Goal: Complete application form: Complete application form

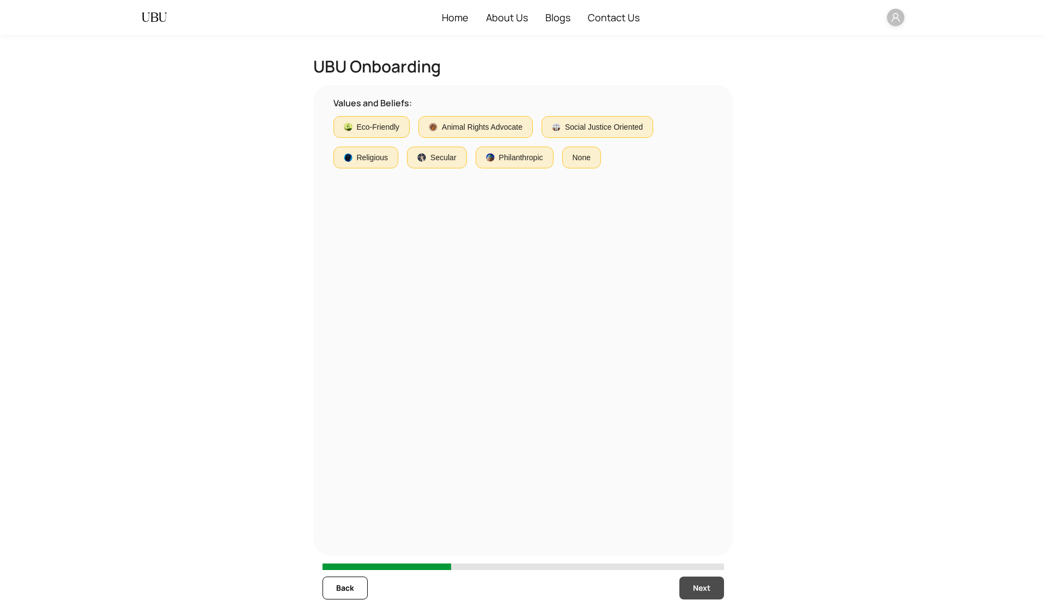
click at [702, 577] on button "Next" at bounding box center [702, 588] width 45 height 23
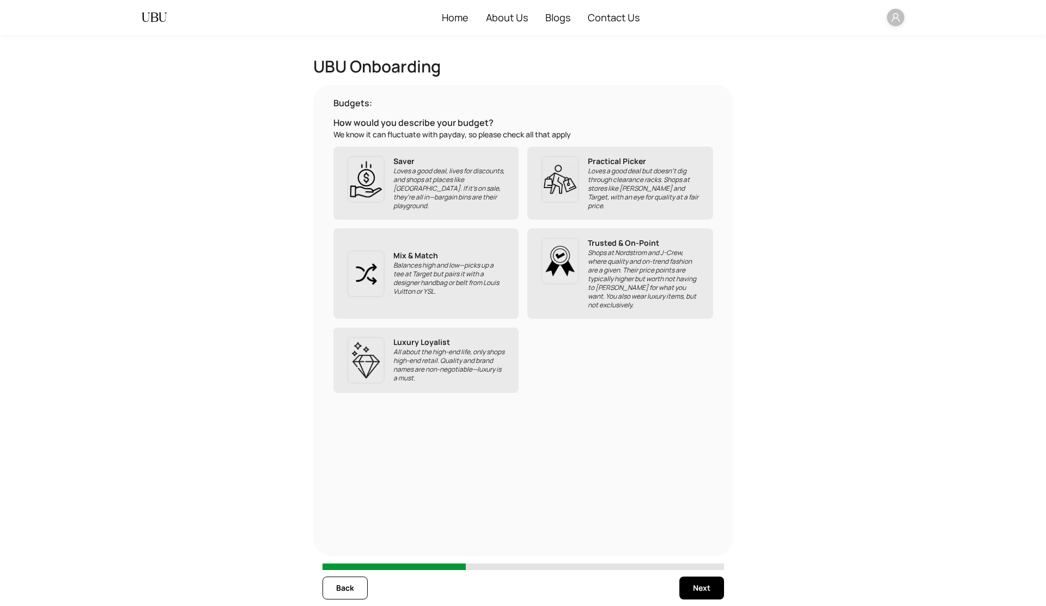
click at [399, 348] on p "All about the high-end life, only shops high-end retail. Quality and brand name…" at bounding box center [449, 365] width 112 height 35
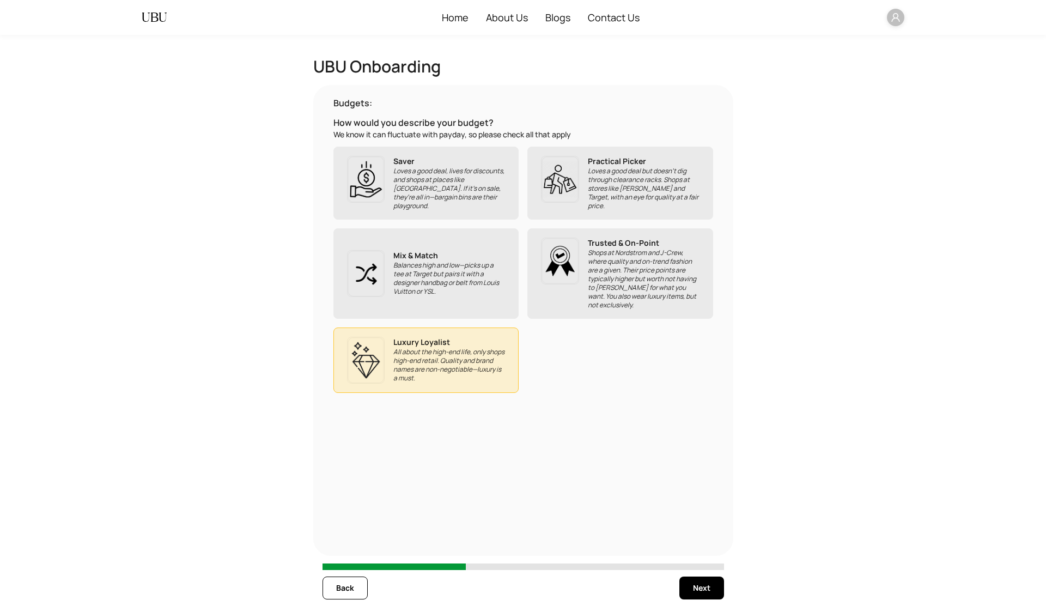
click at [408, 272] on p "Balances high and low—picks up a tee at Target but pairs it with a designer han…" at bounding box center [449, 278] width 112 height 35
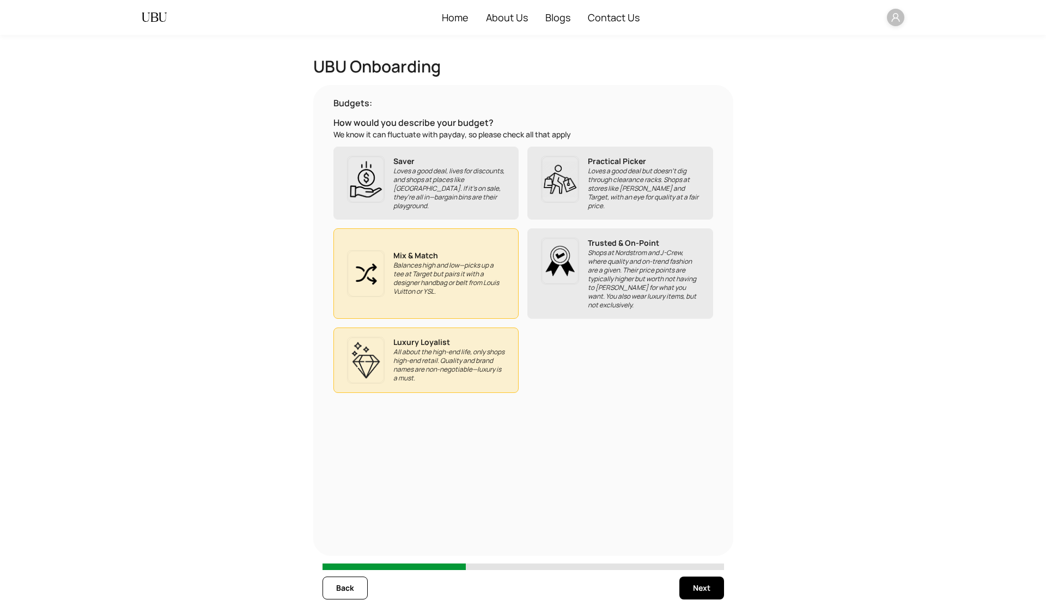
click at [413, 192] on p "Loves a good deal, lives for discounts, and shops at places like [GEOGRAPHIC_DA…" at bounding box center [449, 189] width 112 height 44
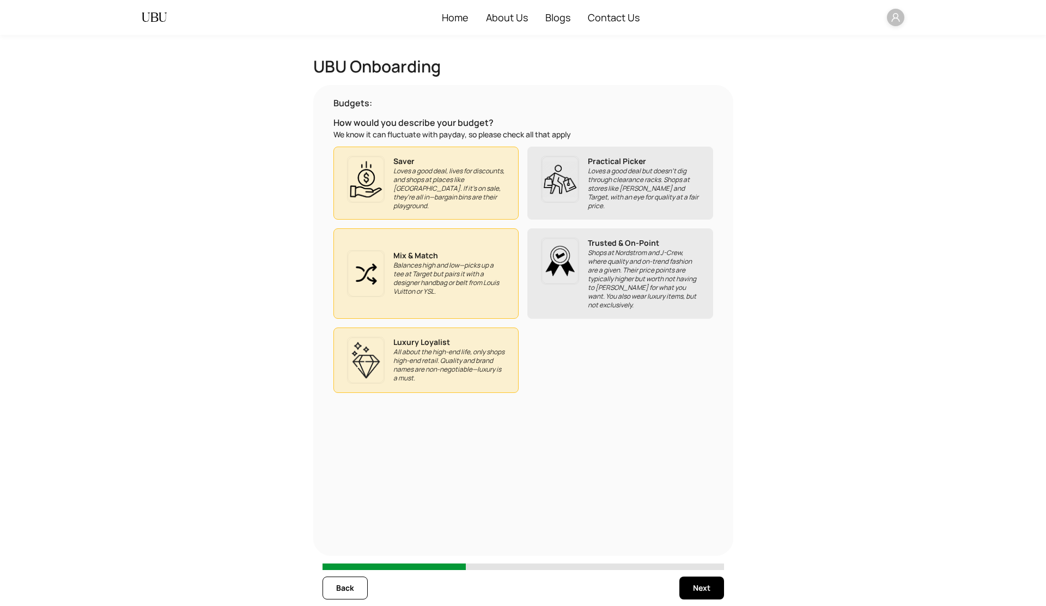
click at [626, 164] on p "Practical Picker" at bounding box center [644, 161] width 112 height 11
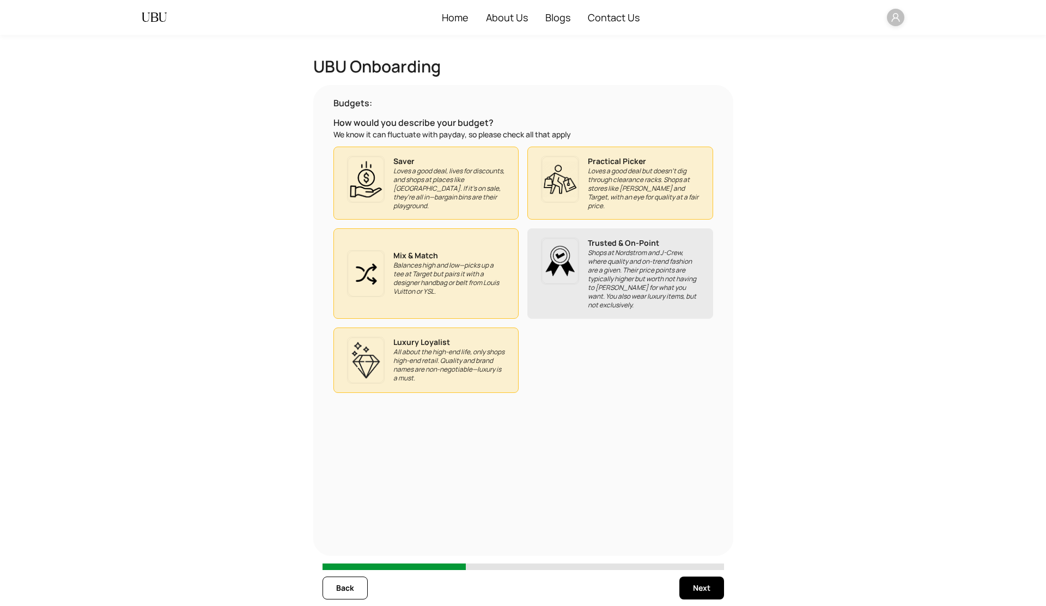
click at [627, 273] on p "Shops at Nordstrom and J-Crew, where quality and on-trend fashion are a given. …" at bounding box center [644, 279] width 112 height 61
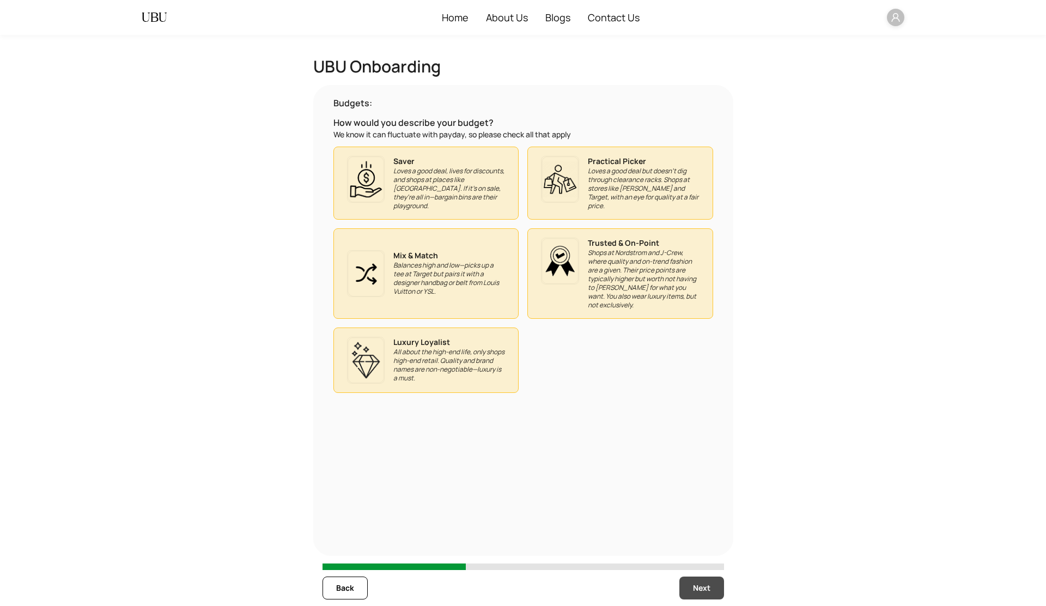
click at [703, 588] on span "Next" at bounding box center [701, 588] width 17 height 12
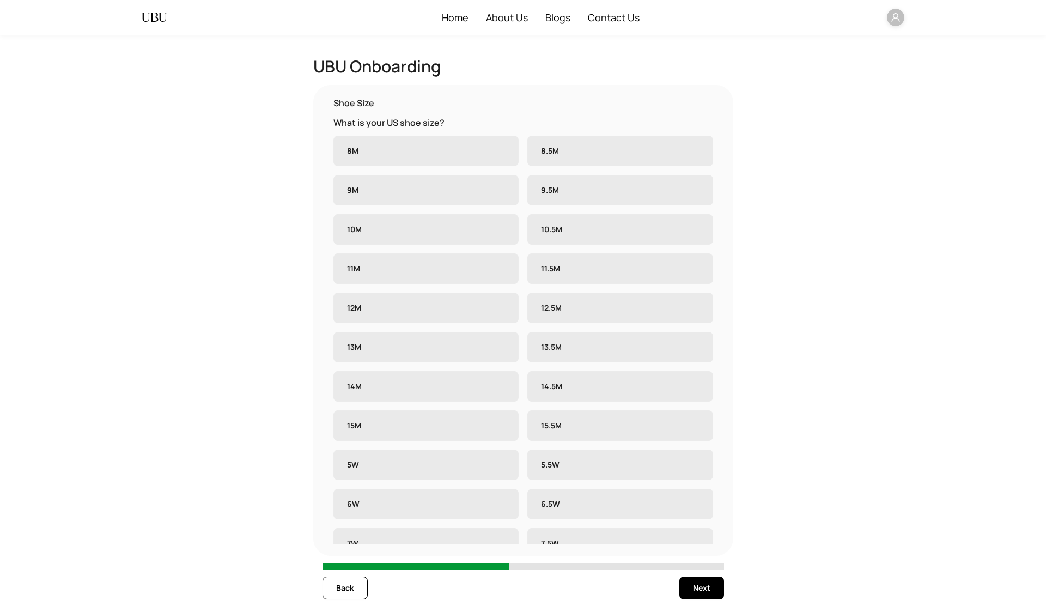
click at [451, 150] on label "8M" at bounding box center [427, 151] width 186 height 31
click at [561, 148] on span "8.5M" at bounding box center [550, 151] width 27 height 11
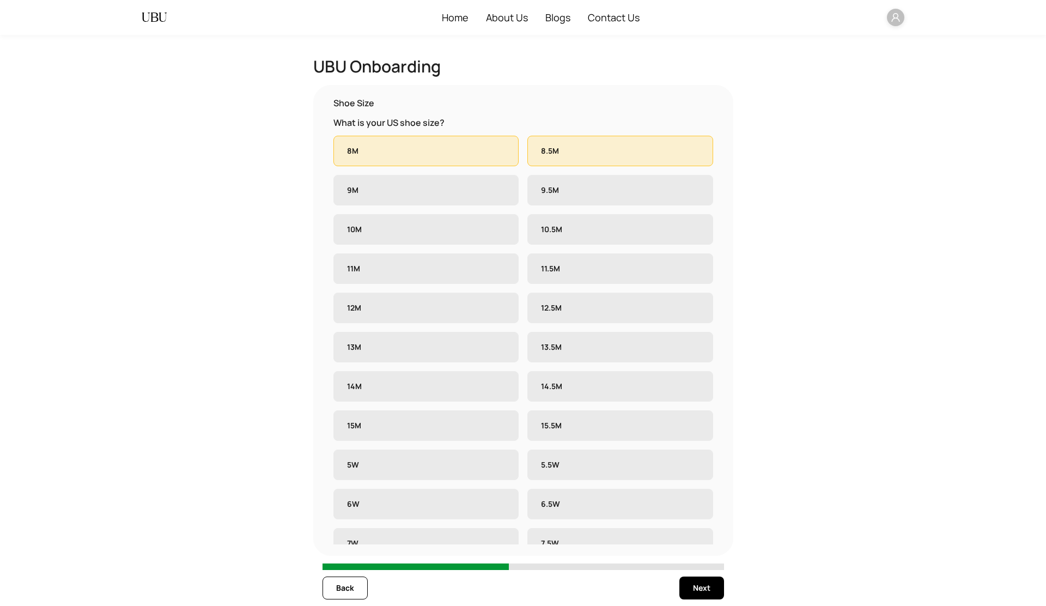
click at [570, 185] on label "9.5M" at bounding box center [621, 190] width 186 height 31
click at [488, 187] on label "9M" at bounding box center [427, 190] width 186 height 31
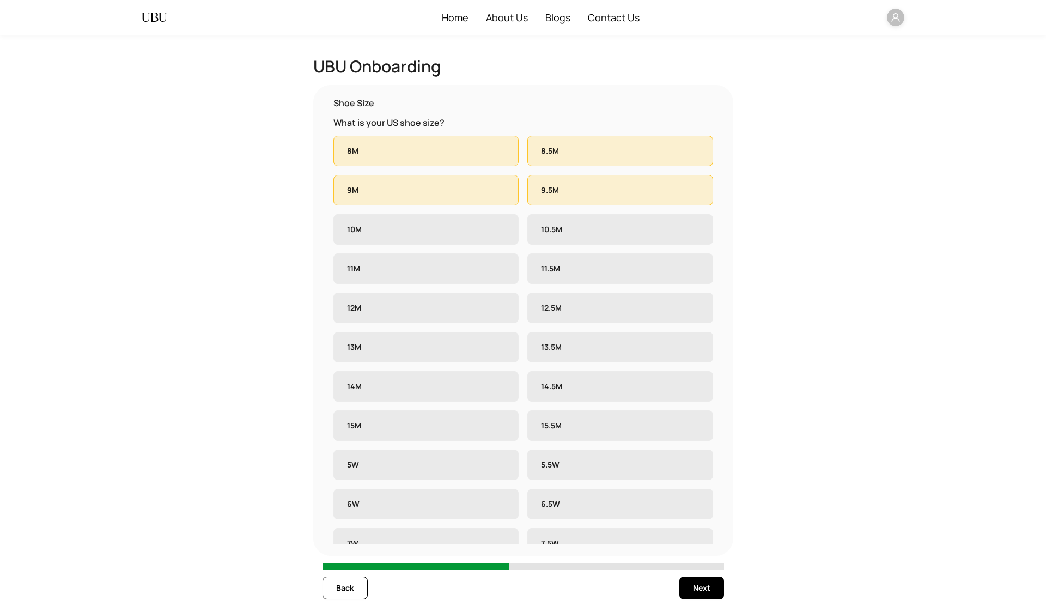
click at [489, 226] on label "10M" at bounding box center [427, 229] width 186 height 31
click at [565, 222] on label "10.5M" at bounding box center [621, 229] width 186 height 31
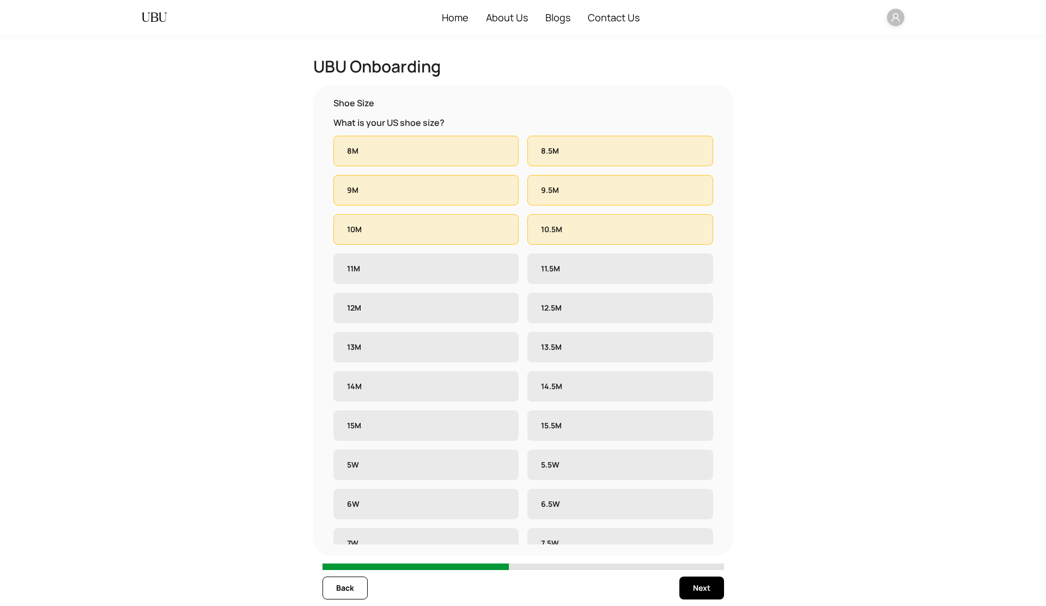
click at [577, 278] on label "11.5M" at bounding box center [621, 268] width 186 height 31
click at [494, 271] on label "11M" at bounding box center [427, 268] width 186 height 31
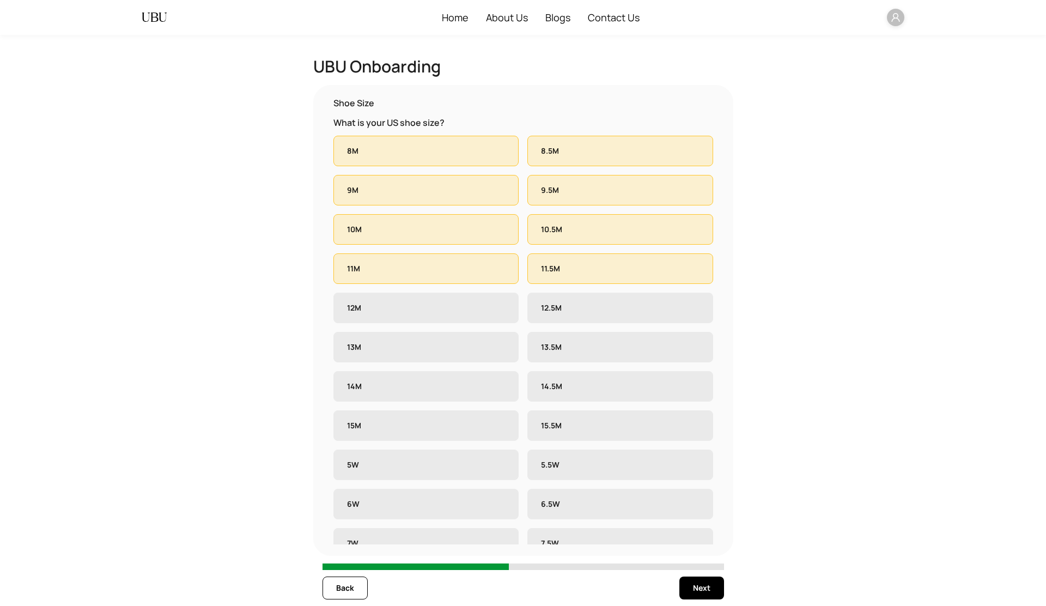
click at [493, 309] on label "12M" at bounding box center [427, 308] width 186 height 31
click at [571, 302] on label "12.5M" at bounding box center [621, 308] width 186 height 31
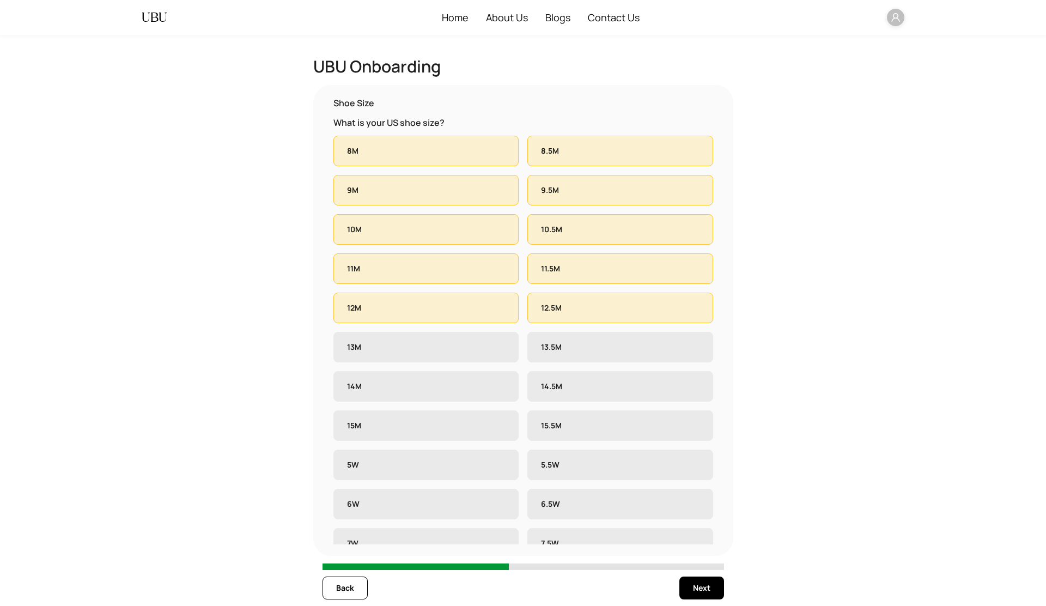
click at [584, 338] on label "13.5M" at bounding box center [621, 347] width 186 height 31
click at [481, 355] on label "13M" at bounding box center [427, 347] width 186 height 31
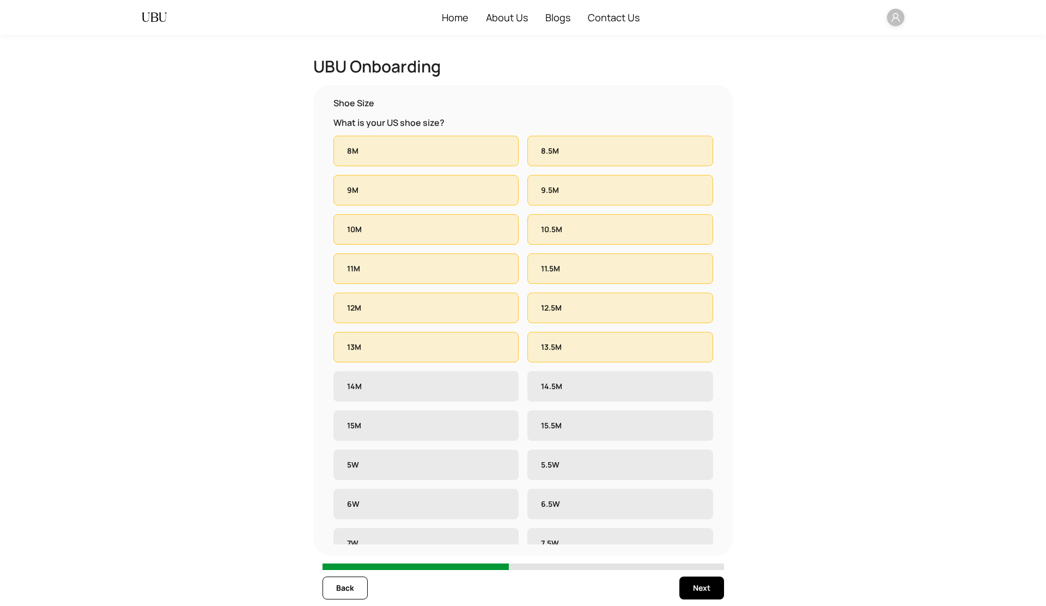
click at [485, 385] on label "14M" at bounding box center [427, 386] width 186 height 31
click at [586, 386] on label "14.5M" at bounding box center [621, 386] width 186 height 31
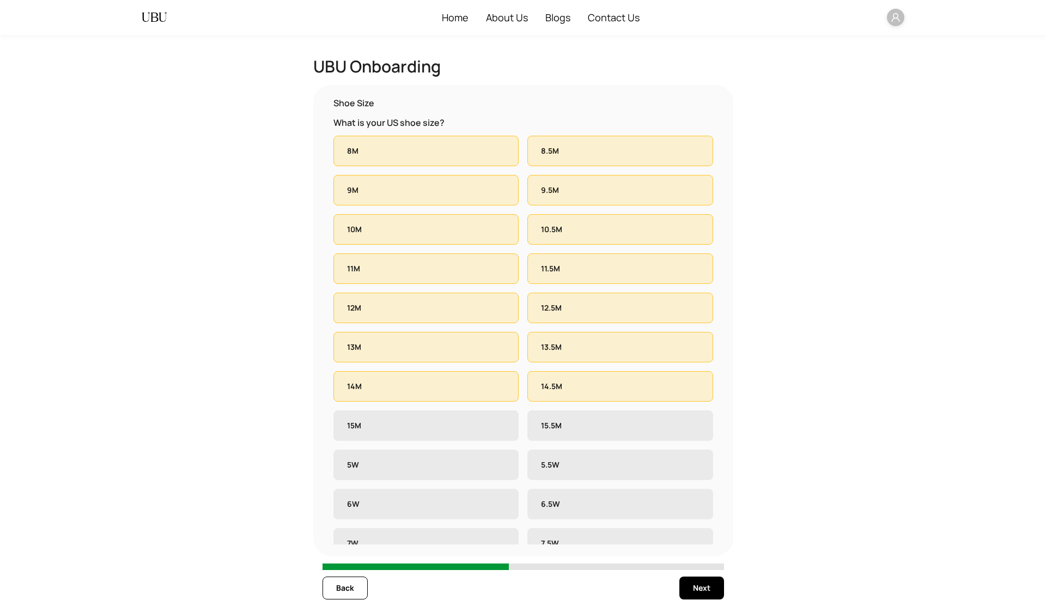
click at [590, 431] on label "15.5M" at bounding box center [621, 425] width 186 height 31
click at [482, 433] on label "15M" at bounding box center [427, 425] width 186 height 31
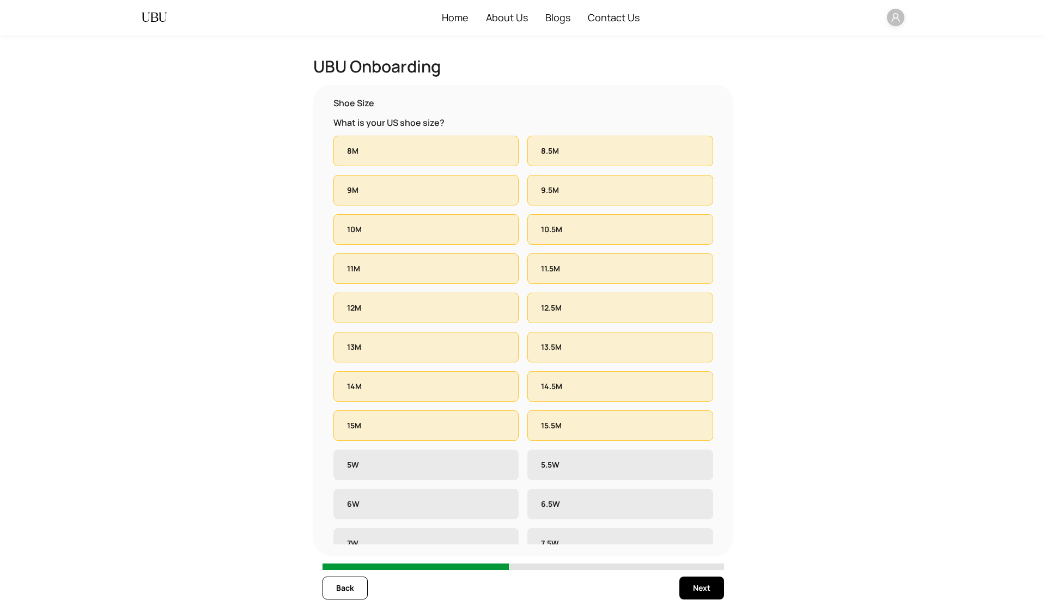
click at [479, 473] on label "5W" at bounding box center [427, 465] width 186 height 31
click at [590, 462] on label "5.5W" at bounding box center [621, 465] width 186 height 31
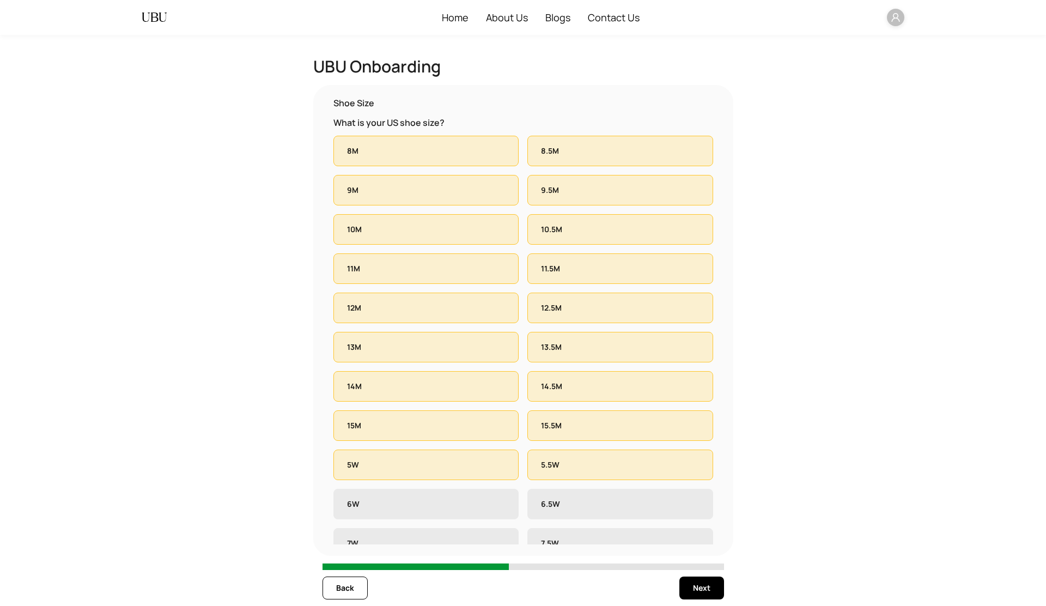
click at [592, 500] on label "6.5W" at bounding box center [621, 504] width 186 height 31
click at [465, 511] on label "6W" at bounding box center [427, 504] width 186 height 31
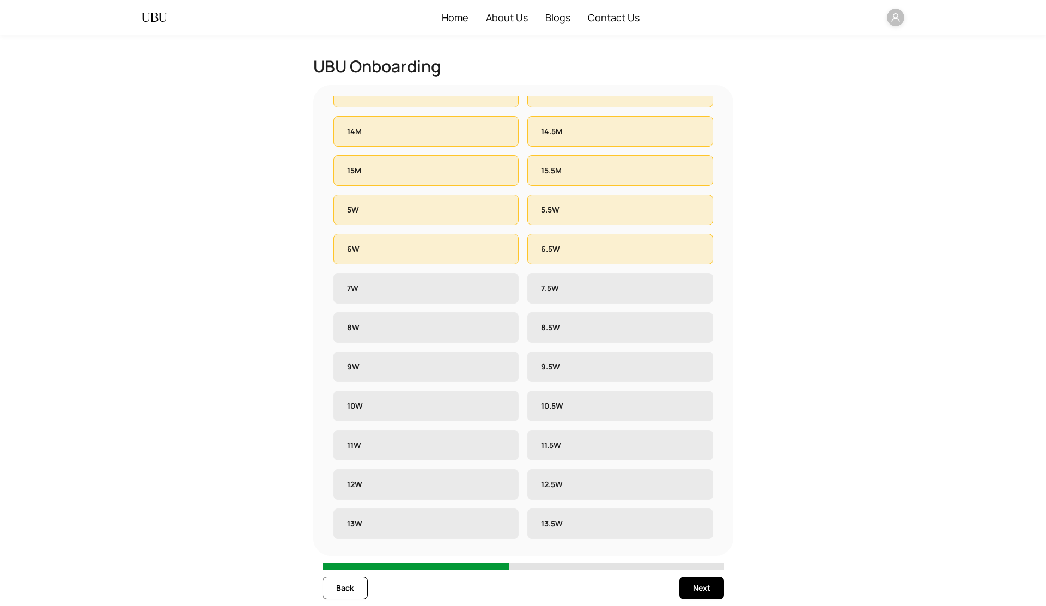
scroll to position [289, 0]
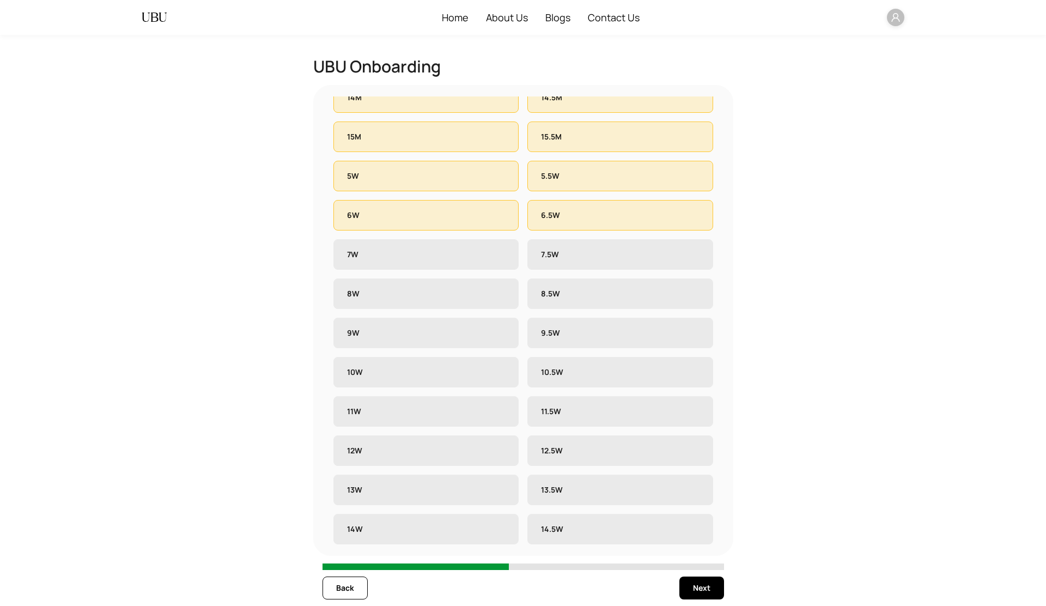
click at [463, 247] on label "7W" at bounding box center [427, 254] width 186 height 31
click at [607, 249] on label "7.5W" at bounding box center [621, 254] width 186 height 31
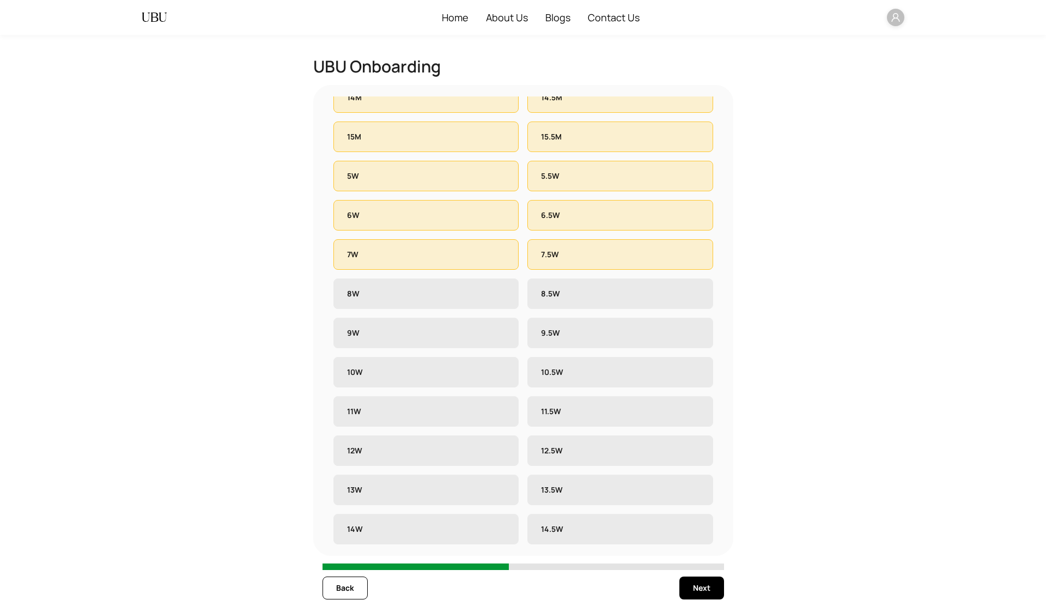
click at [578, 305] on label "8.5W" at bounding box center [621, 294] width 186 height 31
click at [465, 294] on label "8W" at bounding box center [427, 294] width 186 height 31
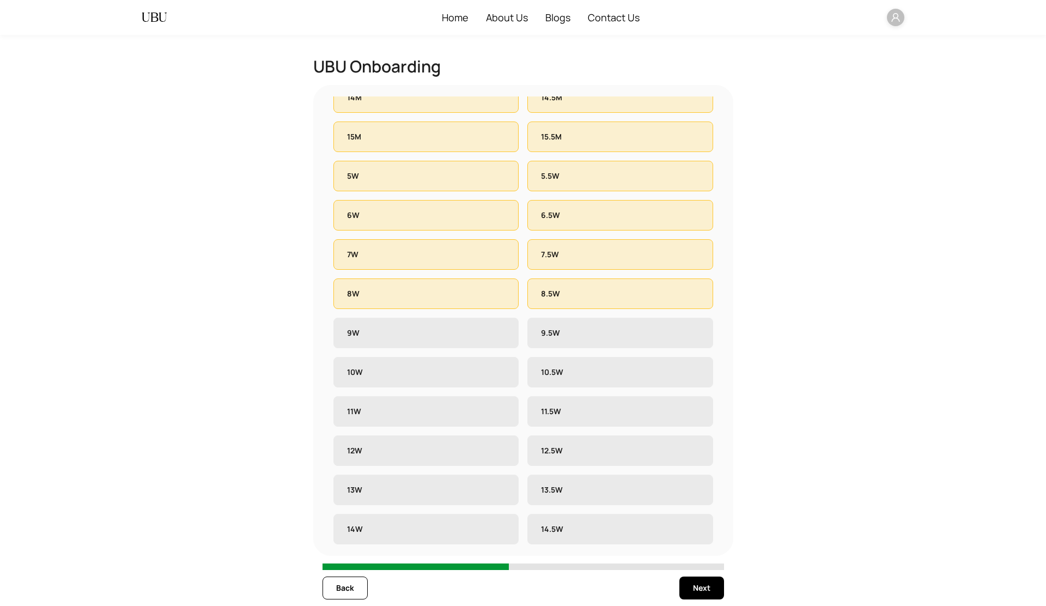
click at [465, 340] on label "9W" at bounding box center [427, 333] width 186 height 31
click at [593, 325] on label "9.5W" at bounding box center [621, 333] width 186 height 31
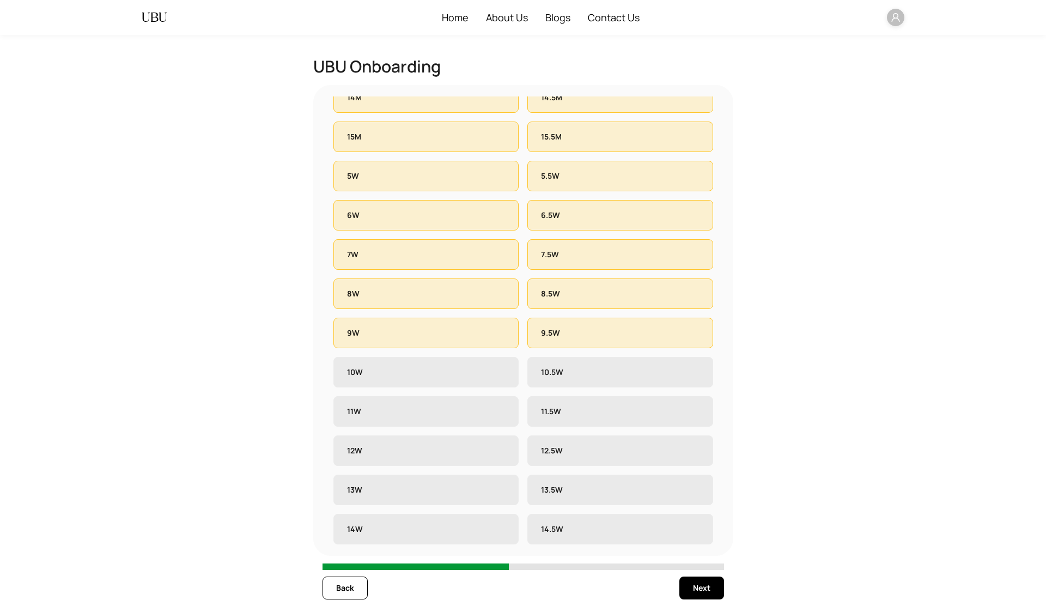
click at [585, 386] on label "10.5W" at bounding box center [621, 372] width 186 height 31
click at [456, 378] on label "10W" at bounding box center [427, 372] width 186 height 31
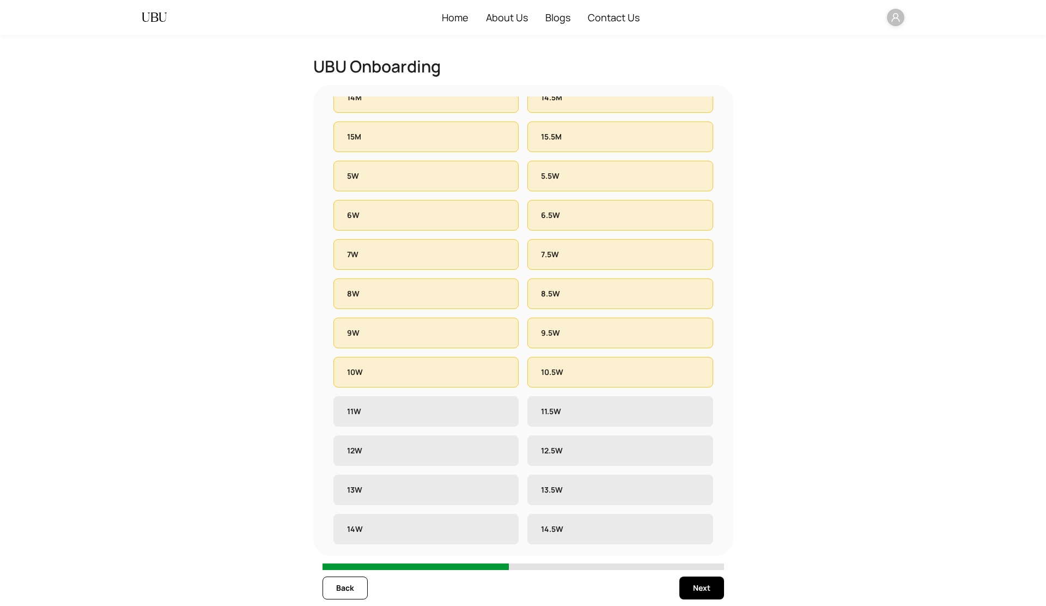
click at [466, 413] on label "11W" at bounding box center [427, 411] width 186 height 31
click at [610, 410] on label "11.5W" at bounding box center [621, 411] width 186 height 31
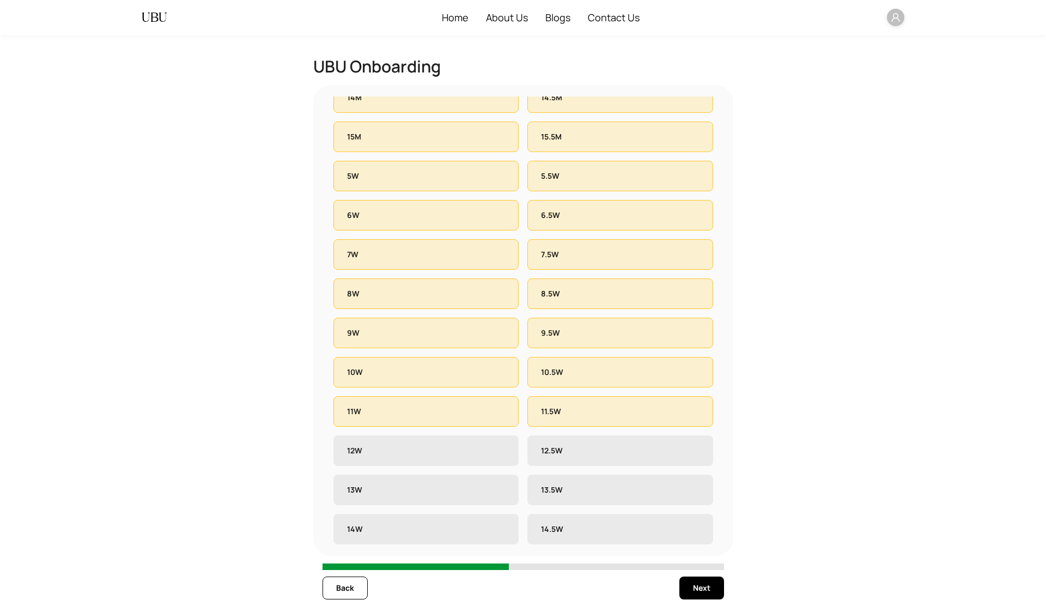
click at [619, 452] on label "12.5W" at bounding box center [621, 450] width 186 height 31
click at [458, 451] on label "12W" at bounding box center [427, 450] width 186 height 31
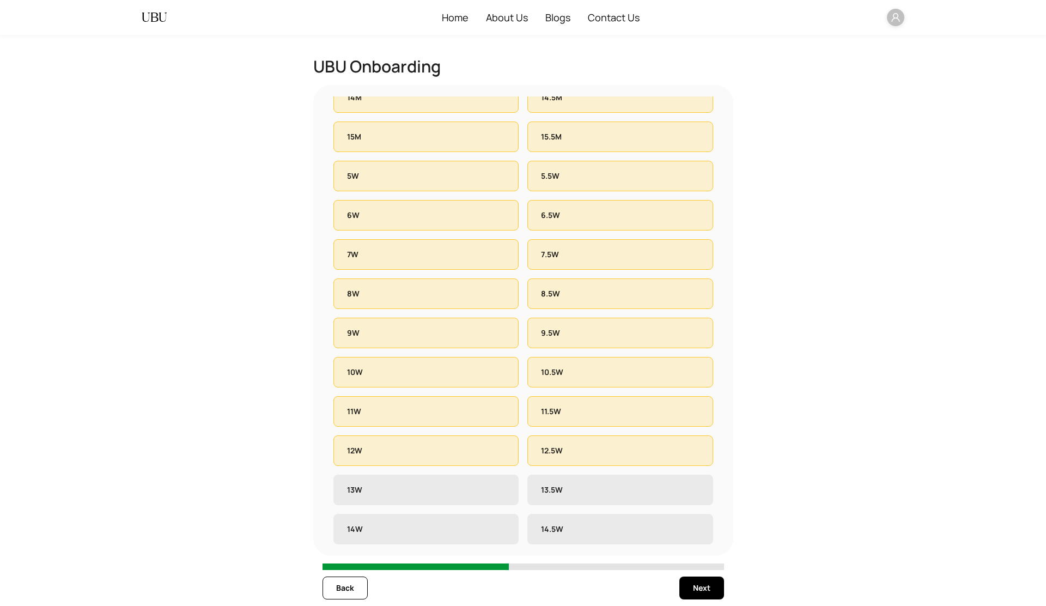
click at [458, 492] on label "13W" at bounding box center [427, 490] width 186 height 31
click at [623, 484] on label "13.5W" at bounding box center [621, 490] width 186 height 31
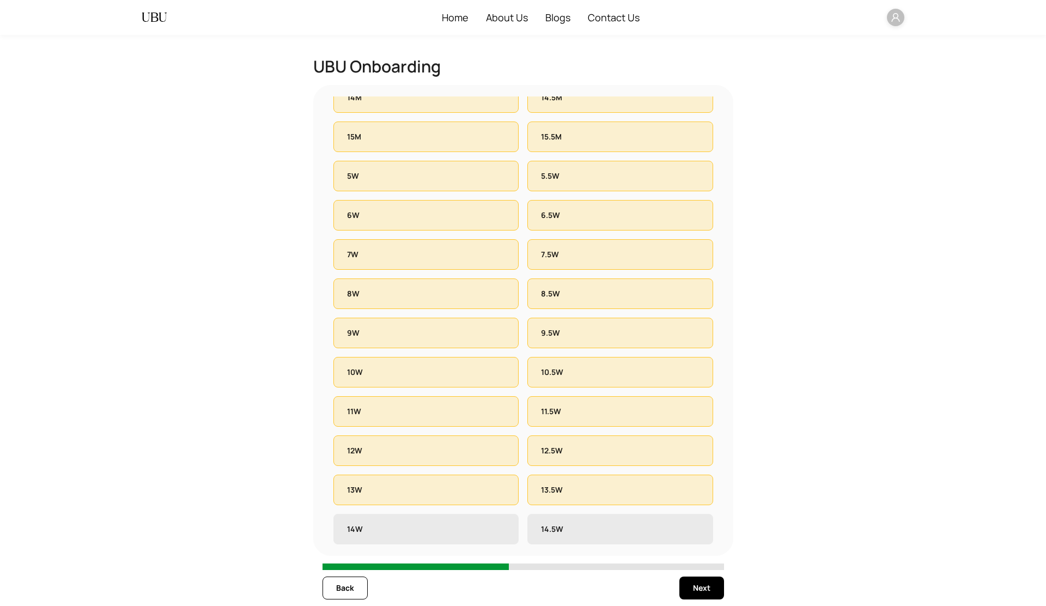
click at [610, 532] on label "14.5W" at bounding box center [621, 529] width 186 height 31
click at [474, 532] on label "14W" at bounding box center [427, 529] width 186 height 31
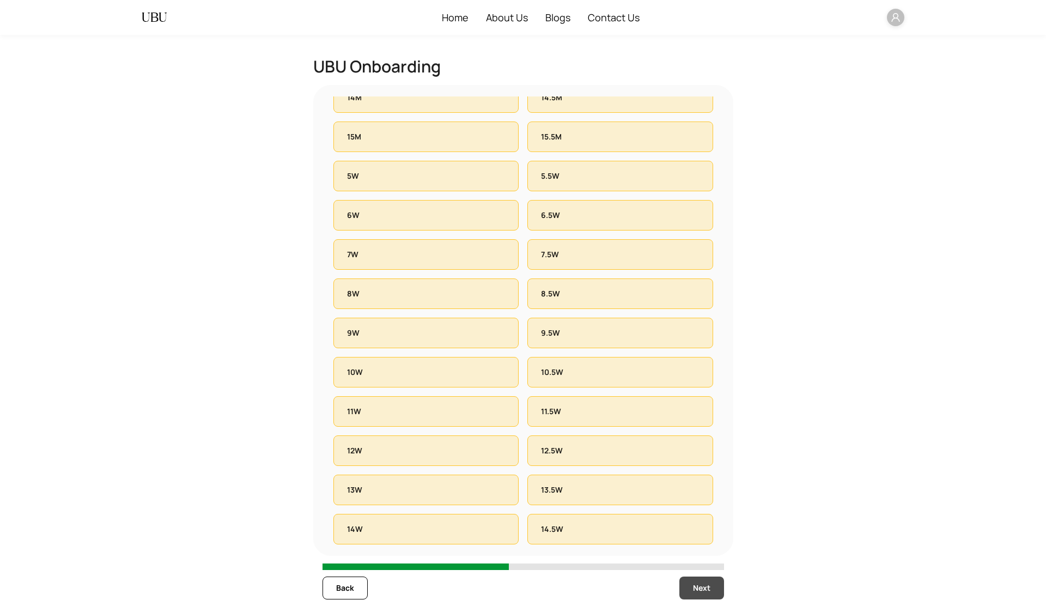
click at [700, 590] on span "Next" at bounding box center [701, 588] width 17 height 12
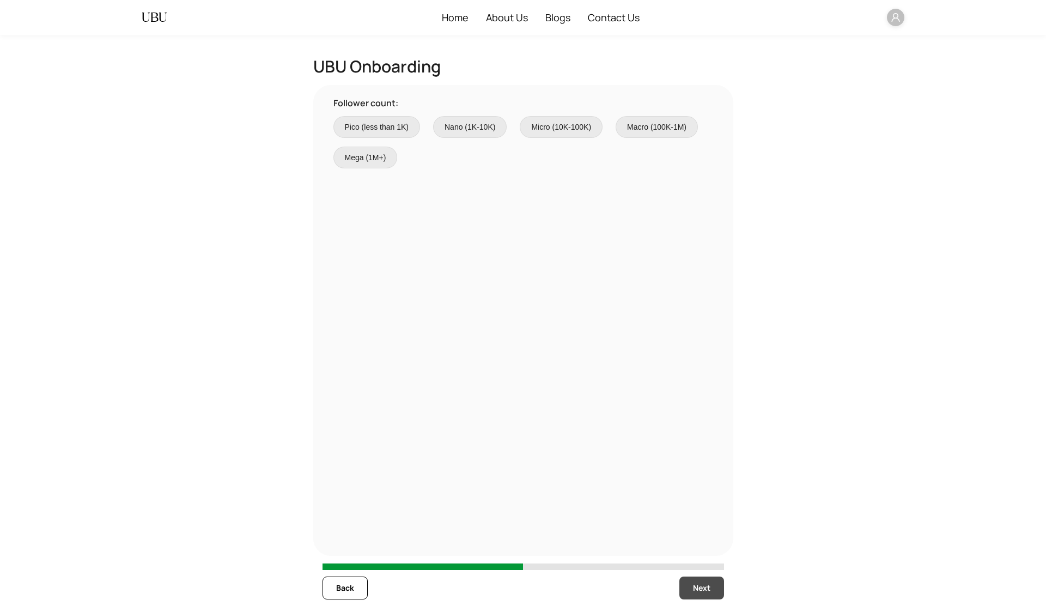
scroll to position [0, 0]
click at [379, 126] on span "Pico (less than 1K)" at bounding box center [377, 127] width 64 height 12
click at [701, 591] on span "Next" at bounding box center [701, 588] width 17 height 12
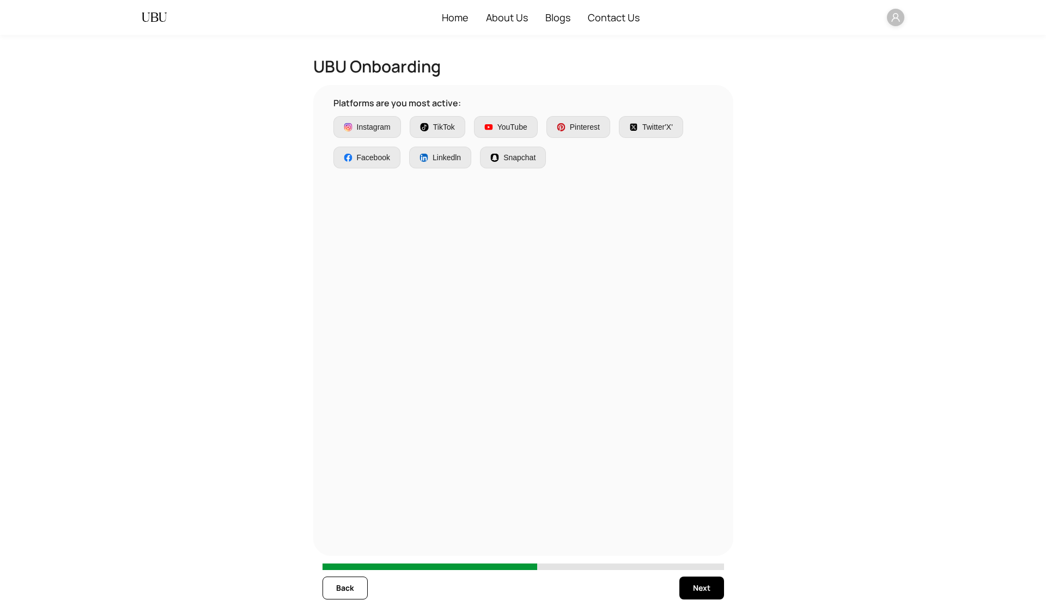
click at [368, 167] on label "Facebook" at bounding box center [367, 158] width 67 height 22
click at [374, 135] on label "Instagram" at bounding box center [368, 127] width 68 height 22
click at [443, 128] on span "TikTok" at bounding box center [444, 127] width 22 height 12
click at [449, 159] on span "Linkedln" at bounding box center [447, 158] width 28 height 12
click at [522, 155] on span "Snapchat" at bounding box center [520, 158] width 32 height 12
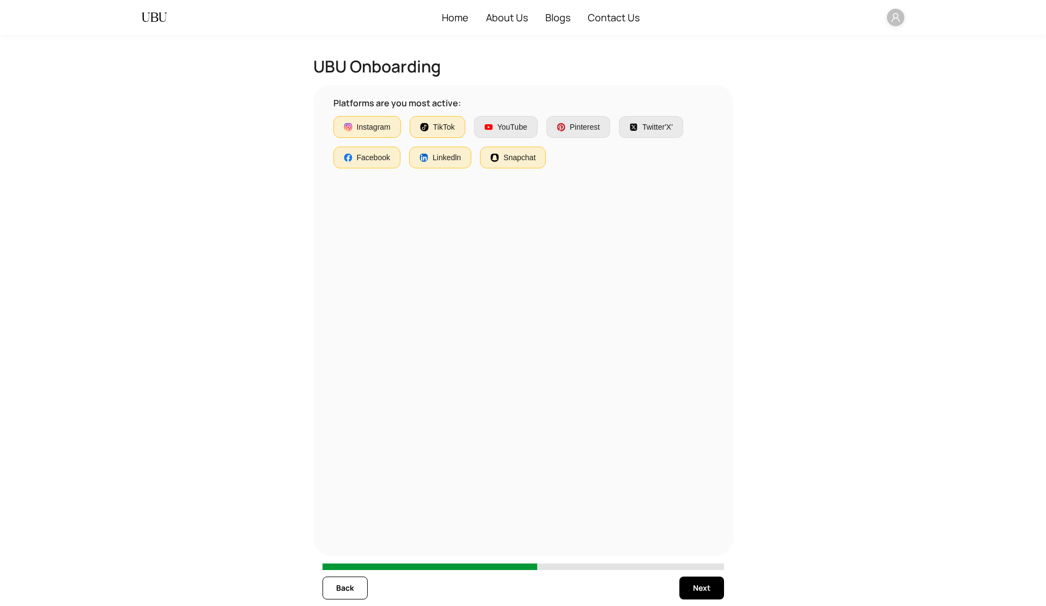
click at [518, 124] on span "YouTube" at bounding box center [513, 127] width 30 height 12
click at [589, 126] on span "Pinterest" at bounding box center [585, 127] width 30 height 12
click at [648, 126] on span "Twitter'X'" at bounding box center [658, 127] width 31 height 12
click at [703, 592] on span "Next" at bounding box center [701, 588] width 17 height 12
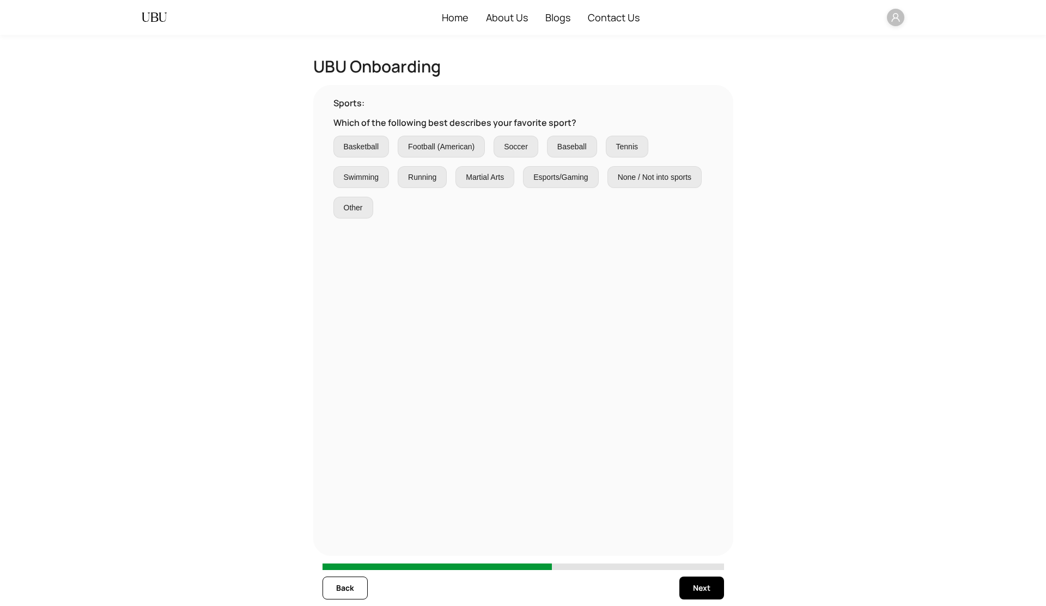
click at [354, 181] on span "Swimming" at bounding box center [361, 177] width 35 height 12
click at [365, 142] on span "Basketball" at bounding box center [361, 147] width 35 height 12
click at [431, 148] on span "Football (American)" at bounding box center [441, 147] width 66 height 12
click at [431, 182] on span "Running" at bounding box center [422, 177] width 28 height 12
click at [497, 172] on span "Martial Arts" at bounding box center [485, 177] width 38 height 12
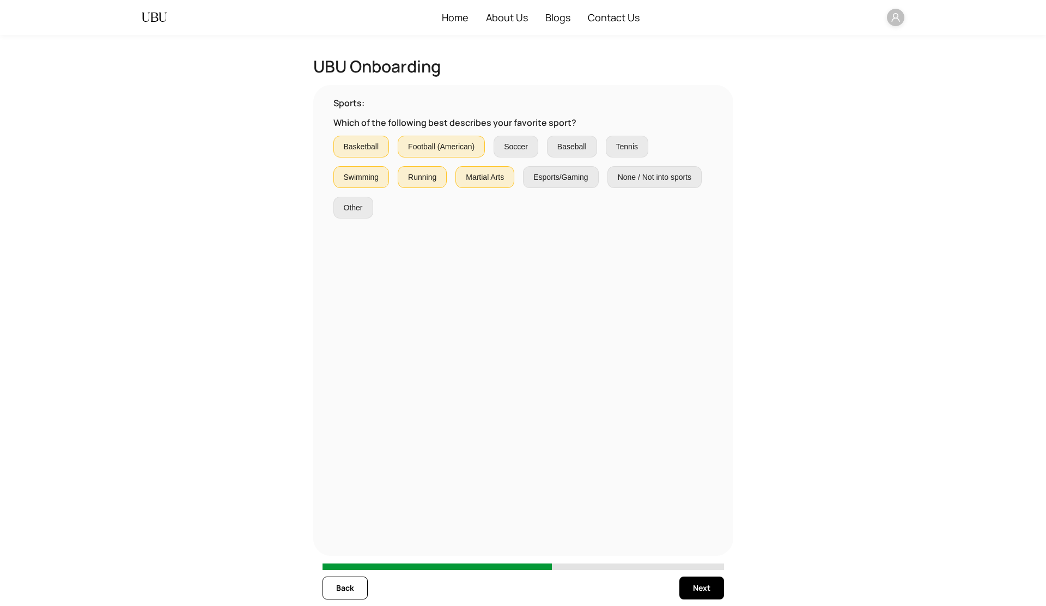
click at [511, 146] on span "Soccer" at bounding box center [516, 147] width 24 height 12
click at [550, 184] on label "Esports/Gaming" at bounding box center [560, 177] width 75 height 22
click at [574, 142] on span "Baseball" at bounding box center [572, 147] width 29 height 12
click at [631, 146] on span "Tennis" at bounding box center [627, 147] width 22 height 12
click at [639, 173] on span "None / Not into sports" at bounding box center [655, 177] width 74 height 12
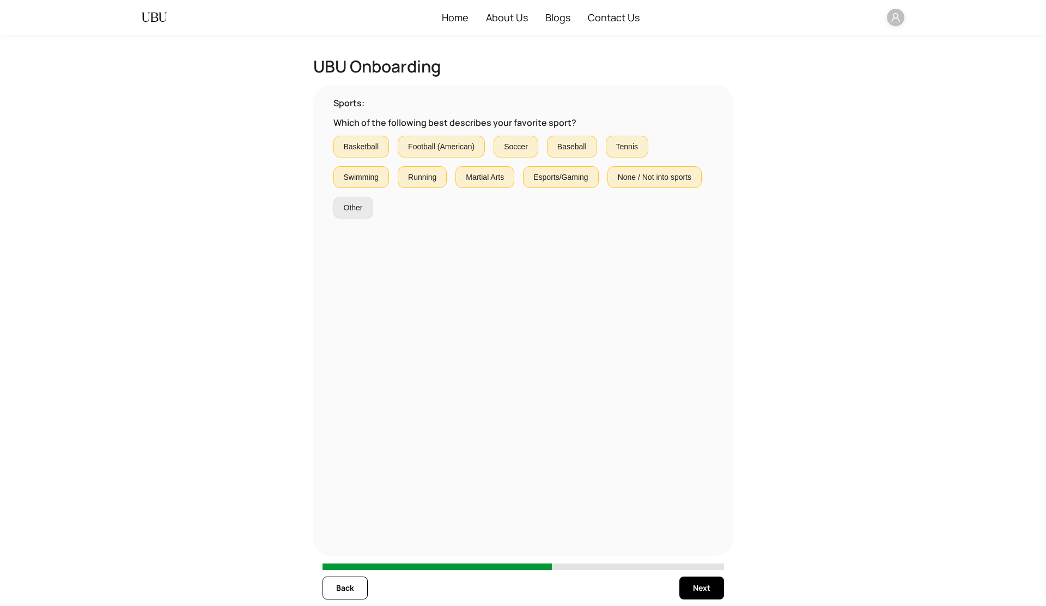
click at [353, 213] on span "Other" at bounding box center [353, 208] width 19 height 12
click at [698, 590] on span "Next" at bounding box center [701, 588] width 17 height 12
click at [379, 209] on input "text" at bounding box center [379, 208] width 76 height 12
type input "*******"
click at [711, 587] on button "Next" at bounding box center [702, 588] width 45 height 23
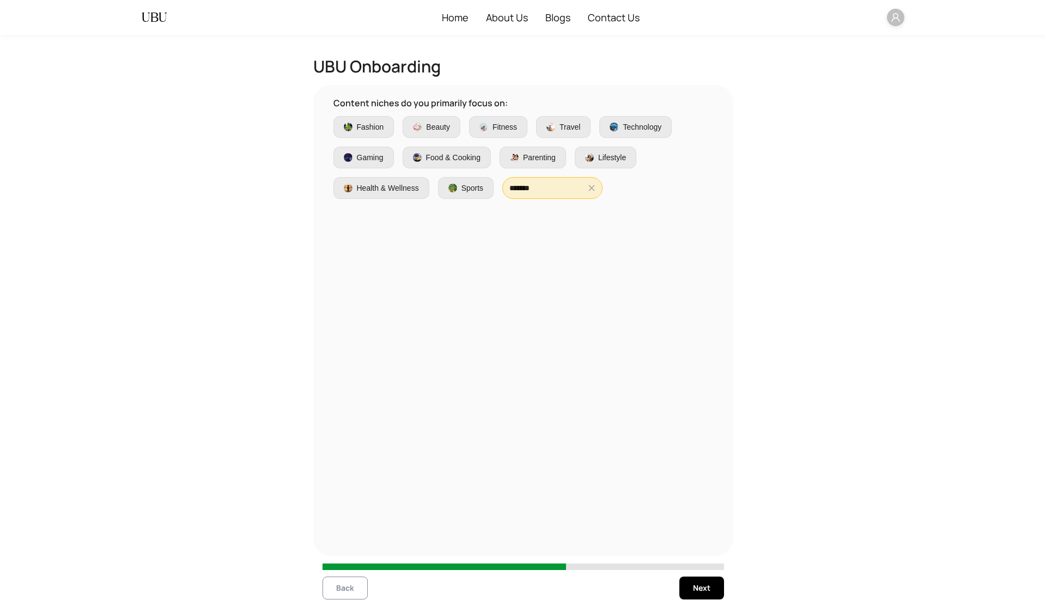
click at [353, 590] on span "Back" at bounding box center [345, 588] width 18 height 12
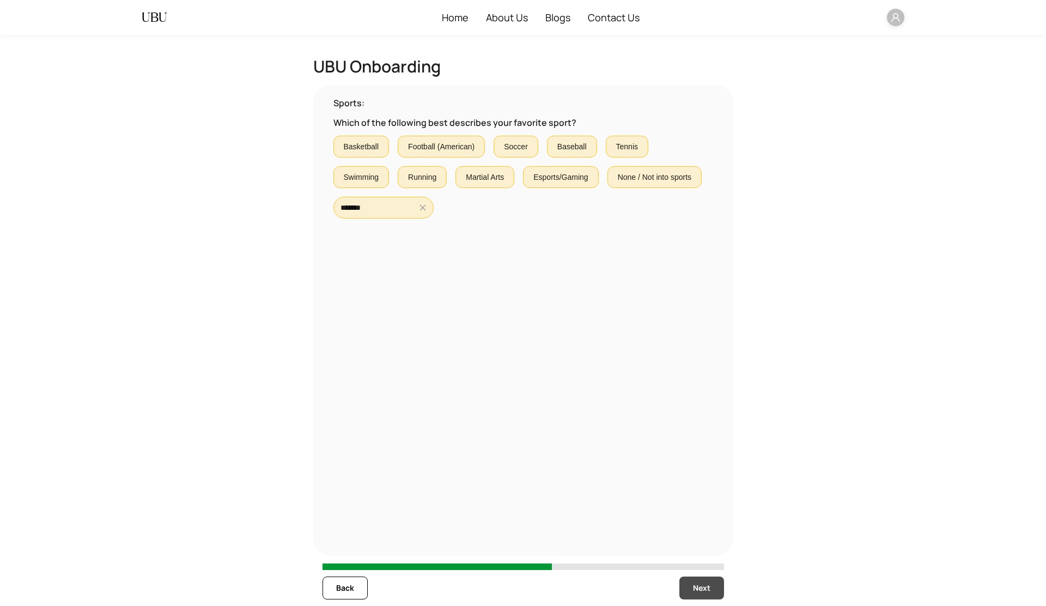
click at [698, 584] on span "Next" at bounding box center [701, 588] width 17 height 12
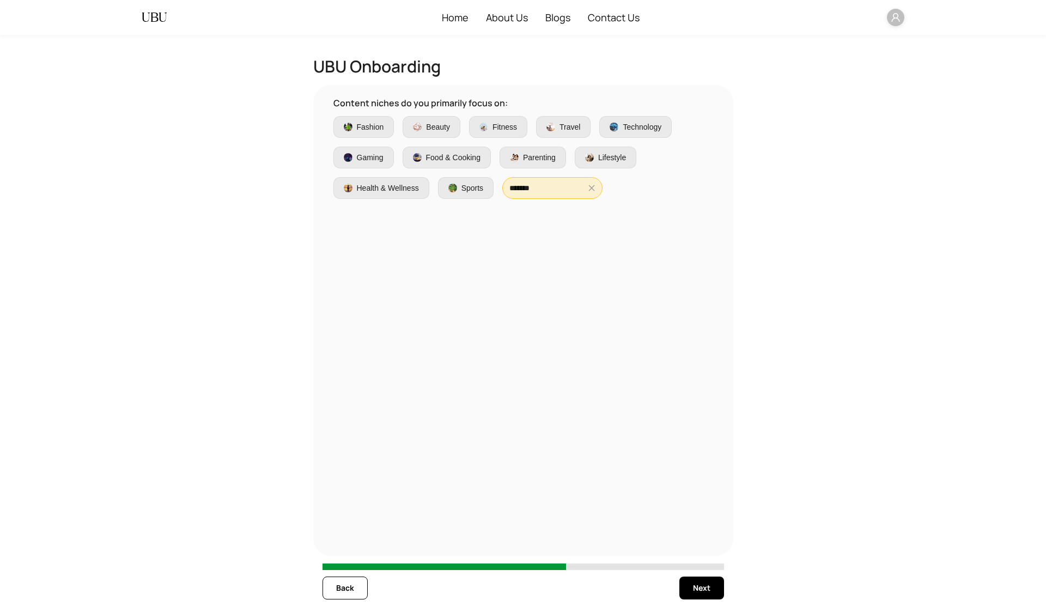
click at [368, 125] on span "Fashion" at bounding box center [370, 127] width 27 height 12
click at [425, 123] on div "Beauty" at bounding box center [431, 127] width 37 height 12
click at [377, 150] on label "Gaming" at bounding box center [364, 158] width 60 height 22
click at [385, 190] on span "Health & Wellness" at bounding box center [388, 188] width 62 height 12
click at [470, 184] on span "Sports" at bounding box center [473, 188] width 22 height 12
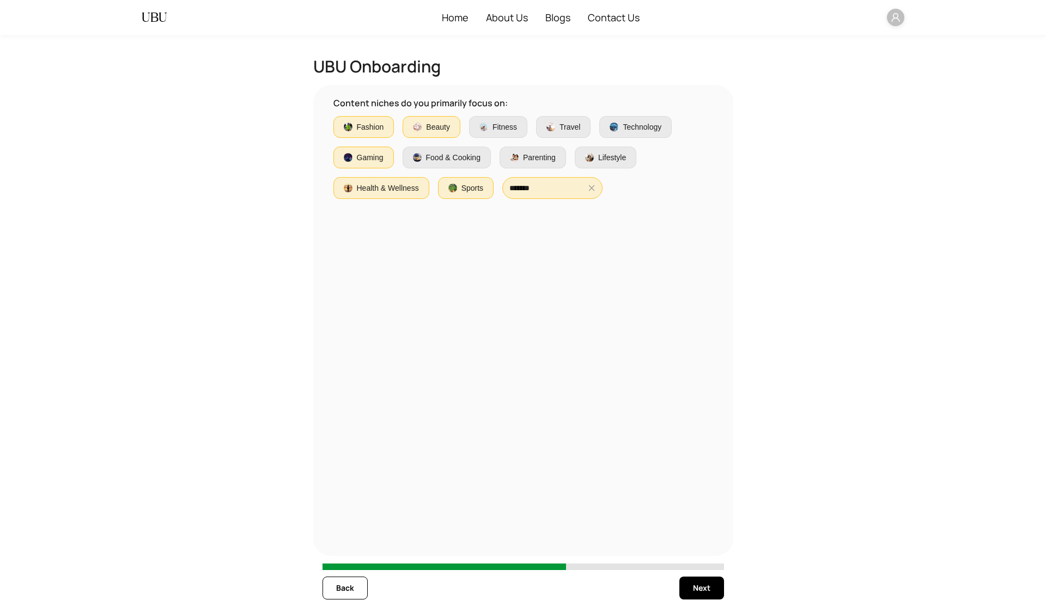
click at [469, 155] on span "Food & Cooking" at bounding box center [453, 158] width 55 height 12
click at [493, 121] on span "Fitness" at bounding box center [505, 127] width 25 height 12
click at [529, 160] on span "Parenting" at bounding box center [539, 158] width 33 height 12
click at [562, 132] on span "Travel" at bounding box center [570, 127] width 21 height 12
click at [603, 165] on label "Lifestyle" at bounding box center [606, 158] width 62 height 22
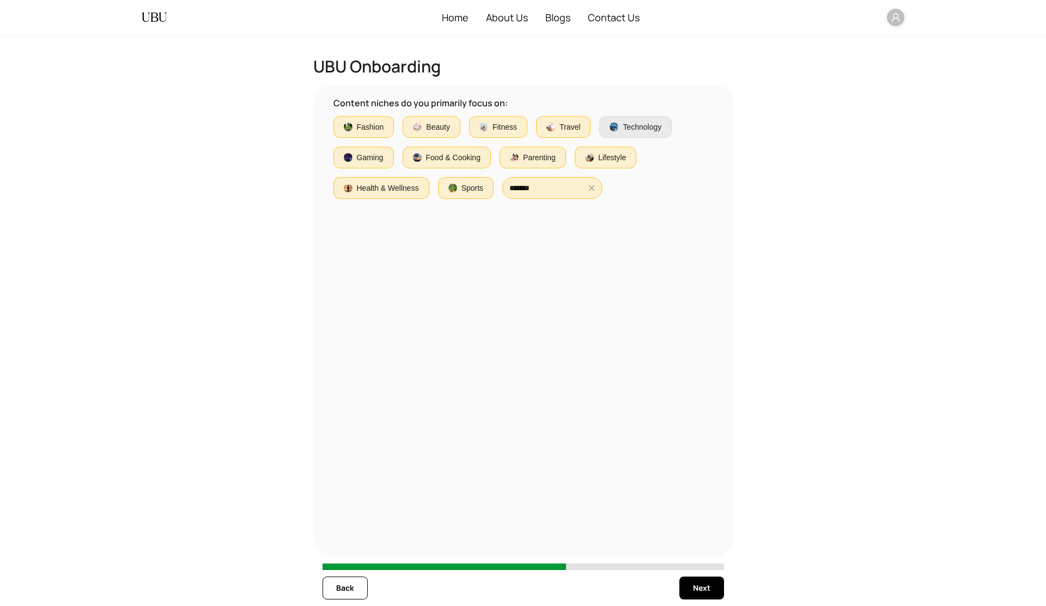
click at [633, 132] on span "Technology" at bounding box center [642, 127] width 39 height 12
click at [703, 585] on span "Next" at bounding box center [701, 588] width 17 height 12
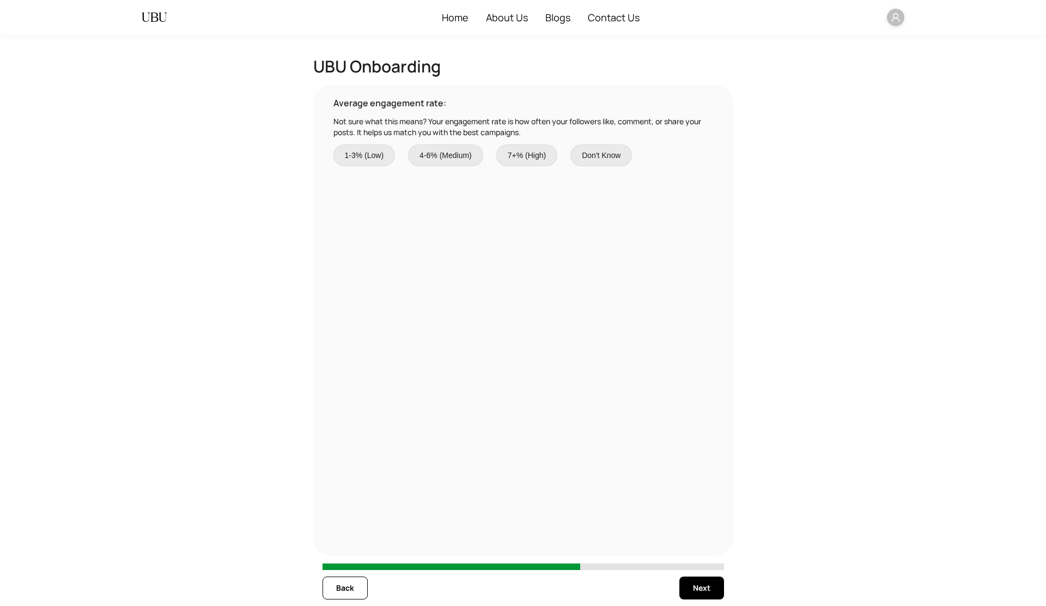
click at [364, 159] on span "1-3% (Low)" at bounding box center [364, 155] width 39 height 12
click at [694, 586] on span "Next" at bounding box center [701, 588] width 17 height 12
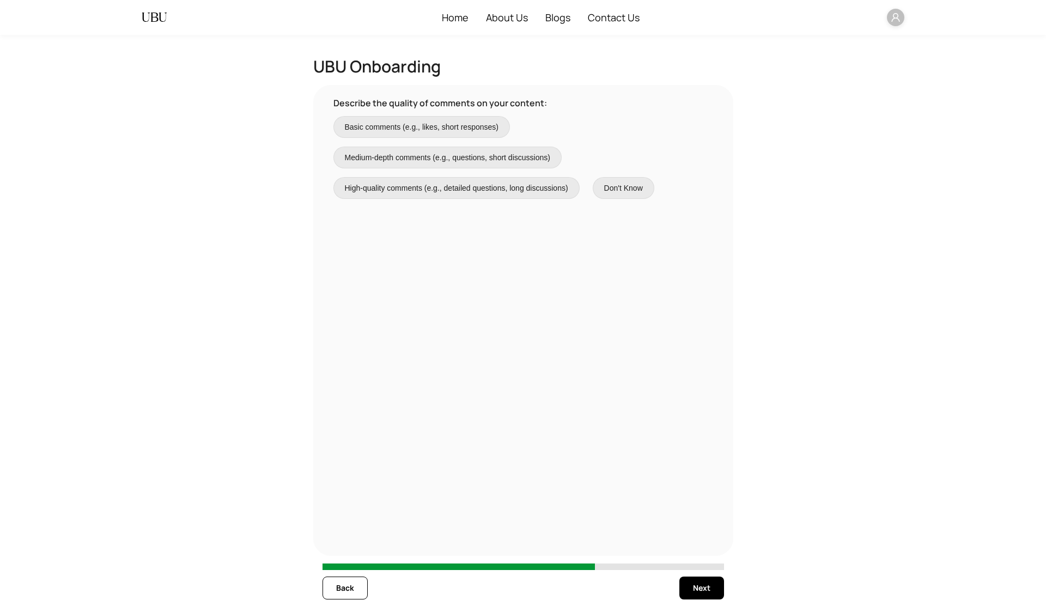
click at [443, 129] on span "Basic comments (e.g., likes, short responses)" at bounding box center [422, 127] width 154 height 12
click at [443, 149] on label "Medium-depth comments (e.g., questions, short discussions)" at bounding box center [448, 158] width 228 height 22
click at [447, 125] on span "Basic comments (e.g., likes, short responses)" at bounding box center [422, 127] width 154 height 12
click at [699, 588] on span "Next" at bounding box center [701, 588] width 17 height 12
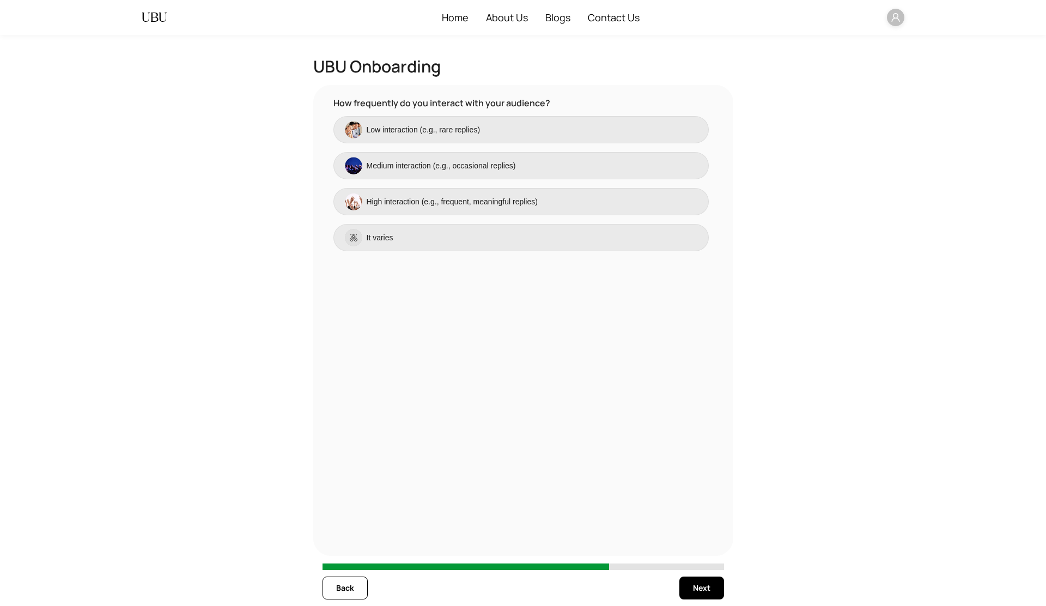
click at [530, 135] on label "Low interaction (e.g., rare replies)" at bounding box center [522, 129] width 376 height 27
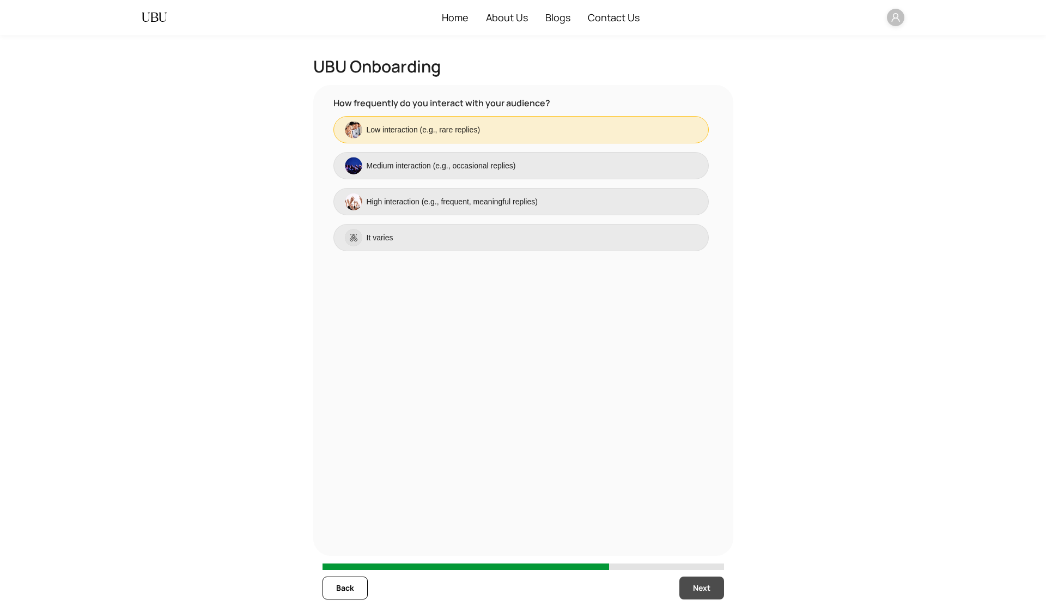
click at [708, 588] on span "Next" at bounding box center [701, 588] width 17 height 12
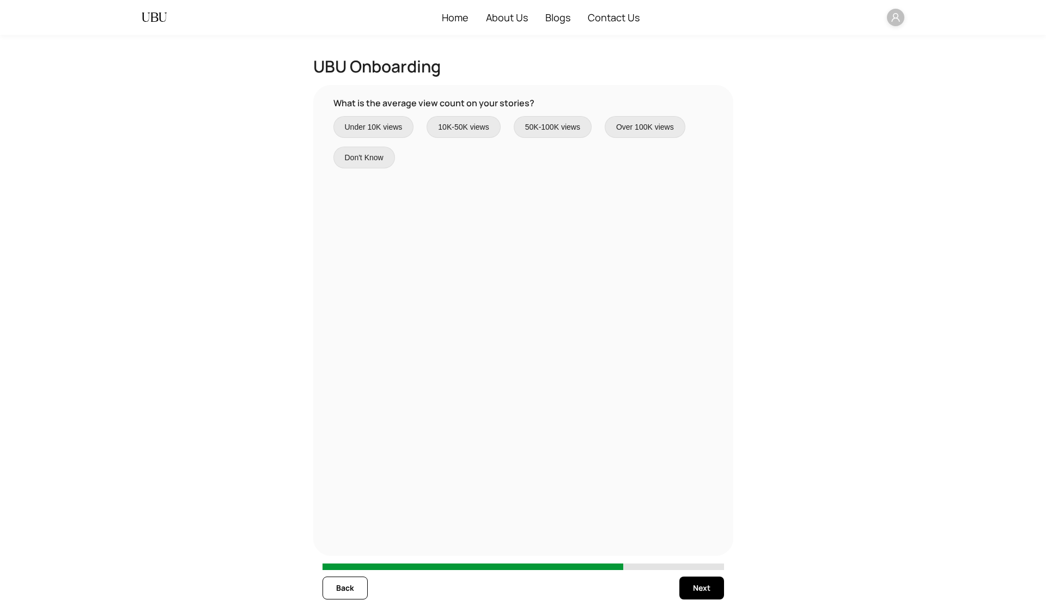
click at [395, 131] on span "Under 10K views" at bounding box center [374, 127] width 58 height 12
click at [699, 589] on span "Next" at bounding box center [701, 588] width 17 height 12
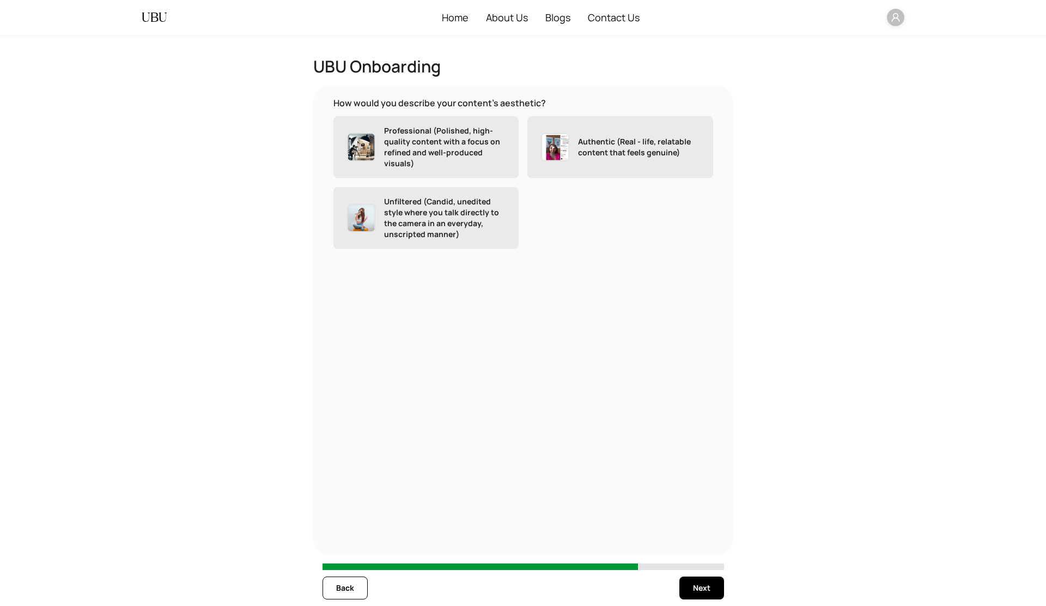
click at [443, 149] on p "Professional (Polished, high-quality content with a focus on refined and well-p…" at bounding box center [445, 147] width 122 height 44
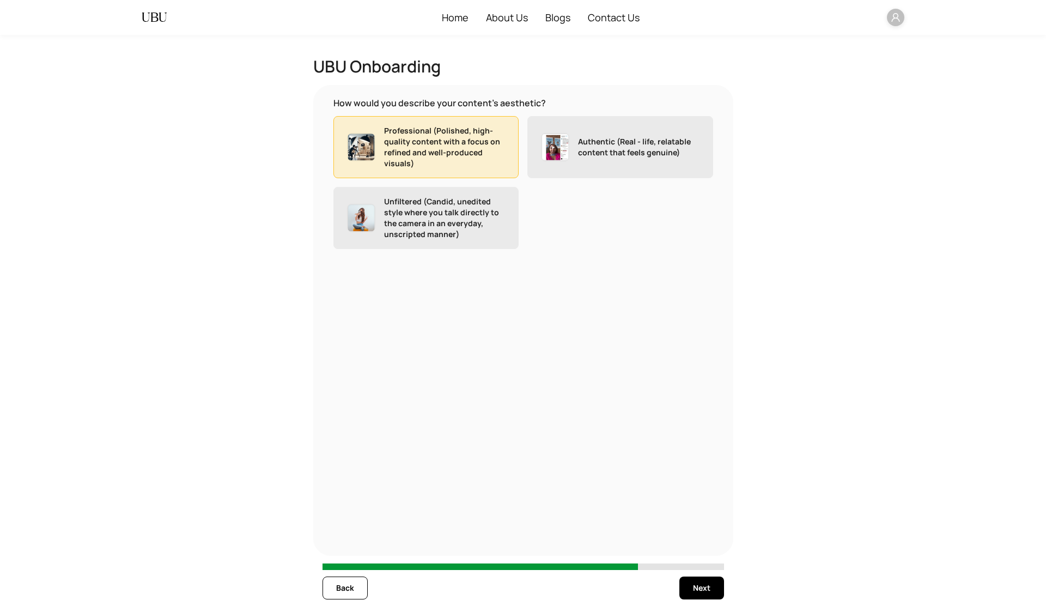
click at [567, 137] on img at bounding box center [555, 147] width 28 height 28
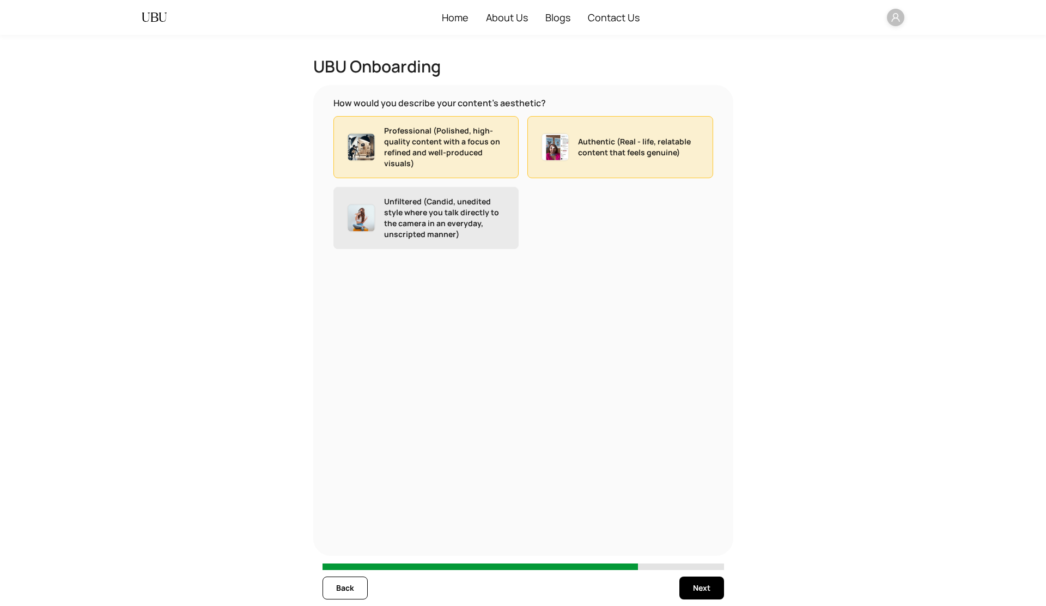
click at [446, 213] on p "Unfiltered (Candid, unedited style where you talk directly to the camera in an …" at bounding box center [445, 218] width 122 height 44
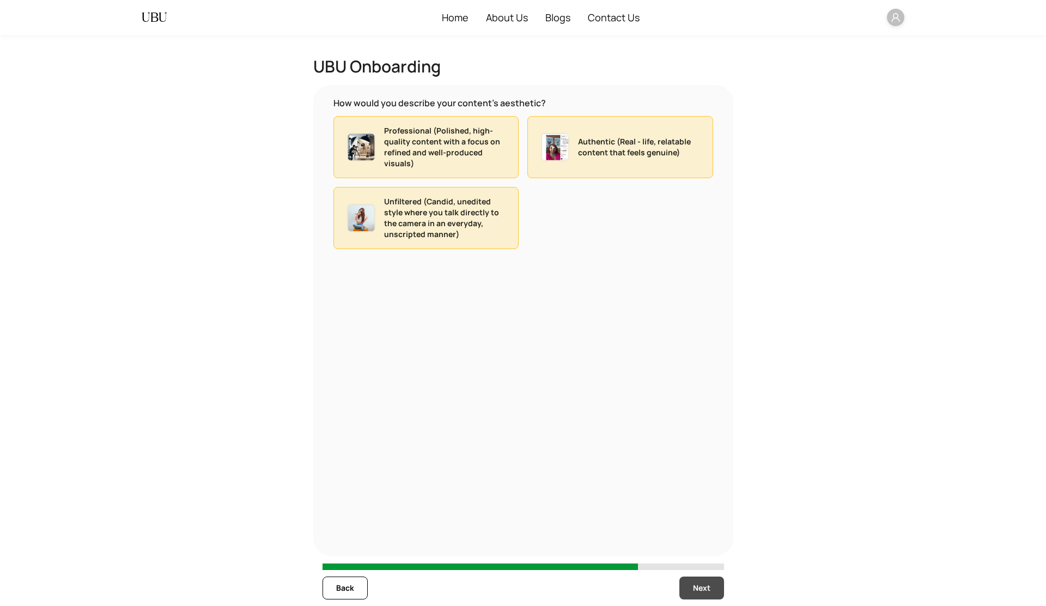
click at [696, 587] on span "Next" at bounding box center [701, 588] width 17 height 12
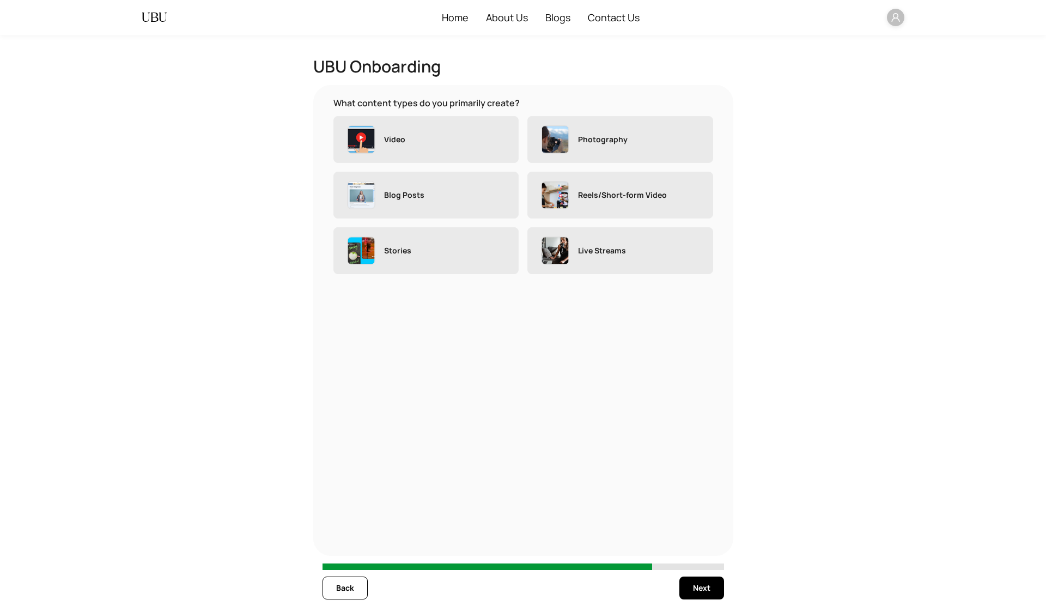
click at [465, 146] on label "Video" at bounding box center [427, 139] width 186 height 47
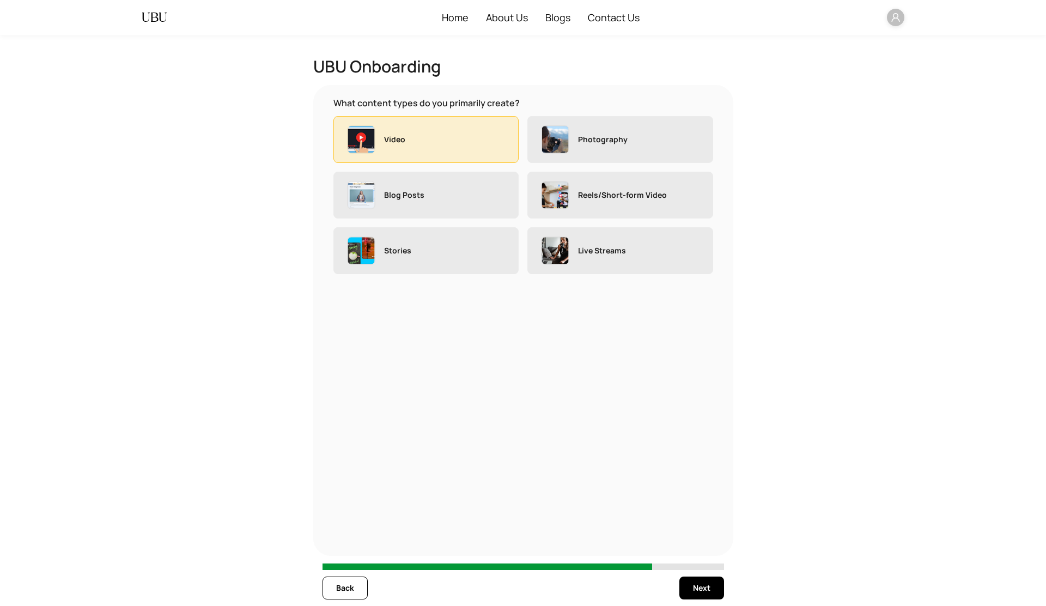
click at [546, 147] on img at bounding box center [555, 139] width 28 height 28
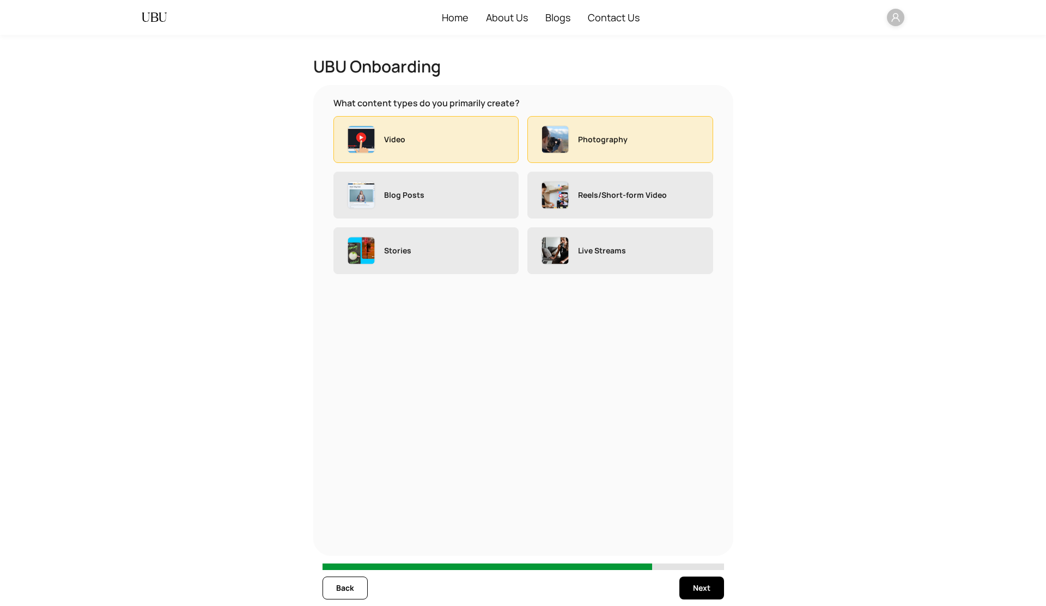
click at [554, 189] on img at bounding box center [555, 195] width 28 height 28
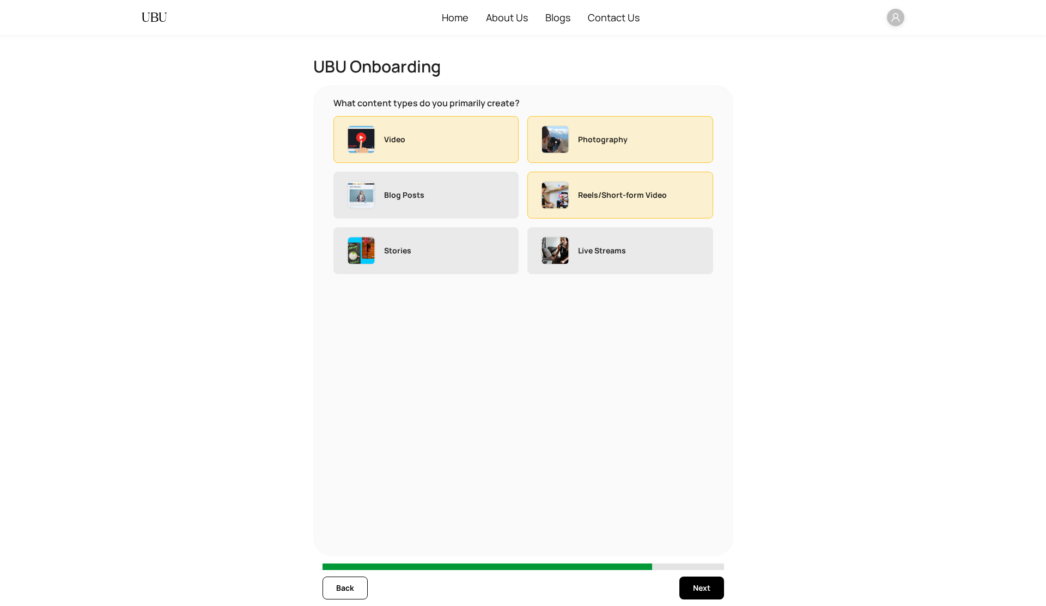
click at [499, 191] on label "Blog Posts" at bounding box center [427, 195] width 186 height 47
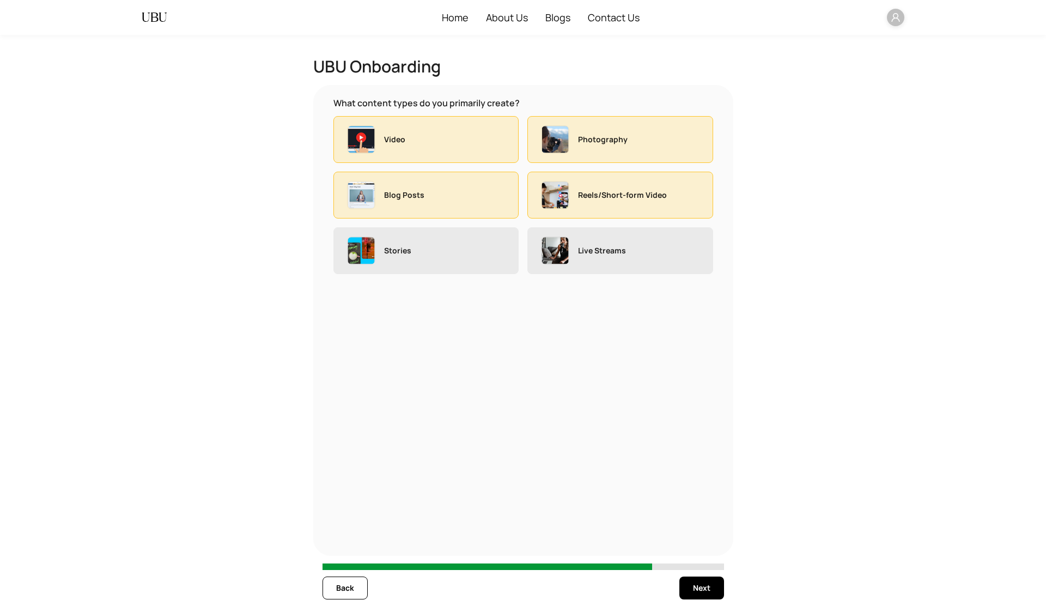
click at [498, 247] on label "Stories" at bounding box center [427, 250] width 186 height 47
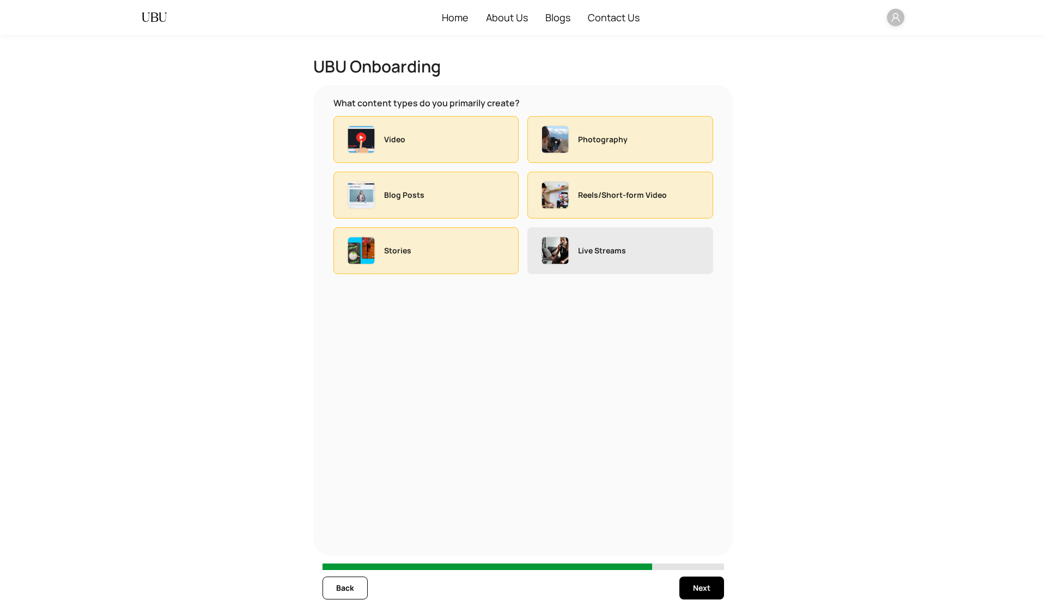
click at [557, 252] on img at bounding box center [555, 251] width 28 height 28
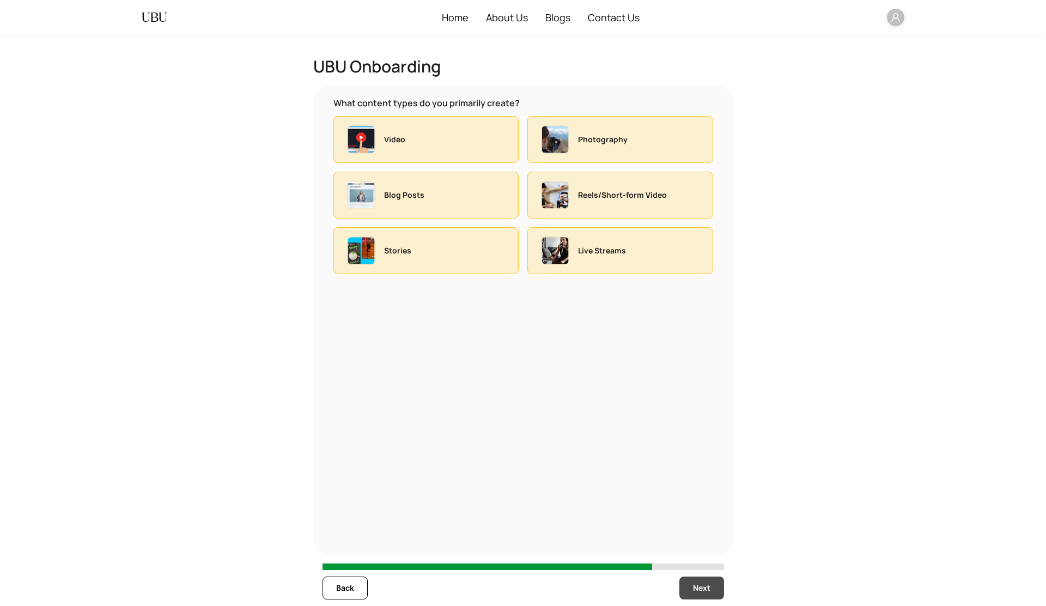
click at [698, 589] on span "Next" at bounding box center [701, 588] width 17 height 12
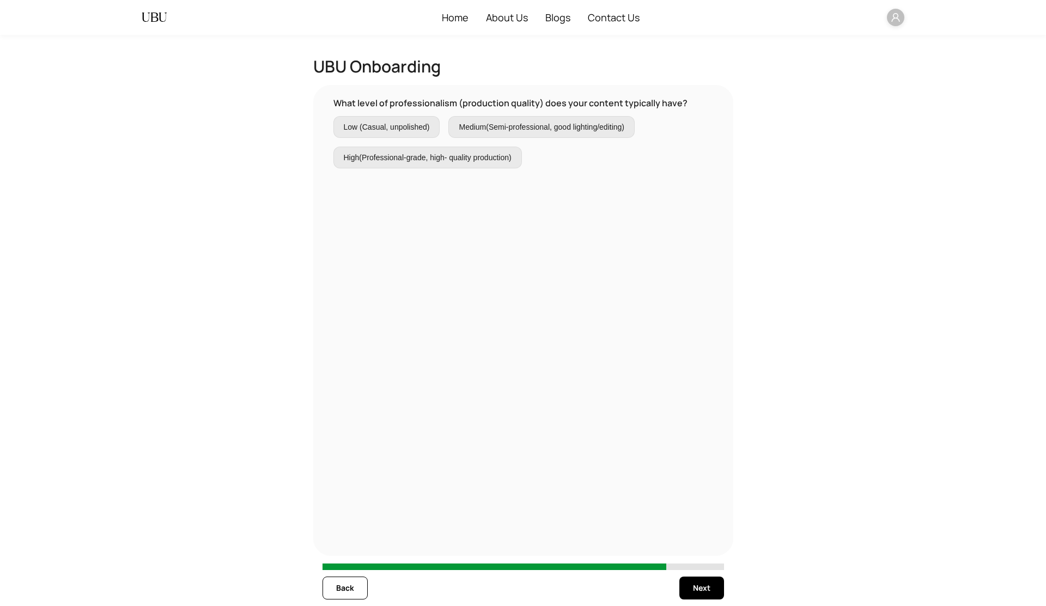
click at [419, 120] on label "Low (Casual, unpolished)" at bounding box center [387, 127] width 107 height 22
click at [429, 155] on span "High(Professional-grade, high- quality production)" at bounding box center [428, 158] width 168 height 12
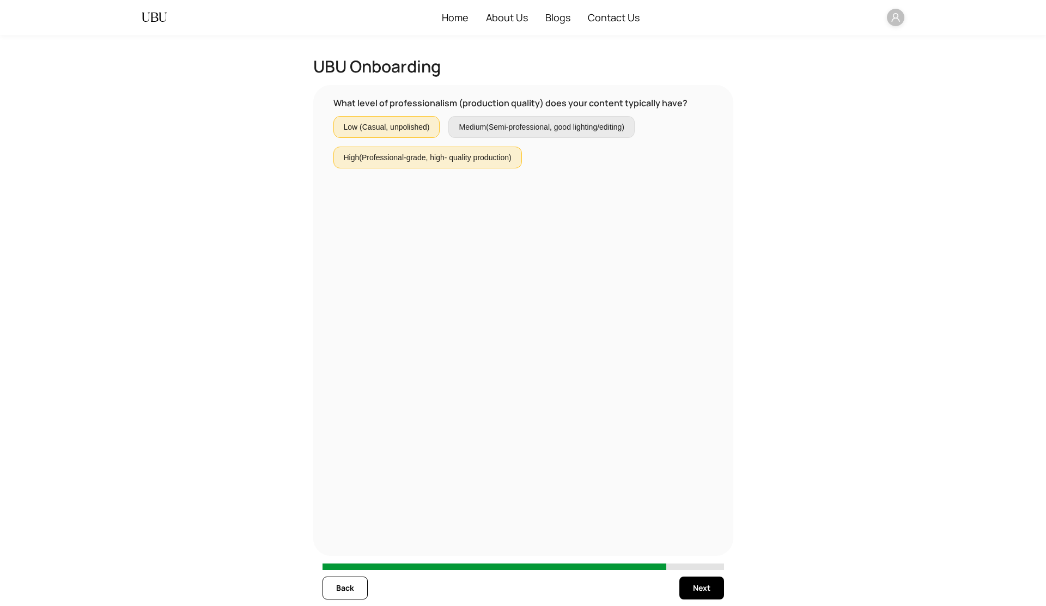
click at [512, 127] on span "Medium(Semi-professional, good lighting/editing)" at bounding box center [542, 127] width 166 height 12
click at [697, 591] on span "Next" at bounding box center [701, 588] width 17 height 12
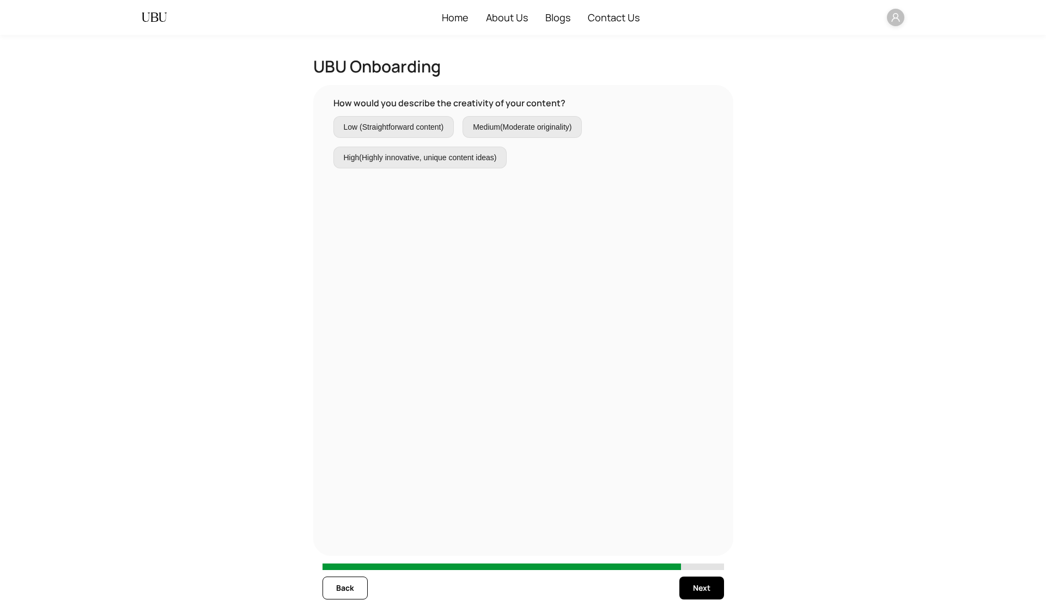
click at [426, 154] on span "High(Highly innovative, unique content ideas)" at bounding box center [420, 158] width 153 height 12
click at [425, 128] on span "Low (Straightforward content)" at bounding box center [394, 127] width 100 height 12
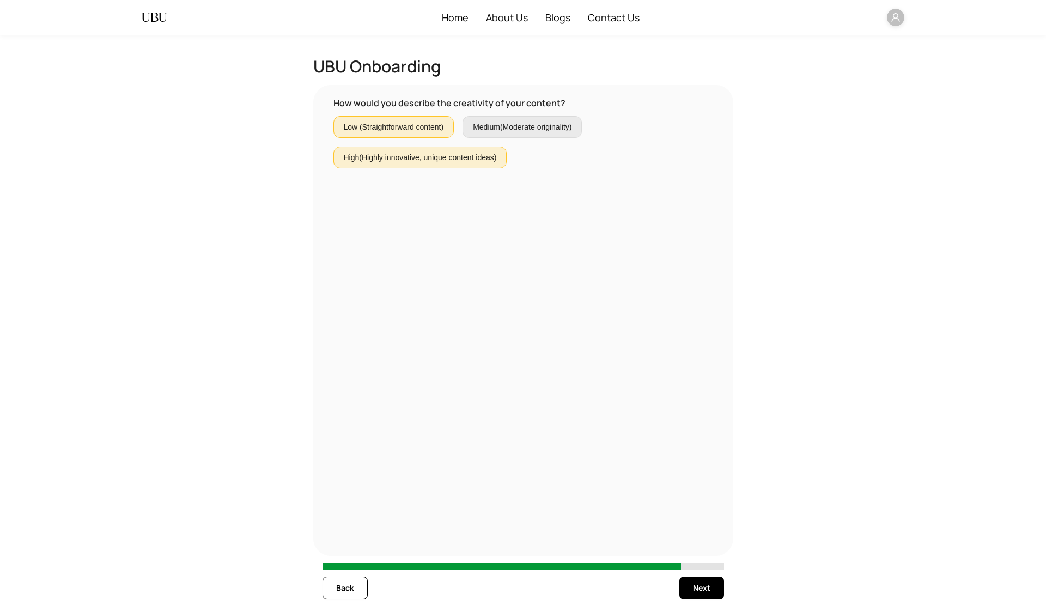
click at [515, 126] on span "Medium(Moderate originality)" at bounding box center [522, 127] width 99 height 12
click at [698, 587] on span "Next" at bounding box center [701, 588] width 17 height 12
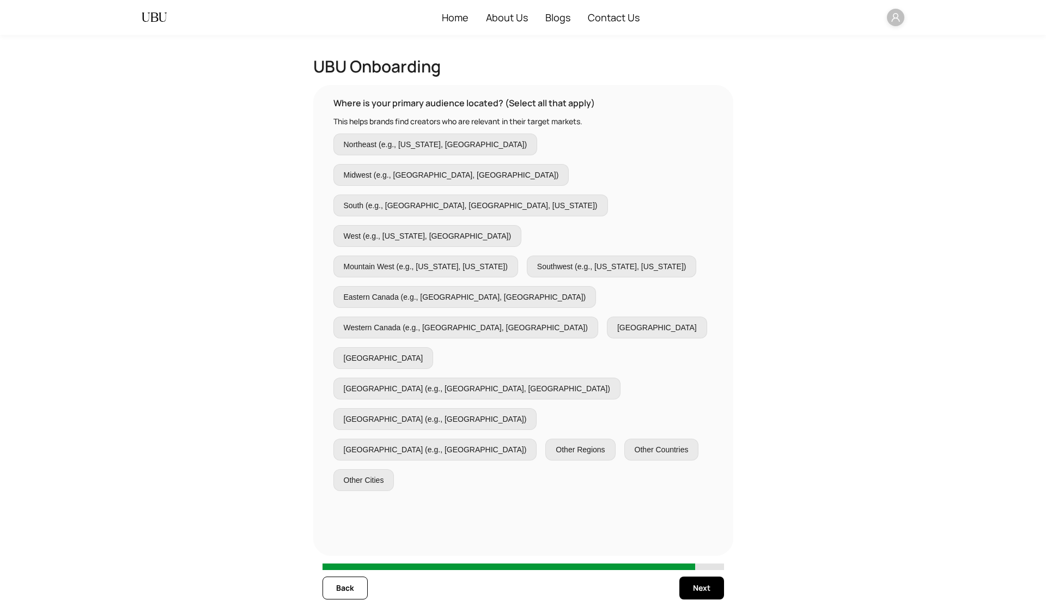
click at [461, 149] on span "Northeast (e.g., [US_STATE], [GEOGRAPHIC_DATA])" at bounding box center [436, 144] width 184 height 12
click at [503, 164] on label "Midwest (e.g., [GEOGRAPHIC_DATA], [GEOGRAPHIC_DATA])" at bounding box center [452, 175] width 236 height 22
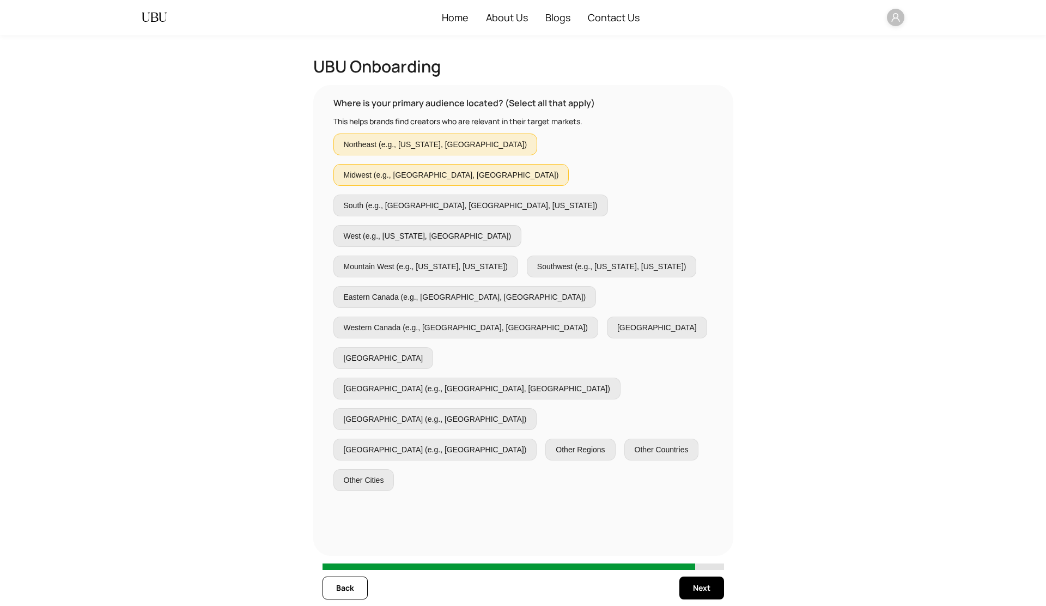
click at [503, 230] on span "West (e.g., [US_STATE], [GEOGRAPHIC_DATA])" at bounding box center [428, 236] width 168 height 12
click at [446, 199] on span "South (e.g., [GEOGRAPHIC_DATA], [GEOGRAPHIC_DATA], [US_STATE])" at bounding box center [471, 205] width 254 height 12
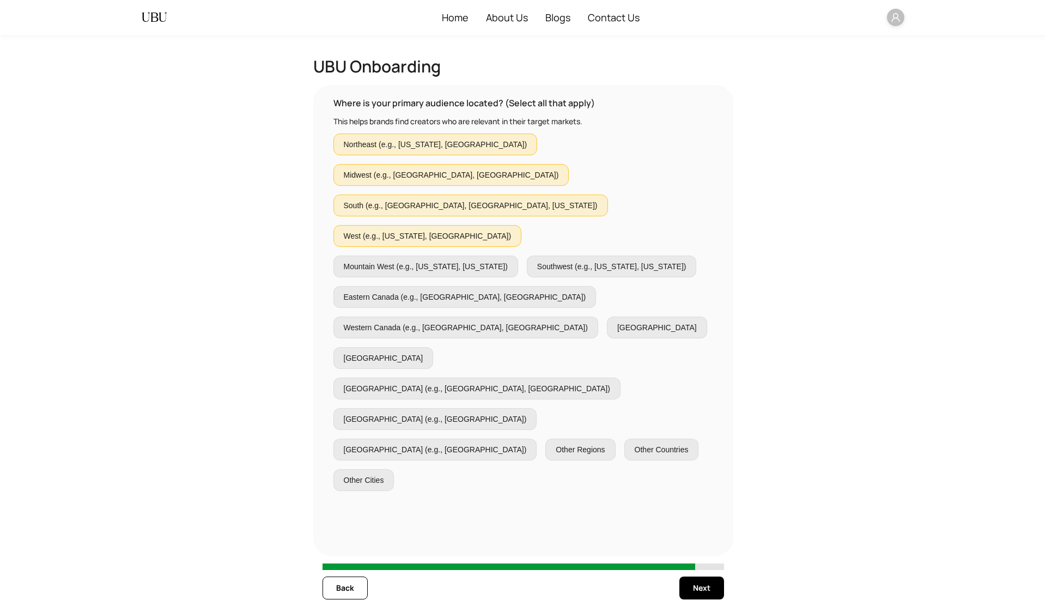
click at [453, 261] on span "Mountain West (e.g., [US_STATE], [US_STATE])" at bounding box center [426, 267] width 164 height 12
click at [537, 261] on span "Southwest (e.g., [US_STATE], [US_STATE])" at bounding box center [611, 267] width 149 height 12
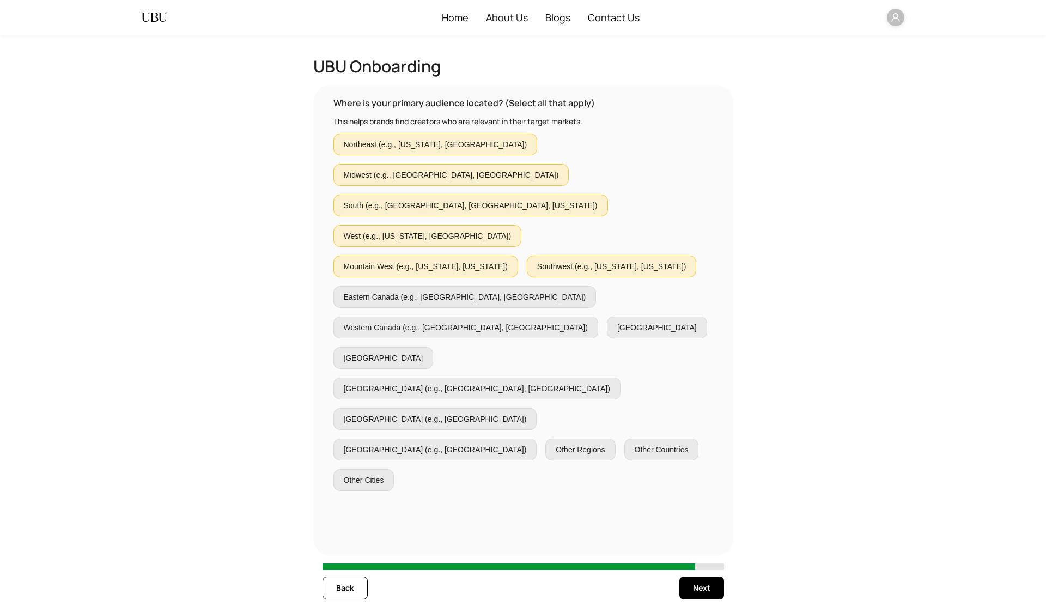
click at [526, 322] on span "Western Canada (e.g., [GEOGRAPHIC_DATA], [GEOGRAPHIC_DATA])" at bounding box center [466, 328] width 244 height 12
click at [465, 291] on span "Eastern Canada (e.g., [GEOGRAPHIC_DATA], [GEOGRAPHIC_DATA])" at bounding box center [465, 297] width 243 height 12
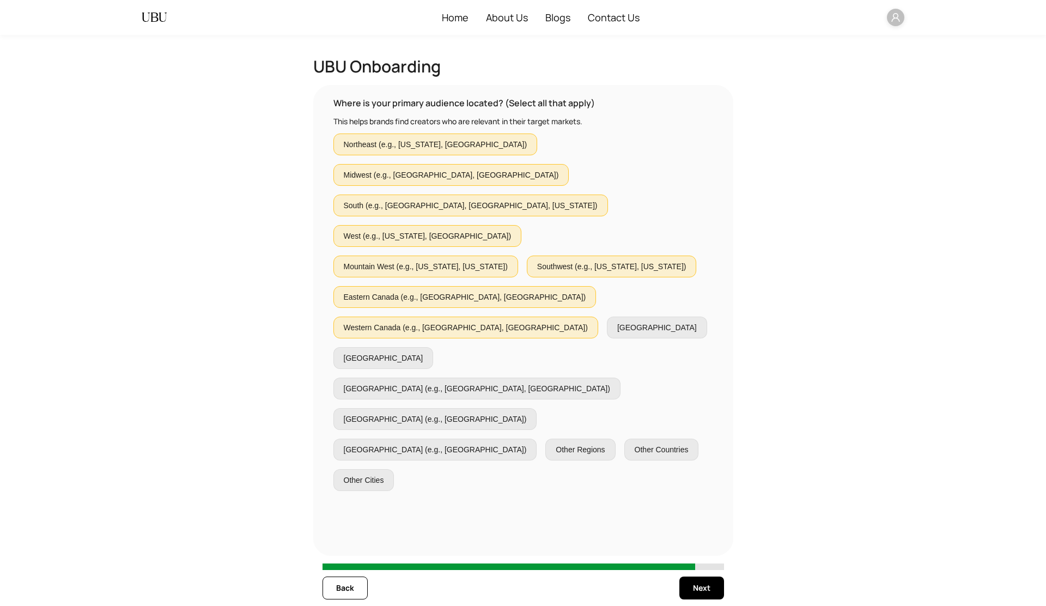
click at [617, 322] on span "[GEOGRAPHIC_DATA]" at bounding box center [657, 328] width 80 height 12
click at [423, 352] on span "[GEOGRAPHIC_DATA]" at bounding box center [384, 358] width 80 height 12
click at [508, 383] on span "[GEOGRAPHIC_DATA] (e.g., [GEOGRAPHIC_DATA], [GEOGRAPHIC_DATA])" at bounding box center [477, 389] width 267 height 12
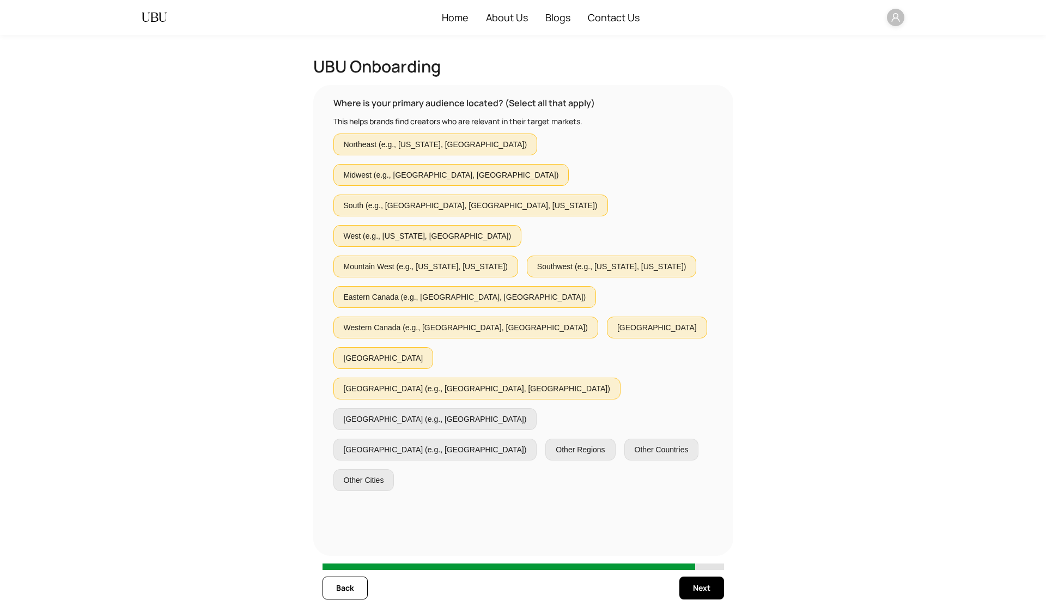
click at [506, 444] on span "[GEOGRAPHIC_DATA] (e.g., [GEOGRAPHIC_DATA])" at bounding box center [435, 450] width 183 height 12
click at [437, 413] on span "[GEOGRAPHIC_DATA] (e.g., [GEOGRAPHIC_DATA])" at bounding box center [435, 419] width 183 height 12
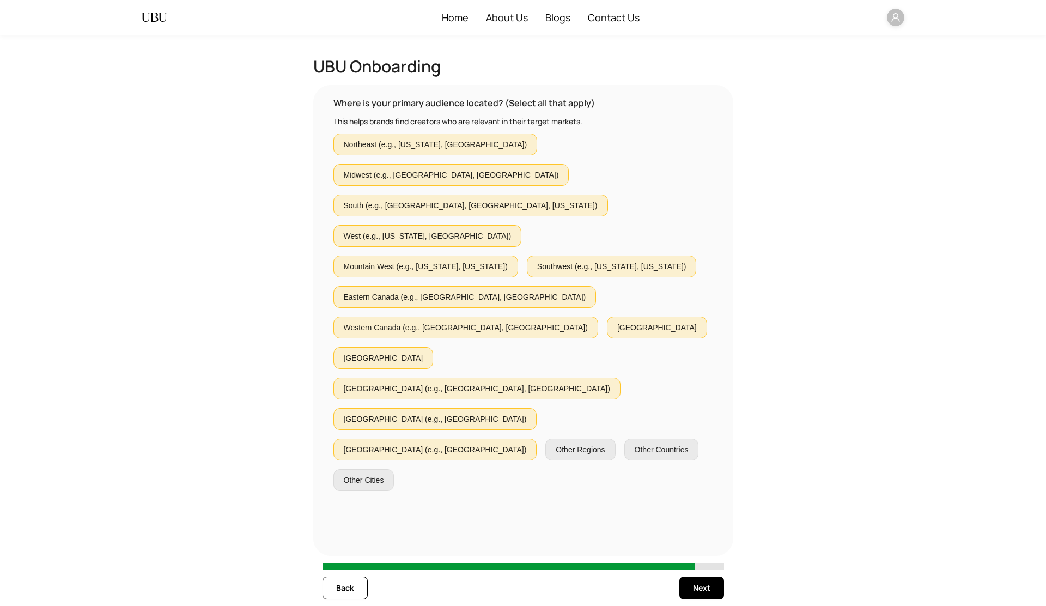
click at [556, 444] on span "Other Regions" at bounding box center [580, 450] width 49 height 12
click at [408, 469] on label "Other Countries" at bounding box center [371, 480] width 75 height 22
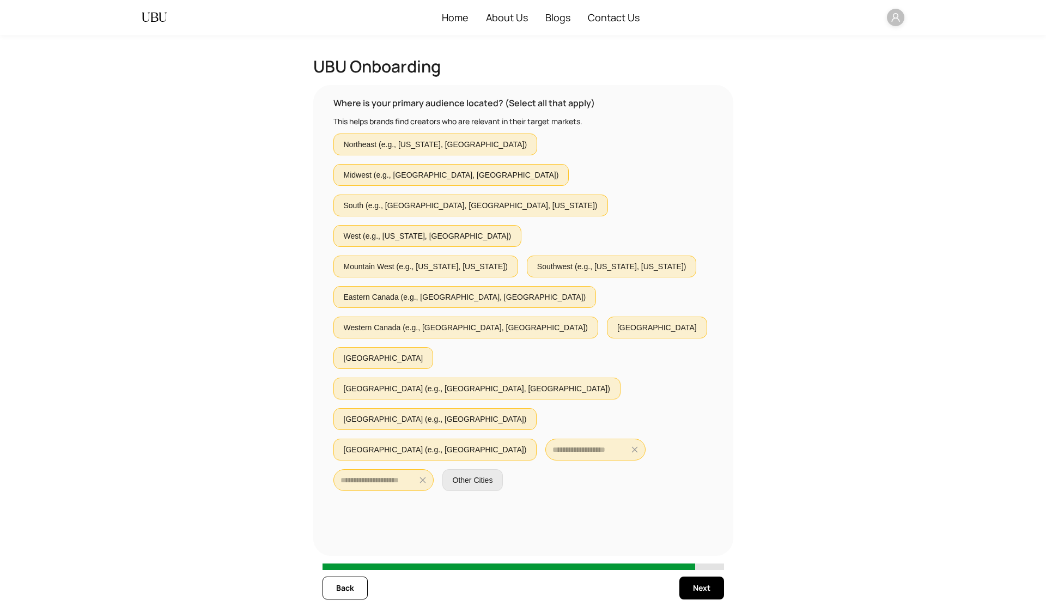
click at [493, 474] on span "Other Cities" at bounding box center [473, 480] width 40 height 12
click at [694, 588] on span "Next" at bounding box center [701, 588] width 17 height 12
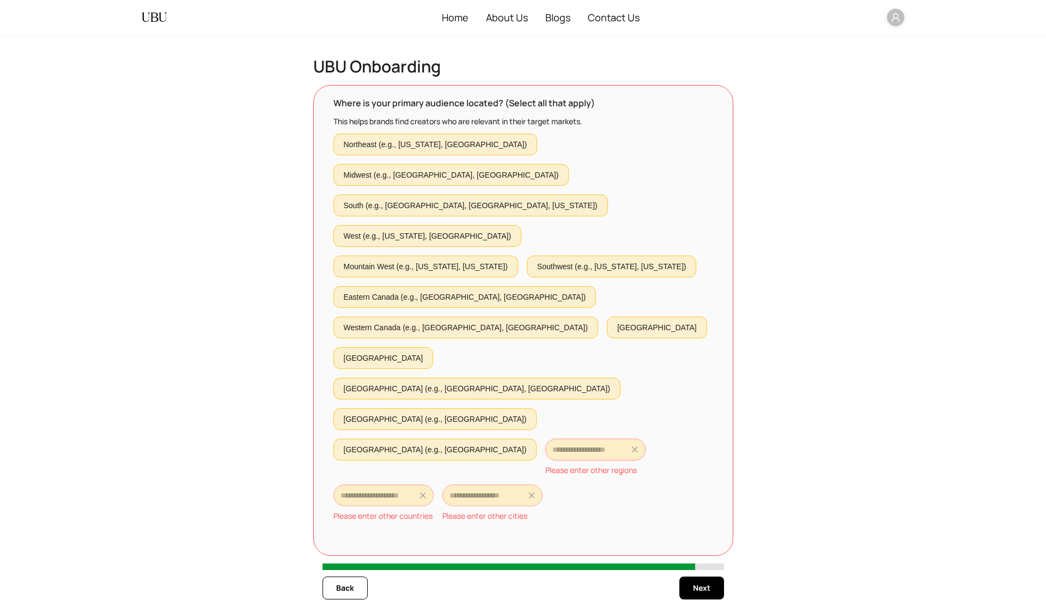
click at [553, 444] on input "text" at bounding box center [591, 450] width 76 height 12
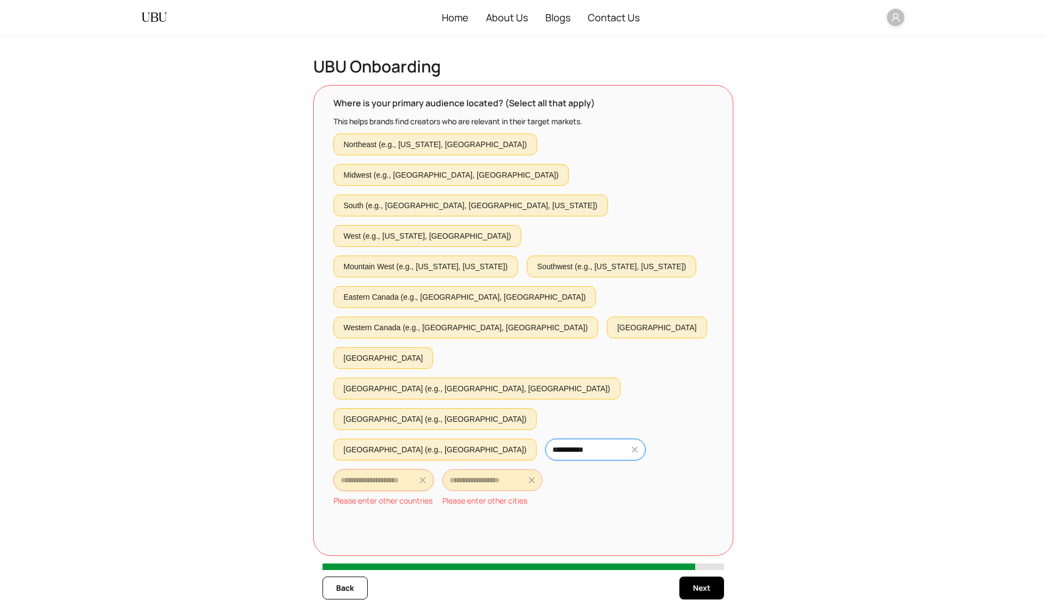
type input "**********"
click at [417, 474] on input "text" at bounding box center [379, 480] width 76 height 12
type input "**********"
click at [526, 474] on input "text" at bounding box center [488, 480] width 76 height 12
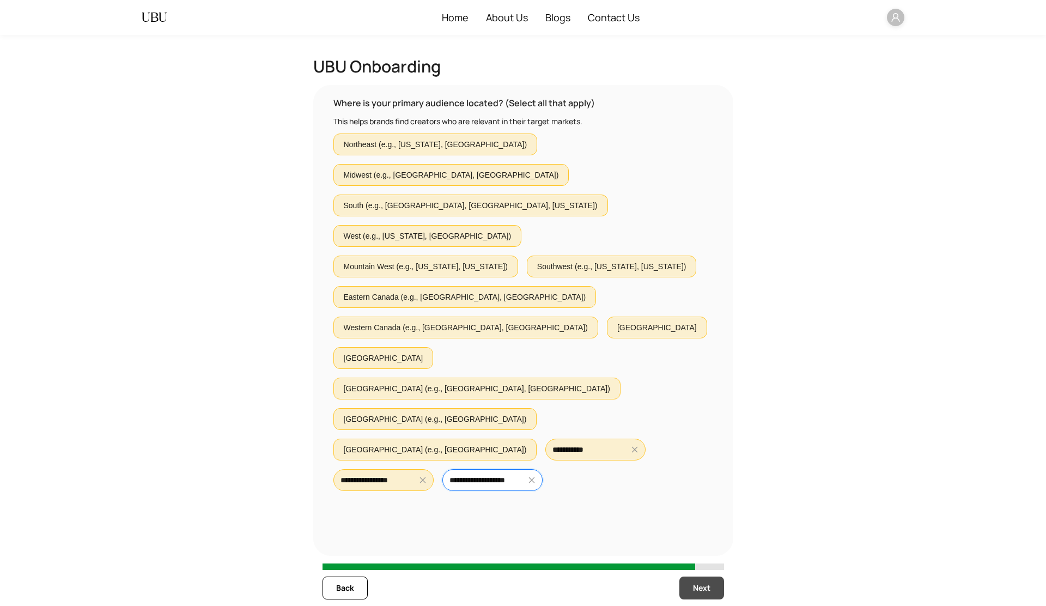
type input "**********"
click at [708, 591] on span "Next" at bounding box center [701, 588] width 17 height 12
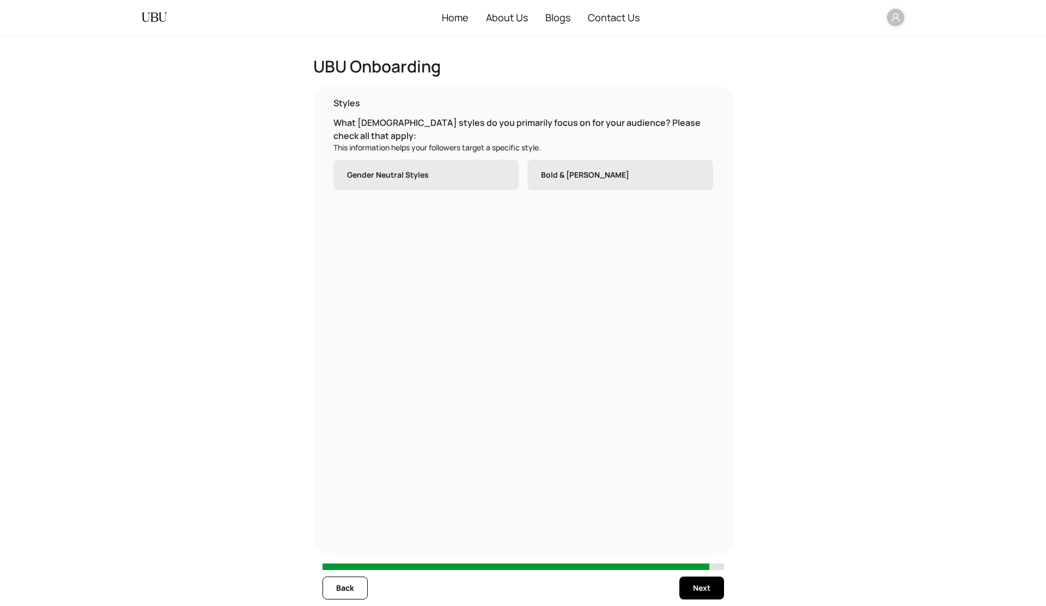
click at [461, 181] on label "Gender Neutral Styles" at bounding box center [427, 175] width 186 height 31
click at [562, 179] on p "Bold & [PERSON_NAME]" at bounding box center [585, 174] width 88 height 11
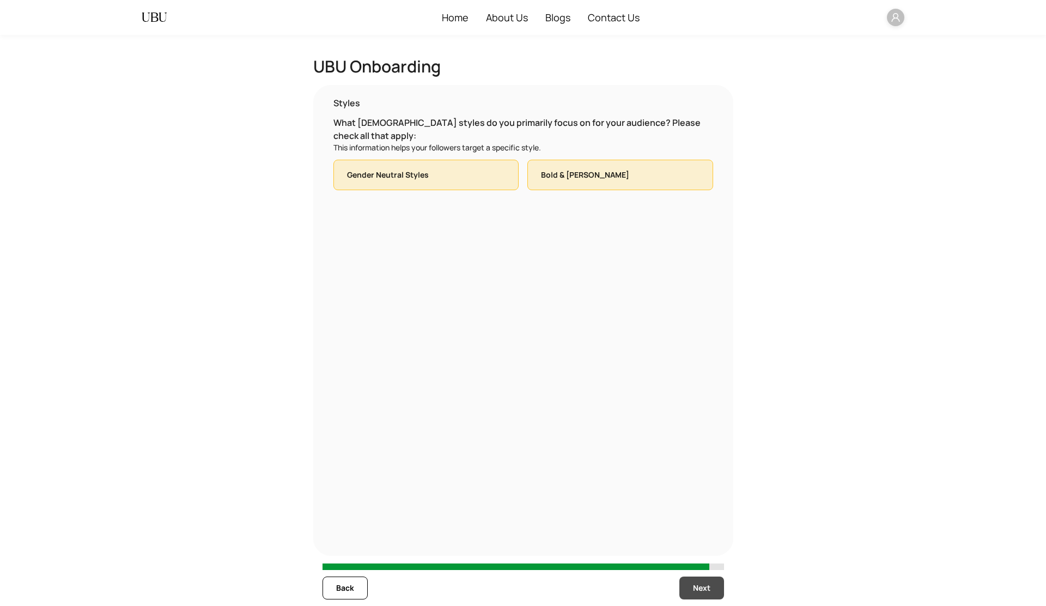
click at [688, 590] on button "Next" at bounding box center [702, 588] width 45 height 23
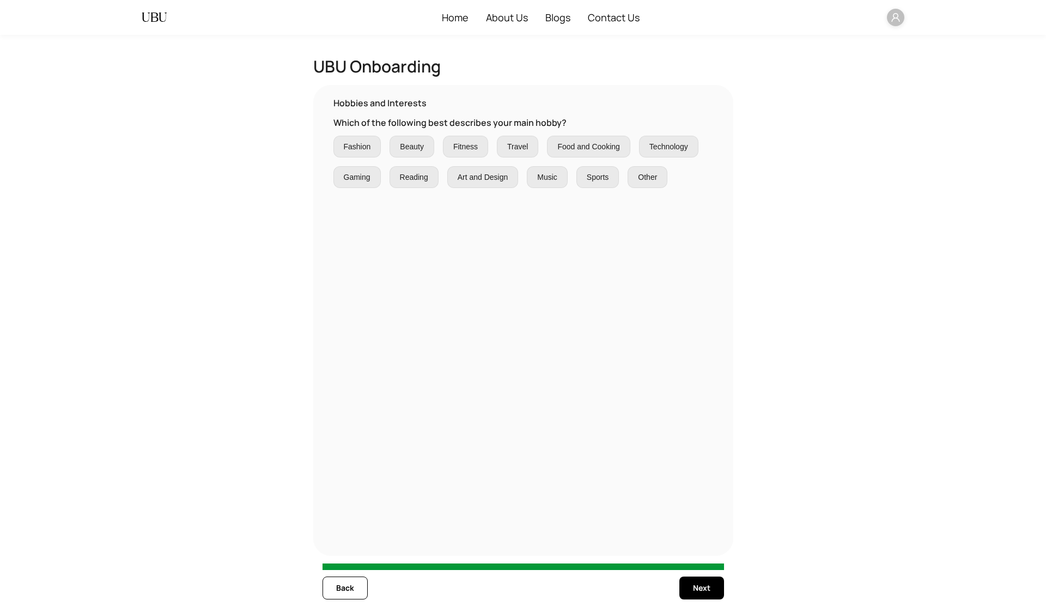
click at [361, 149] on span "Fashion" at bounding box center [357, 147] width 27 height 12
click at [362, 175] on span "Gaming" at bounding box center [357, 177] width 27 height 12
click at [410, 177] on span "Reading" at bounding box center [414, 177] width 28 height 12
click at [414, 149] on span "Beauty" at bounding box center [412, 147] width 24 height 12
click at [457, 148] on span "Fitness" at bounding box center [465, 147] width 25 height 12
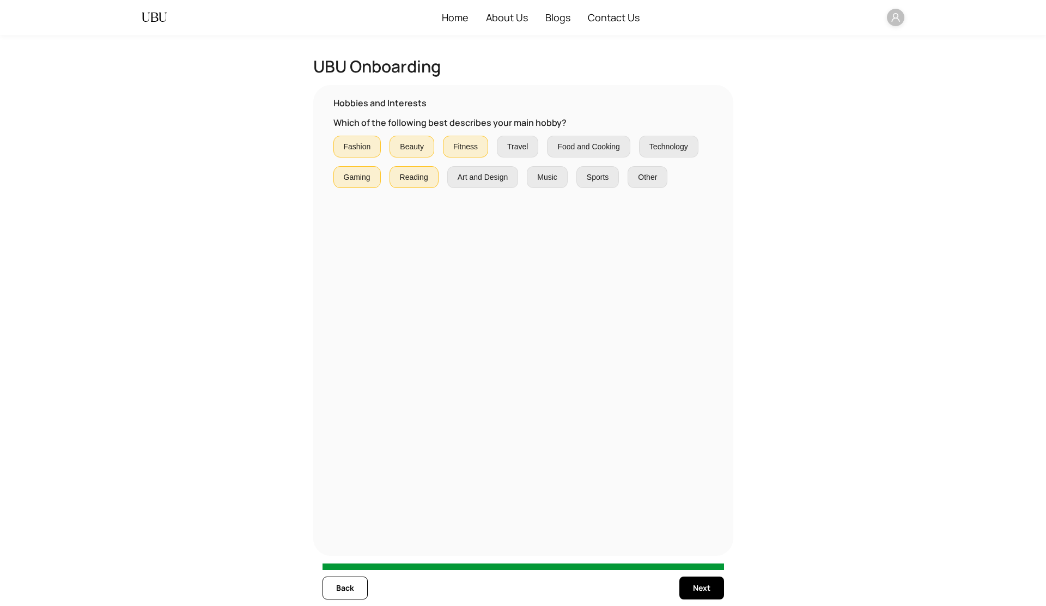
click at [475, 183] on span "Art and Design" at bounding box center [483, 177] width 51 height 12
click at [540, 176] on span "Music" at bounding box center [547, 177] width 20 height 12
click at [520, 145] on span "Travel" at bounding box center [517, 147] width 21 height 12
click at [590, 145] on span "Food and Cooking" at bounding box center [589, 147] width 62 height 12
click at [601, 178] on span "Sports" at bounding box center [598, 177] width 22 height 12
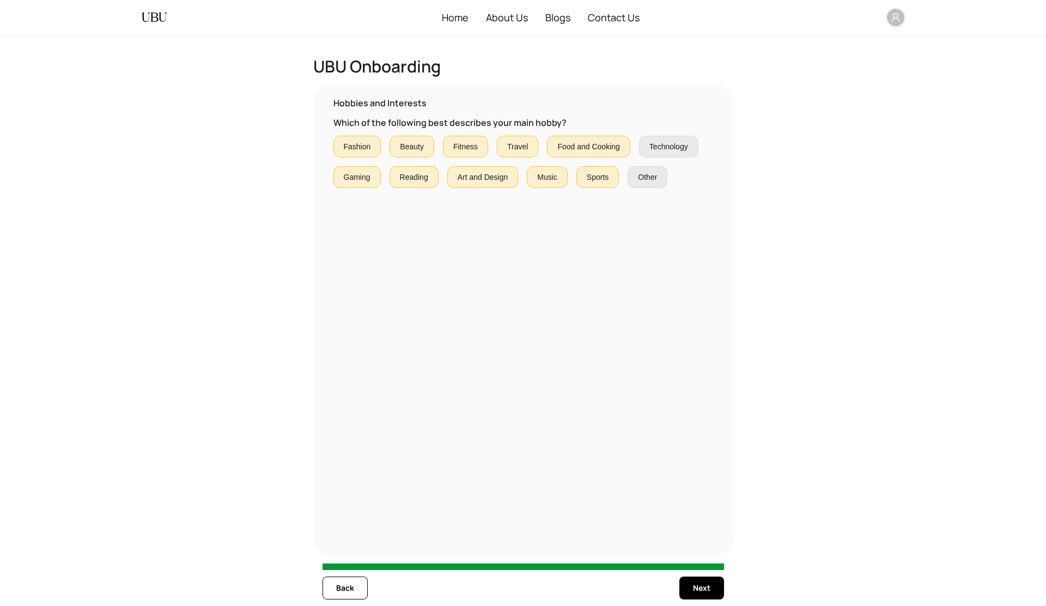
click at [662, 149] on span "Technology" at bounding box center [669, 147] width 39 height 12
click at [657, 174] on span "Other" at bounding box center [647, 177] width 19 height 12
click at [366, 209] on input "text" at bounding box center [379, 208] width 76 height 12
type input "*******"
click at [336, 598] on button "Back" at bounding box center [345, 588] width 45 height 23
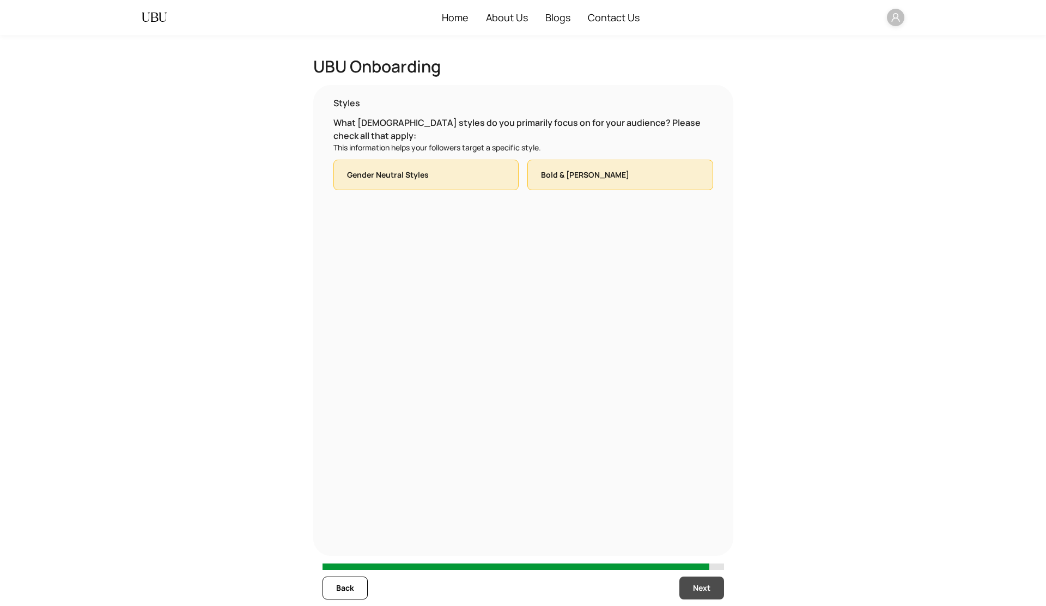
click at [707, 594] on span "Next" at bounding box center [701, 588] width 17 height 12
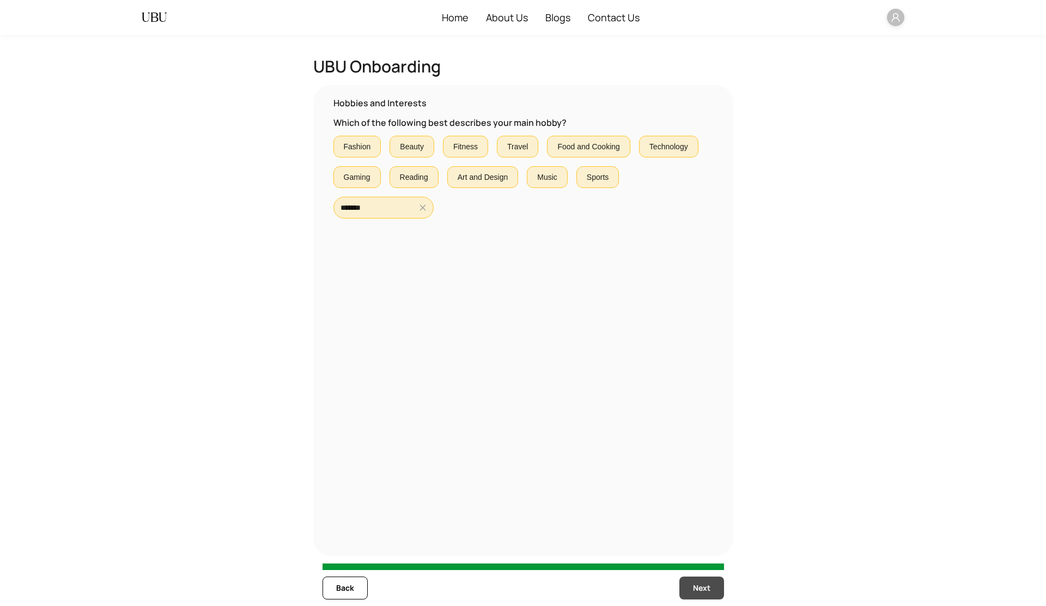
click at [690, 580] on button "Next" at bounding box center [702, 588] width 45 height 23
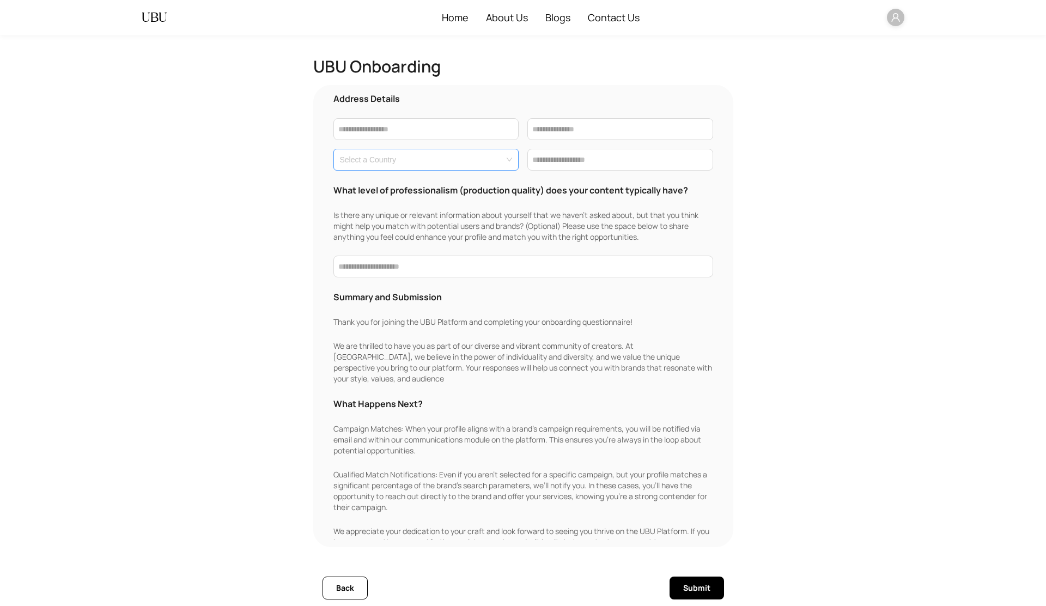
click at [422, 162] on input "search" at bounding box center [423, 157] width 166 height 16
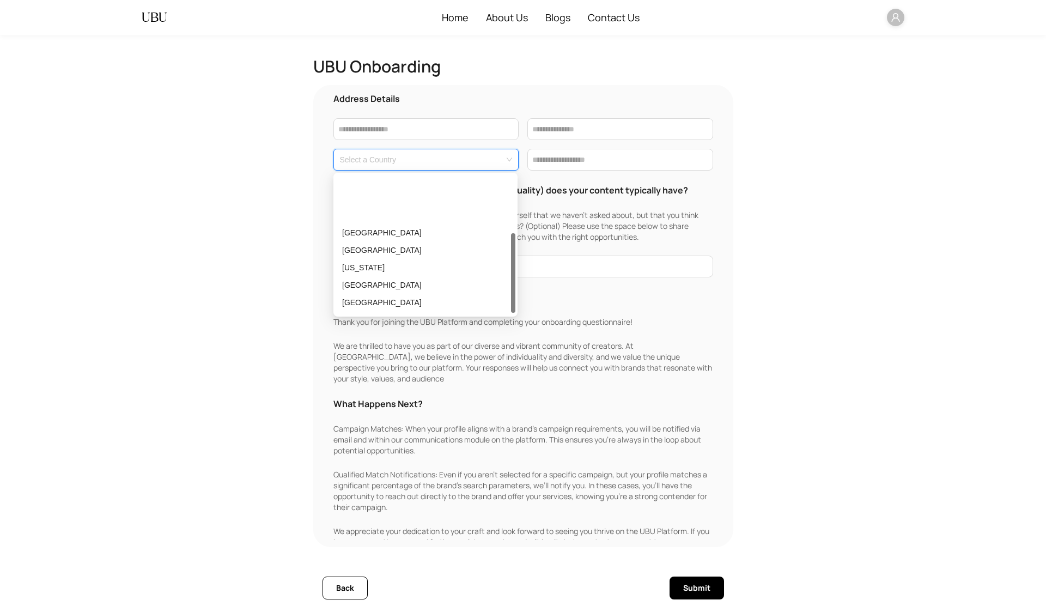
scroll to position [105, 0]
click at [415, 397] on p "What Happens Next?" at bounding box center [524, 403] width 380 height 13
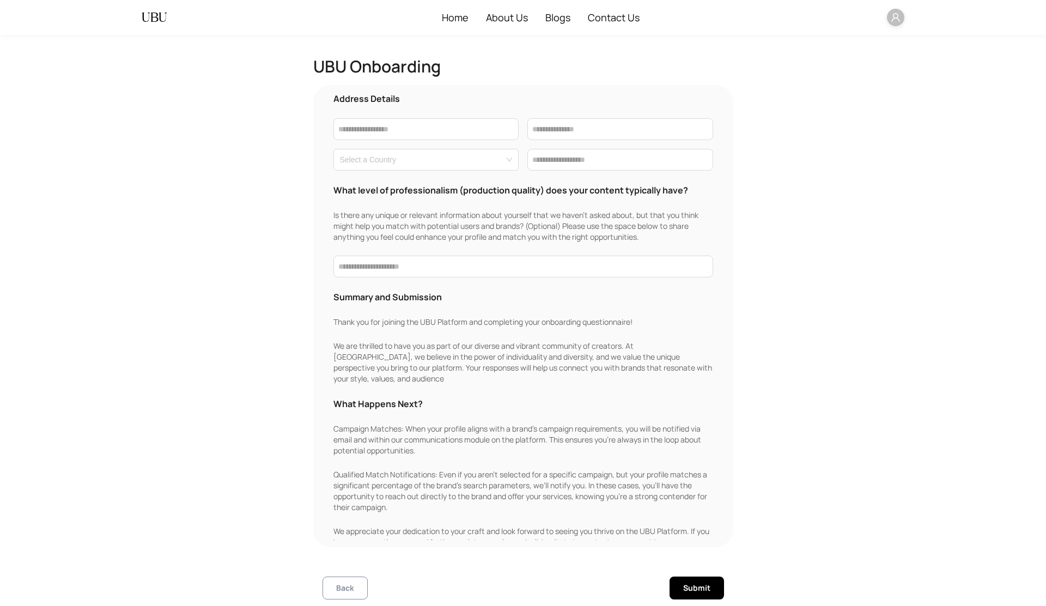
click at [344, 590] on span "Back" at bounding box center [345, 588] width 18 height 12
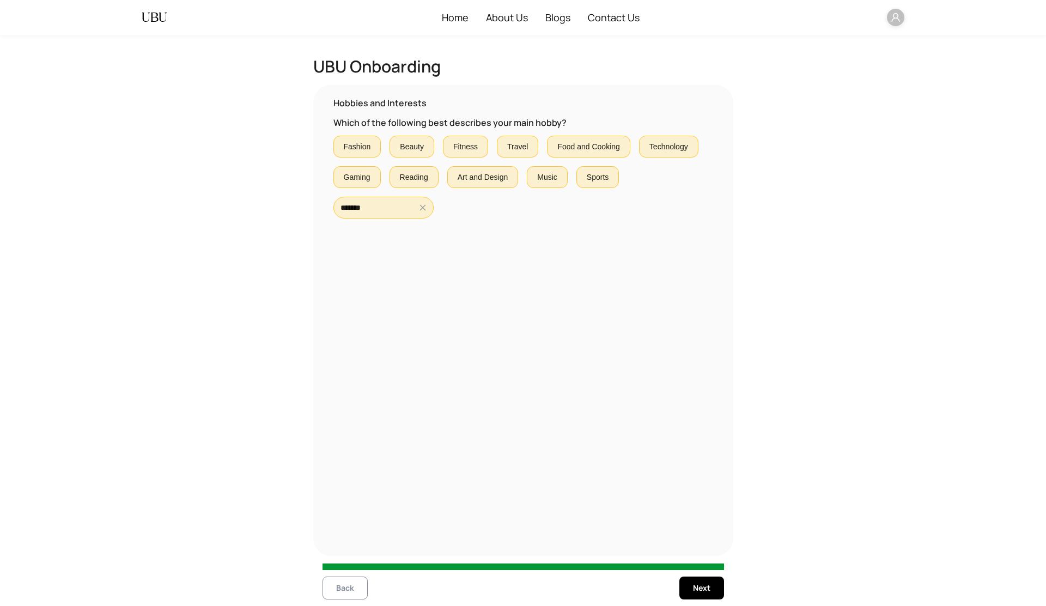
click at [344, 590] on span "Back" at bounding box center [345, 588] width 18 height 12
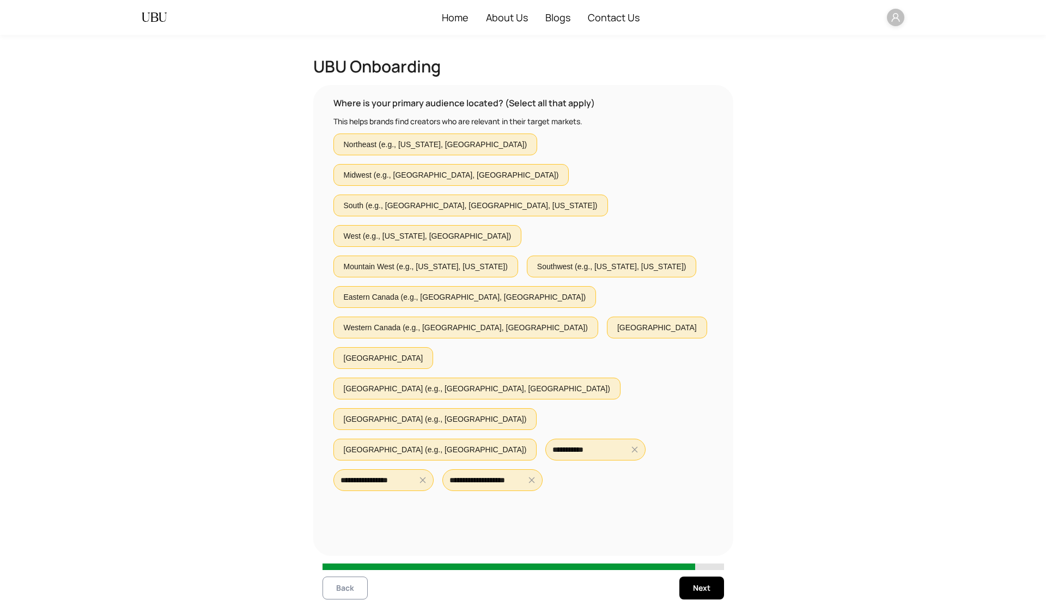
click at [344, 590] on span "Back" at bounding box center [345, 588] width 18 height 12
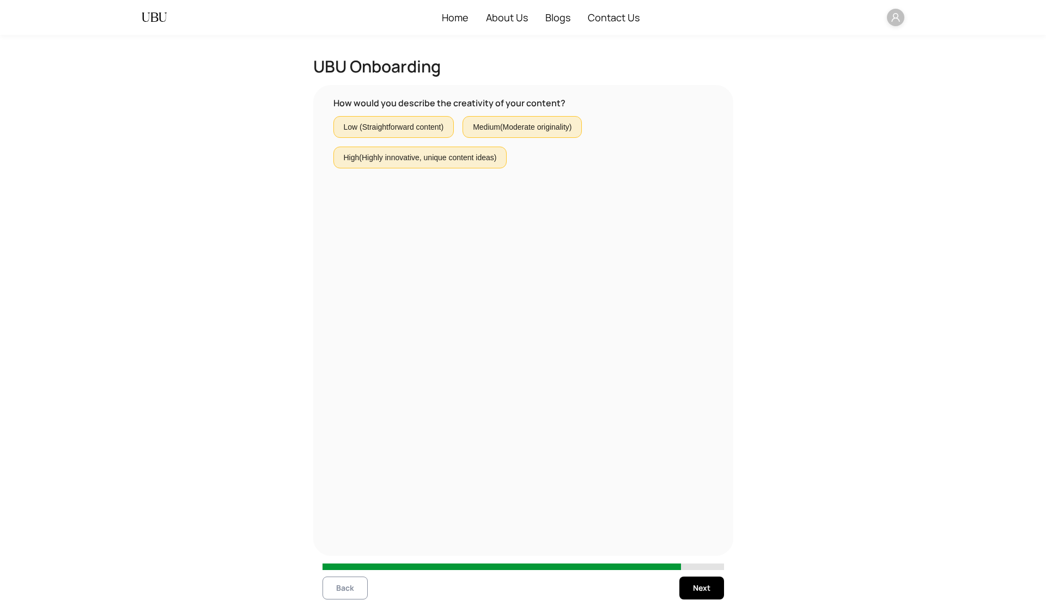
click at [344, 590] on span "Back" at bounding box center [345, 588] width 18 height 12
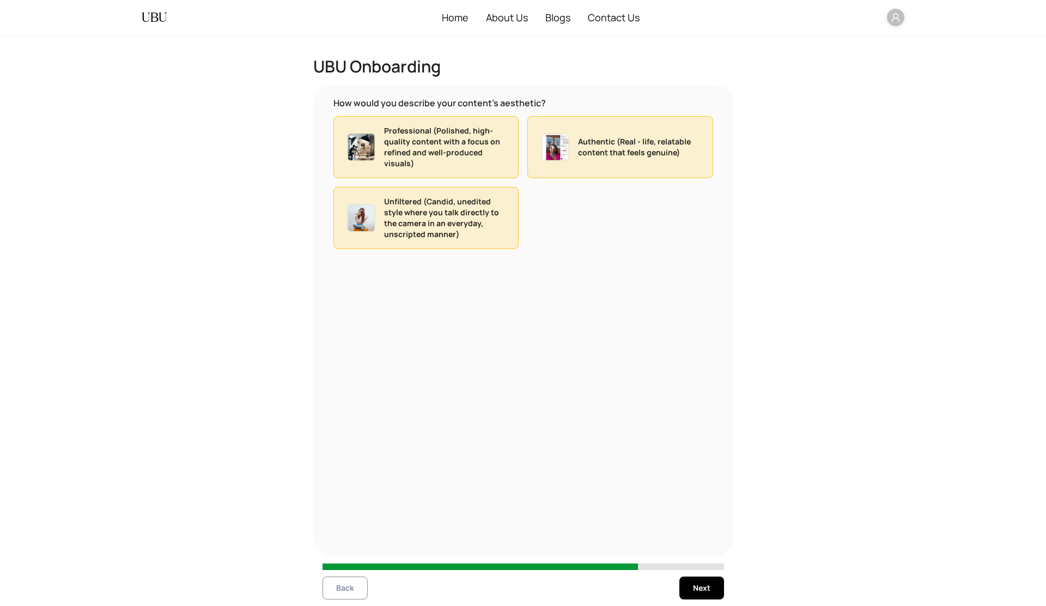
click at [344, 590] on span "Back" at bounding box center [345, 588] width 18 height 12
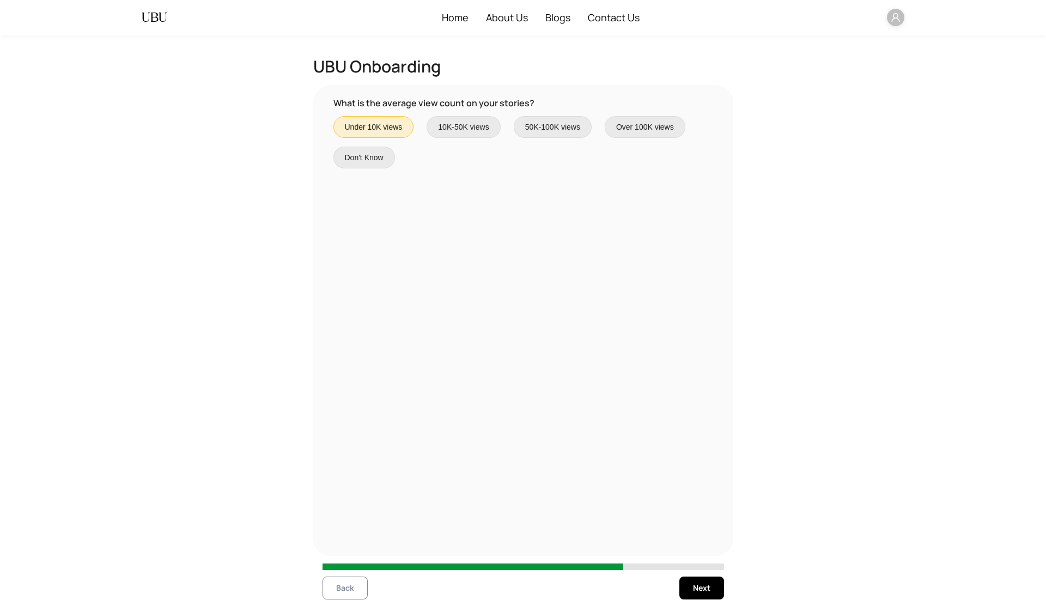
click at [344, 590] on span "Back" at bounding box center [345, 588] width 18 height 12
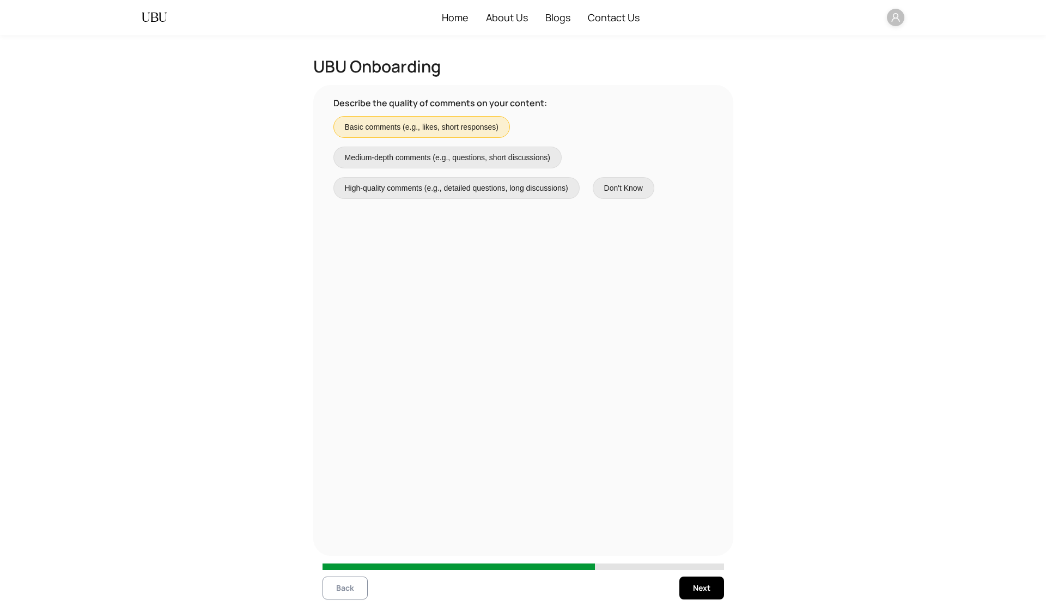
click at [344, 590] on span "Back" at bounding box center [345, 588] width 18 height 12
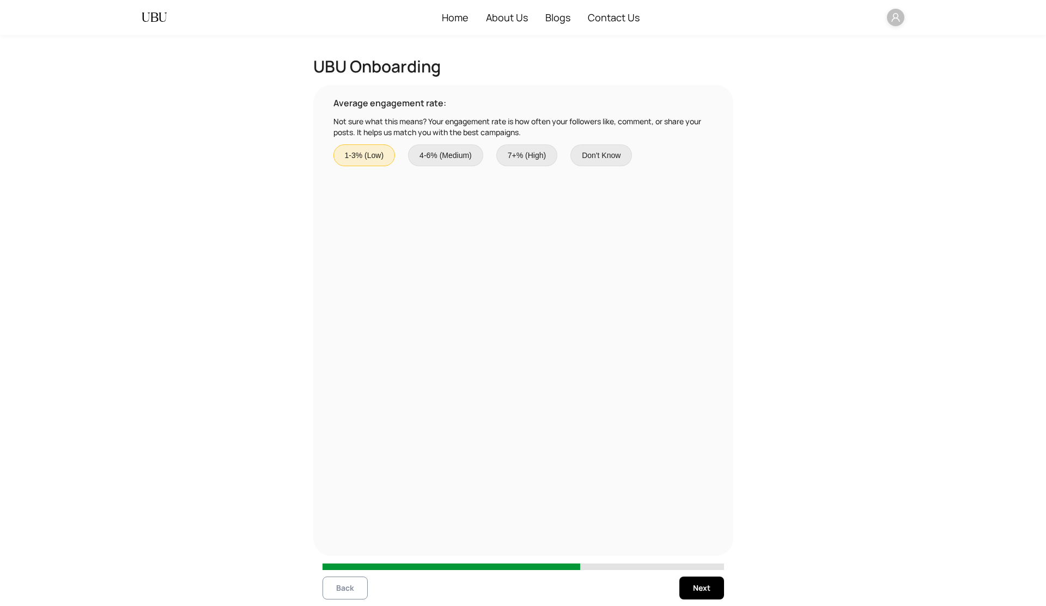
click at [344, 590] on span "Back" at bounding box center [345, 588] width 18 height 12
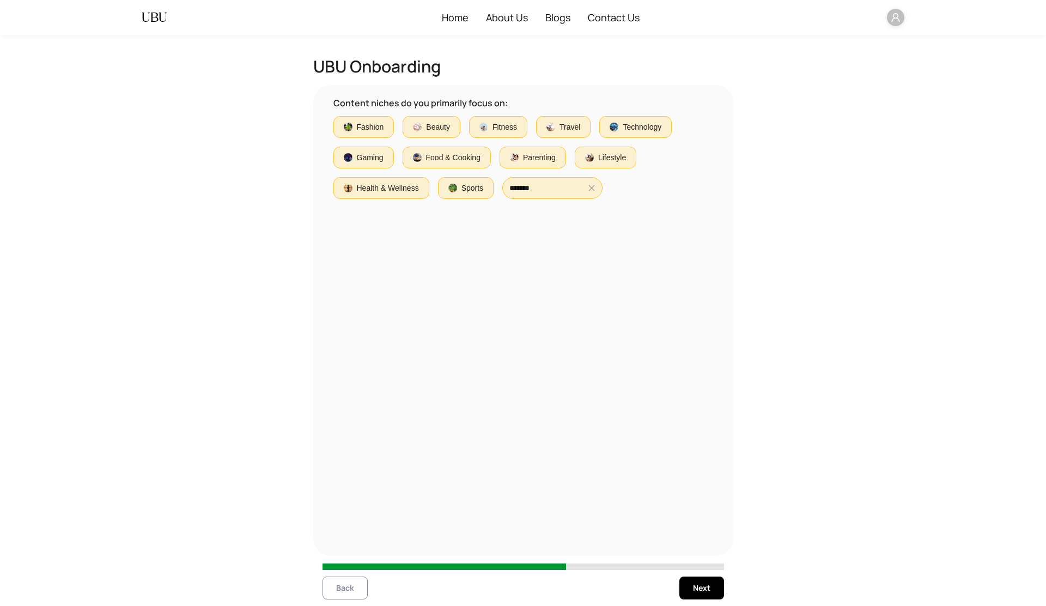
click at [344, 590] on span "Back" at bounding box center [345, 588] width 18 height 12
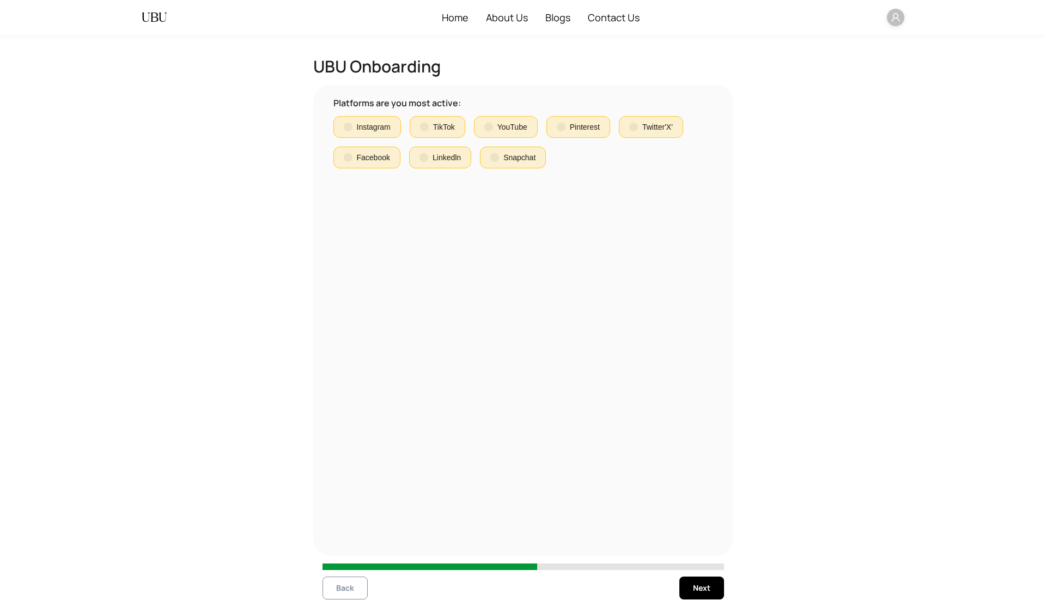
click at [344, 590] on span "Back" at bounding box center [345, 588] width 18 height 12
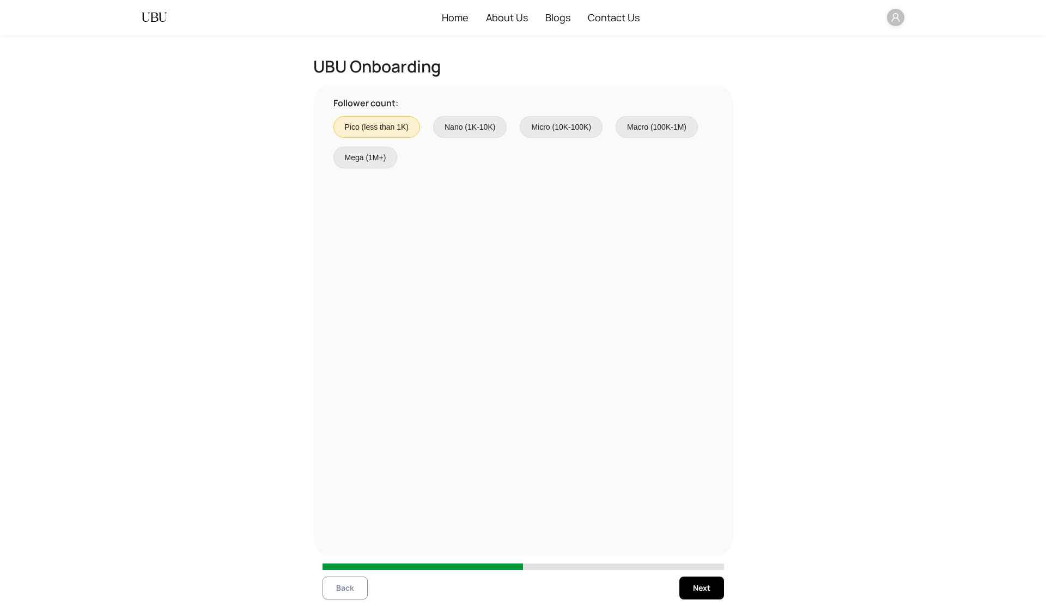
click at [344, 590] on span "Back" at bounding box center [345, 588] width 18 height 12
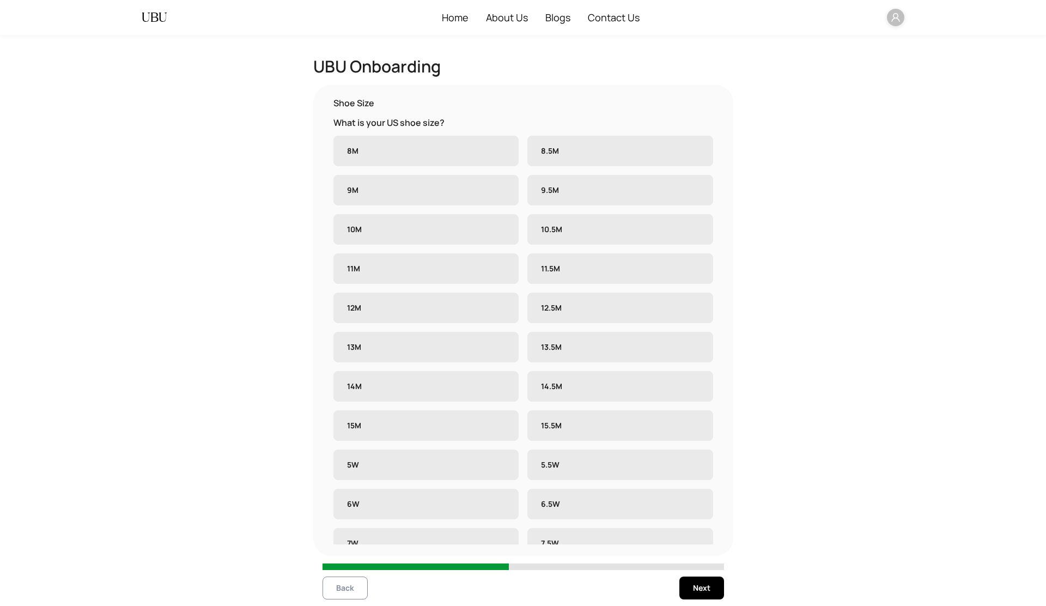
click at [344, 590] on span "Back" at bounding box center [345, 588] width 18 height 12
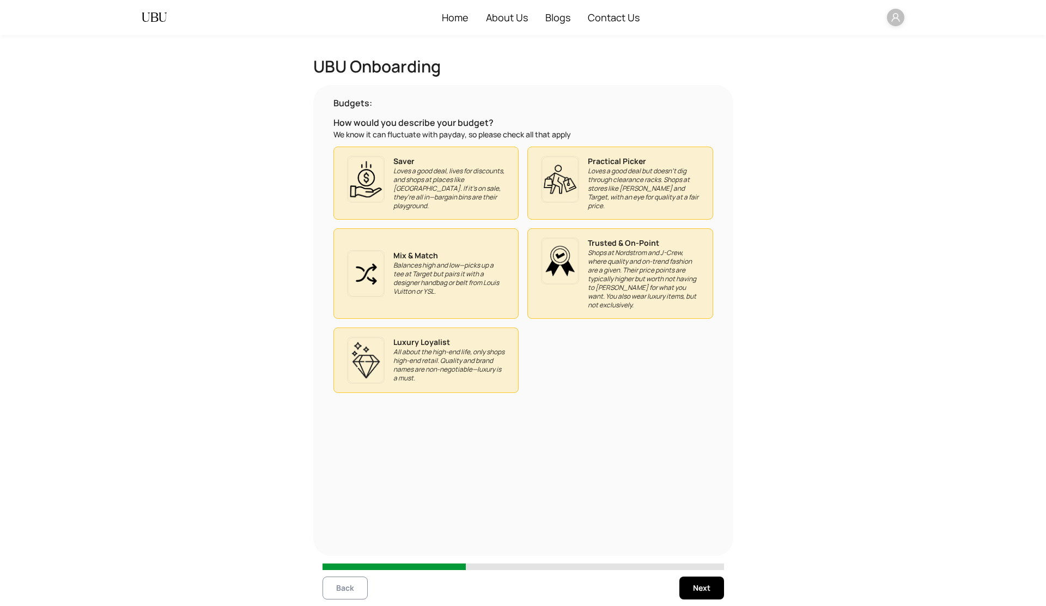
click at [344, 590] on span "Back" at bounding box center [345, 588] width 18 height 12
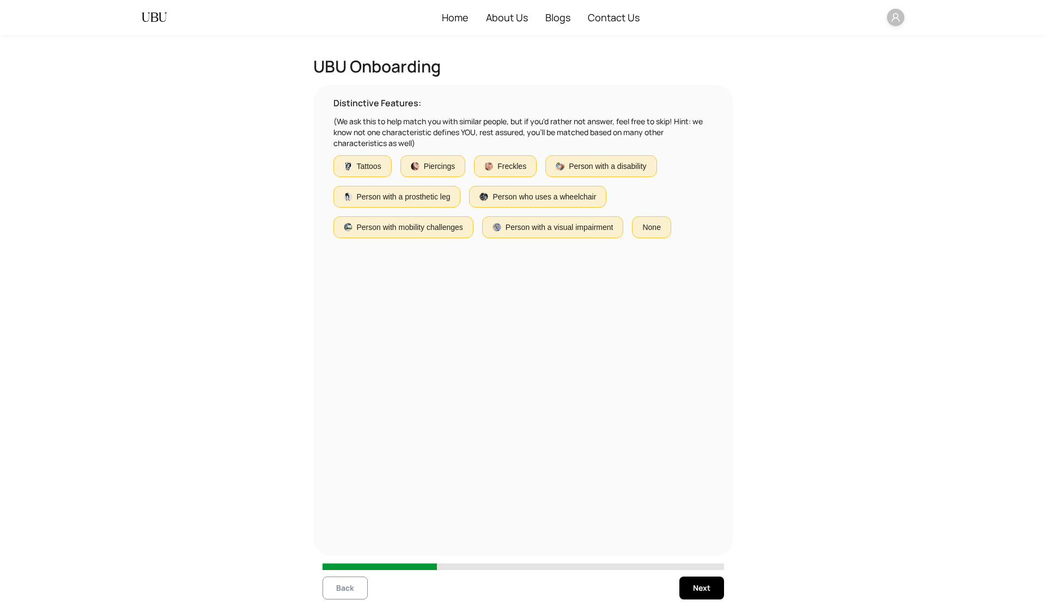
click at [344, 590] on span "Back" at bounding box center [345, 588] width 18 height 12
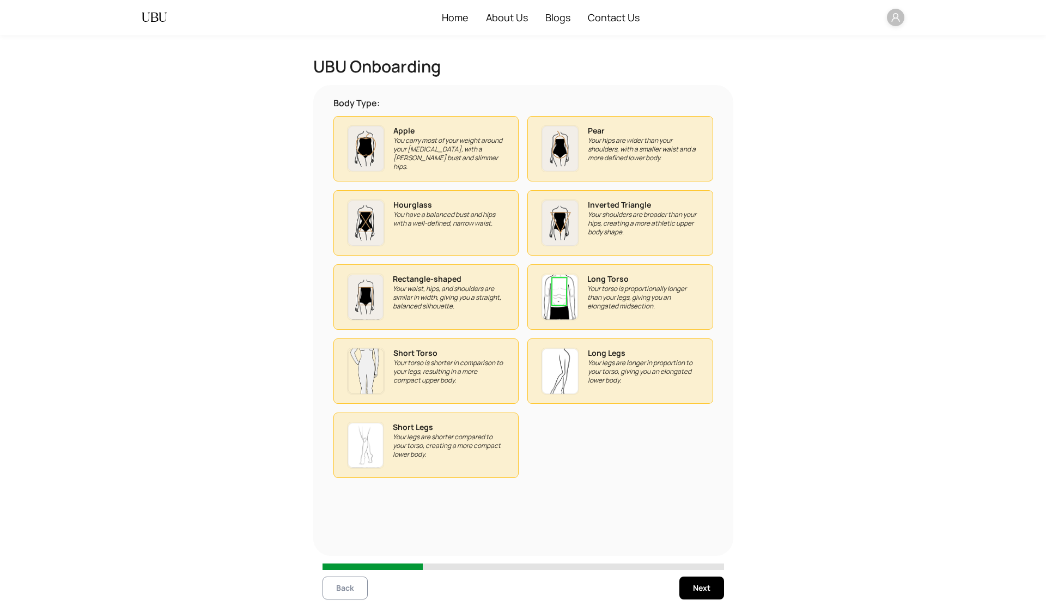
click at [344, 590] on span "Back" at bounding box center [345, 588] width 18 height 12
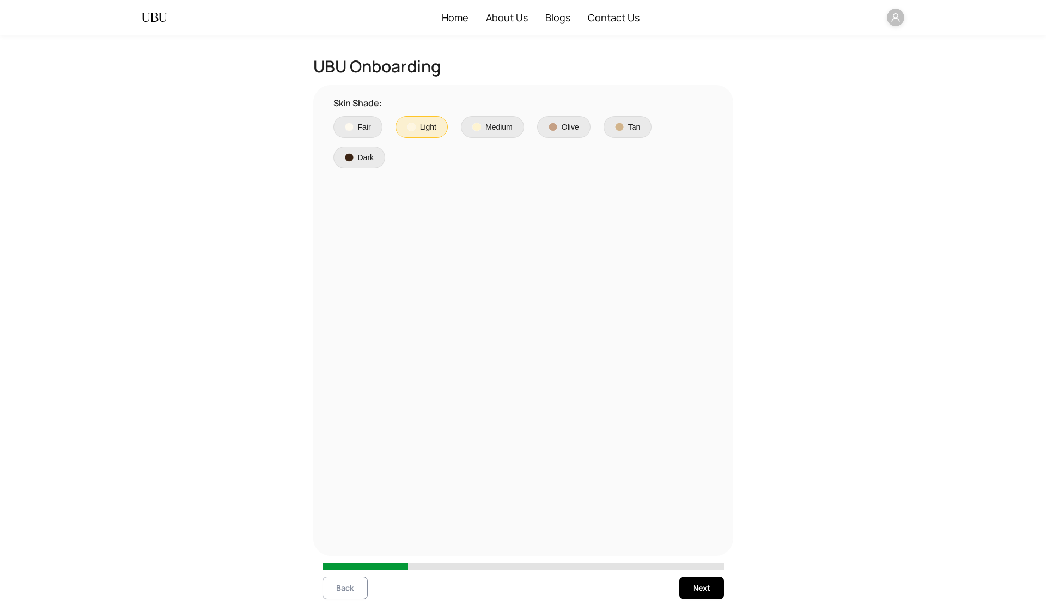
click at [344, 590] on span "Back" at bounding box center [345, 588] width 18 height 12
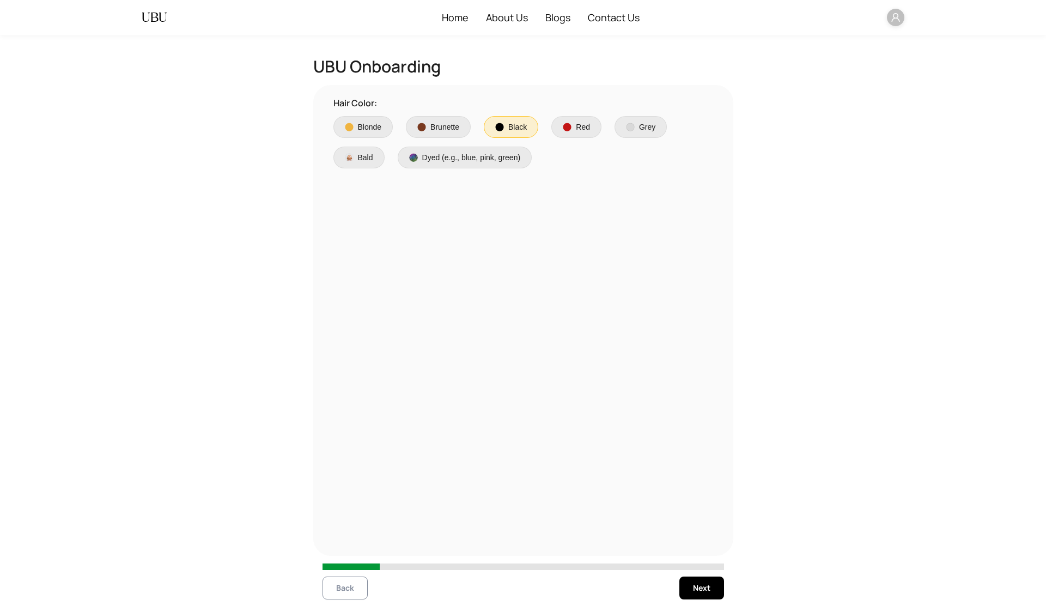
click at [344, 590] on span "Back" at bounding box center [345, 588] width 18 height 12
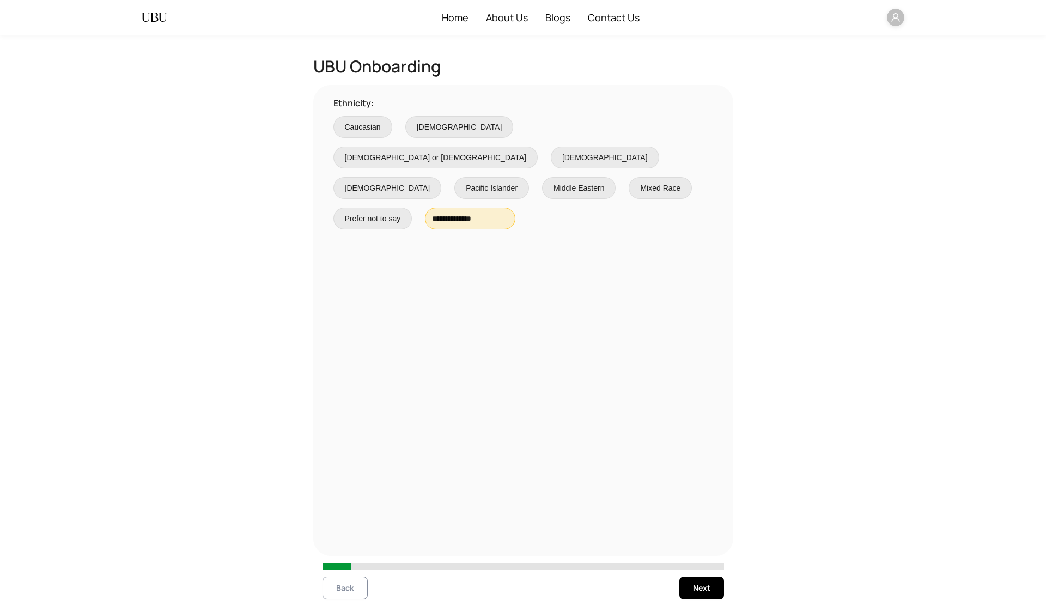
click at [344, 590] on span "Back" at bounding box center [345, 588] width 18 height 12
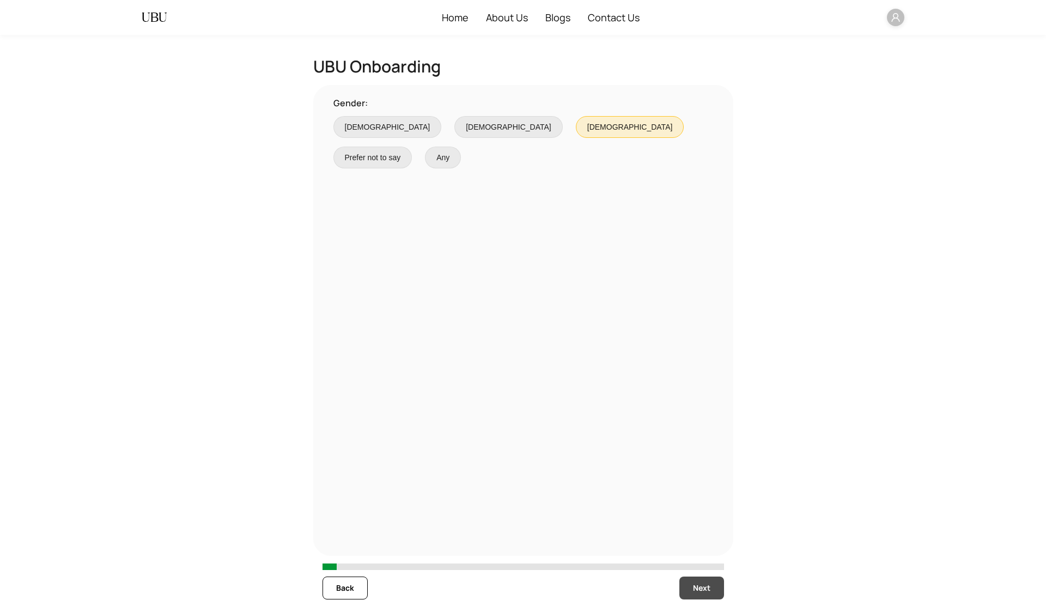
click at [706, 583] on span "Next" at bounding box center [701, 588] width 17 height 12
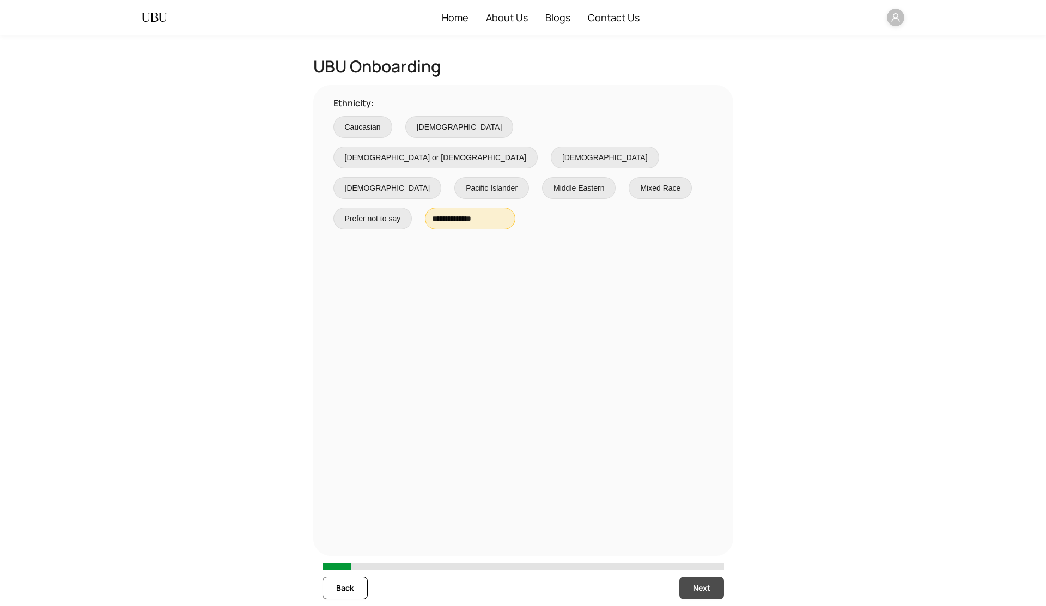
click at [706, 583] on span "Next" at bounding box center [701, 588] width 17 height 12
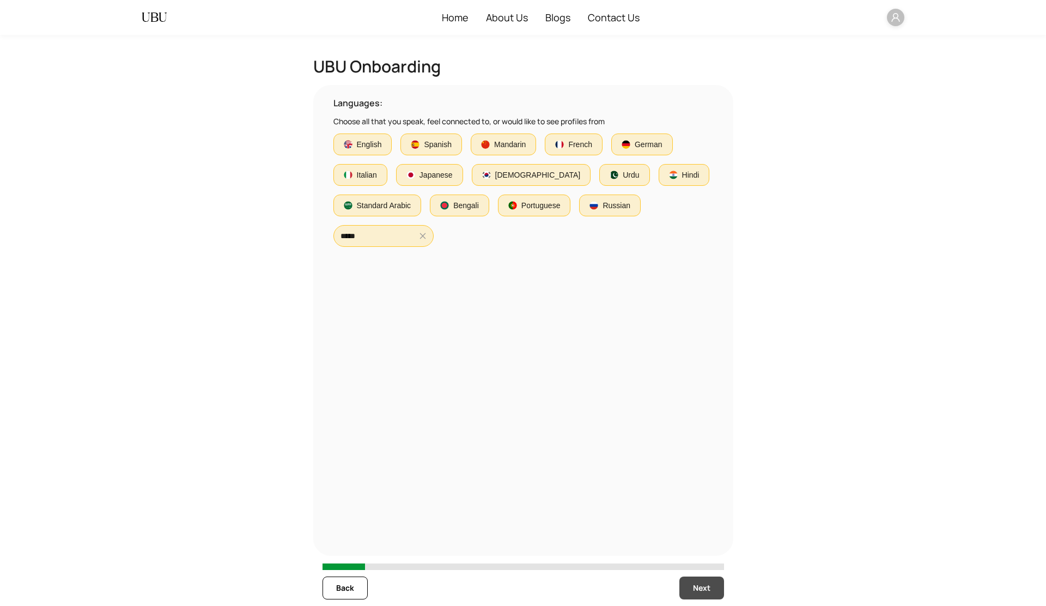
click at [706, 583] on span "Next" at bounding box center [701, 588] width 17 height 12
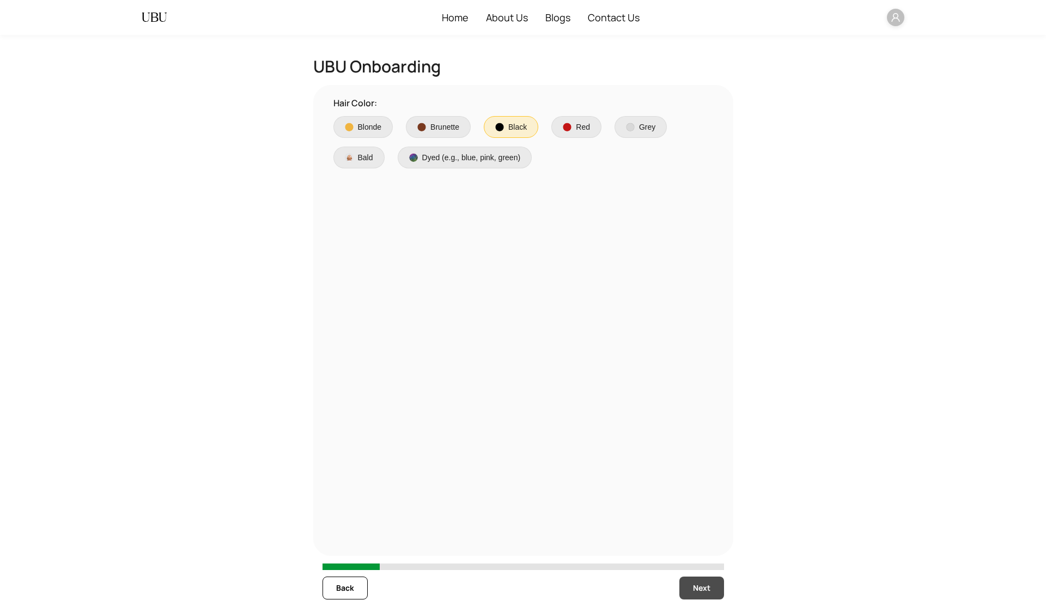
click at [691, 585] on button "Next" at bounding box center [702, 588] width 45 height 23
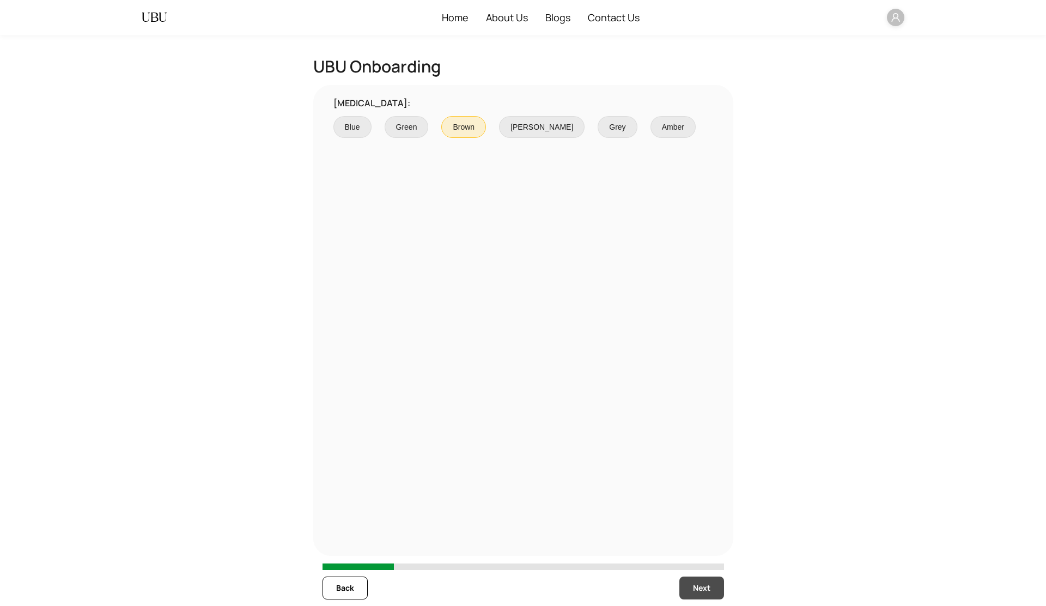
click at [691, 585] on button "Next" at bounding box center [702, 588] width 45 height 23
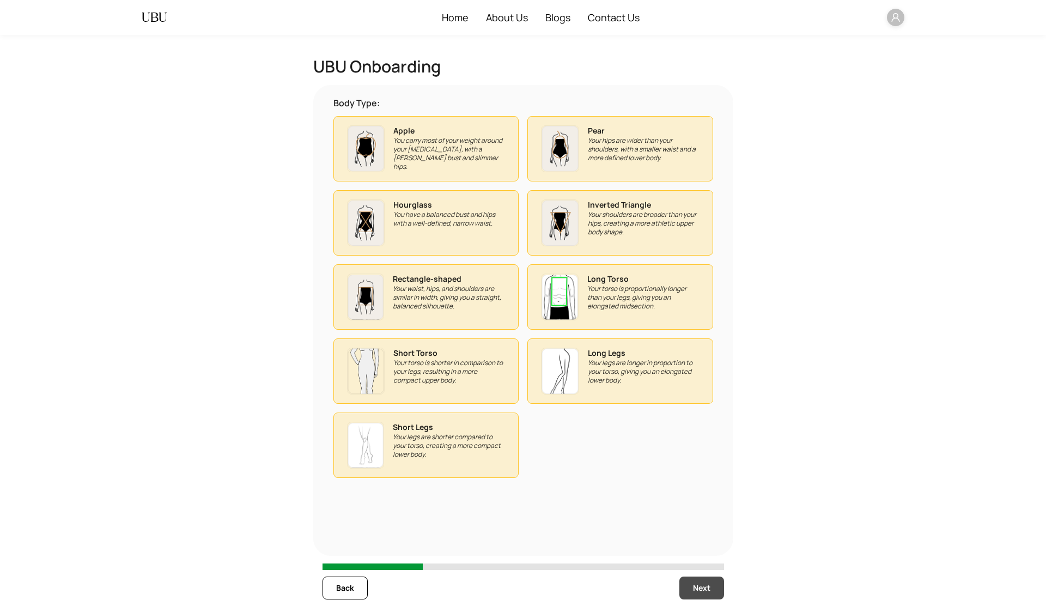
click at [691, 585] on button "Next" at bounding box center [702, 588] width 45 height 23
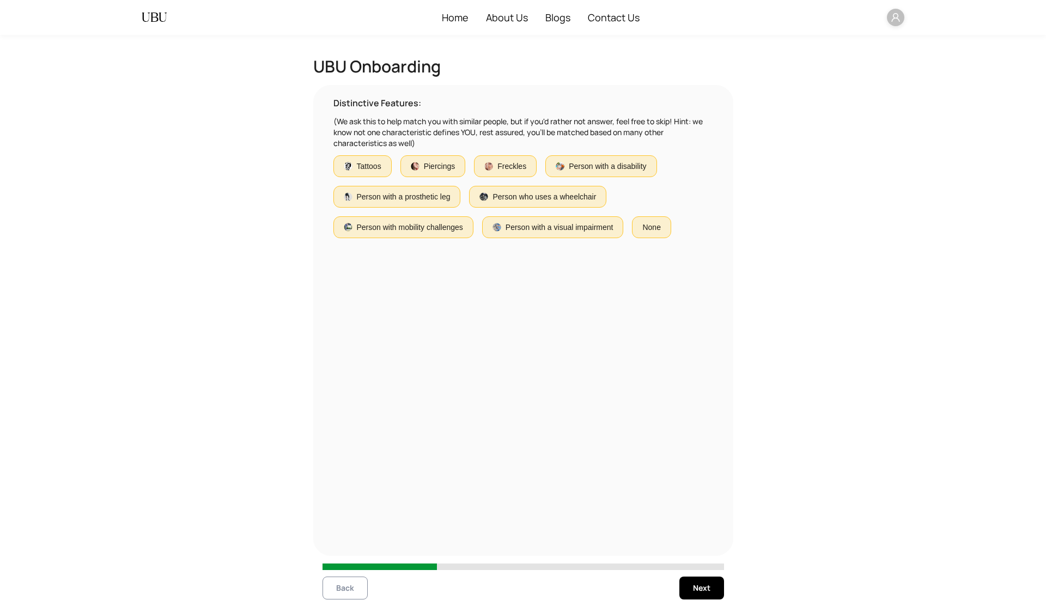
click at [350, 589] on span "Back" at bounding box center [345, 588] width 18 height 12
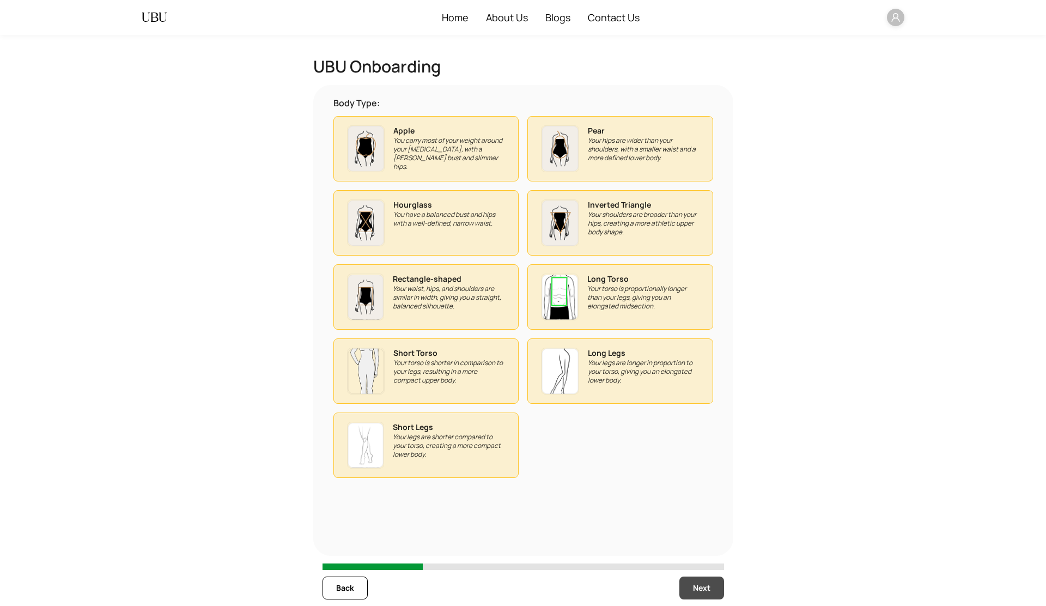
click at [717, 586] on button "Next" at bounding box center [702, 588] width 45 height 23
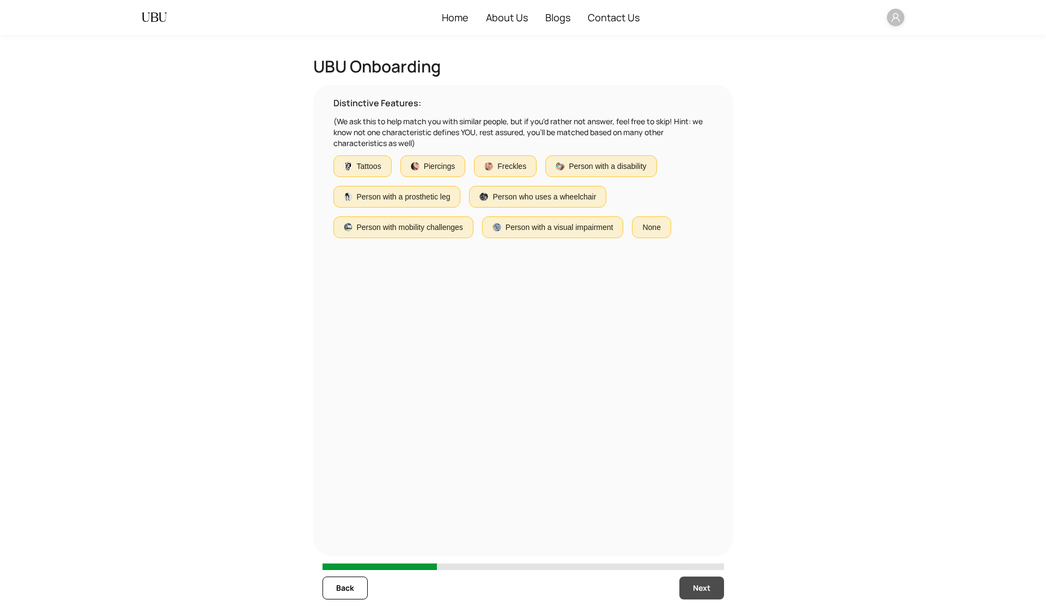
click at [717, 586] on button "Next" at bounding box center [702, 588] width 45 height 23
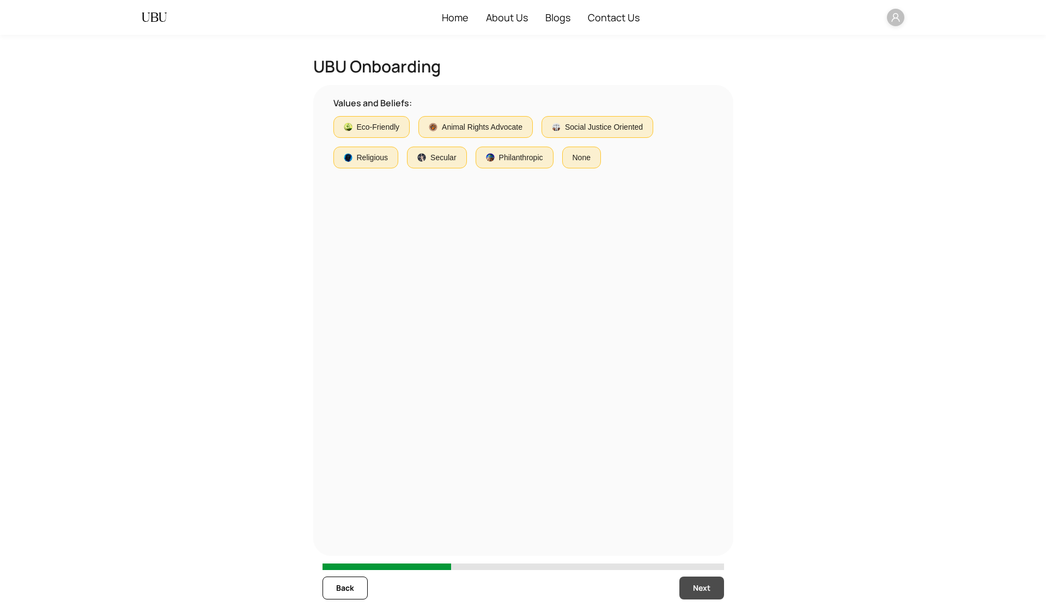
click at [717, 586] on button "Next" at bounding box center [702, 588] width 45 height 23
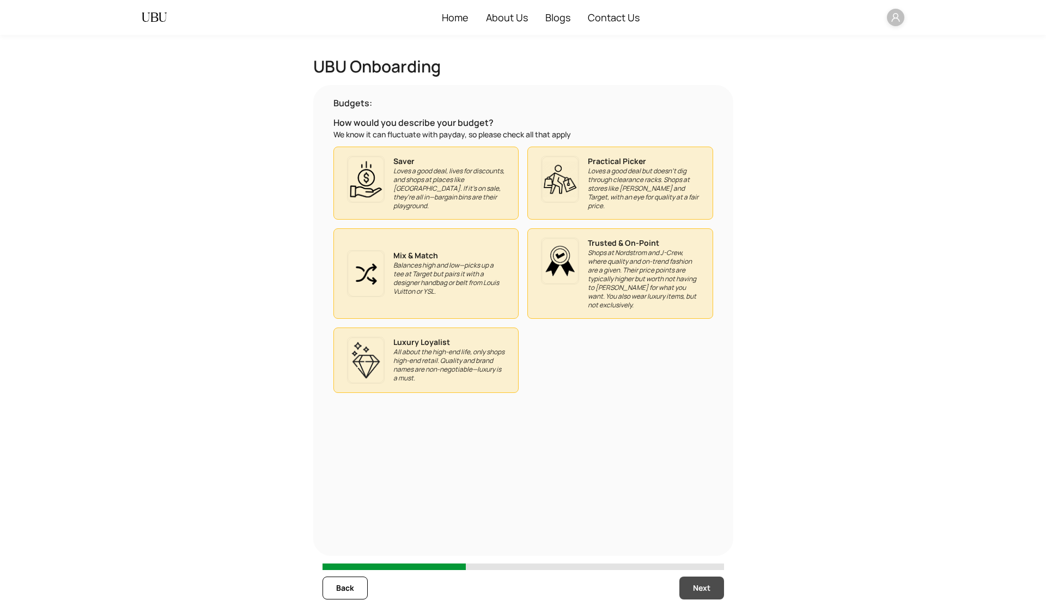
click at [717, 586] on button "Next" at bounding box center [702, 588] width 45 height 23
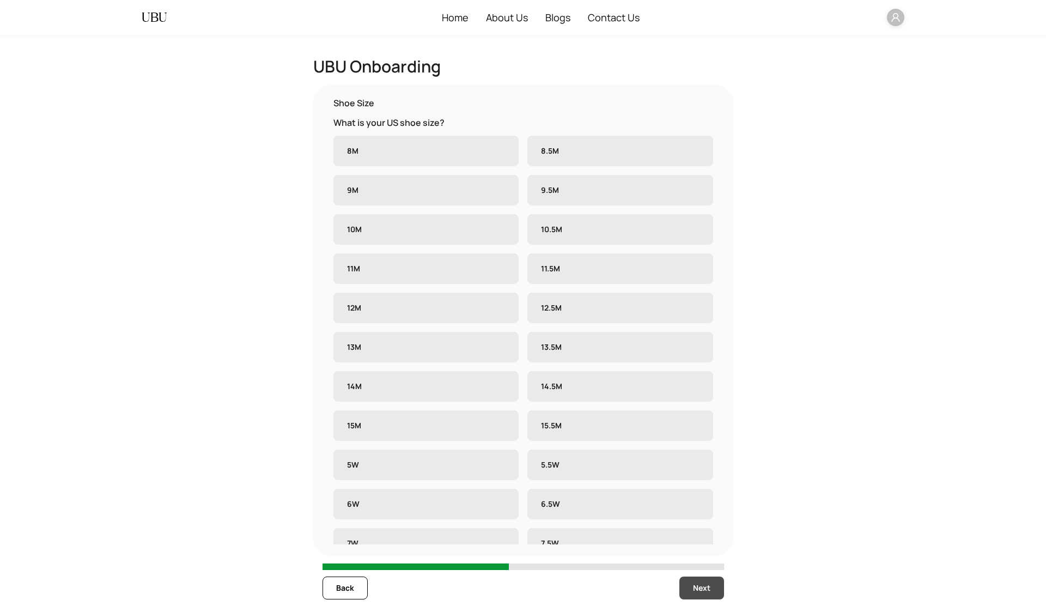
click at [717, 586] on button "Next" at bounding box center [702, 588] width 45 height 23
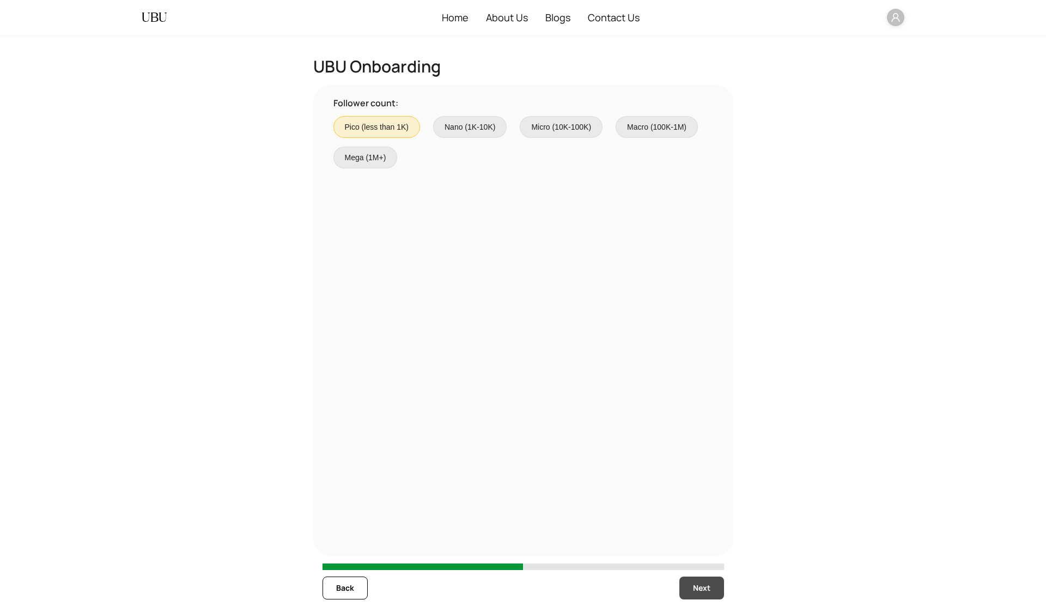
click at [717, 586] on button "Next" at bounding box center [702, 588] width 45 height 23
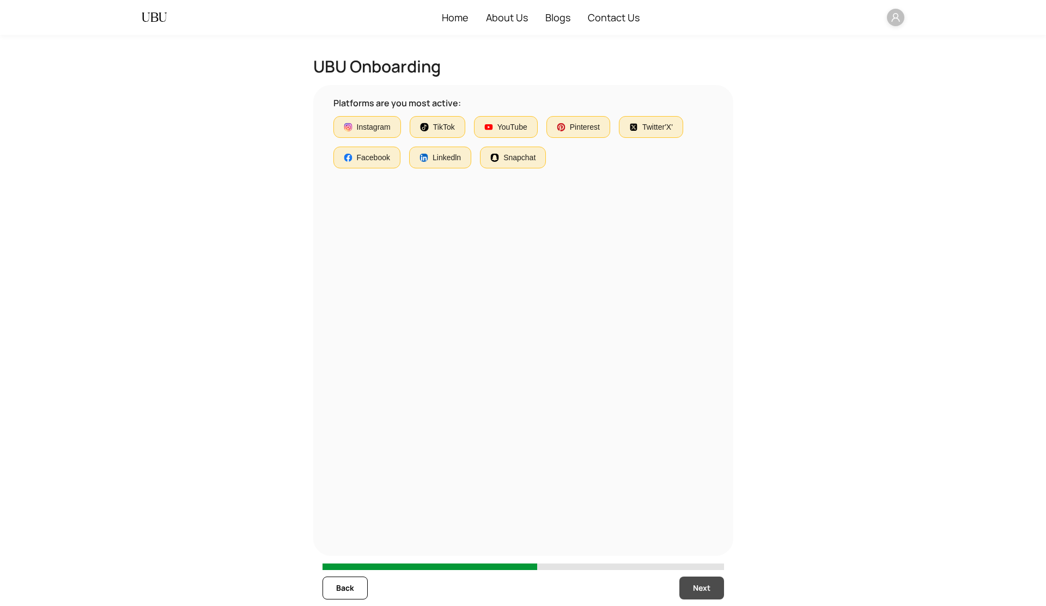
click at [717, 586] on button "Next" at bounding box center [702, 588] width 45 height 23
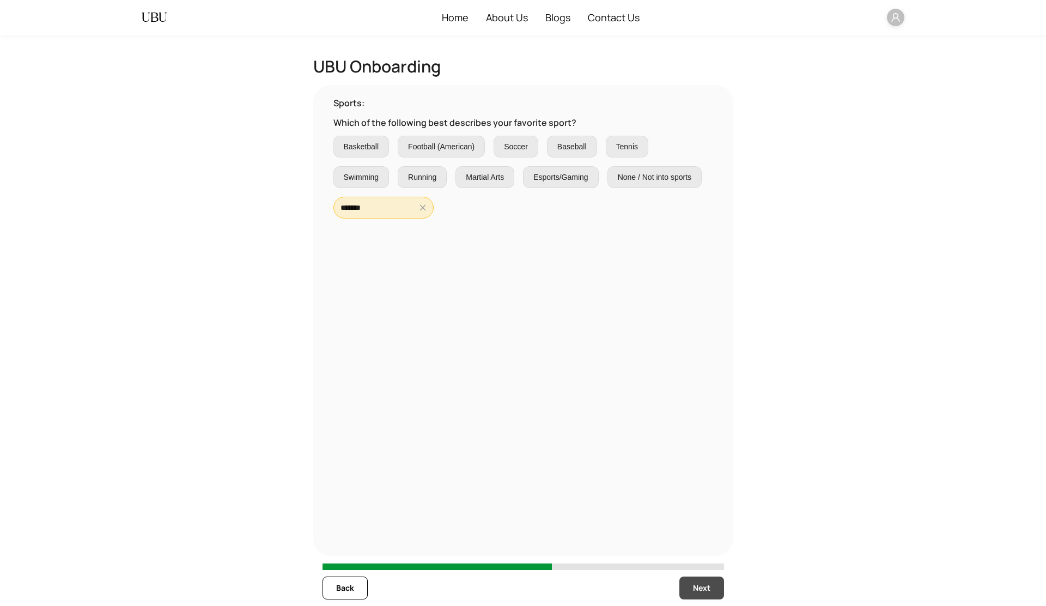
click at [717, 586] on button "Next" at bounding box center [702, 588] width 45 height 23
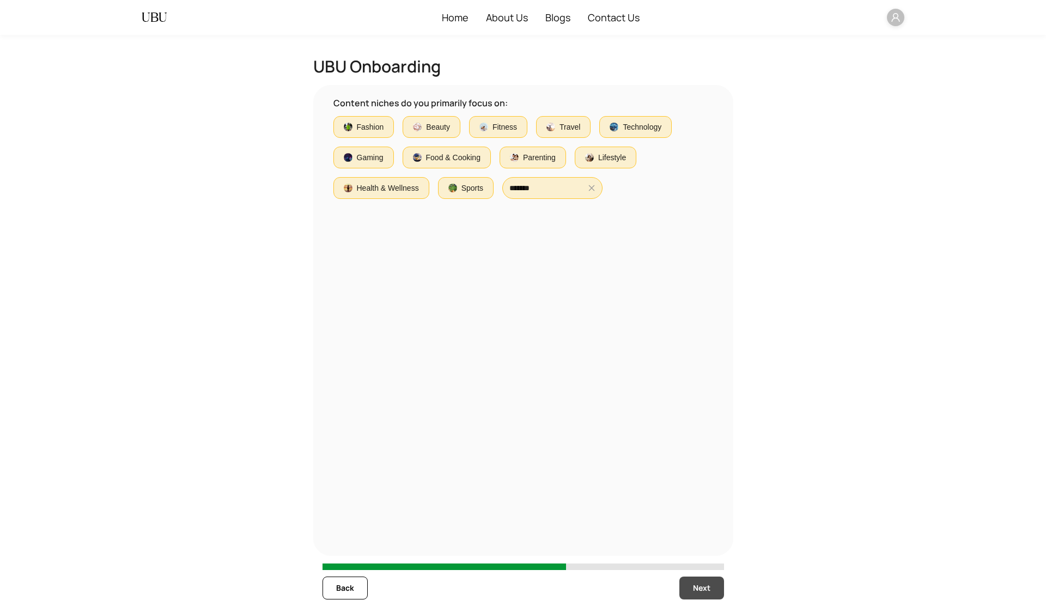
click at [717, 586] on button "Next" at bounding box center [702, 588] width 45 height 23
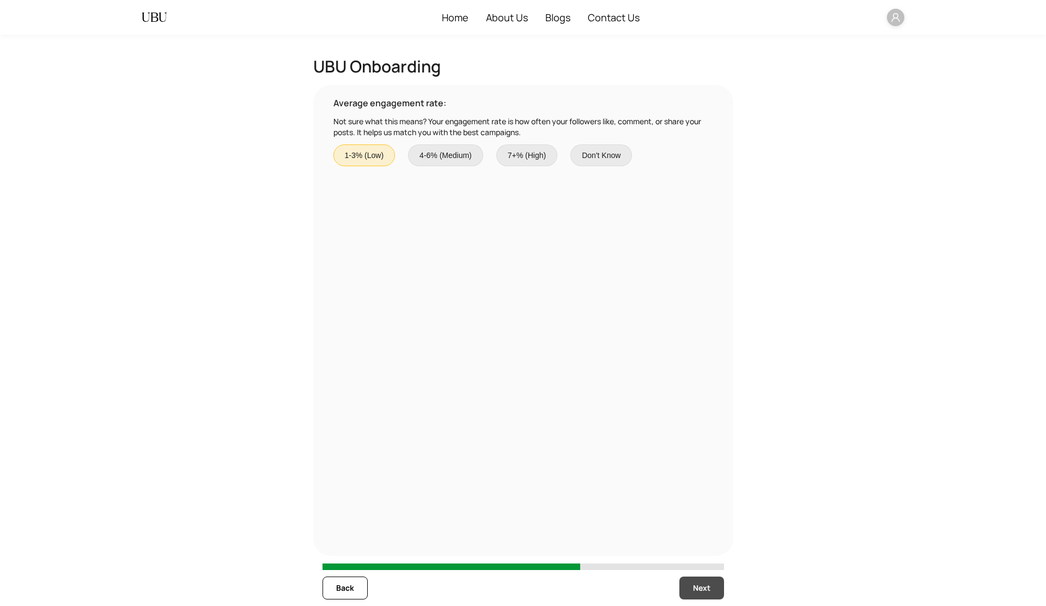
click at [717, 586] on button "Next" at bounding box center [702, 588] width 45 height 23
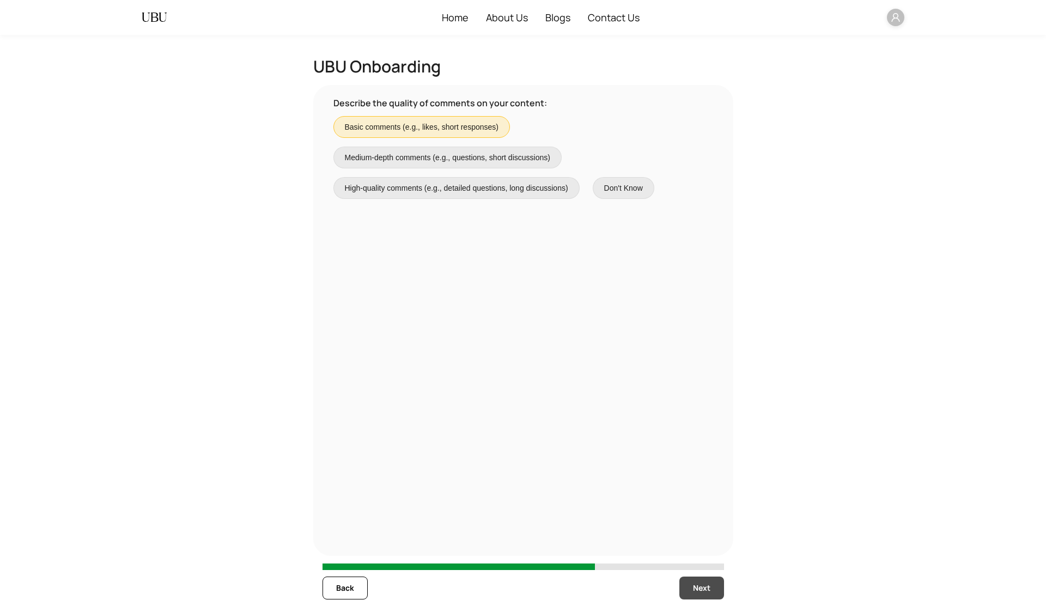
click at [717, 586] on button "Next" at bounding box center [702, 588] width 45 height 23
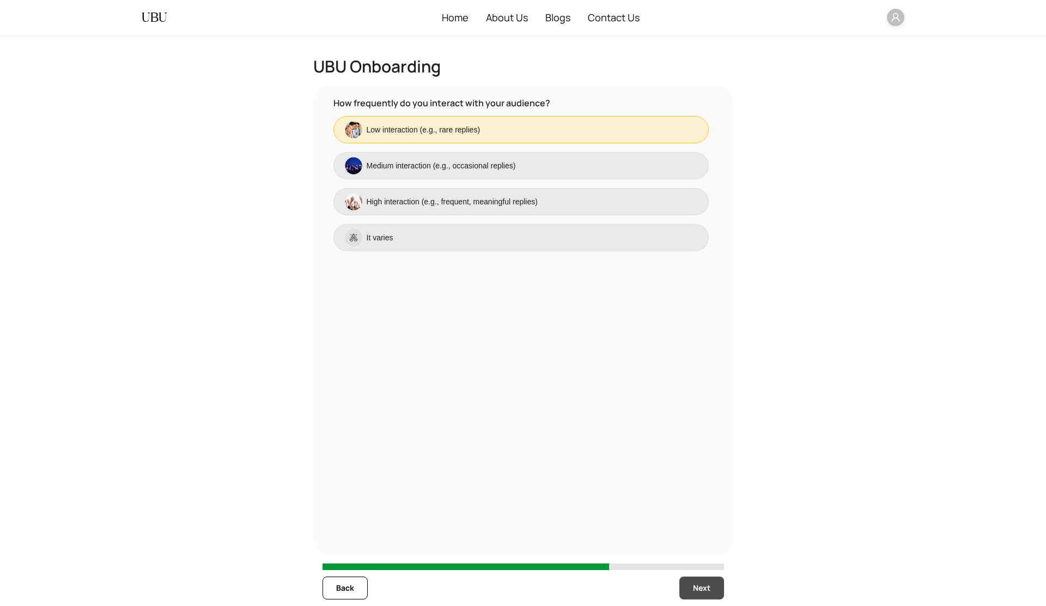
click at [717, 586] on button "Next" at bounding box center [702, 588] width 45 height 23
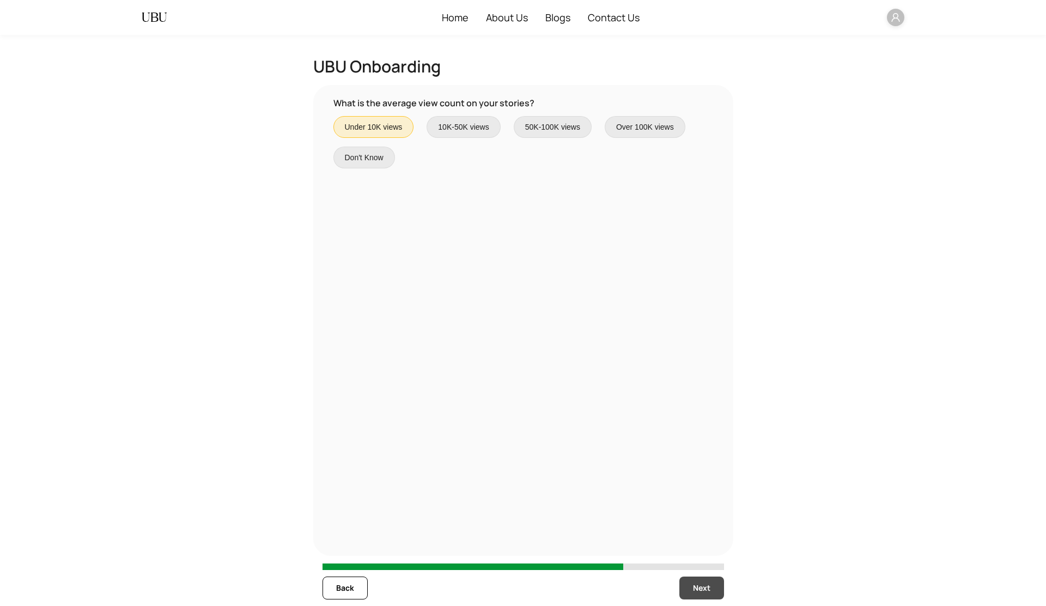
click at [717, 586] on button "Next" at bounding box center [702, 588] width 45 height 23
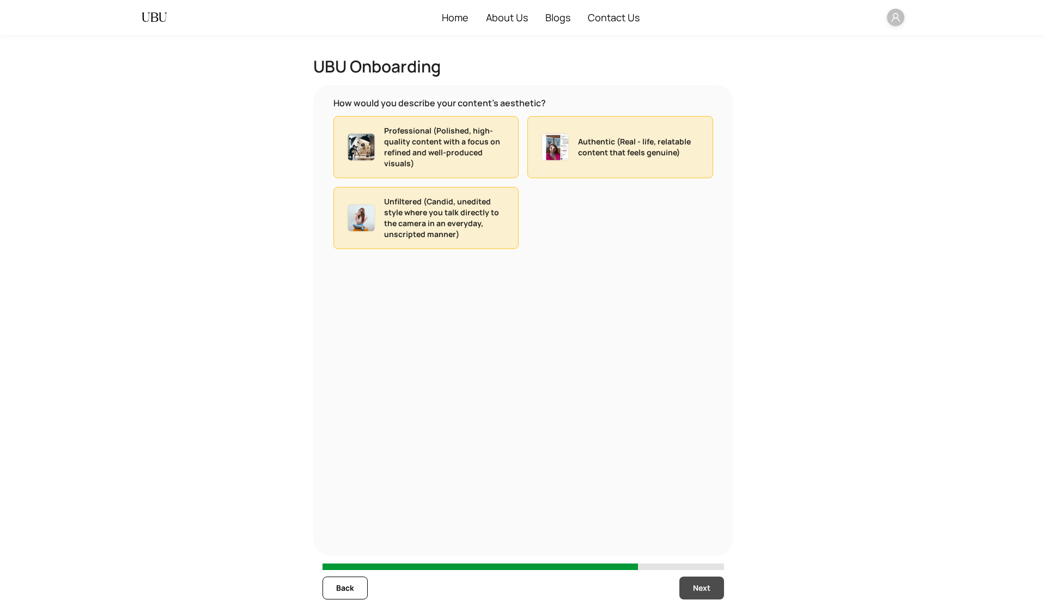
click at [717, 586] on button "Next" at bounding box center [702, 588] width 45 height 23
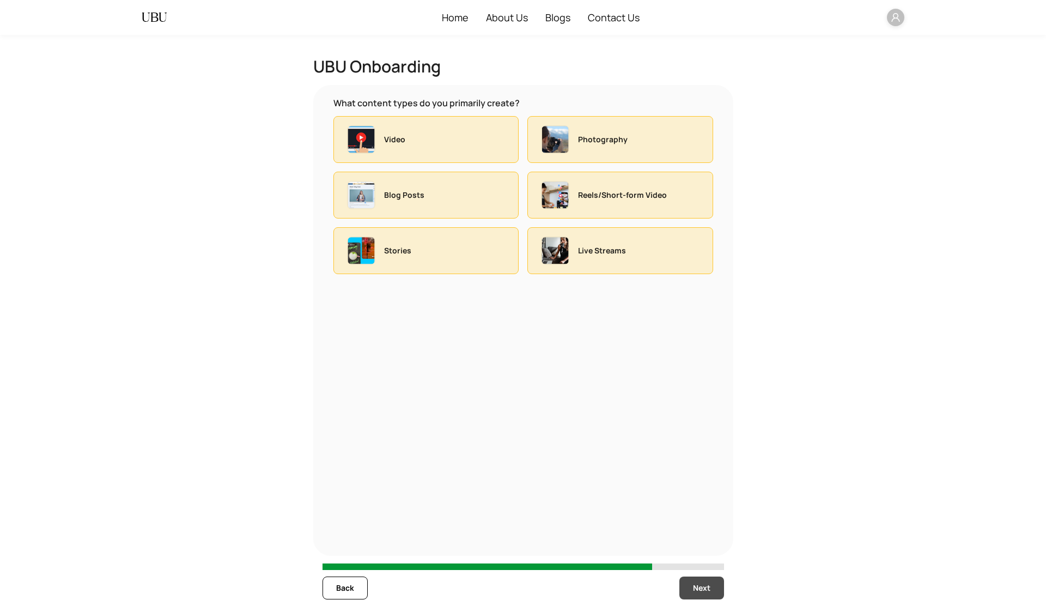
click at [717, 586] on button "Next" at bounding box center [702, 588] width 45 height 23
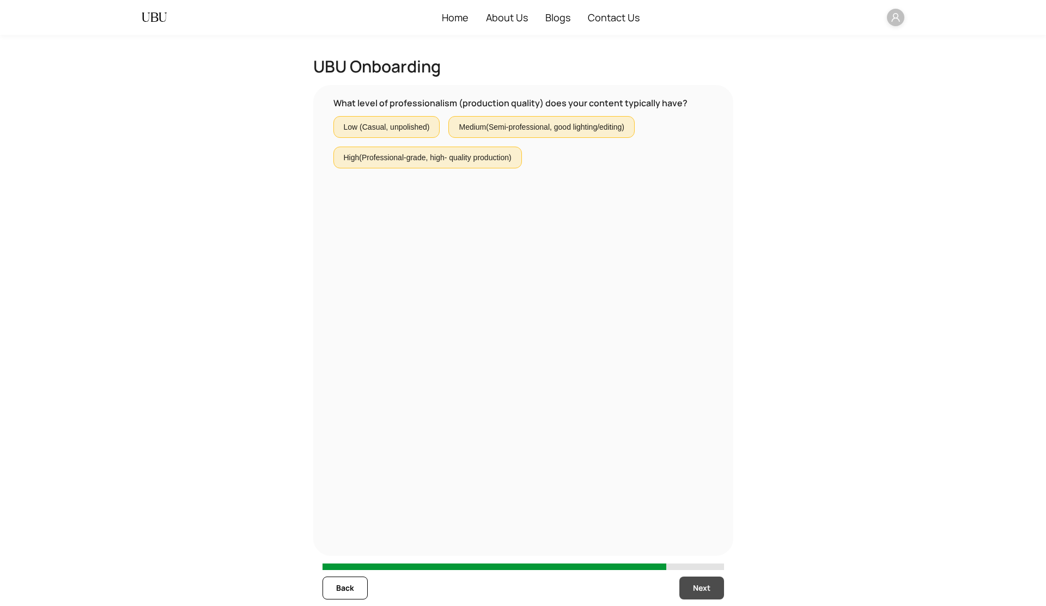
click at [717, 586] on button "Next" at bounding box center [702, 588] width 45 height 23
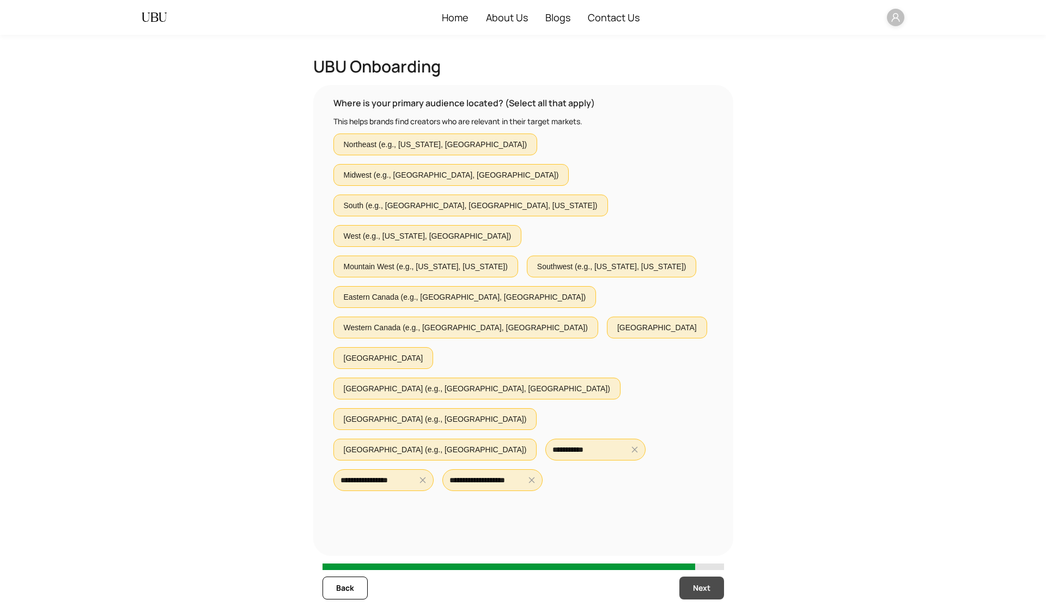
click at [717, 586] on button "Next" at bounding box center [702, 588] width 45 height 23
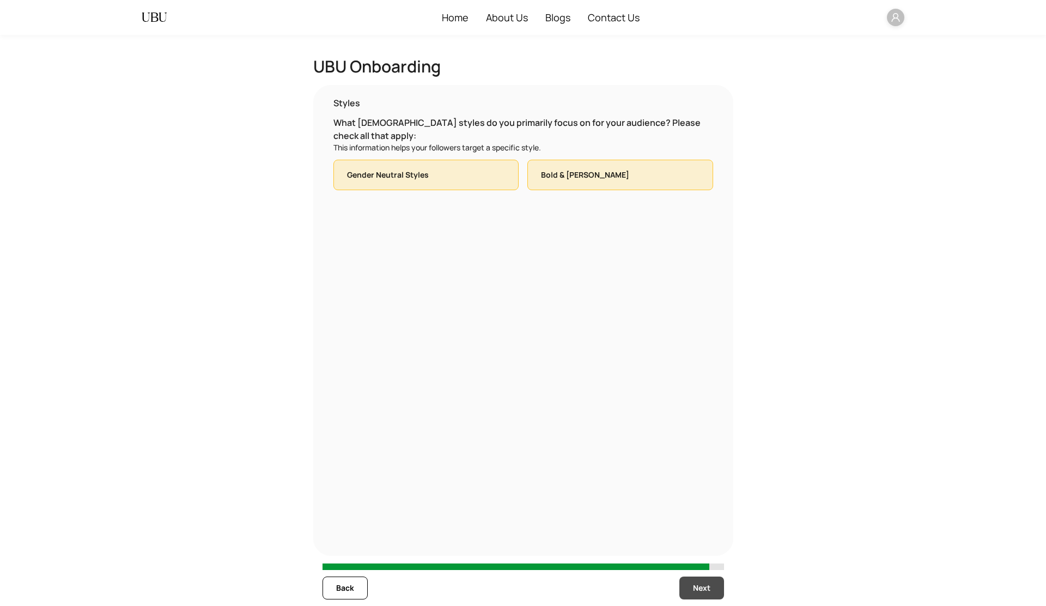
click at [706, 589] on span "Next" at bounding box center [701, 588] width 17 height 12
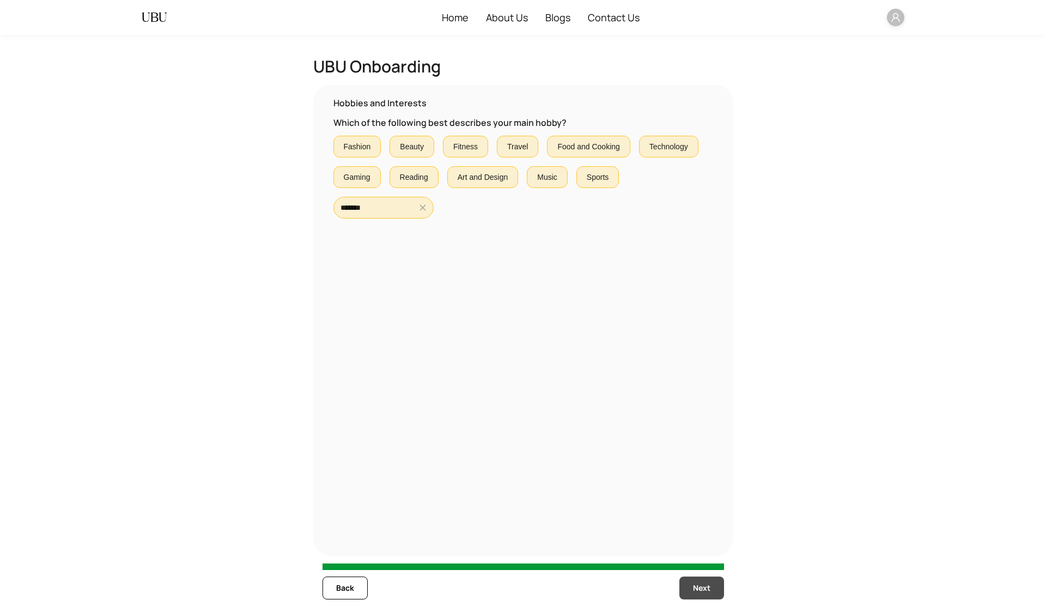
click at [697, 592] on span "Next" at bounding box center [701, 588] width 17 height 12
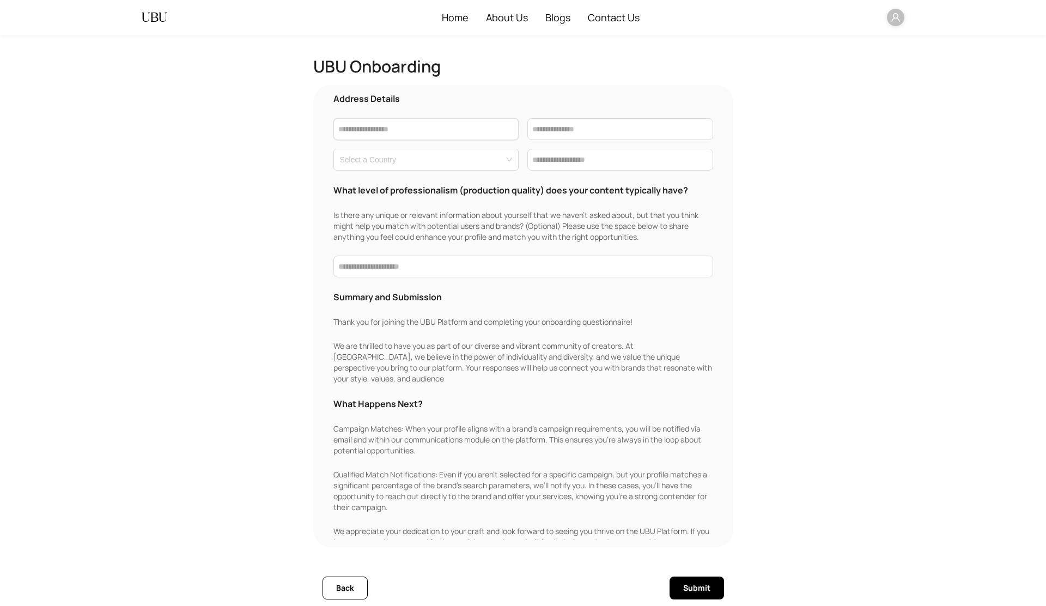
click at [465, 126] on input "text" at bounding box center [427, 129] width 186 height 22
type input "**********"
click at [628, 131] on input "text" at bounding box center [621, 129] width 186 height 22
type input "******"
click at [498, 171] on div "**********" at bounding box center [524, 316] width 402 height 448
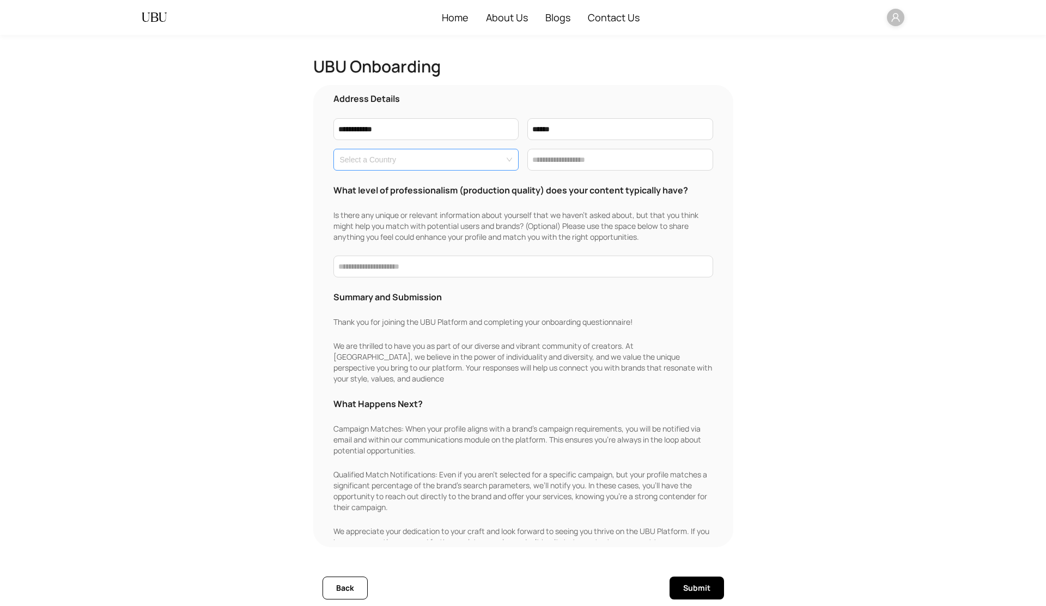
click at [490, 163] on input "search" at bounding box center [423, 157] width 166 height 16
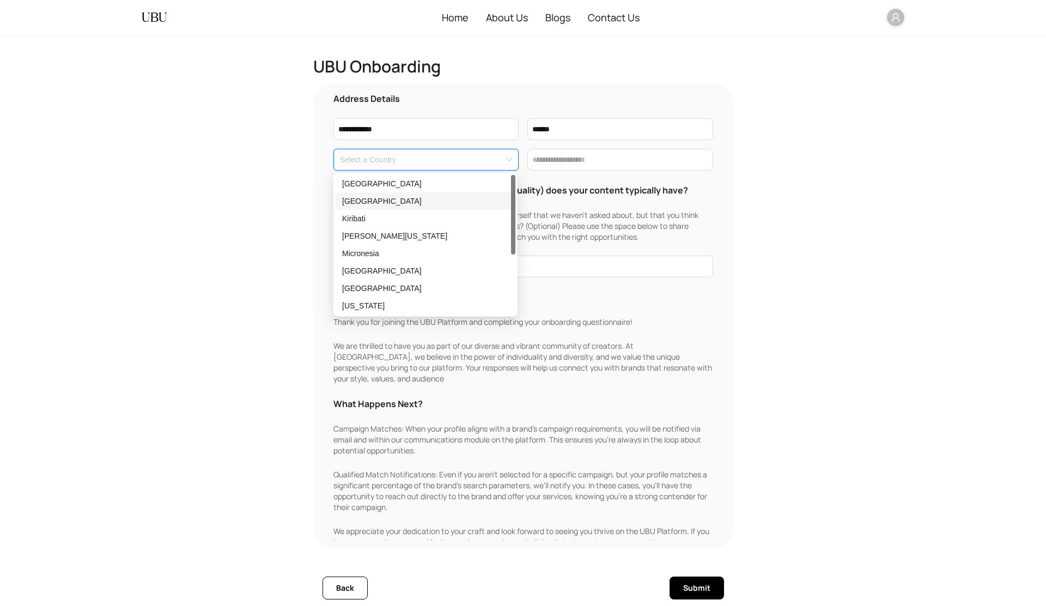
click at [427, 193] on div "[GEOGRAPHIC_DATA]" at bounding box center [426, 200] width 180 height 17
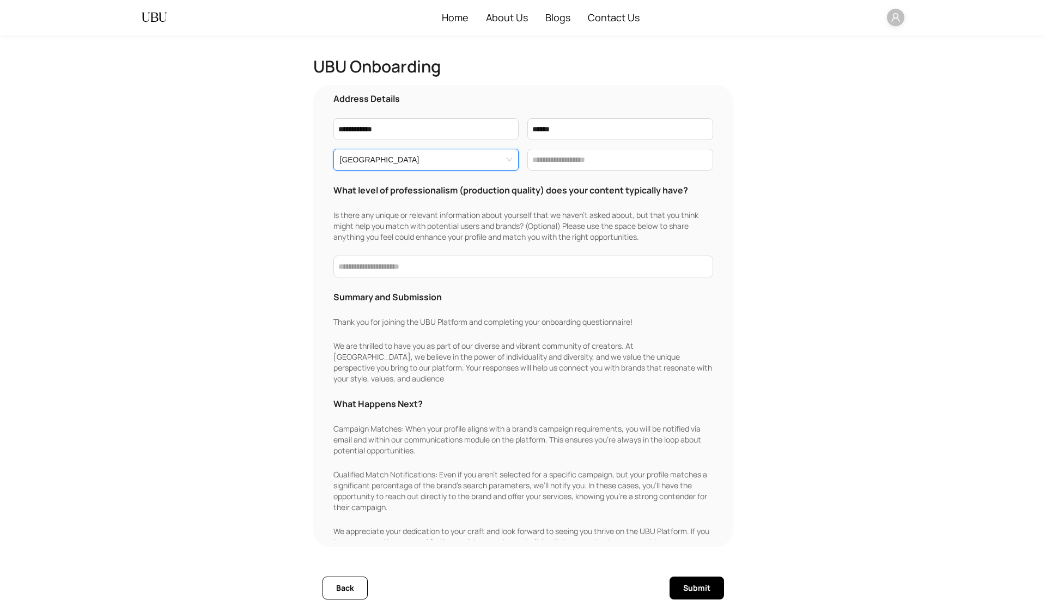
click at [425, 162] on span "[GEOGRAPHIC_DATA]" at bounding box center [426, 160] width 173 height 16
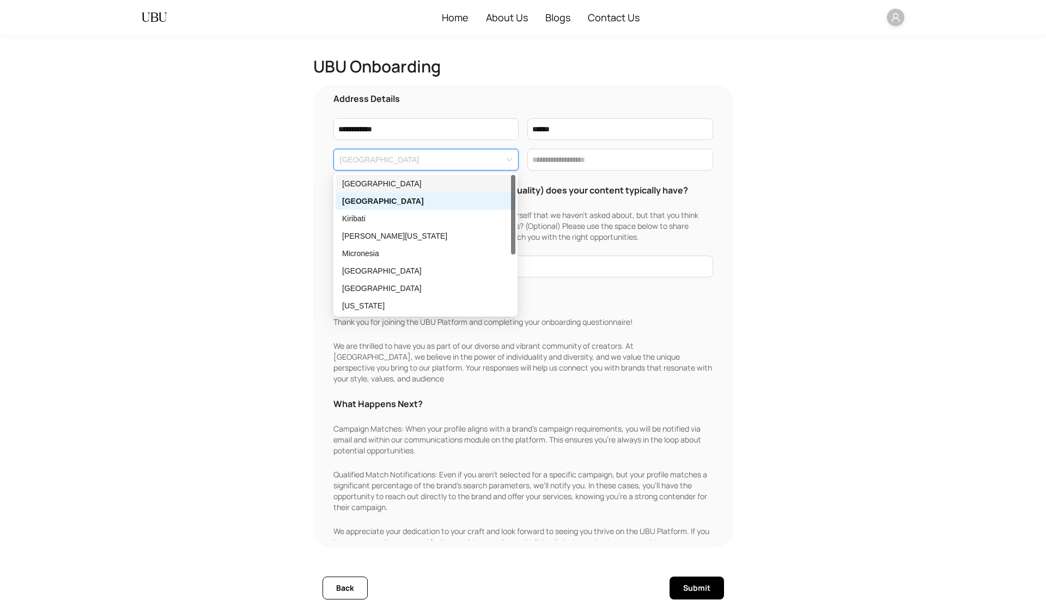
click at [404, 179] on div "[GEOGRAPHIC_DATA]" at bounding box center [425, 184] width 167 height 12
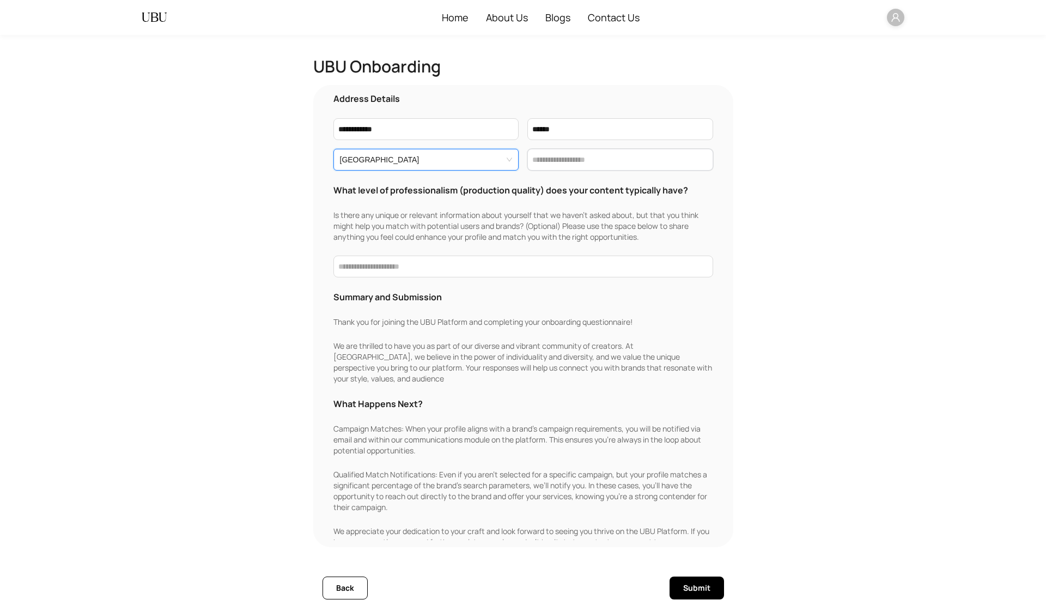
click at [596, 160] on input "text" at bounding box center [621, 160] width 186 height 22
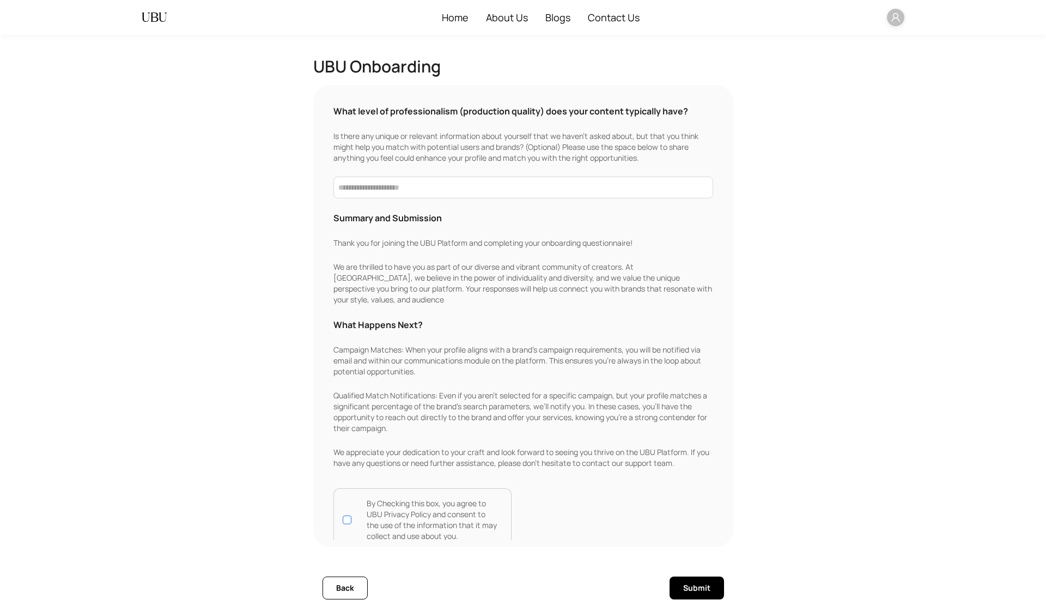
type input "******"
click at [693, 587] on span "Submit" at bounding box center [696, 588] width 27 height 12
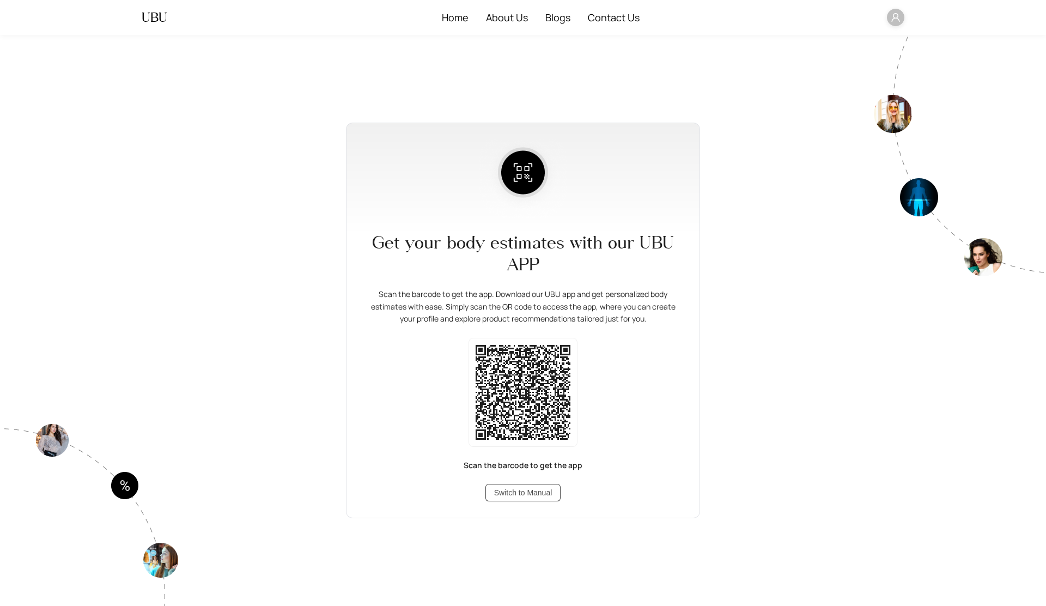
click at [549, 493] on span "Switch to Manual" at bounding box center [523, 493] width 58 height 12
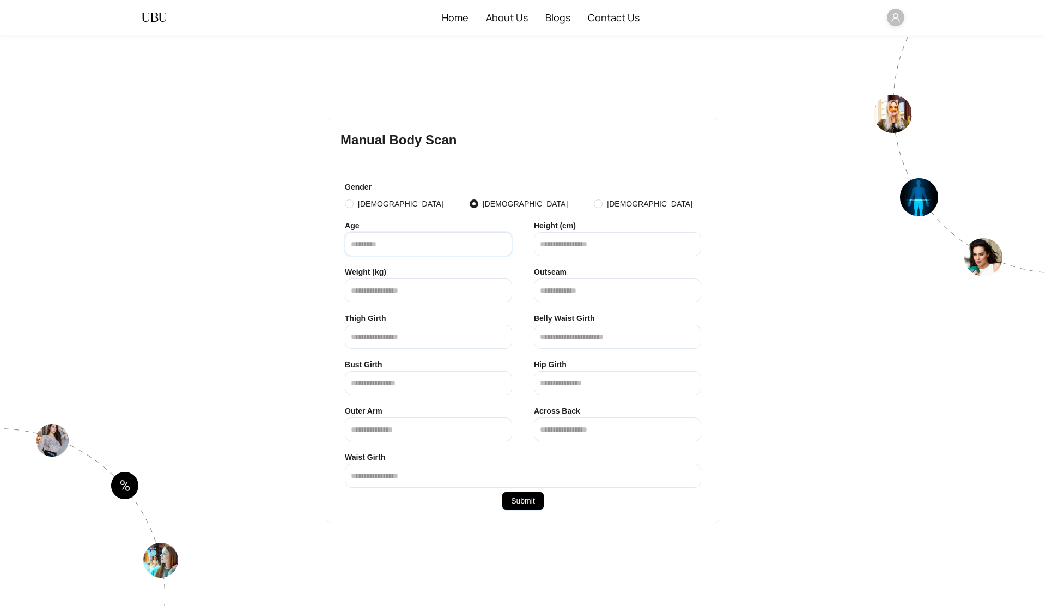
click at [422, 249] on input "number" at bounding box center [428, 244] width 167 height 24
type input "**"
click at [587, 244] on input "number" at bounding box center [617, 244] width 167 height 24
type input "**"
click at [444, 291] on input "number" at bounding box center [428, 291] width 167 height 24
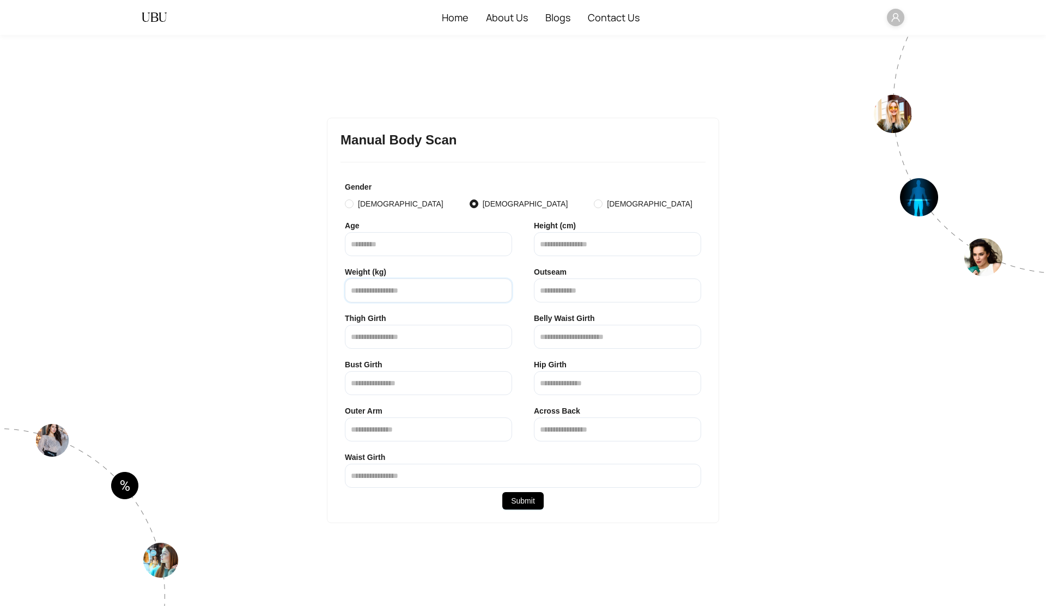
type input "**"
click at [574, 290] on input "text" at bounding box center [617, 291] width 167 height 24
type input "**"
click at [405, 344] on input "text" at bounding box center [428, 337] width 167 height 24
type input "**"
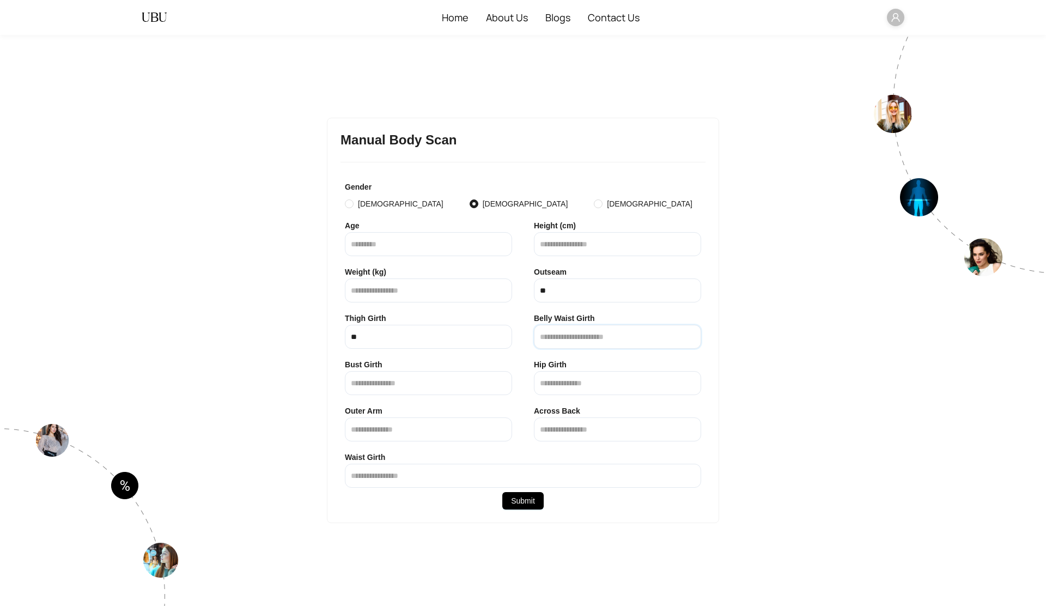
click at [575, 334] on input "text" at bounding box center [617, 337] width 167 height 24
type input "**"
click at [424, 379] on input "text" at bounding box center [428, 383] width 167 height 24
type input "**"
click at [578, 374] on input "text" at bounding box center [617, 383] width 167 height 24
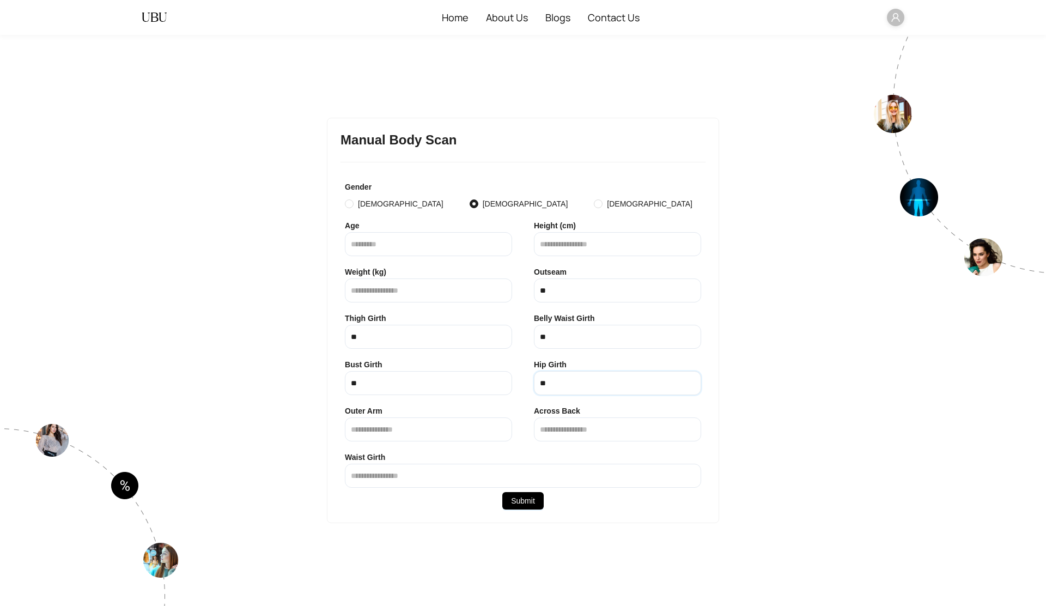
type input "**"
click at [435, 434] on input "text" at bounding box center [428, 429] width 167 height 24
type input "**"
click at [588, 426] on input "text" at bounding box center [617, 429] width 167 height 24
type input "**"
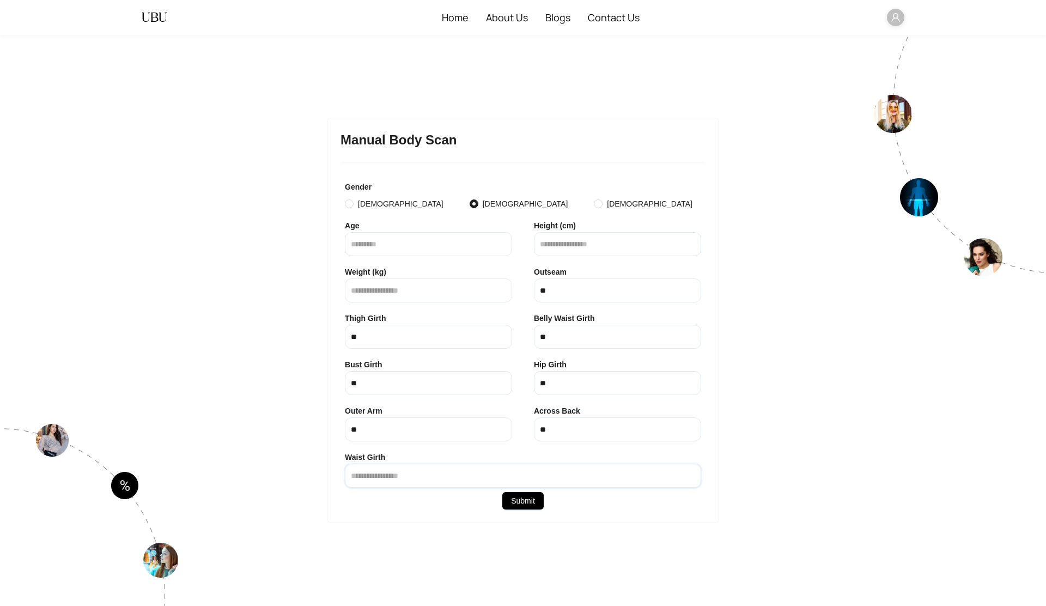
click at [497, 478] on input "text" at bounding box center [523, 476] width 356 height 24
type input "**"
click at [526, 504] on span "Submit" at bounding box center [523, 501] width 24 height 12
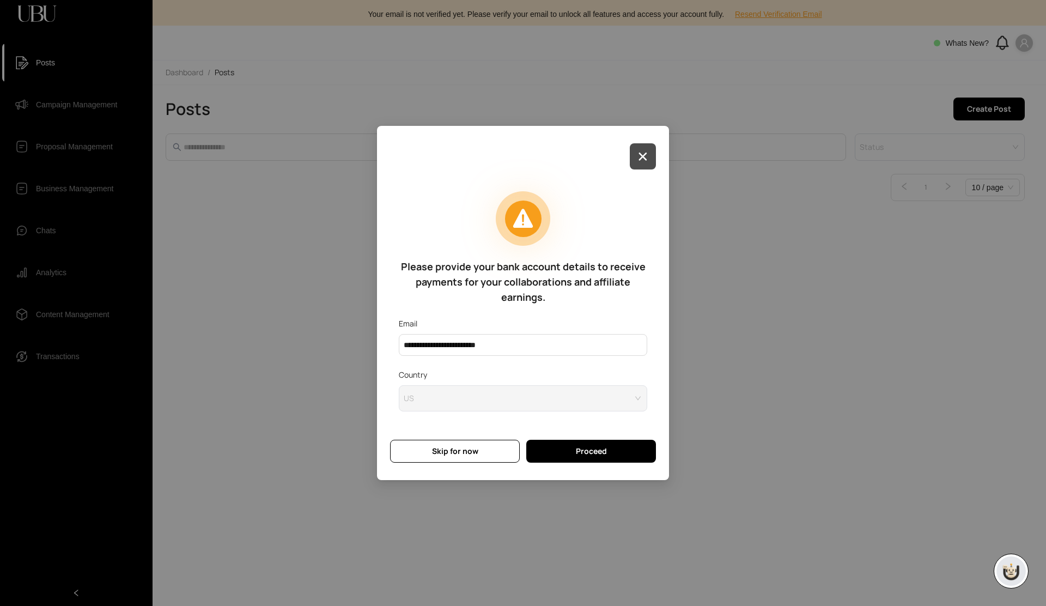
click at [644, 157] on icon "button" at bounding box center [643, 157] width 8 height 8
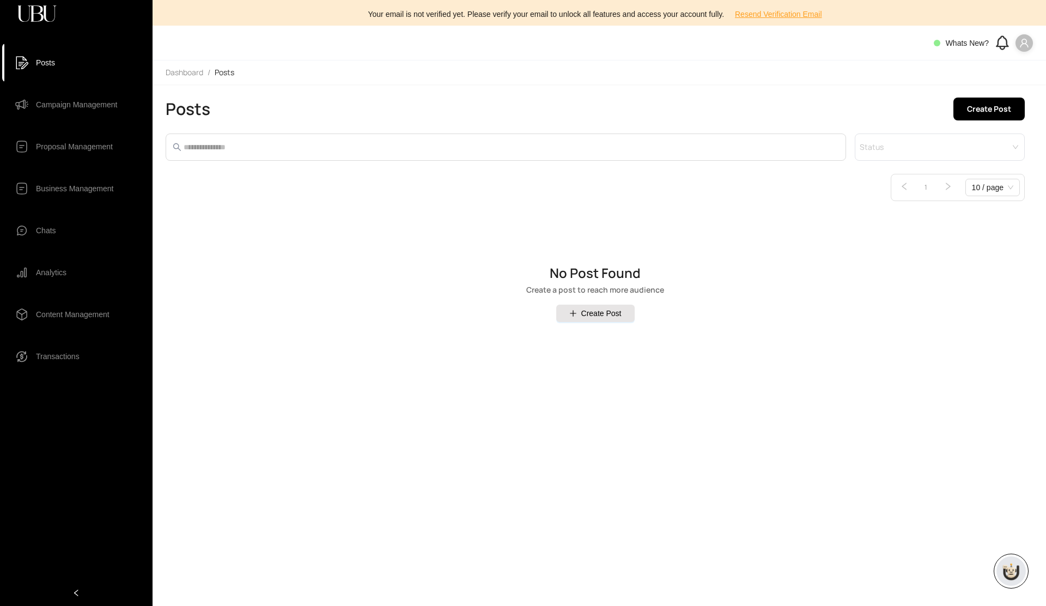
click at [1026, 48] on span at bounding box center [1024, 42] width 17 height 17
click at [858, 367] on div "No Post Found Create a post to reach more audience Create Post" at bounding box center [595, 294] width 859 height 160
click at [78, 101] on span "Campaign Management" at bounding box center [76, 105] width 81 height 22
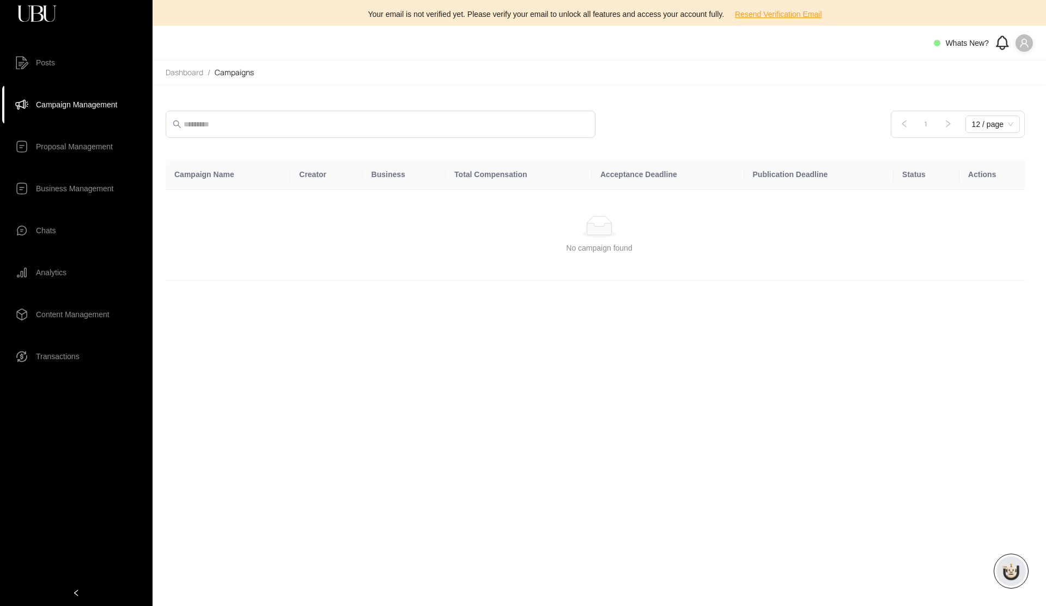
click at [1025, 45] on icon "user" at bounding box center [1025, 43] width 10 height 10
click at [998, 68] on span "Profile" at bounding box center [992, 65] width 66 height 12
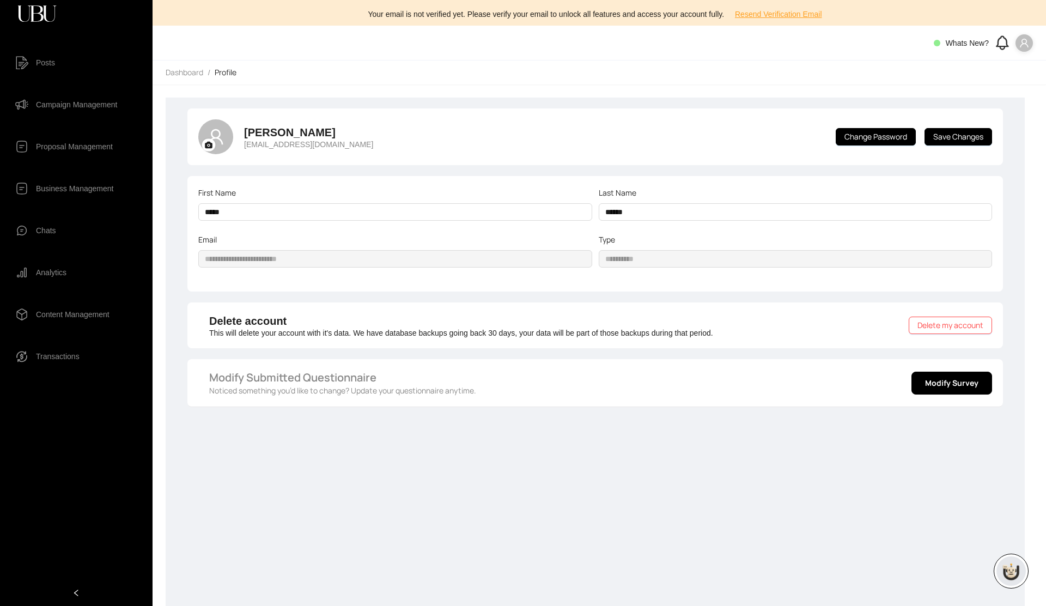
click at [1028, 42] on icon "user" at bounding box center [1025, 43] width 10 height 10
click at [979, 106] on li "Logout" at bounding box center [985, 99] width 91 height 17
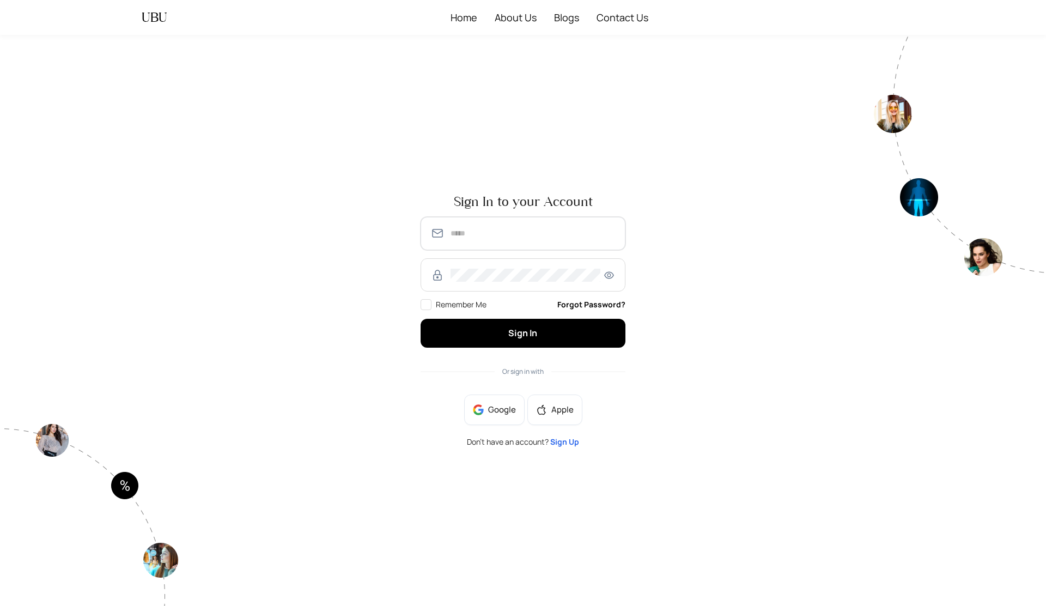
type input "**********"
click at [567, 443] on span "Sign Up" at bounding box center [564, 442] width 29 height 10
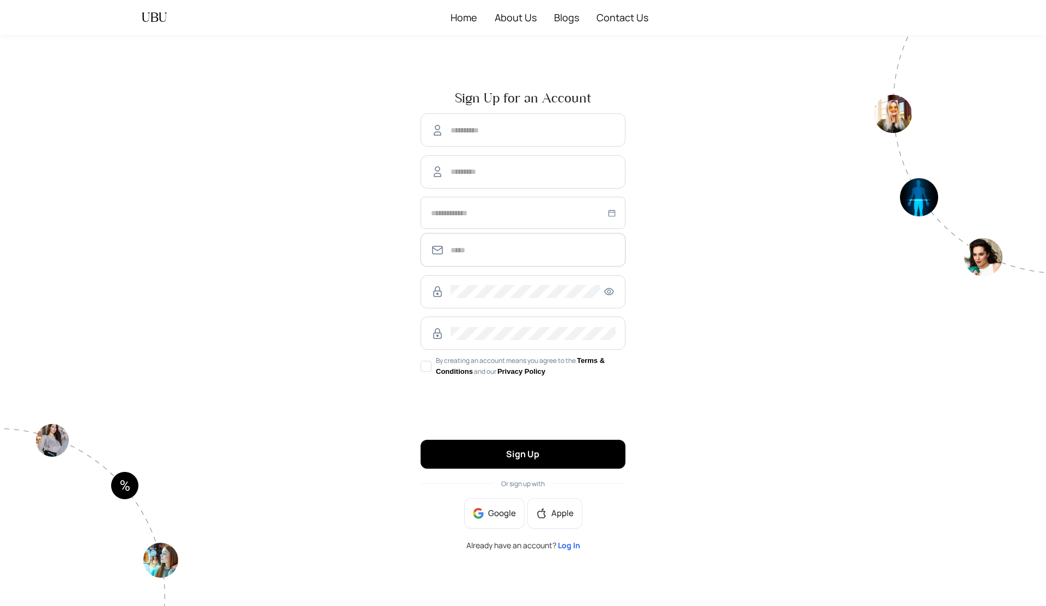
type input "**********"
click at [520, 126] on input "text" at bounding box center [533, 130] width 165 height 13
type input "*****"
type input "******"
click at [616, 211] on div at bounding box center [523, 213] width 205 height 32
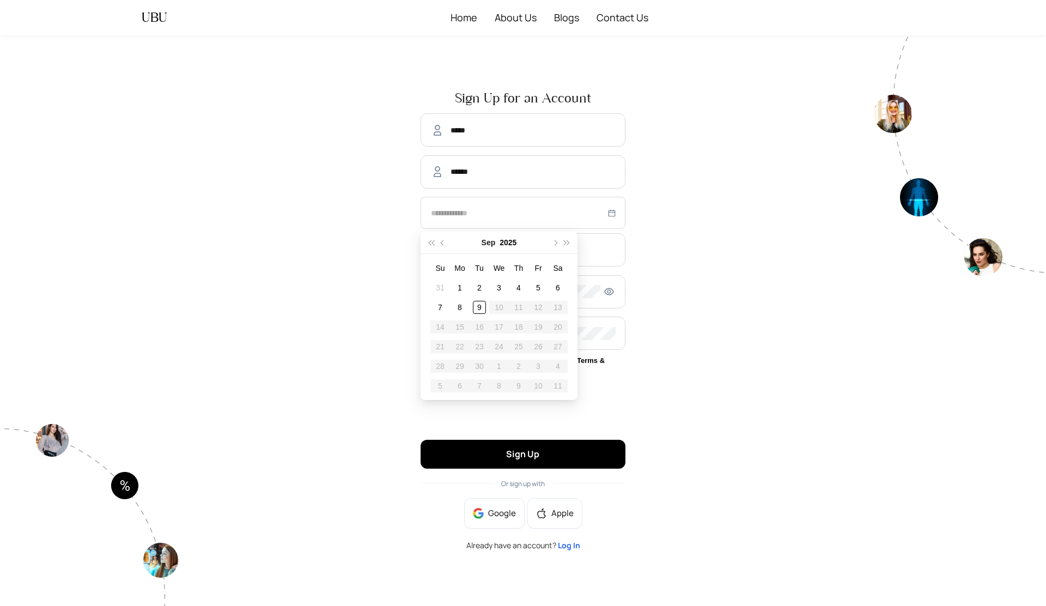
click at [507, 240] on button "2025" at bounding box center [508, 243] width 17 height 22
click at [500, 269] on div "2020" at bounding box center [499, 271] width 33 height 13
click at [500, 271] on div "Feb" at bounding box center [499, 271] width 33 height 13
type input "**********"
click at [496, 309] on div "5" at bounding box center [499, 307] width 13 height 13
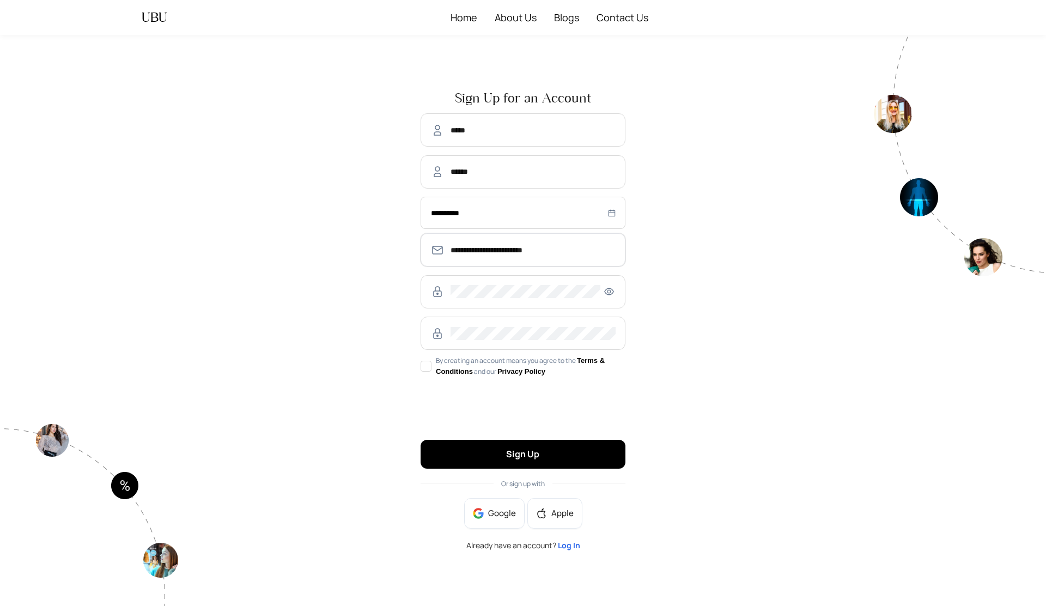
click at [522, 247] on input "**********" at bounding box center [533, 250] width 165 height 13
type input "**********"
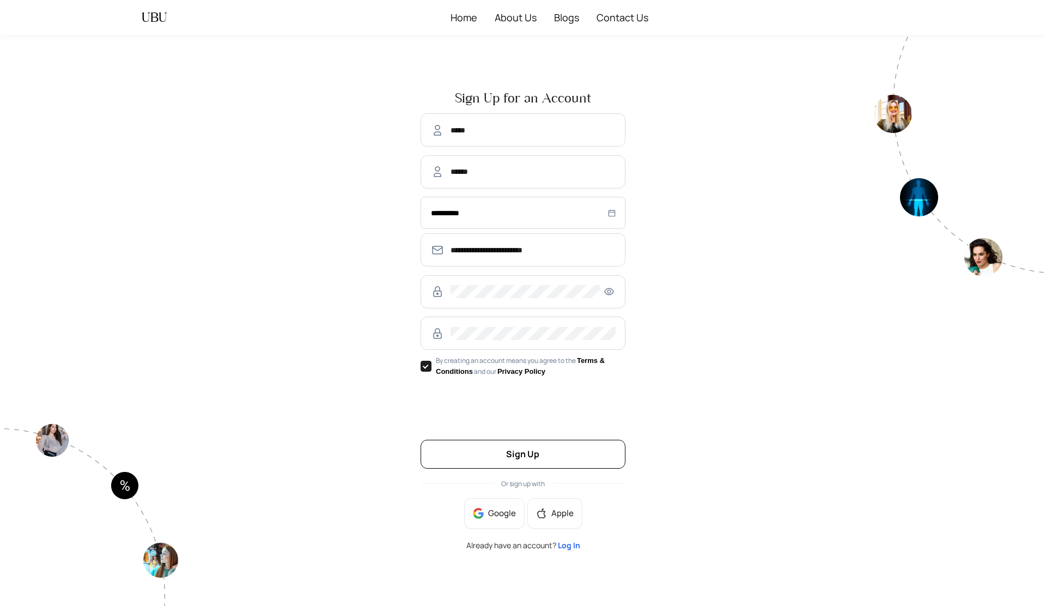
click at [473, 460] on button "Sign Up" at bounding box center [523, 454] width 205 height 29
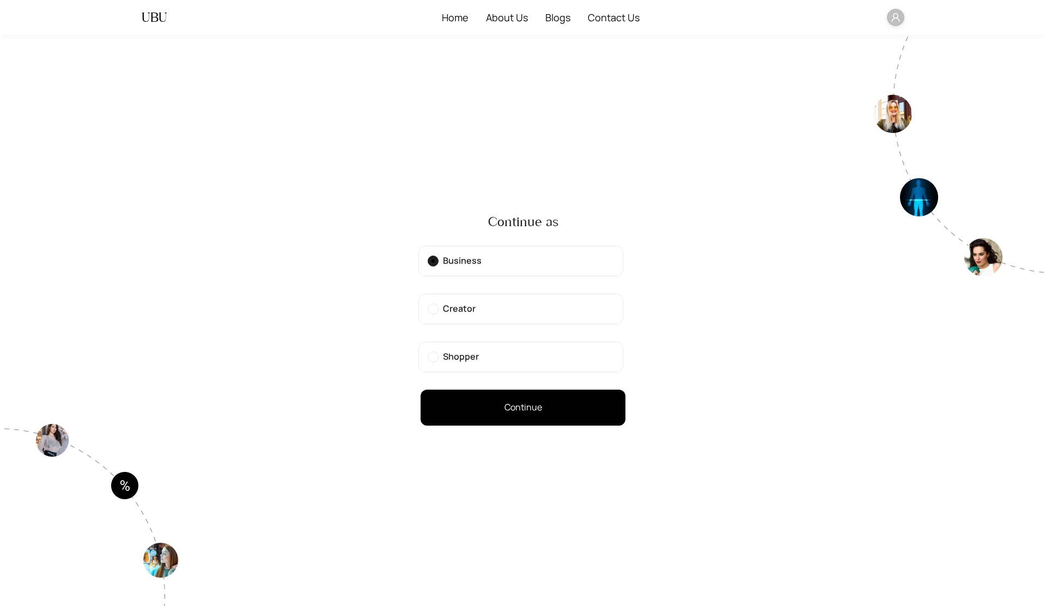
click at [447, 313] on span "Creator" at bounding box center [459, 308] width 33 height 12
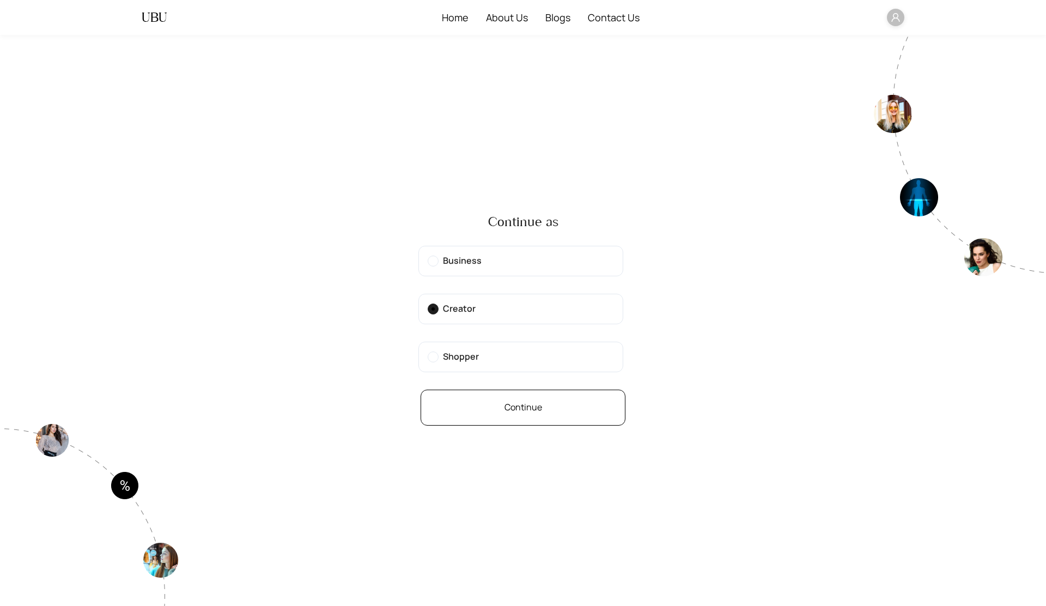
click at [485, 408] on button "Continue" at bounding box center [523, 408] width 205 height 36
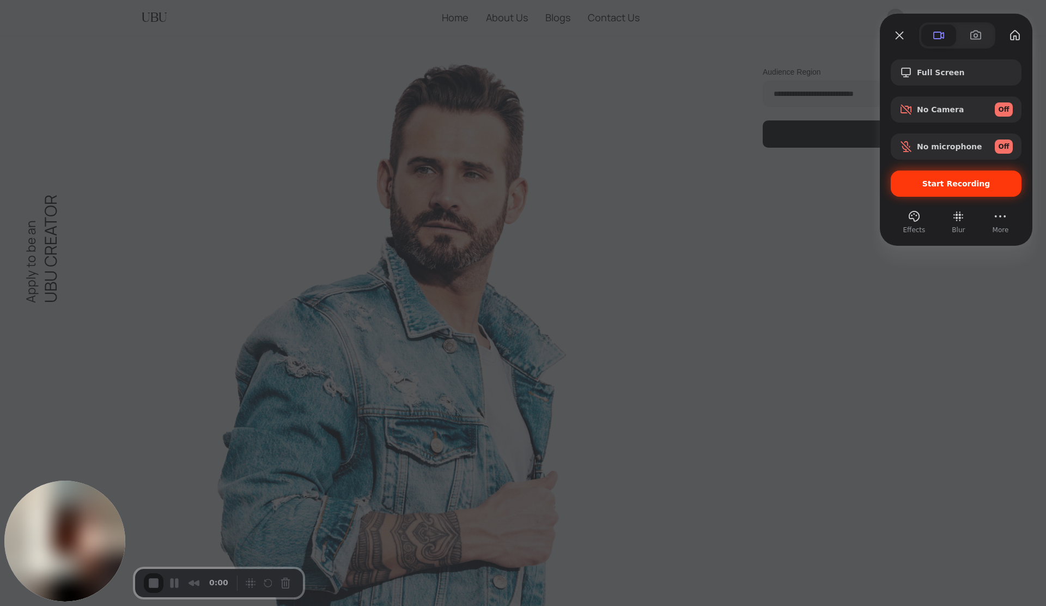
click at [928, 183] on span "Start Recording" at bounding box center [957, 183] width 68 height 9
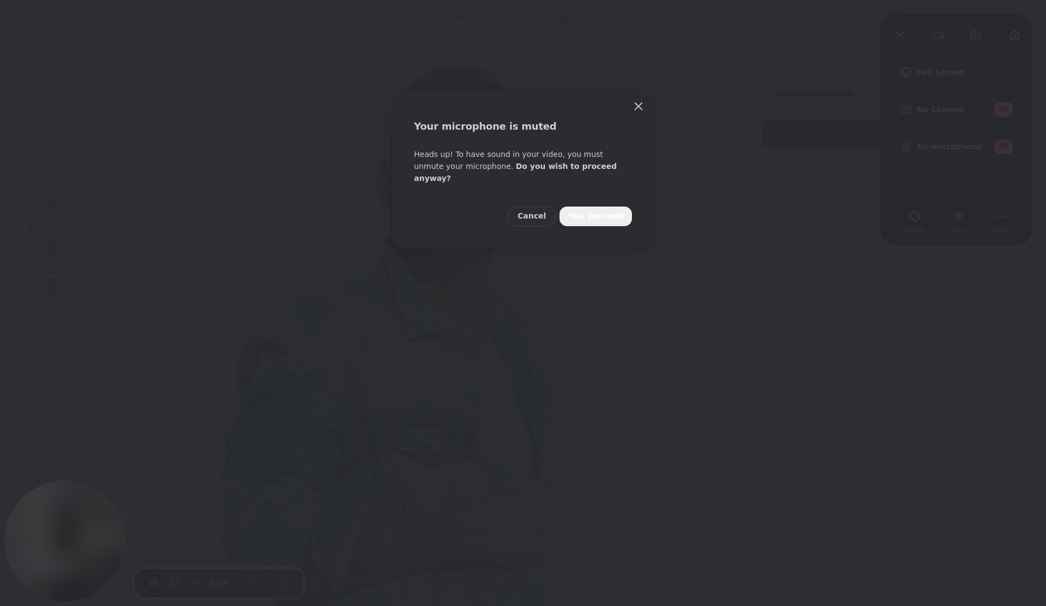
click at [588, 216] on div "Cancel Yes, proceed" at bounding box center [523, 216] width 262 height 63
click at [590, 210] on span "Yes, proceed" at bounding box center [595, 216] width 55 height 12
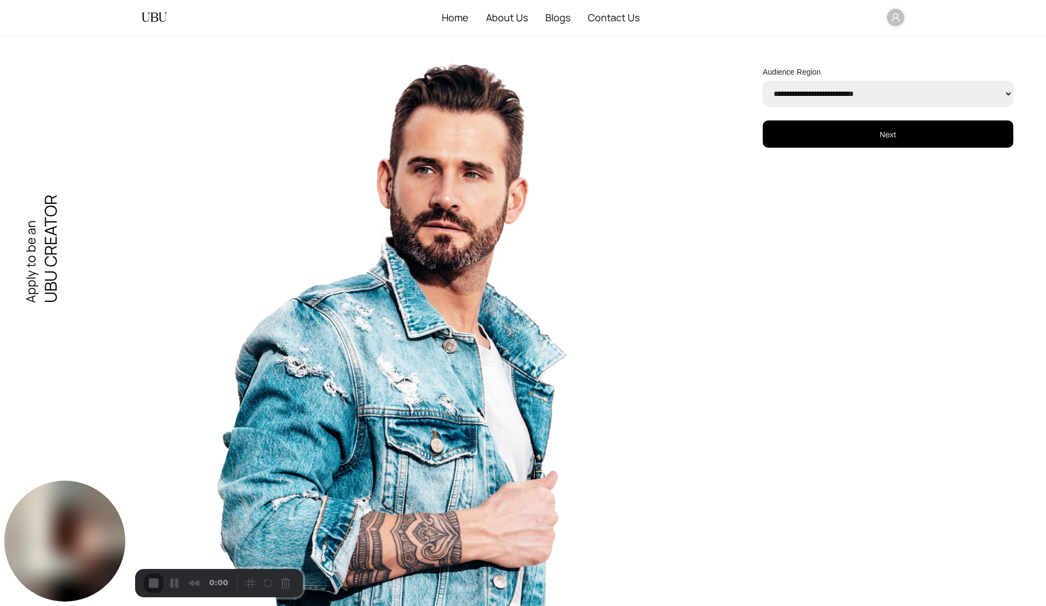
click at [813, 90] on select "**********" at bounding box center [888, 94] width 251 height 26
click at [849, 141] on button "Next" at bounding box center [888, 133] width 251 height 27
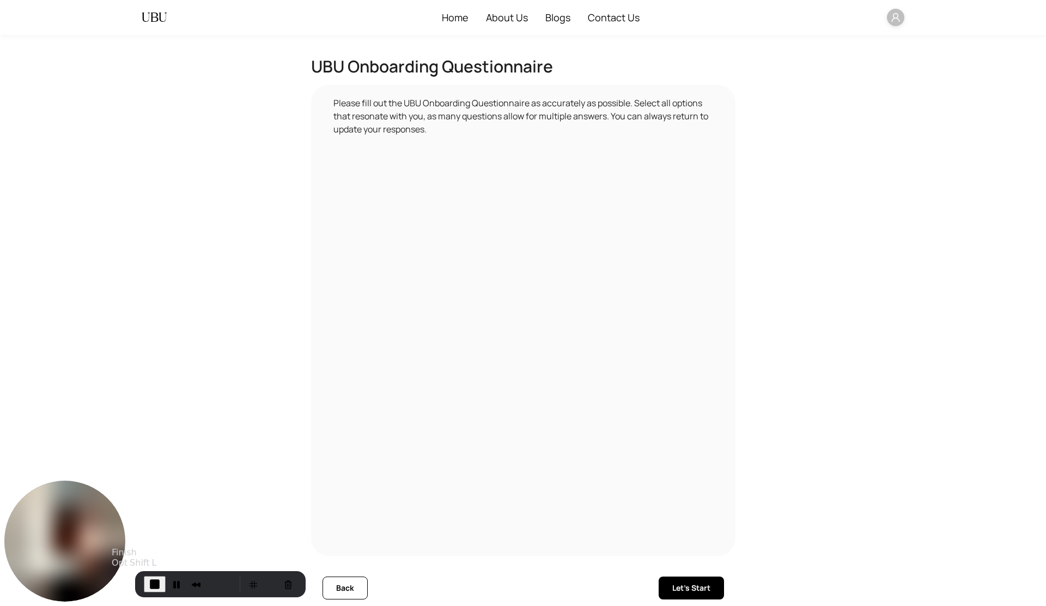
click at [152, 582] on span "End Recording" at bounding box center [154, 584] width 13 height 13
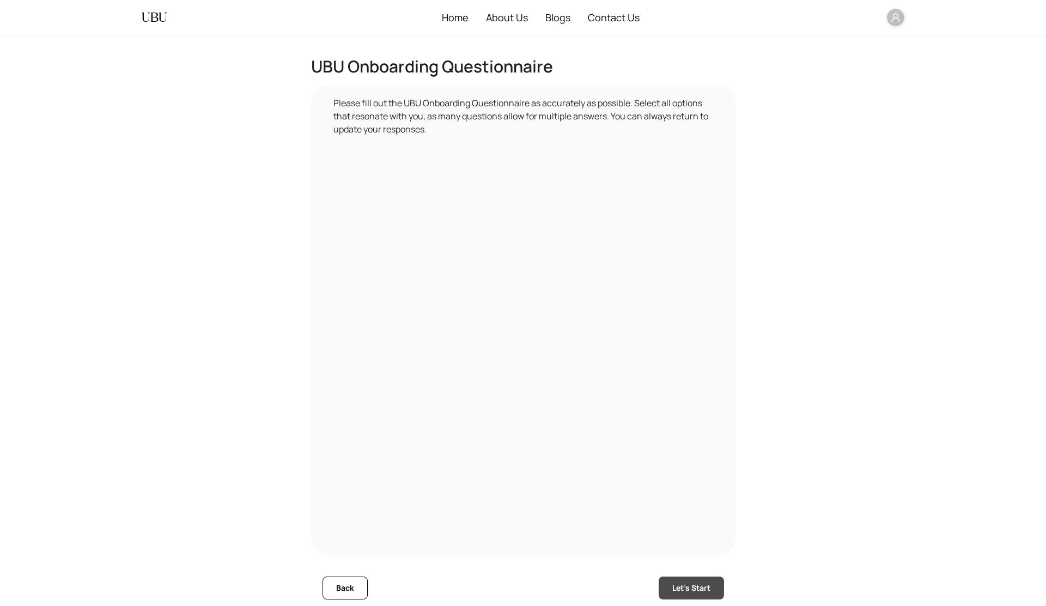
click at [668, 580] on button "Let's Start" at bounding box center [691, 588] width 65 height 23
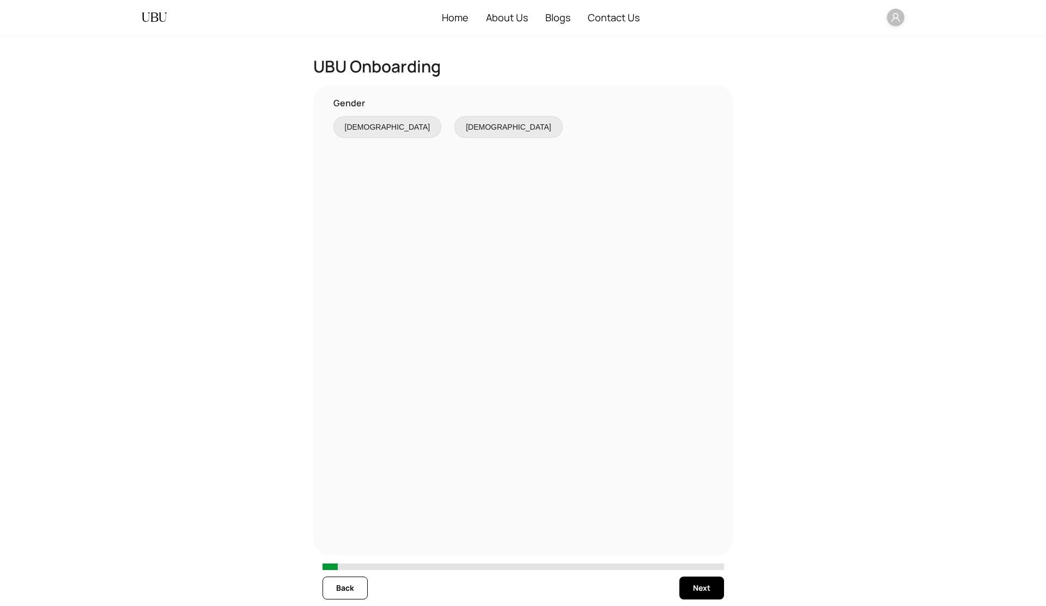
click at [364, 136] on label "[DEMOGRAPHIC_DATA]" at bounding box center [388, 127] width 108 height 22
click at [709, 585] on span "Next" at bounding box center [701, 588] width 17 height 12
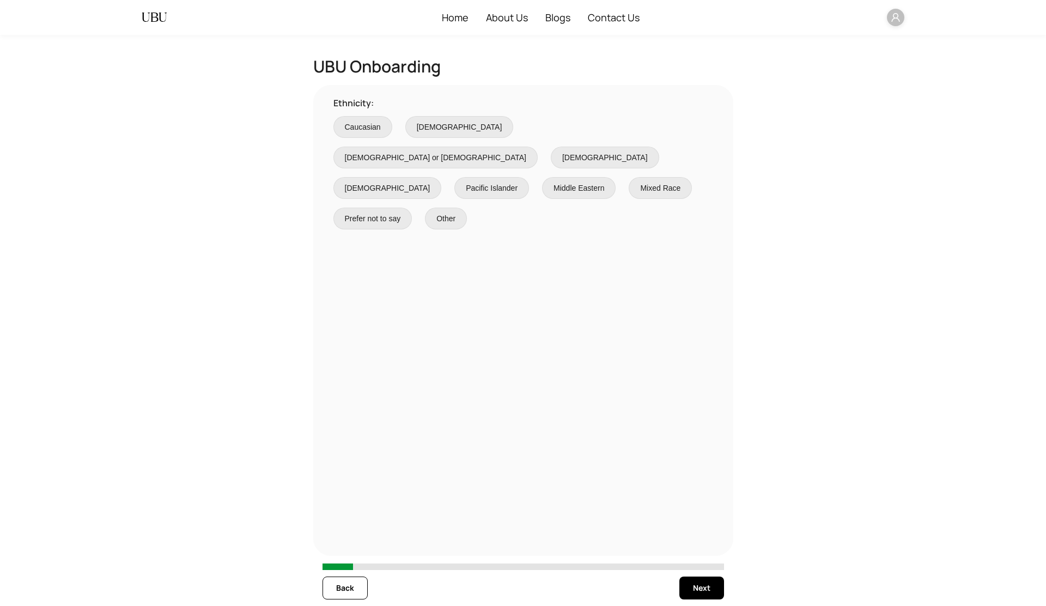
click at [372, 128] on span "Caucasian" at bounding box center [363, 127] width 36 height 12
click at [703, 593] on span "Next" at bounding box center [701, 588] width 17 height 12
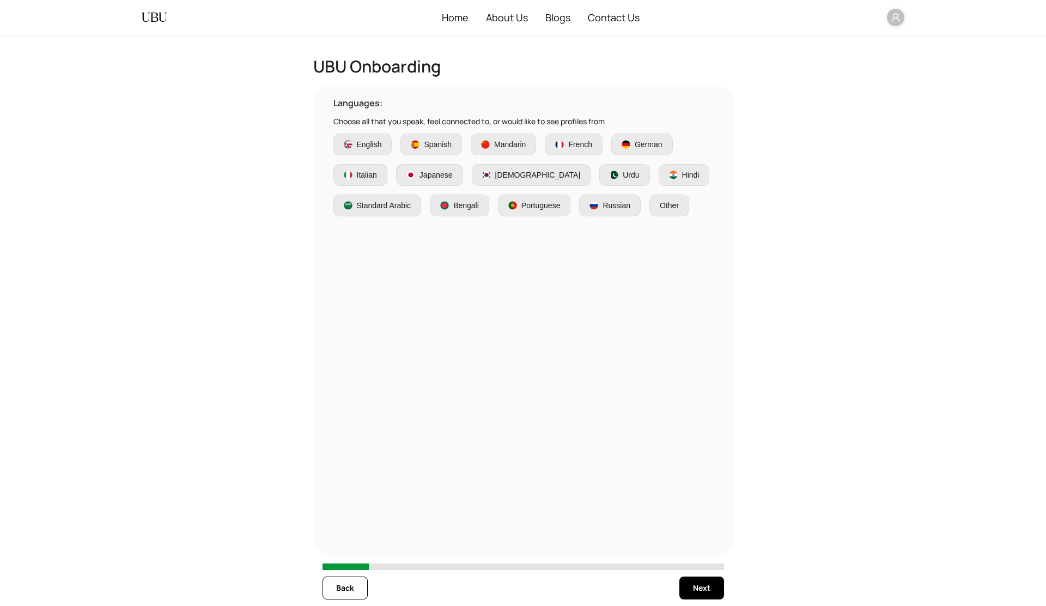
click at [551, 209] on span "Portuguese" at bounding box center [541, 205] width 39 height 12
click at [698, 588] on span "Next" at bounding box center [701, 588] width 17 height 12
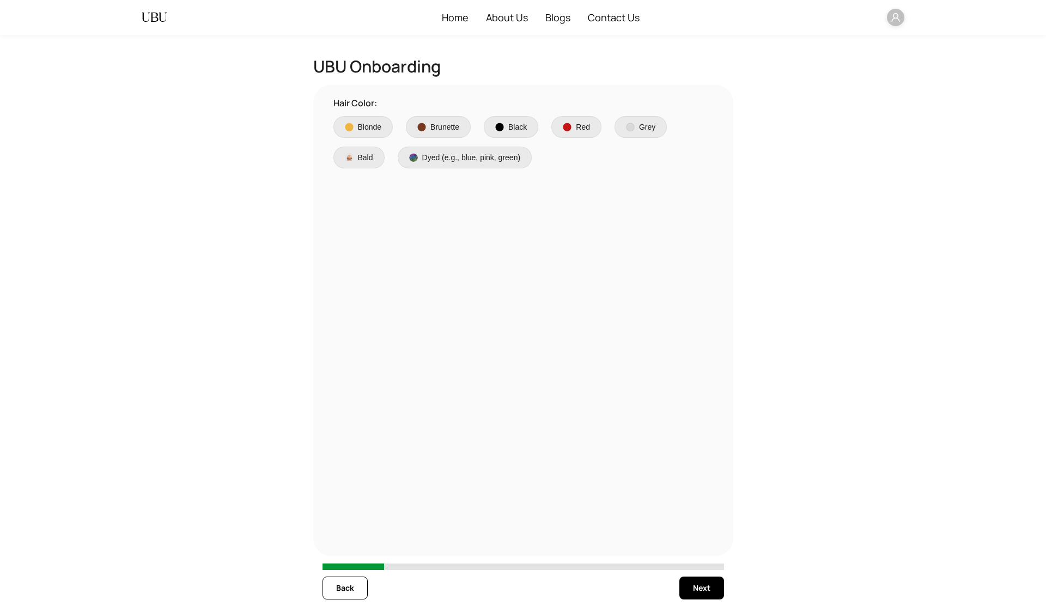
click at [488, 164] on label "Dyed (e.g., blue, pink, green)" at bounding box center [465, 158] width 135 height 22
click at [709, 582] on span "Next" at bounding box center [701, 588] width 17 height 12
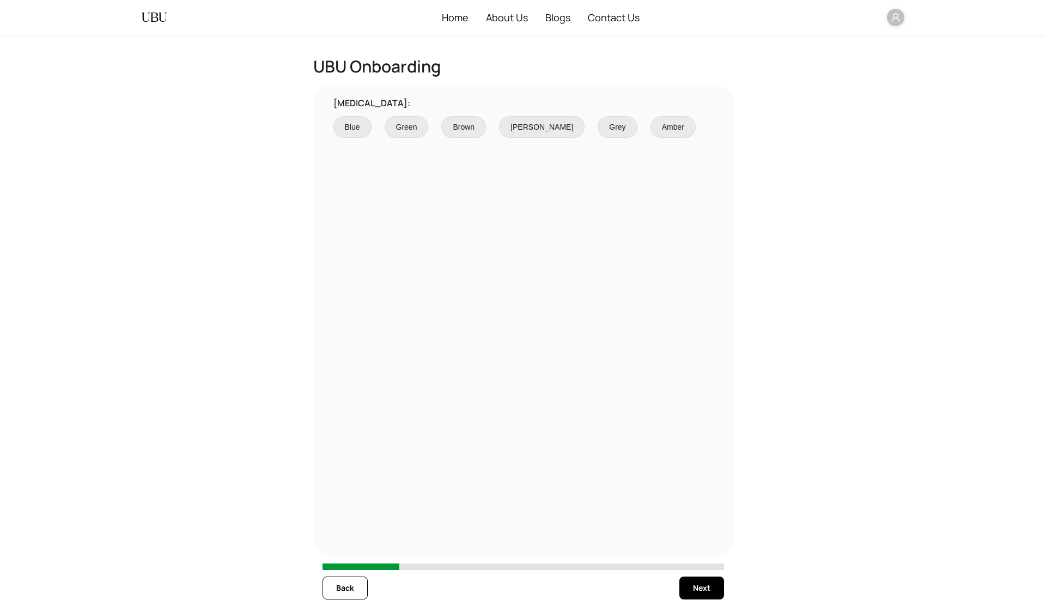
click at [406, 125] on span "Green" at bounding box center [406, 127] width 21 height 12
click at [706, 597] on button "Next" at bounding box center [702, 588] width 45 height 23
click at [421, 127] on span "Light" at bounding box center [428, 127] width 16 height 12
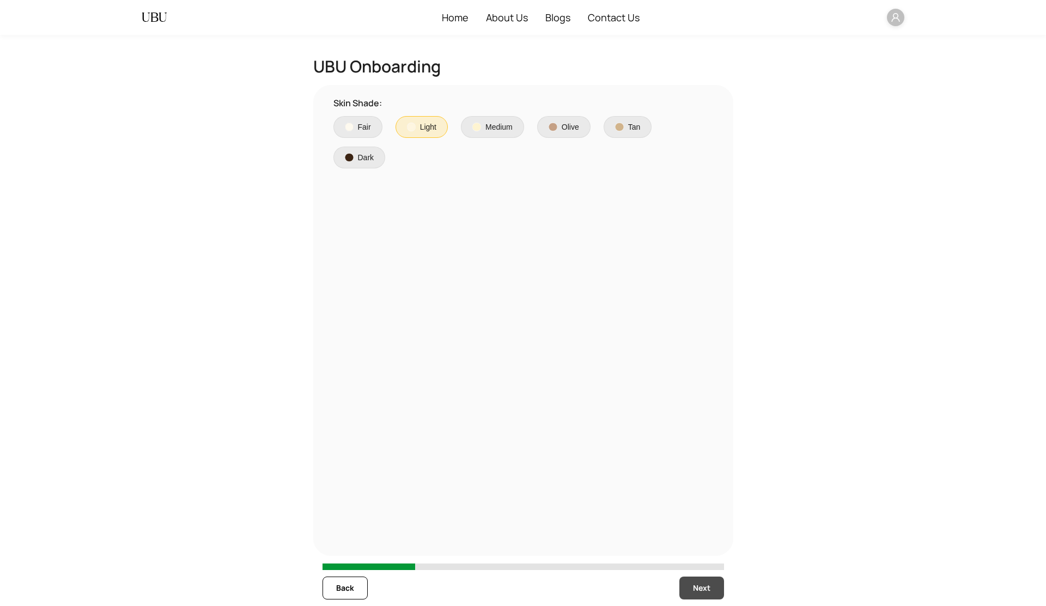
click at [711, 589] on button "Next" at bounding box center [702, 588] width 45 height 23
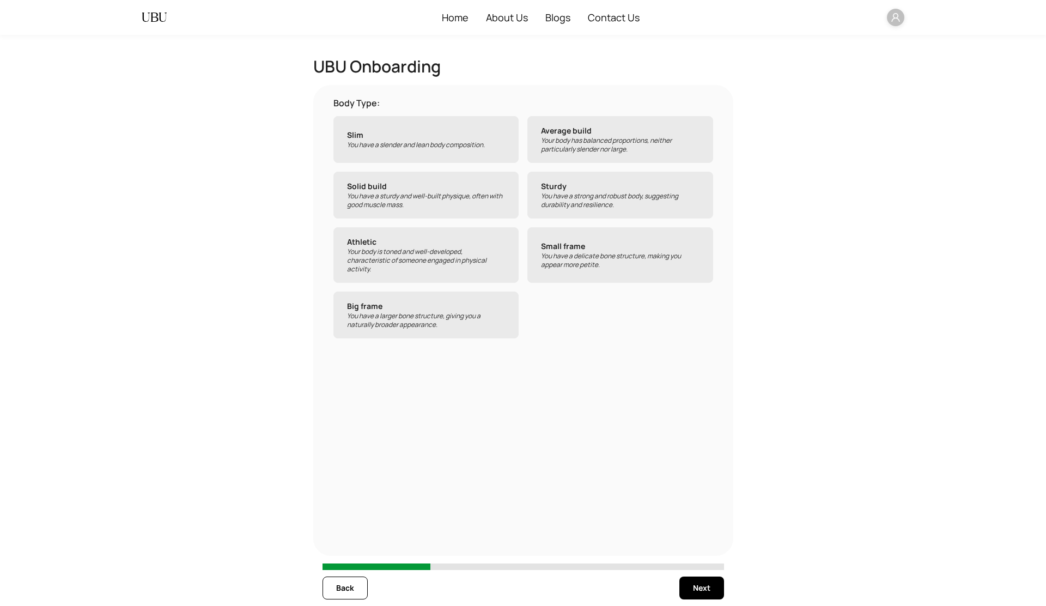
click at [441, 153] on label "Slim You have a slender and lean body composition." at bounding box center [427, 139] width 186 height 47
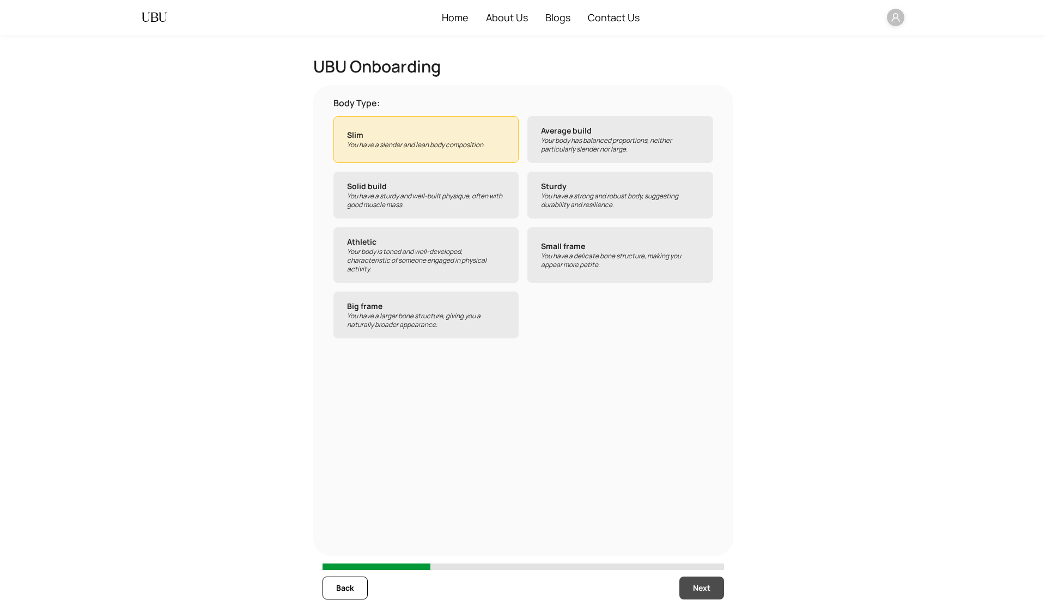
click at [695, 587] on span "Next" at bounding box center [701, 588] width 17 height 12
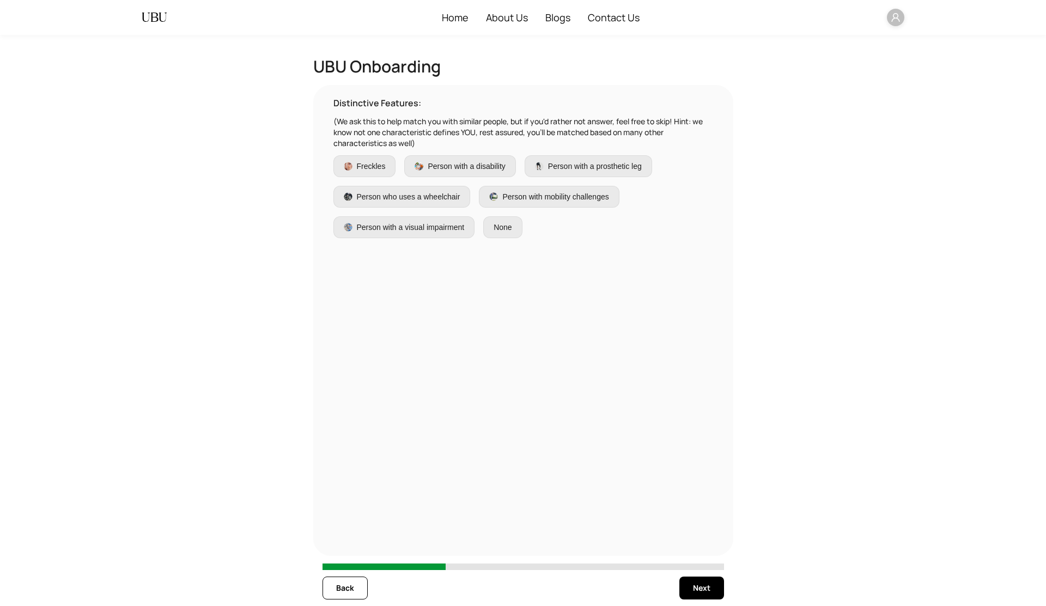
click at [437, 168] on span "Person with a disability" at bounding box center [466, 166] width 77 height 12
click at [698, 589] on span "Next" at bounding box center [701, 588] width 17 height 12
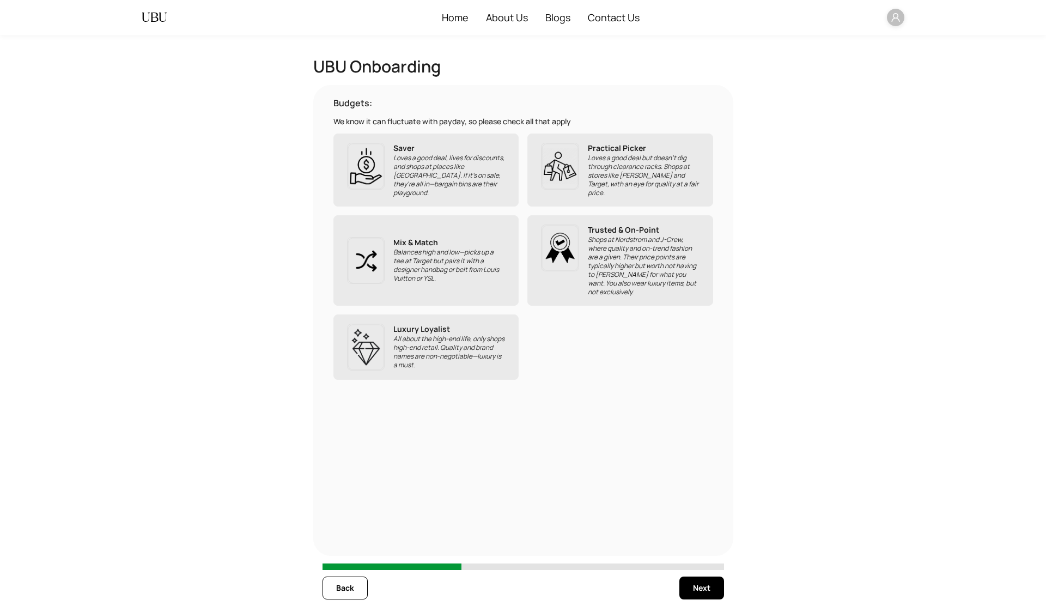
click at [447, 158] on p "Loves a good deal, lives for discounts, and shops at places like [GEOGRAPHIC_DA…" at bounding box center [449, 176] width 112 height 44
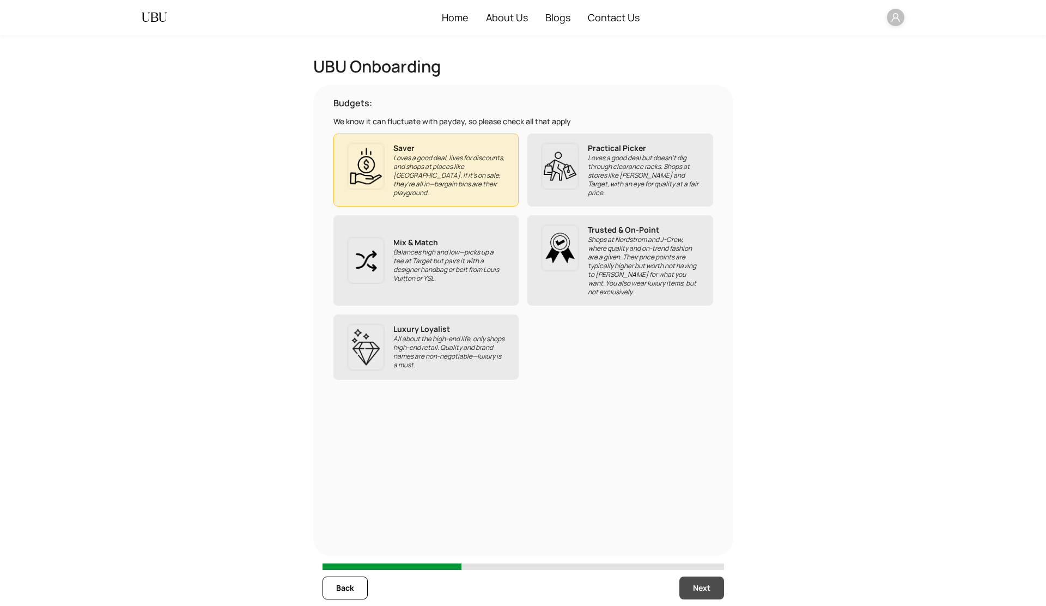
click at [703, 589] on span "Next" at bounding box center [701, 588] width 17 height 12
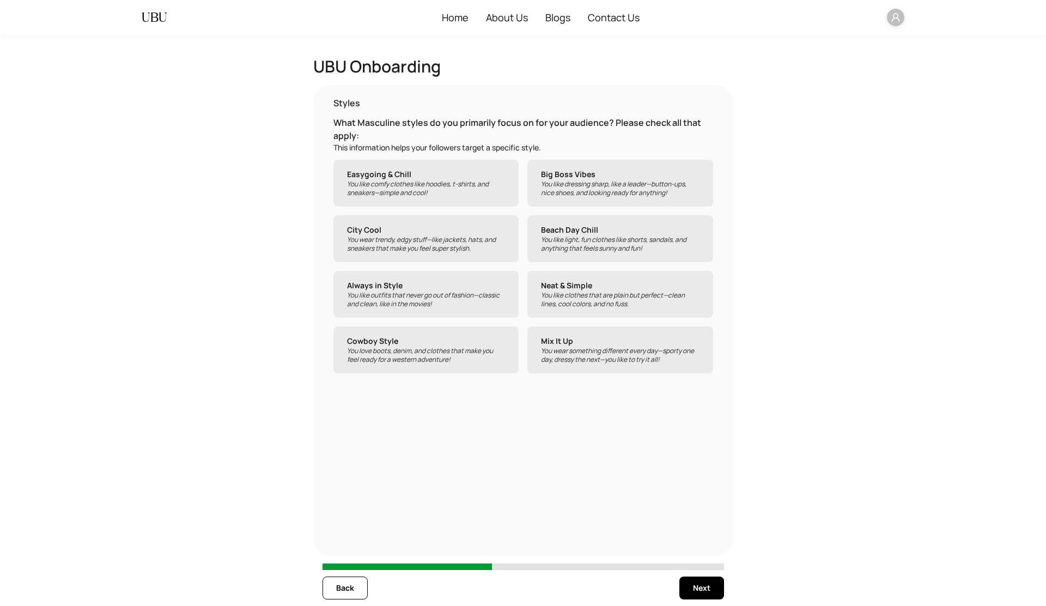
click at [435, 191] on p "You like comfy clothes like hoodies, t-shirts, and sneakers—simple and cool!" at bounding box center [426, 188] width 159 height 17
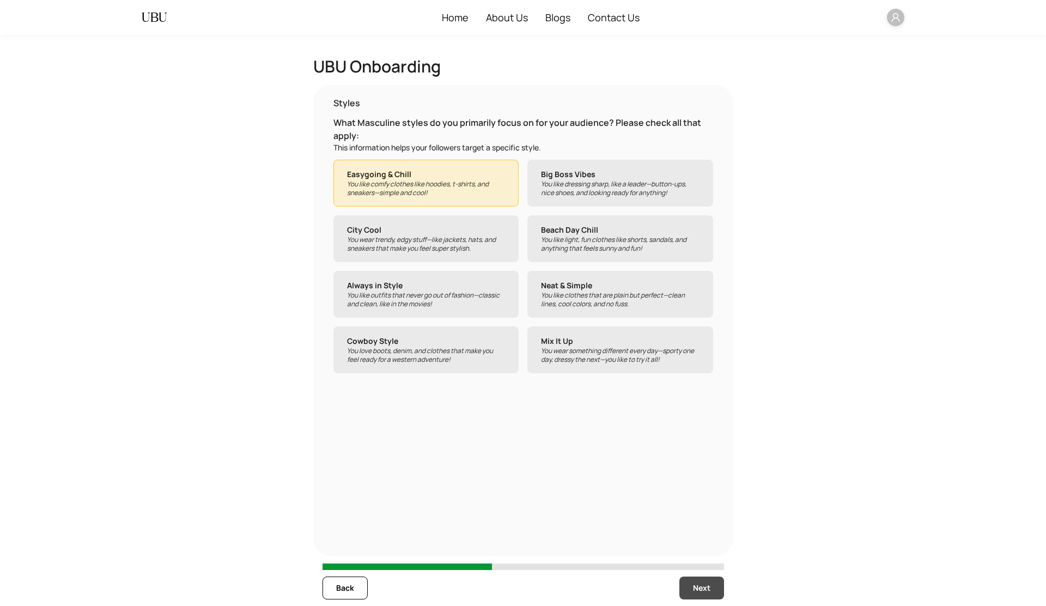
click at [701, 589] on span "Next" at bounding box center [701, 588] width 17 height 12
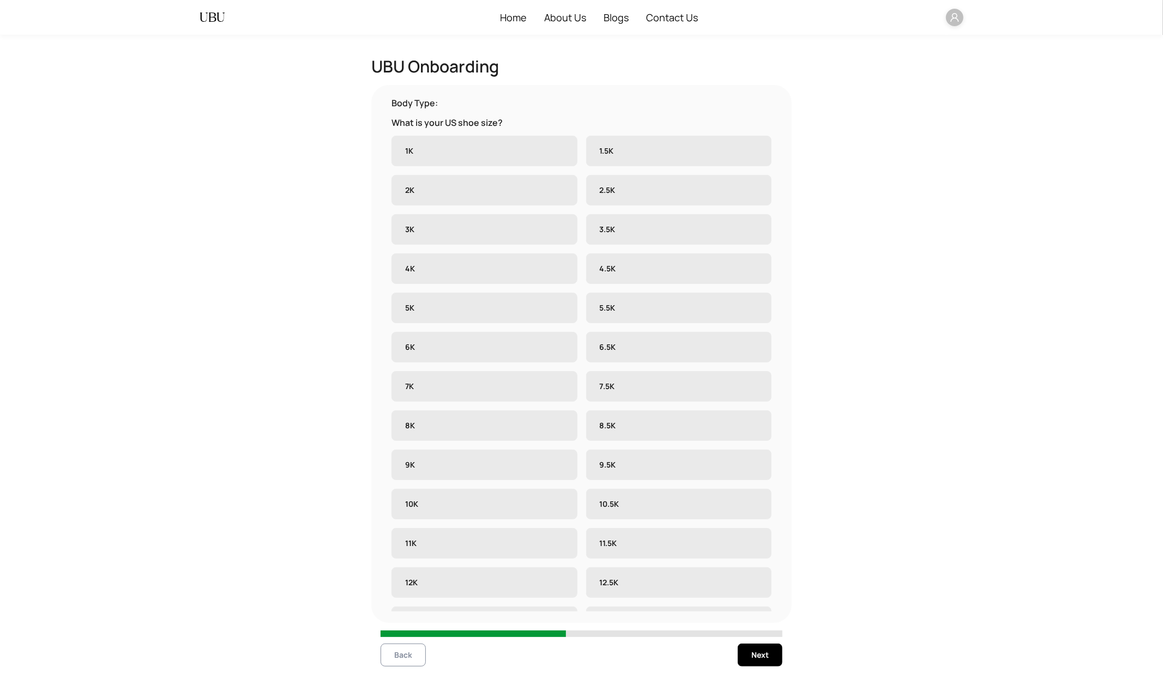
click at [407, 606] on button "Back" at bounding box center [402, 655] width 45 height 23
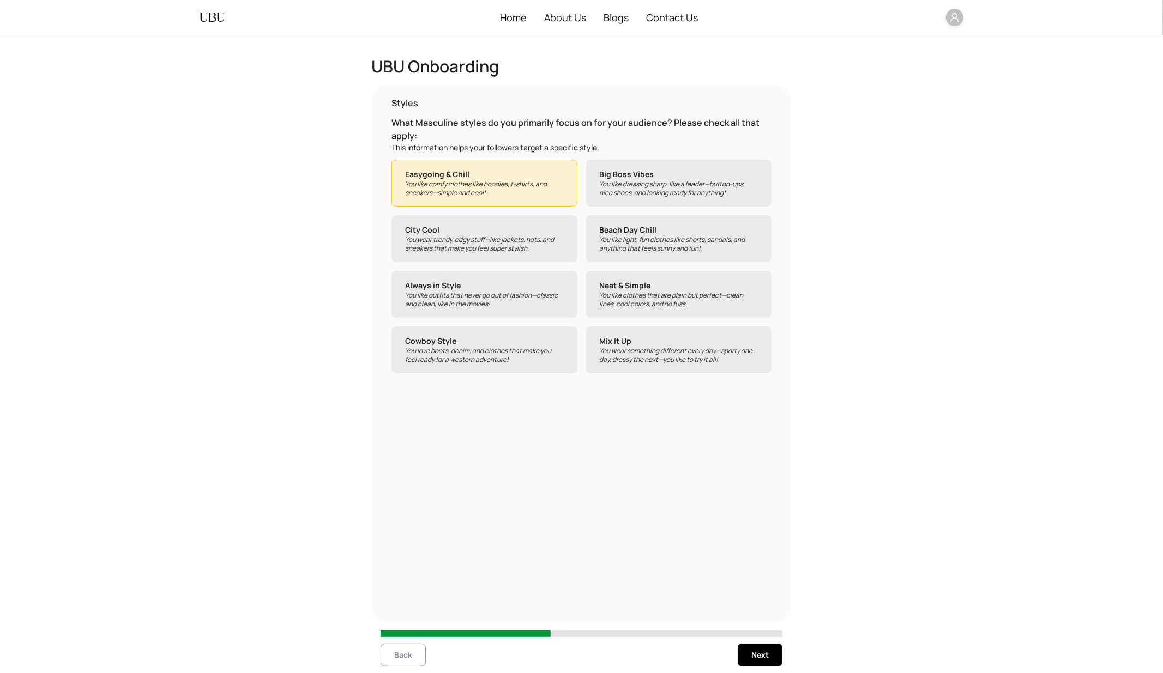
click at [407, 606] on button "Back" at bounding box center [402, 655] width 45 height 23
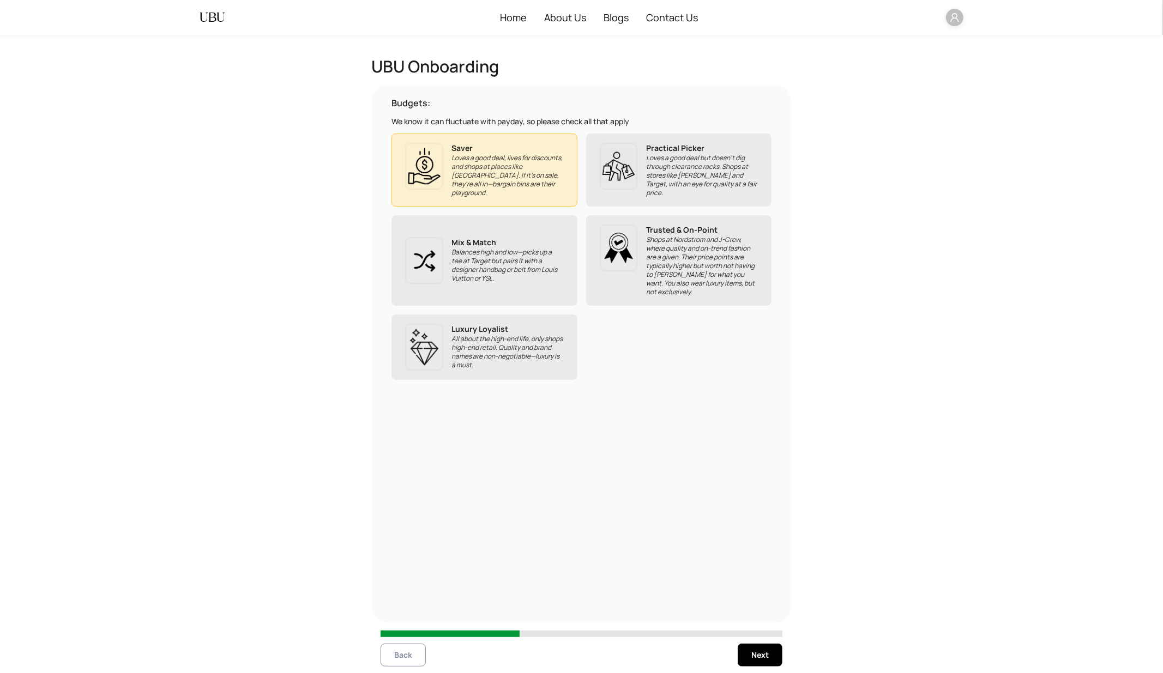
click at [407, 606] on button "Back" at bounding box center [402, 655] width 45 height 23
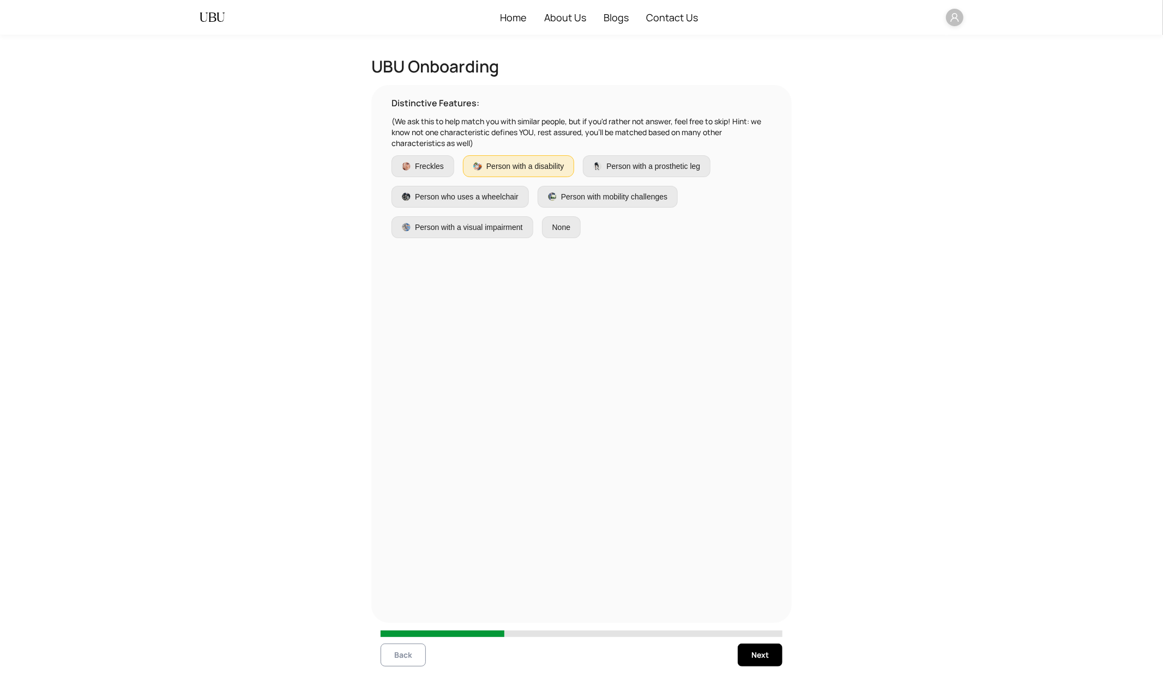
click at [407, 606] on button "Back" at bounding box center [402, 655] width 45 height 23
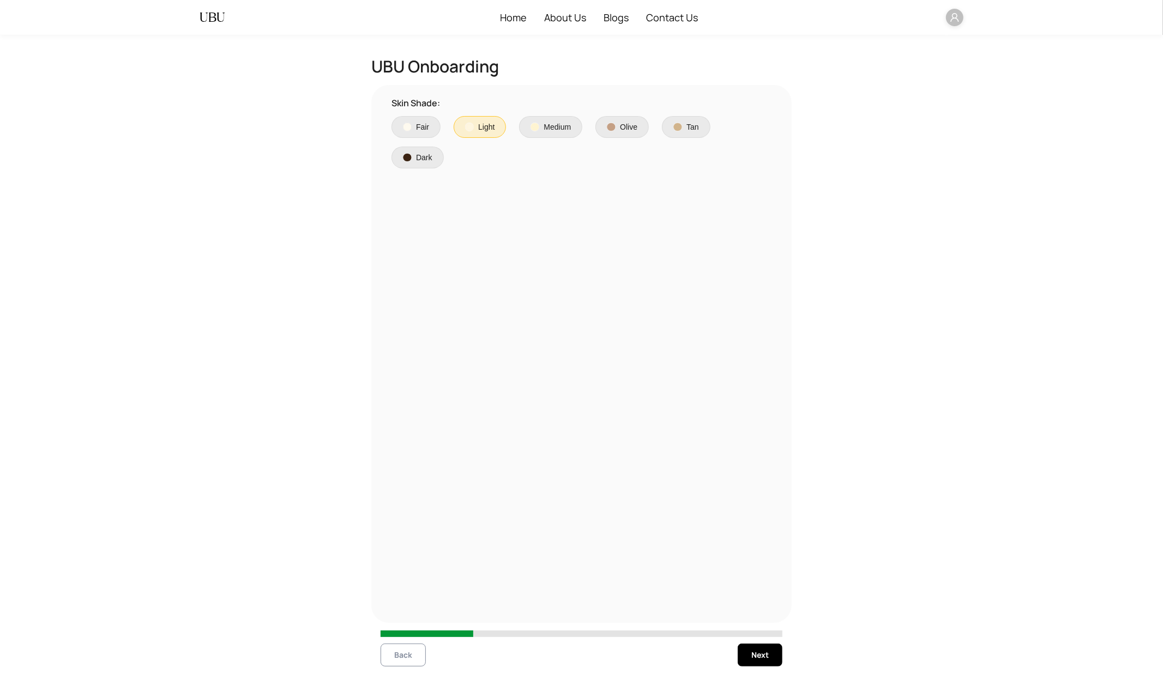
click at [407, 606] on button "Back" at bounding box center [402, 655] width 45 height 23
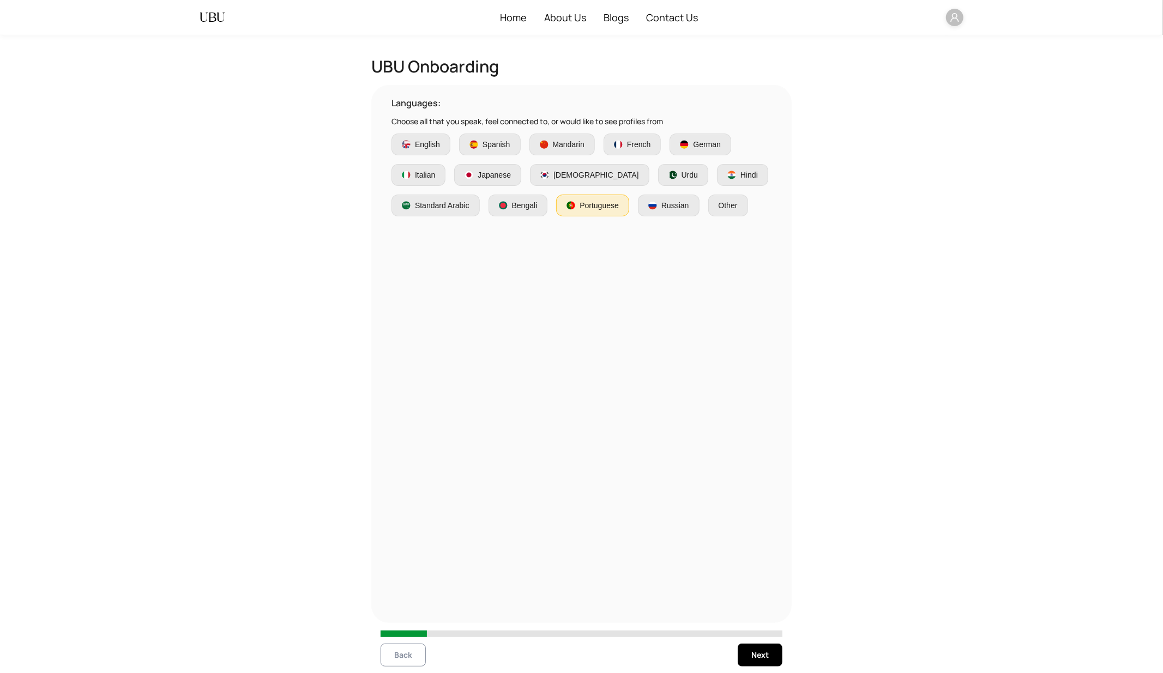
click at [407, 606] on button "Back" at bounding box center [402, 655] width 45 height 23
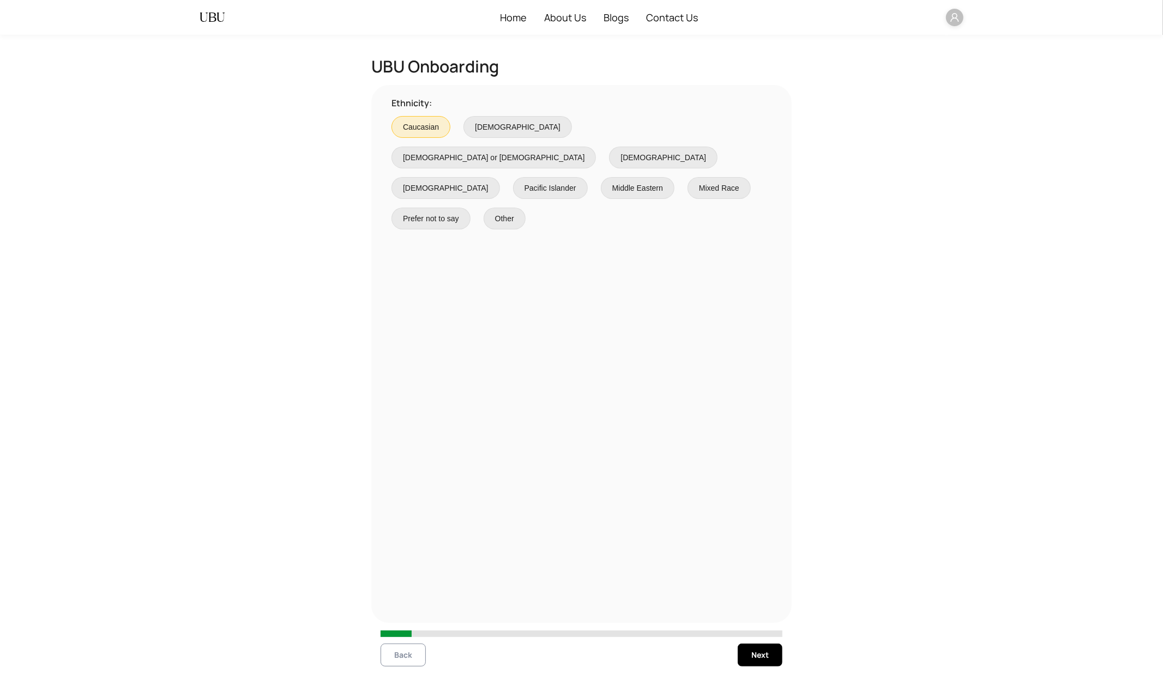
click at [407, 606] on button "Back" at bounding box center [402, 655] width 45 height 23
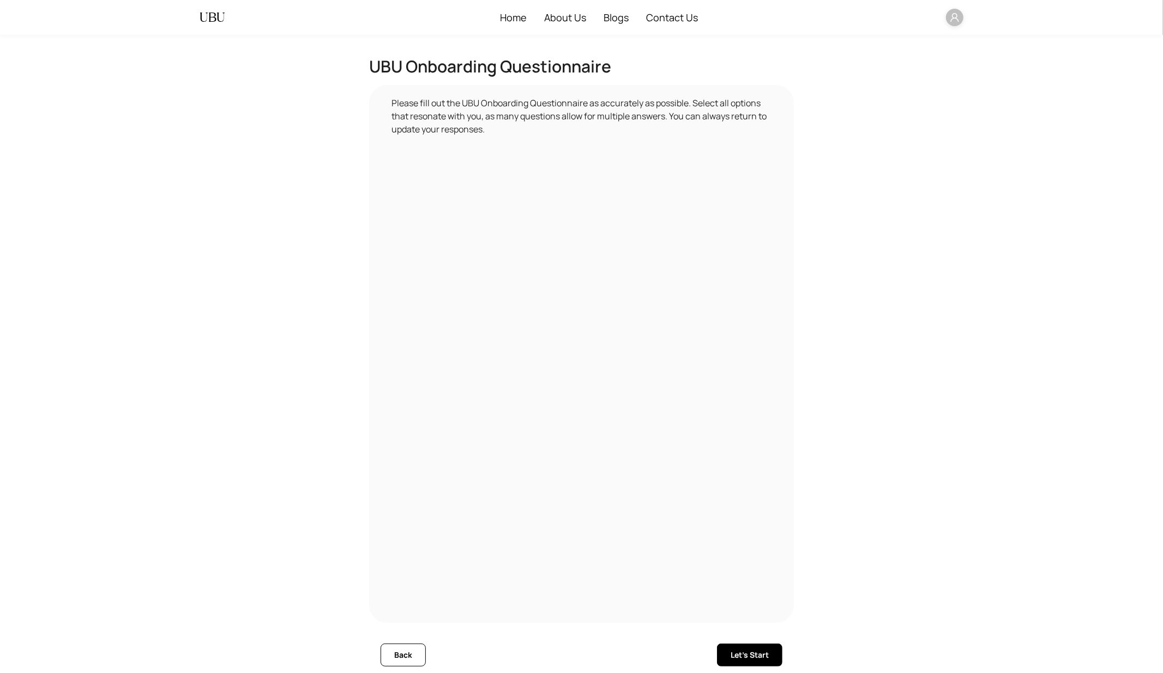
click at [407, 606] on button "Back" at bounding box center [402, 655] width 45 height 23
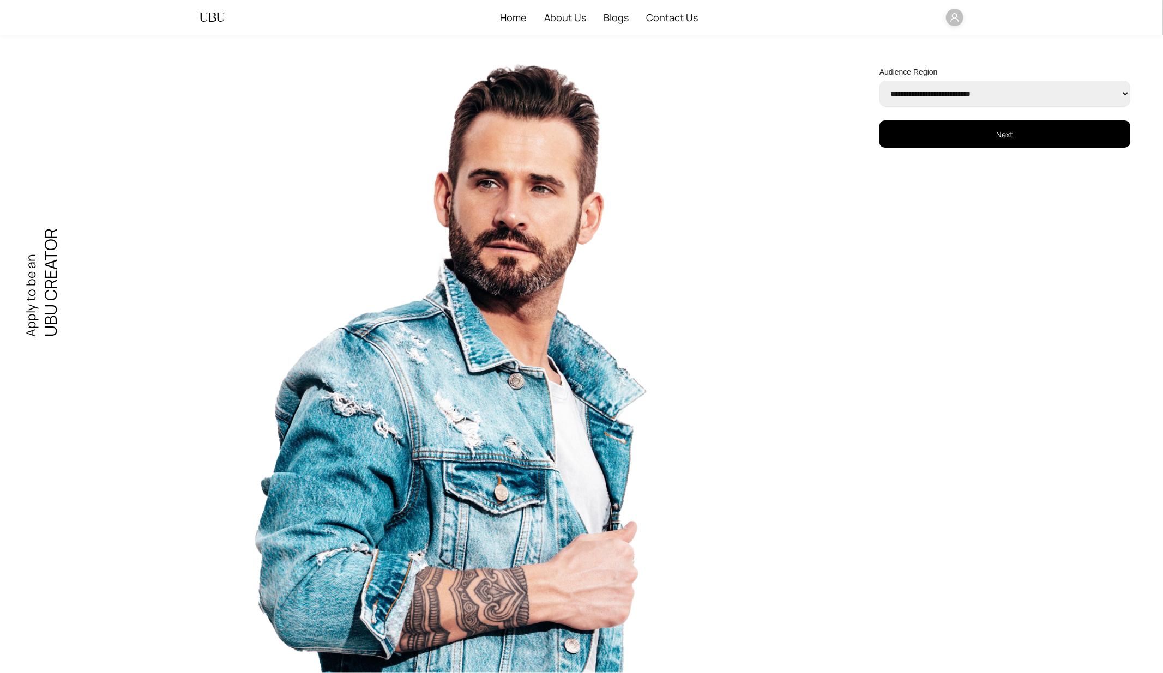
click at [407, 606] on img at bounding box center [445, 365] width 846 height 616
click at [994, 134] on button "Next" at bounding box center [1004, 133] width 251 height 27
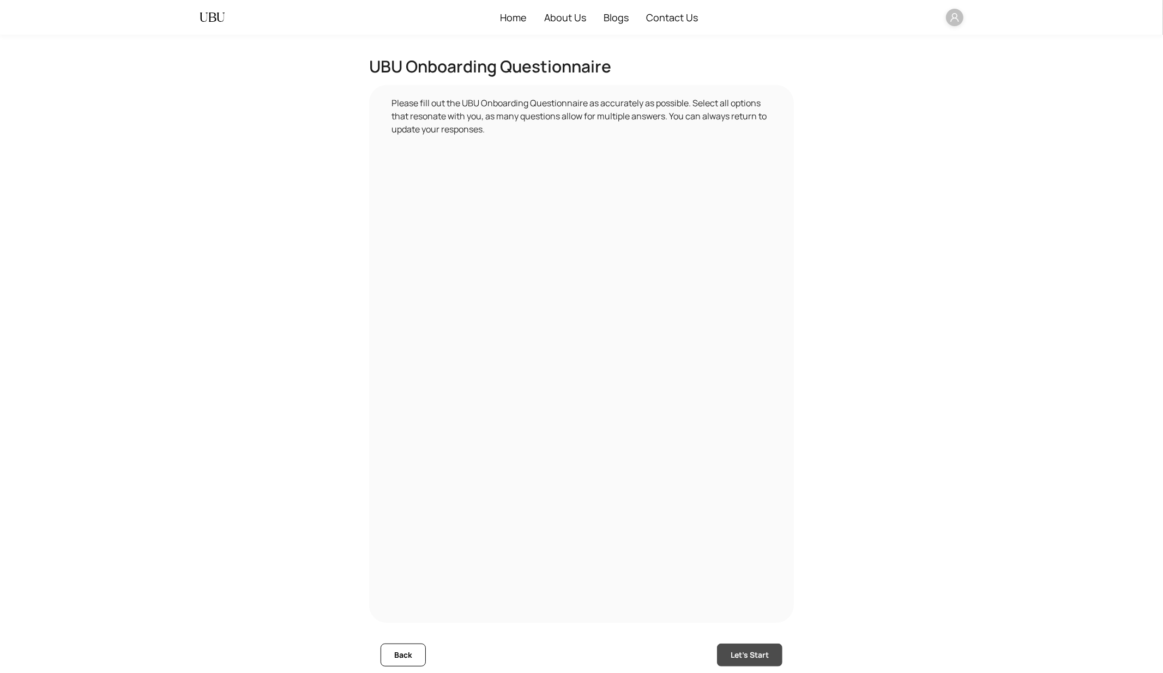
click at [746, 606] on span "Let's Start" at bounding box center [749, 655] width 38 height 12
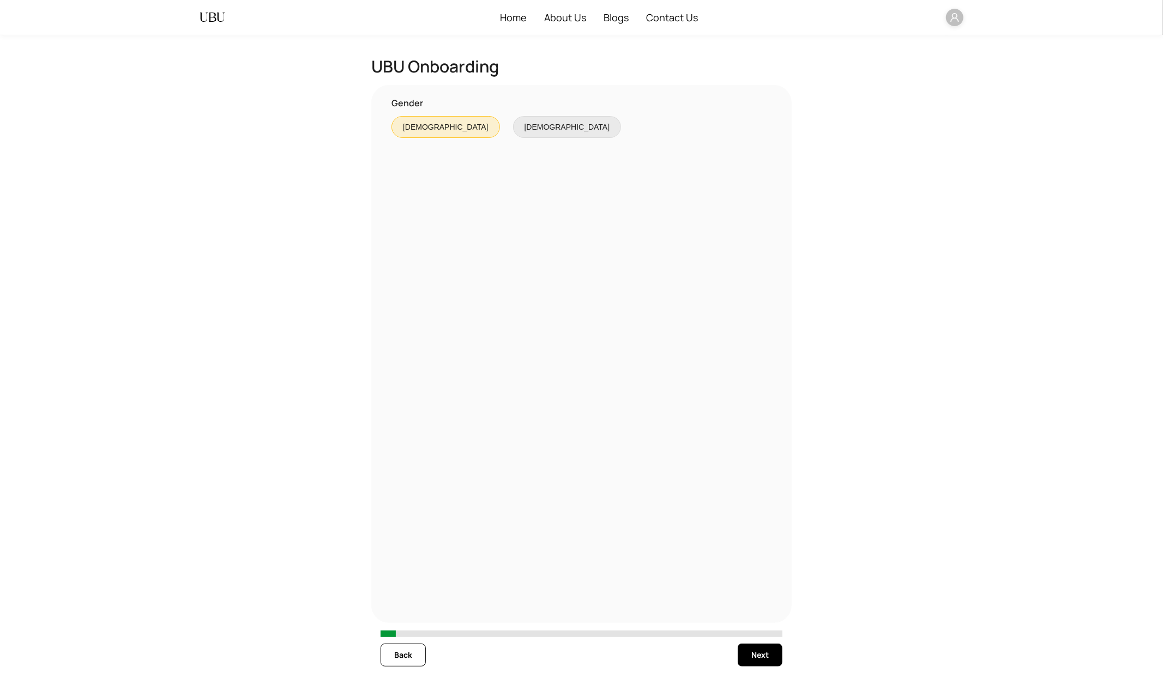
click at [746, 606] on button "Next" at bounding box center [759, 655] width 45 height 23
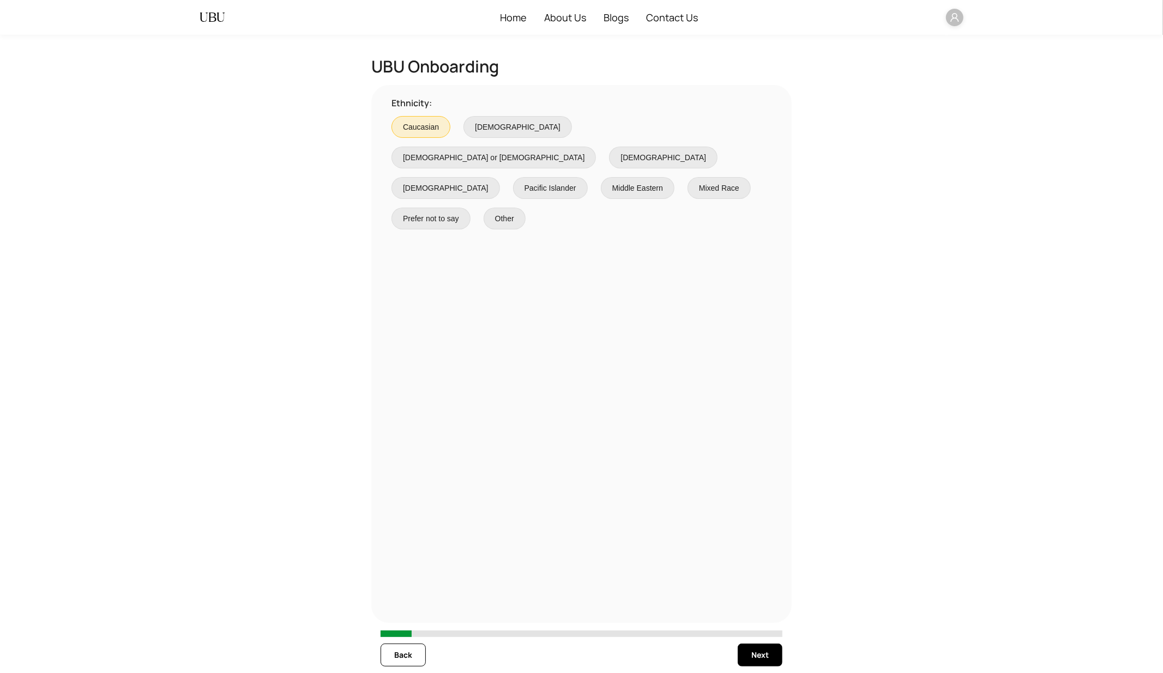
click at [746, 606] on button "Next" at bounding box center [759, 655] width 45 height 23
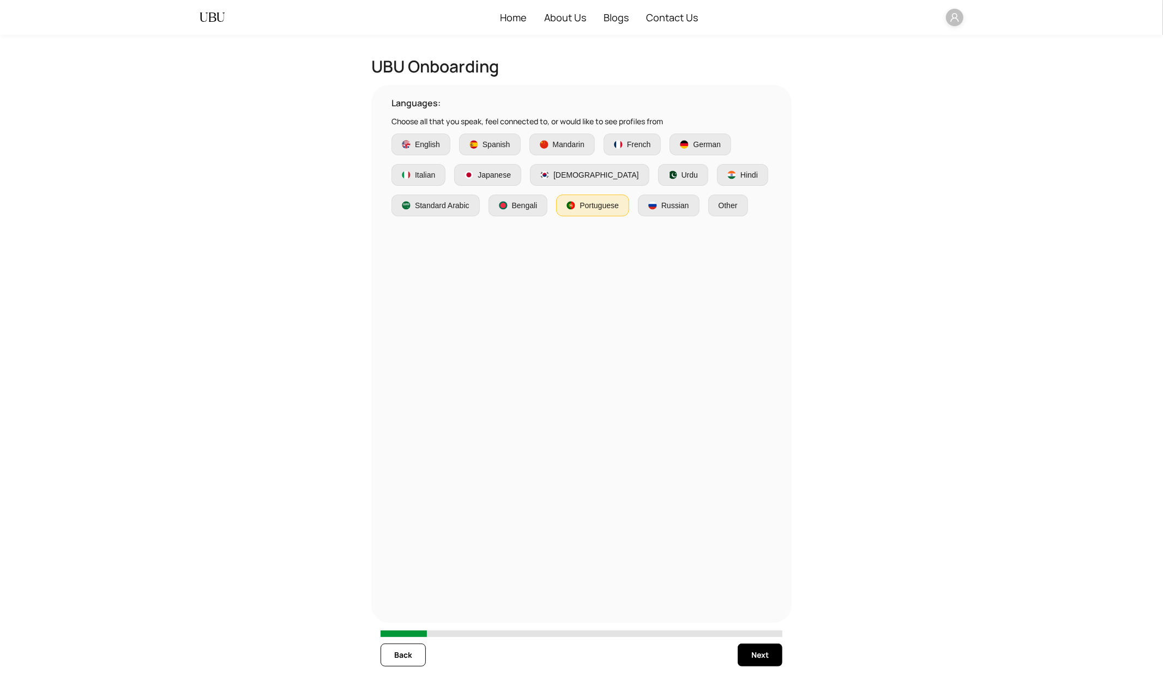
click at [746, 606] on button "Next" at bounding box center [759, 655] width 45 height 23
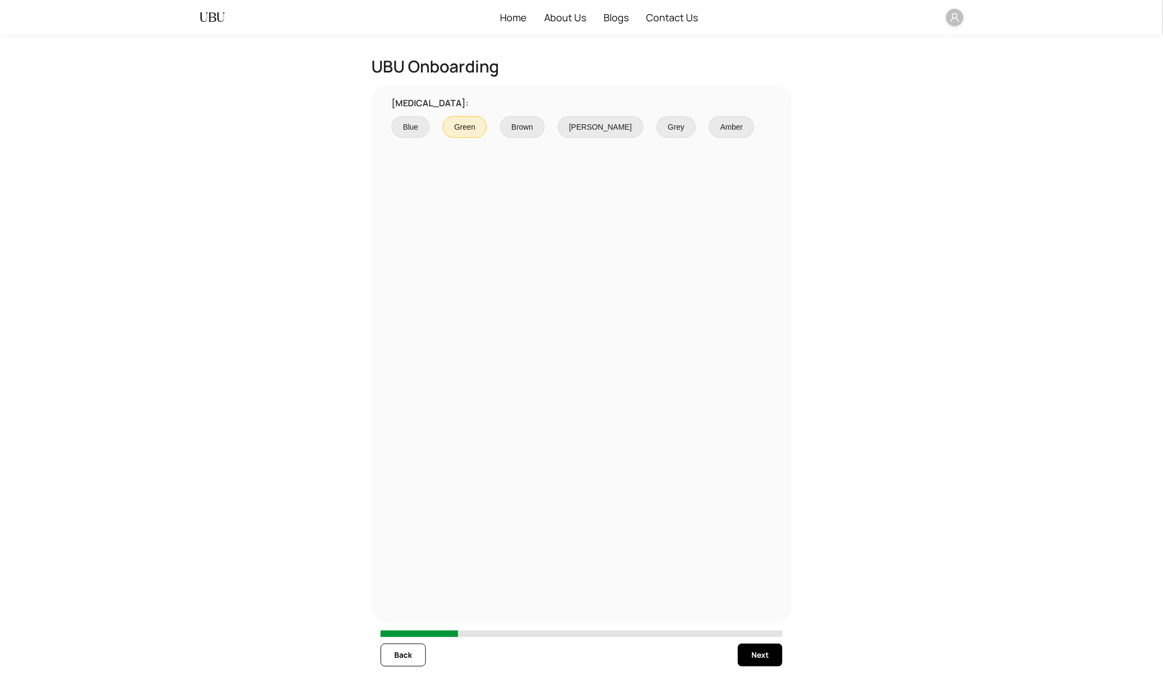
click at [746, 606] on button "Next" at bounding box center [759, 655] width 45 height 23
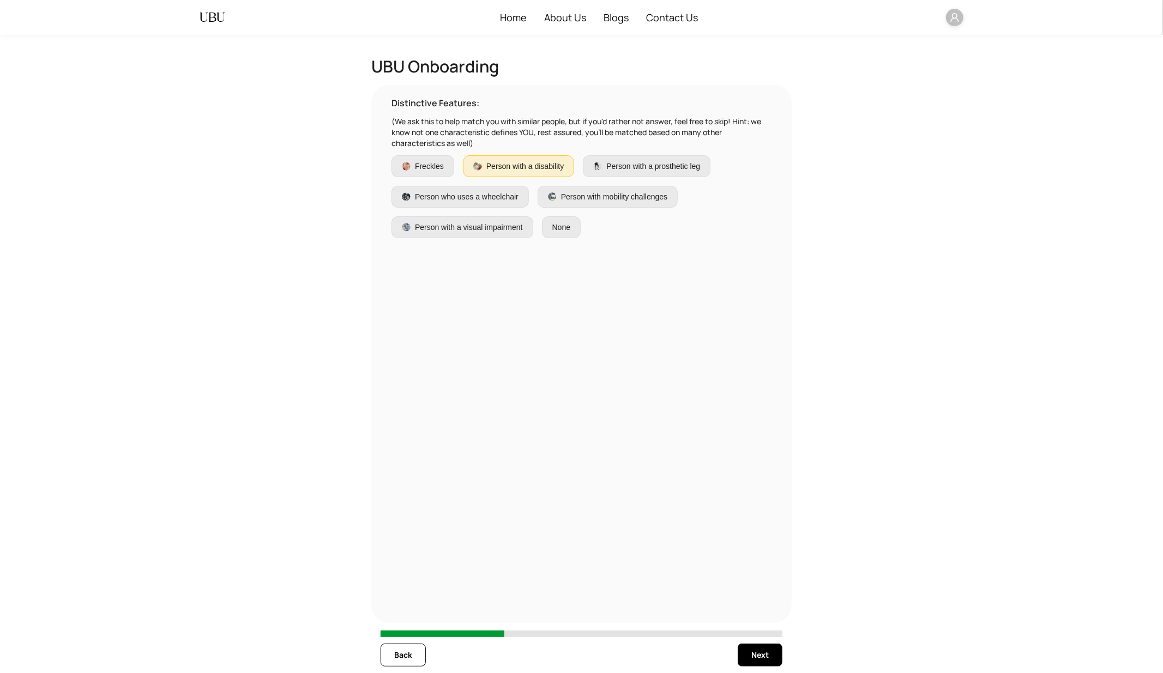
click at [746, 606] on button "Next" at bounding box center [759, 655] width 45 height 23
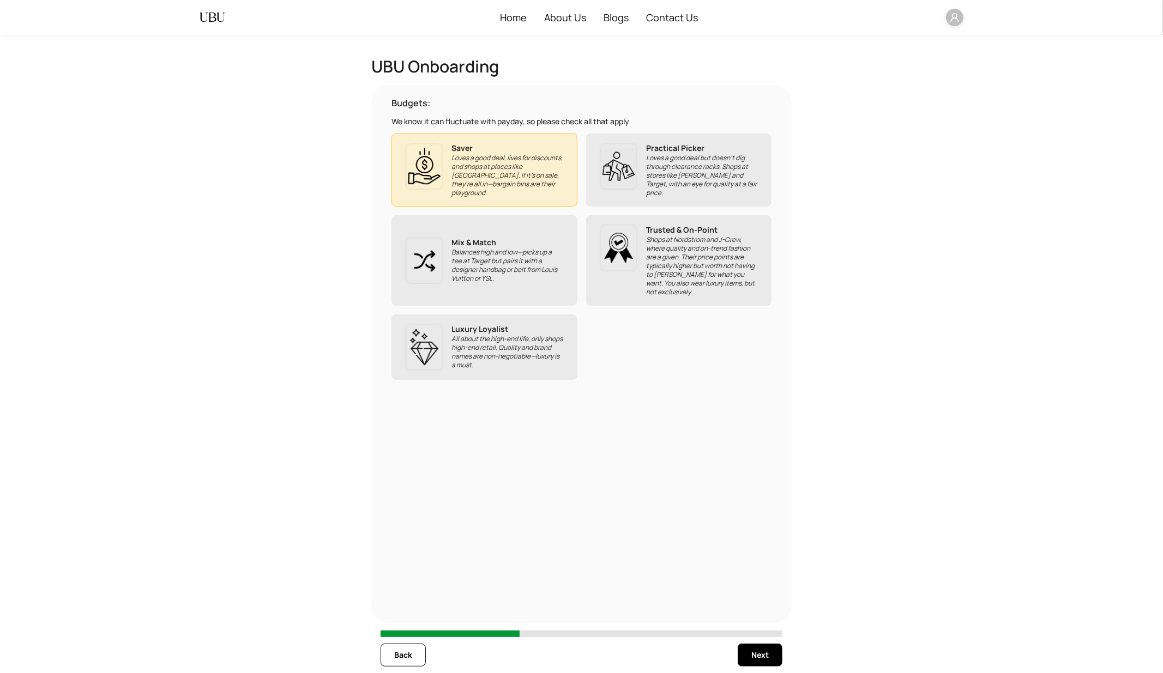
click at [746, 606] on button "Next" at bounding box center [759, 655] width 45 height 23
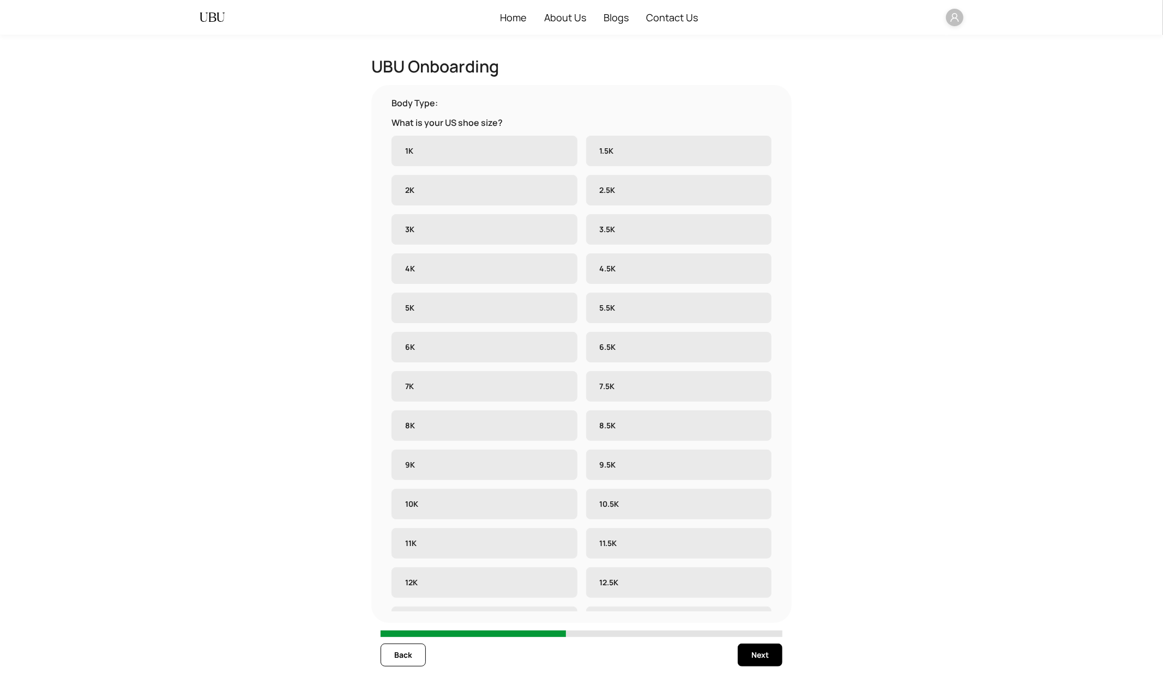
click at [746, 606] on button "Next" at bounding box center [759, 655] width 45 height 23
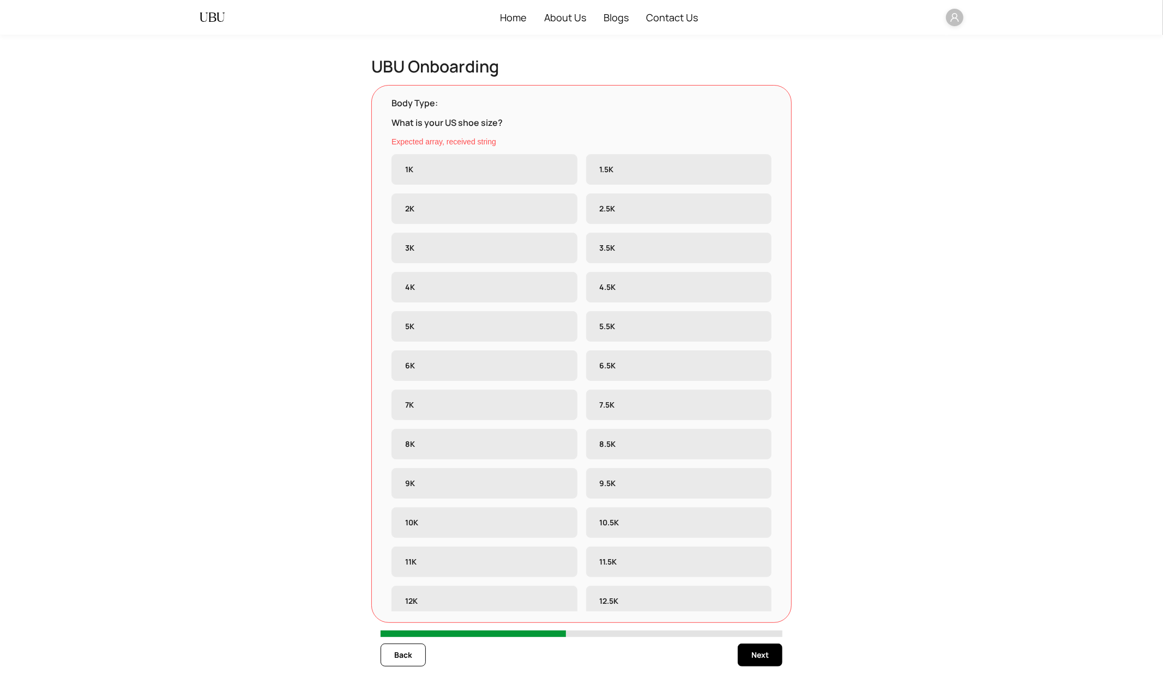
click at [746, 606] on button "Next" at bounding box center [759, 655] width 45 height 23
click at [404, 606] on span "Back" at bounding box center [403, 655] width 18 height 12
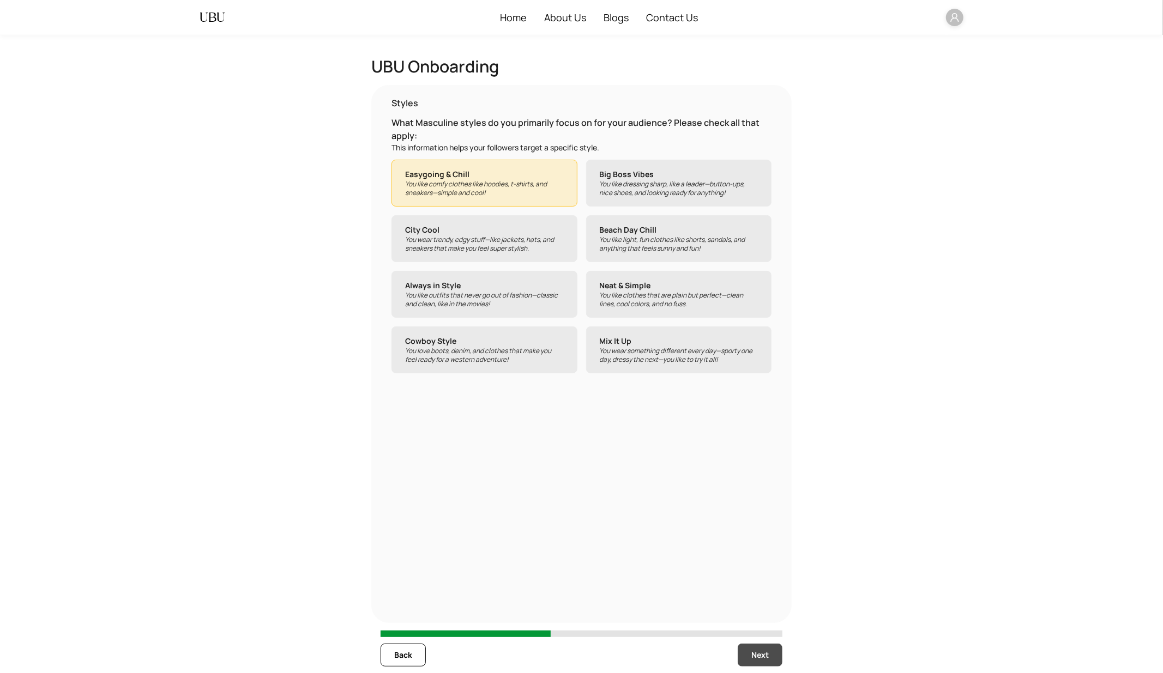
click at [763, 606] on span "Next" at bounding box center [759, 655] width 17 height 12
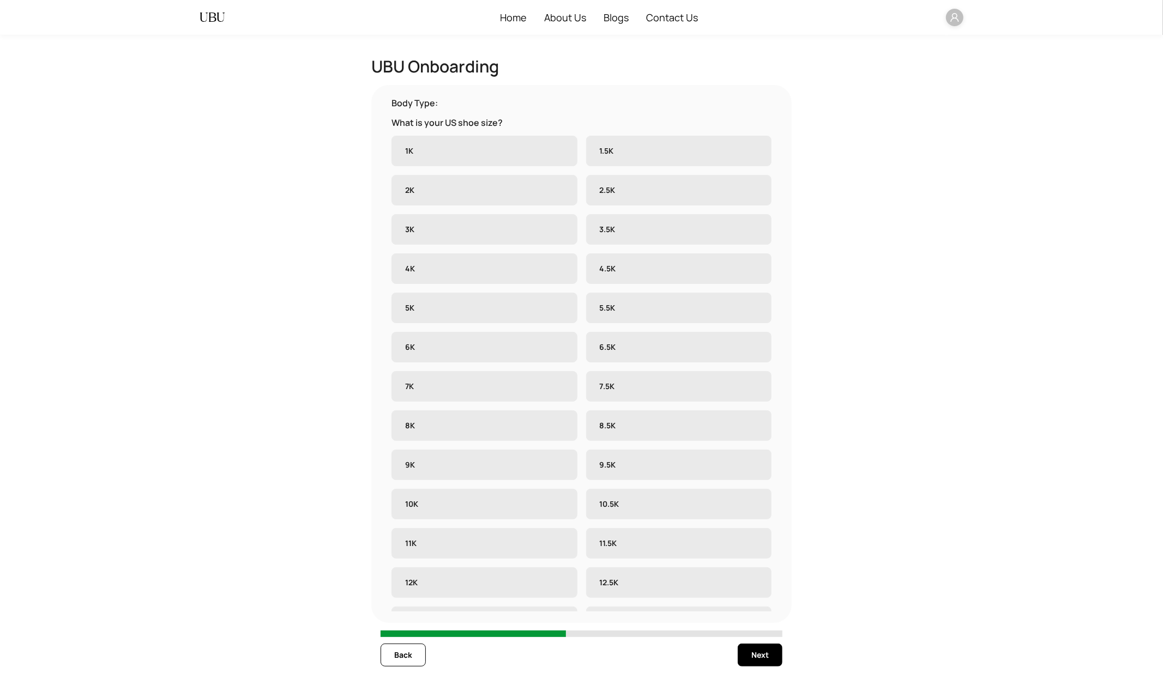
click at [641, 172] on div "1K 1.5K 2K 2.5K 3K 3.5K 4K 4.5K 5K 5.5K 6K 6.5K 7K 7.5K 8K 8.5K 9K 9.5K 10K 10.…" at bounding box center [581, 524] width 380 height 776
click at [954, 19] on icon "user" at bounding box center [954, 18] width 10 height 10
click at [960, 39] on icon "logout" at bounding box center [957, 39] width 7 height 7
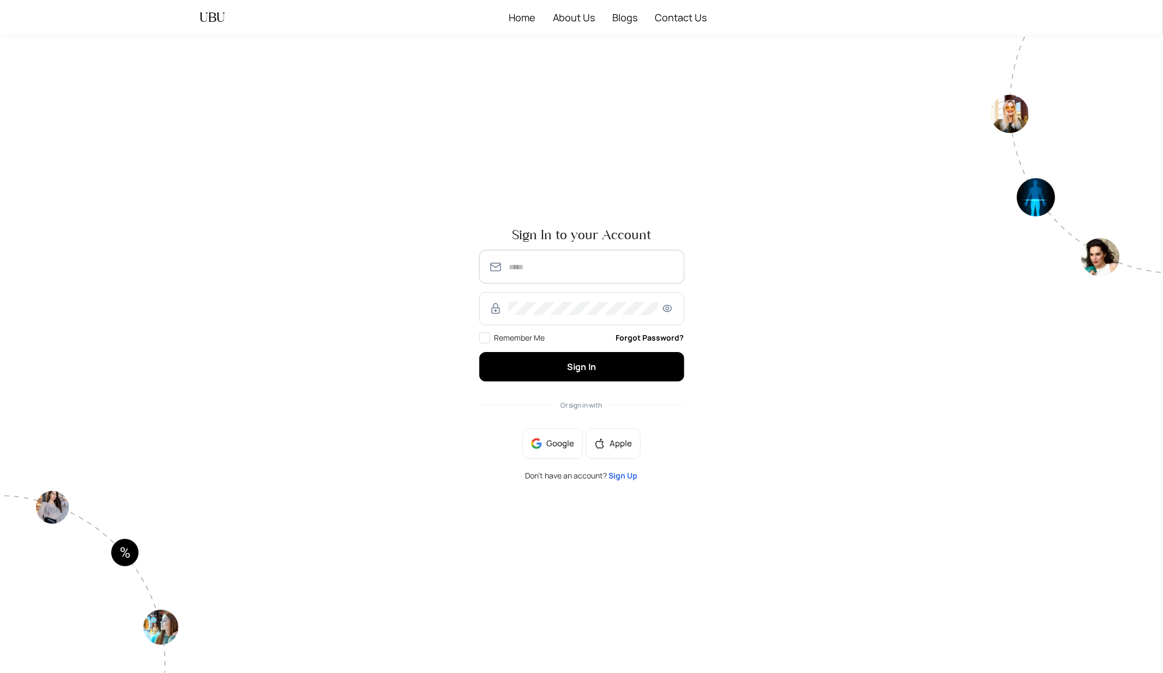
type input "**********"
click at [627, 477] on span "Sign Up" at bounding box center [623, 475] width 29 height 10
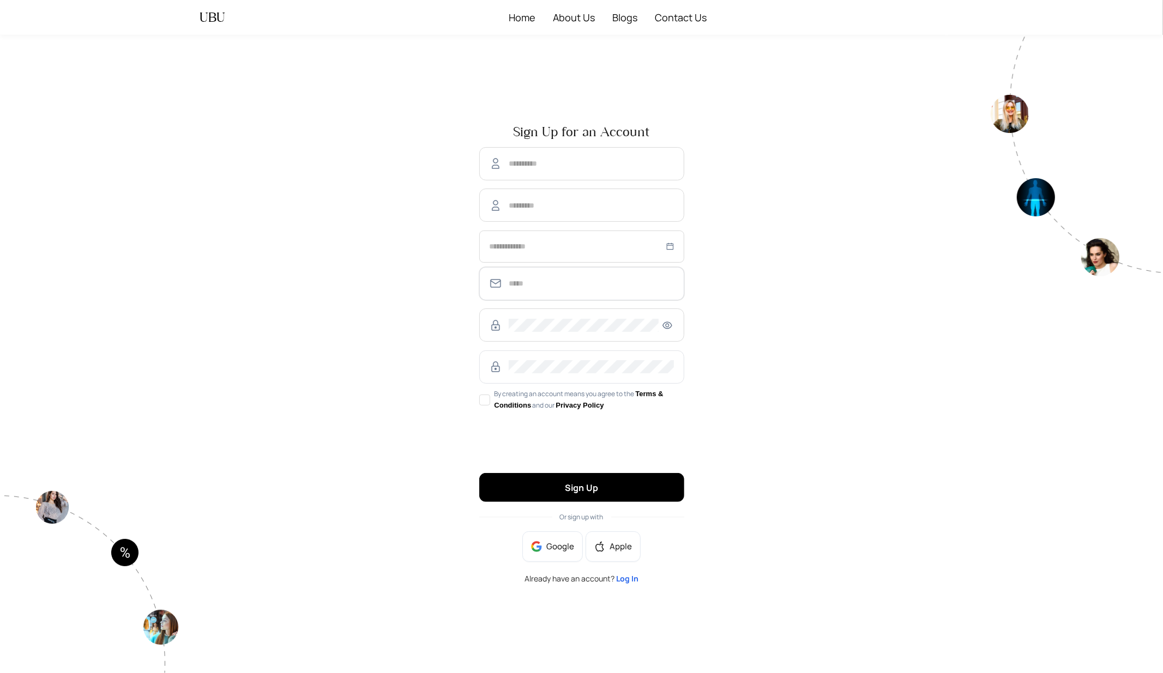
type input "**********"
click at [555, 168] on input "text" at bounding box center [590, 163] width 165 height 13
type input "*****"
type input "******"
click at [670, 247] on div at bounding box center [581, 246] width 185 height 12
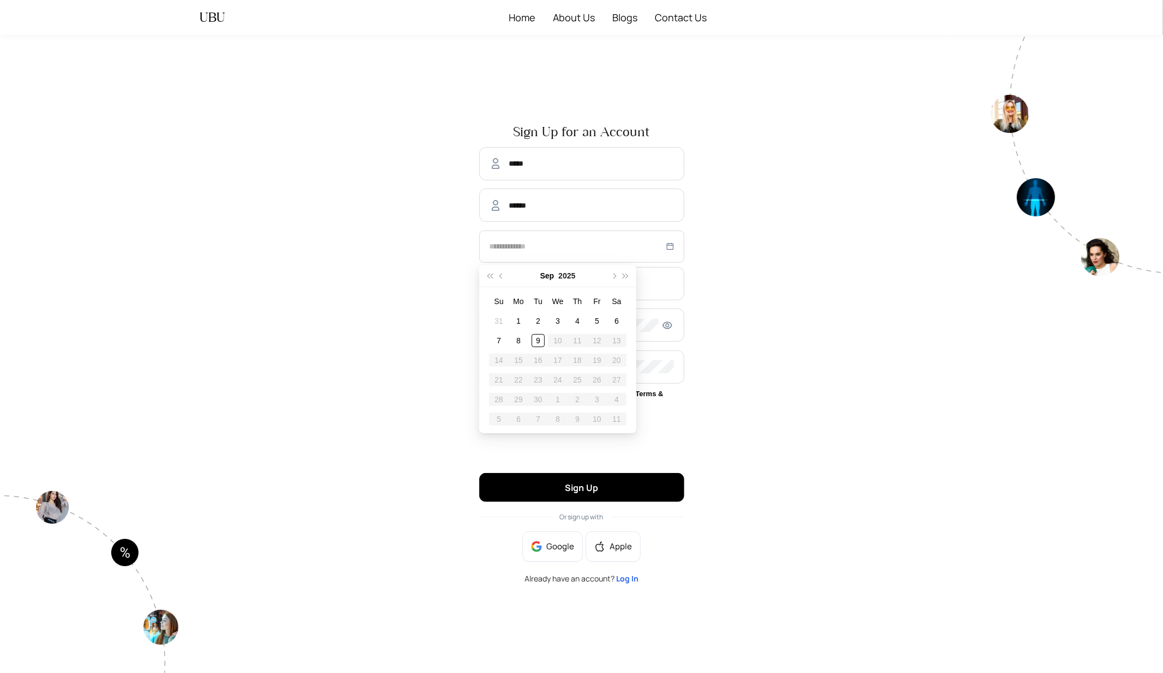
click at [550, 283] on button "Sep" at bounding box center [547, 276] width 14 height 22
click at [570, 279] on div "2025" at bounding box center [557, 276] width 124 height 22
click at [556, 276] on button "2025" at bounding box center [557, 276] width 17 height 22
click at [507, 304] on div "2019" at bounding box center [508, 305] width 33 height 13
click at [550, 377] on div "Aug" at bounding box center [557, 377] width 33 height 13
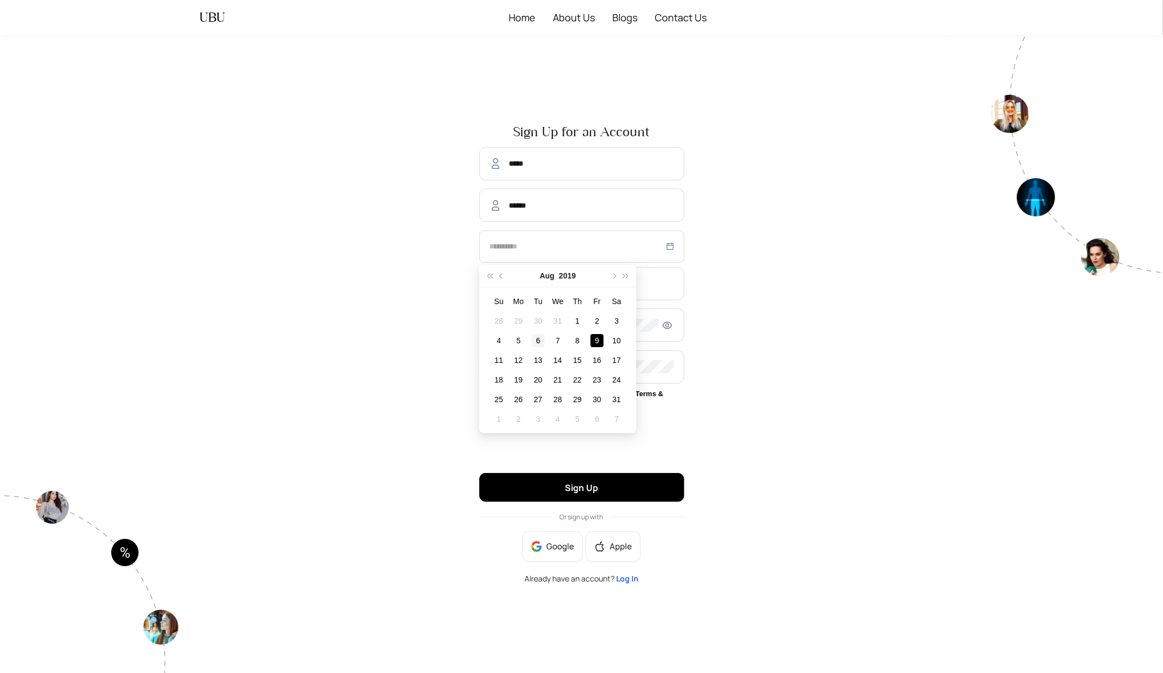
type input "**********"
click at [539, 342] on div "6" at bounding box center [537, 340] width 13 height 13
click at [579, 284] on input "**********" at bounding box center [590, 283] width 165 height 13
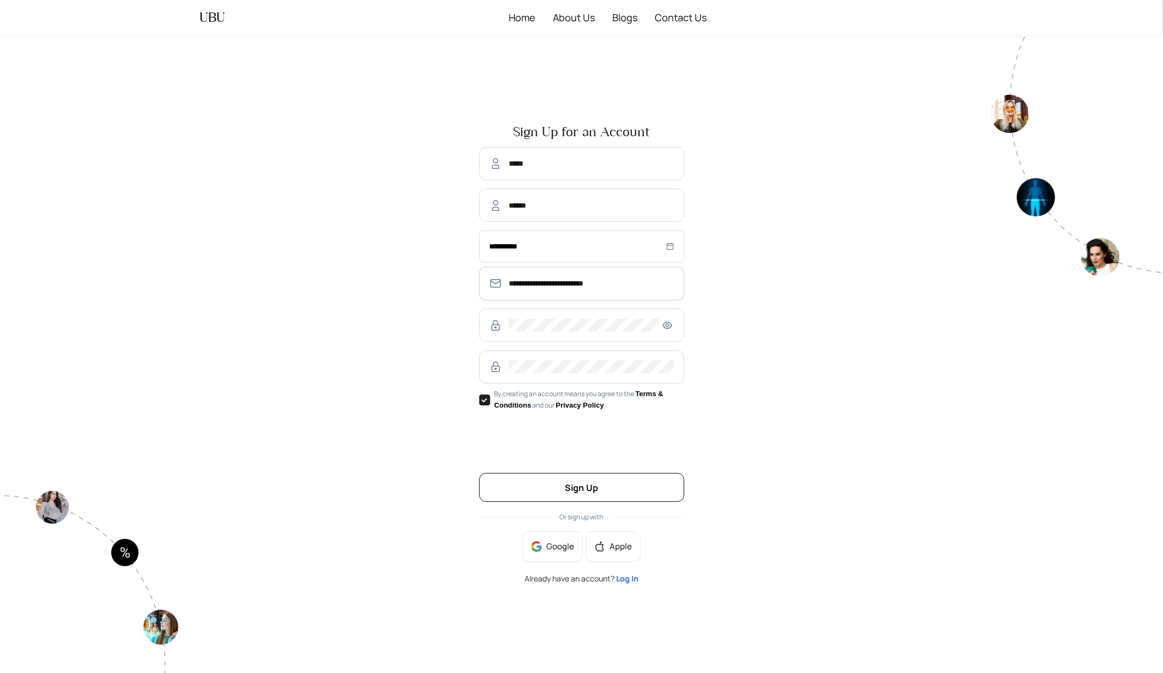
type input "**********"
click at [586, 493] on span "Sign Up" at bounding box center [581, 488] width 33 height 12
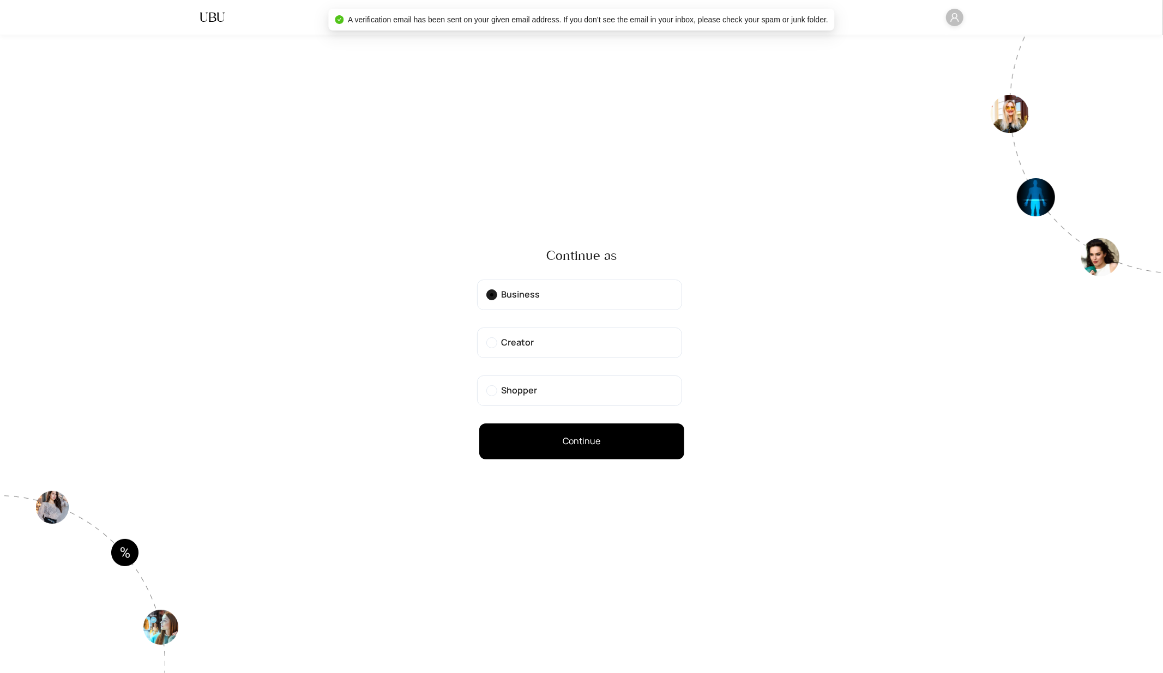
click at [531, 351] on label "Creator" at bounding box center [579, 343] width 205 height 31
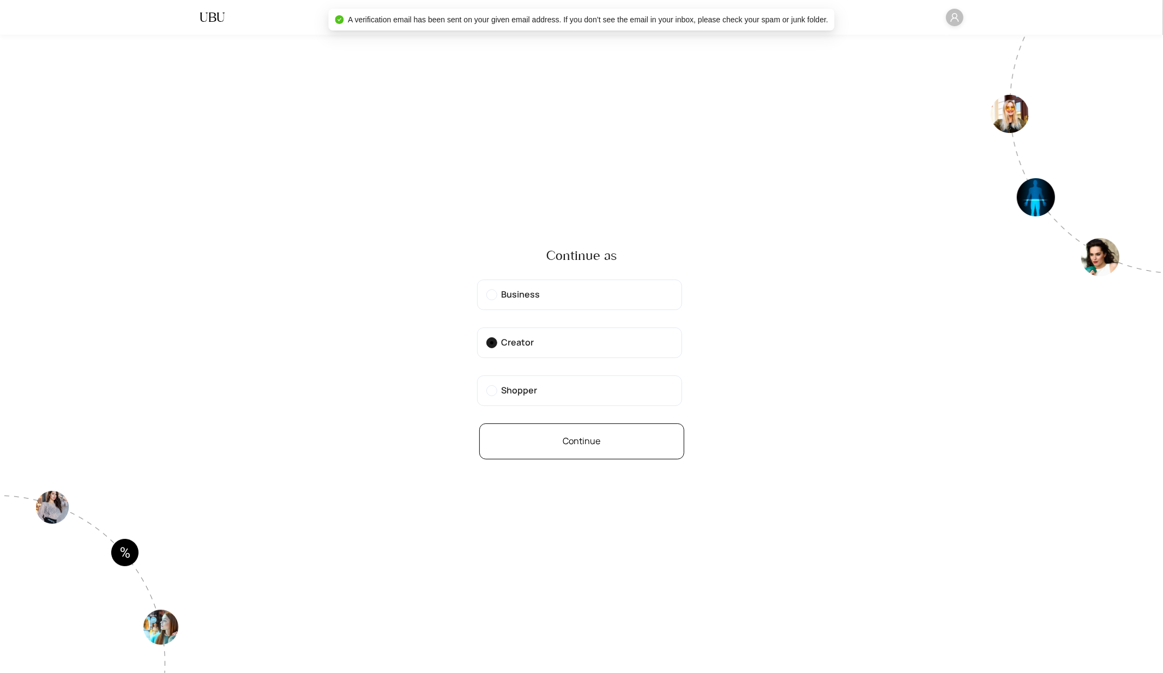
click at [560, 446] on button "Continue" at bounding box center [581, 441] width 205 height 36
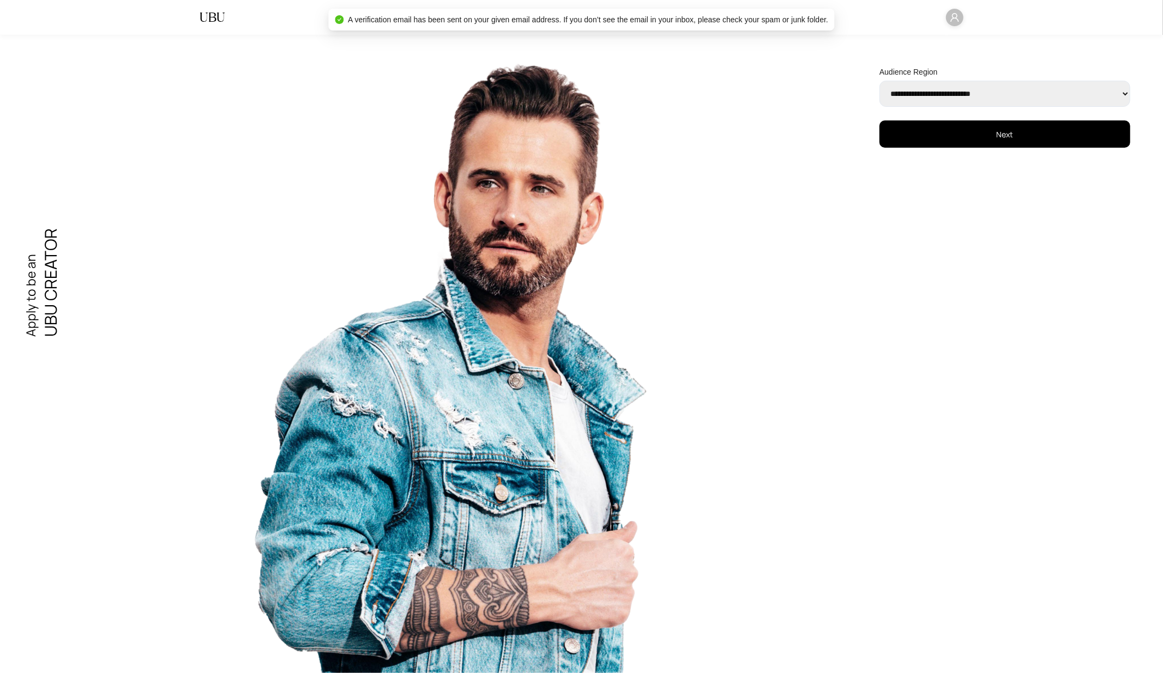
click at [955, 144] on button "Next" at bounding box center [1004, 133] width 251 height 27
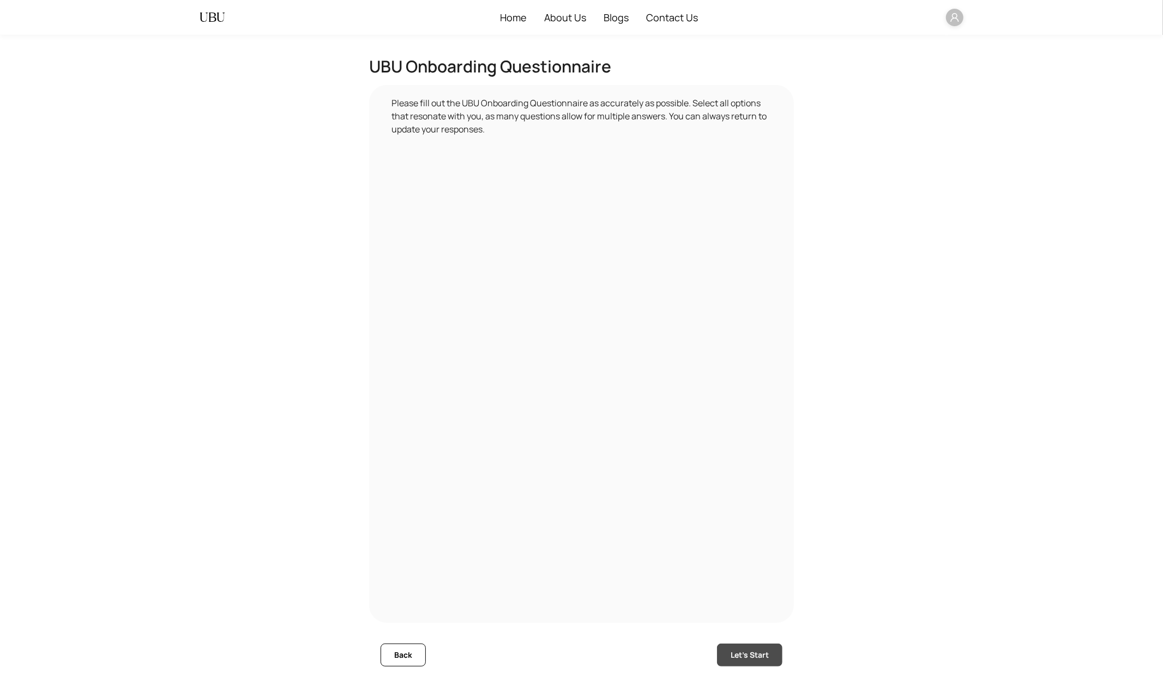
click at [735, 606] on span "Let's Start" at bounding box center [749, 655] width 38 height 12
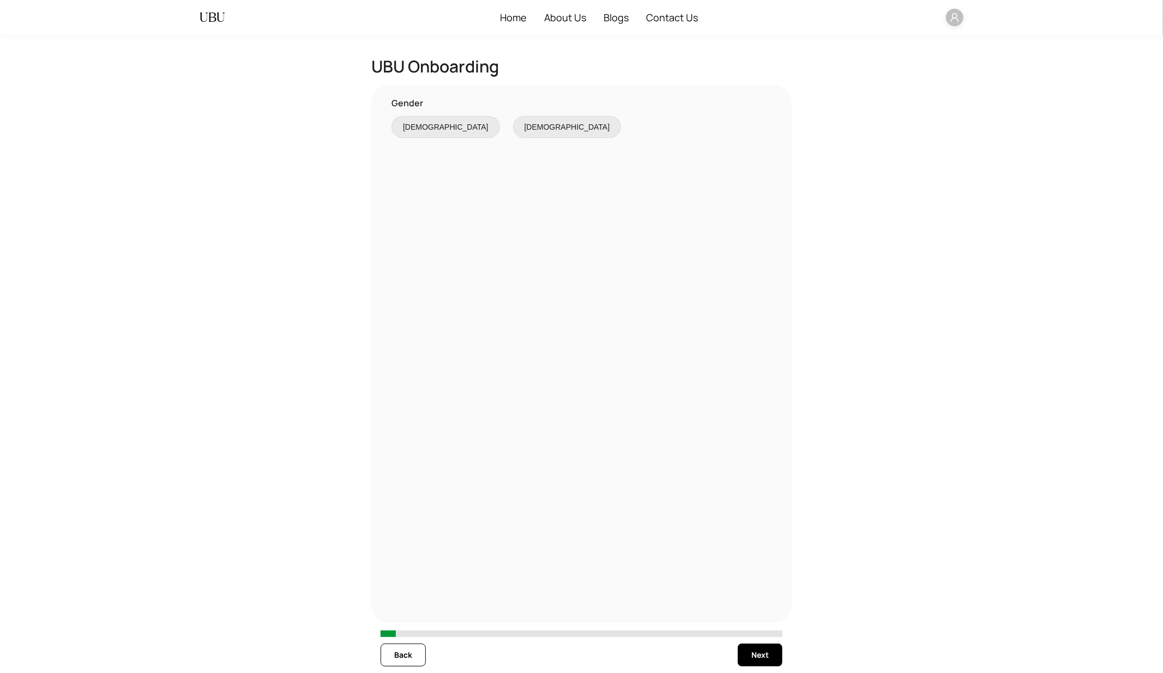
click at [420, 131] on span "[DEMOGRAPHIC_DATA]" at bounding box center [445, 127] width 94 height 12
click at [759, 606] on span "Next" at bounding box center [759, 655] width 17 height 12
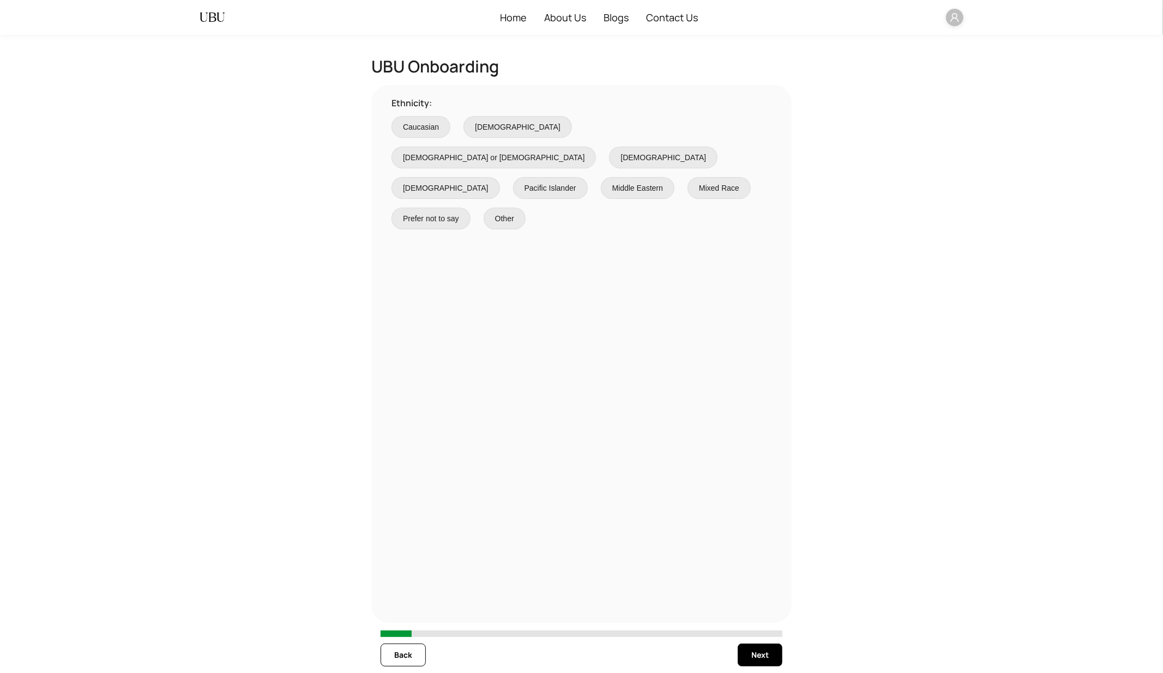
click at [452, 182] on span "[DEMOGRAPHIC_DATA]" at bounding box center [446, 188] width 86 height 12
click at [760, 606] on button "Next" at bounding box center [759, 655] width 45 height 23
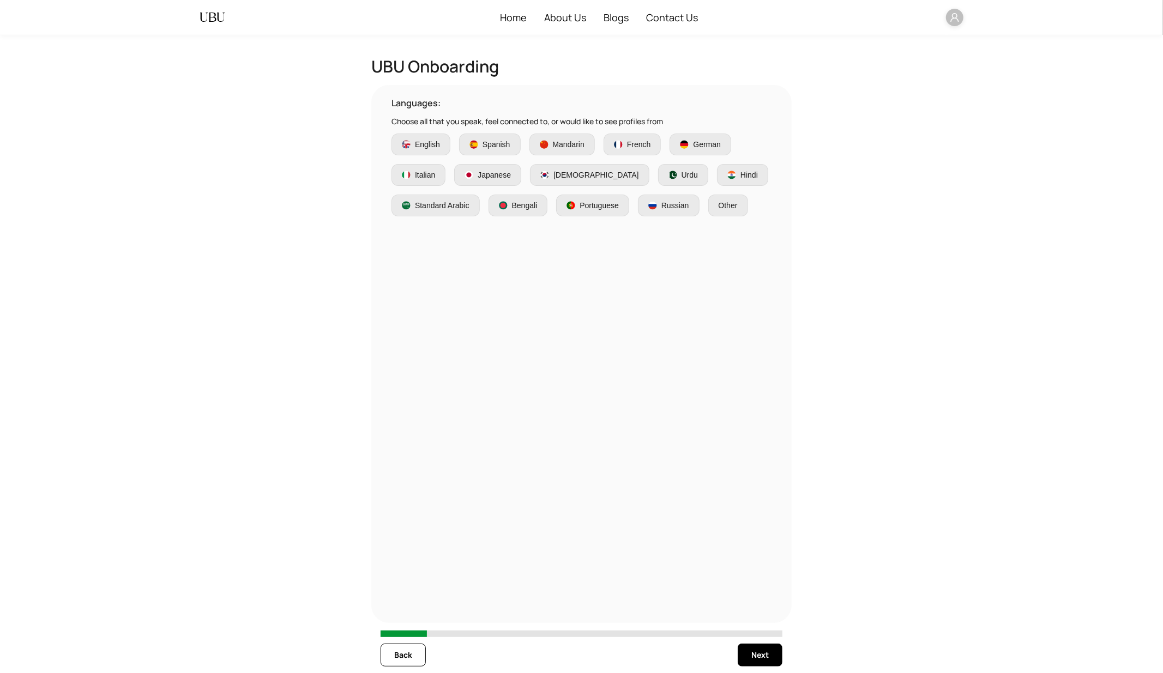
click at [543, 167] on label "[DEMOGRAPHIC_DATA]" at bounding box center [589, 175] width 119 height 22
click at [749, 606] on button "Next" at bounding box center [759, 655] width 45 height 23
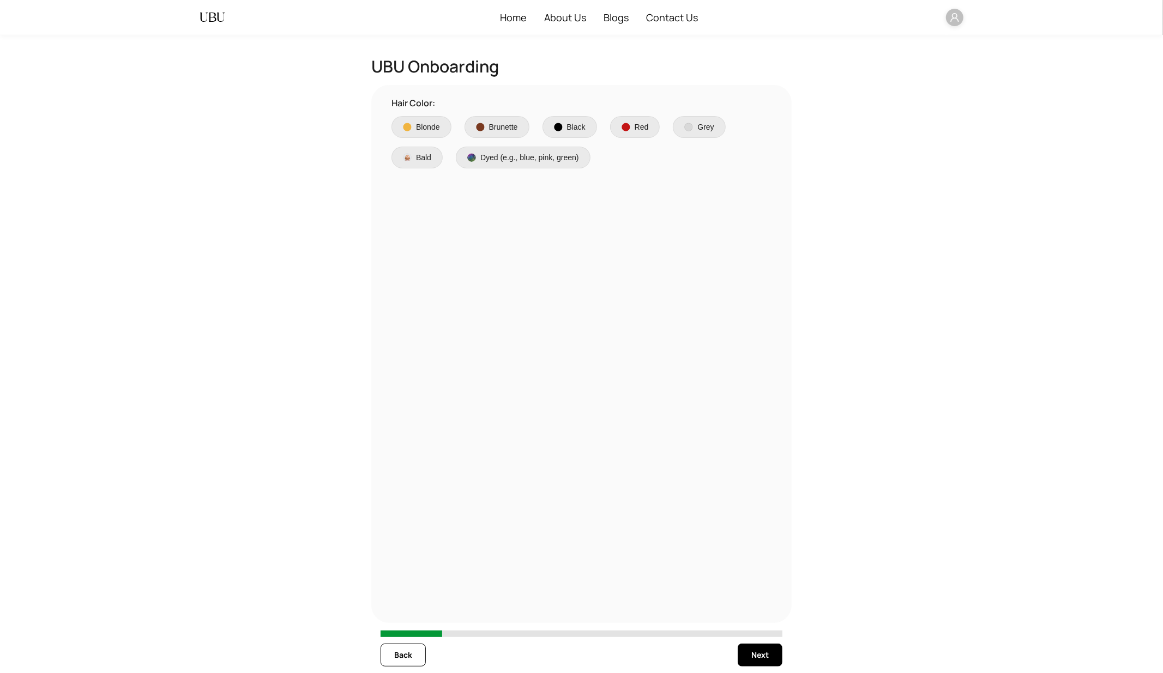
click at [553, 144] on div "Blonde Brunette Black Red Grey Bald Dyed (e.g., blue, pink, green)" at bounding box center [581, 142] width 380 height 52
click at [550, 157] on span "Dyed (e.g., blue, pink, green)" at bounding box center [529, 158] width 99 height 12
click at [760, 606] on span "Next" at bounding box center [759, 655] width 17 height 12
click at [564, 131] on label "[PERSON_NAME]" at bounding box center [601, 127] width 86 height 22
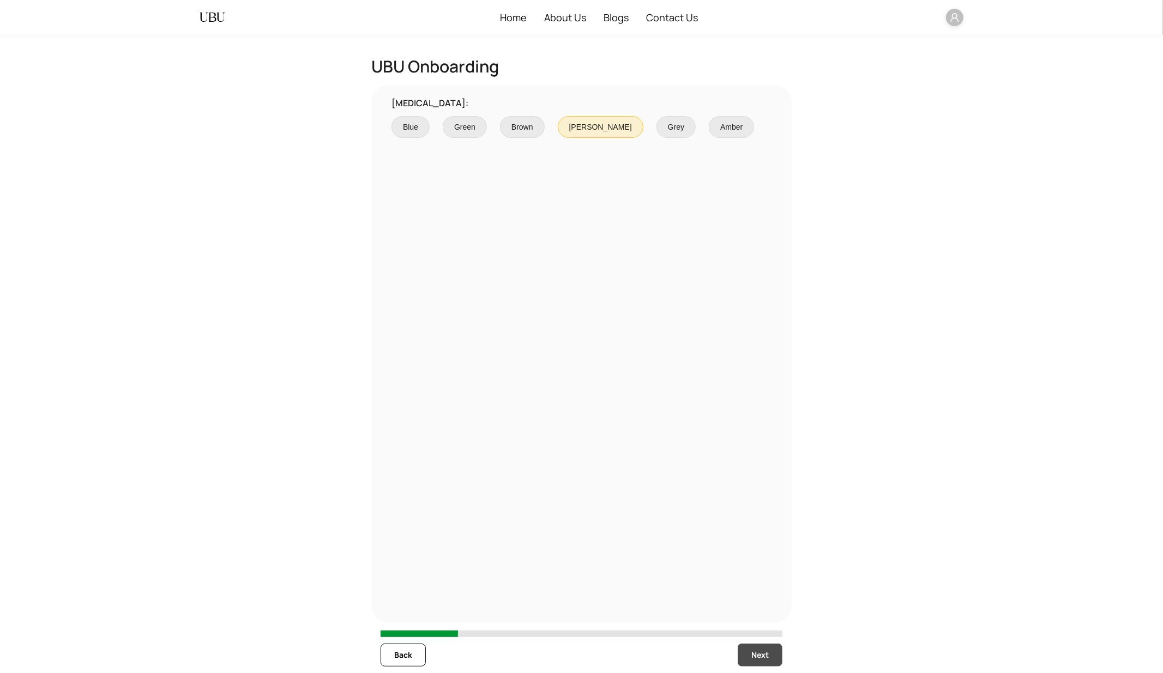
click at [749, 606] on button "Next" at bounding box center [759, 655] width 45 height 23
click at [628, 132] on span "Olive" at bounding box center [628, 127] width 17 height 12
click at [761, 606] on span "Next" at bounding box center [759, 655] width 17 height 12
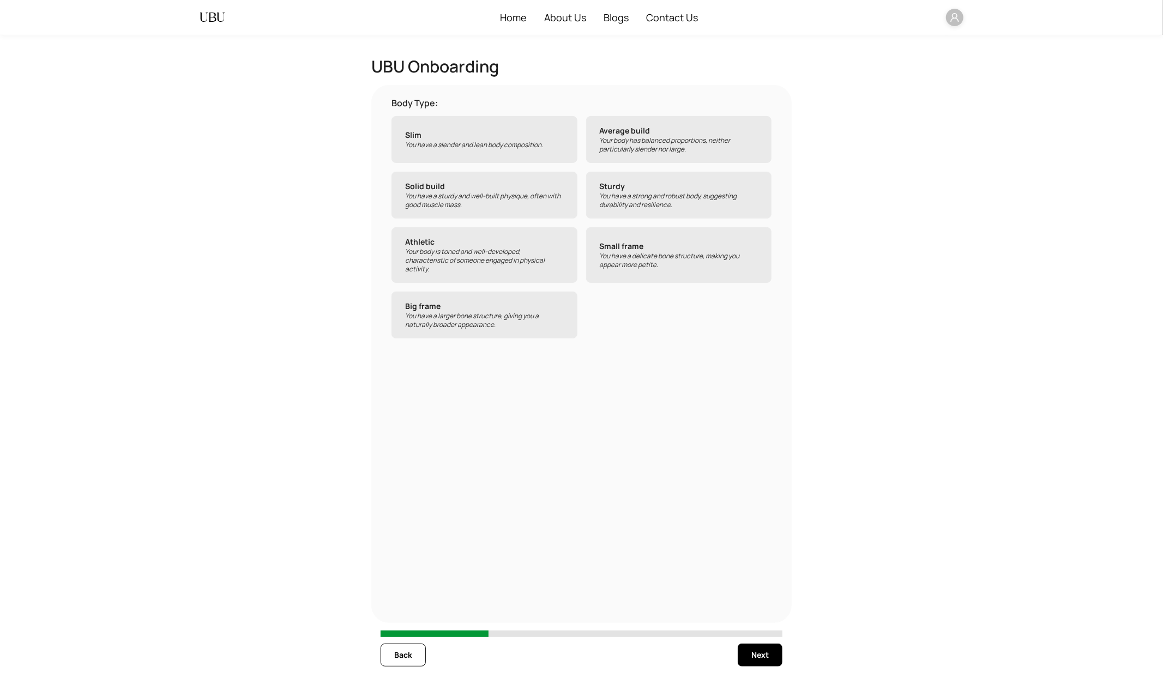
click at [622, 136] on p "Your body has balanced proportions, neither particularly slender nor large." at bounding box center [679, 144] width 159 height 17
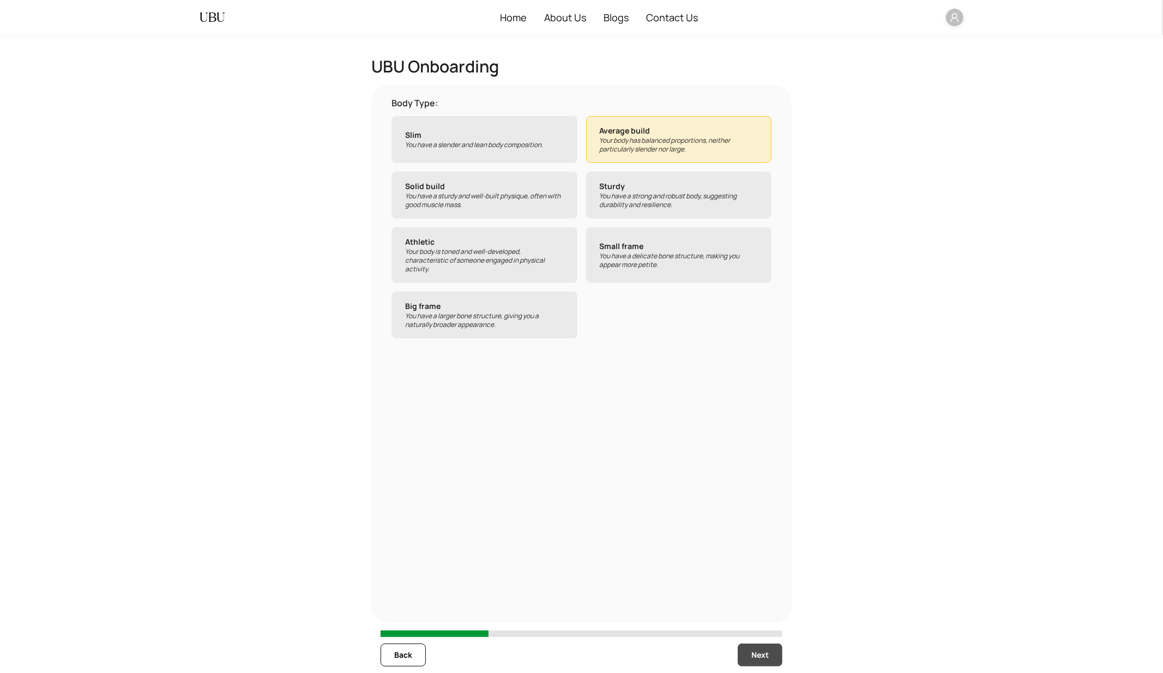
click at [748, 606] on button "Next" at bounding box center [759, 655] width 45 height 23
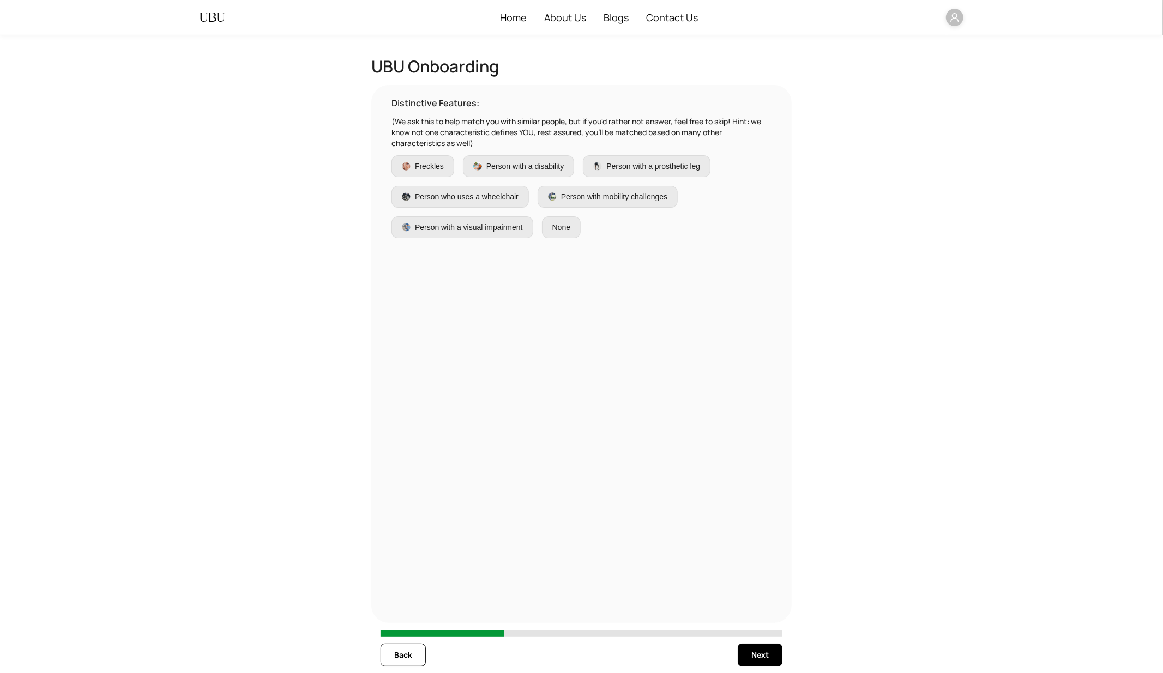
click at [636, 195] on span "Person with mobility challenges" at bounding box center [614, 197] width 106 height 12
click at [754, 606] on span "Next" at bounding box center [759, 655] width 17 height 12
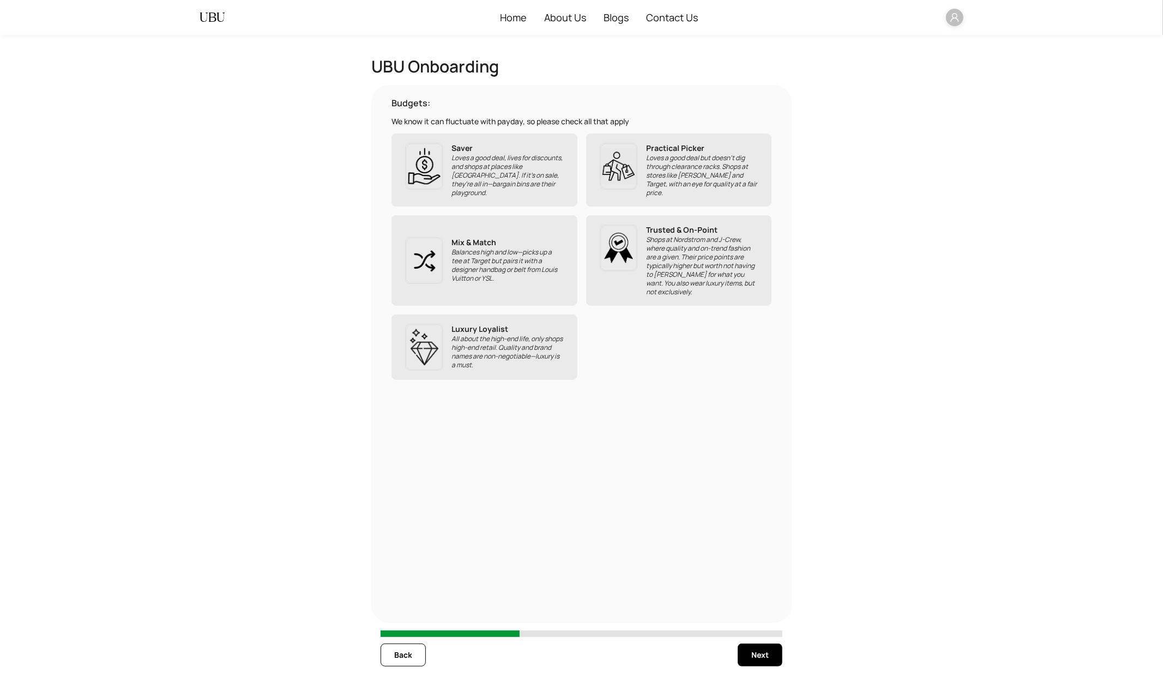
click at [646, 264] on p "Shops at Nordstrom and J-Crew, where quality and on-trend fashion are a given. …" at bounding box center [702, 265] width 112 height 61
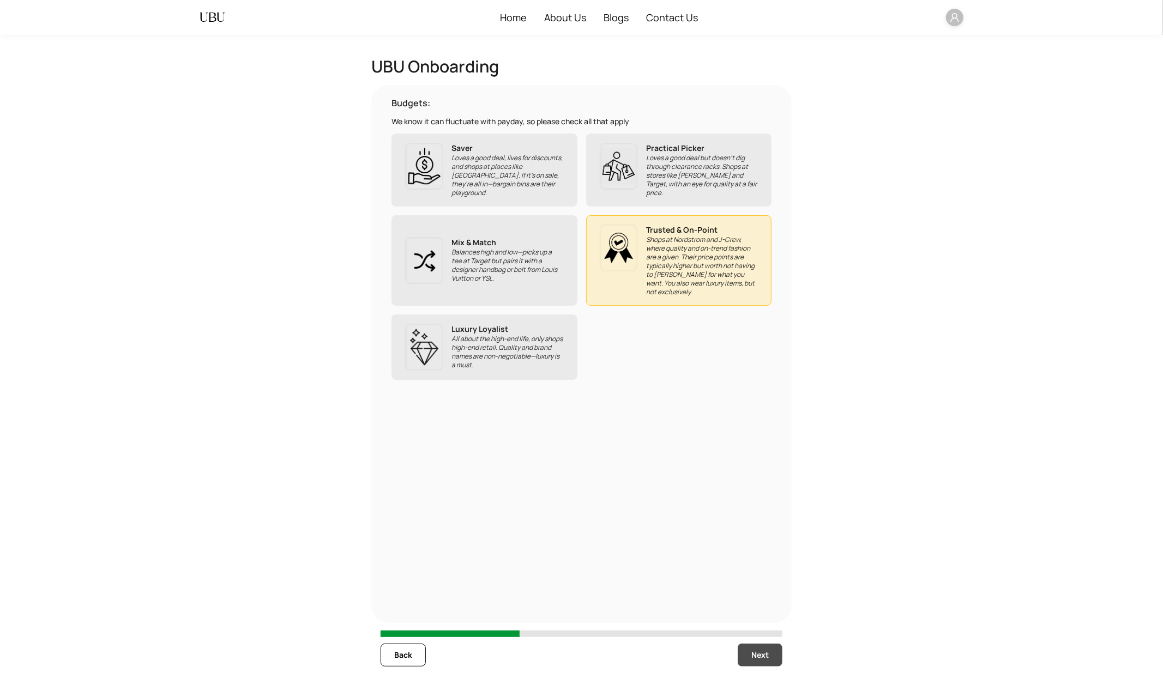
click at [760, 606] on span "Next" at bounding box center [759, 655] width 17 height 12
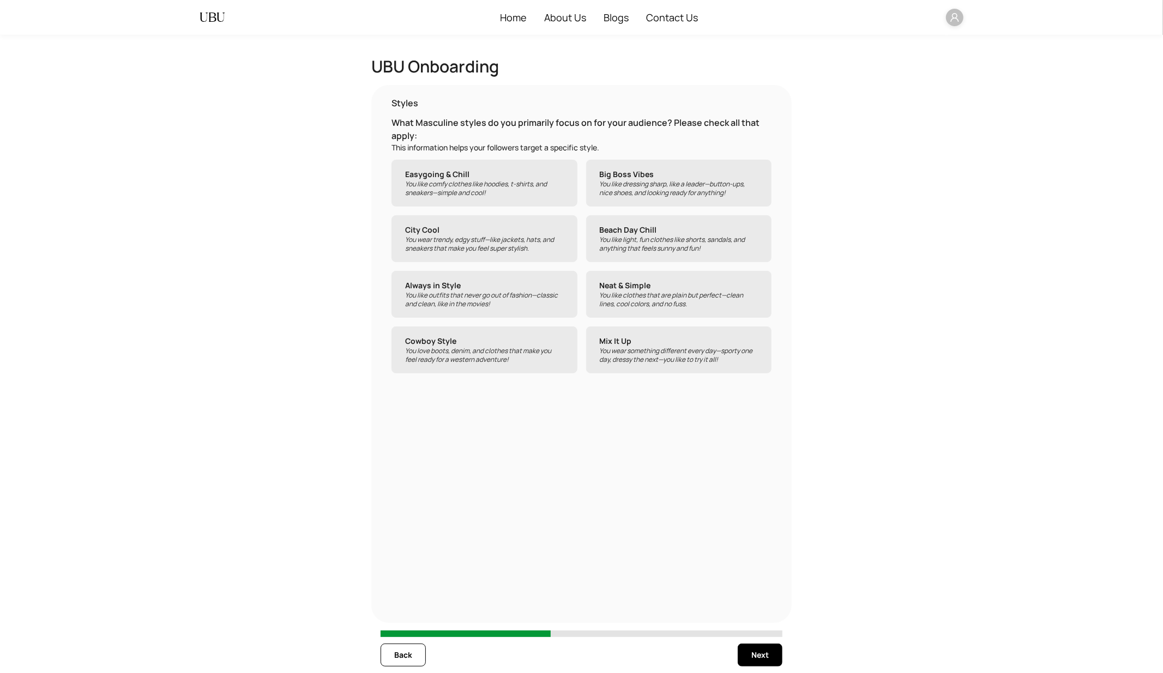
click at [644, 234] on p "Beach Day Chill" at bounding box center [679, 230] width 159 height 11
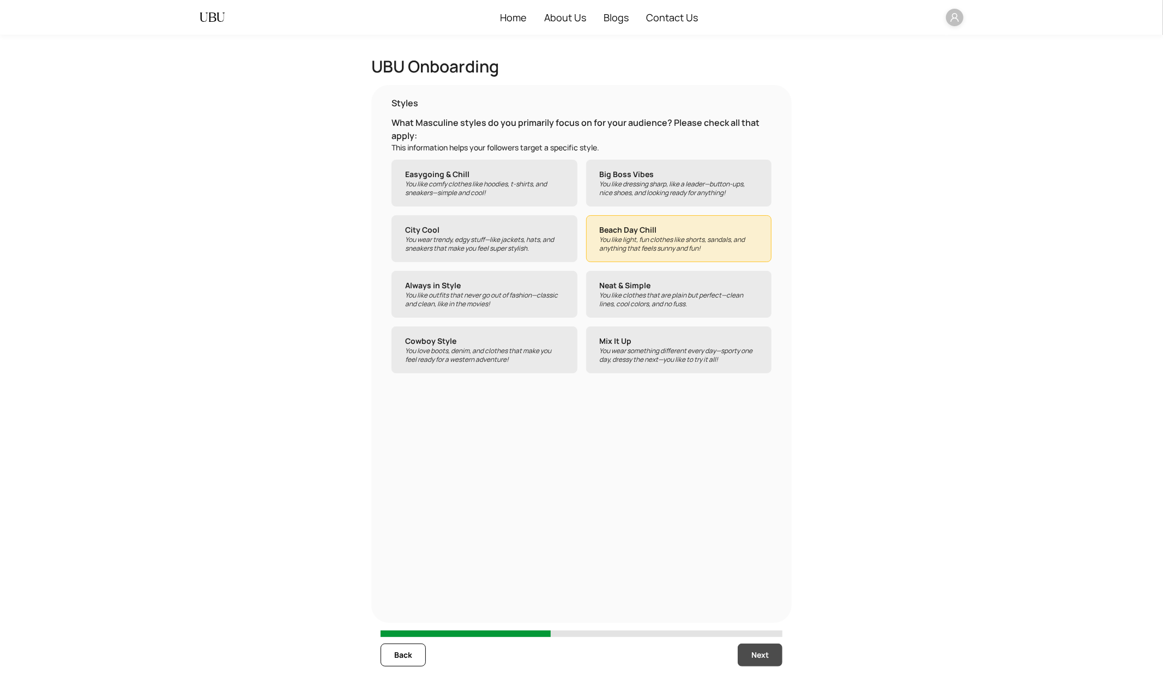
click at [751, 606] on span "Next" at bounding box center [759, 655] width 17 height 12
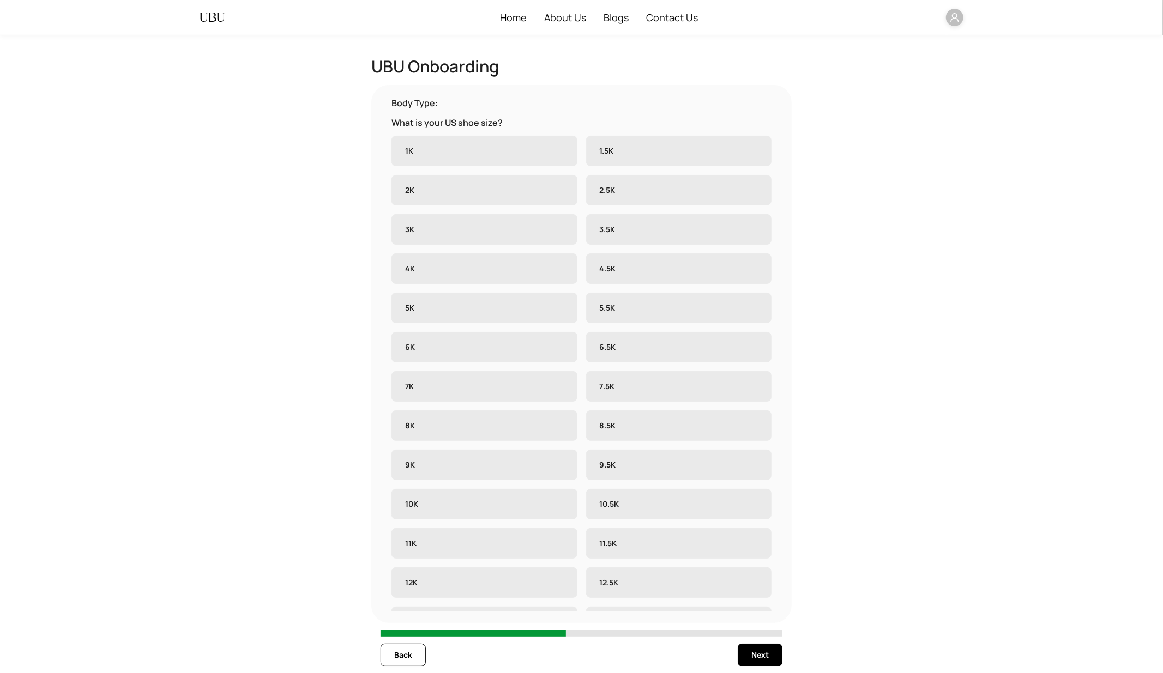
click at [954, 20] on icon "user" at bounding box center [954, 18] width 10 height 10
click at [961, 39] on span "logout" at bounding box center [958, 39] width 8 height 7
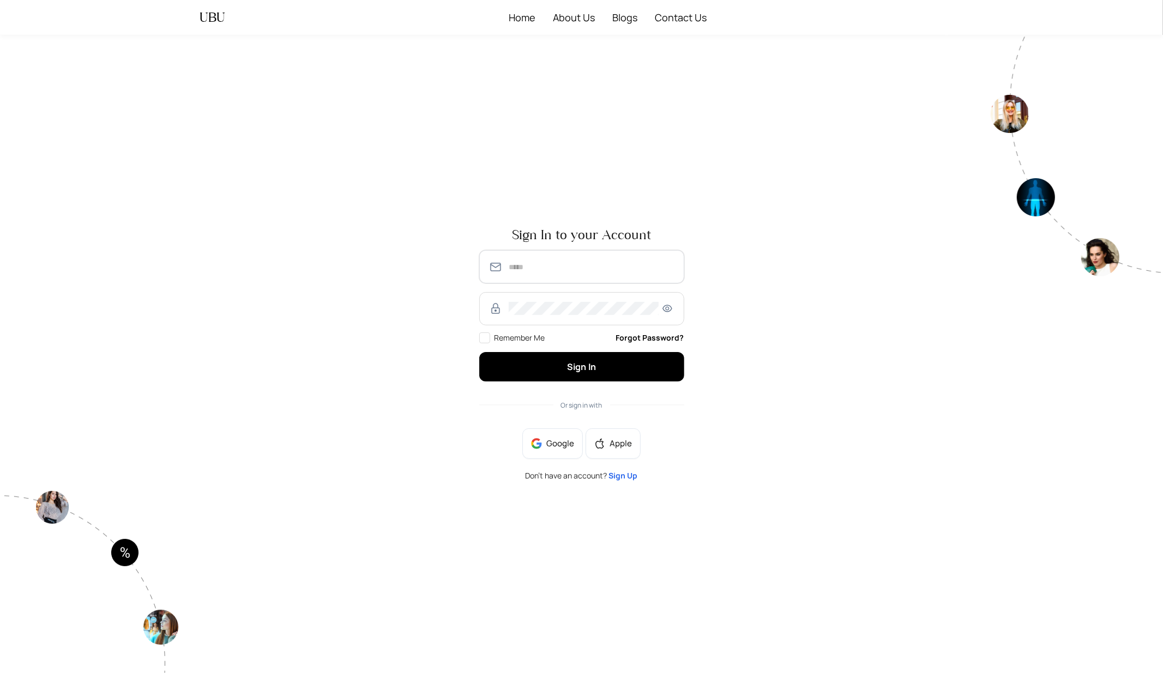
type input "**********"
click at [614, 474] on span "Sign Up" at bounding box center [623, 475] width 29 height 10
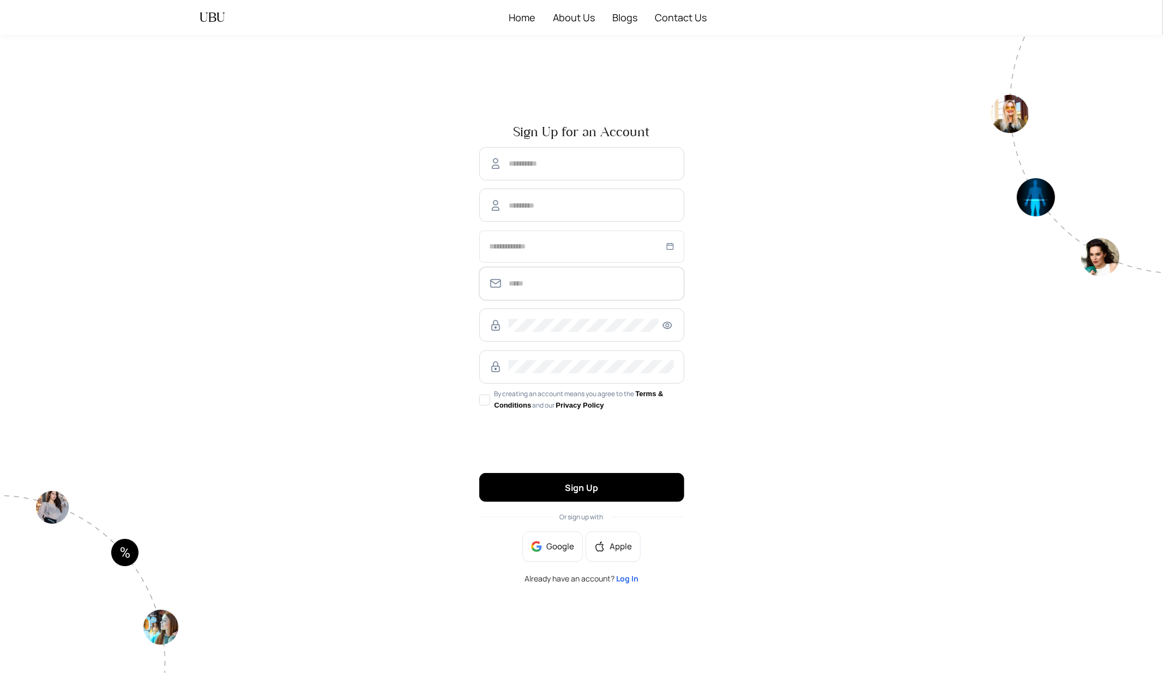
type input "**********"
click at [526, 155] on span at bounding box center [581, 163] width 205 height 33
type input "*****"
type input "******"
click at [668, 249] on div at bounding box center [581, 246] width 185 height 12
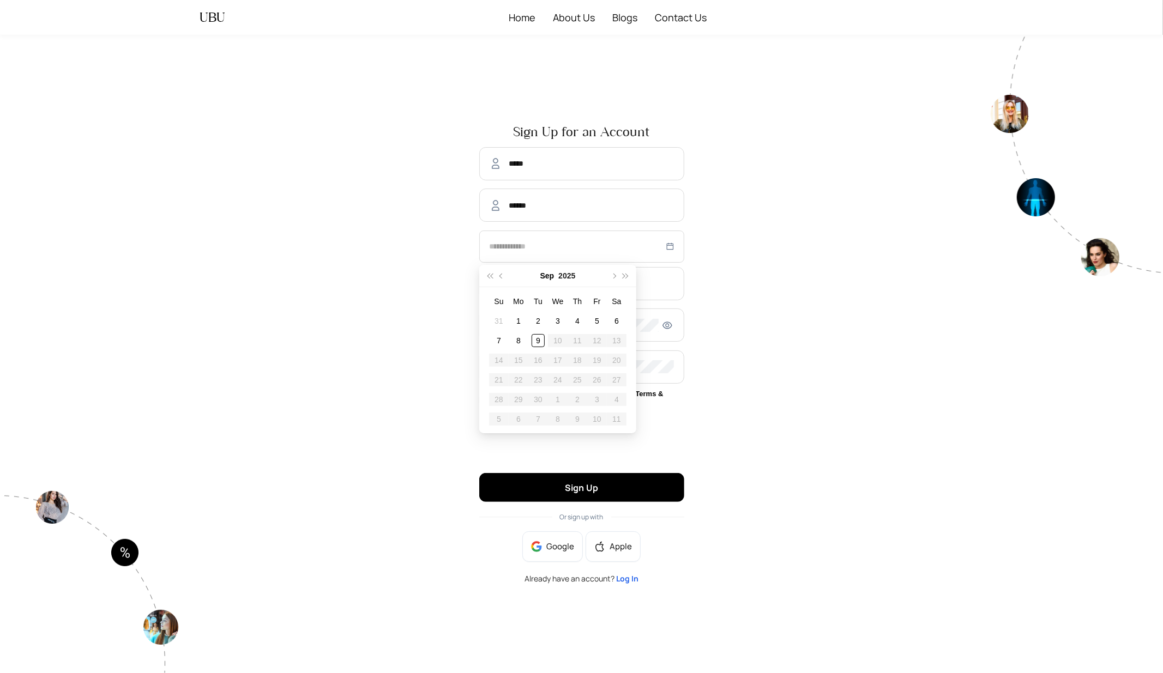
click at [545, 279] on button "Sep" at bounding box center [547, 276] width 14 height 22
click at [556, 274] on button "2025" at bounding box center [557, 276] width 17 height 22
type input "**********"
click at [489, 275] on span "super-prev-year" at bounding box center [489, 275] width 5 height 5
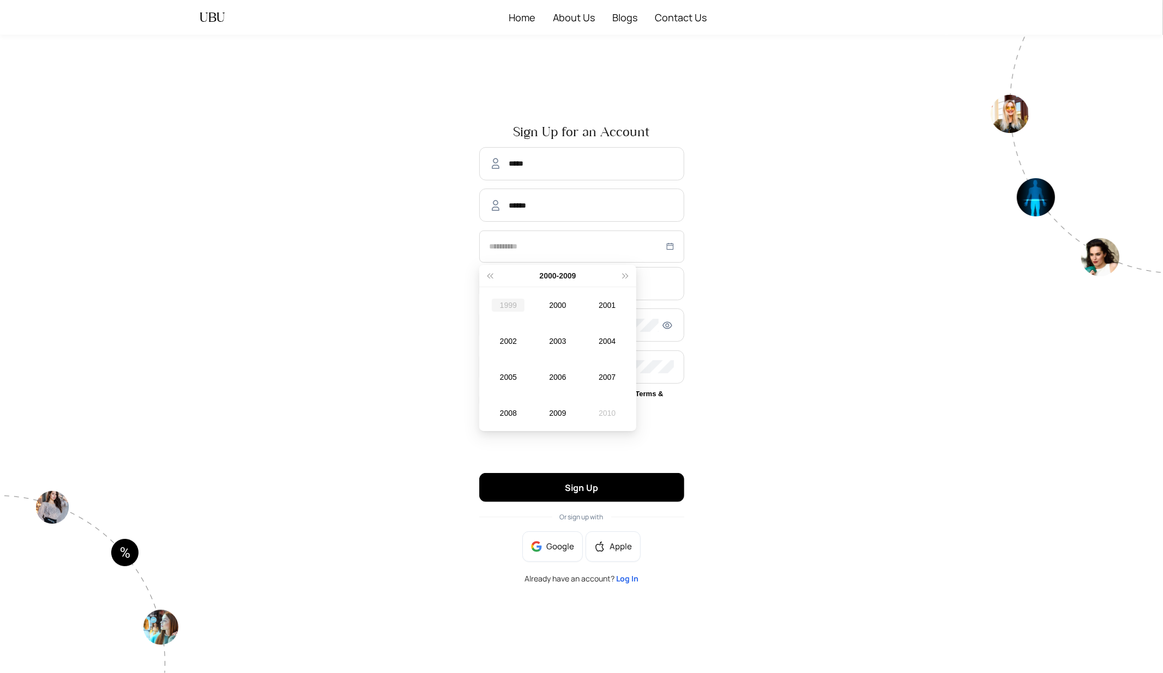
click at [517, 302] on div "1999" at bounding box center [508, 305] width 33 height 13
click at [558, 310] on div "Feb" at bounding box center [557, 305] width 33 height 13
type input "**********"
click at [563, 347] on td "10" at bounding box center [558, 341] width 20 height 20
click at [580, 283] on input "**********" at bounding box center [590, 283] width 165 height 13
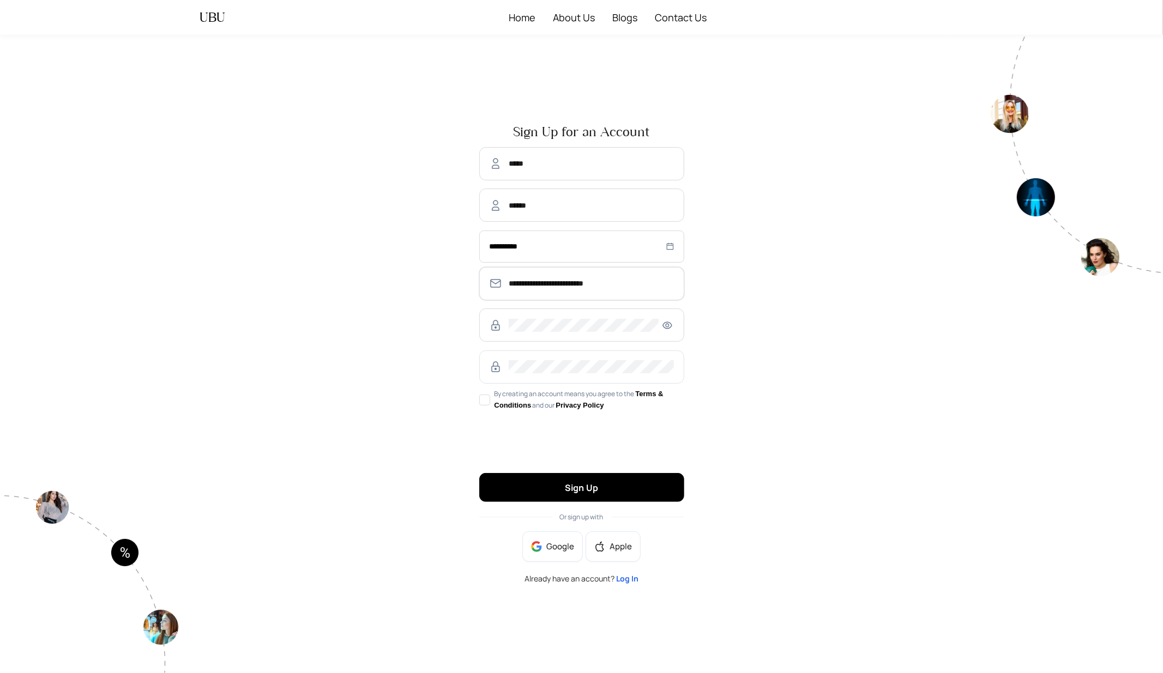
type input "**********"
click at [490, 395] on span "By creating an account means you agree to the Terms & Conditions and our Privac…" at bounding box center [587, 400] width 194 height 22
click at [611, 491] on button "Sign Up" at bounding box center [581, 487] width 205 height 29
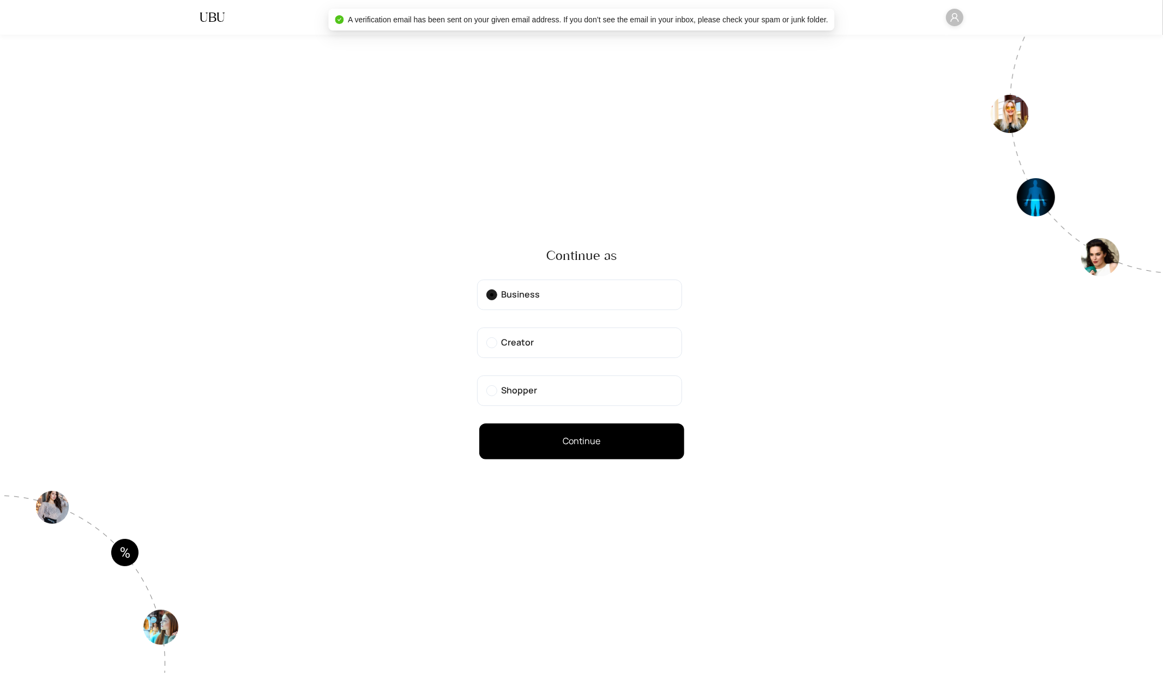
click at [564, 341] on label "Creator" at bounding box center [579, 343] width 205 height 31
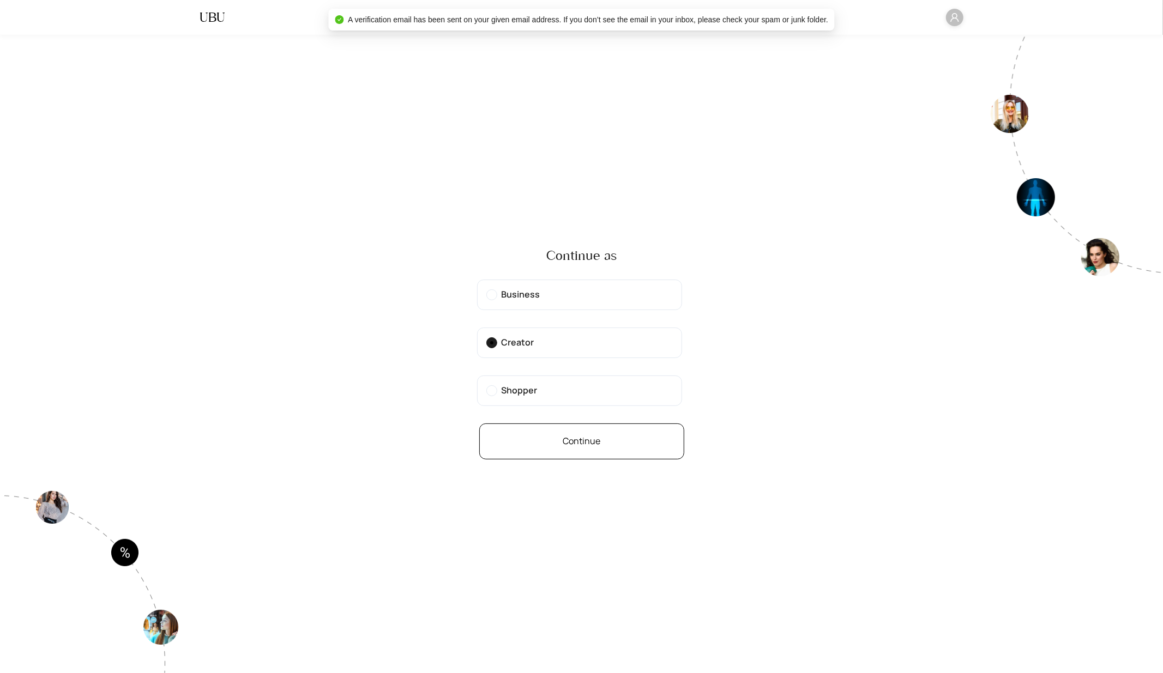
click at [575, 447] on span "Continue" at bounding box center [581, 441] width 38 height 14
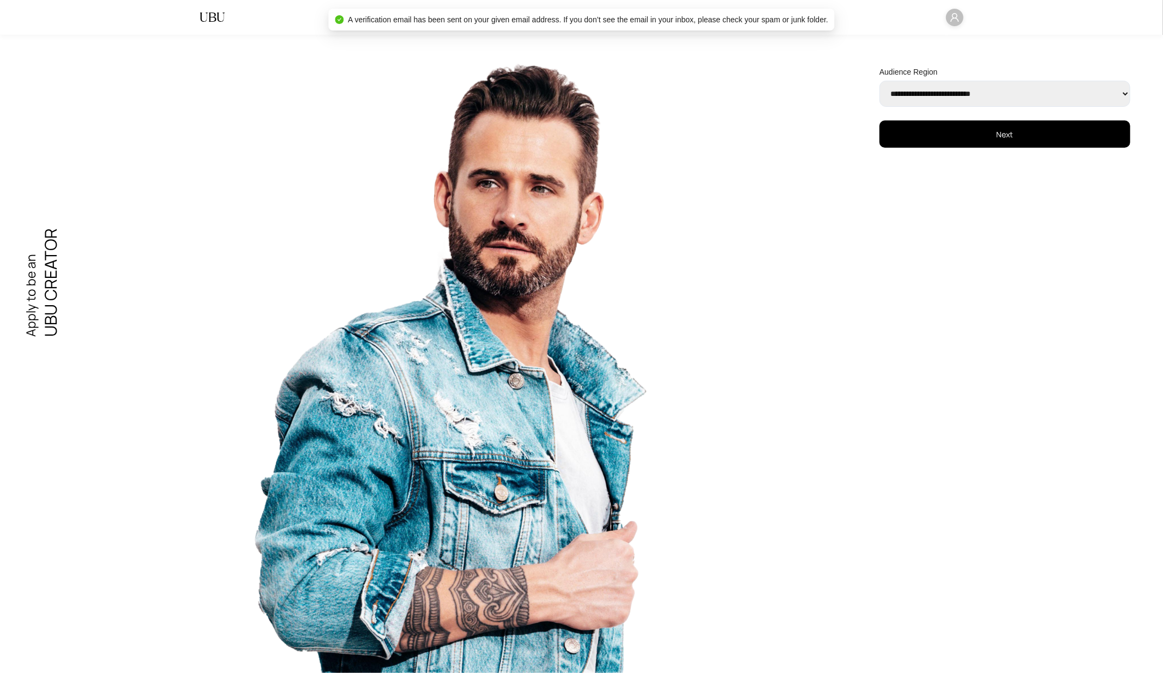
click at [927, 86] on select "**********" at bounding box center [1004, 94] width 251 height 26
select select "******"
click at [879, 81] on select "**********" at bounding box center [1004, 94] width 251 height 26
click at [919, 143] on button "Next" at bounding box center [1004, 133] width 251 height 27
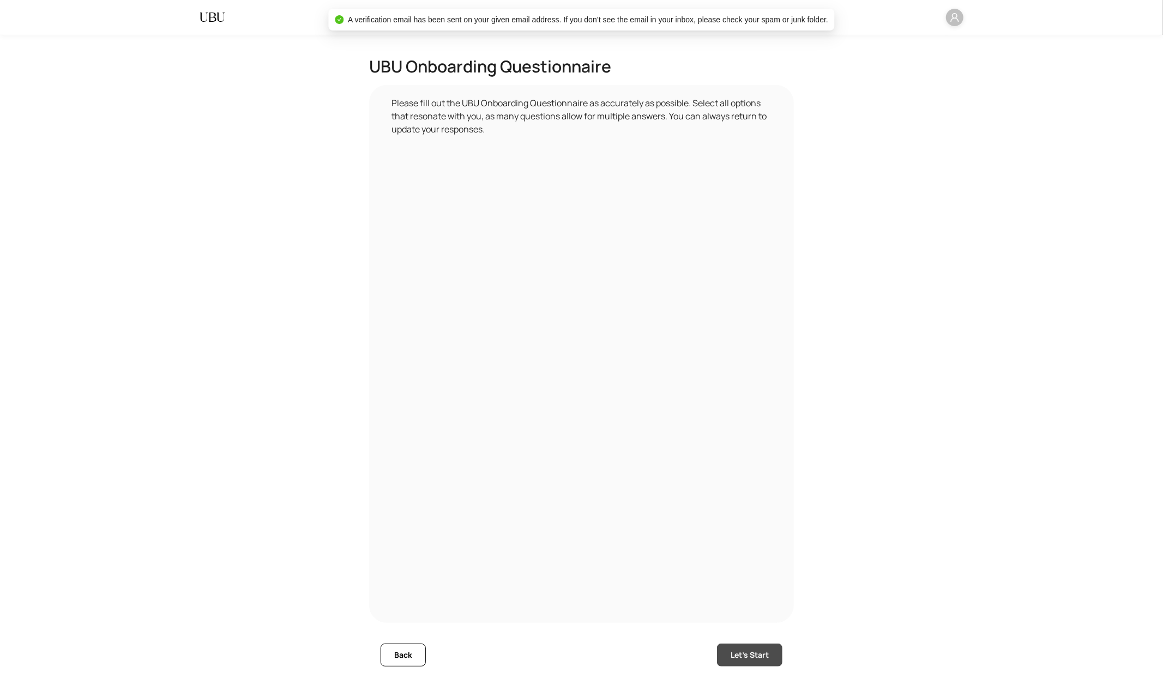
click at [747, 606] on button "Let's Start" at bounding box center [749, 655] width 65 height 23
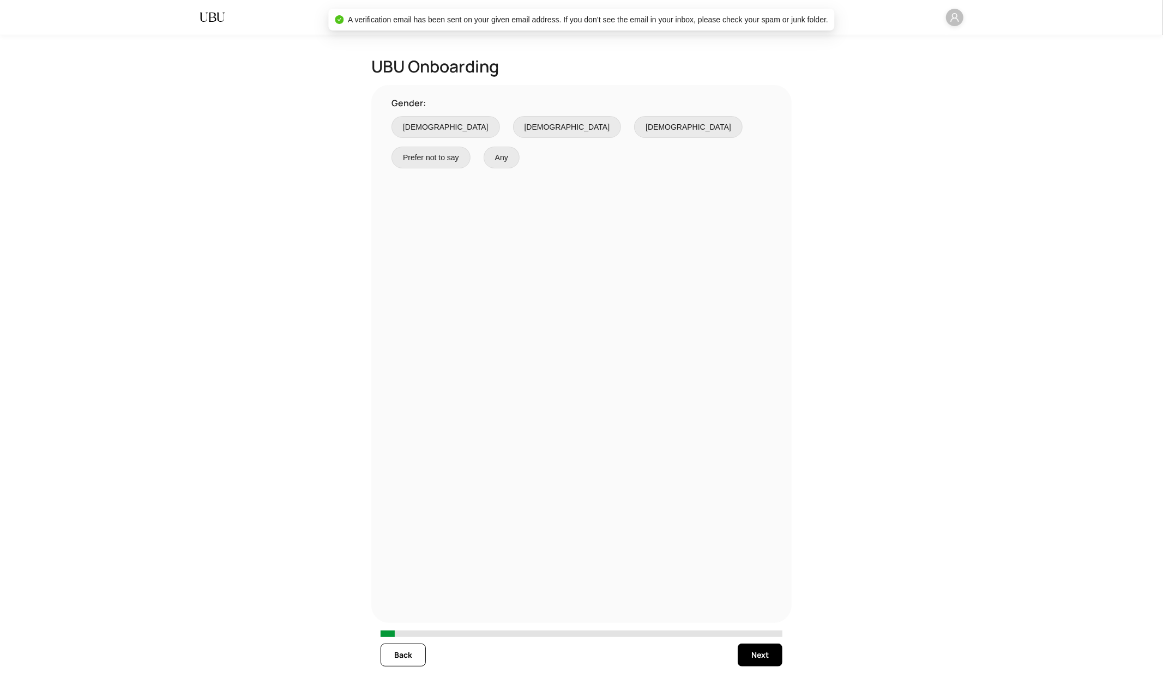
click at [418, 126] on span "[DEMOGRAPHIC_DATA]" at bounding box center [446, 127] width 86 height 12
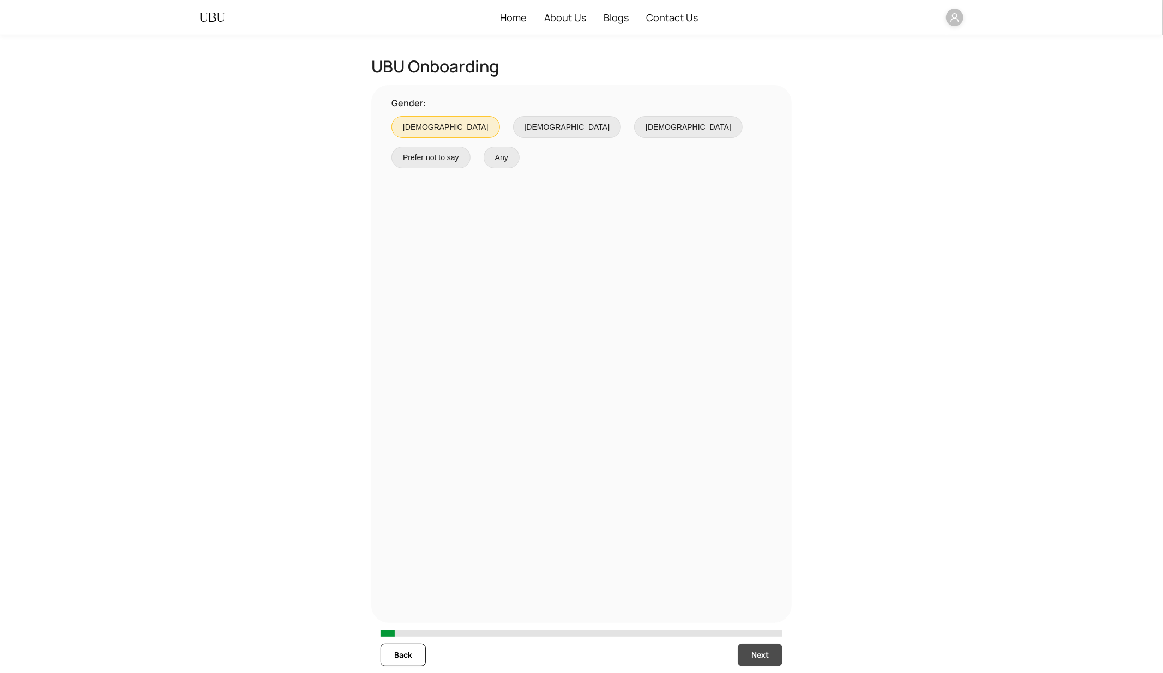
click at [758, 606] on span "Next" at bounding box center [759, 655] width 17 height 12
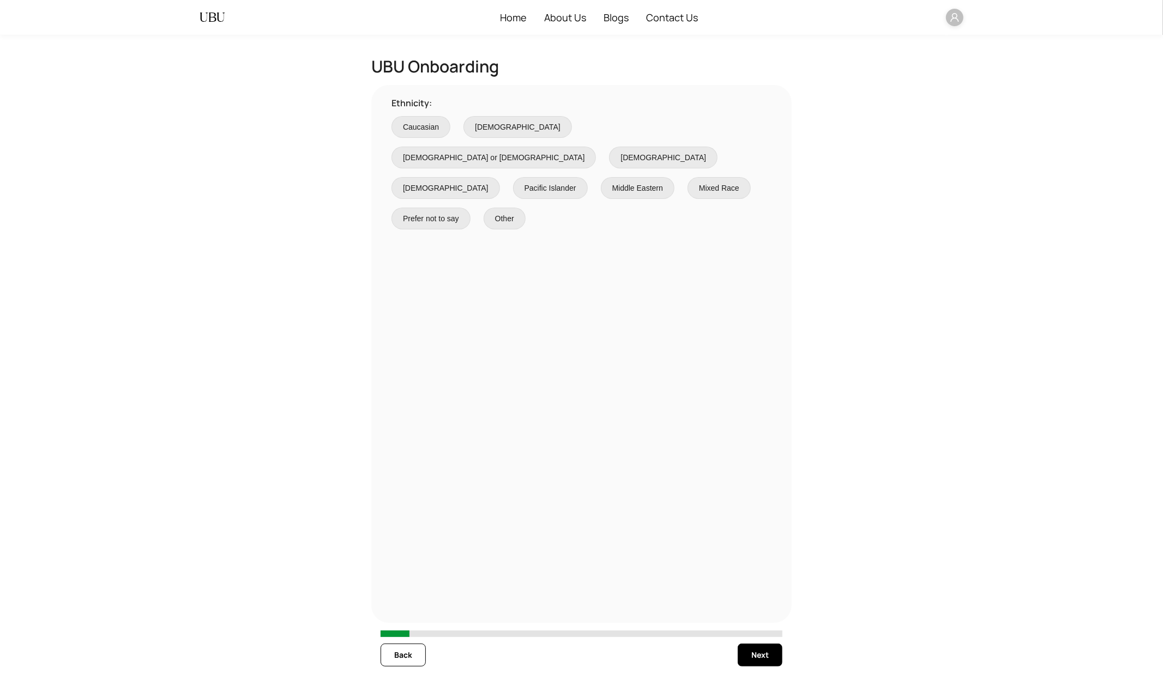
click at [530, 182] on span "Pacific Islander" at bounding box center [550, 188] width 52 height 12
click at [751, 606] on span "Next" at bounding box center [759, 655] width 17 height 12
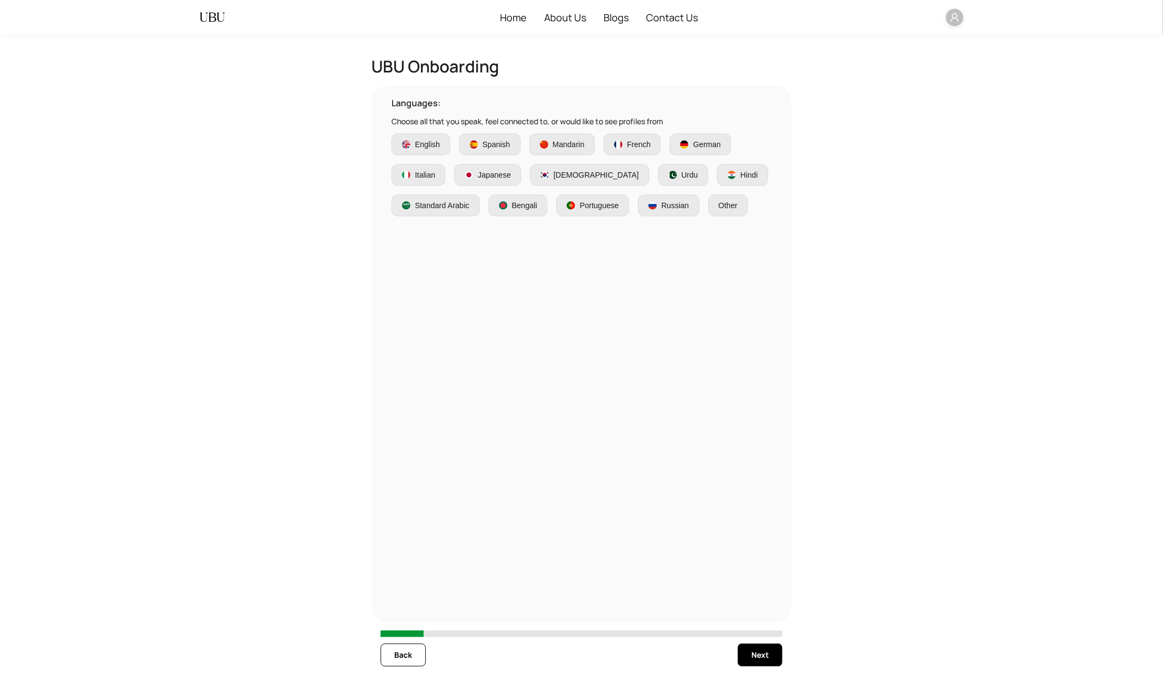
click at [501, 144] on span "Spanish" at bounding box center [496, 144] width 28 height 12
click at [758, 606] on span "Next" at bounding box center [759, 655] width 17 height 12
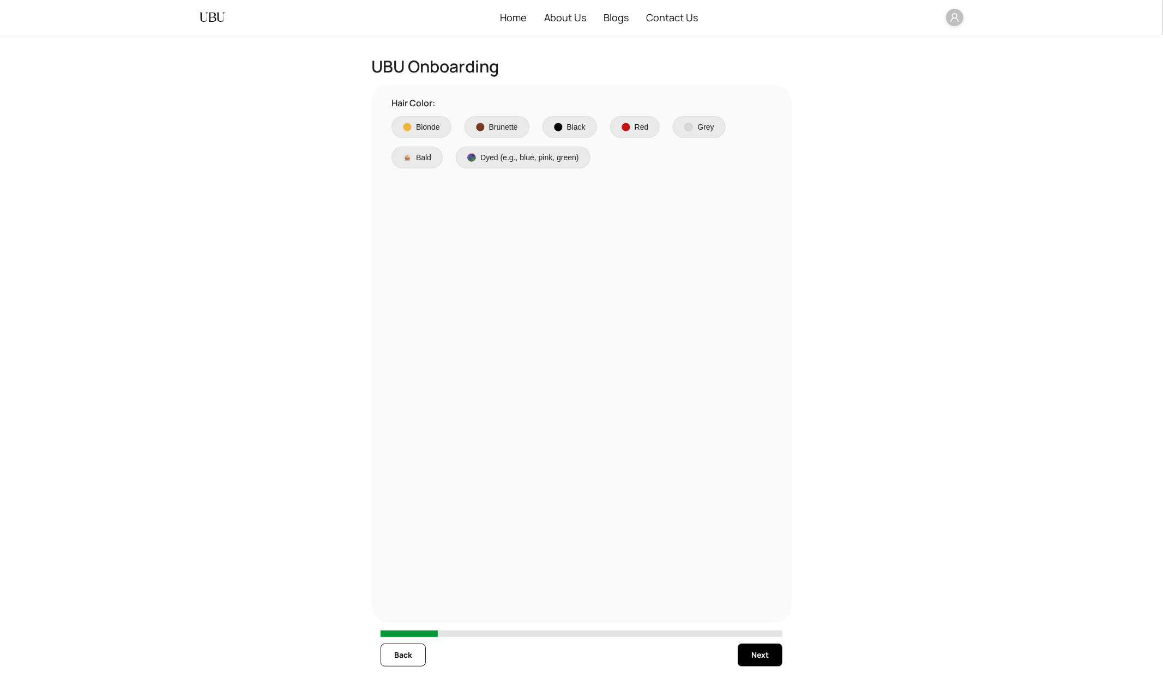
click at [477, 130] on div "Brunette" at bounding box center [497, 127] width 42 height 12
click at [753, 606] on span "Next" at bounding box center [759, 655] width 17 height 12
click at [477, 128] on span "Green" at bounding box center [465, 127] width 30 height 12
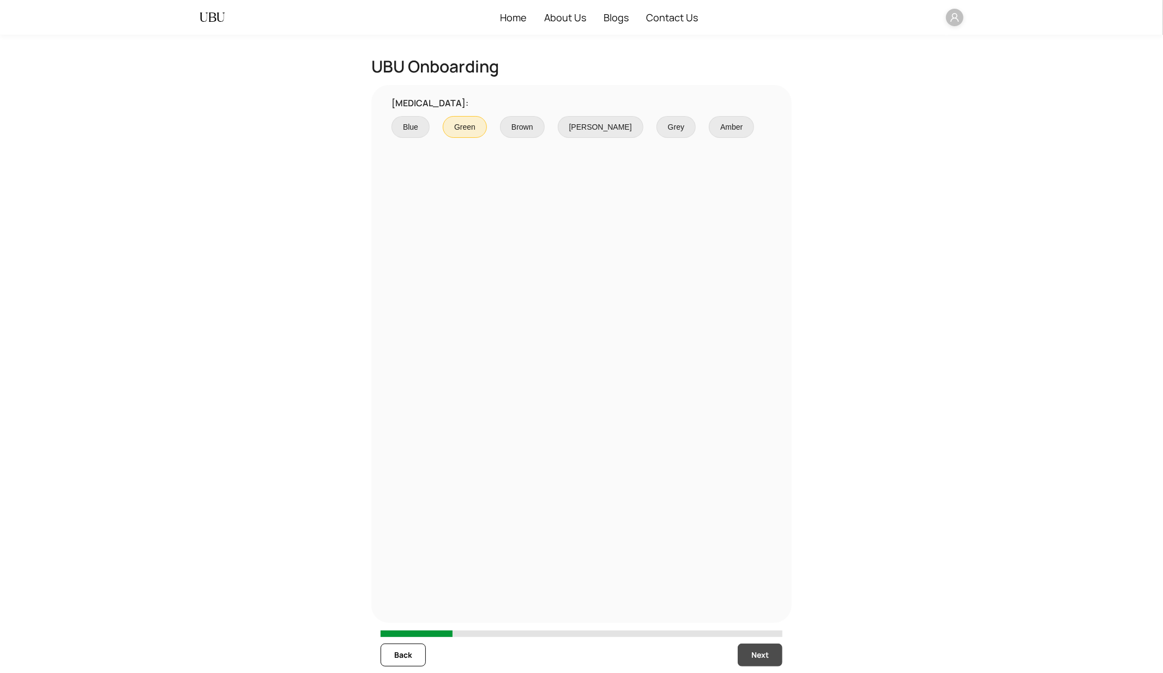
click at [759, 606] on span "Next" at bounding box center [759, 655] width 17 height 12
click at [482, 123] on span "Light" at bounding box center [486, 127] width 16 height 12
click at [758, 606] on span "Next" at bounding box center [759, 655] width 17 height 12
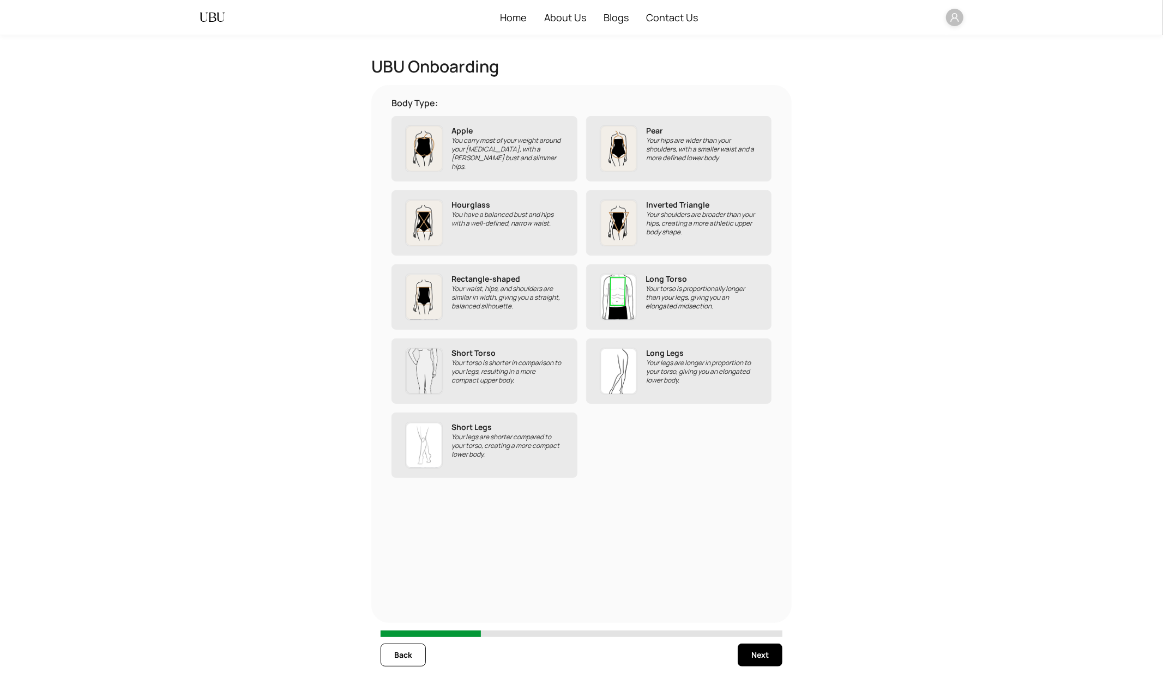
click at [549, 171] on div "Apple You carry most of your weight around your [MEDICAL_DATA], with a [PERSON_…" at bounding box center [484, 148] width 159 height 47
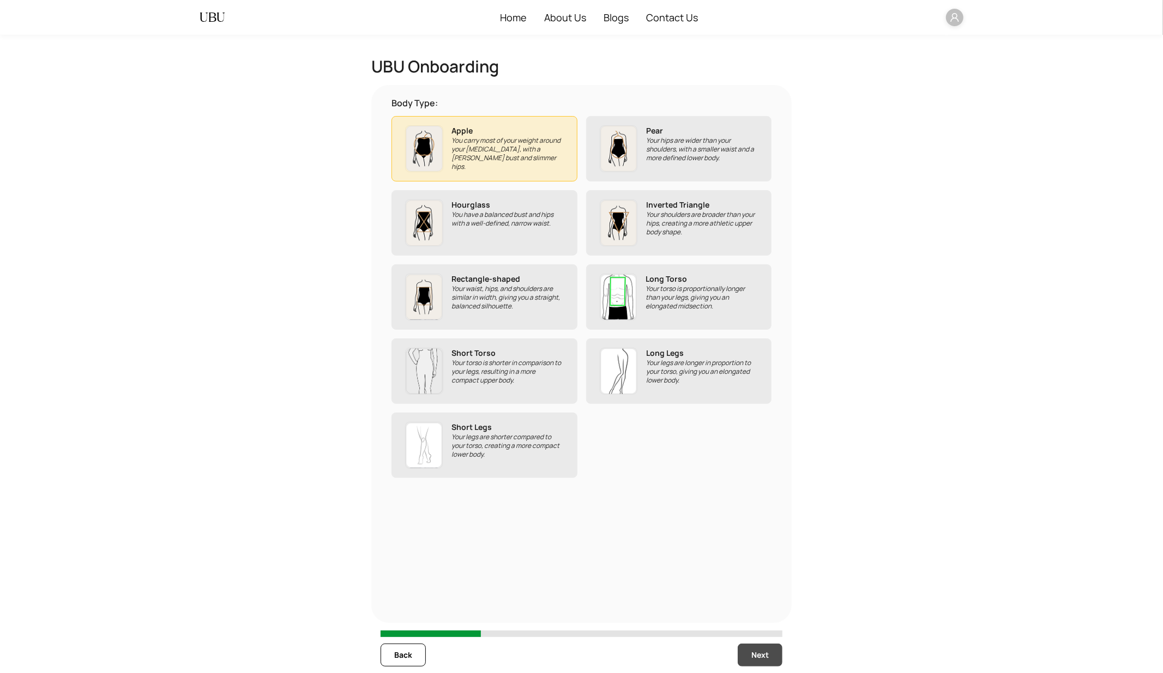
click at [753, 606] on span "Next" at bounding box center [759, 655] width 17 height 12
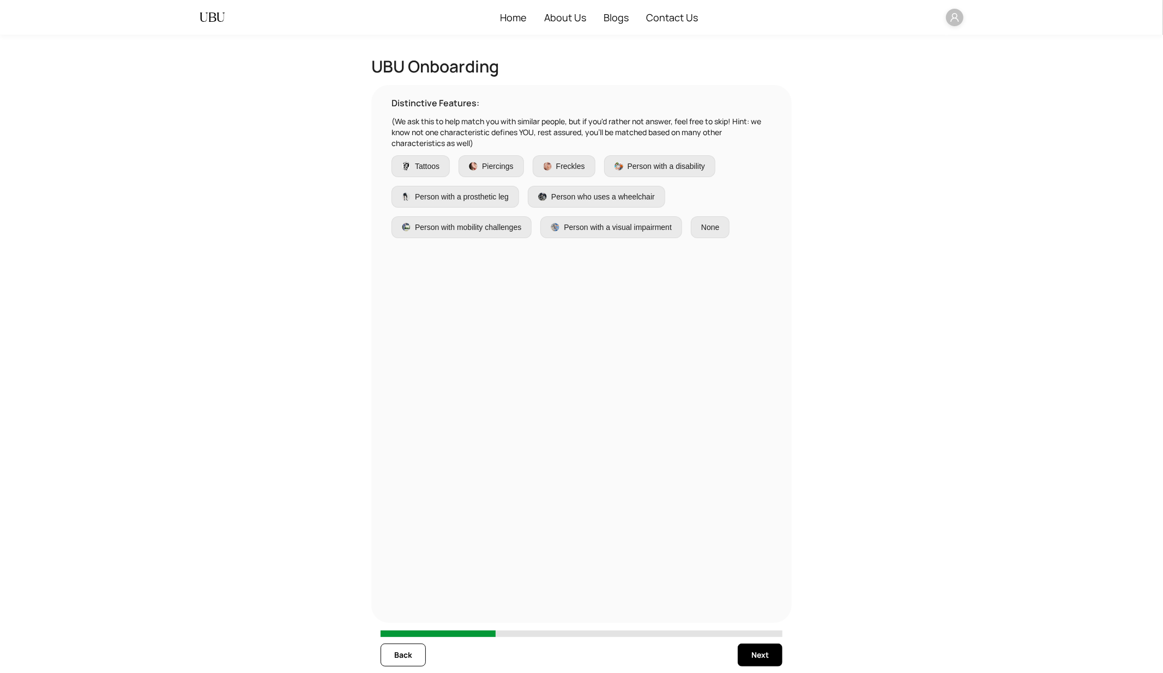
click at [508, 229] on span "Person with mobility challenges" at bounding box center [468, 227] width 106 height 12
click at [768, 606] on span "Next" at bounding box center [759, 655] width 17 height 12
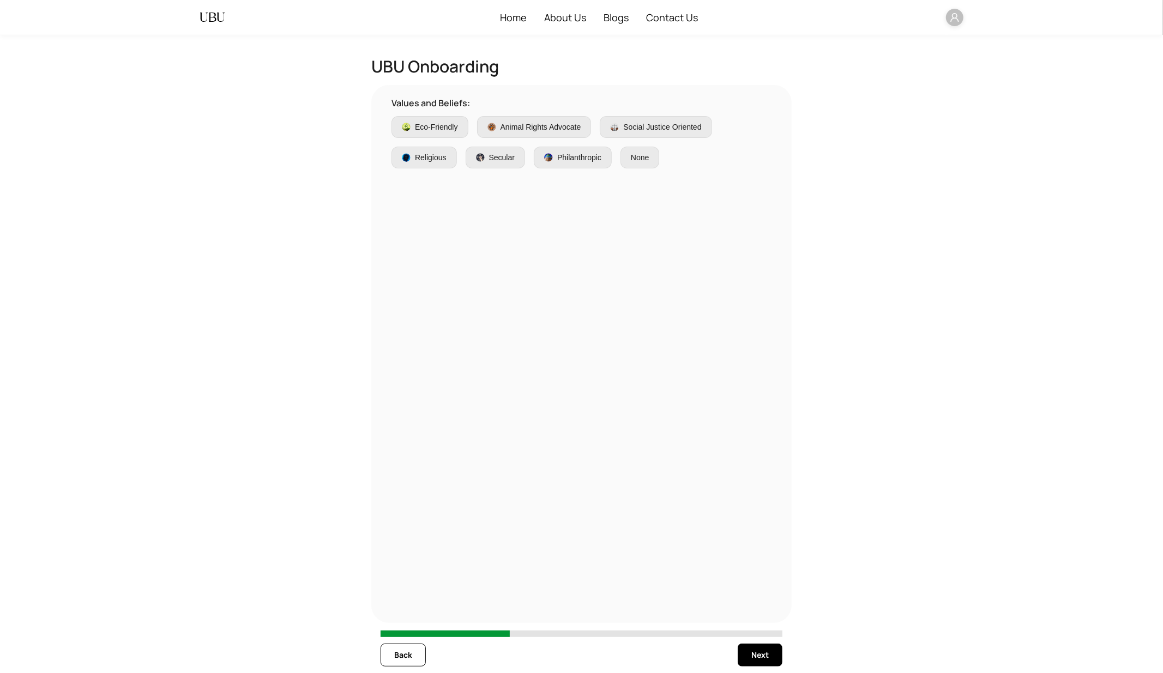
click at [564, 152] on span "Philanthropic" at bounding box center [579, 158] width 44 height 12
click at [749, 606] on button "Next" at bounding box center [759, 655] width 45 height 23
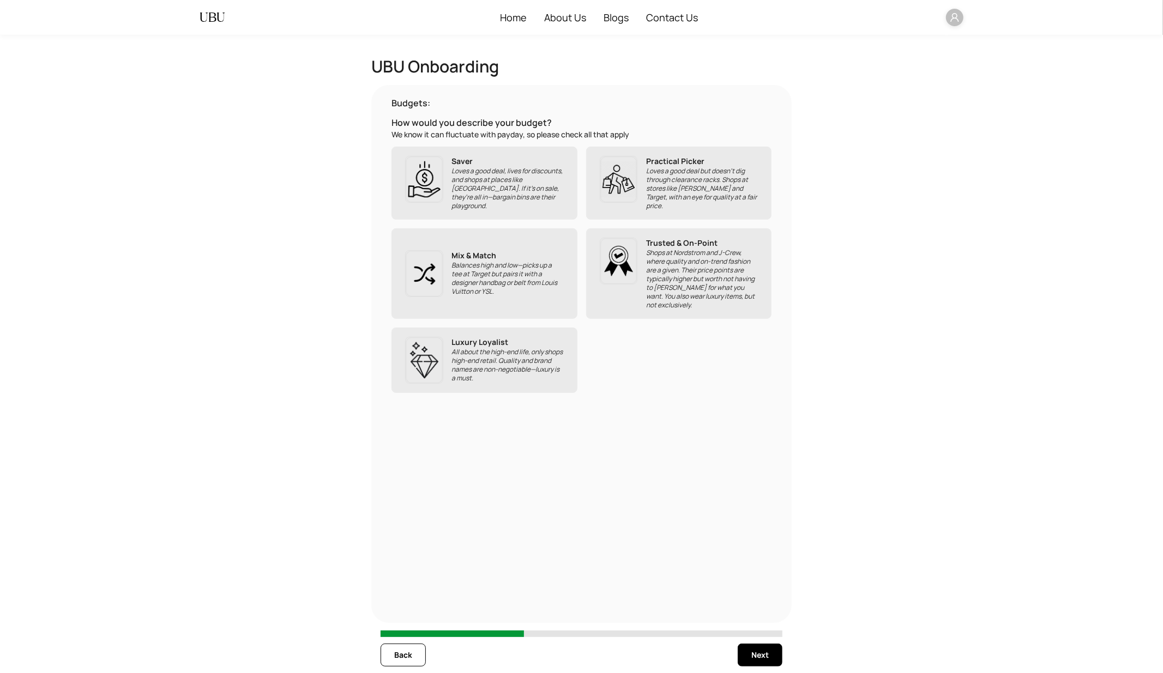
click at [538, 188] on p "Loves a good deal, lives for discounts, and shops at places like [GEOGRAPHIC_DA…" at bounding box center [508, 189] width 112 height 44
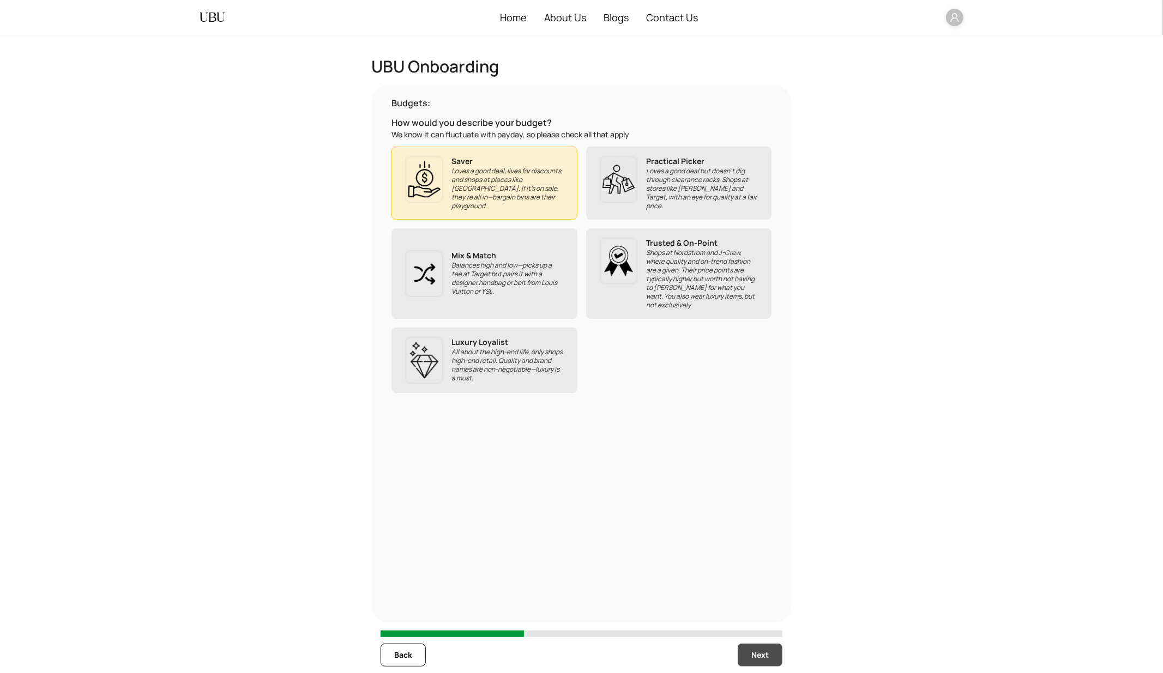
click at [754, 606] on button "Next" at bounding box center [759, 655] width 45 height 23
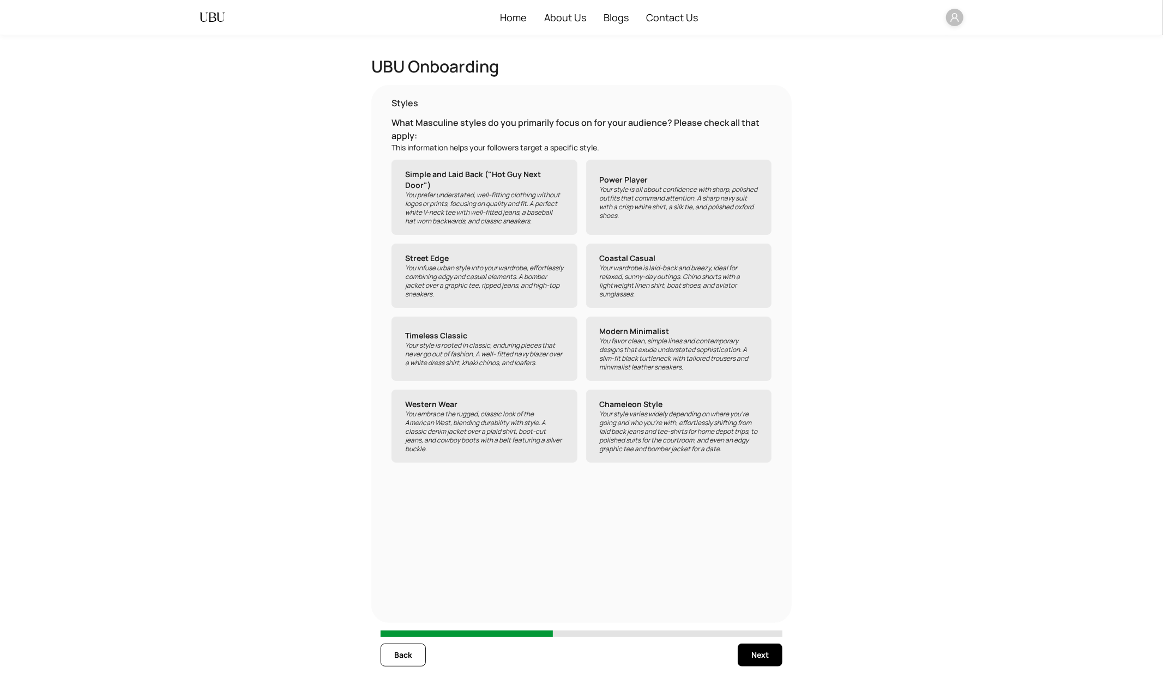
click at [613, 213] on p "Your style is all about confidence with sharp, polished outfits that command at…" at bounding box center [679, 202] width 159 height 35
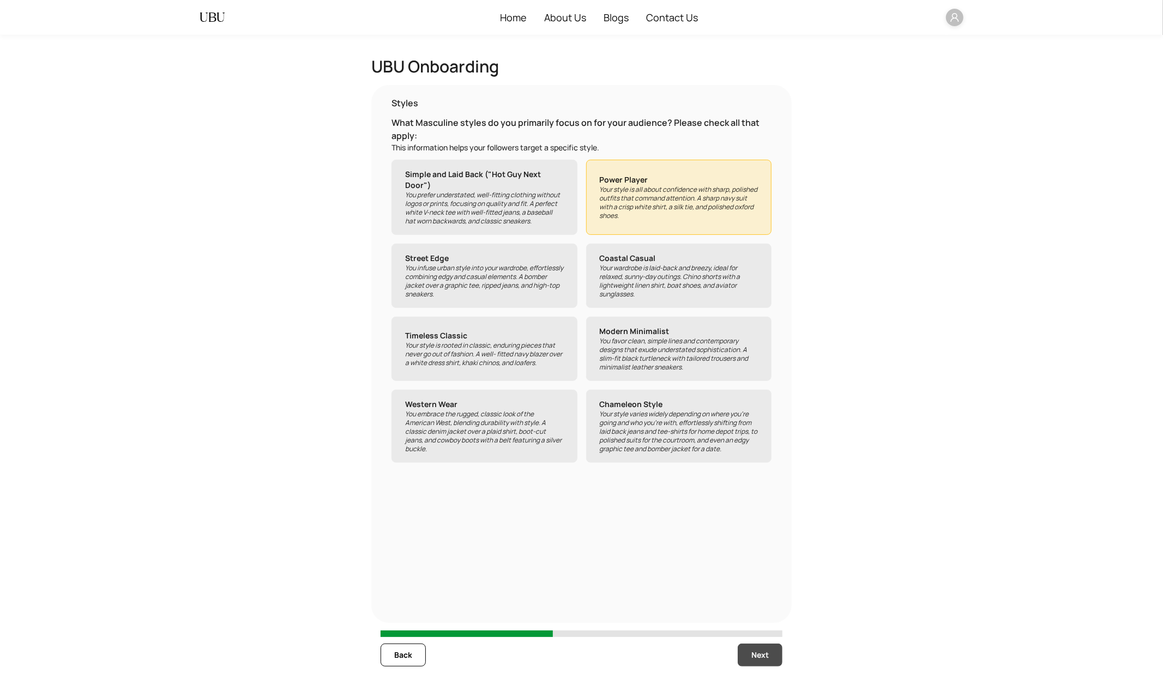
click at [759, 606] on span "Next" at bounding box center [759, 655] width 17 height 12
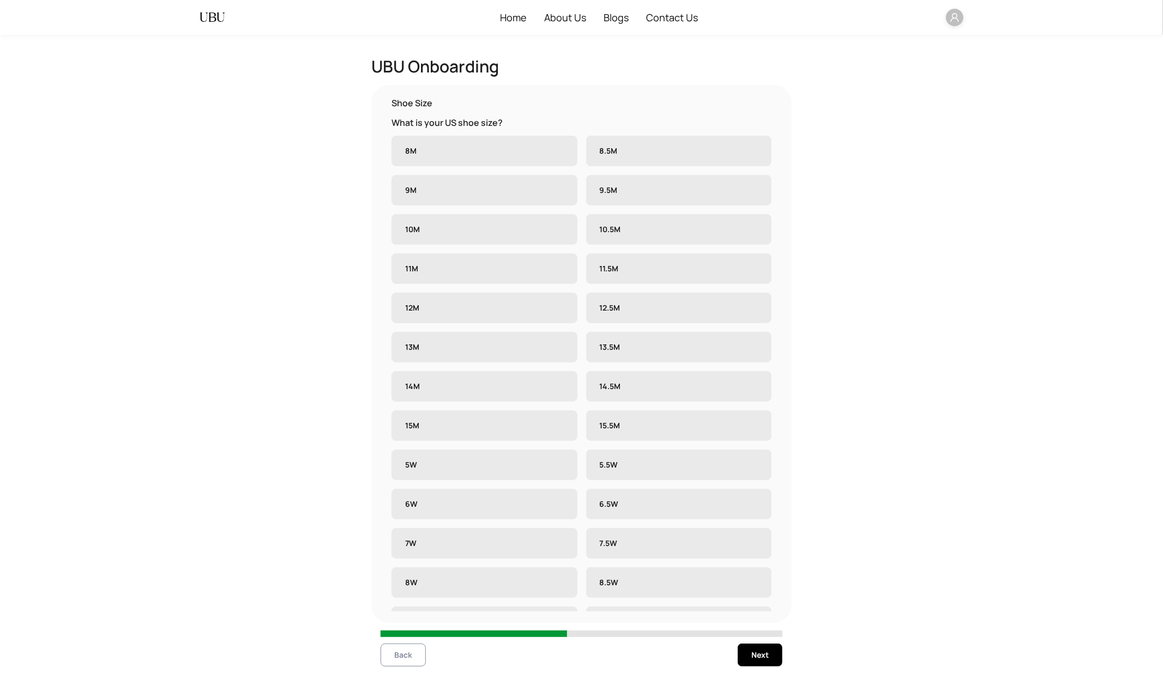
click at [399, 606] on span "Back" at bounding box center [403, 655] width 18 height 12
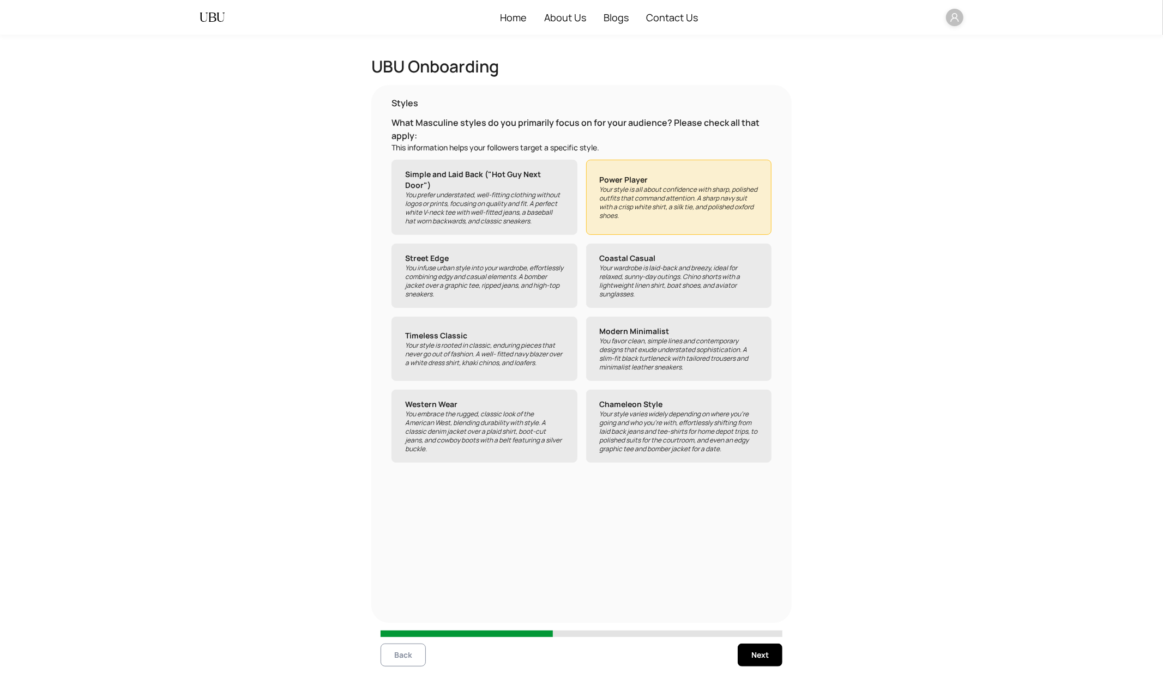
click at [399, 606] on span "Back" at bounding box center [403, 655] width 18 height 12
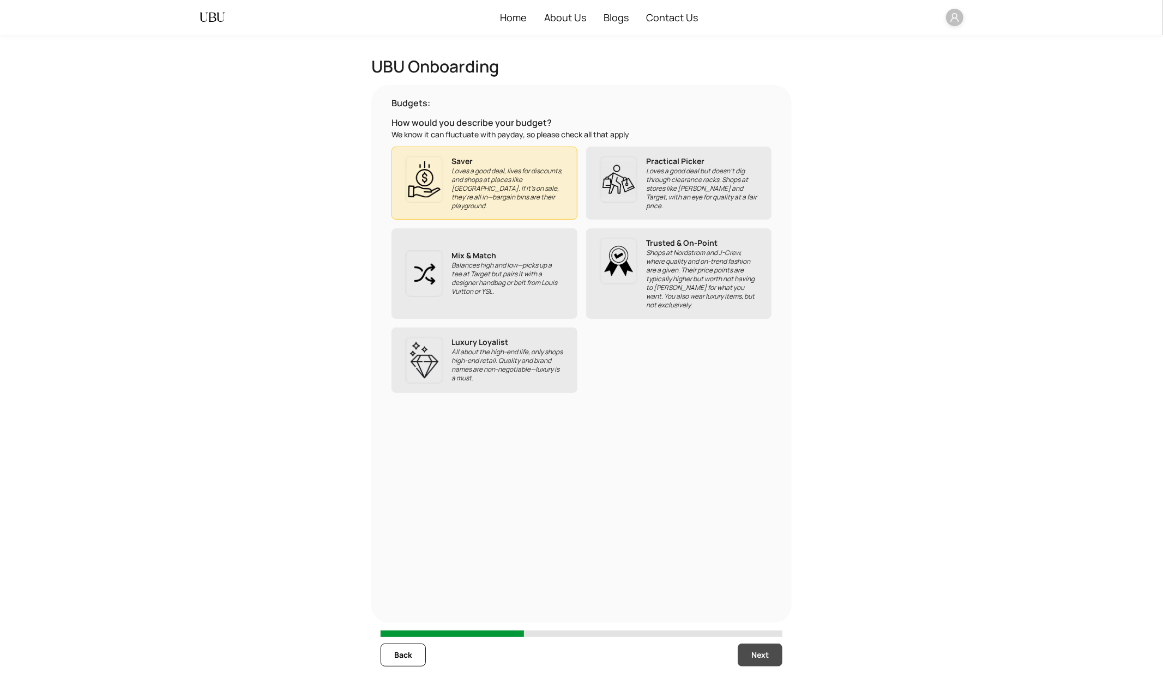
click at [751, 606] on span "Next" at bounding box center [759, 655] width 17 height 12
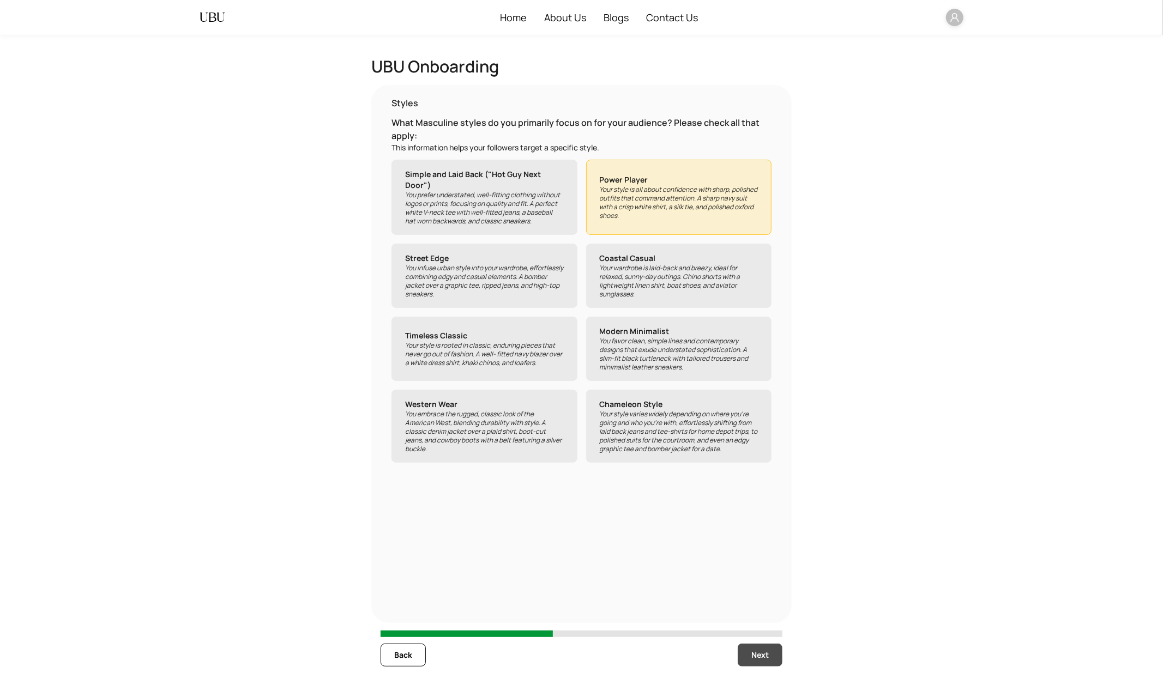
click at [751, 606] on span "Next" at bounding box center [759, 655] width 17 height 12
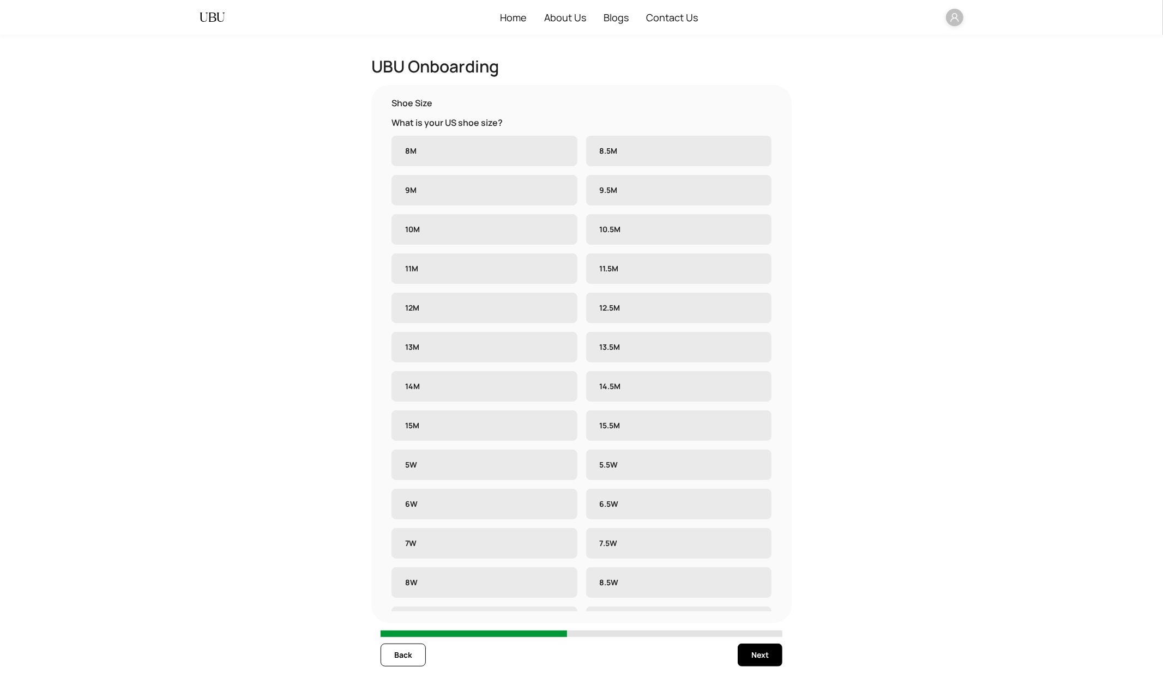
click at [515, 153] on label "8M" at bounding box center [484, 151] width 186 height 31
click at [628, 158] on label "8.5M" at bounding box center [679, 151] width 186 height 31
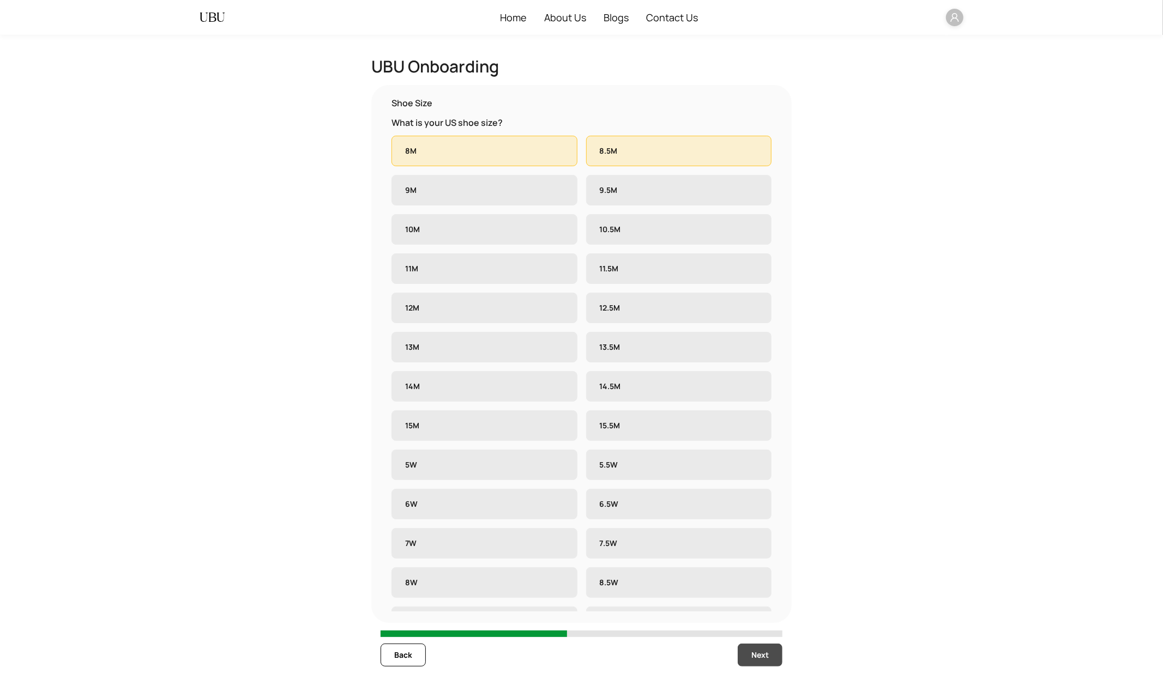
click at [755, 606] on span "Next" at bounding box center [759, 655] width 17 height 12
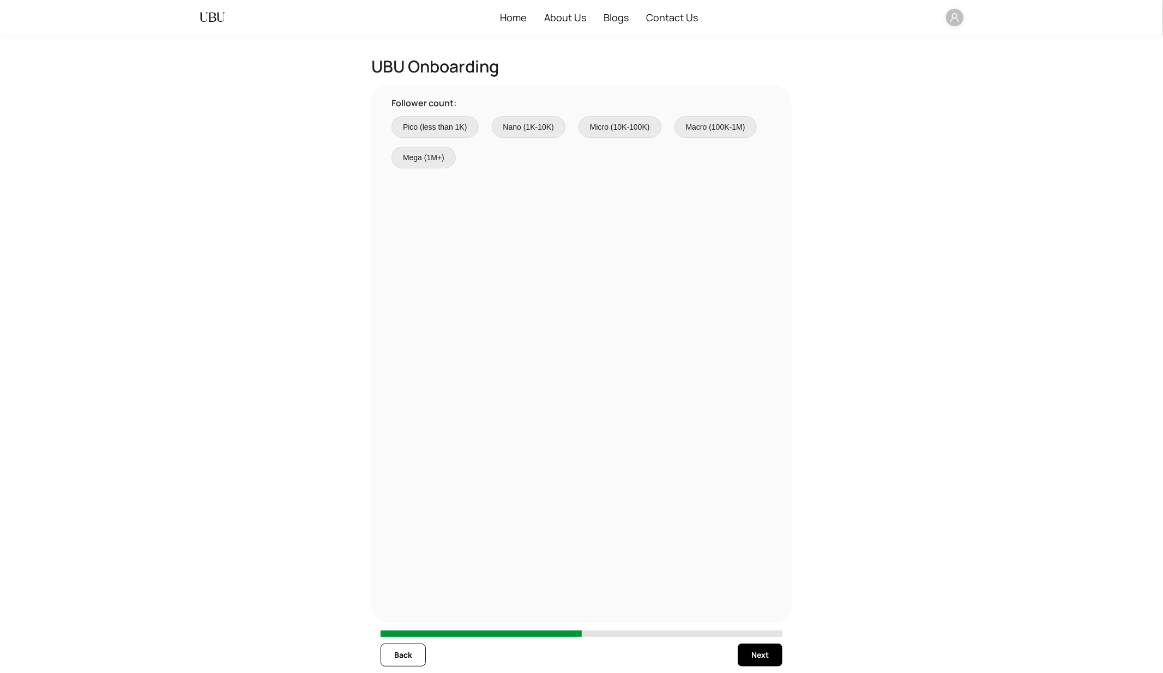
click at [437, 135] on label "Pico (less than 1K)" at bounding box center [434, 127] width 87 height 22
click at [764, 606] on span "Next" at bounding box center [759, 655] width 17 height 12
click at [433, 130] on span "Instagram" at bounding box center [432, 127] width 34 height 12
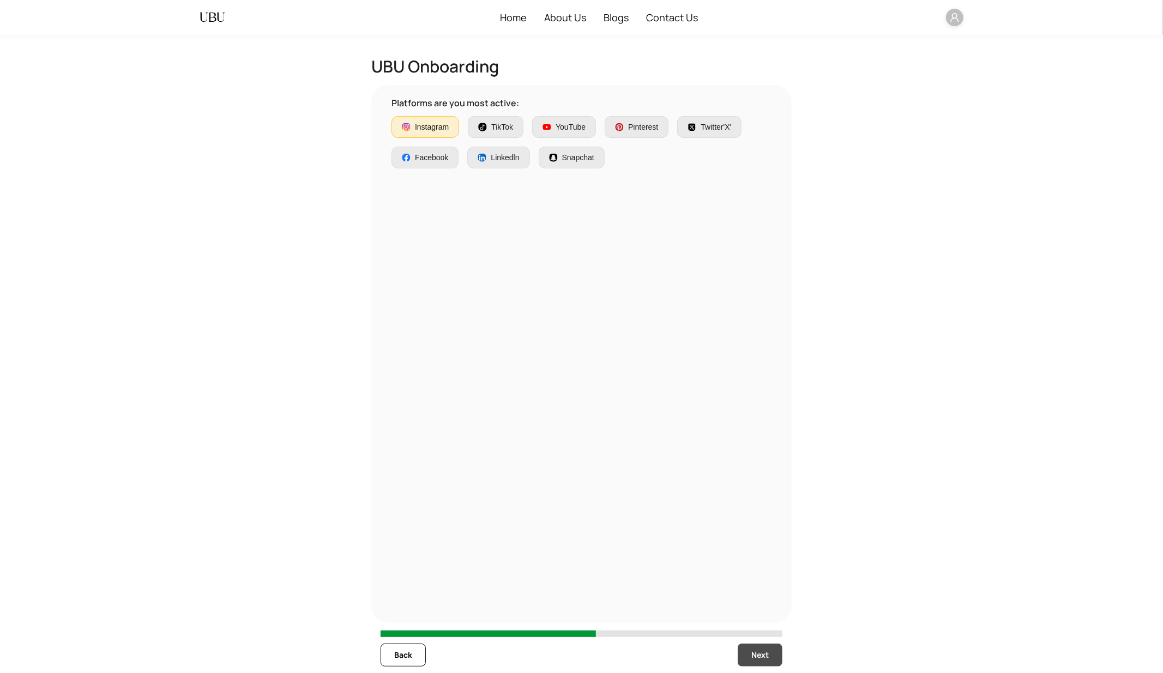
click at [753, 606] on span "Next" at bounding box center [759, 655] width 17 height 12
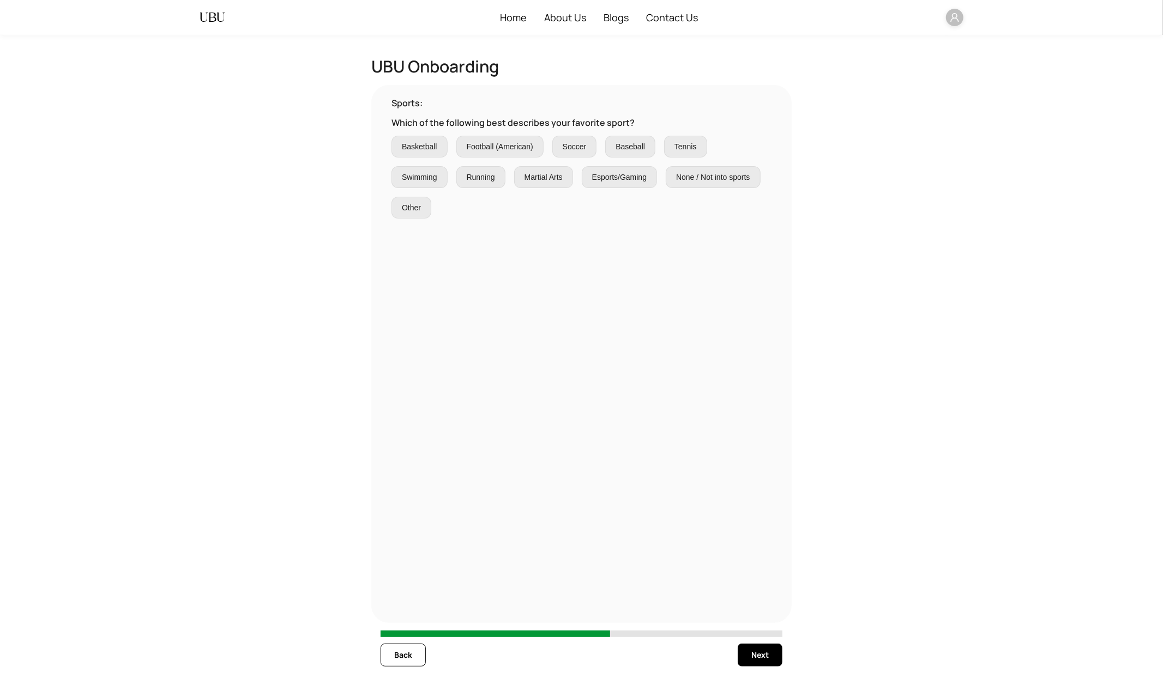
click at [431, 148] on span "Basketball" at bounding box center [419, 147] width 35 height 12
click at [759, 606] on span "Next" at bounding box center [759, 655] width 17 height 12
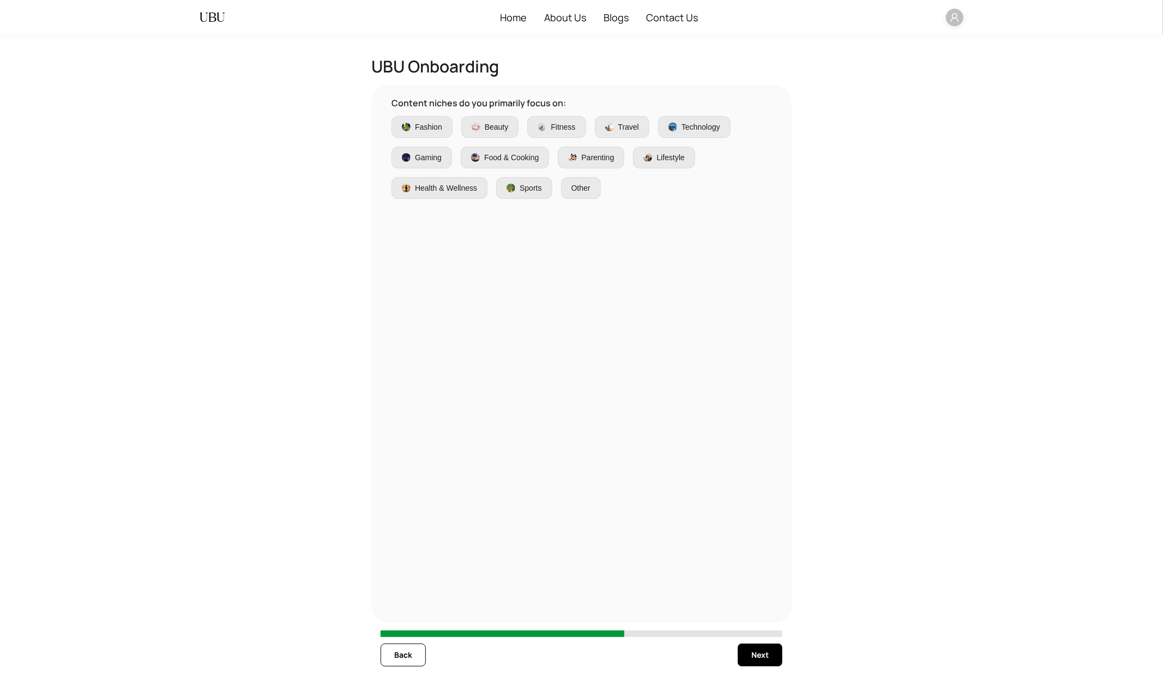
click at [432, 127] on span "Fashion" at bounding box center [428, 127] width 27 height 12
click at [758, 606] on span "Next" at bounding box center [759, 655] width 17 height 12
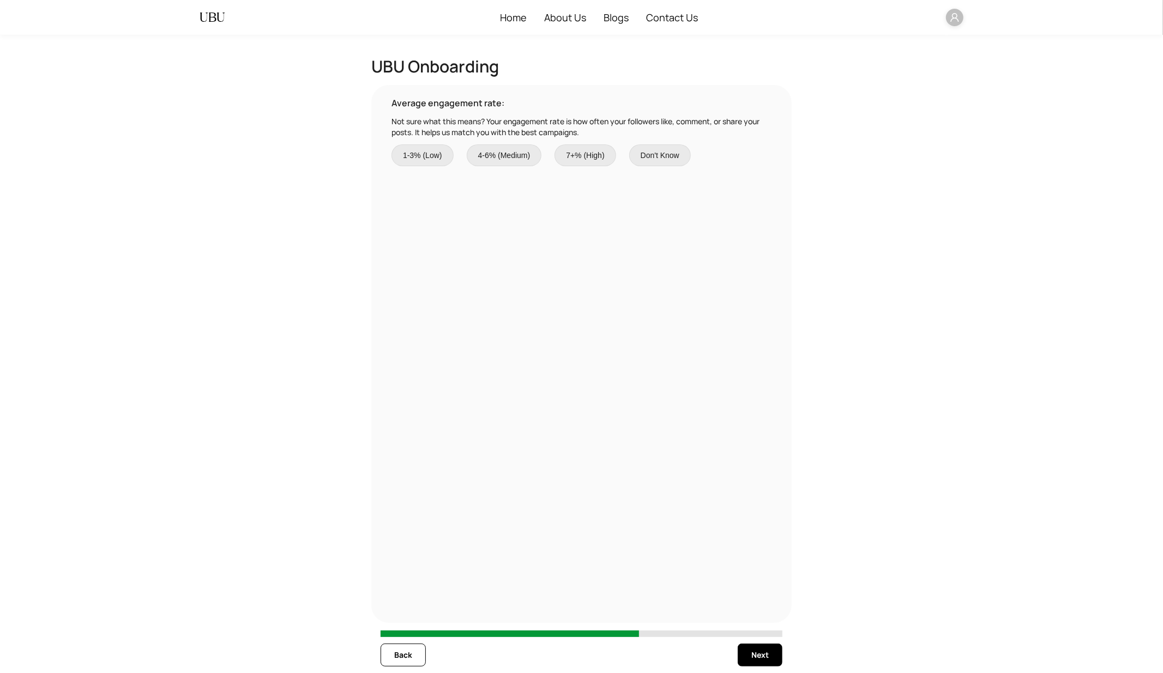
click at [441, 161] on span "1-3% (Low)" at bounding box center [422, 155] width 39 height 12
click at [410, 606] on span "Back" at bounding box center [403, 655] width 18 height 12
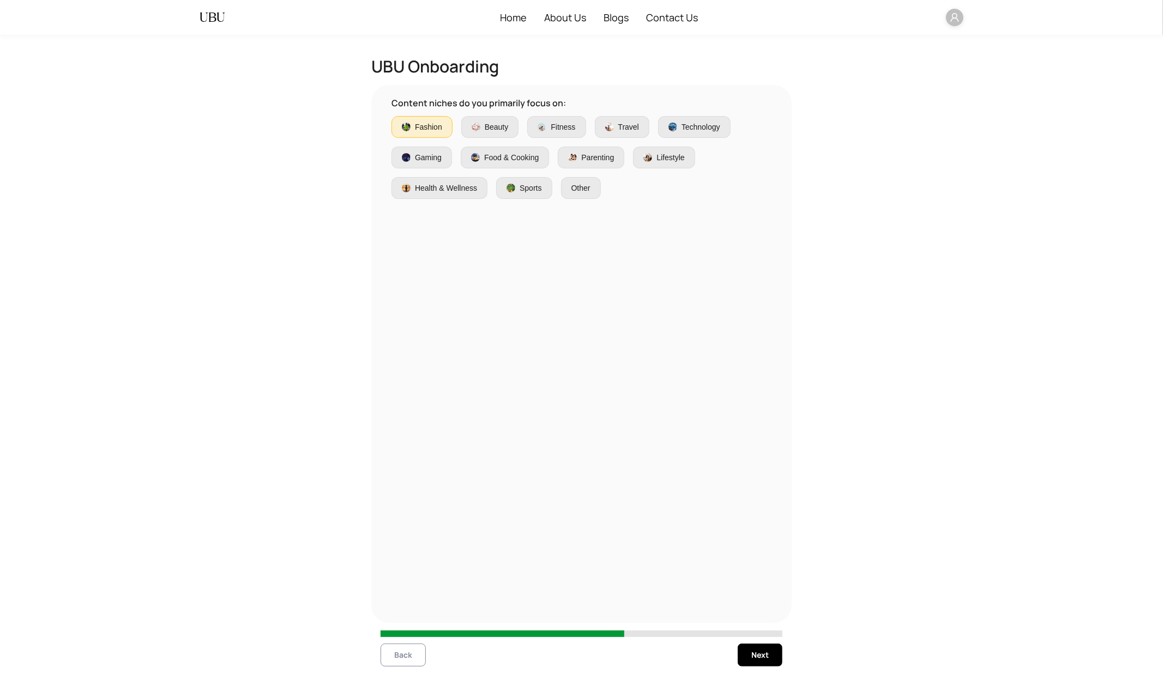
click at [410, 606] on span "Back" at bounding box center [403, 655] width 18 height 12
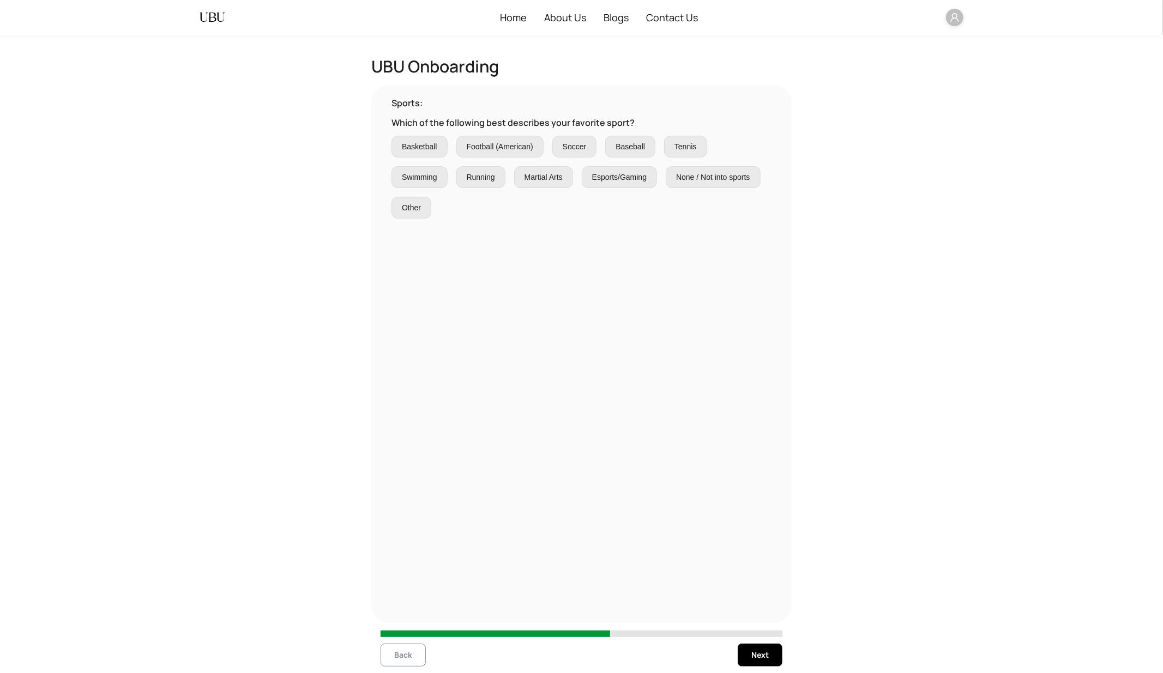
click at [410, 606] on span "Back" at bounding box center [403, 655] width 18 height 12
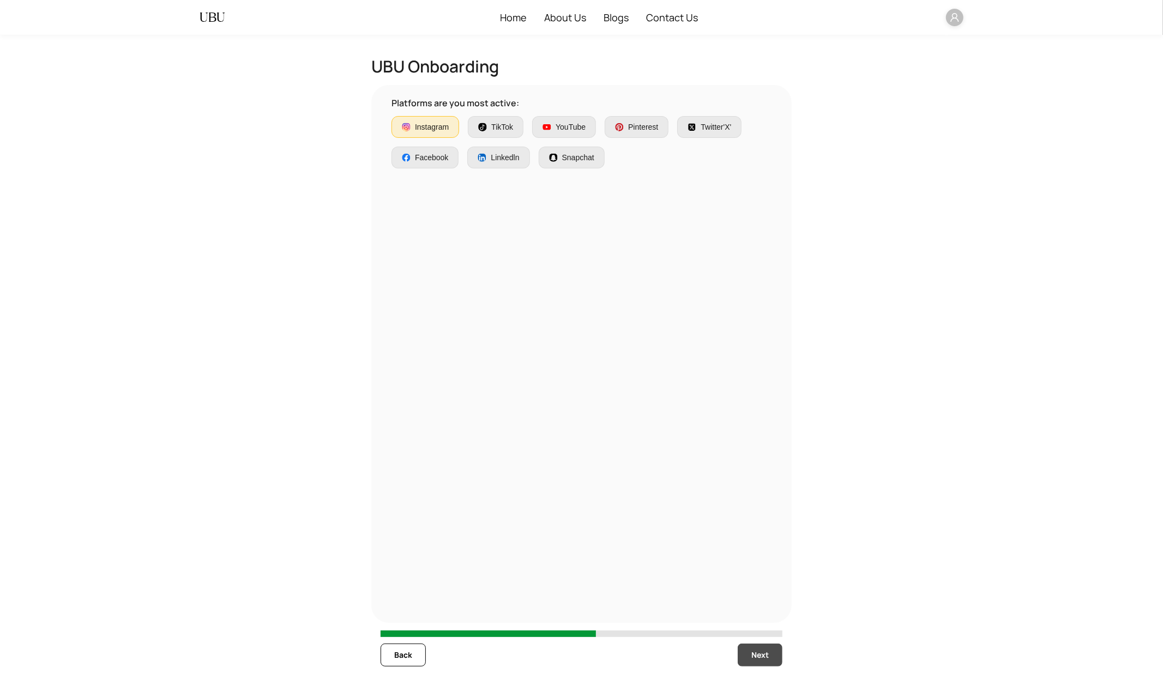
click at [764, 606] on span "Next" at bounding box center [759, 655] width 17 height 12
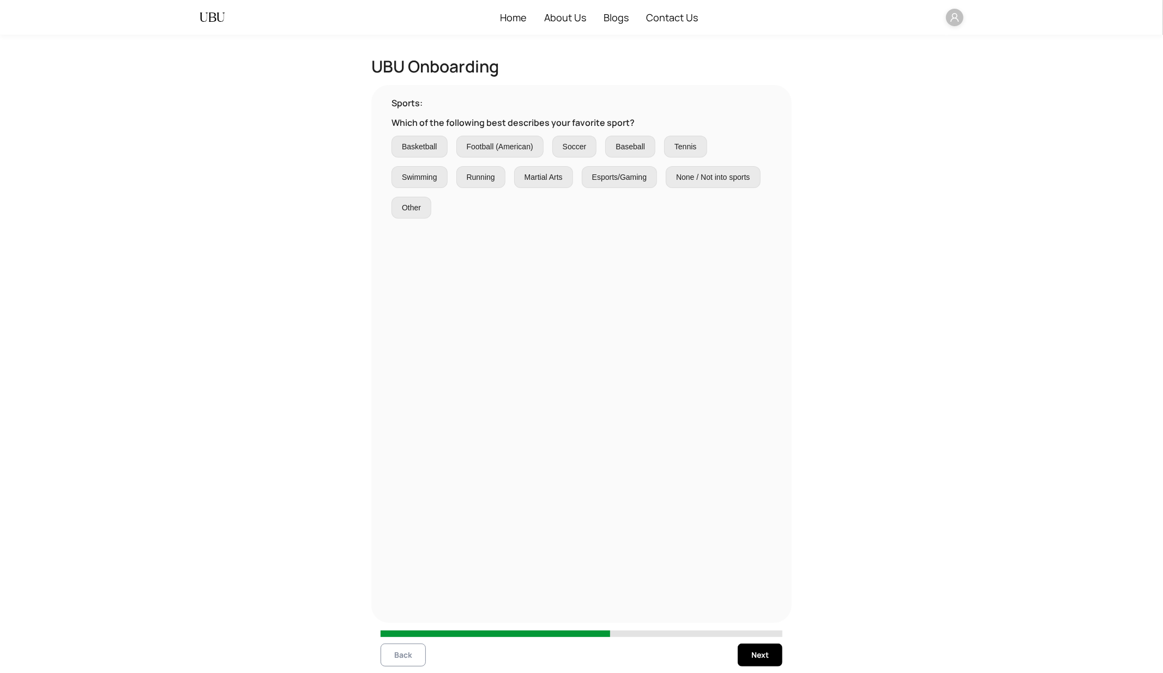
click at [404, 606] on button "Back" at bounding box center [402, 655] width 45 height 23
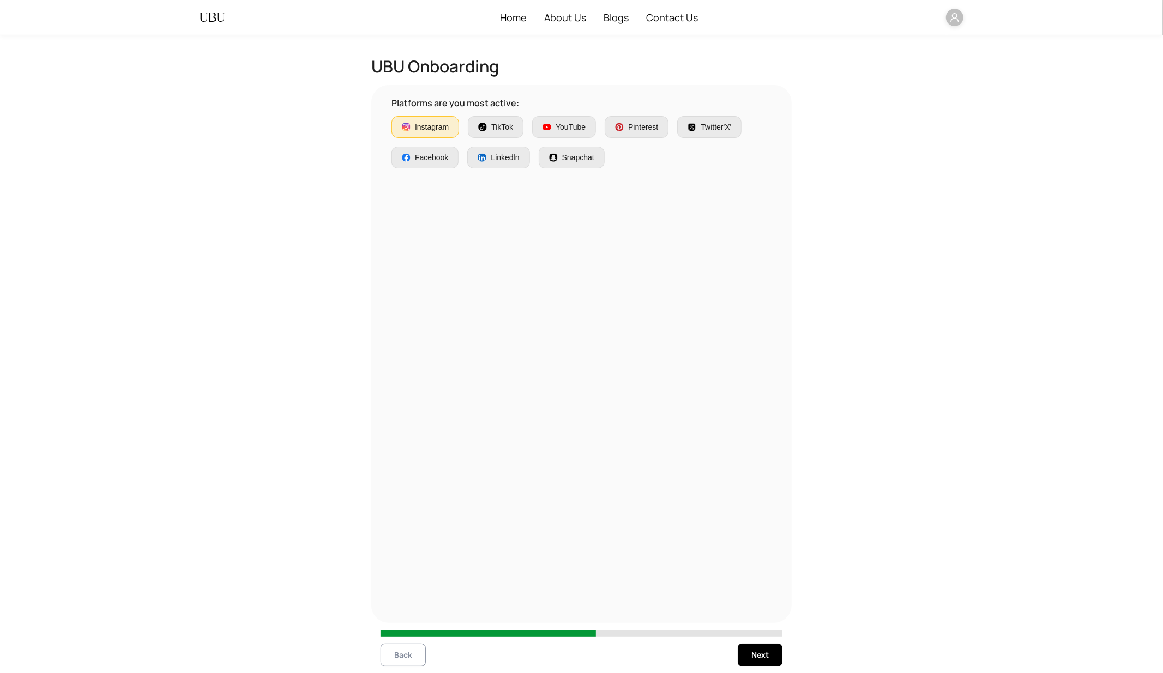
click at [404, 606] on button "Back" at bounding box center [402, 655] width 45 height 23
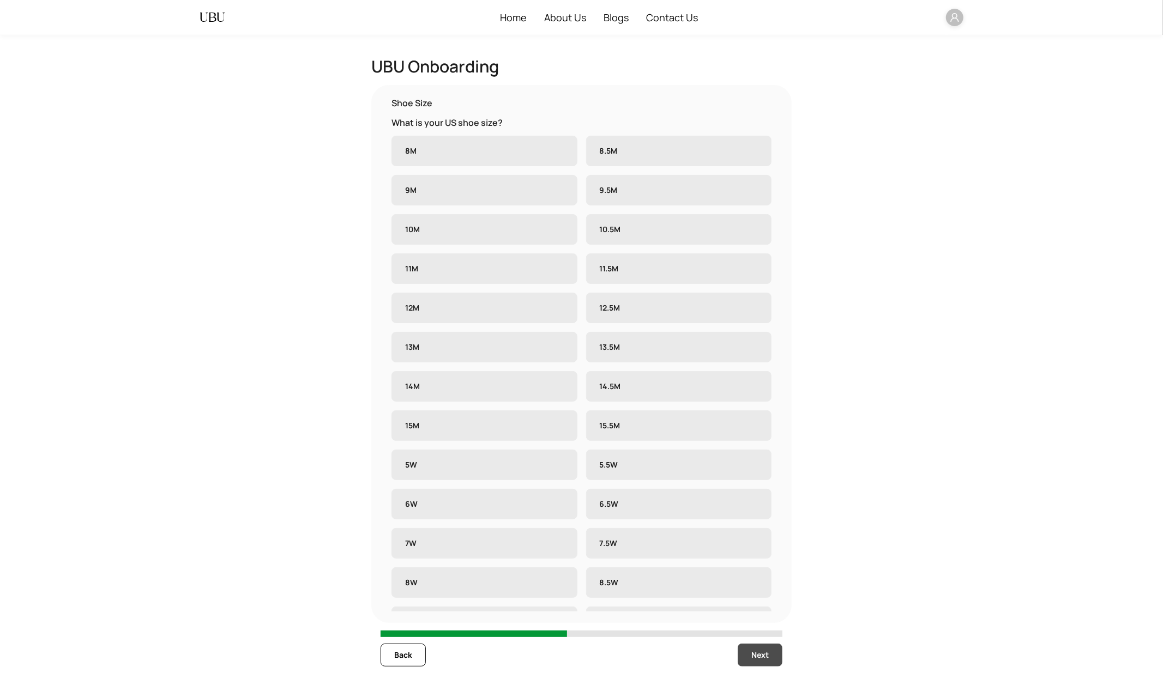
click at [767, 606] on button "Next" at bounding box center [759, 655] width 45 height 23
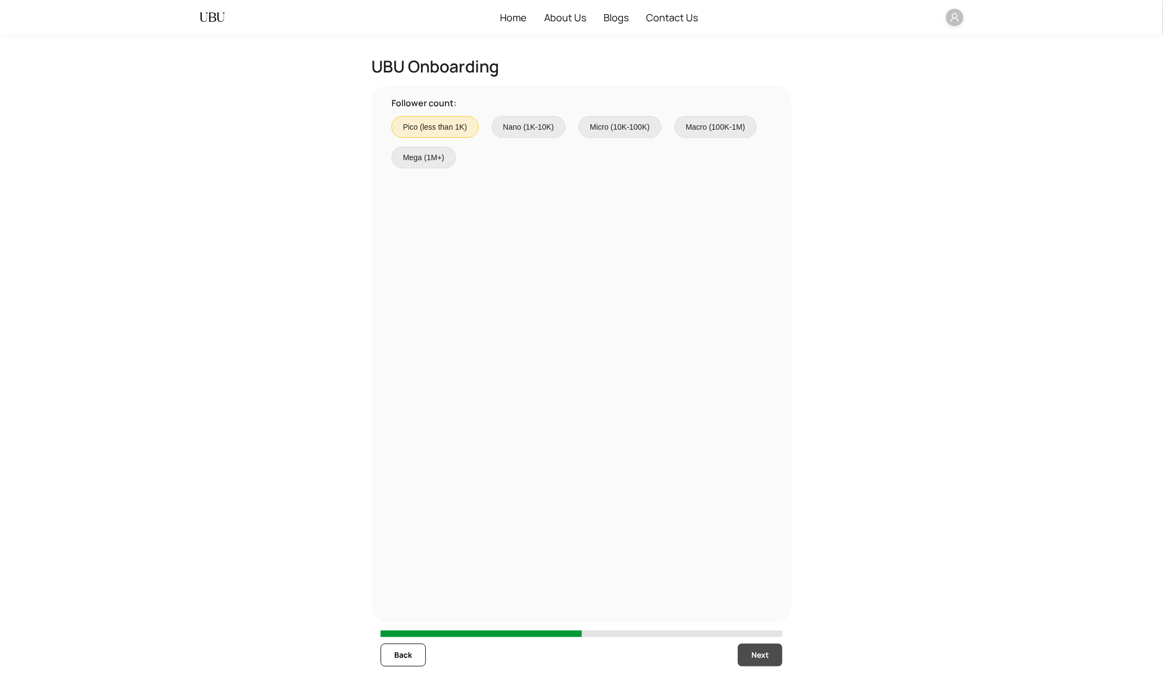
click at [767, 606] on button "Next" at bounding box center [759, 655] width 45 height 23
click at [506, 116] on div "Instagram TikTok YouTube Pinterest Twitter'X' Facebook Linkedln Snapchat" at bounding box center [581, 142] width 380 height 52
click at [499, 128] on span "TikTok" at bounding box center [502, 127] width 22 height 12
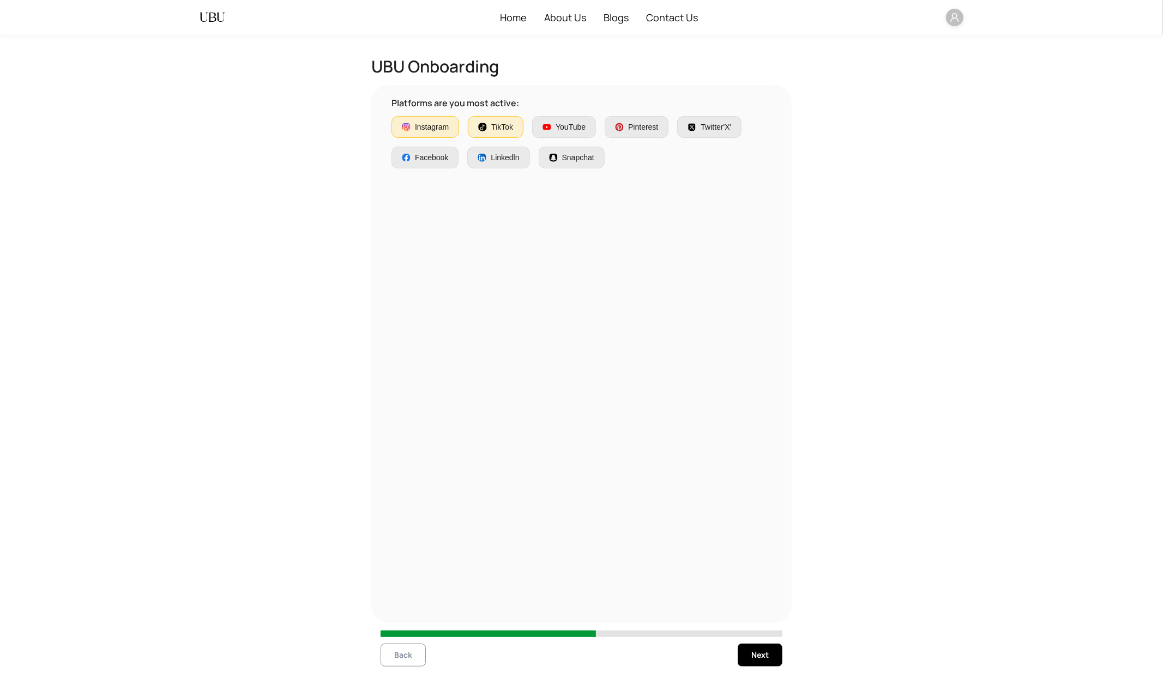
click at [409, 606] on span "Back" at bounding box center [403, 655] width 18 height 12
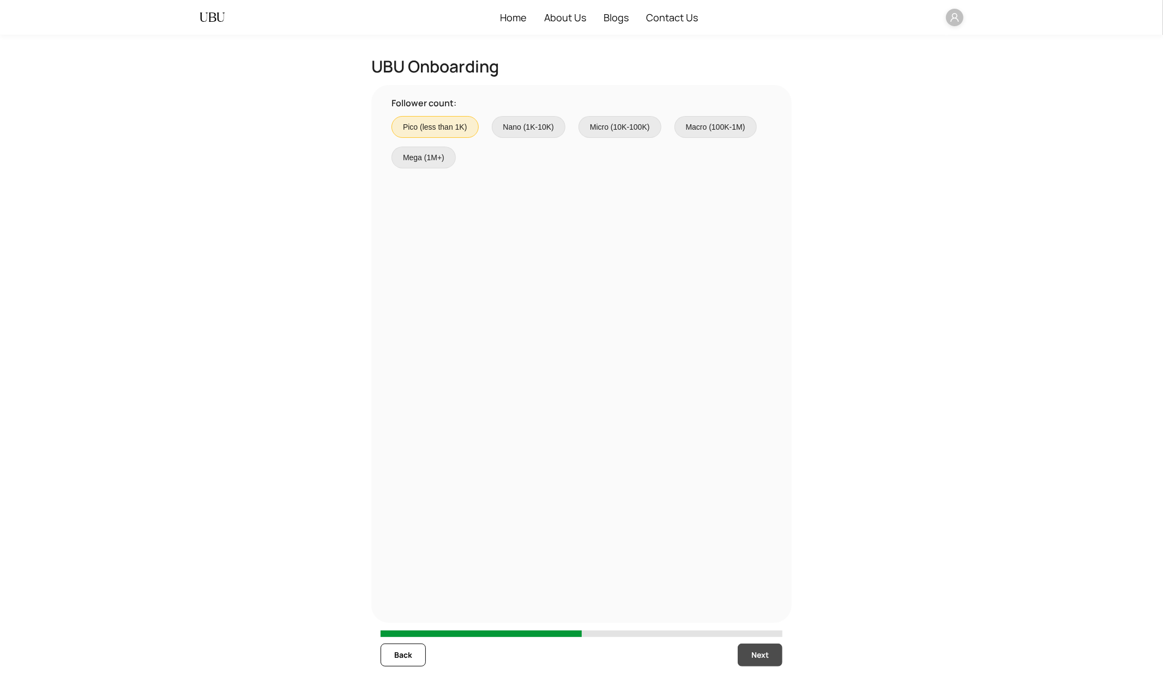
click at [759, 606] on span "Next" at bounding box center [759, 655] width 17 height 12
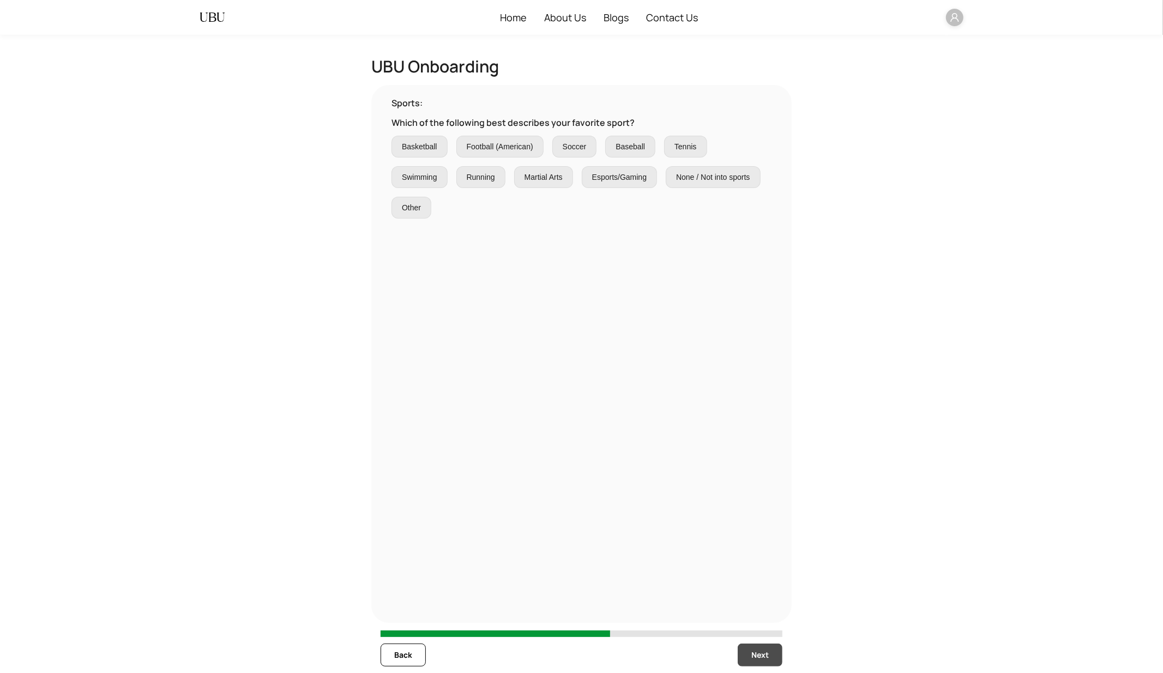
click at [759, 606] on span "Next" at bounding box center [759, 655] width 17 height 12
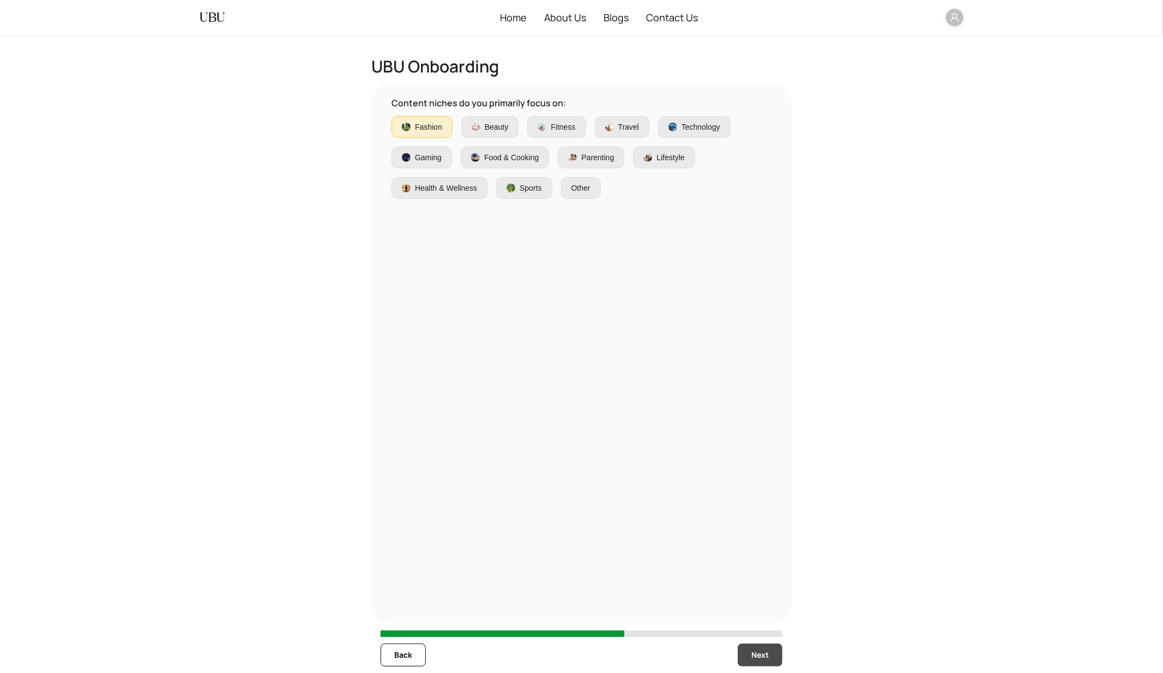
click at [759, 606] on span "Next" at bounding box center [759, 655] width 17 height 12
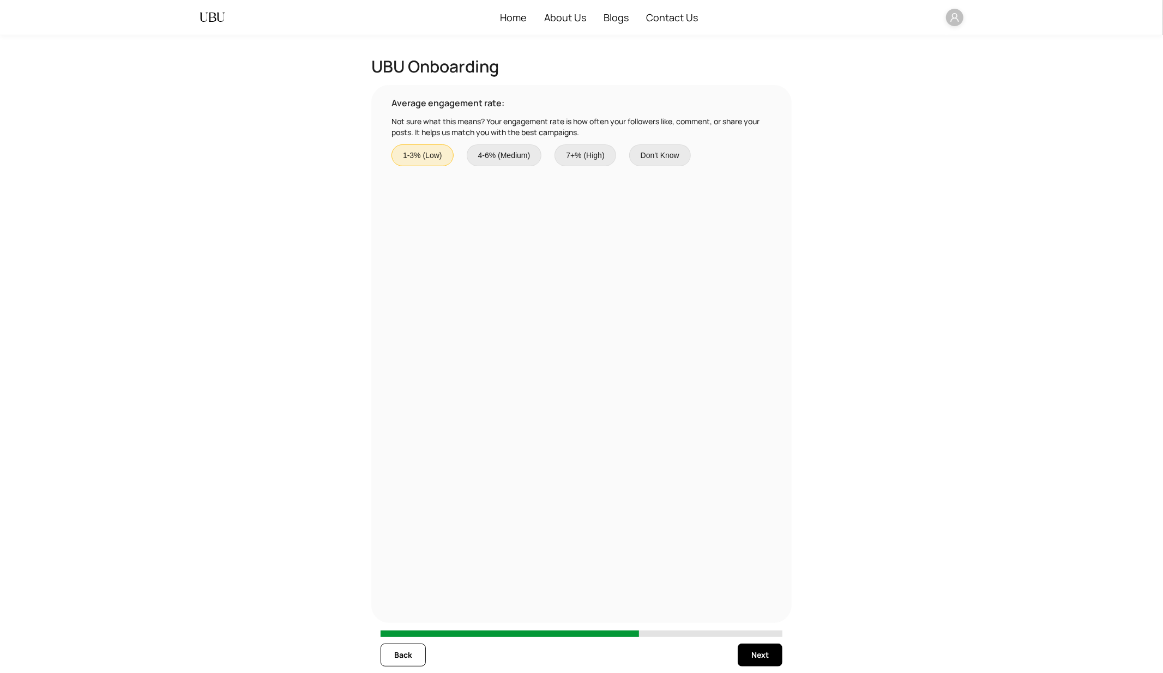
click at [507, 155] on span "4-6% (Medium)" at bounding box center [504, 155] width 52 height 12
click at [408, 606] on button "Back" at bounding box center [402, 655] width 45 height 23
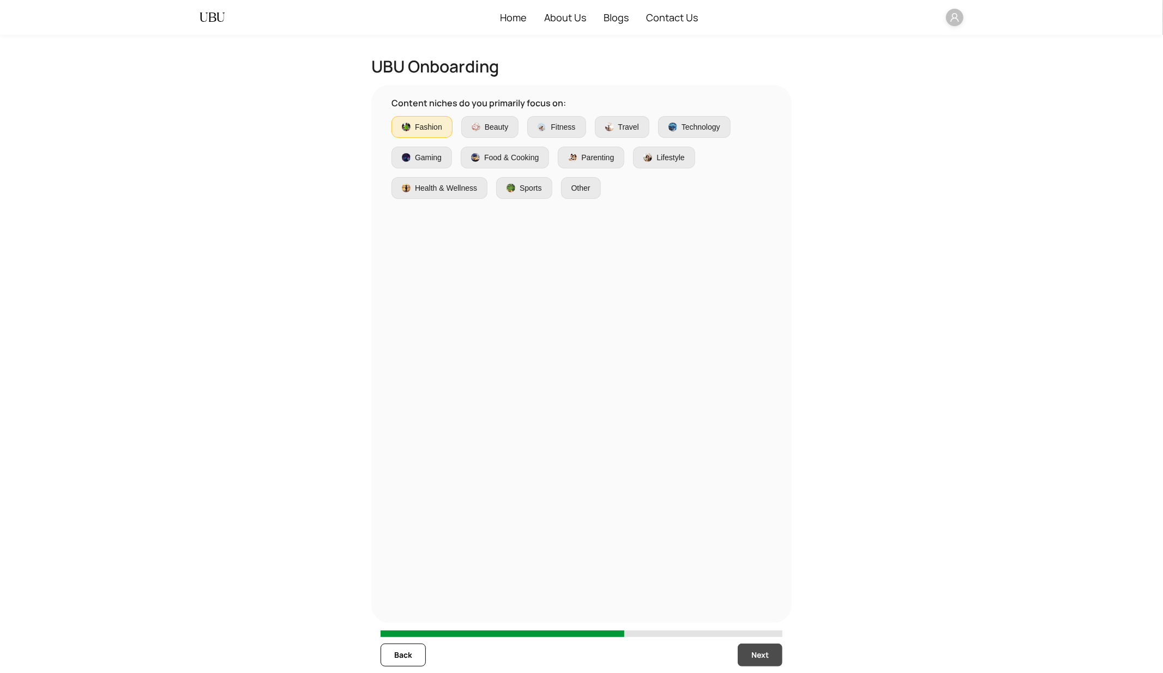
click at [766, 606] on span "Next" at bounding box center [759, 655] width 17 height 12
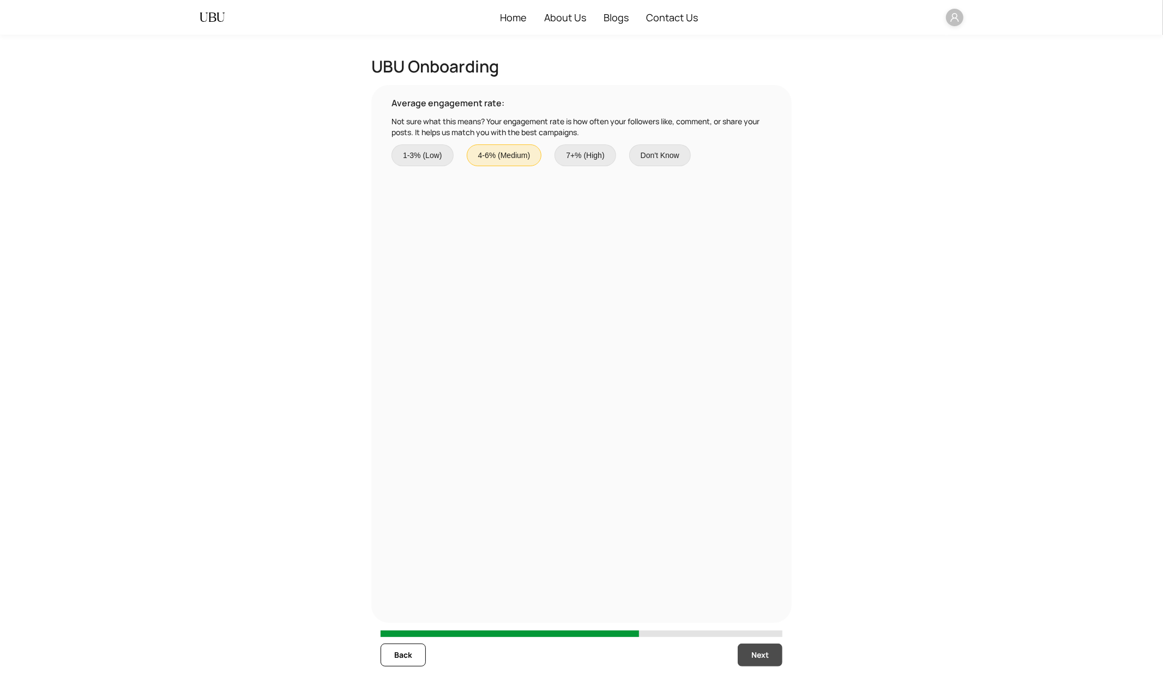
click at [766, 606] on span "Next" at bounding box center [759, 655] width 17 height 12
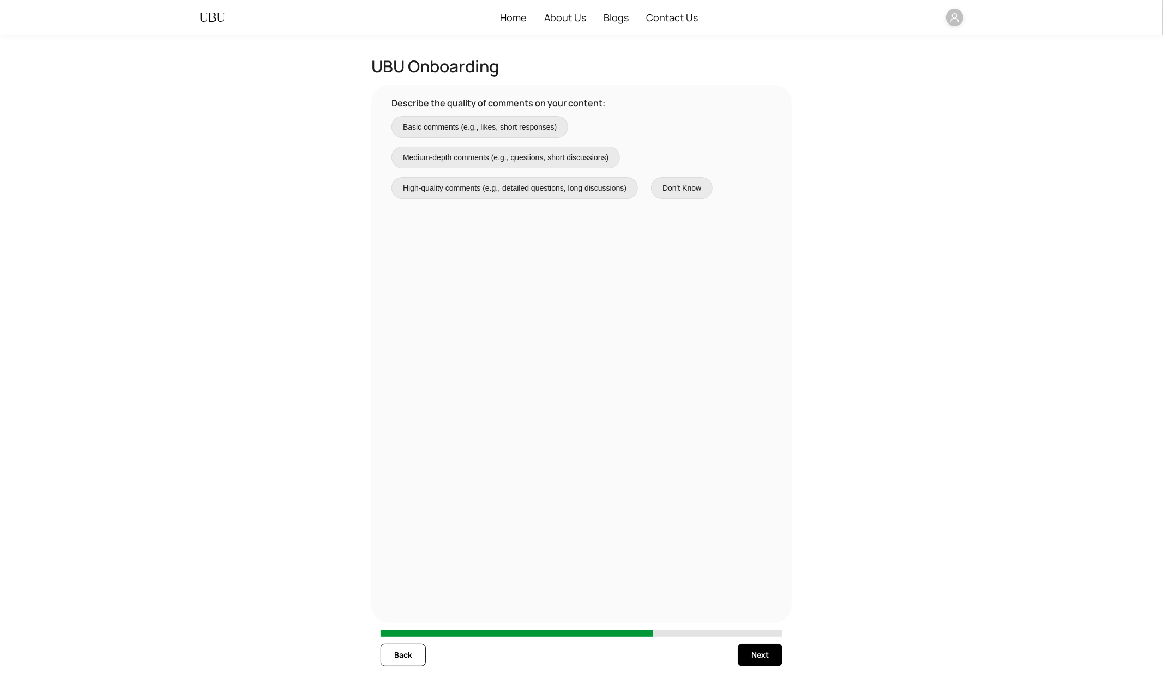
click at [534, 194] on span "High-quality comments (e.g., detailed questions, long discussions)" at bounding box center [514, 188] width 223 height 12
click at [755, 606] on button "Next" at bounding box center [759, 655] width 45 height 23
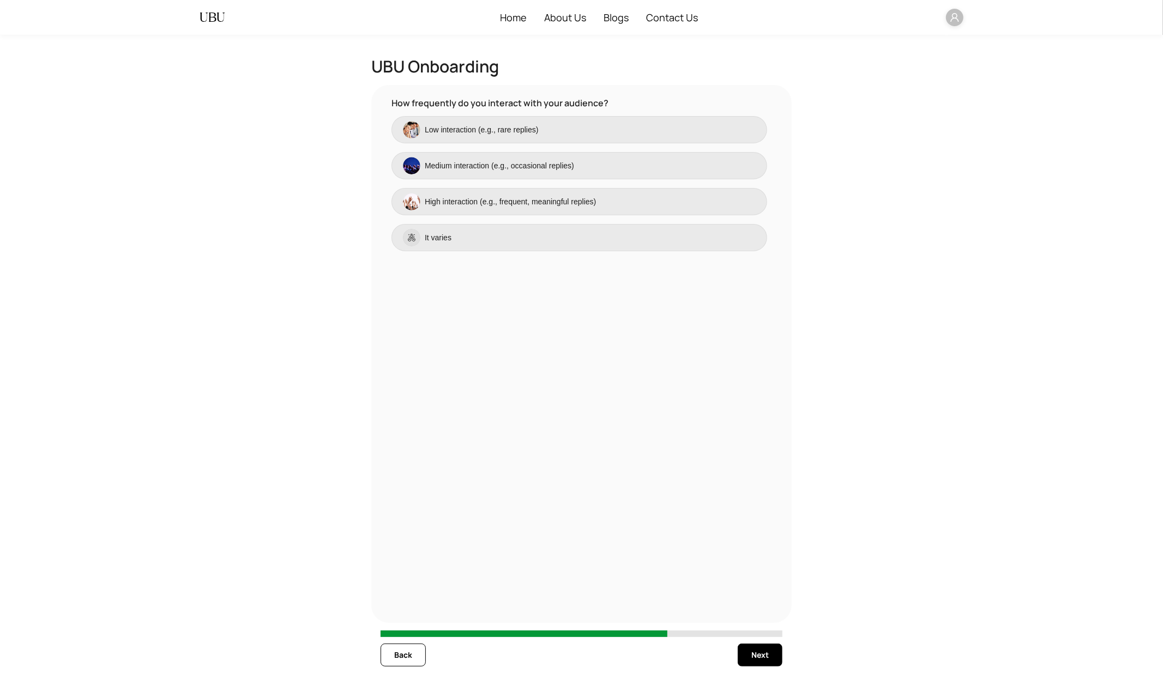
click at [507, 161] on span "Medium interaction (e.g., occasional replies)" at bounding box center [499, 166] width 149 height 12
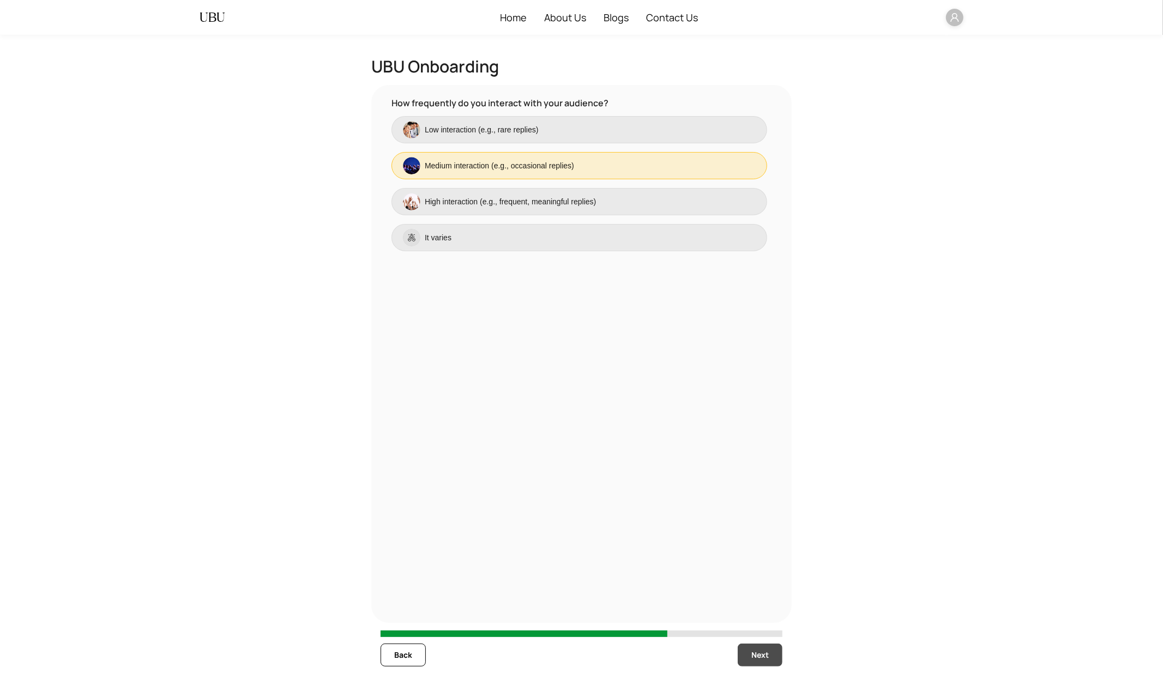
click at [765, 606] on span "Next" at bounding box center [759, 655] width 17 height 12
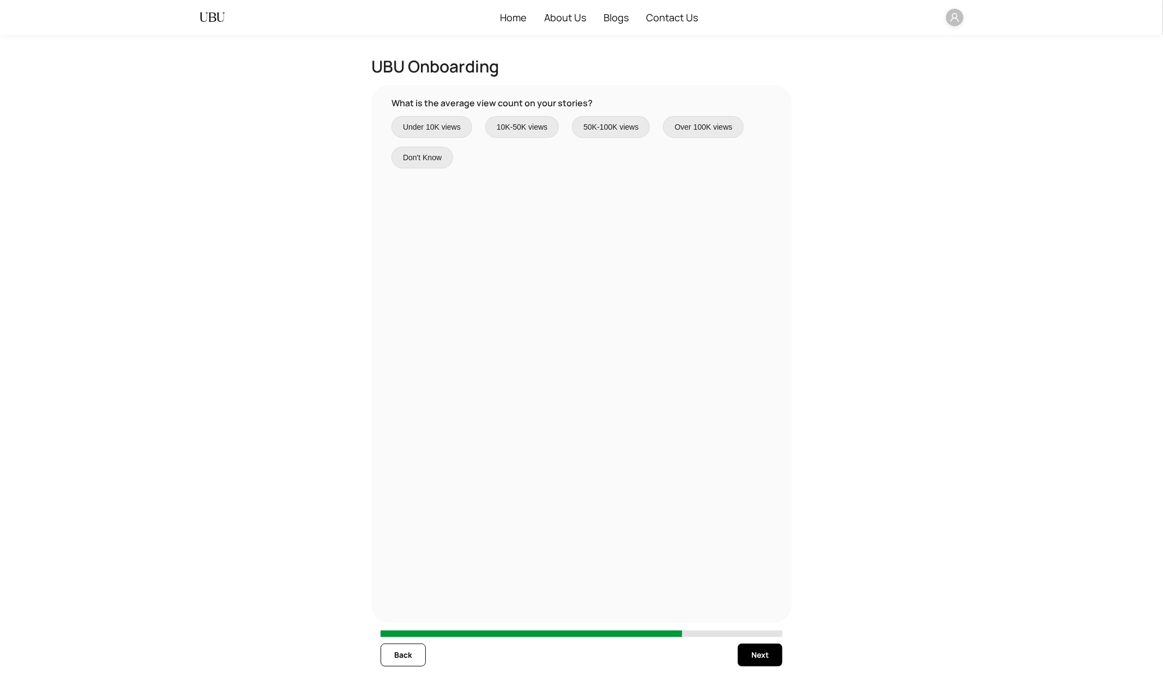
click at [547, 134] on label "10K-50K views" at bounding box center [522, 127] width 74 height 22
click at [404, 606] on span "Back" at bounding box center [403, 655] width 18 height 12
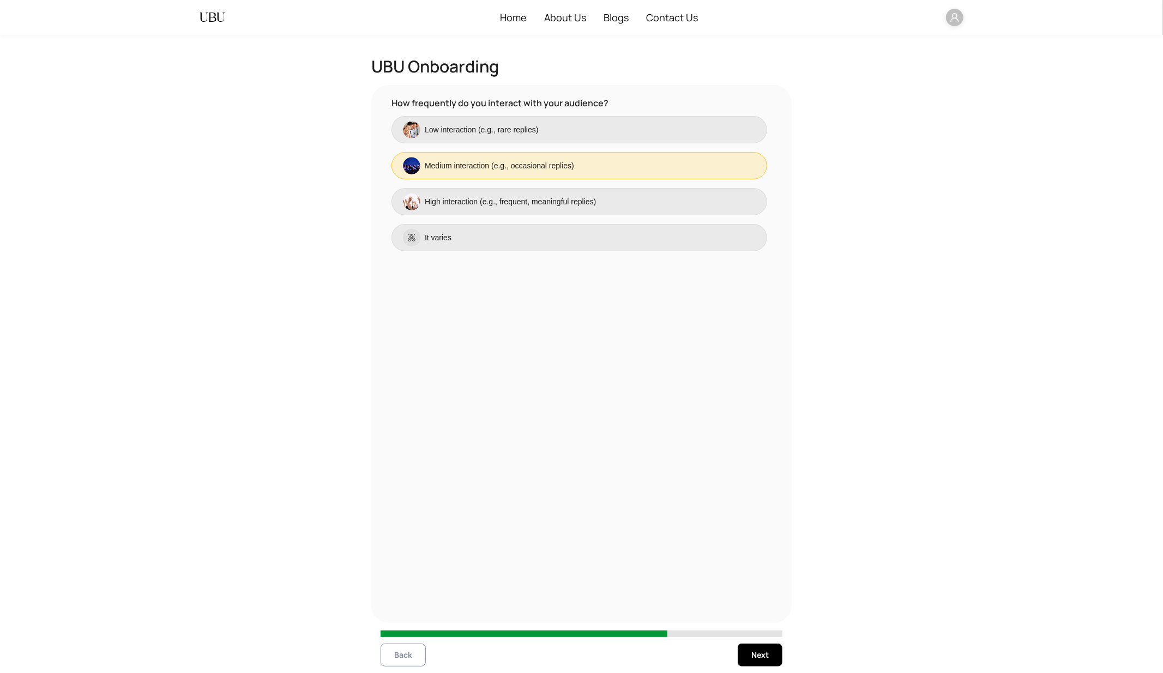
click at [404, 606] on span "Back" at bounding box center [403, 655] width 18 height 12
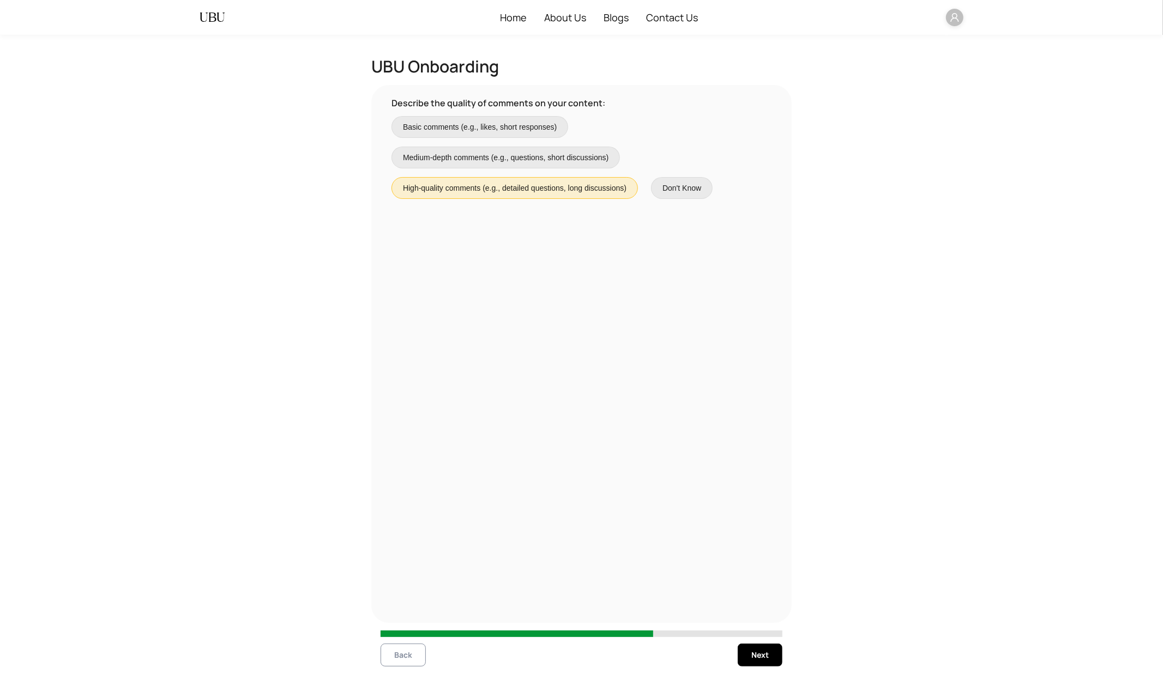
click at [404, 606] on span "Back" at bounding box center [403, 655] width 18 height 12
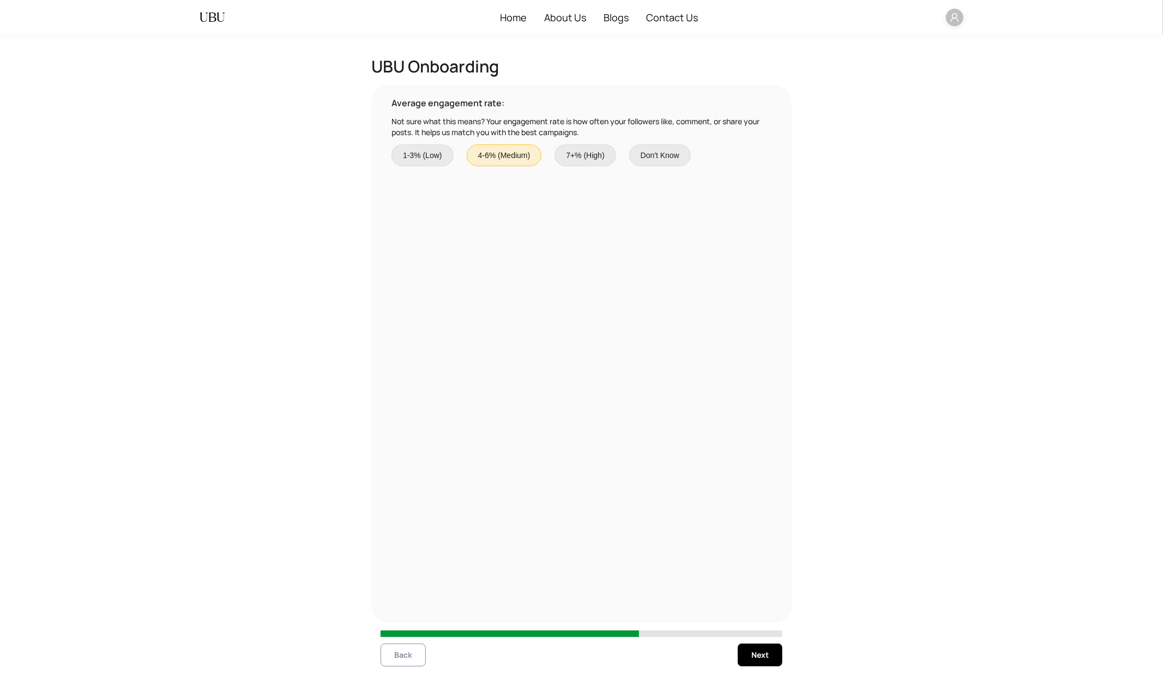
click at [404, 606] on span "Back" at bounding box center [403, 655] width 18 height 12
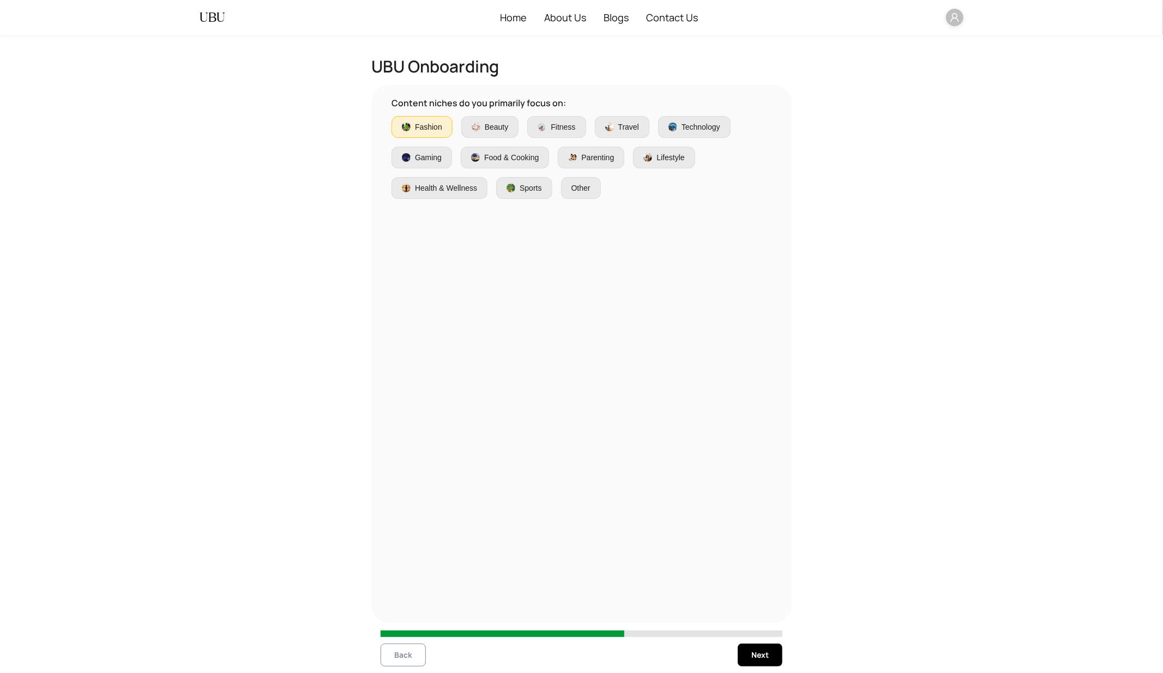
click at [404, 606] on span "Back" at bounding box center [403, 655] width 18 height 12
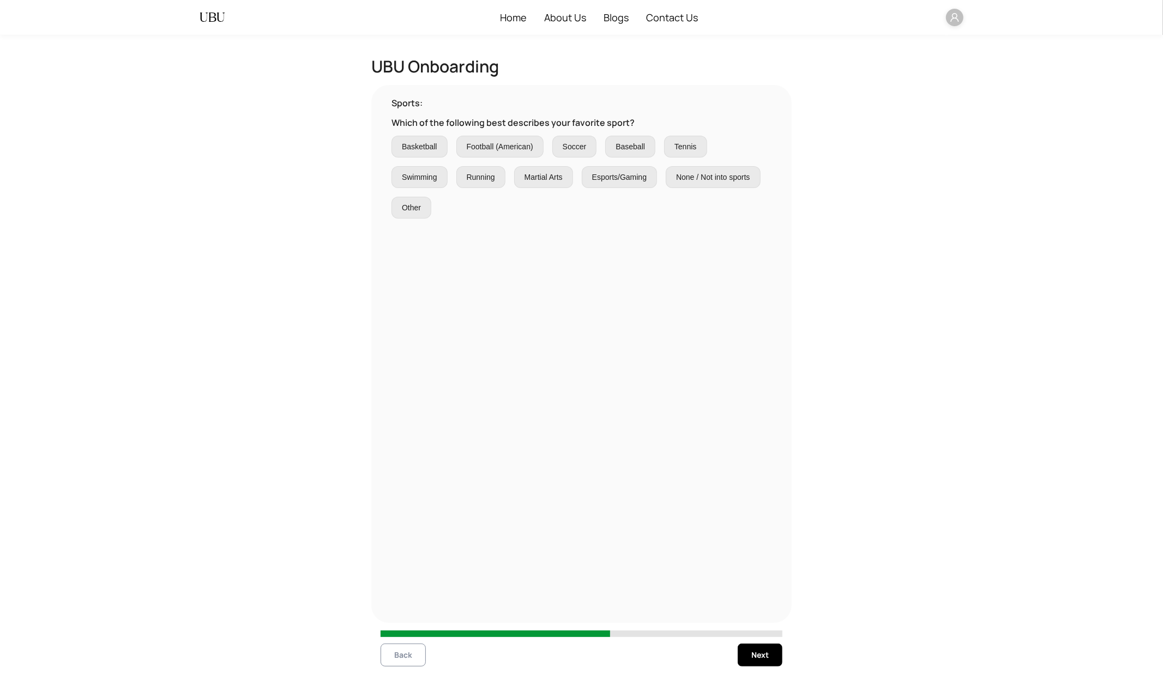
click at [404, 606] on span "Back" at bounding box center [403, 655] width 18 height 12
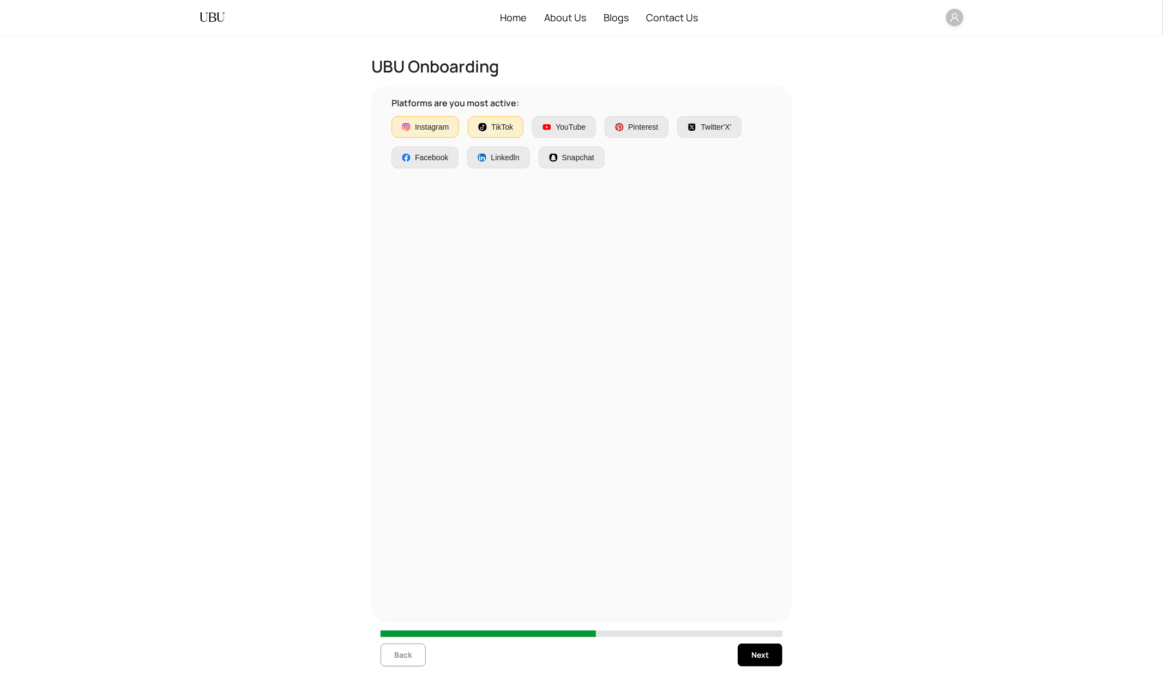
click at [404, 606] on span "Back" at bounding box center [403, 655] width 18 height 12
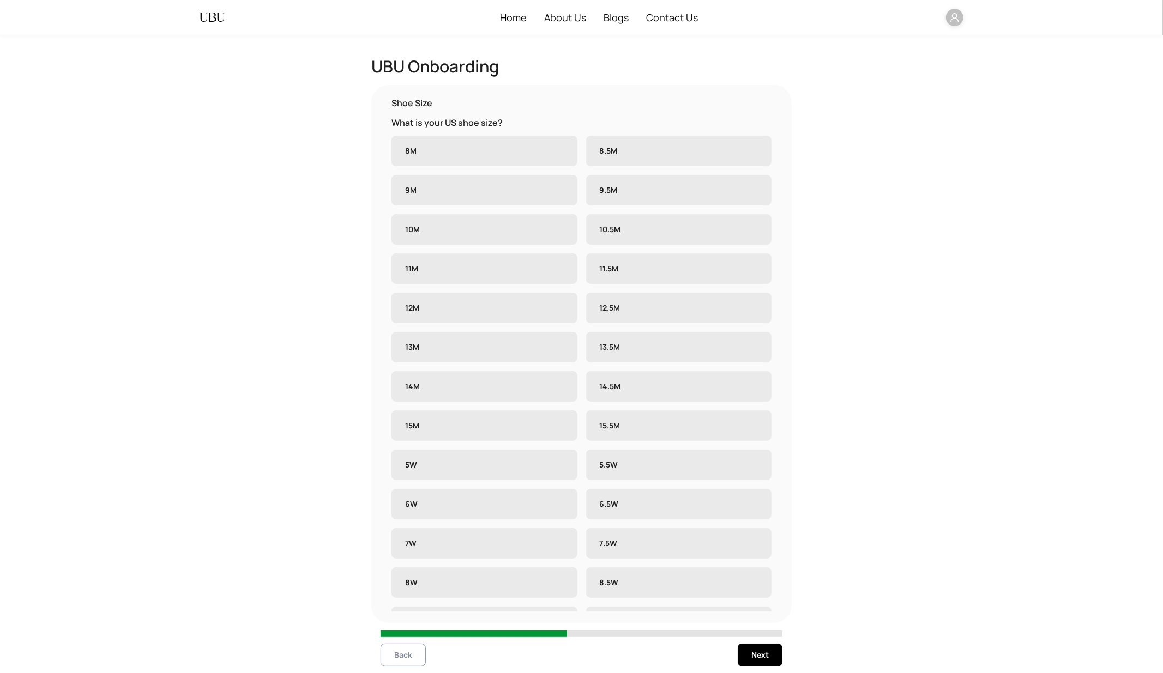
click at [404, 606] on span "Back" at bounding box center [403, 655] width 18 height 12
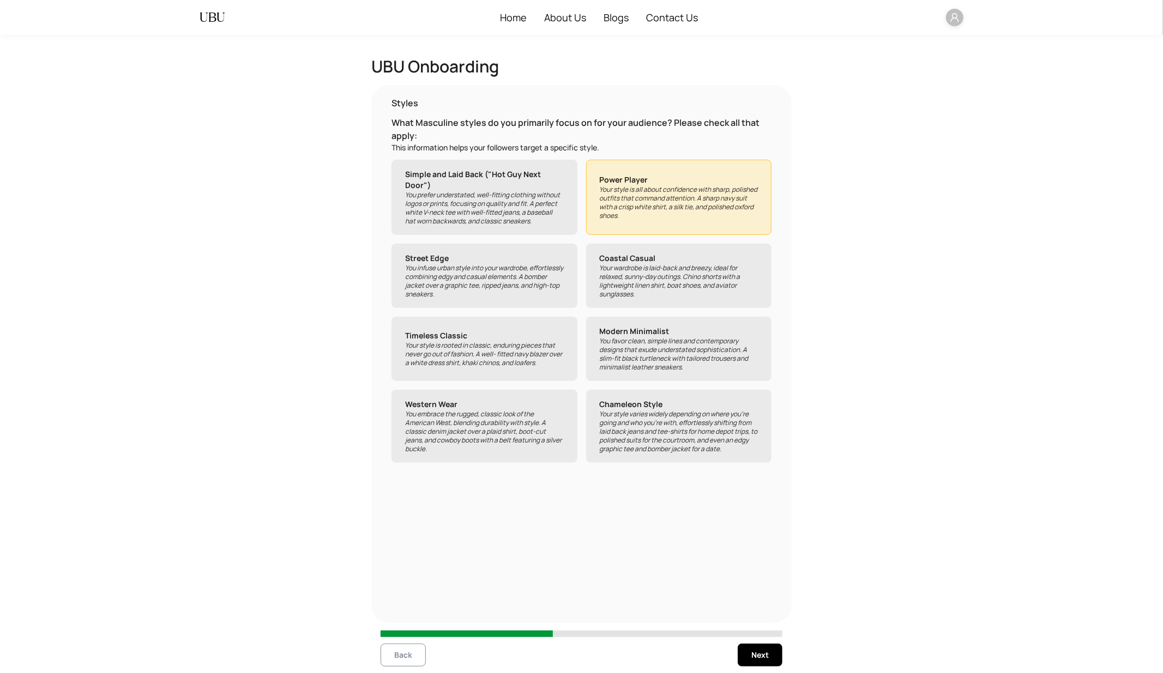
click at [404, 606] on span "Back" at bounding box center [403, 655] width 18 height 12
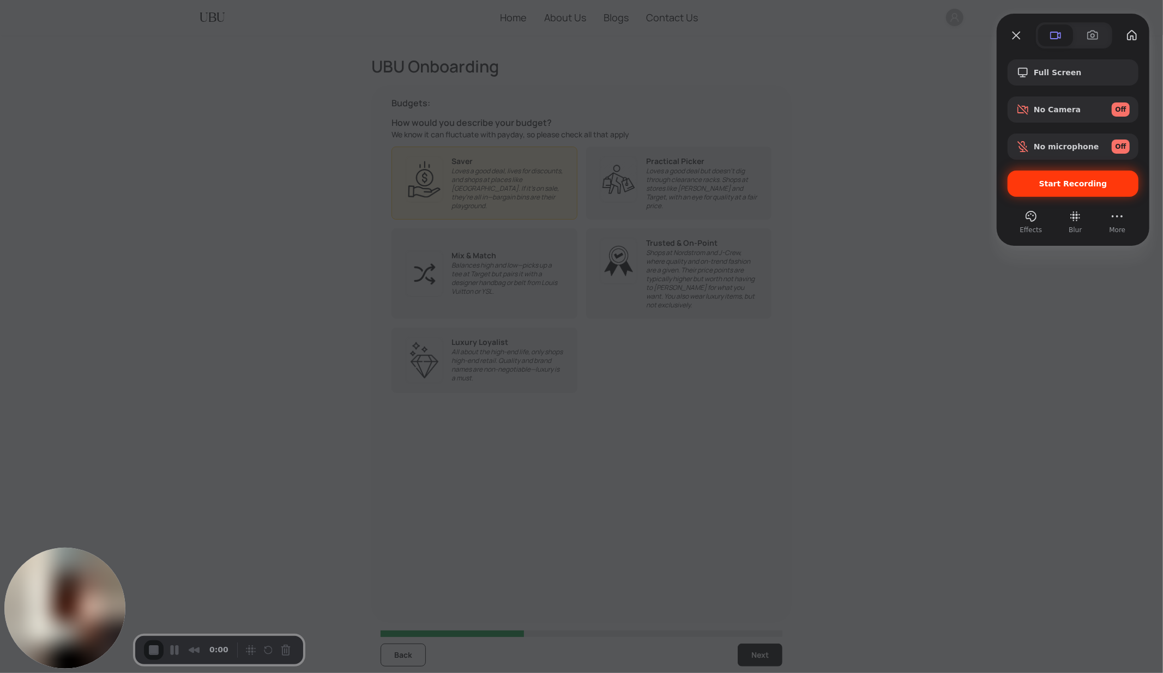
click at [1042, 186] on span "Start Recording" at bounding box center [1072, 183] width 113 height 9
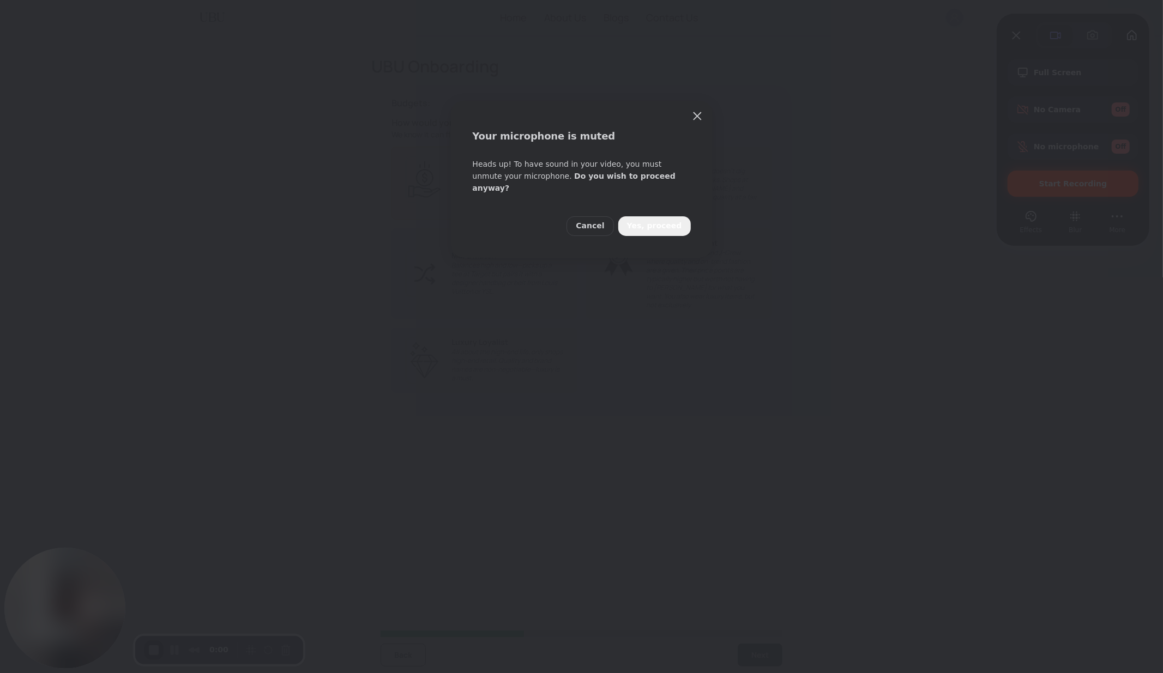
click at [658, 220] on span "Yes, proceed" at bounding box center [654, 226] width 55 height 12
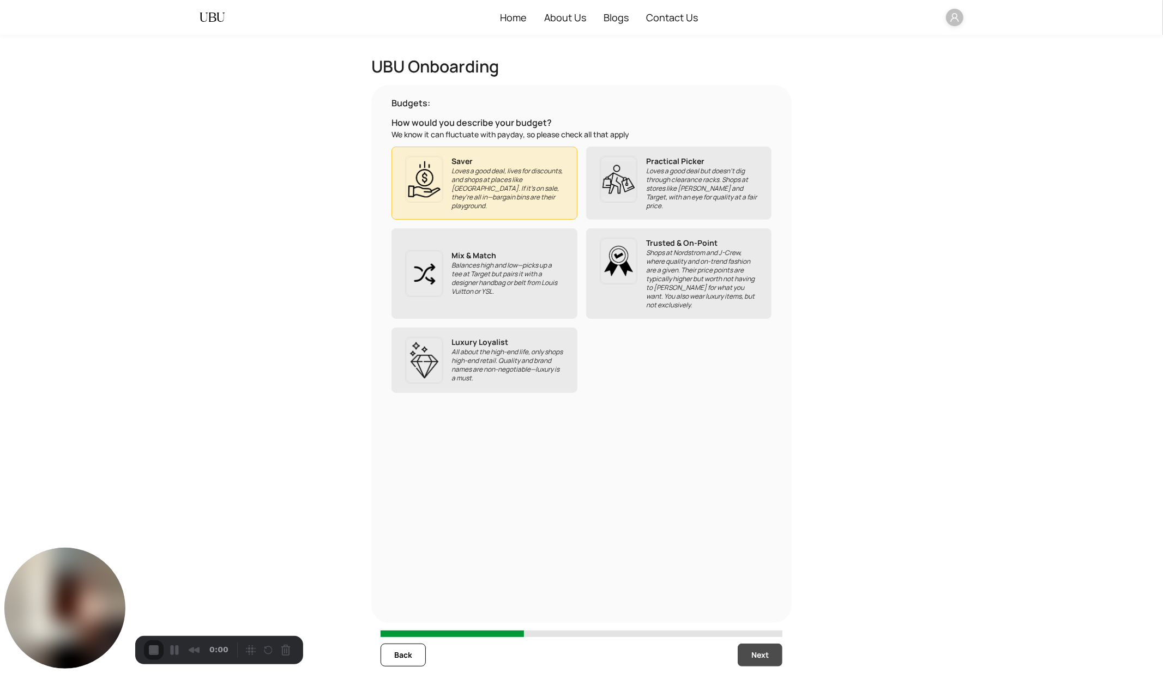
click at [753, 606] on span "Next" at bounding box center [759, 655] width 17 height 12
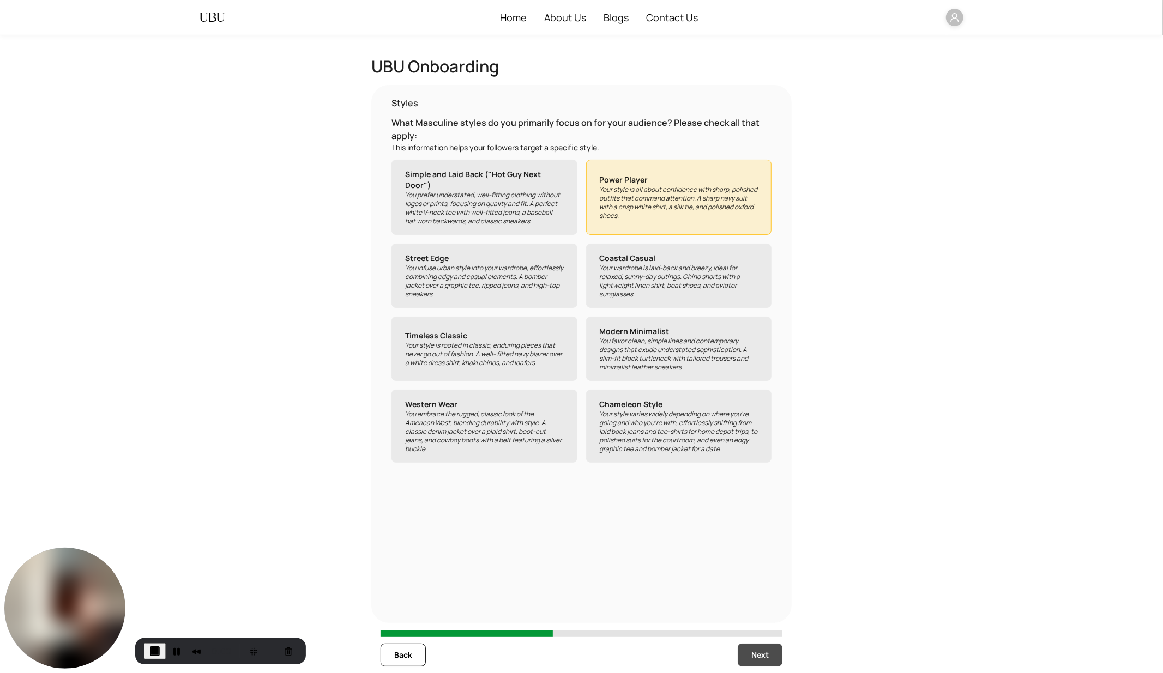
click at [758, 606] on span "Next" at bounding box center [759, 655] width 17 height 12
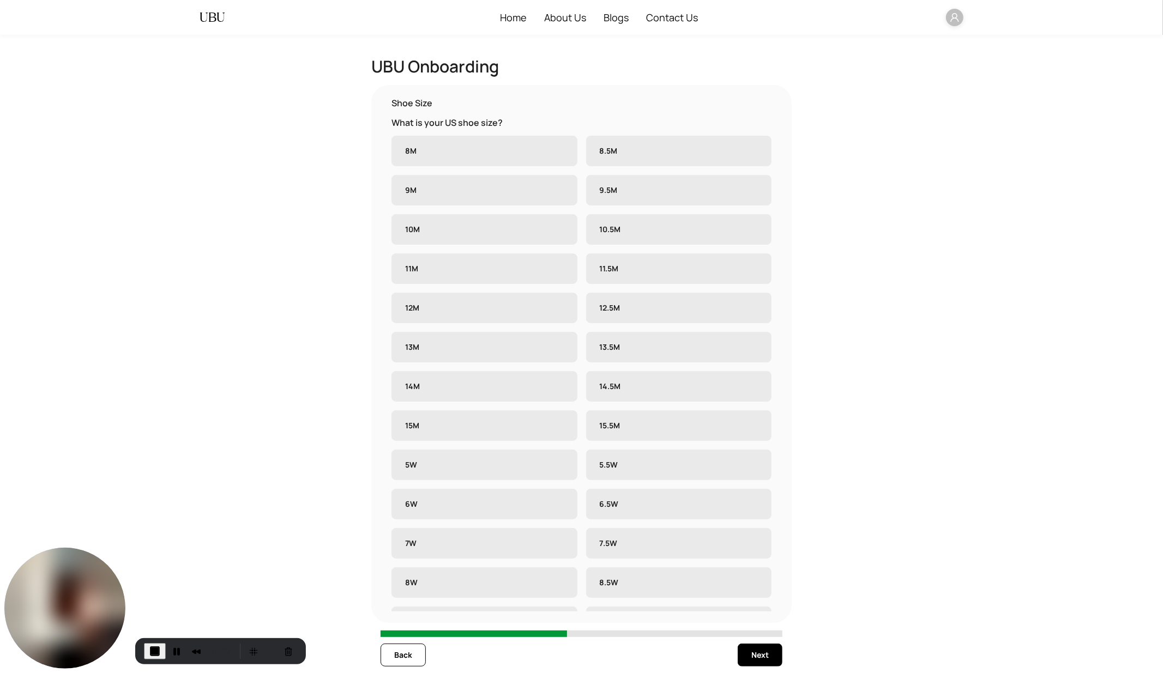
click at [488, 156] on label "8M" at bounding box center [484, 151] width 186 height 31
click at [487, 185] on label "9M" at bounding box center [484, 190] width 186 height 31
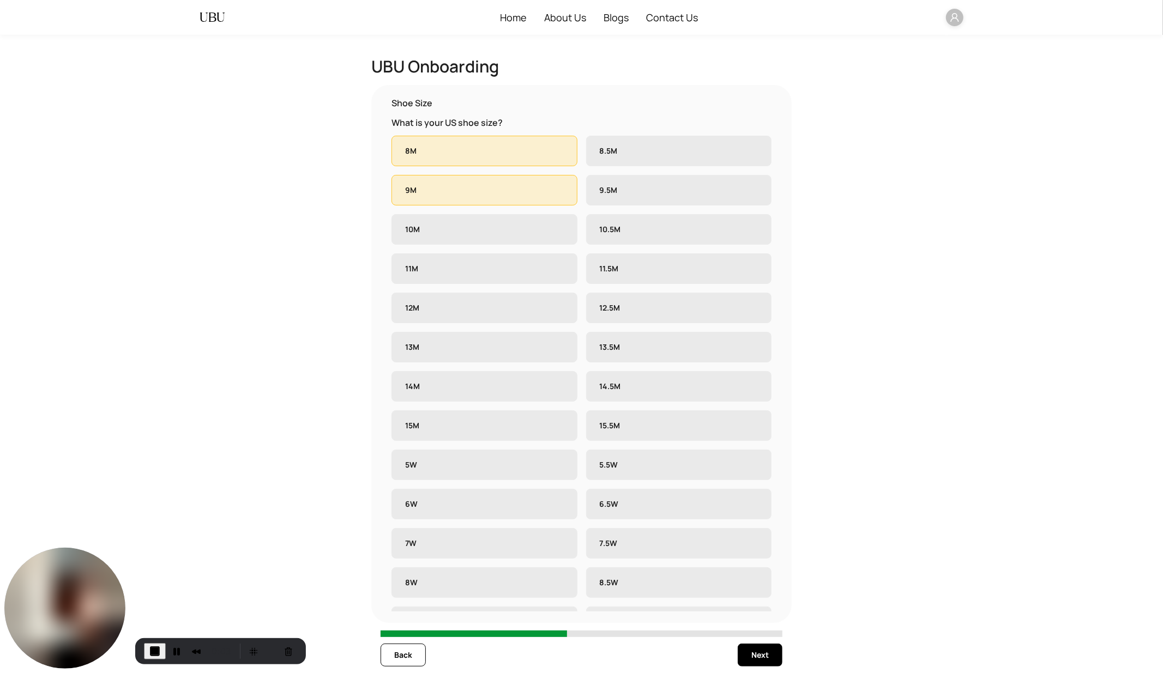
click at [623, 155] on label "8.5M" at bounding box center [679, 151] width 186 height 31
click at [625, 190] on label "9.5M" at bounding box center [679, 190] width 186 height 31
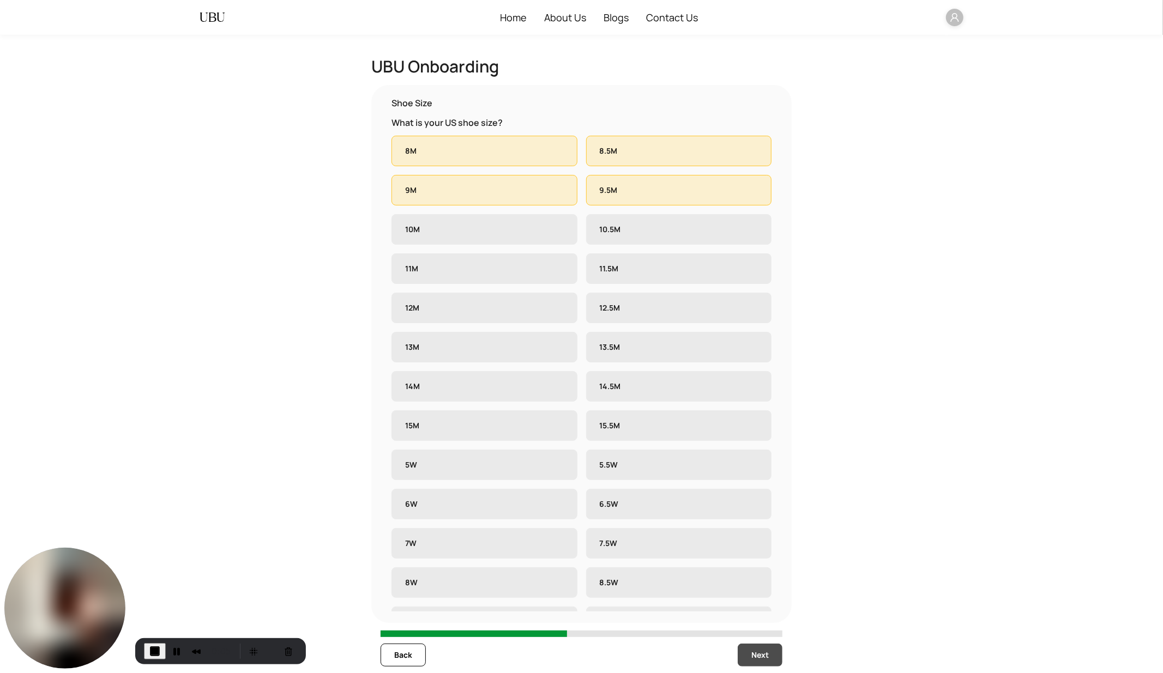
click at [749, 606] on button "Next" at bounding box center [759, 655] width 45 height 23
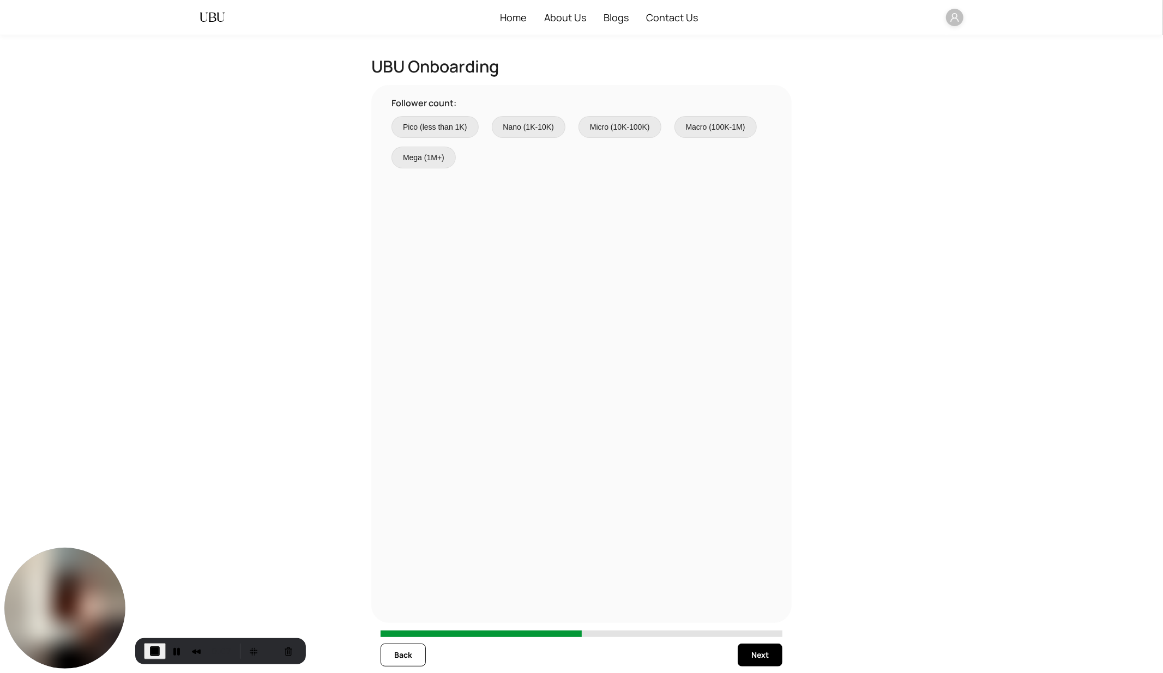
click at [440, 124] on span "Pico (less than 1K)" at bounding box center [435, 127] width 64 height 12
click at [748, 606] on button "Next" at bounding box center [759, 655] width 45 height 23
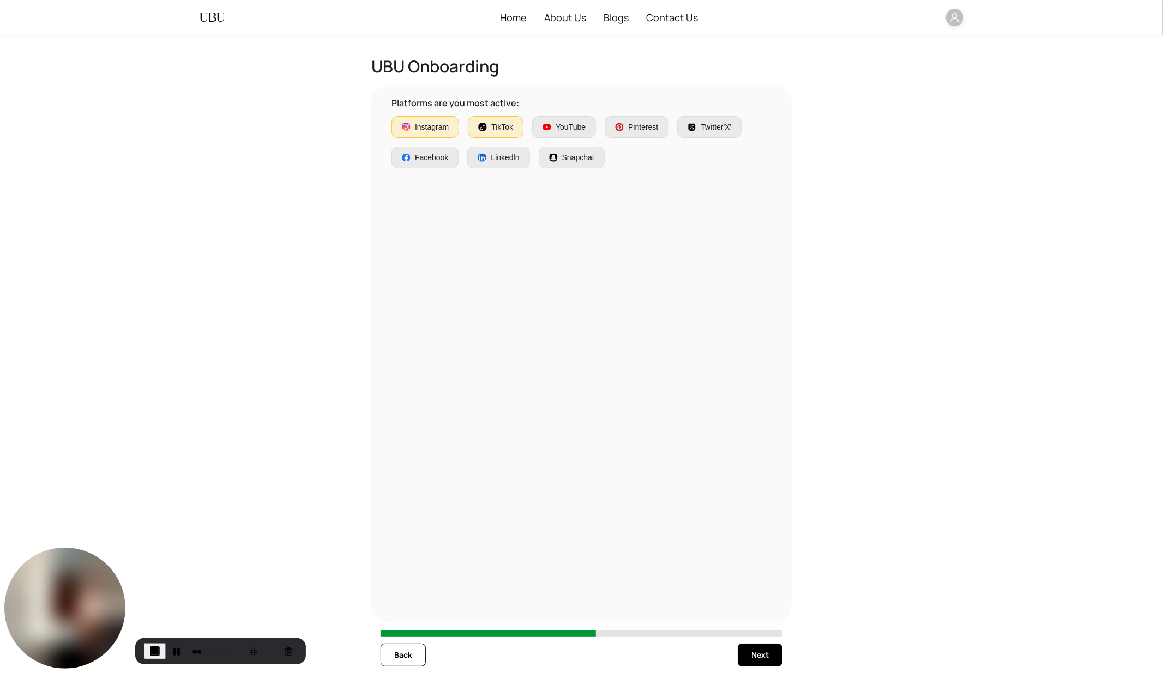
click at [567, 129] on span "YouTube" at bounding box center [570, 127] width 30 height 12
click at [762, 606] on span "Next" at bounding box center [759, 655] width 17 height 12
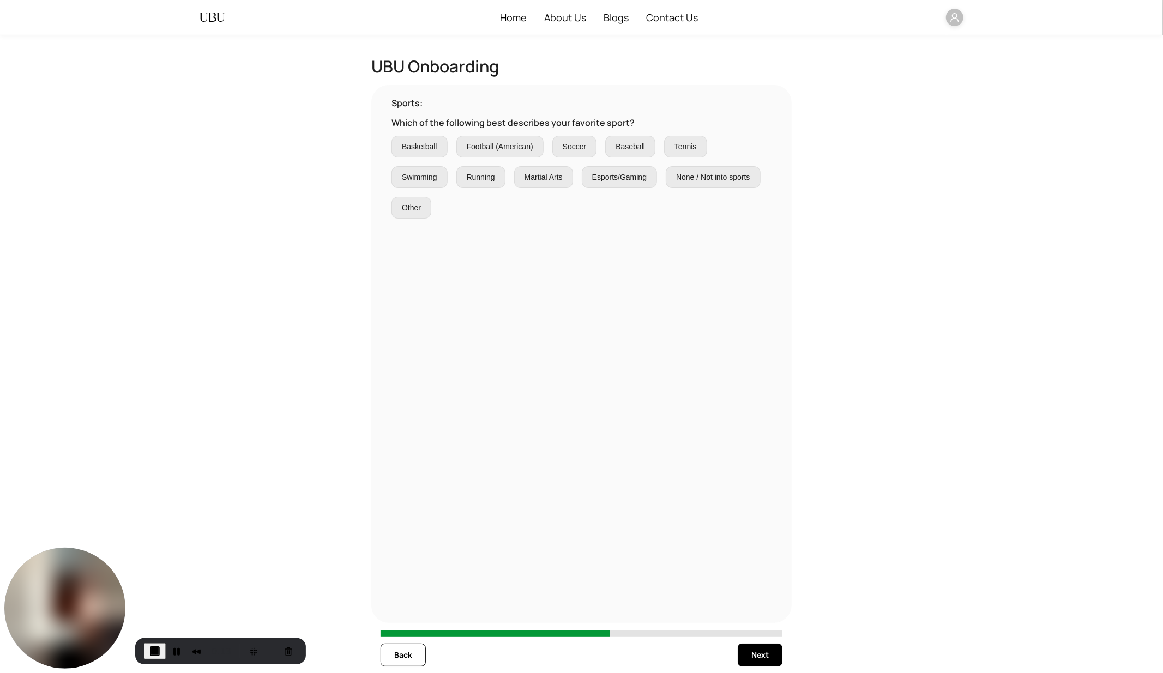
click at [426, 147] on span "Basketball" at bounding box center [419, 147] width 35 height 12
click at [505, 149] on span "Football (American)" at bounding box center [500, 147] width 66 height 12
click at [761, 606] on span "Next" at bounding box center [759, 655] width 17 height 12
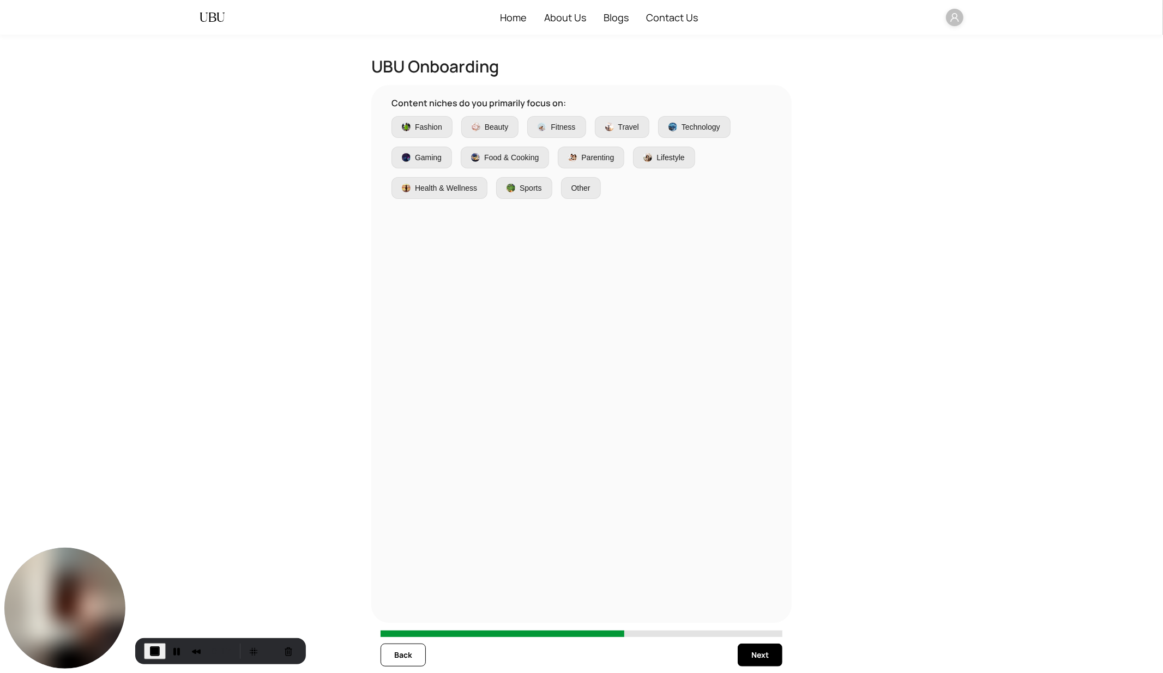
click at [423, 119] on label "Fashion" at bounding box center [421, 127] width 61 height 22
click at [481, 134] on label "Beauty" at bounding box center [490, 127] width 58 height 22
click at [755, 606] on button "Next" at bounding box center [759, 655] width 45 height 23
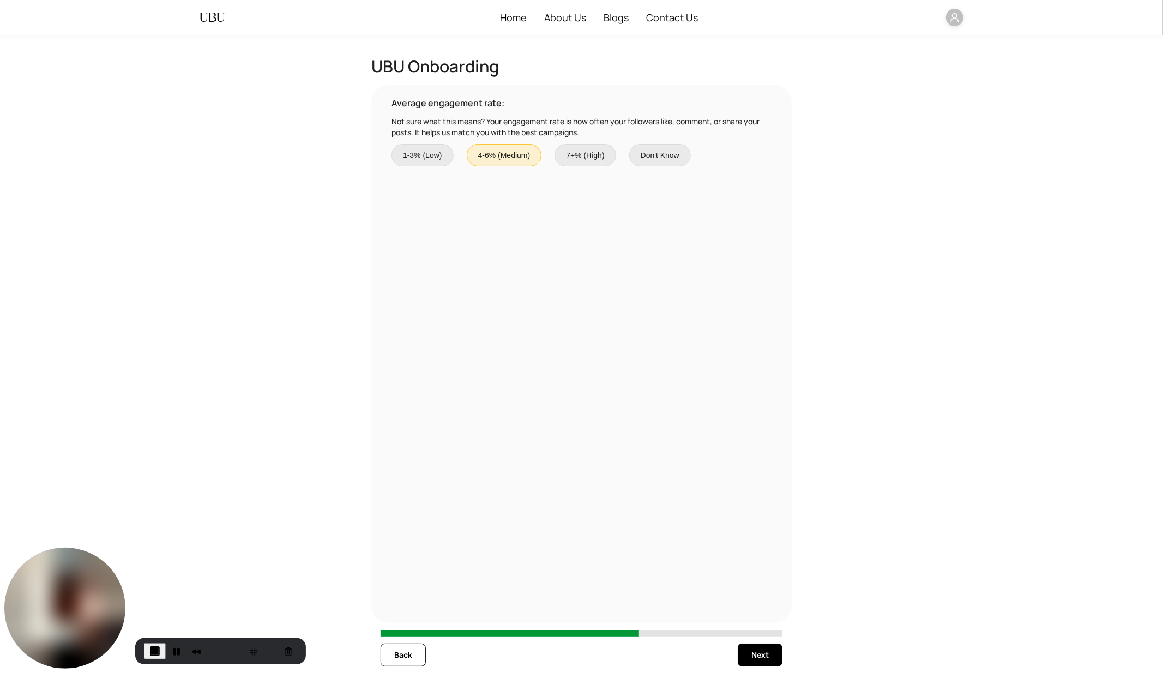
click at [582, 162] on label "7+% (High)" at bounding box center [584, 155] width 61 height 22
click at [759, 606] on span "Next" at bounding box center [759, 655] width 17 height 12
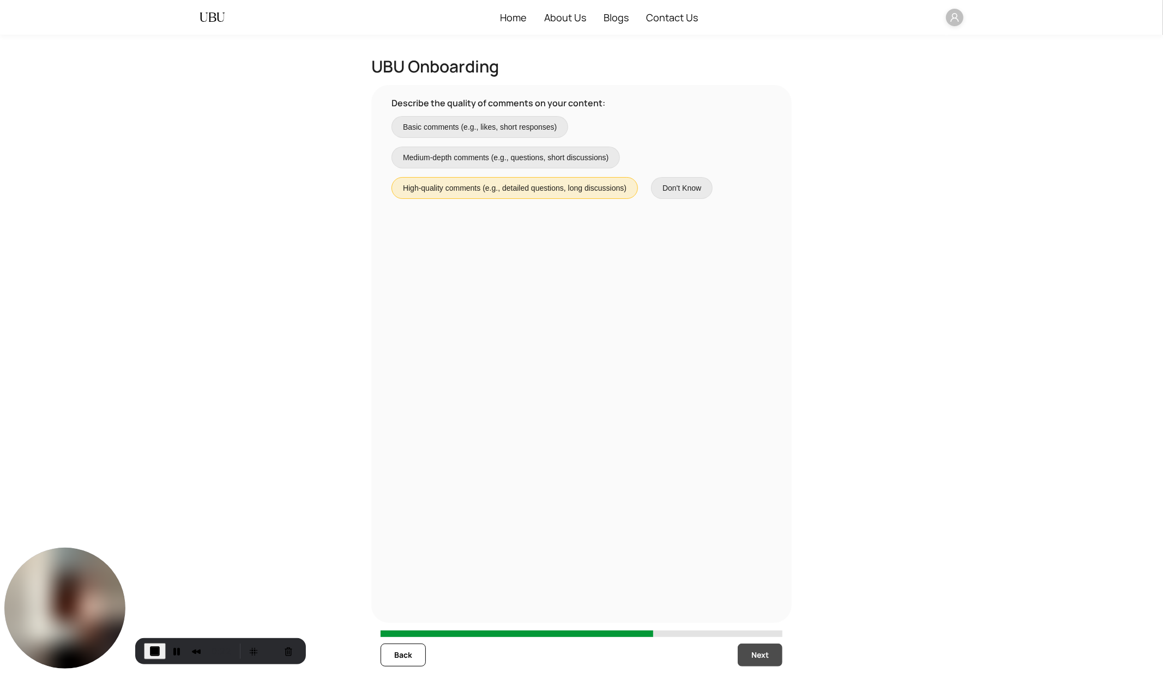
click at [748, 606] on button "Next" at bounding box center [759, 655] width 45 height 23
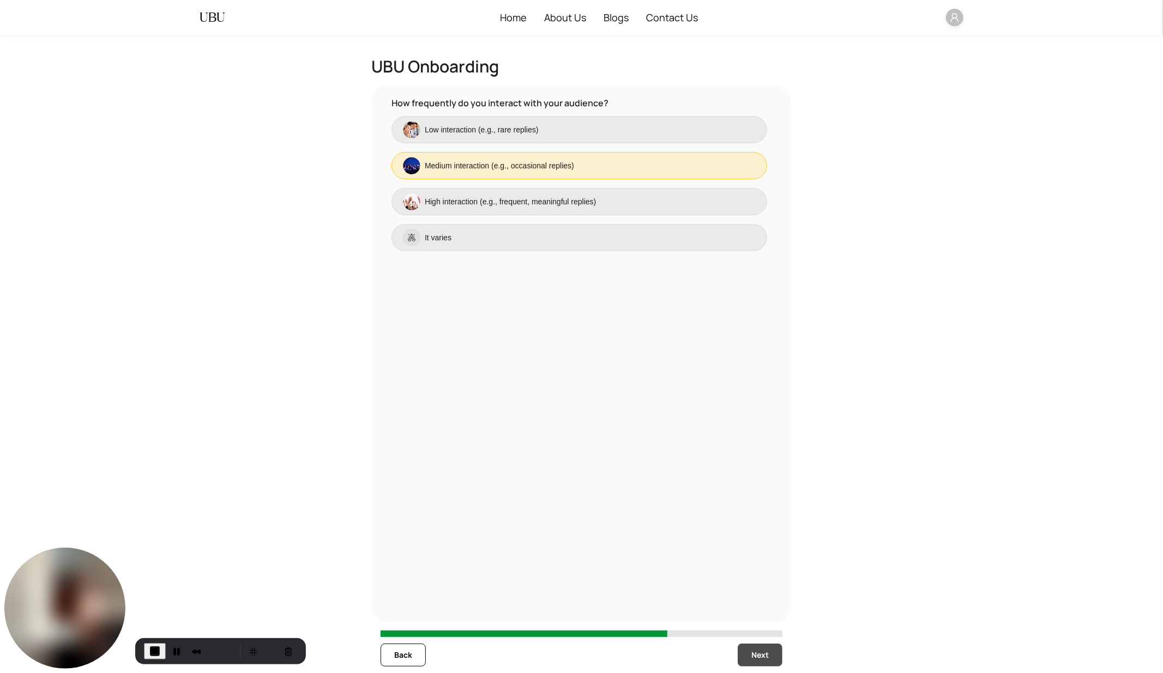
click at [748, 606] on button "Next" at bounding box center [759, 655] width 45 height 23
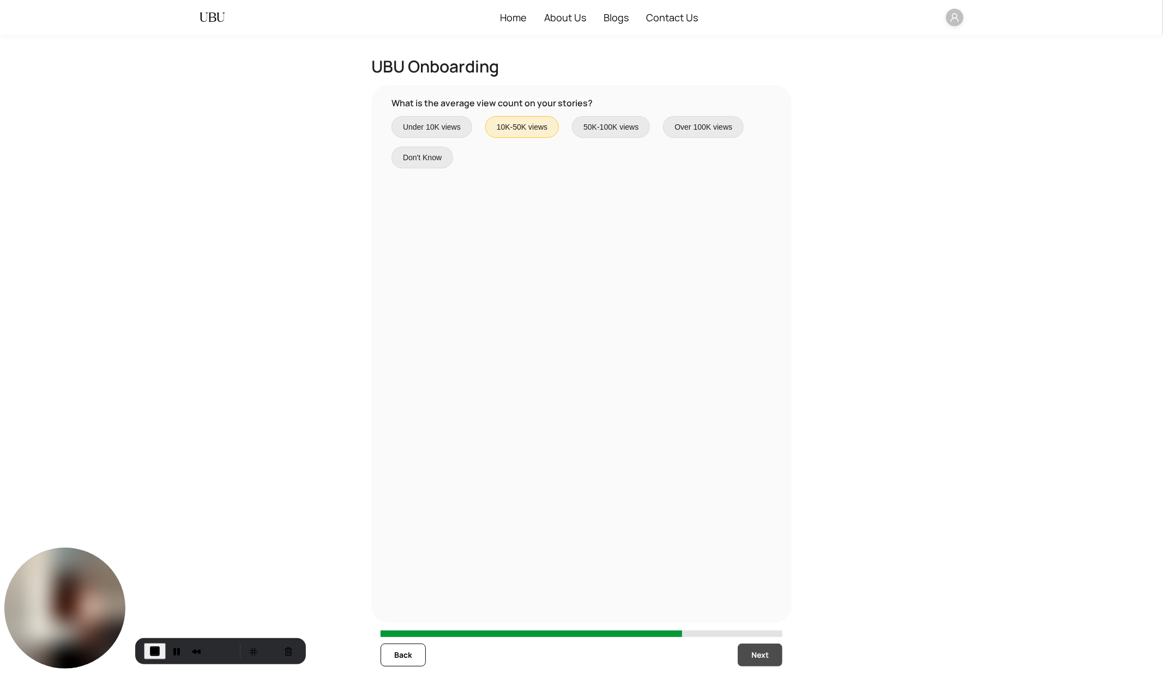
click at [748, 606] on button "Next" at bounding box center [759, 655] width 45 height 23
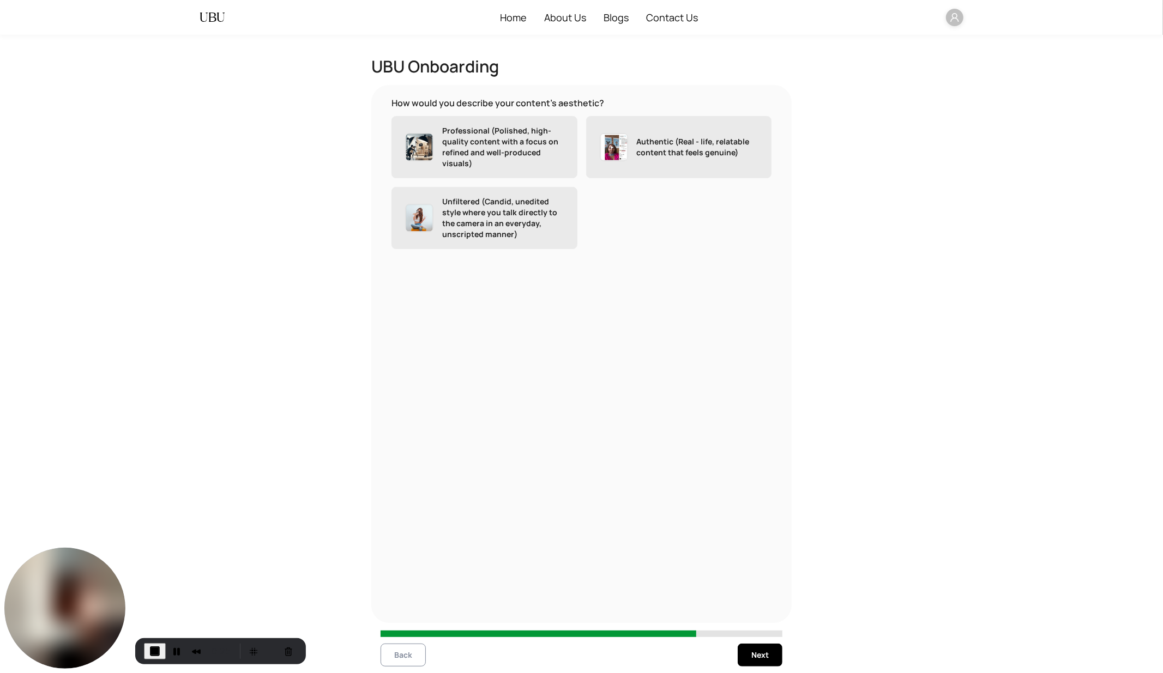
click at [401, 606] on span "Back" at bounding box center [403, 655] width 18 height 12
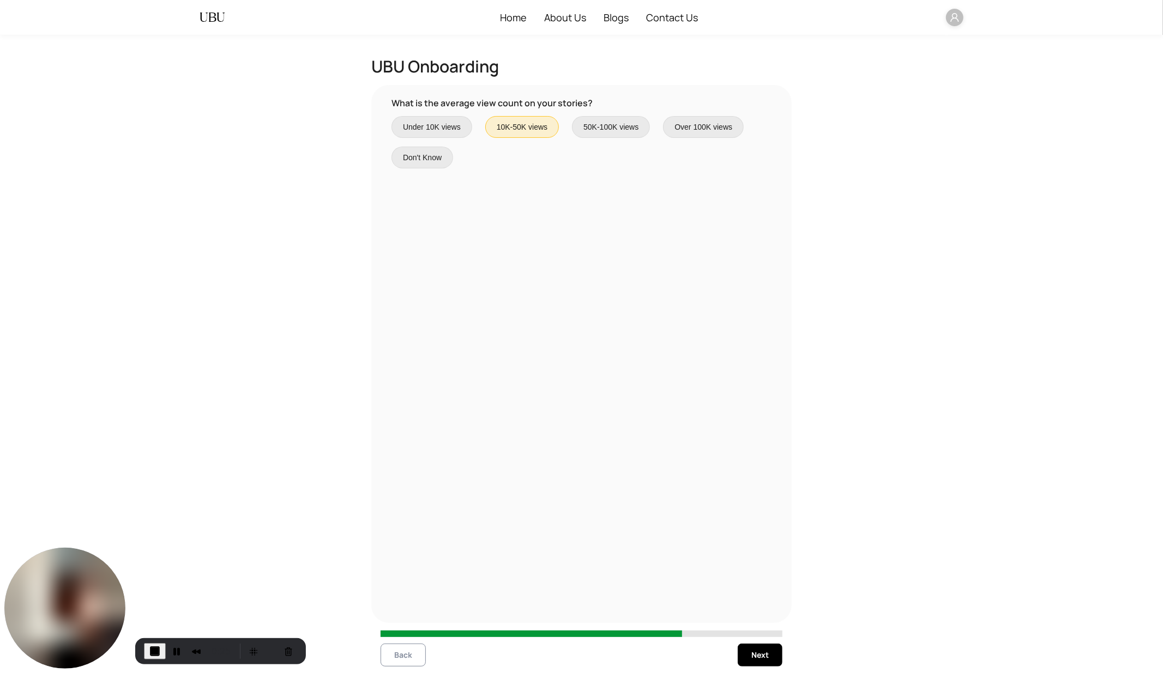
click at [401, 606] on span "Back" at bounding box center [403, 655] width 18 height 12
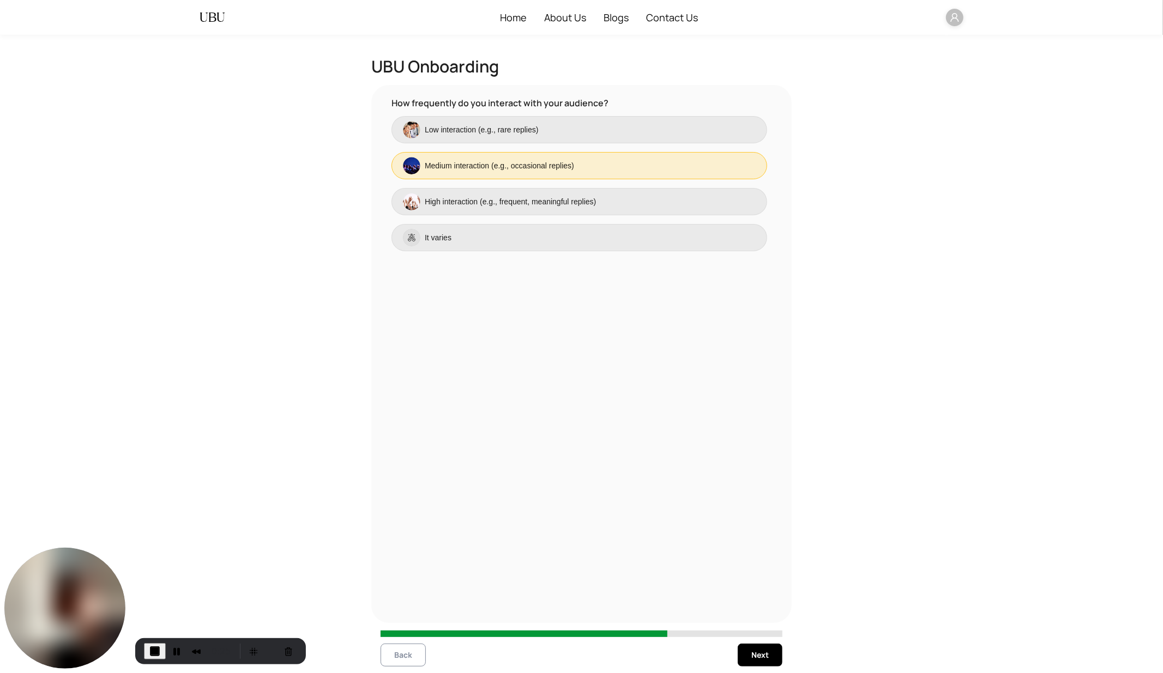
click at [401, 606] on span "Back" at bounding box center [403, 655] width 18 height 12
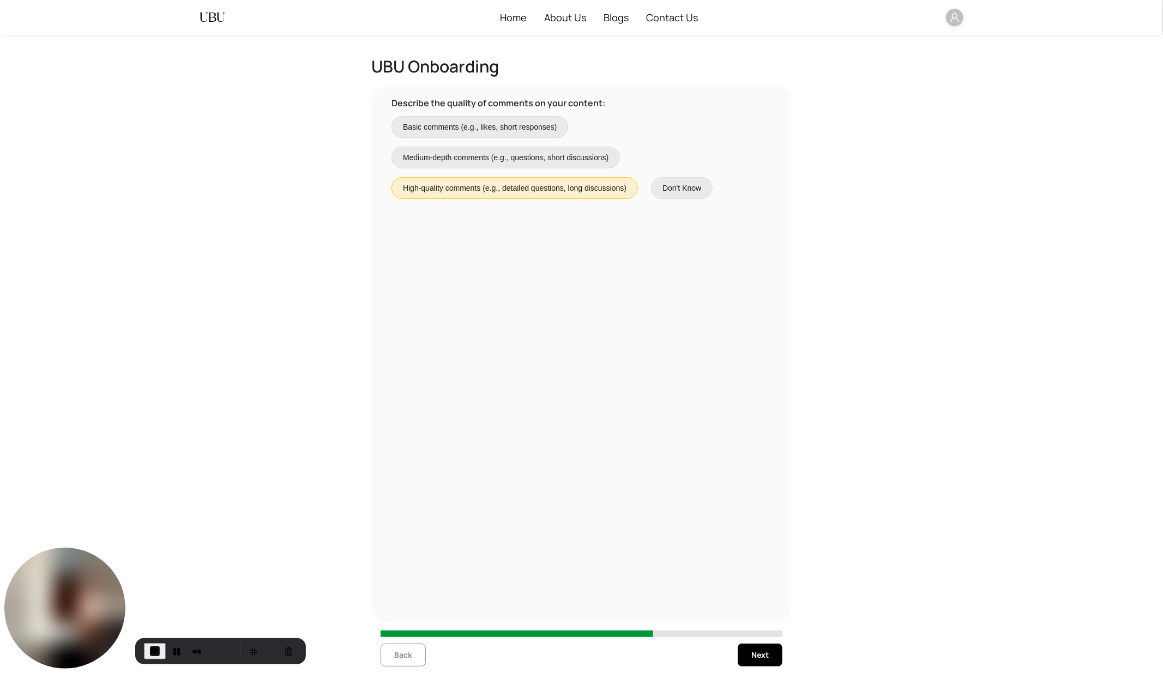
click at [401, 606] on span "Back" at bounding box center [403, 655] width 18 height 12
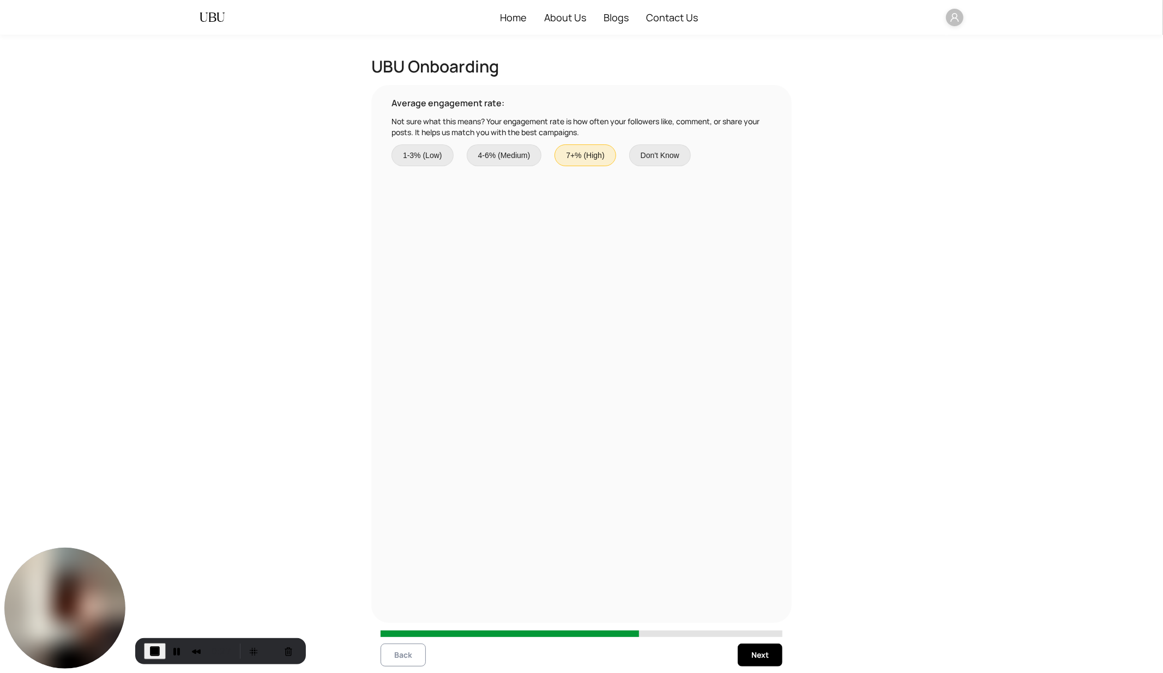
click at [401, 606] on span "Back" at bounding box center [403, 655] width 18 height 12
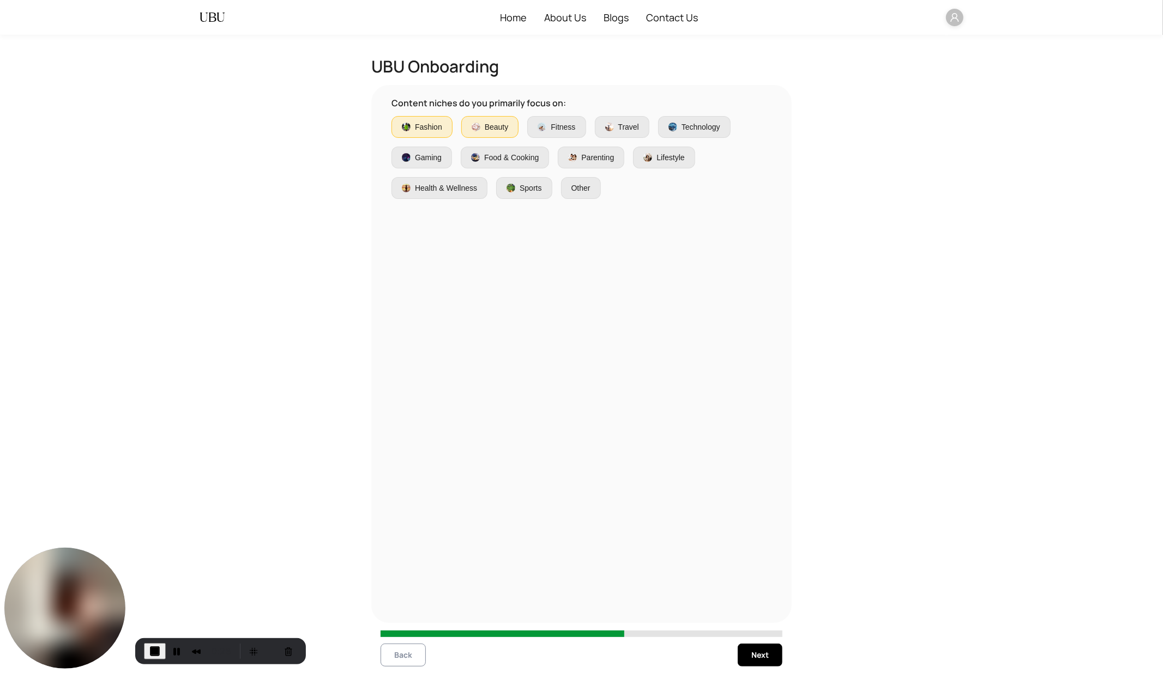
click at [401, 606] on span "Back" at bounding box center [403, 655] width 18 height 12
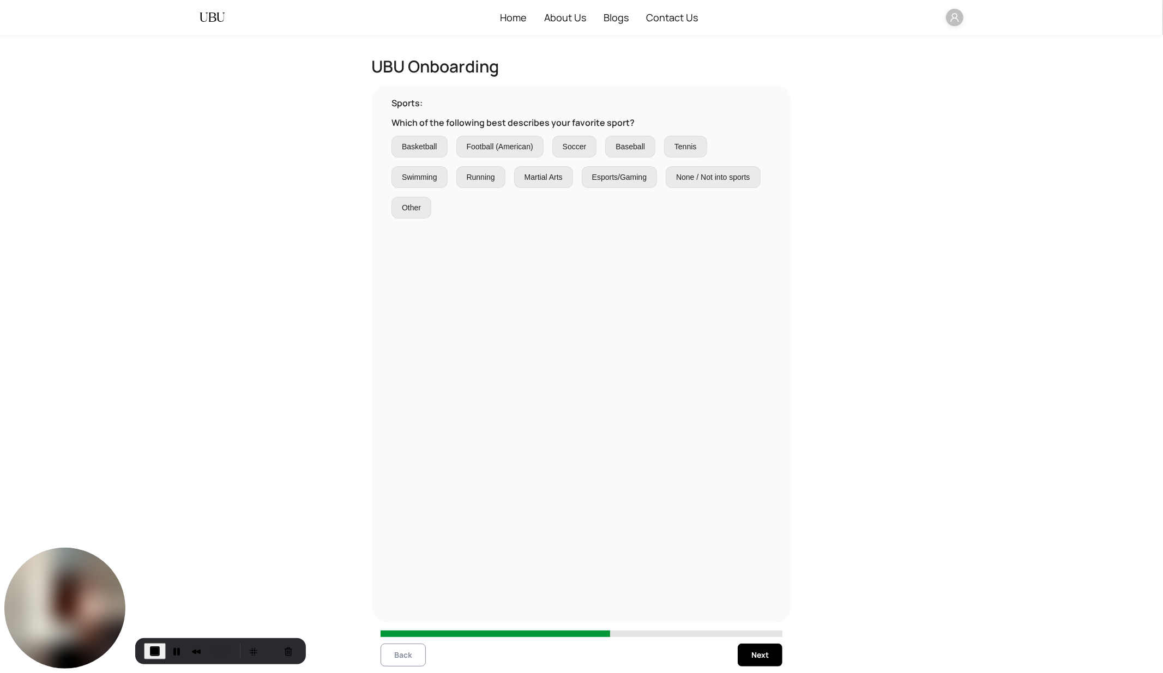
click at [399, 606] on span "Back" at bounding box center [403, 655] width 18 height 12
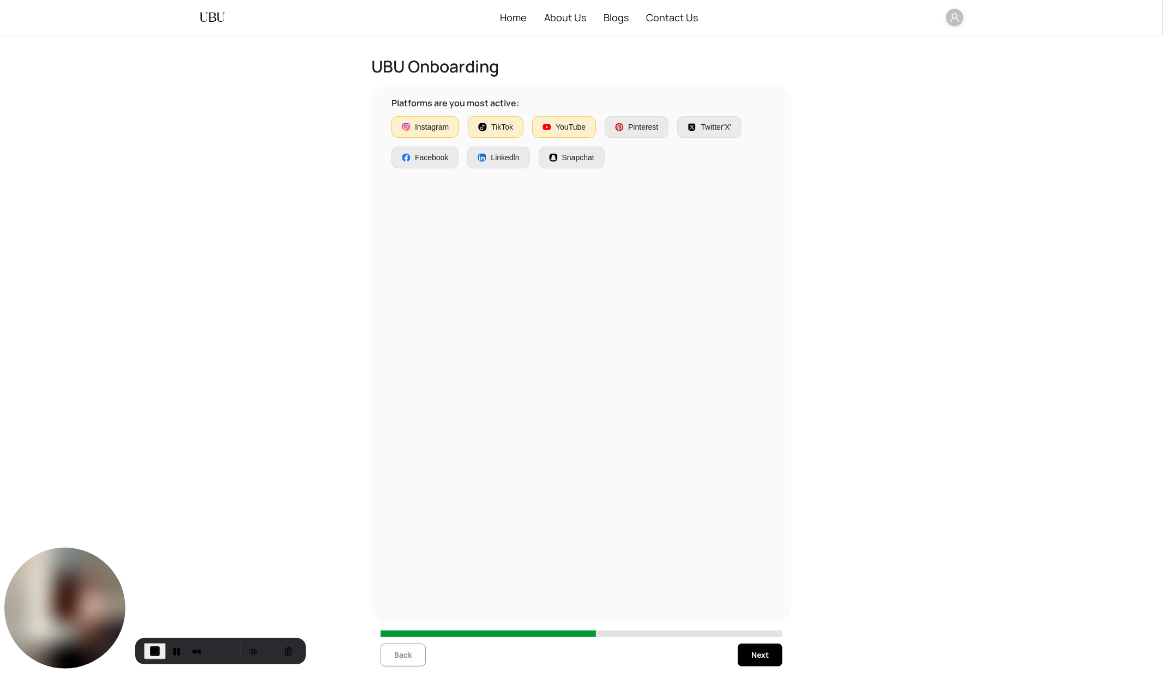
click at [399, 606] on span "Back" at bounding box center [403, 655] width 18 height 12
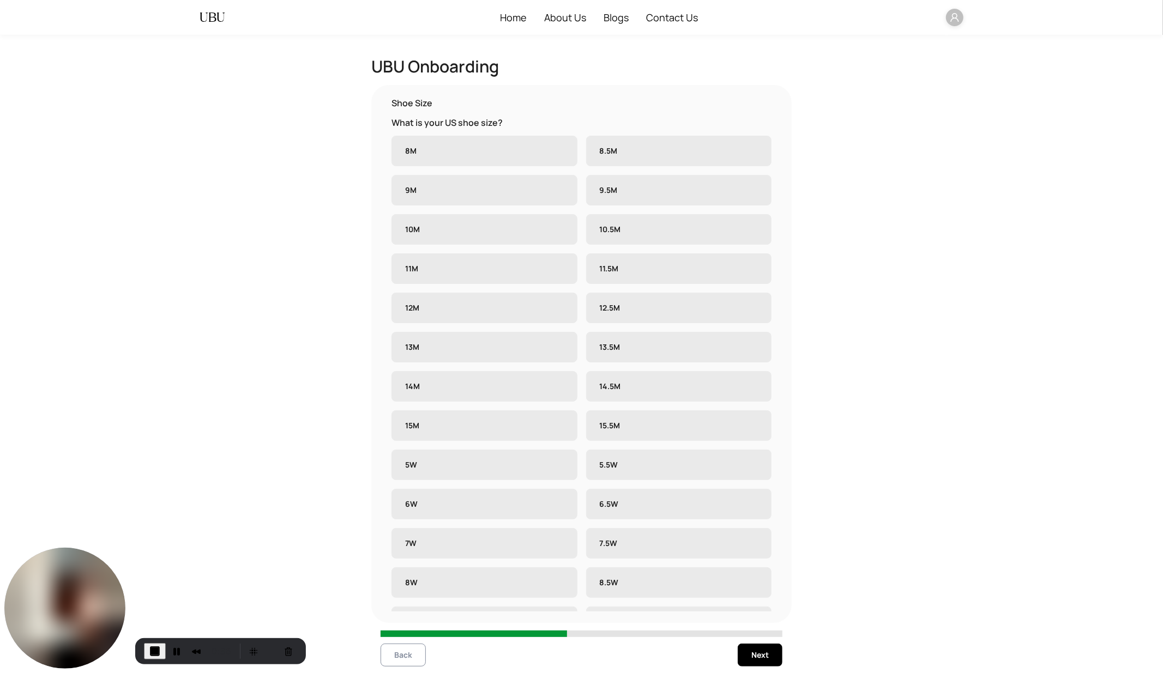
click at [395, 606] on button "Back" at bounding box center [402, 655] width 45 height 23
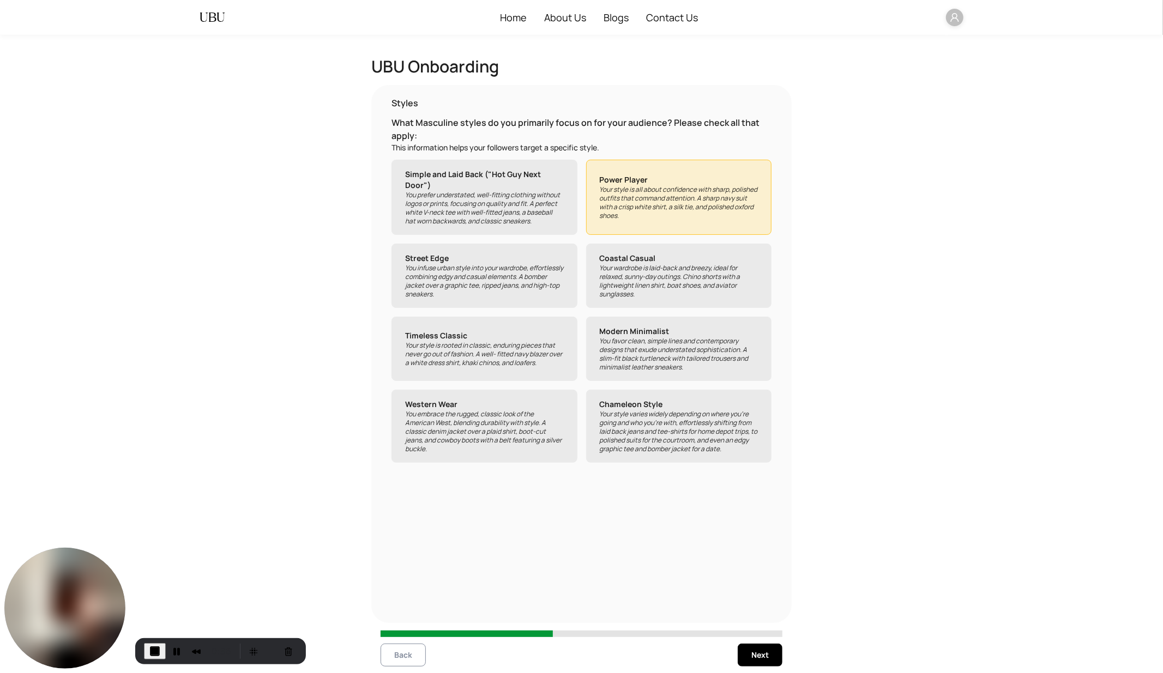
click at [395, 606] on button "Back" at bounding box center [402, 655] width 45 height 23
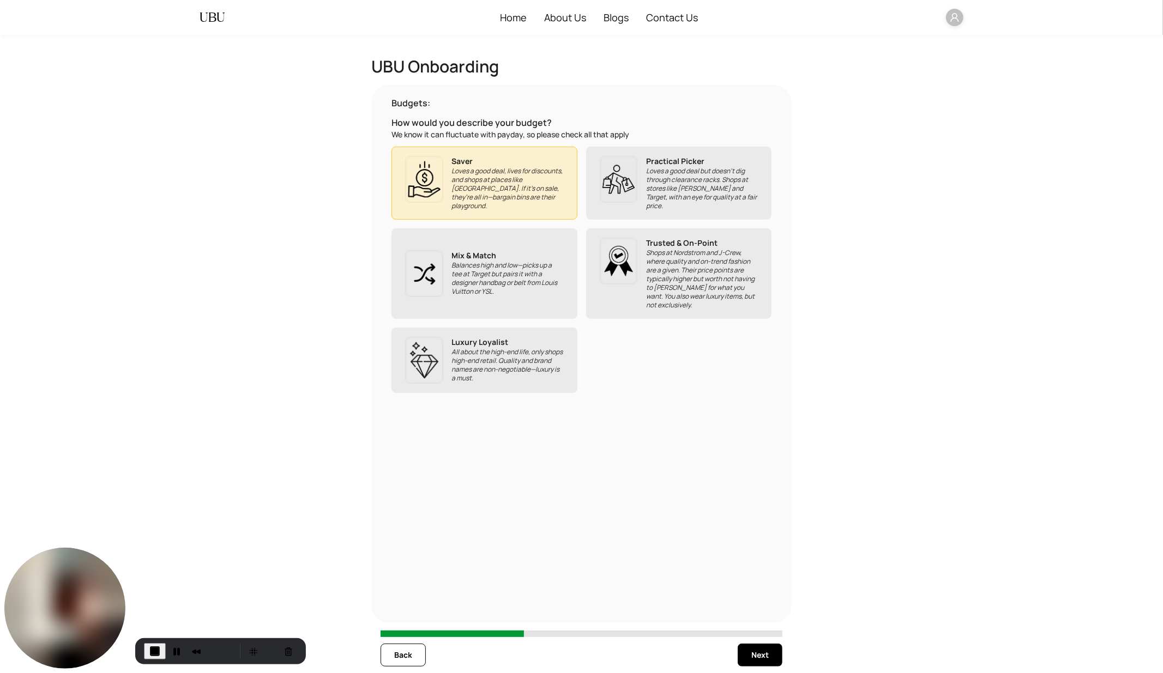
click at [653, 193] on p "Loves a good deal but doesn’t dig through clearance racks. Shops at stores like…" at bounding box center [702, 189] width 112 height 44
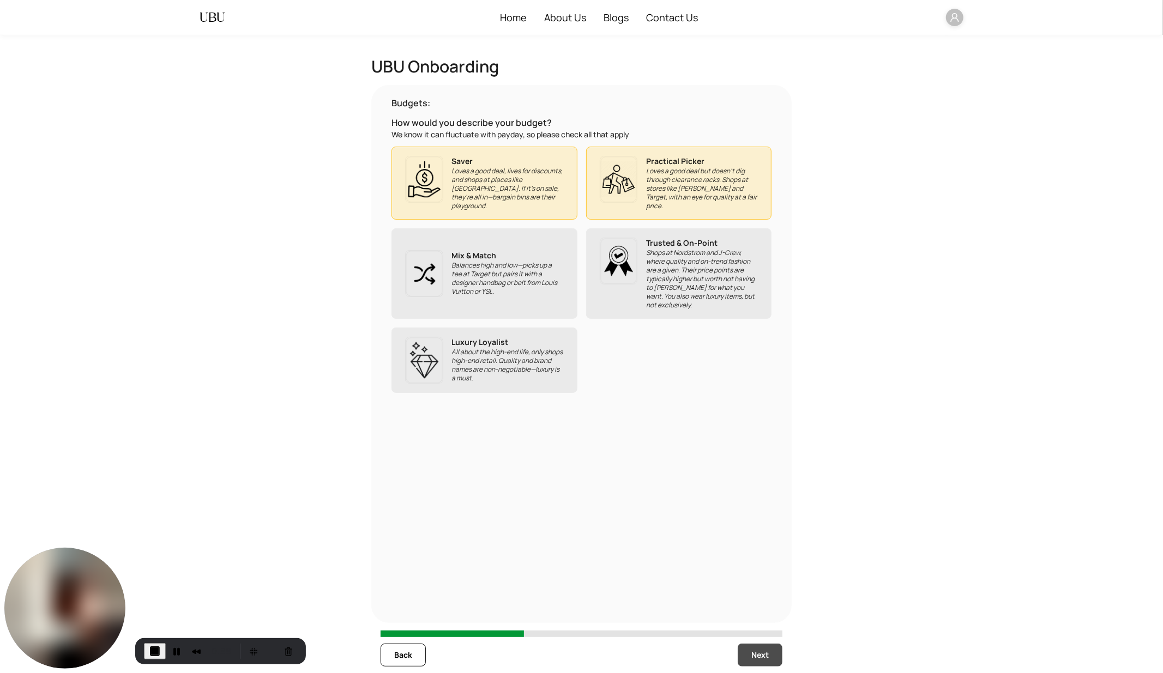
click at [758, 606] on span "Next" at bounding box center [759, 655] width 17 height 12
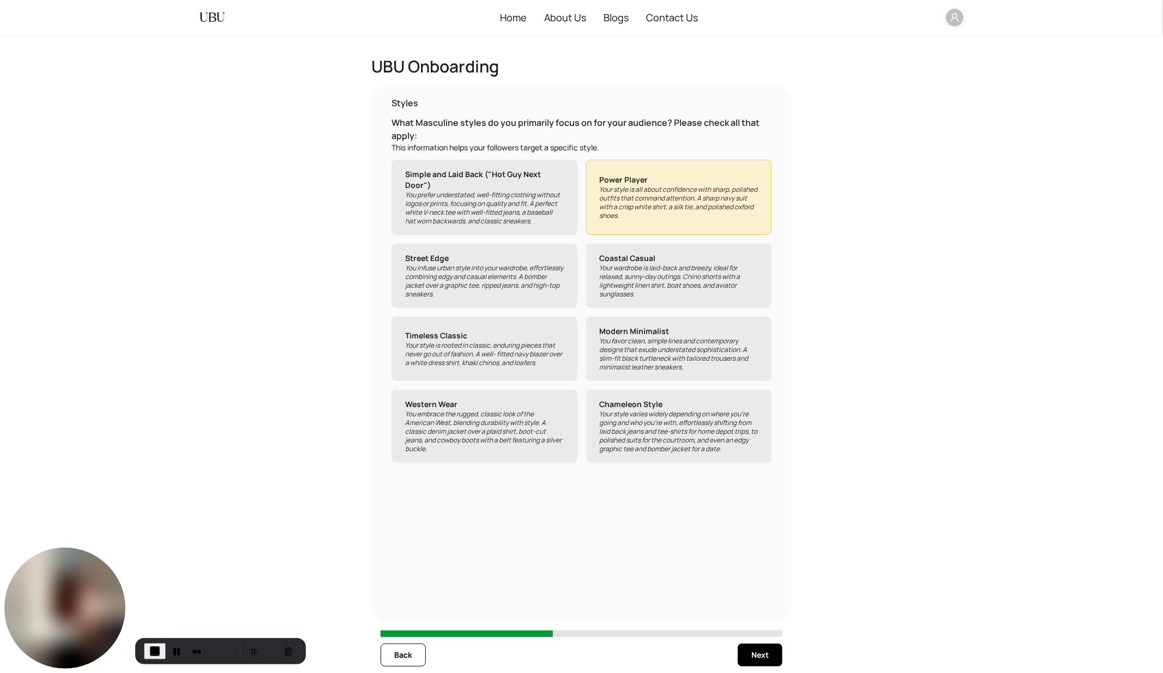
click at [512, 210] on p "You prefer understated, well-fitting clothing without logos or prints, focusing…" at bounding box center [484, 208] width 159 height 35
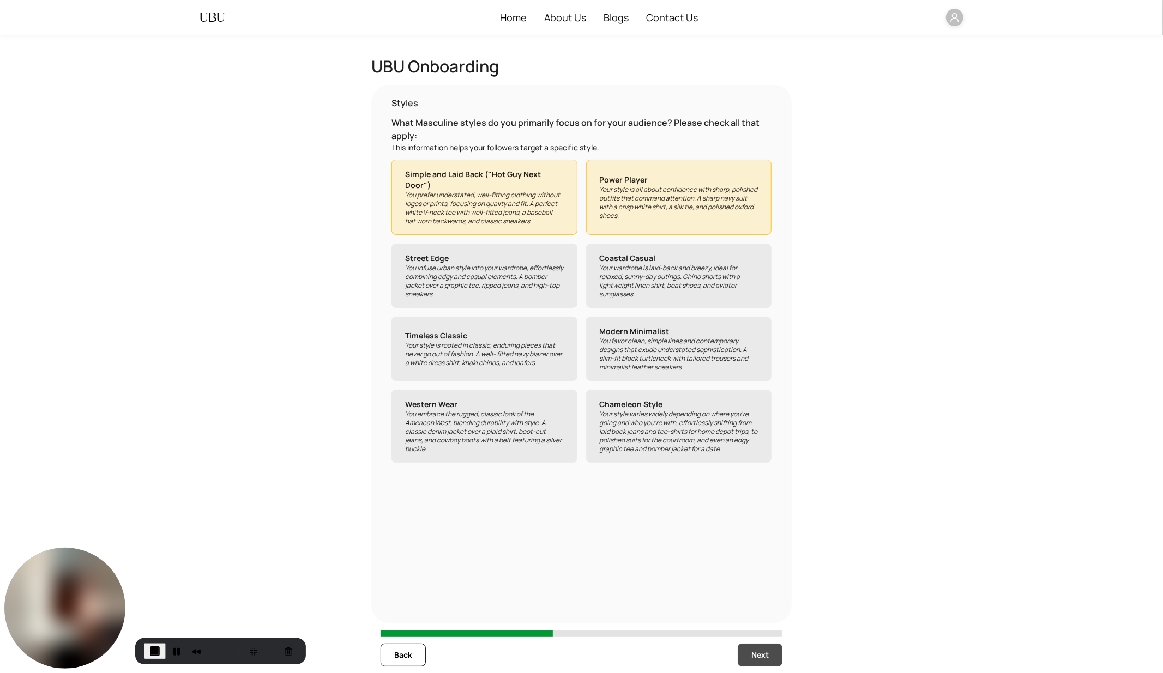
click at [756, 606] on span "Next" at bounding box center [759, 655] width 17 height 12
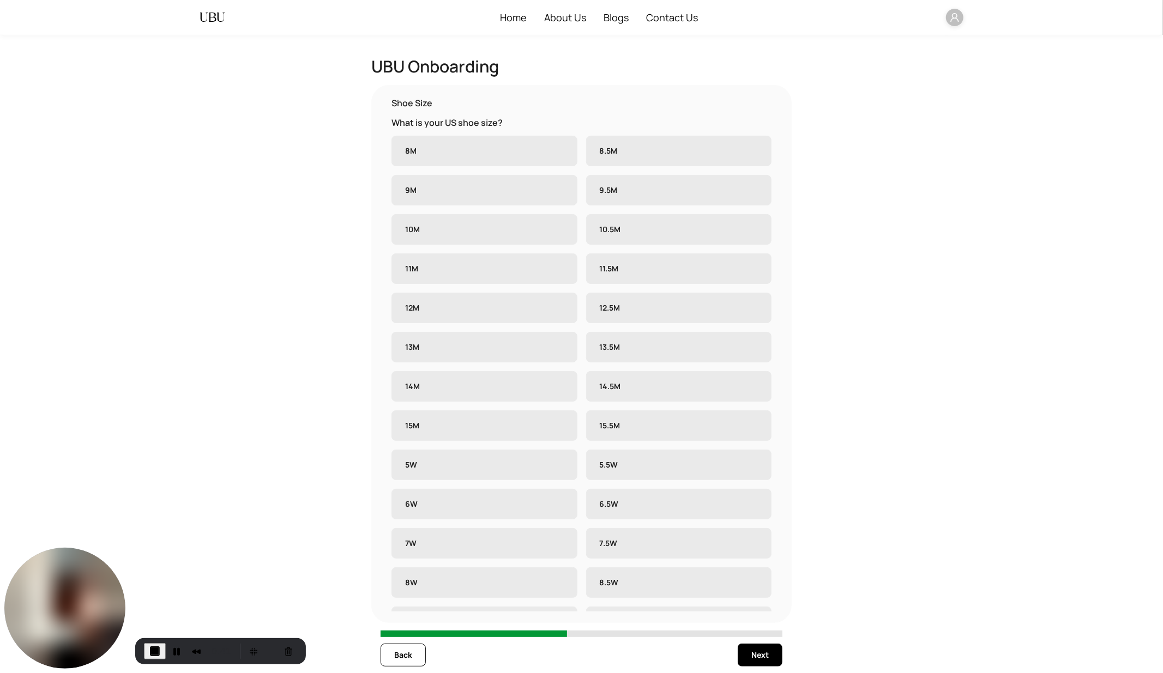
click at [529, 142] on label "8M" at bounding box center [484, 151] width 186 height 31
click at [756, 606] on span "Next" at bounding box center [759, 655] width 17 height 12
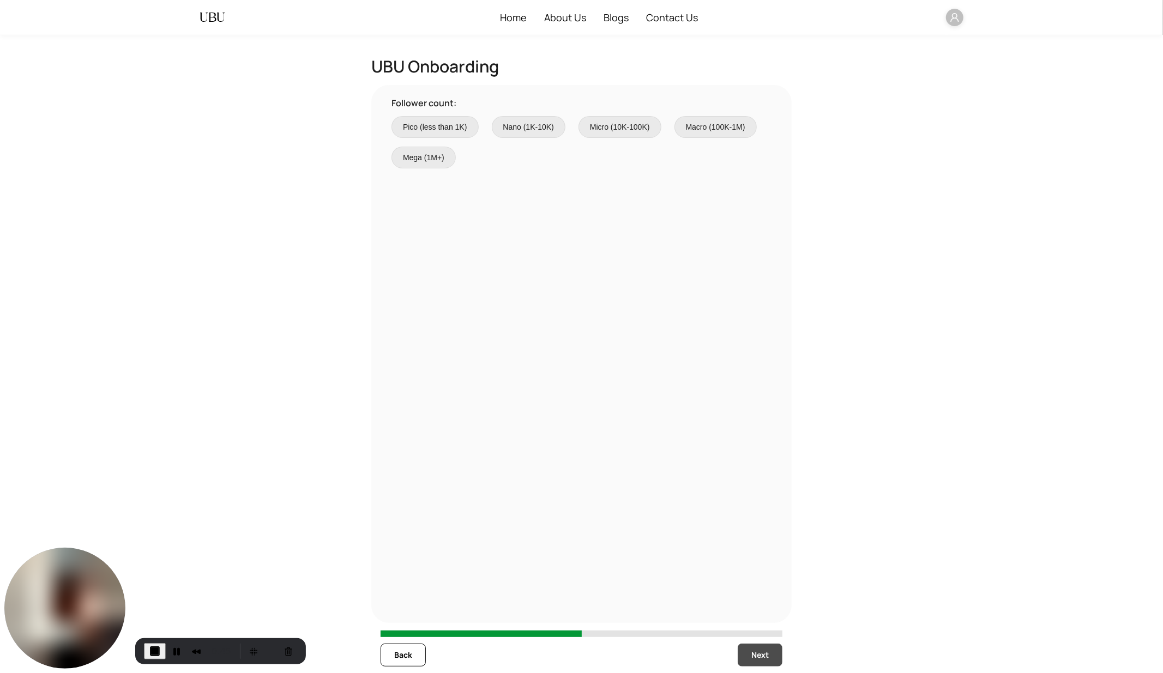
click at [756, 606] on span "Next" at bounding box center [759, 655] width 17 height 12
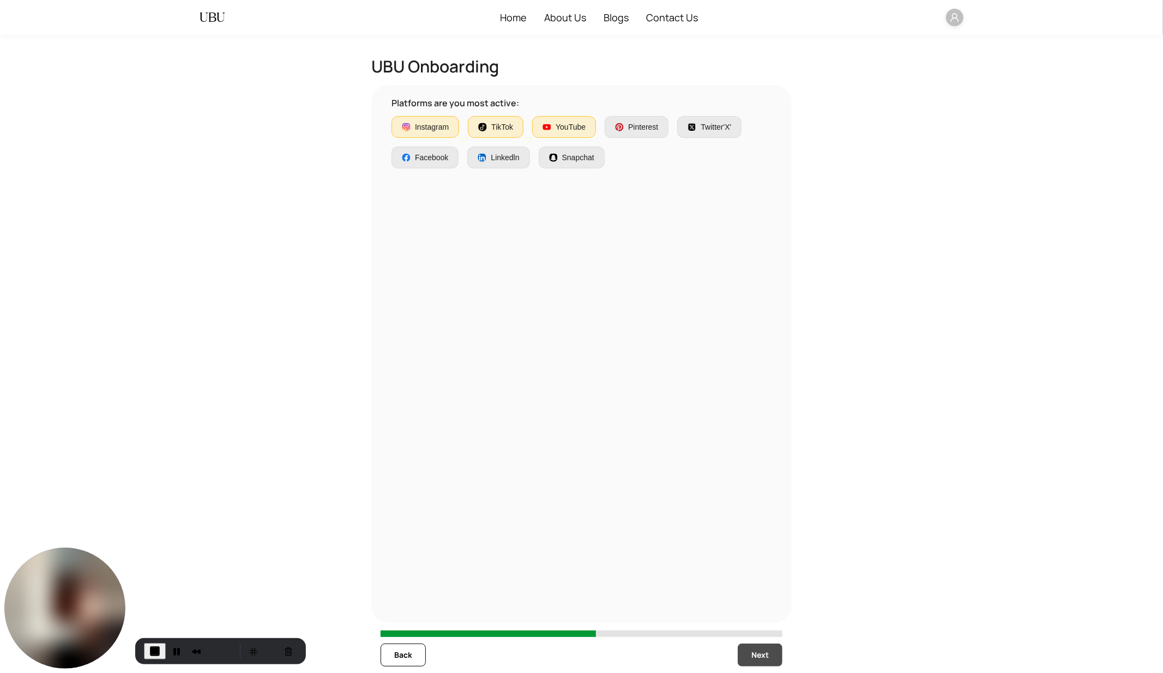
click at [756, 606] on span "Next" at bounding box center [759, 655] width 17 height 12
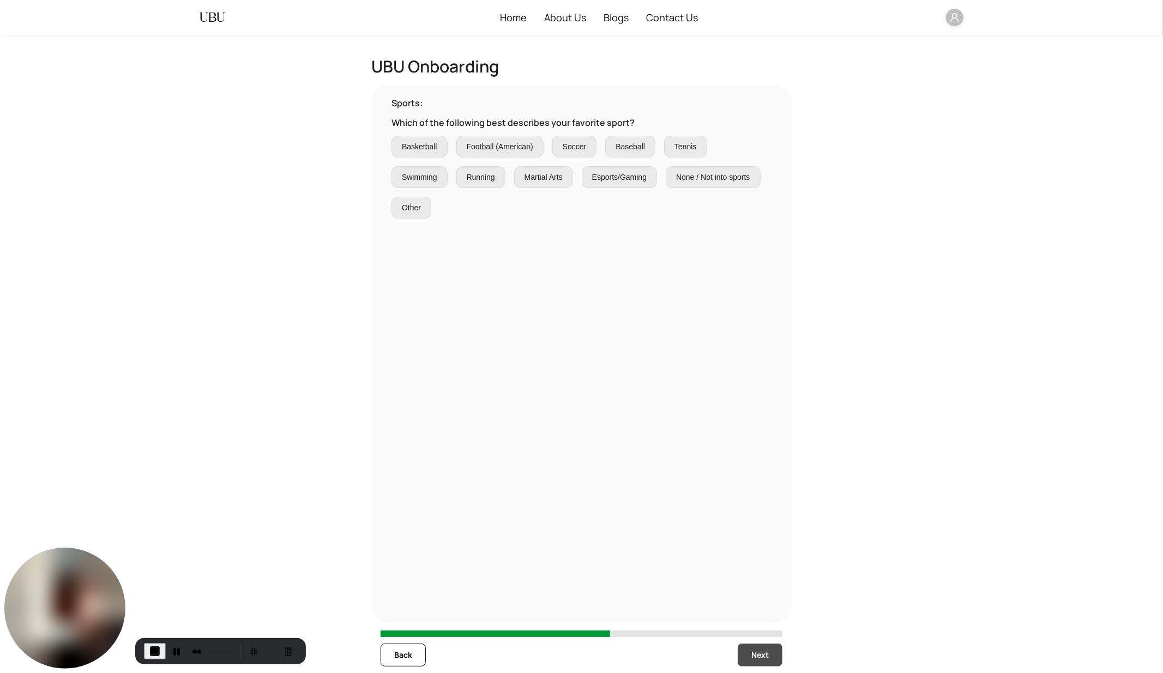
click at [756, 606] on span "Next" at bounding box center [759, 655] width 17 height 12
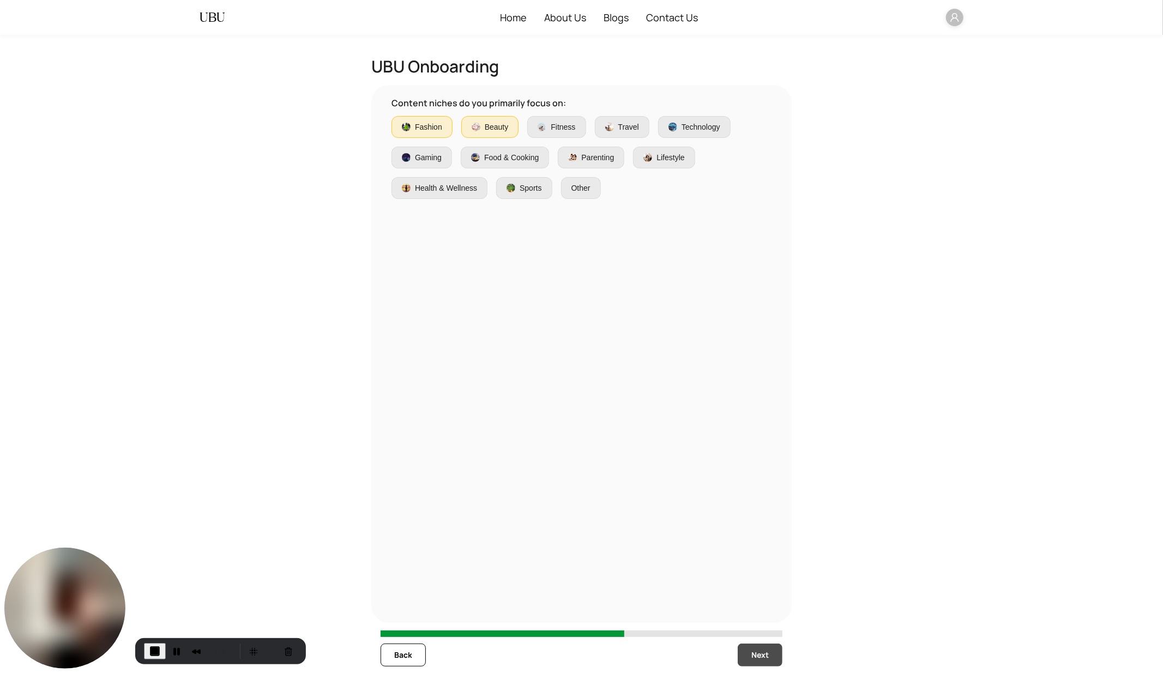
click at [755, 606] on span "Next" at bounding box center [759, 655] width 17 height 12
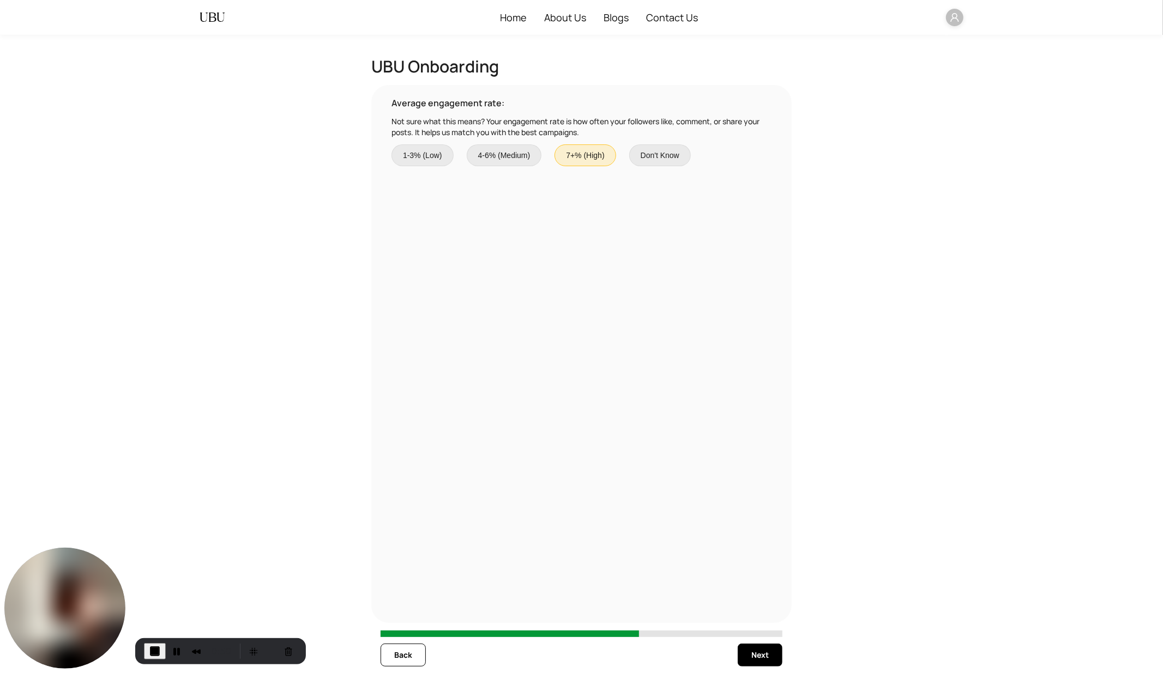
click at [529, 147] on label "4-6% (Medium)" at bounding box center [504, 155] width 75 height 22
click at [415, 606] on button "Back" at bounding box center [402, 655] width 45 height 23
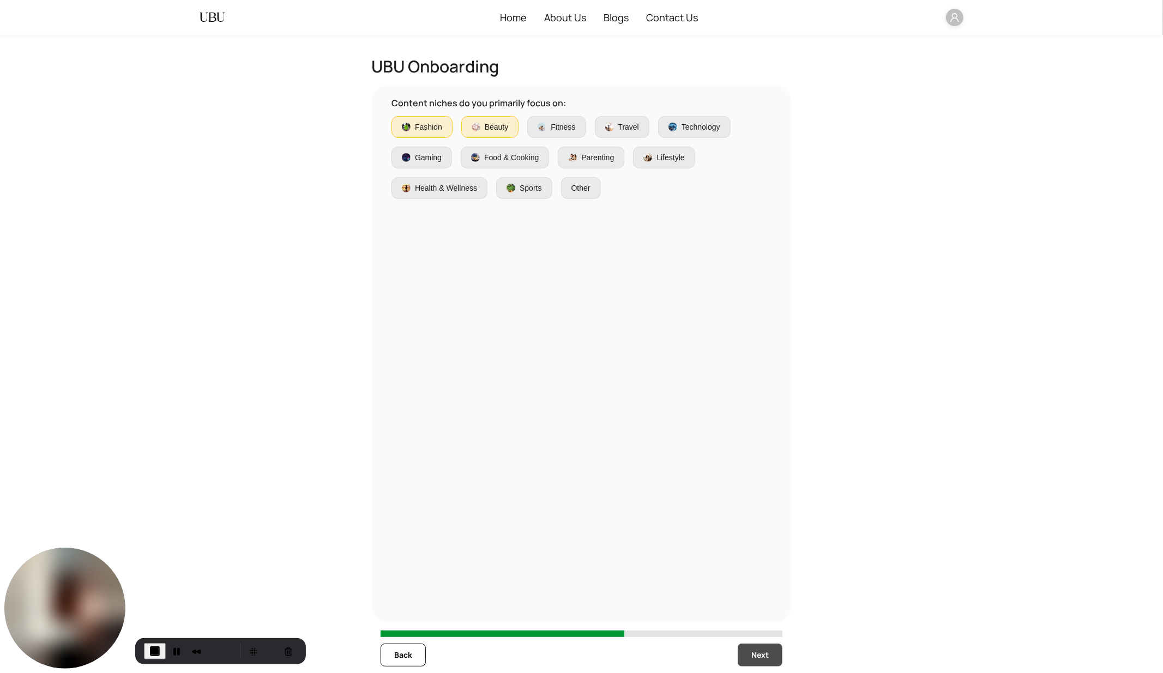
click at [759, 606] on span "Next" at bounding box center [759, 655] width 17 height 12
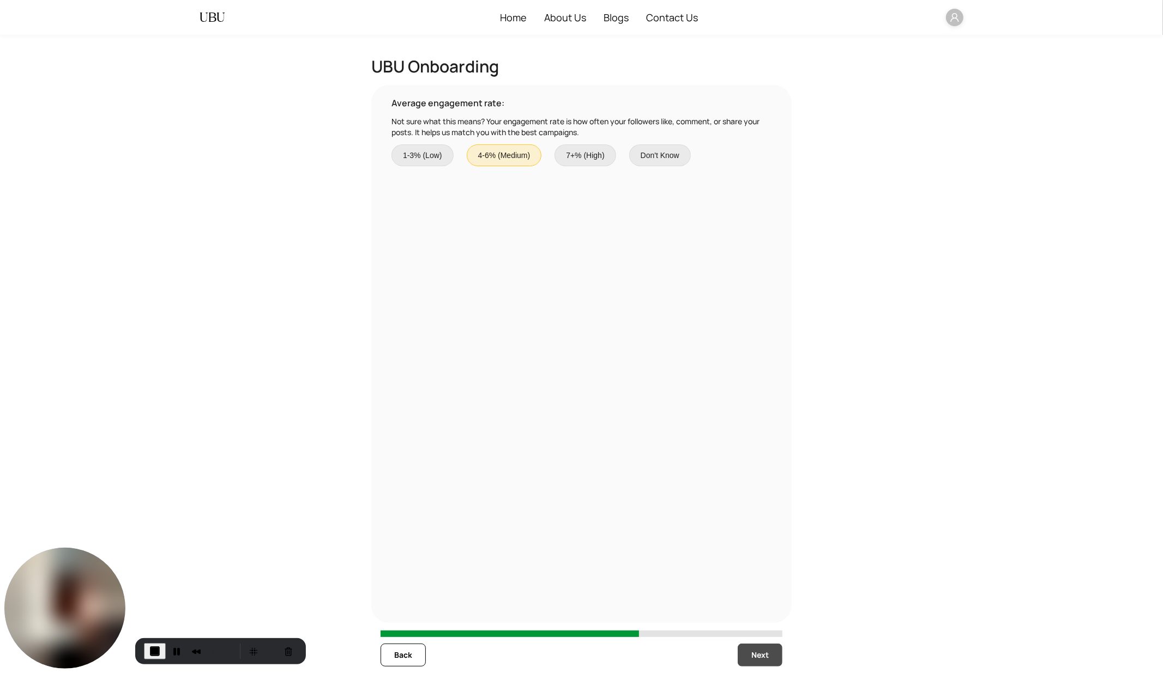
click at [759, 606] on span "Next" at bounding box center [759, 655] width 17 height 12
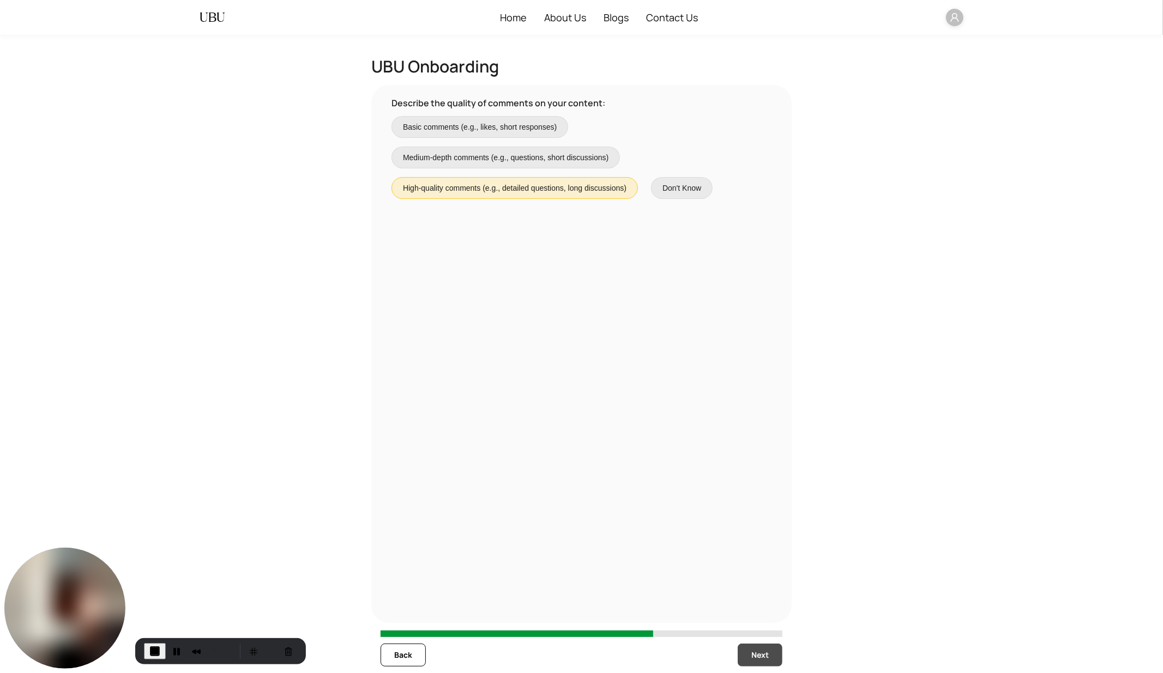
click at [759, 606] on span "Next" at bounding box center [759, 655] width 17 height 12
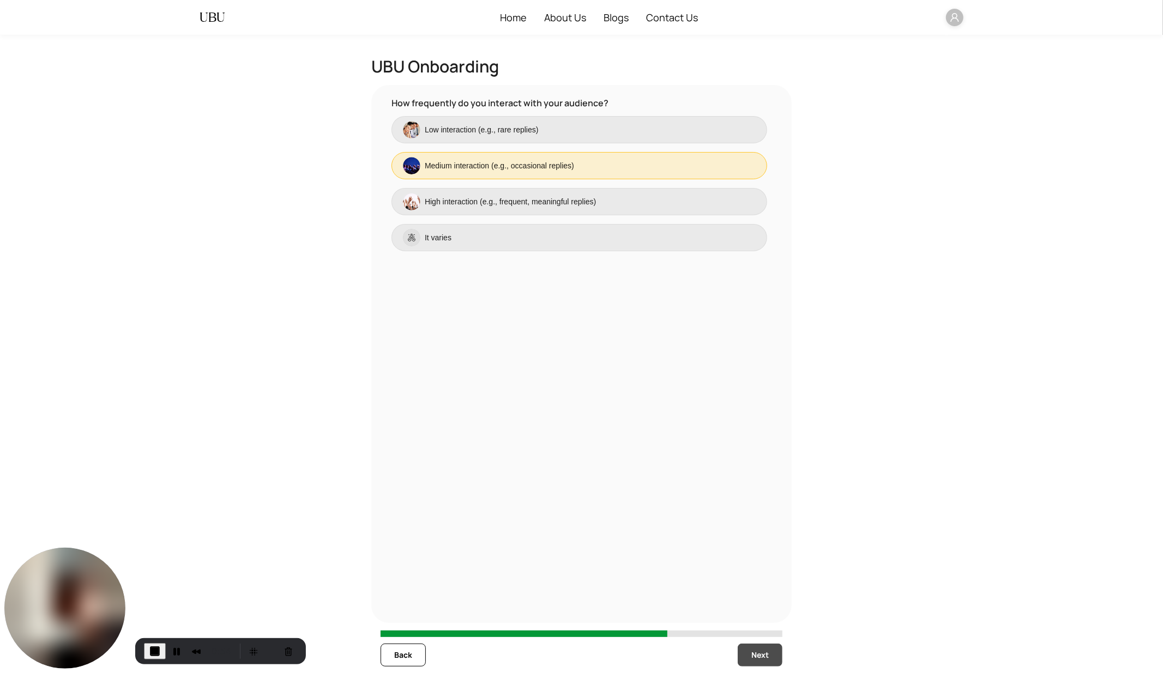
click at [759, 606] on span "Next" at bounding box center [759, 655] width 17 height 12
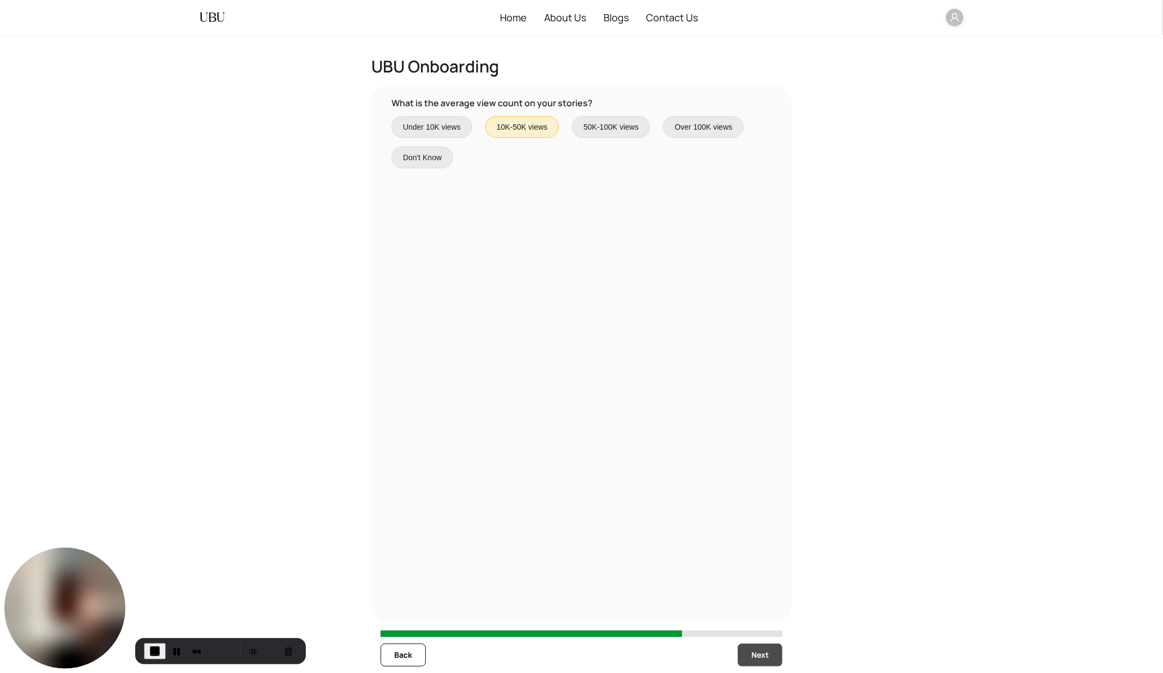
click at [759, 606] on span "Next" at bounding box center [759, 655] width 17 height 12
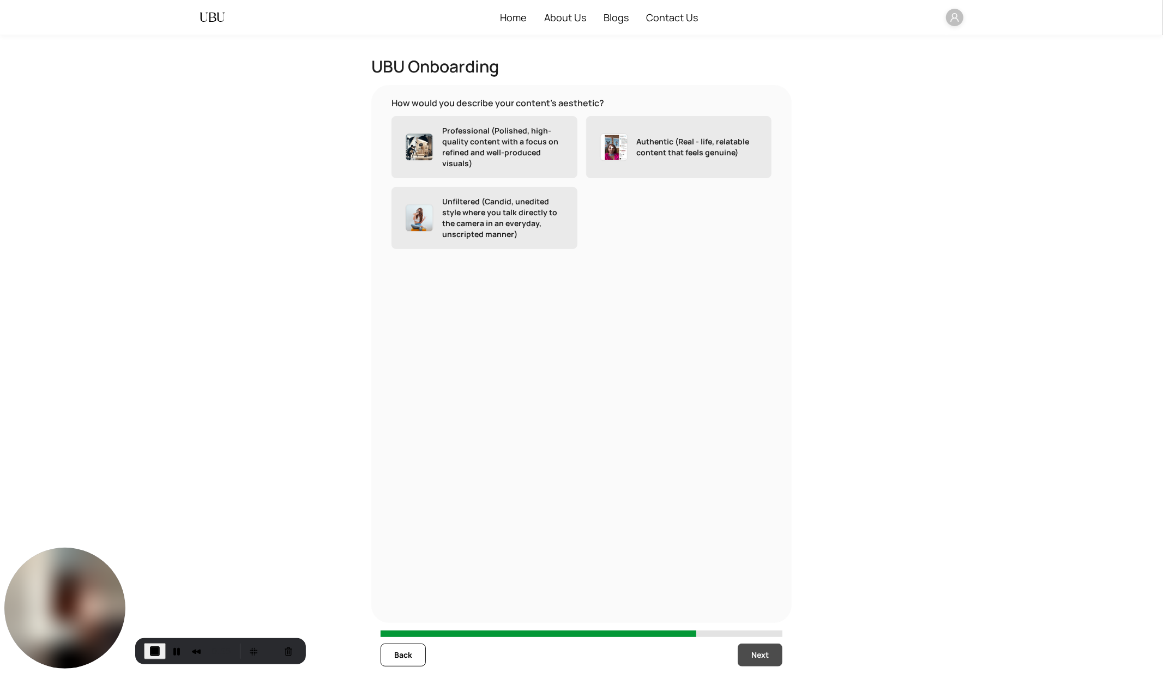
click at [759, 606] on span "Next" at bounding box center [759, 655] width 17 height 12
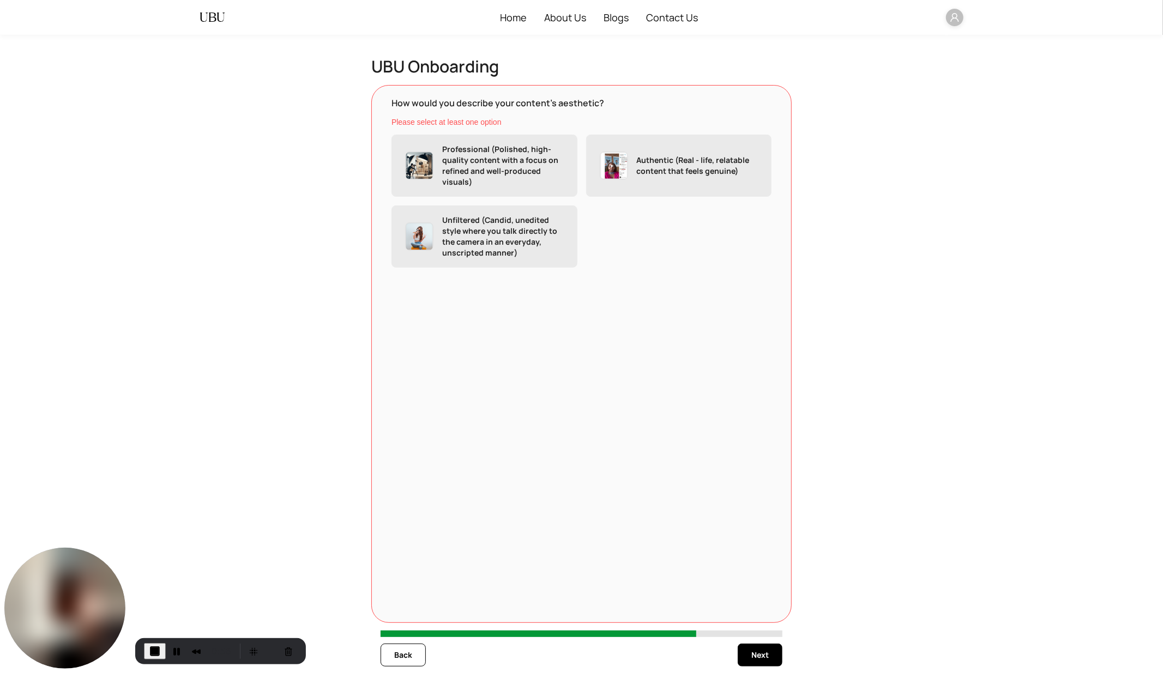
click at [493, 236] on p "Unfiltered (Candid, unedited style where you talk directly to the camera in an …" at bounding box center [503, 237] width 122 height 44
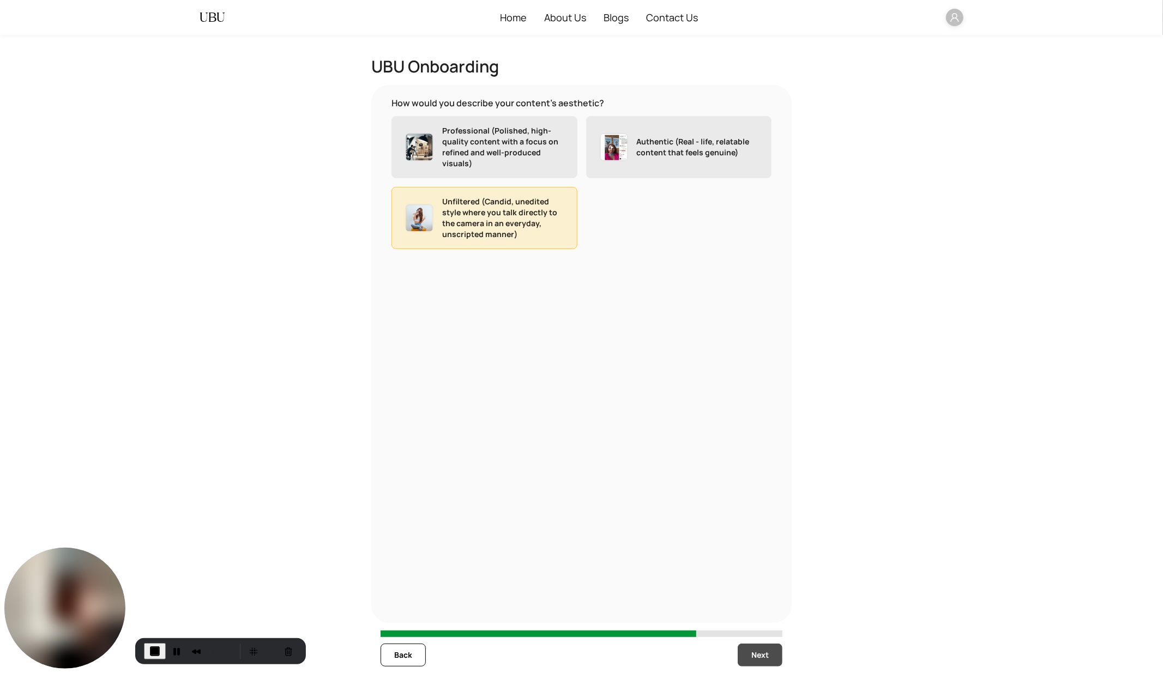
click at [760, 606] on span "Next" at bounding box center [759, 655] width 17 height 12
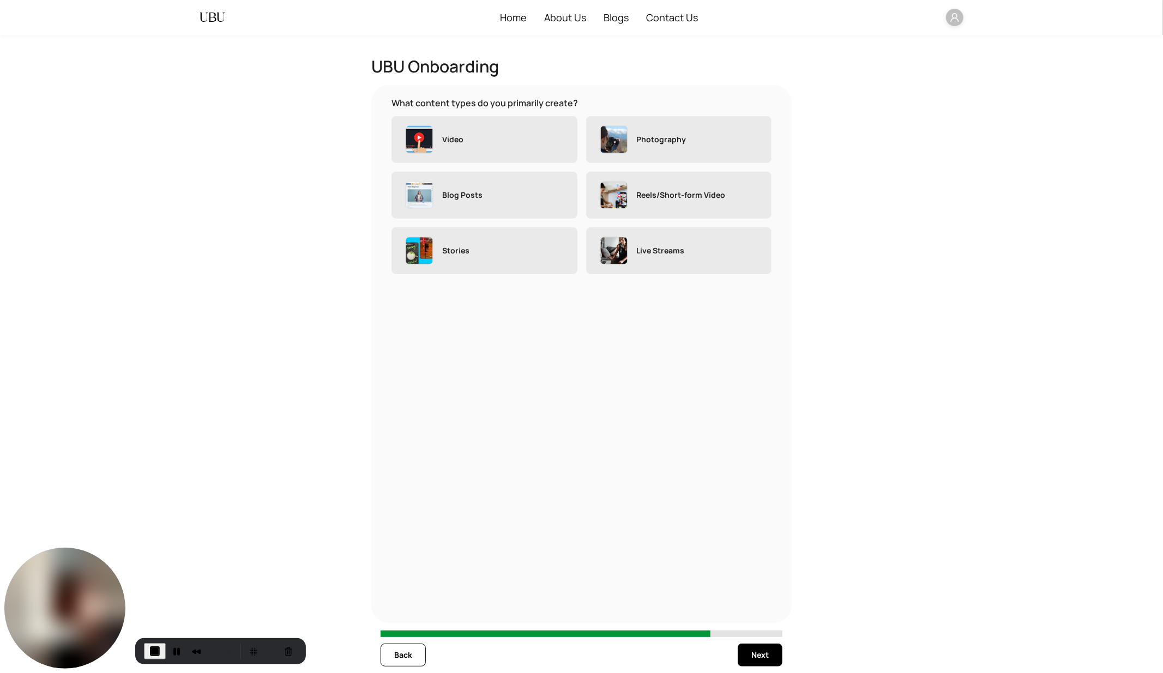
click at [658, 248] on p "Live Streams" at bounding box center [661, 250] width 48 height 11
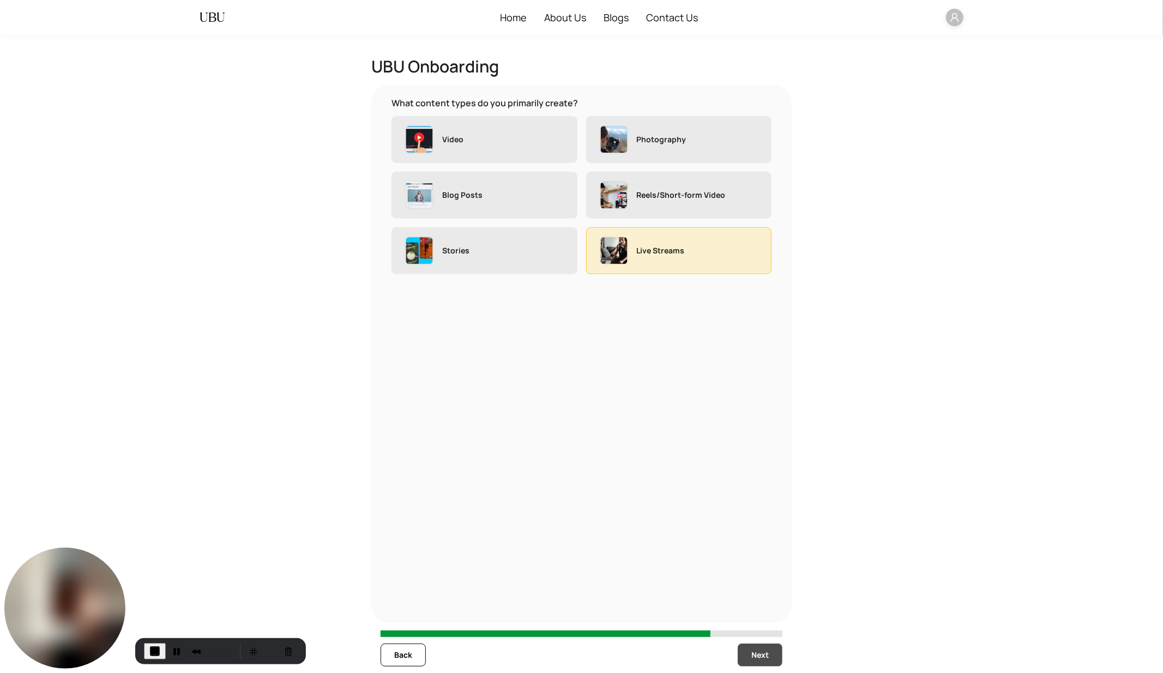
click at [761, 606] on span "Next" at bounding box center [759, 655] width 17 height 12
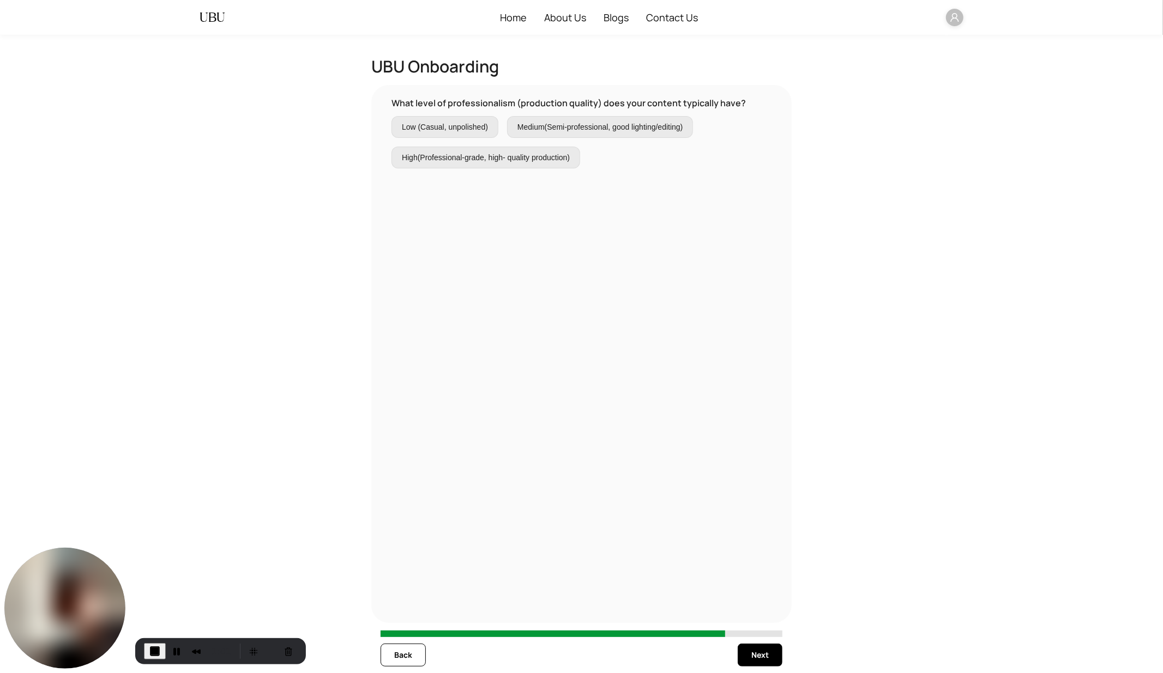
click at [526, 150] on label "High(Professional-grade, high- quality production)" at bounding box center [485, 158] width 189 height 22
click at [761, 606] on span "Next" at bounding box center [759, 655] width 17 height 12
click at [561, 169] on div "How would you describe the creativity of your content? Low (Straightforward con…" at bounding box center [581, 353] width 402 height 515
click at [556, 165] on label "High(Highly innovative, unique content ideas)" at bounding box center [478, 158] width 174 height 22
click at [761, 606] on span "Next" at bounding box center [759, 655] width 17 height 12
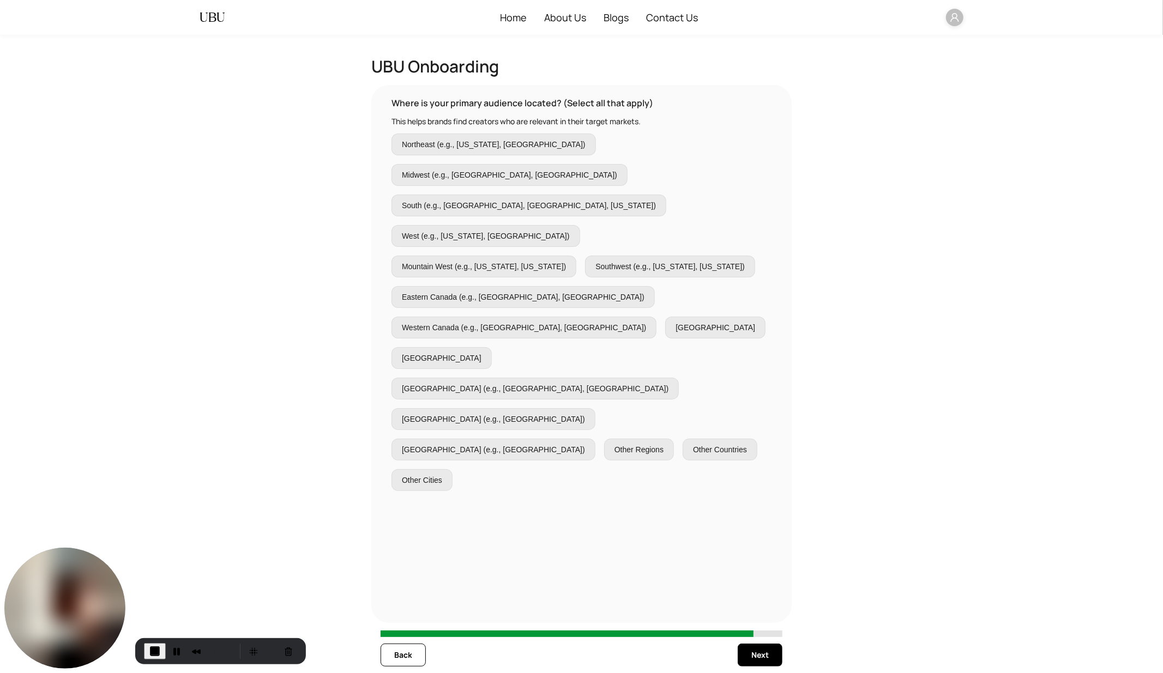
click at [518, 142] on span "Northeast (e.g., [US_STATE], [GEOGRAPHIC_DATA])" at bounding box center [494, 144] width 184 height 12
click at [751, 606] on span "Next" at bounding box center [759, 655] width 17 height 12
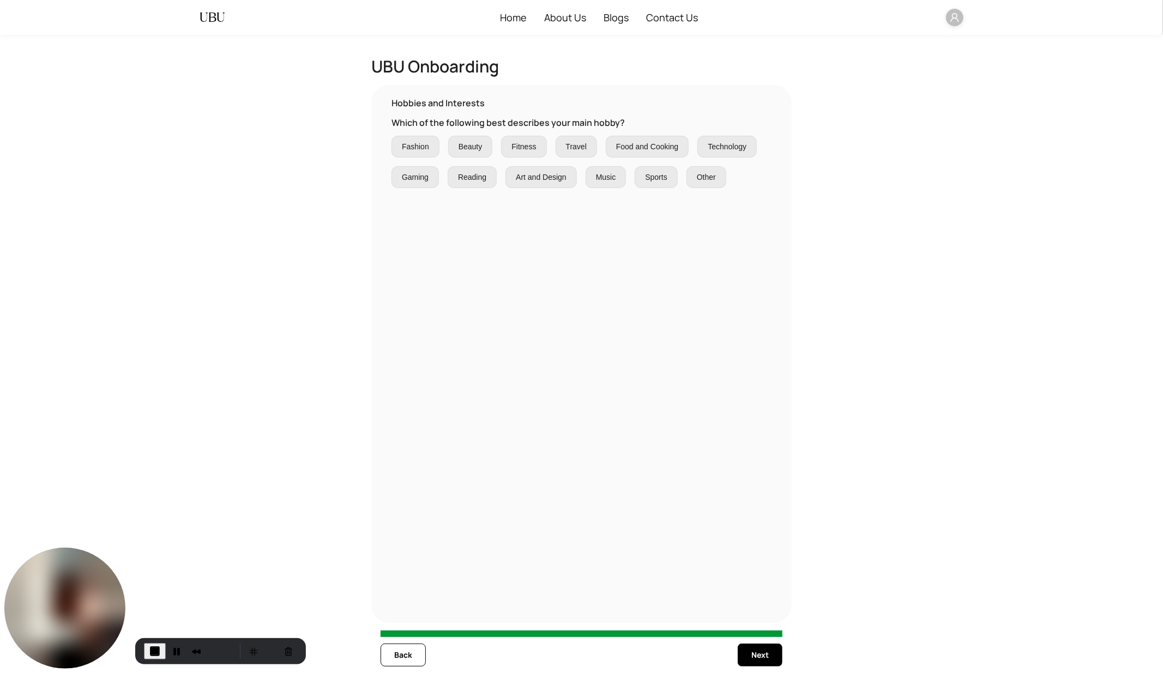
click at [525, 152] on span "Fitness" at bounding box center [523, 147] width 25 height 12
click at [765, 606] on span "Next" at bounding box center [759, 655] width 17 height 12
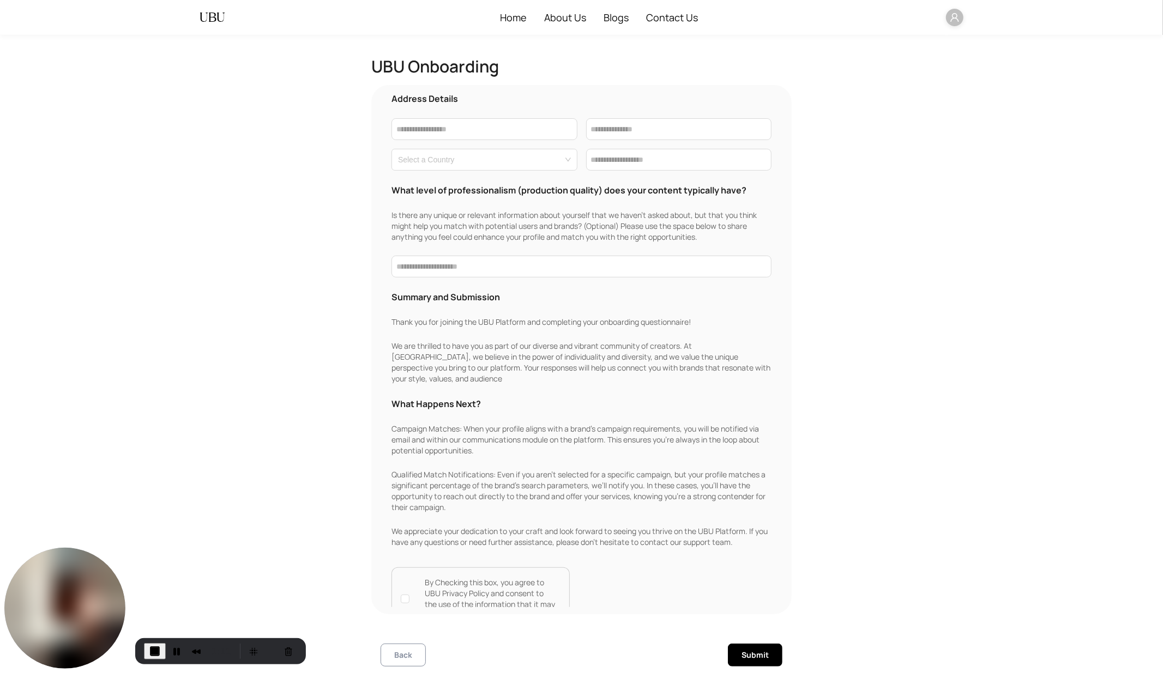
click at [395, 606] on span "Back" at bounding box center [403, 655] width 18 height 12
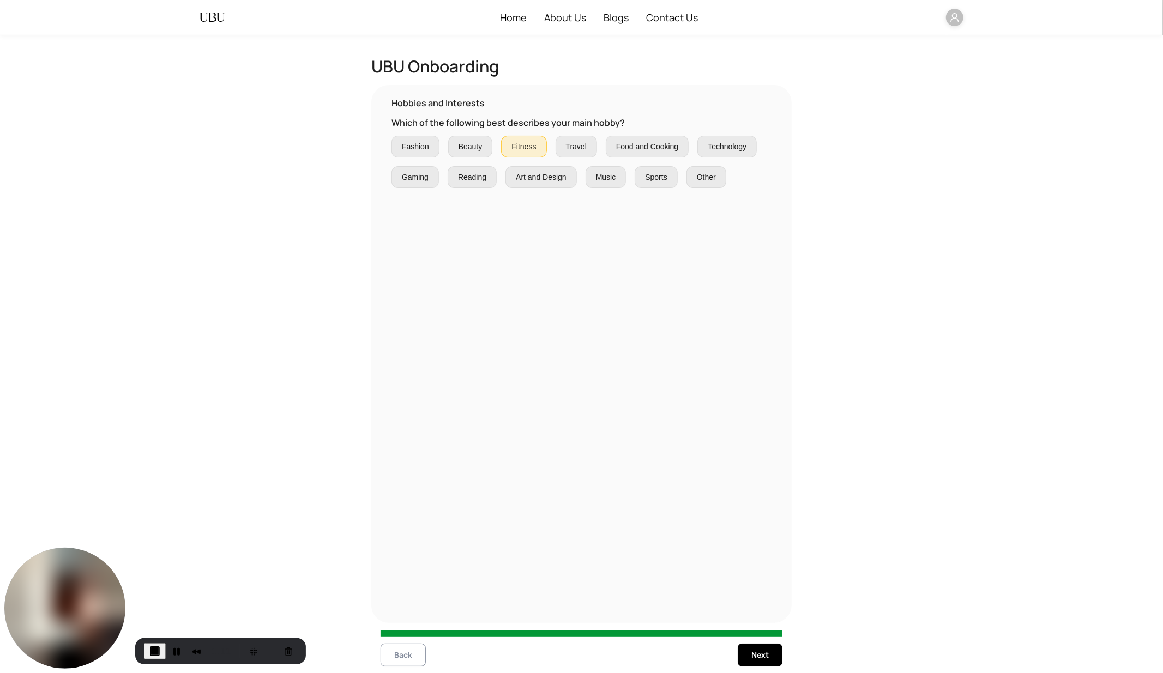
click at [395, 606] on span "Back" at bounding box center [403, 655] width 18 height 12
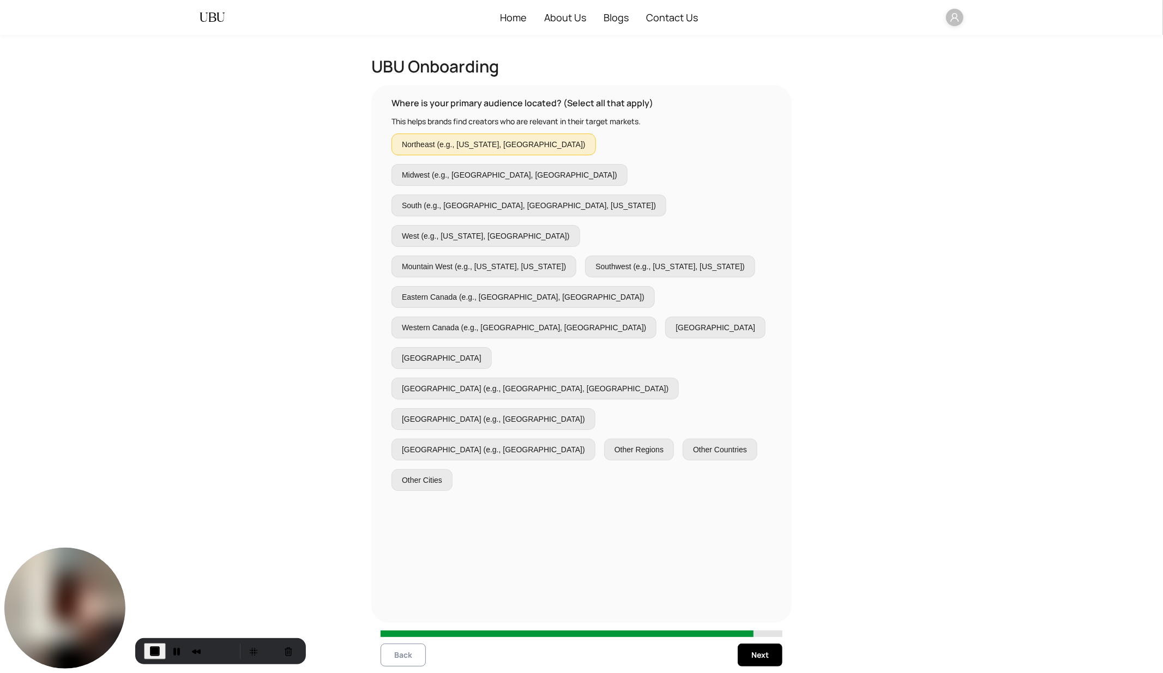
click at [395, 606] on span "Back" at bounding box center [403, 655] width 18 height 12
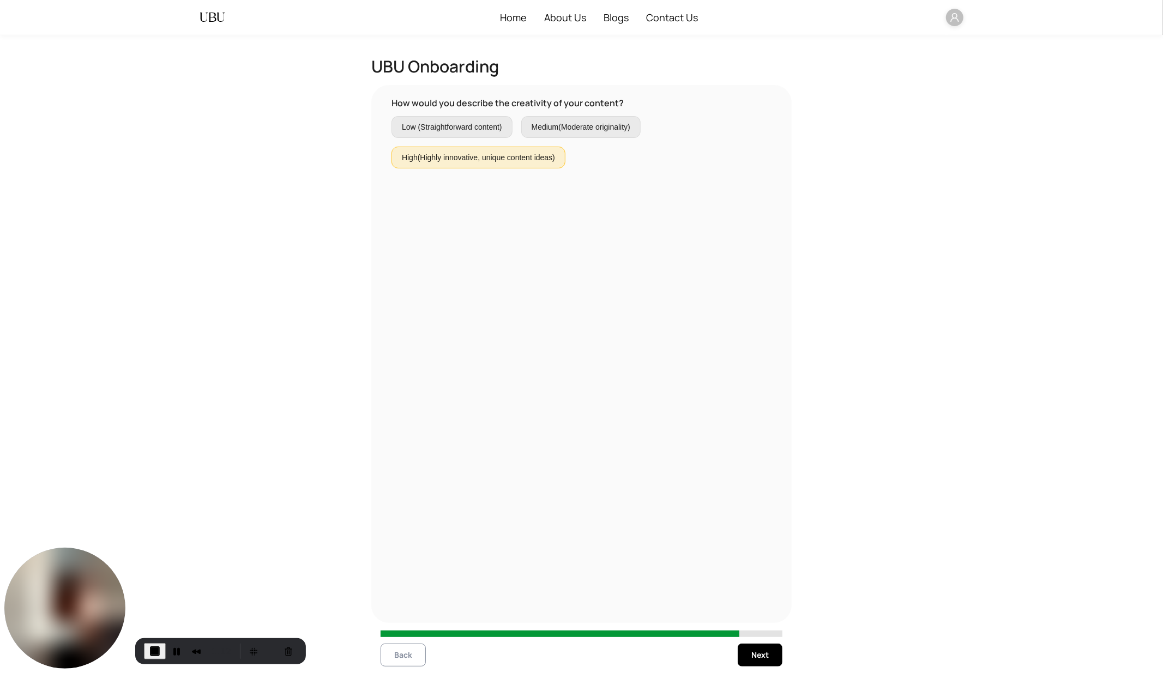
click at [395, 606] on span "Back" at bounding box center [403, 655] width 18 height 12
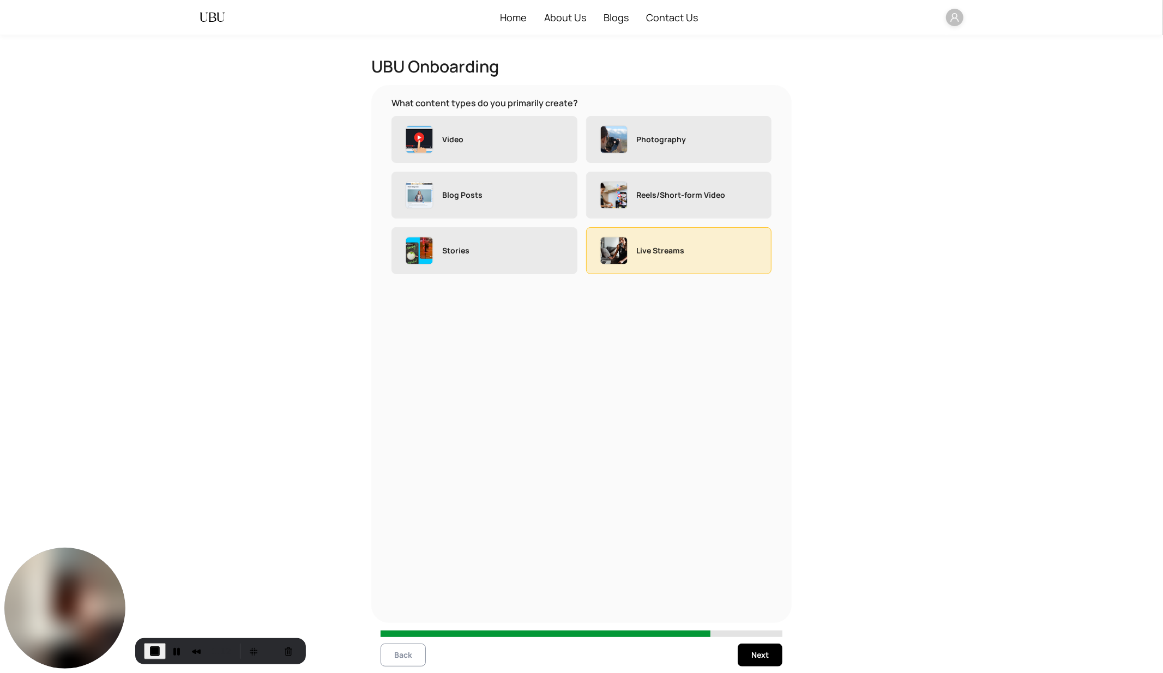
click at [395, 606] on span "Back" at bounding box center [403, 655] width 18 height 12
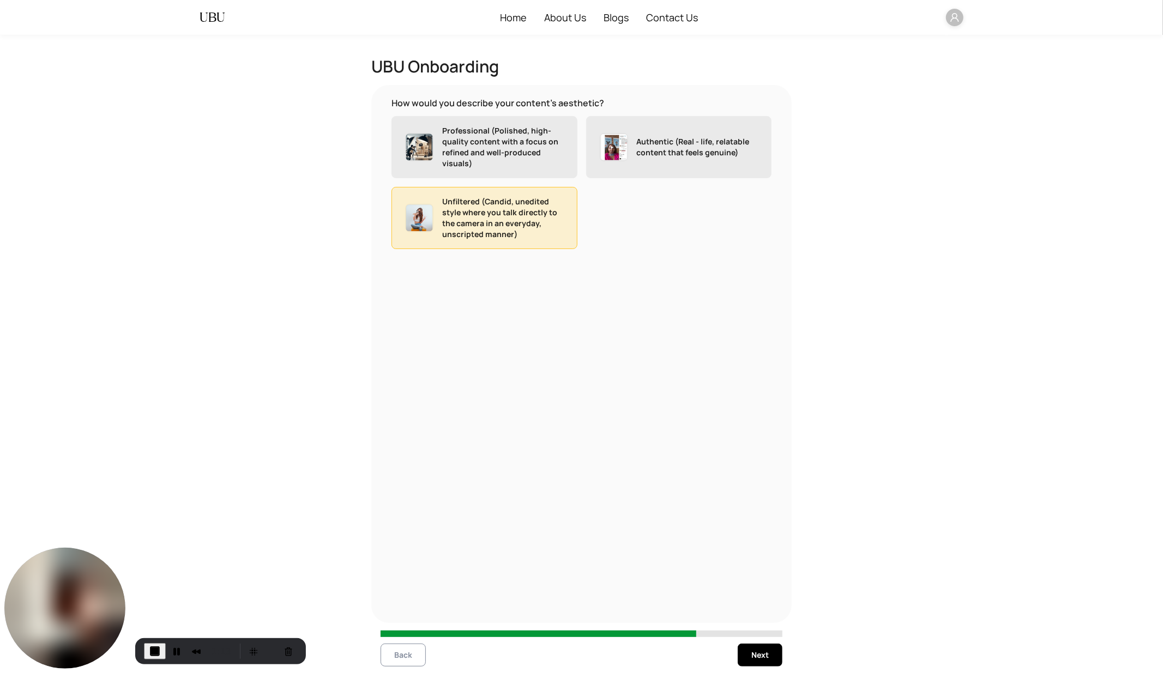
click at [395, 606] on span "Back" at bounding box center [403, 655] width 18 height 12
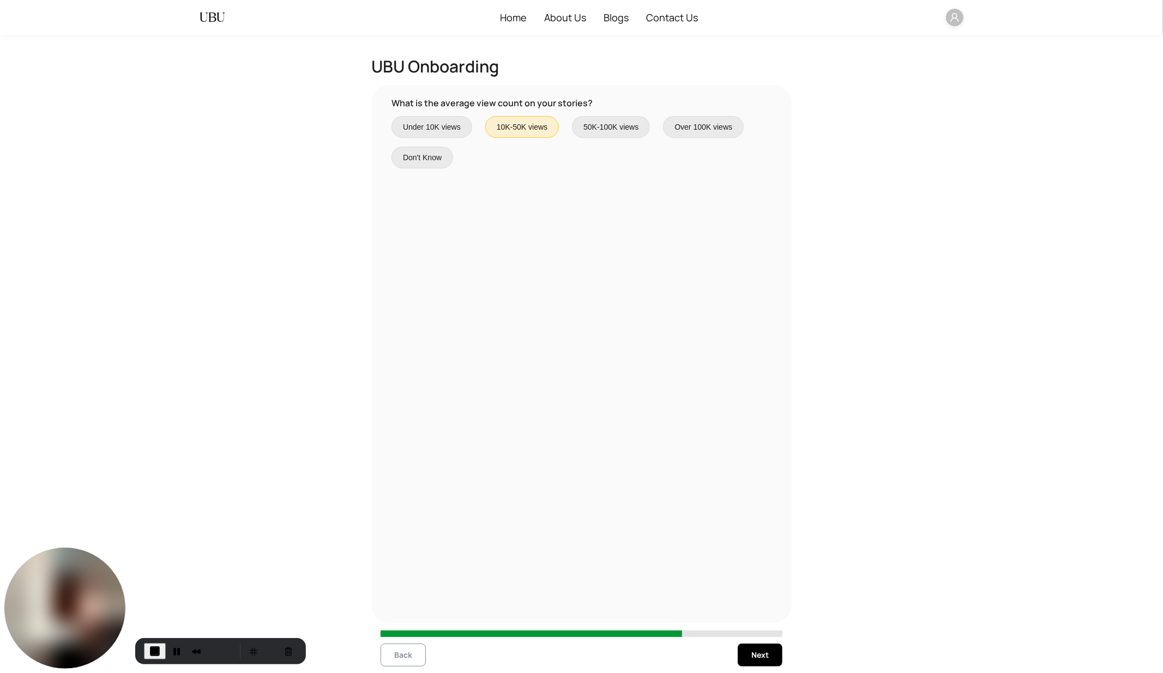
click at [395, 606] on span "Back" at bounding box center [403, 655] width 18 height 12
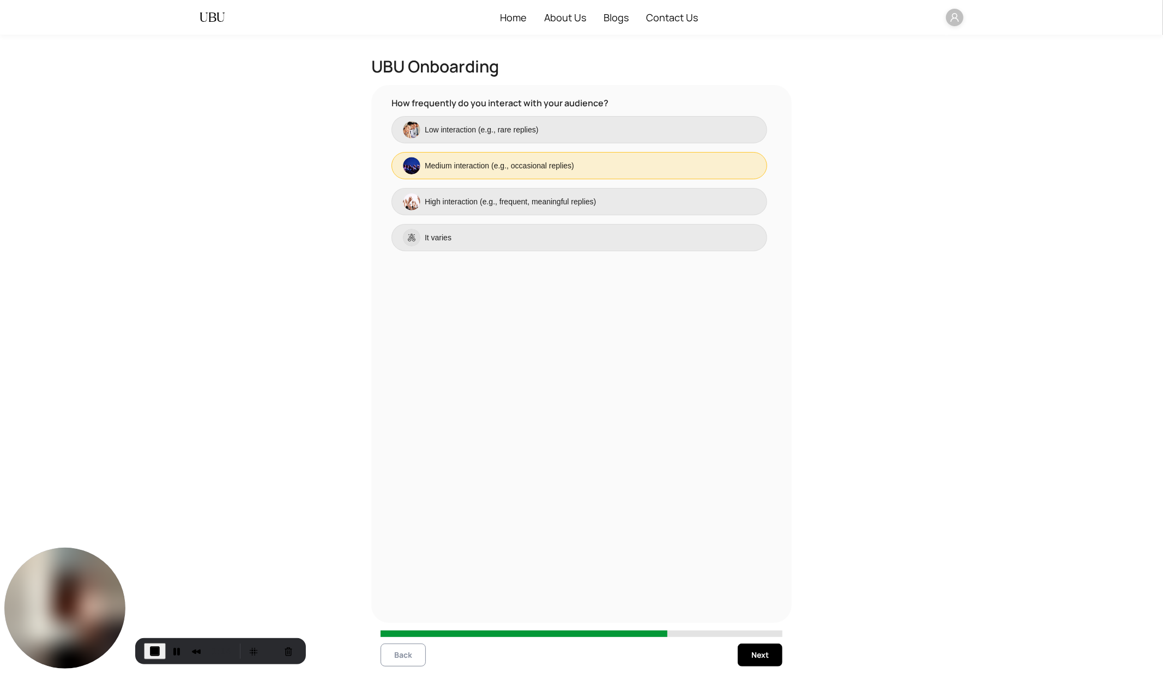
click at [395, 606] on span "Back" at bounding box center [403, 655] width 18 height 12
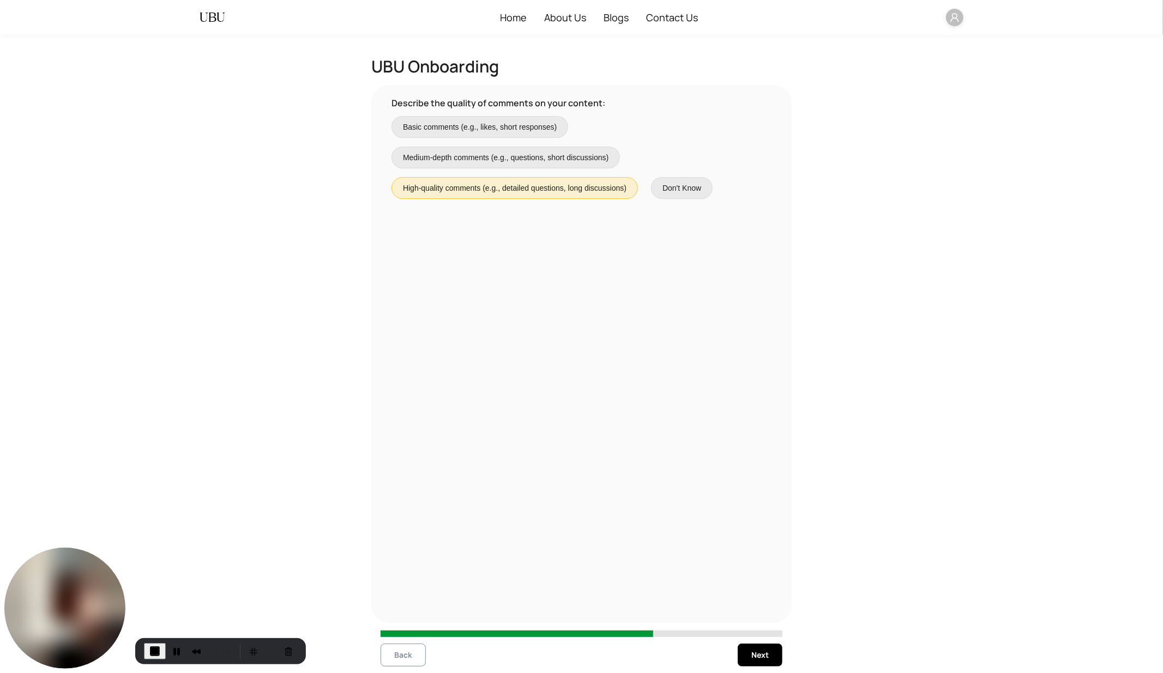
click at [395, 606] on span "Back" at bounding box center [403, 655] width 18 height 12
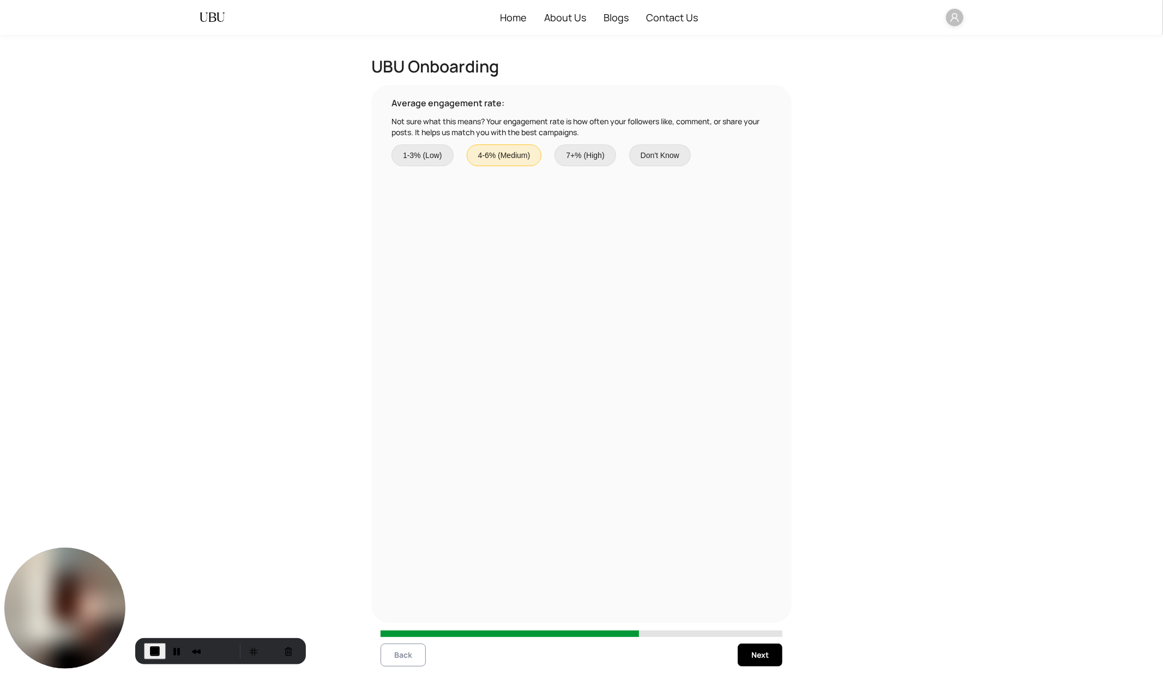
click at [395, 606] on span "Back" at bounding box center [403, 655] width 18 height 12
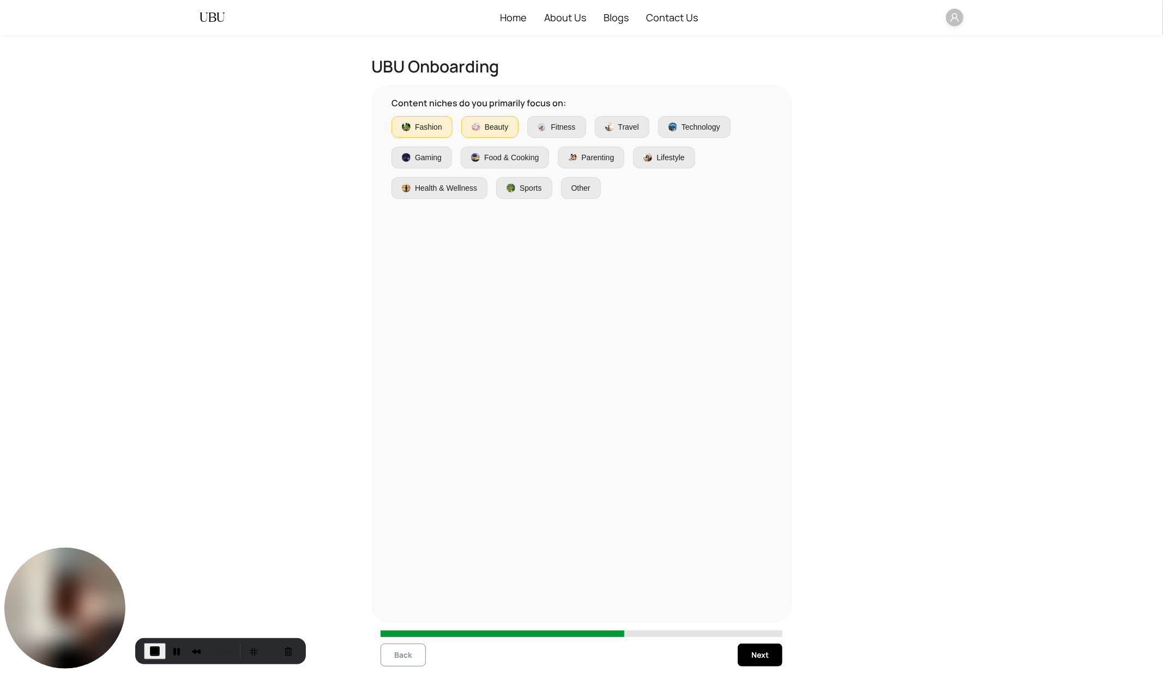
click at [395, 606] on span "Back" at bounding box center [403, 655] width 18 height 12
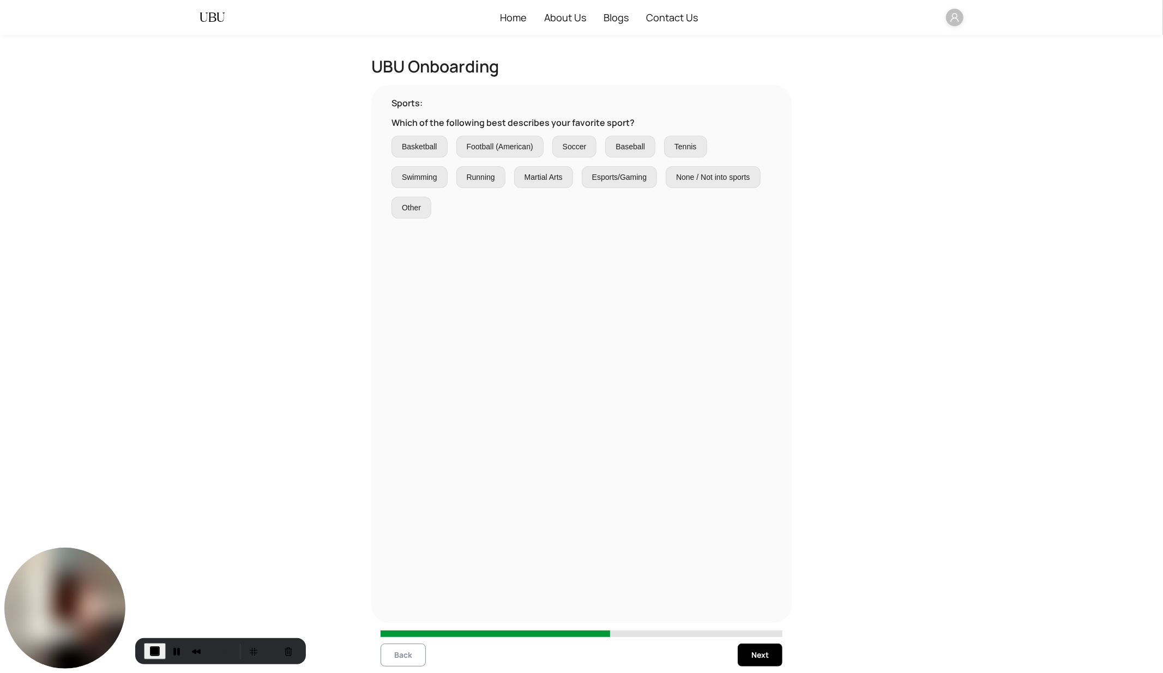
click at [395, 606] on span "Back" at bounding box center [403, 655] width 18 height 12
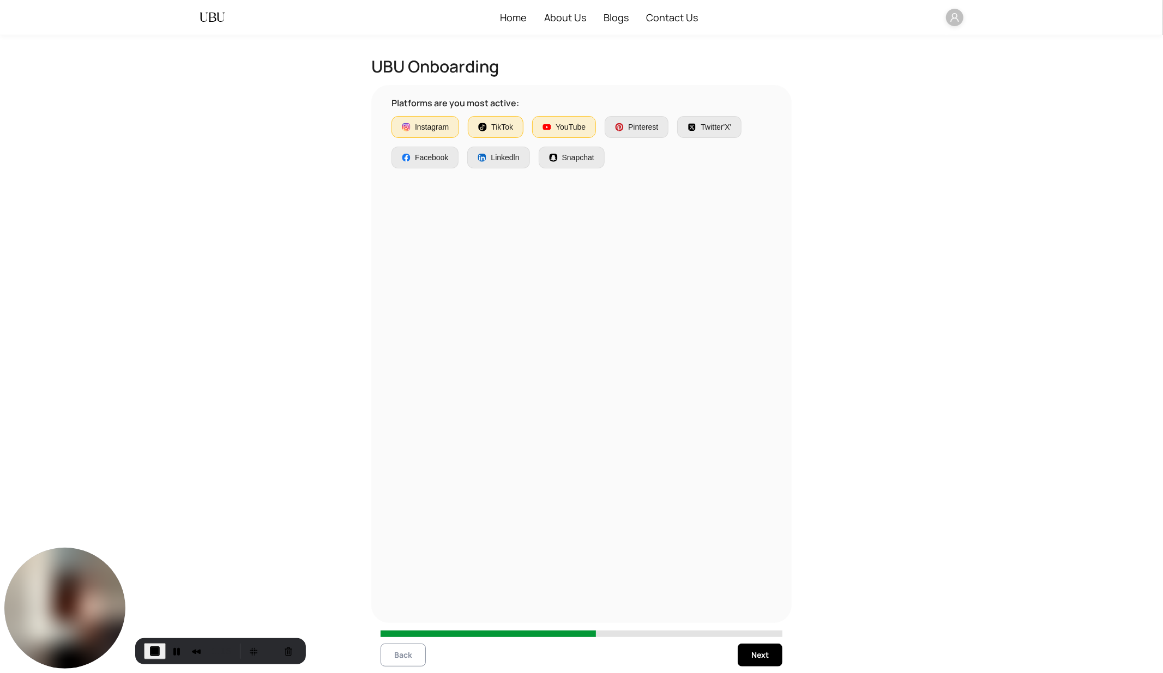
click at [395, 606] on span "Back" at bounding box center [403, 655] width 18 height 12
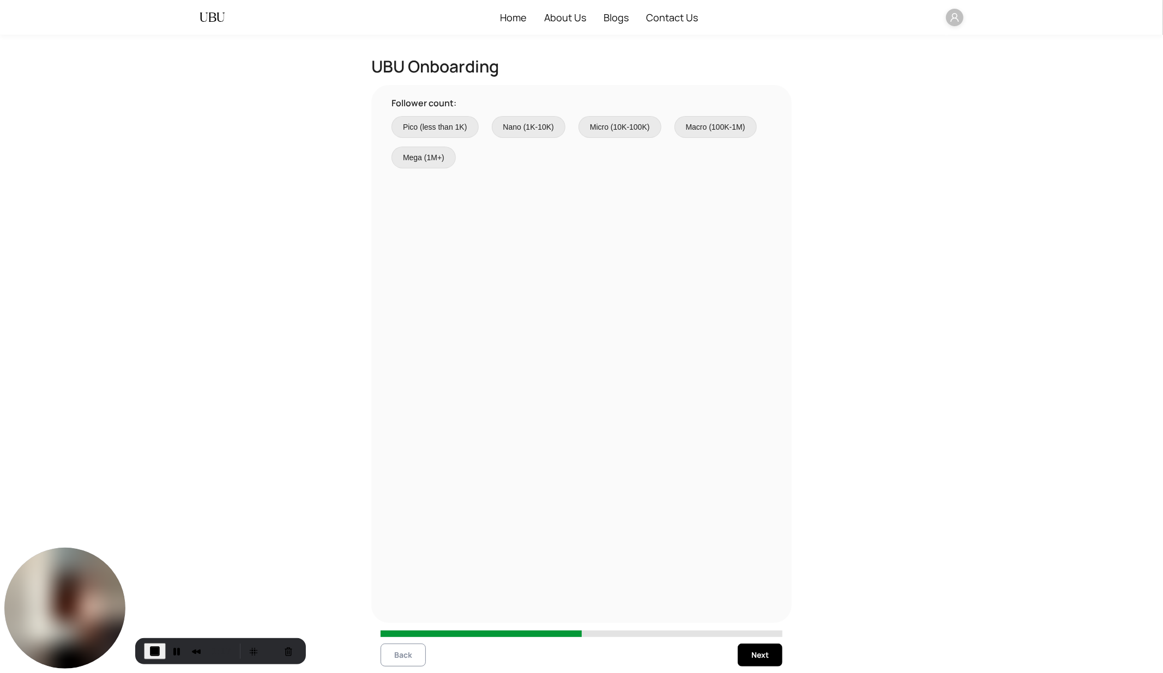
click at [395, 606] on span "Back" at bounding box center [403, 655] width 18 height 12
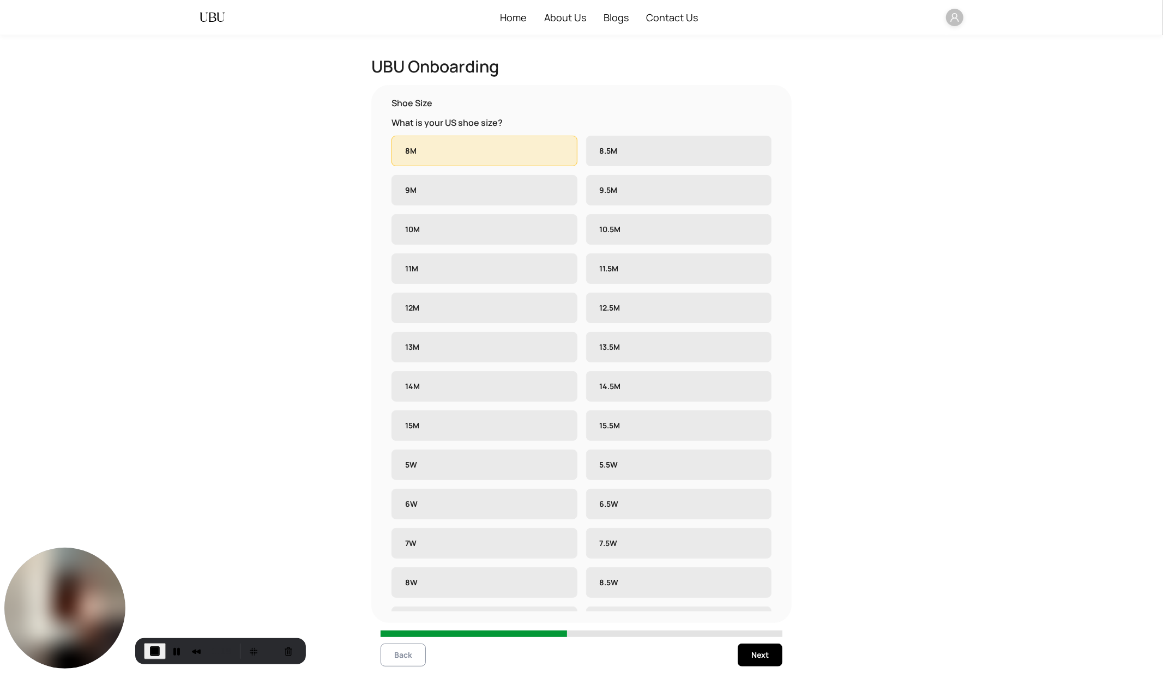
click at [395, 606] on span "Back" at bounding box center [403, 655] width 18 height 12
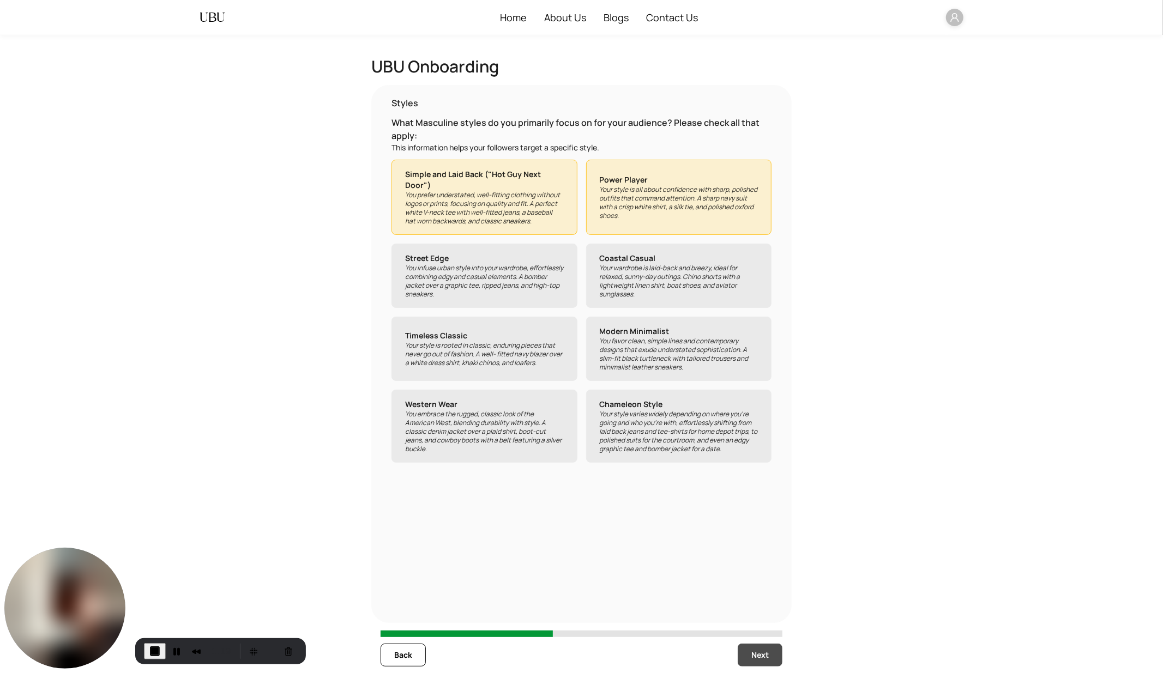
click at [758, 606] on button "Next" at bounding box center [759, 655] width 45 height 23
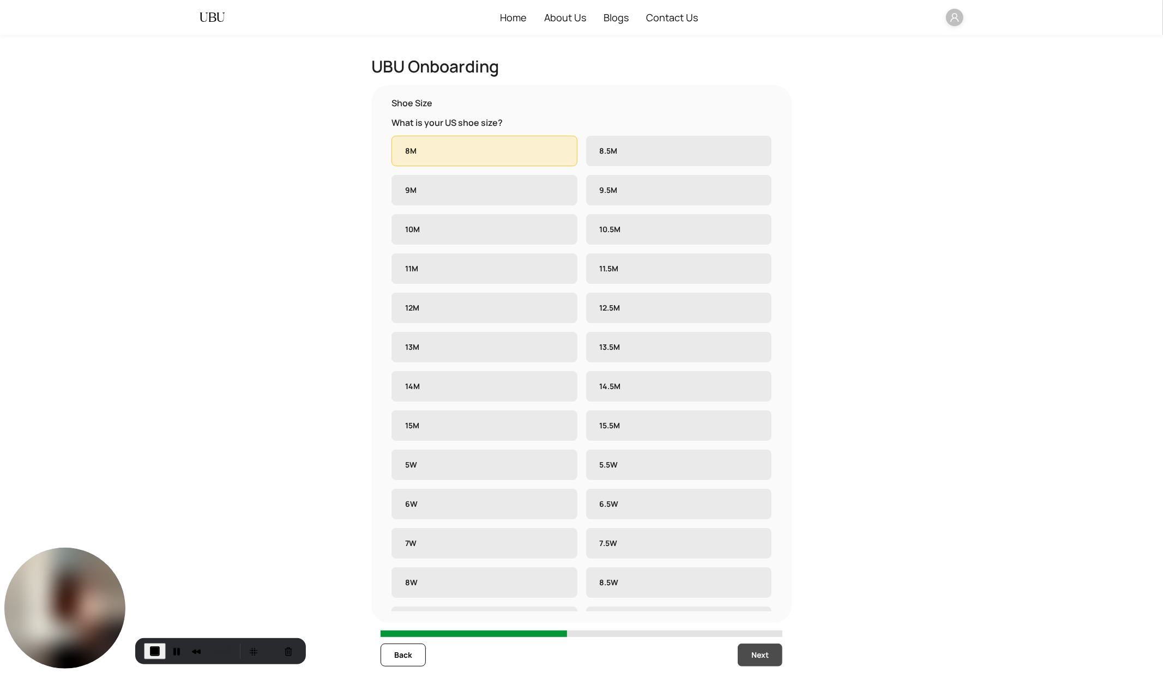
click at [758, 606] on button "Next" at bounding box center [759, 655] width 45 height 23
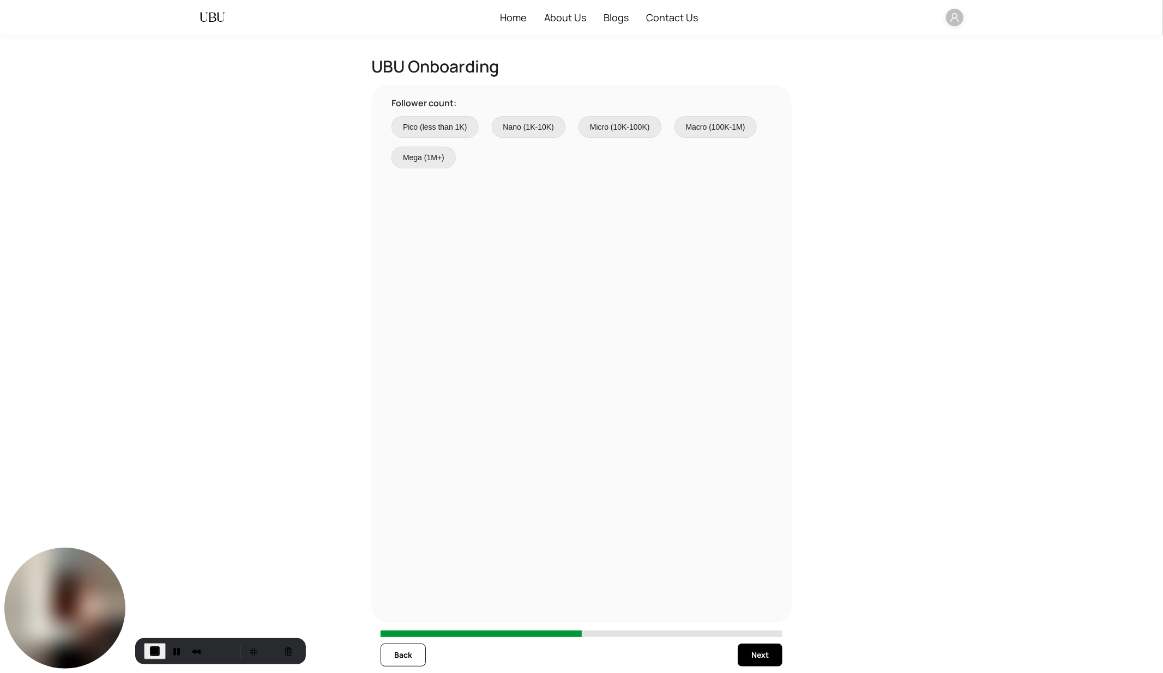
click at [429, 126] on span "Pico (less than 1K)" at bounding box center [435, 127] width 64 height 12
click at [409, 606] on span "Back" at bounding box center [403, 655] width 18 height 12
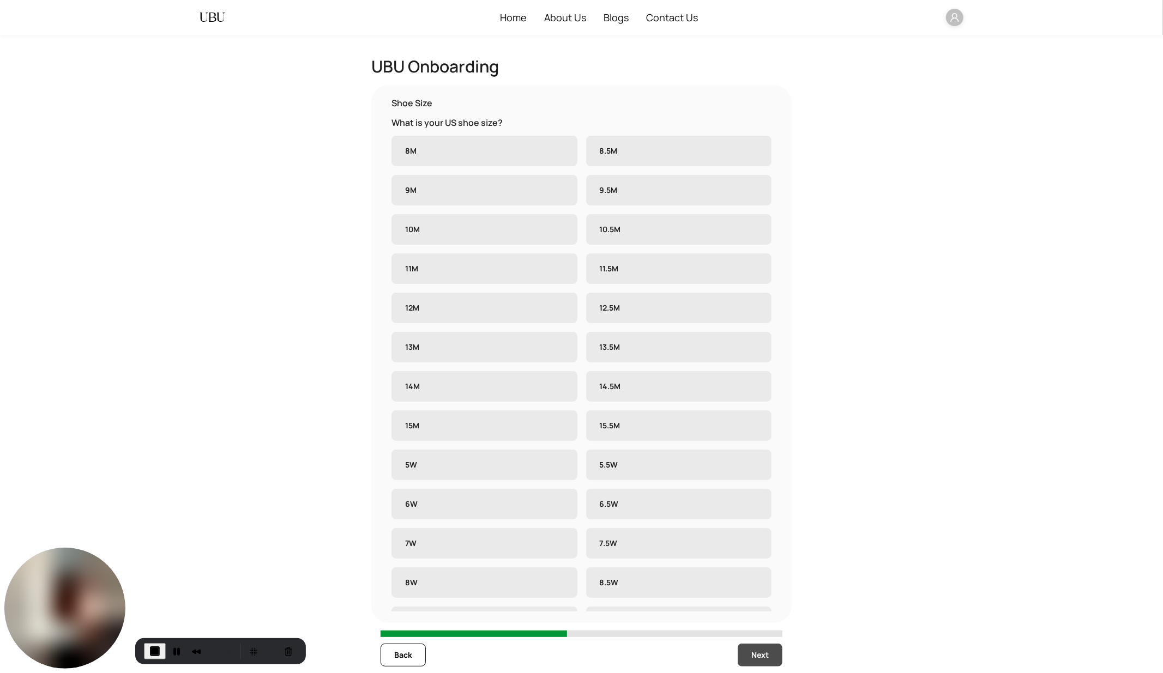
click at [759, 606] on span "Next" at bounding box center [759, 655] width 17 height 12
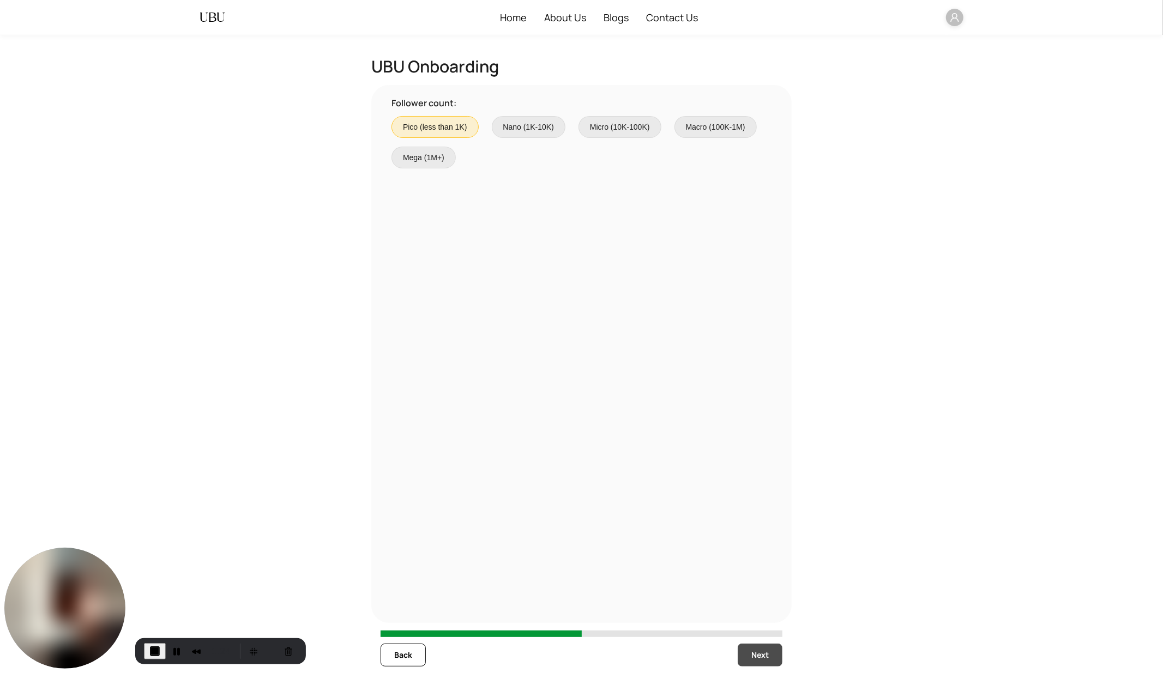
click at [759, 606] on span "Next" at bounding box center [759, 655] width 17 height 12
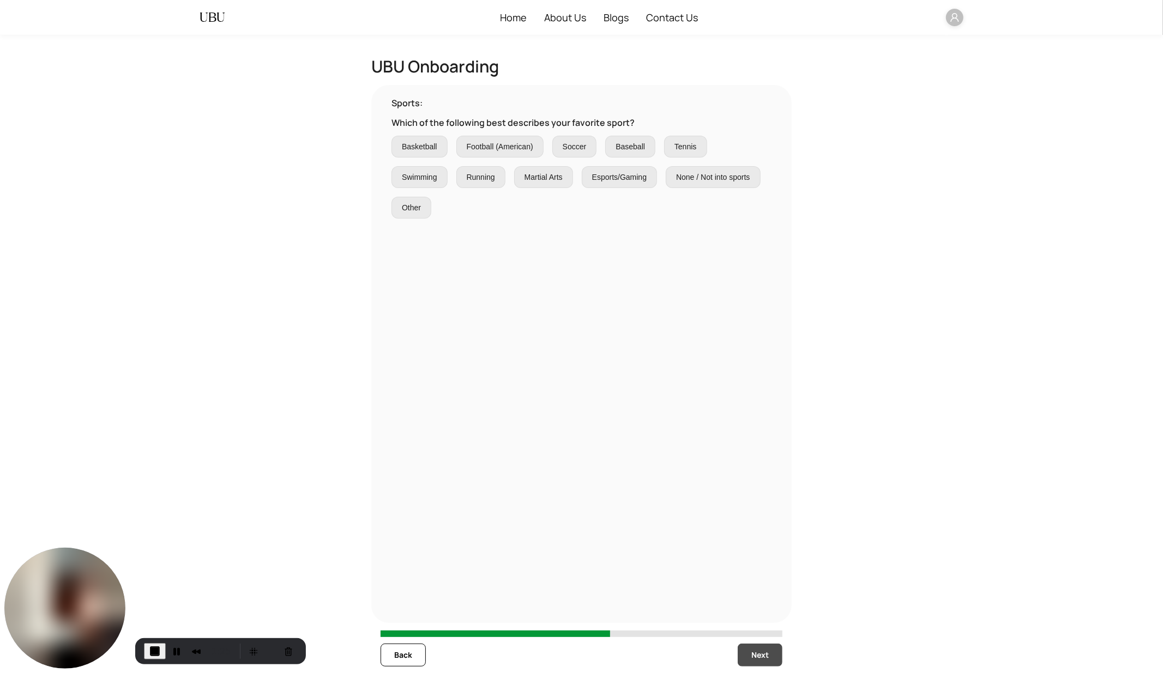
click at [759, 606] on span "Next" at bounding box center [759, 655] width 17 height 12
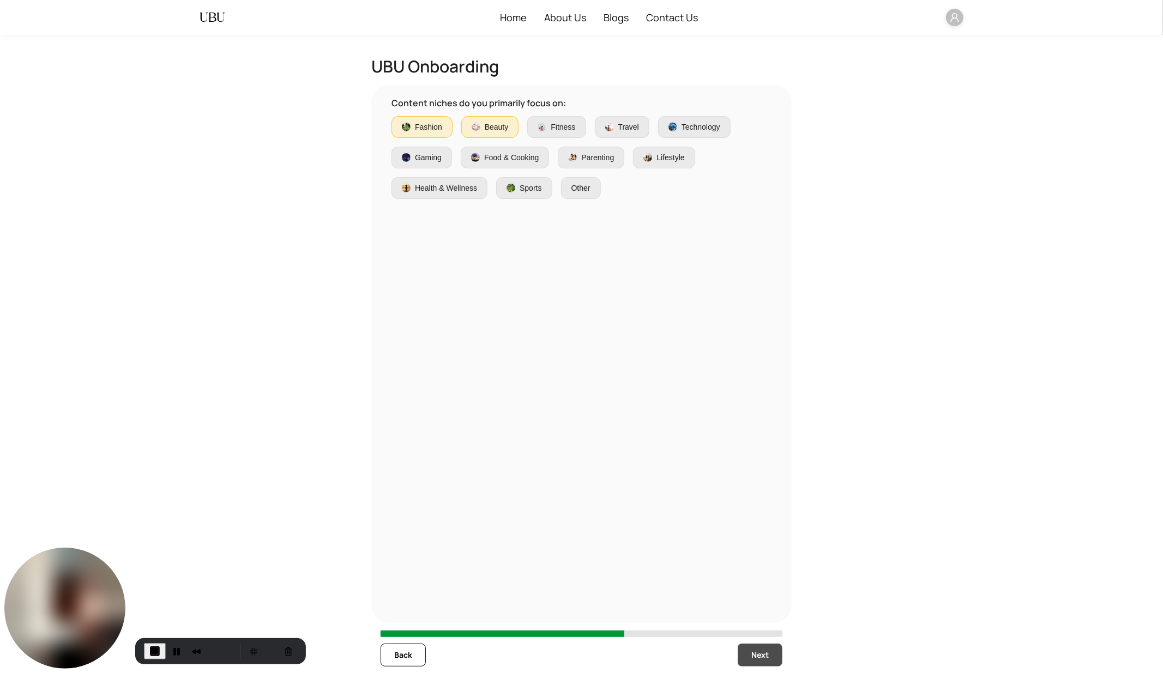
click at [759, 606] on span "Next" at bounding box center [759, 655] width 17 height 12
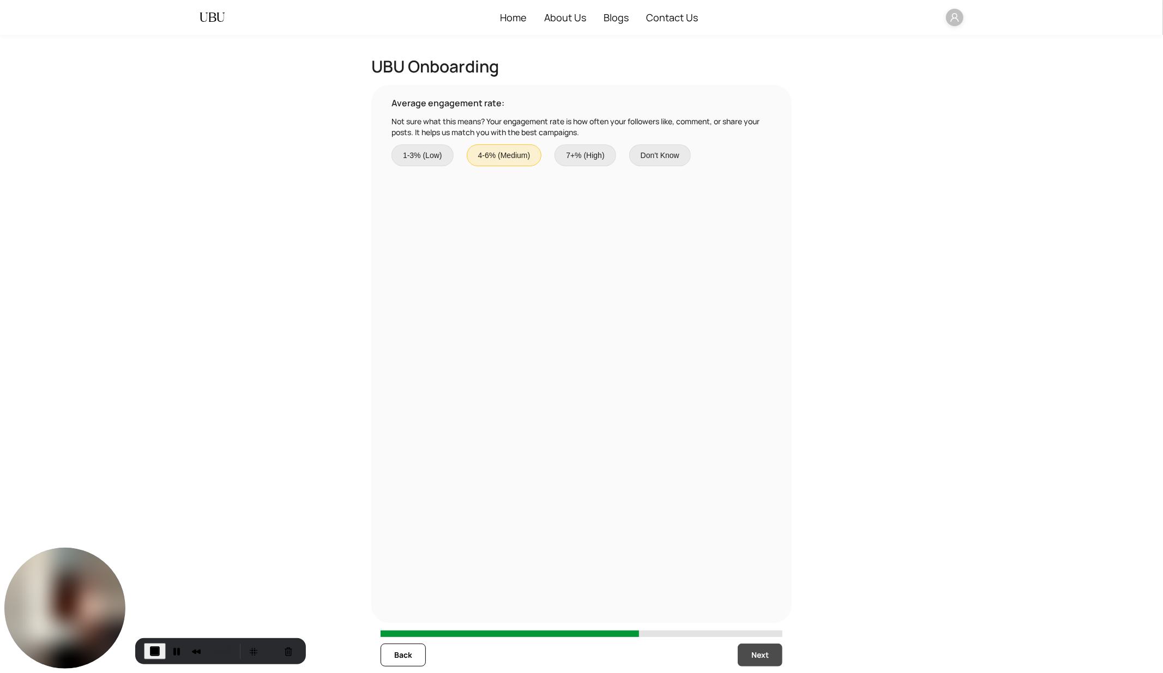
click at [759, 606] on span "Next" at bounding box center [759, 655] width 17 height 12
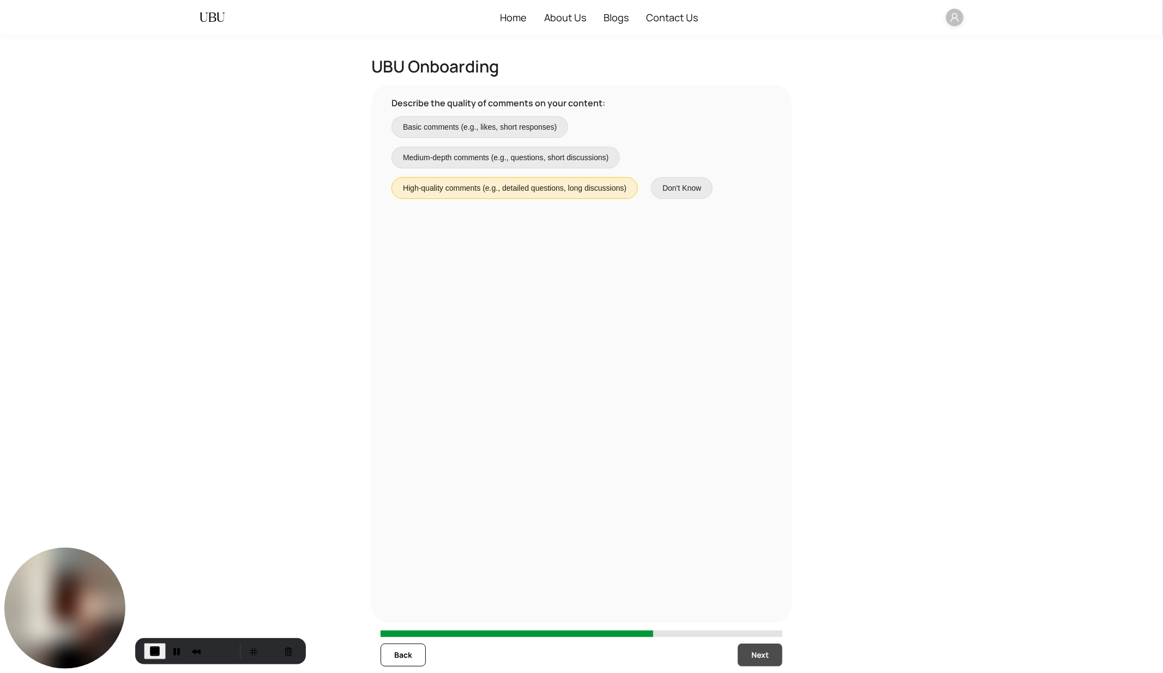
click at [759, 606] on span "Next" at bounding box center [759, 655] width 17 height 12
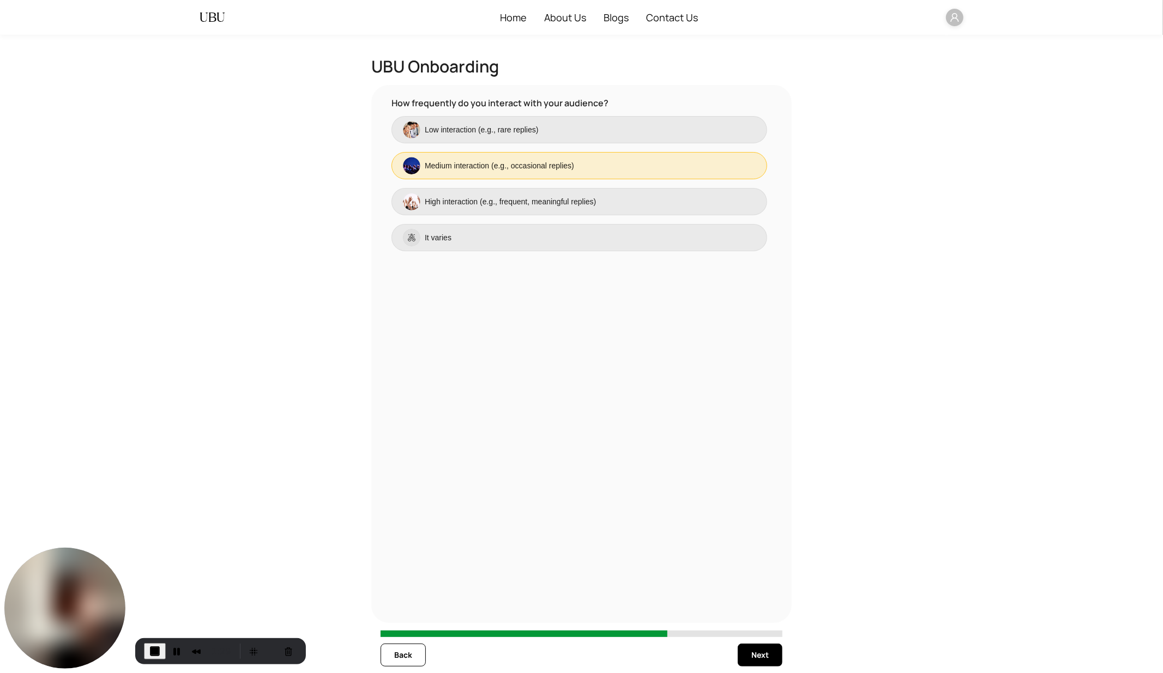
click at [152, 606] on span "End Recording" at bounding box center [154, 651] width 13 height 13
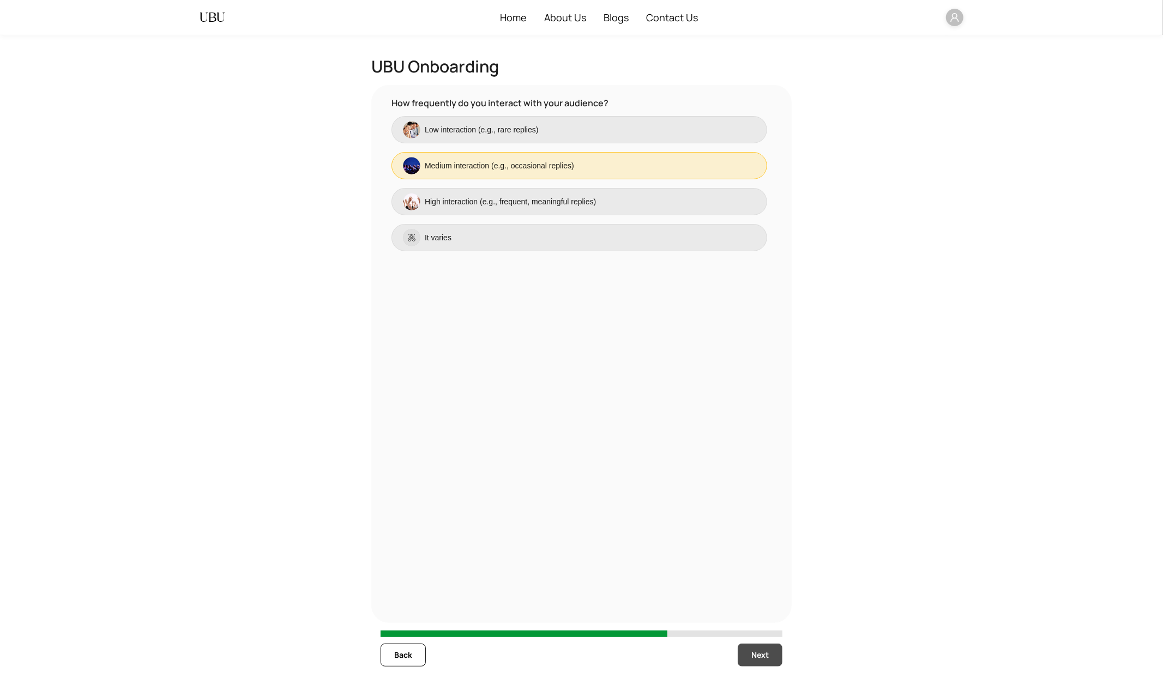
click at [752, 606] on span "Next" at bounding box center [759, 655] width 17 height 12
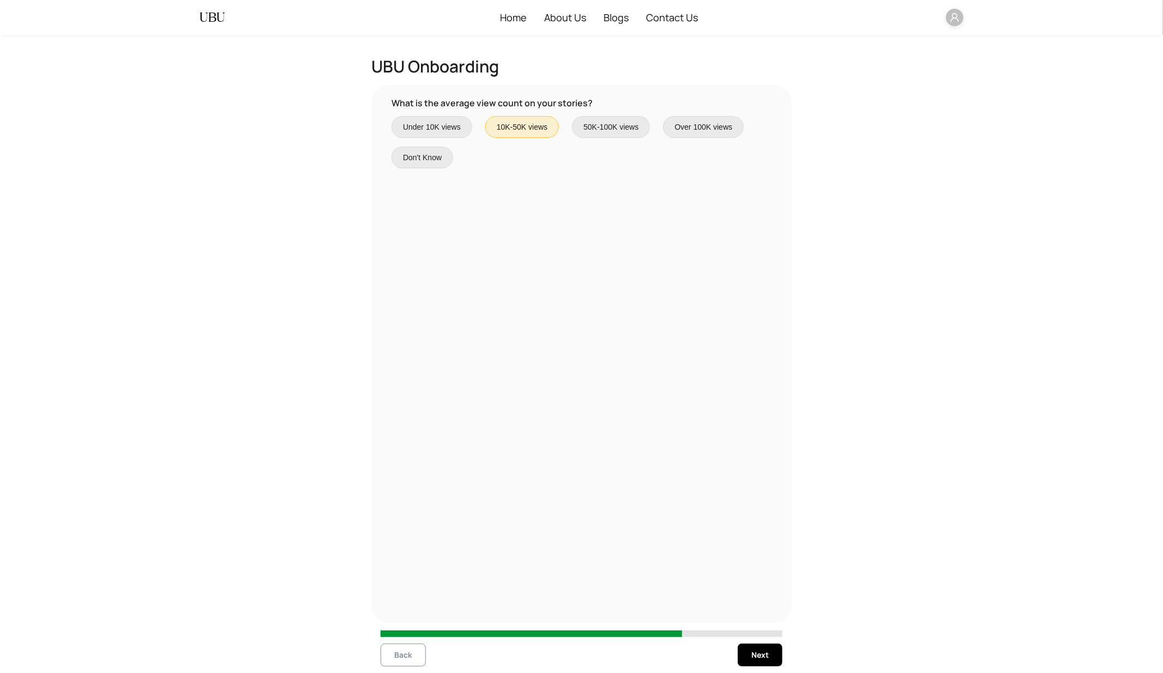
click at [399, 606] on span "Back" at bounding box center [403, 655] width 18 height 12
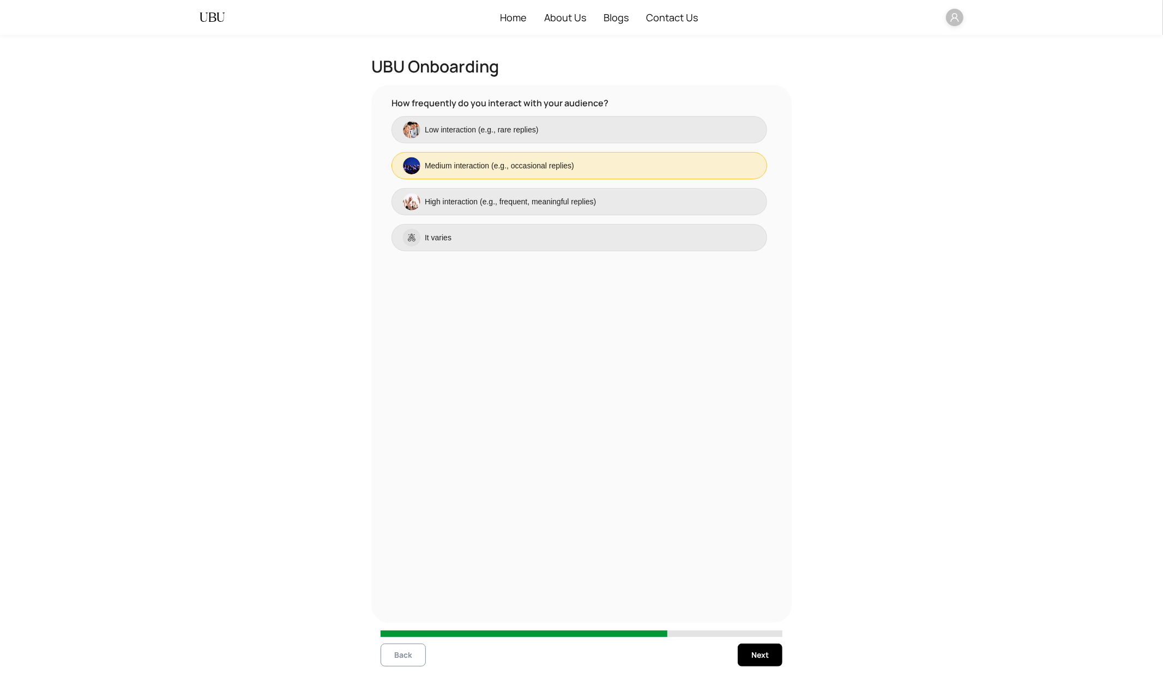
click at [399, 606] on span "Back" at bounding box center [403, 655] width 18 height 12
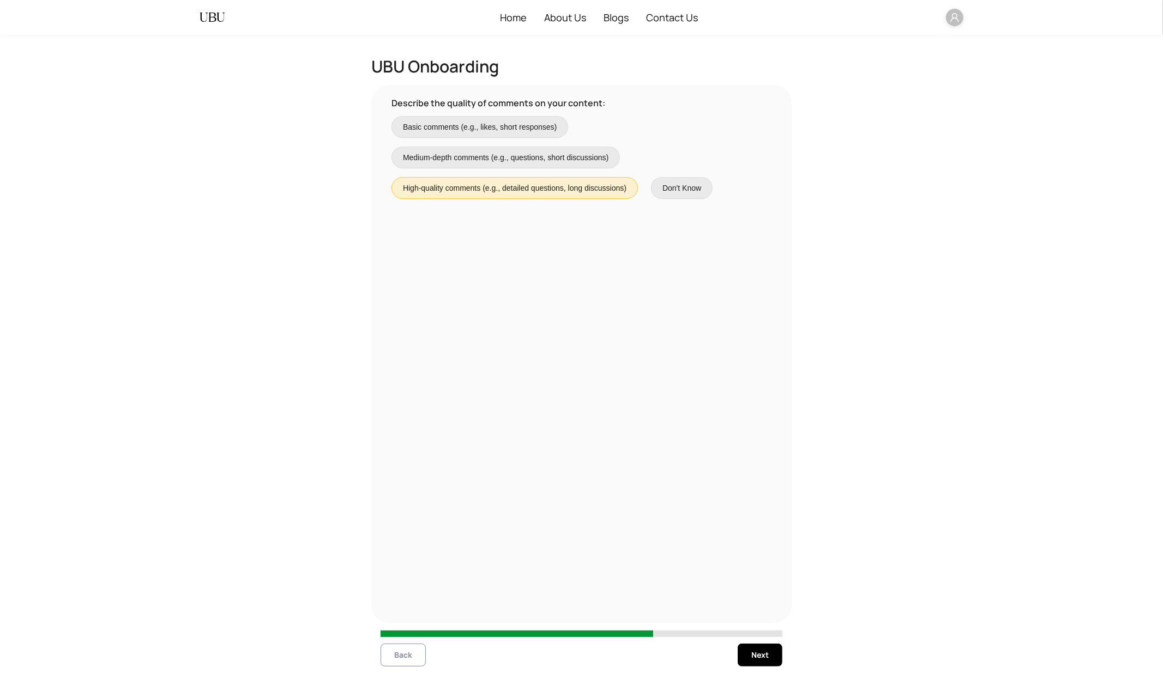
click at [399, 606] on span "Back" at bounding box center [403, 655] width 18 height 12
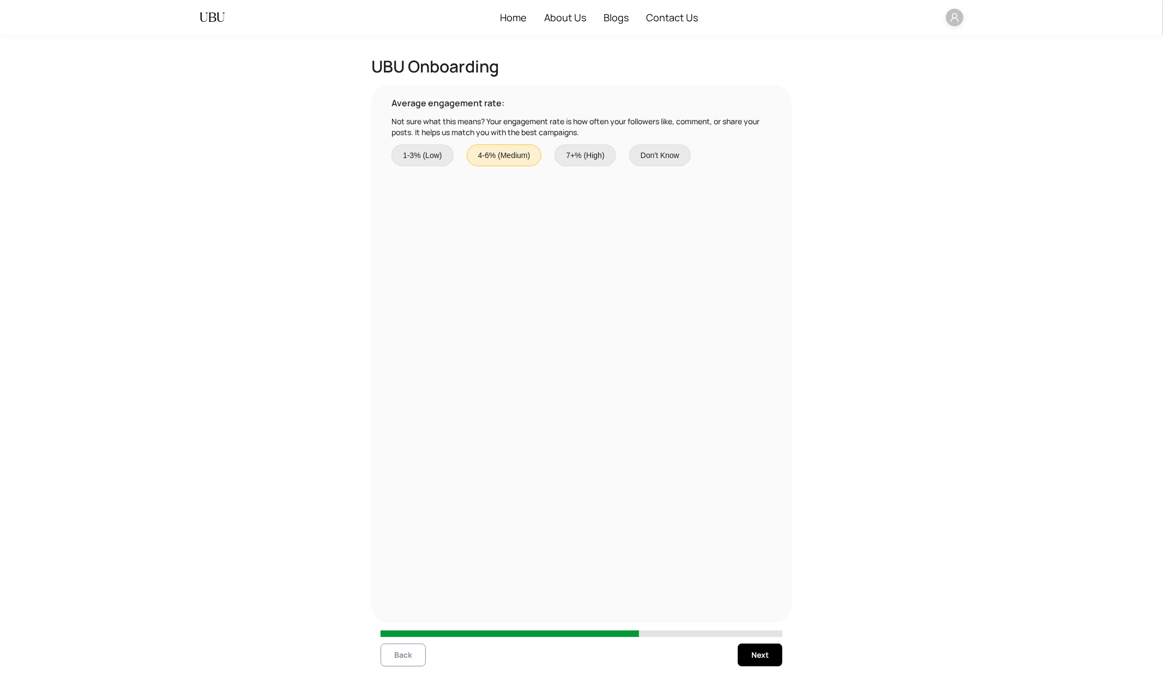
click at [399, 606] on span "Back" at bounding box center [403, 655] width 18 height 12
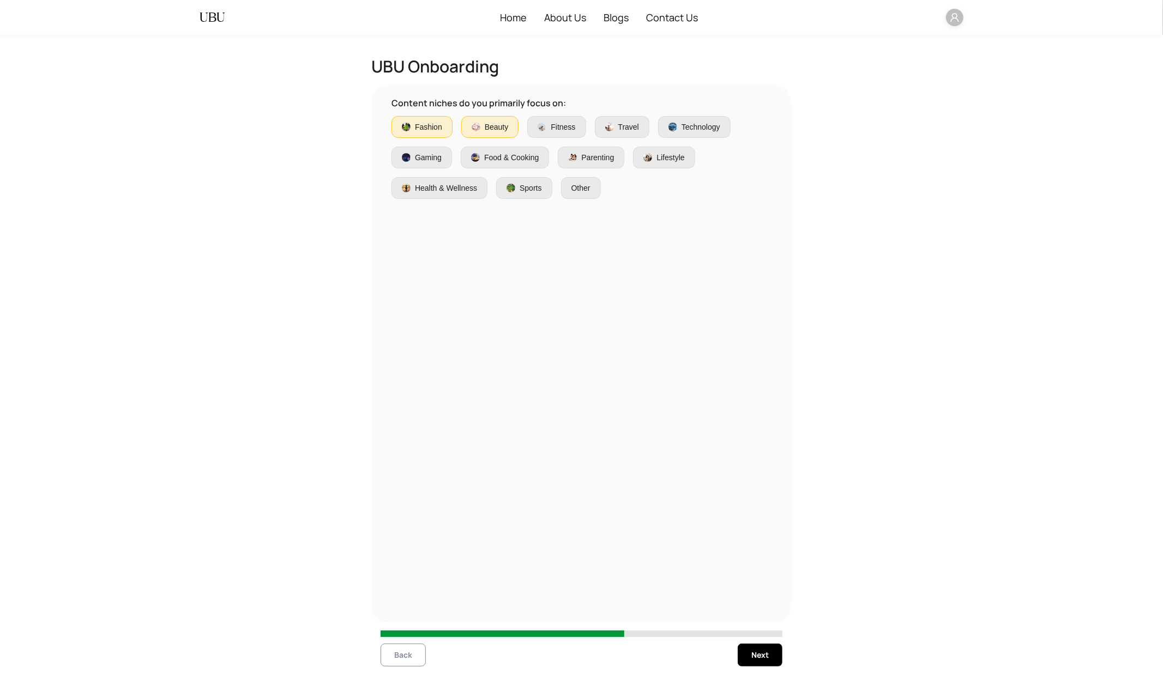
click at [399, 606] on span "Back" at bounding box center [403, 655] width 18 height 12
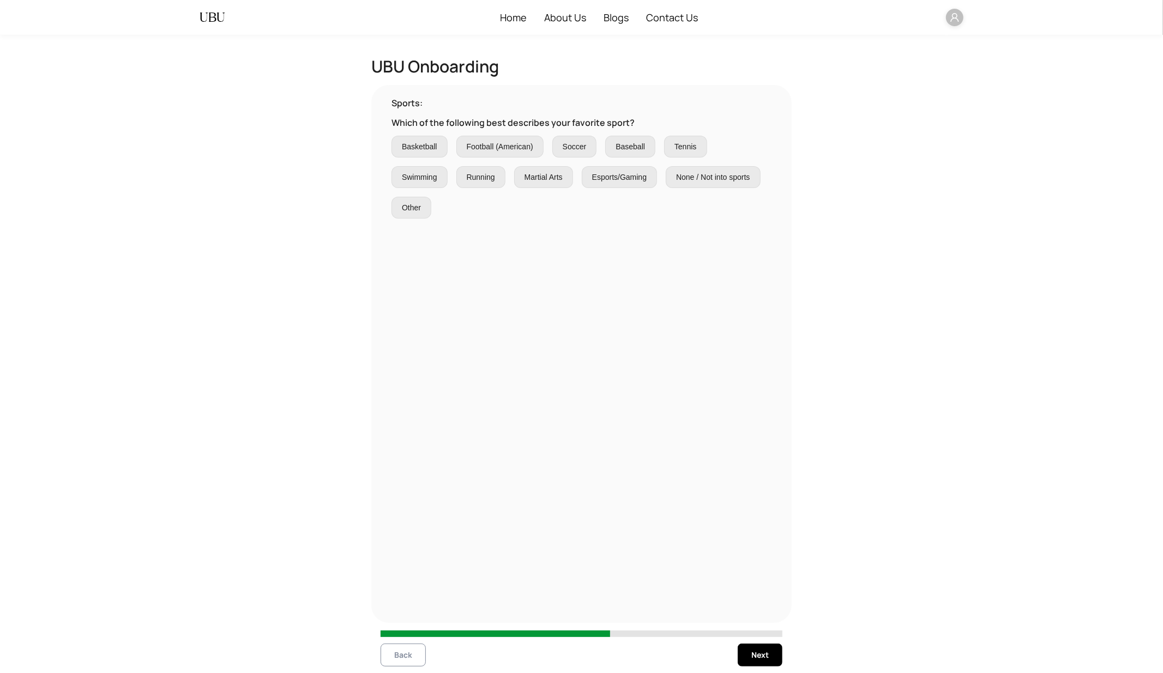
click at [399, 606] on span "Back" at bounding box center [403, 655] width 18 height 12
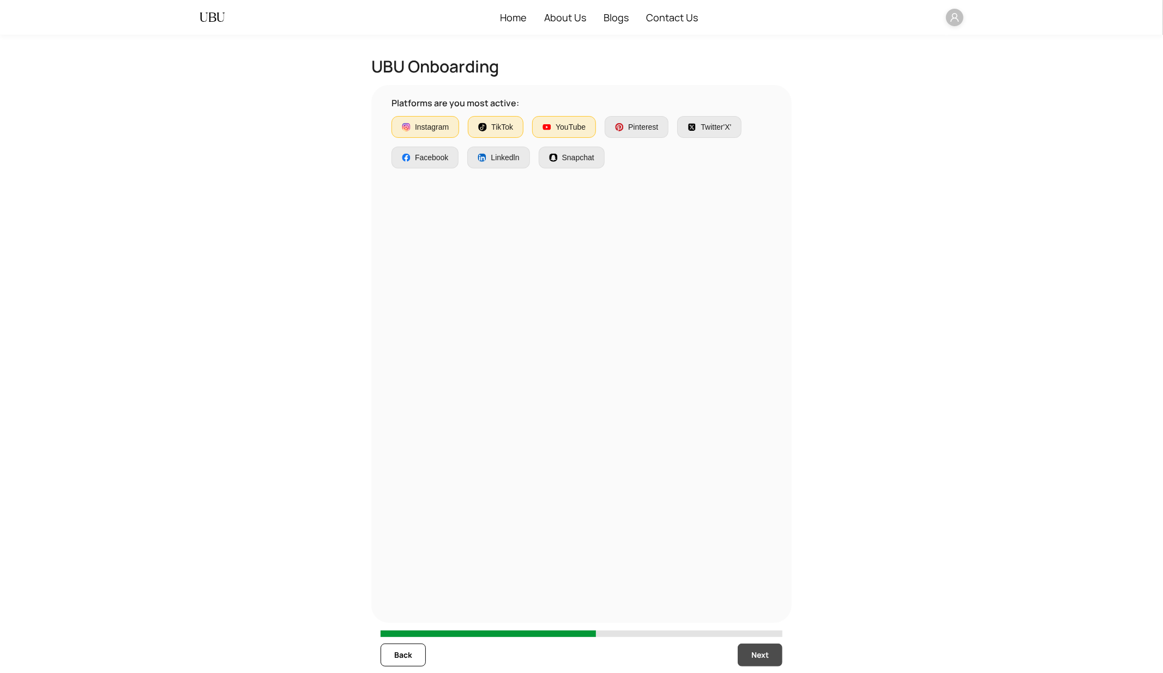
click at [761, 606] on span "Next" at bounding box center [759, 655] width 17 height 12
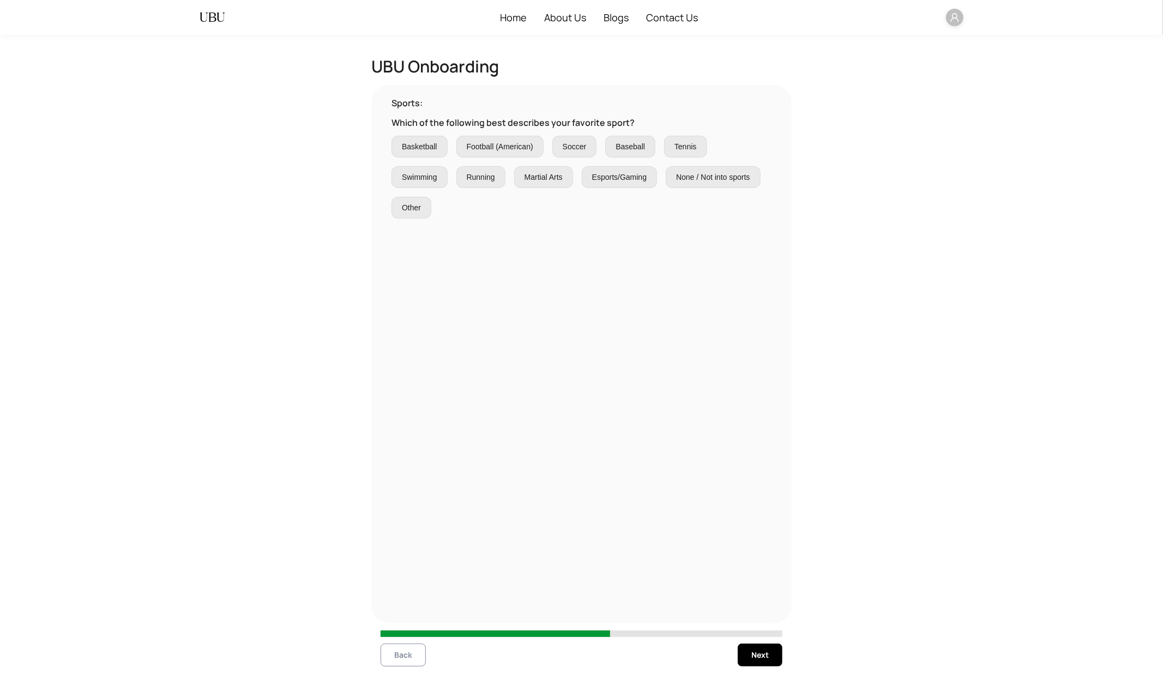
click at [403, 606] on button "Back" at bounding box center [402, 655] width 45 height 23
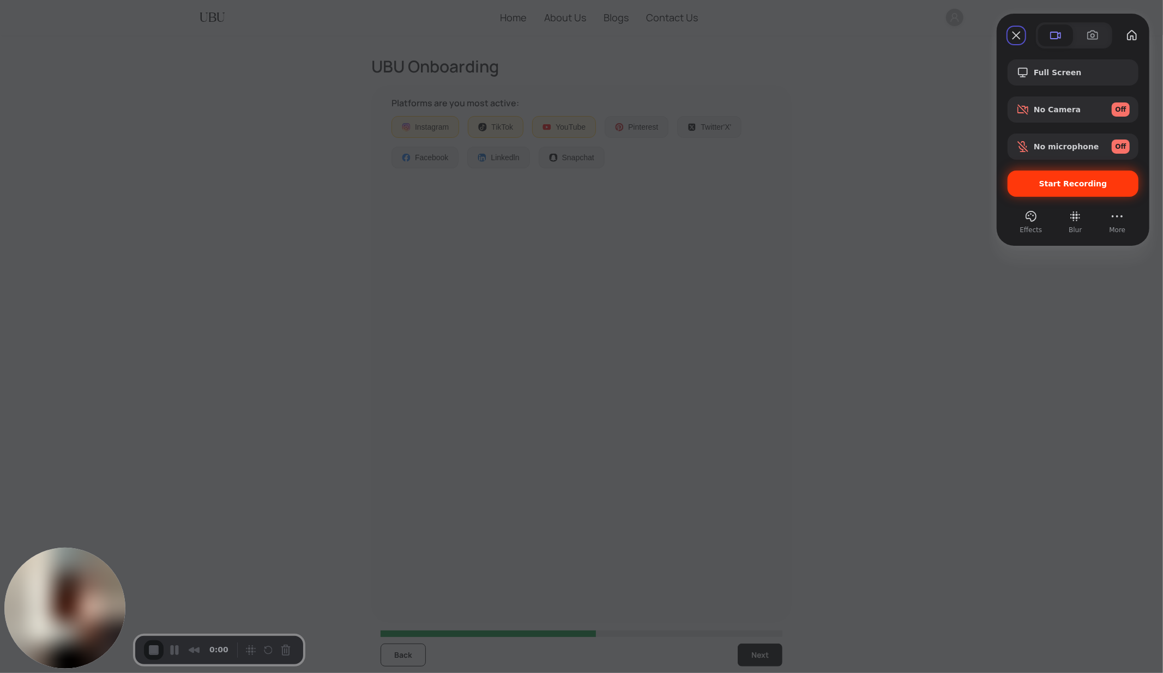
click at [1046, 191] on div "Start Recording" at bounding box center [1072, 184] width 131 height 26
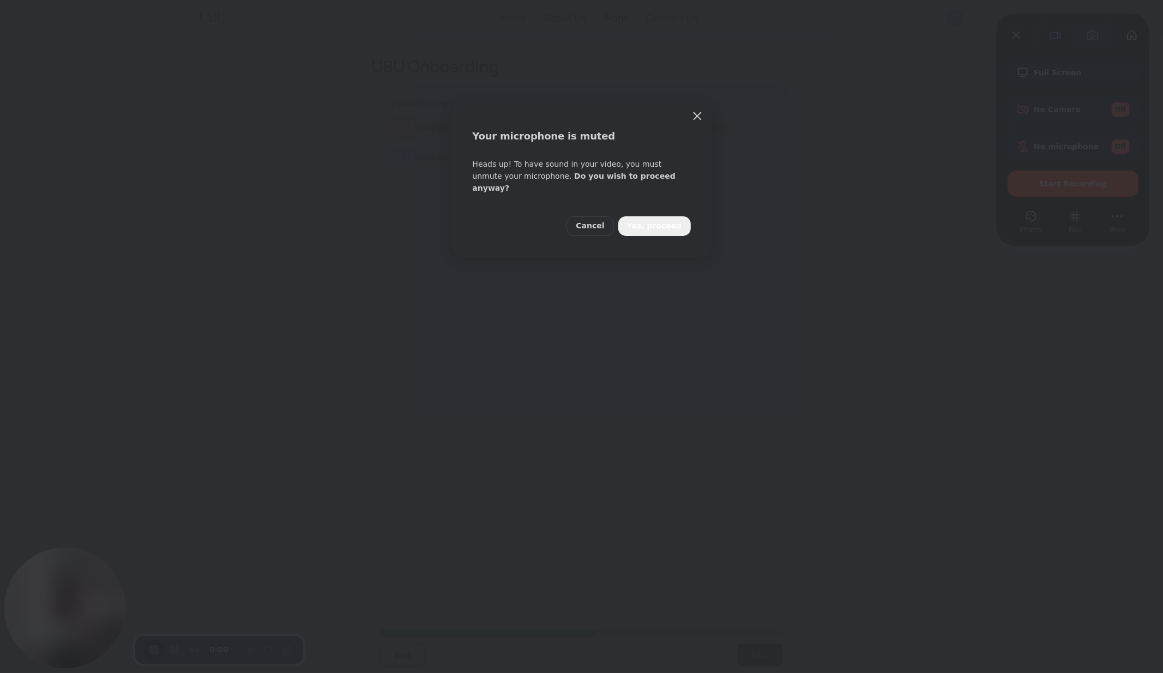
click at [662, 220] on span "Yes, proceed" at bounding box center [654, 226] width 55 height 12
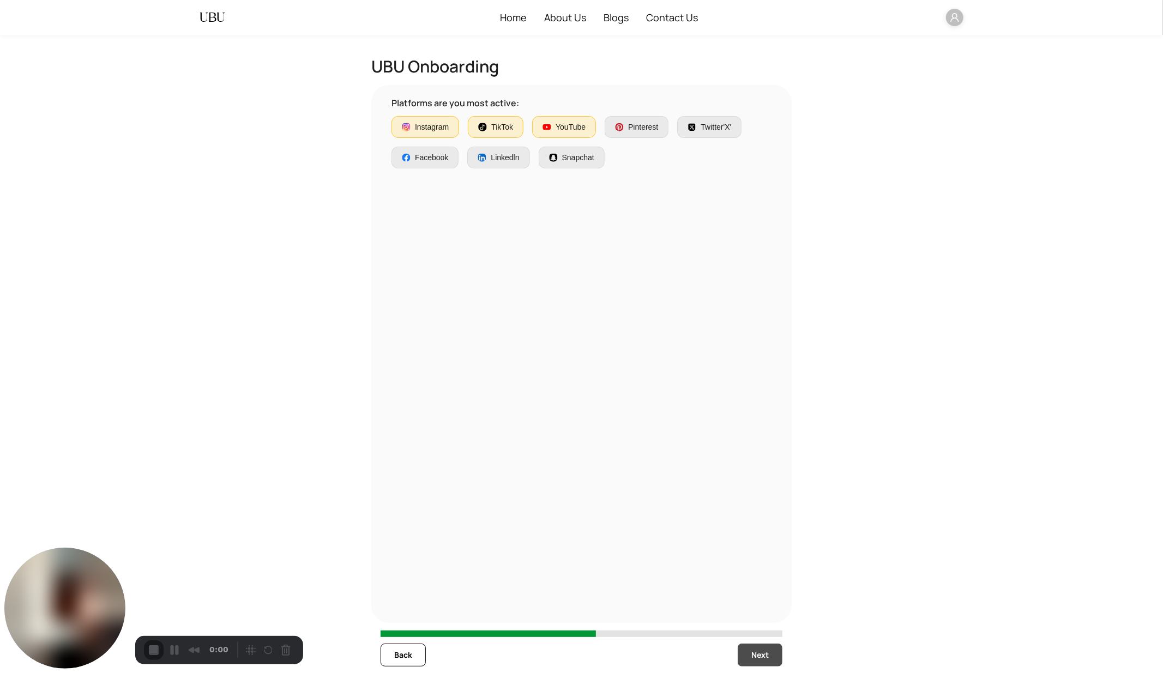
click at [758, 606] on span "Next" at bounding box center [759, 655] width 17 height 12
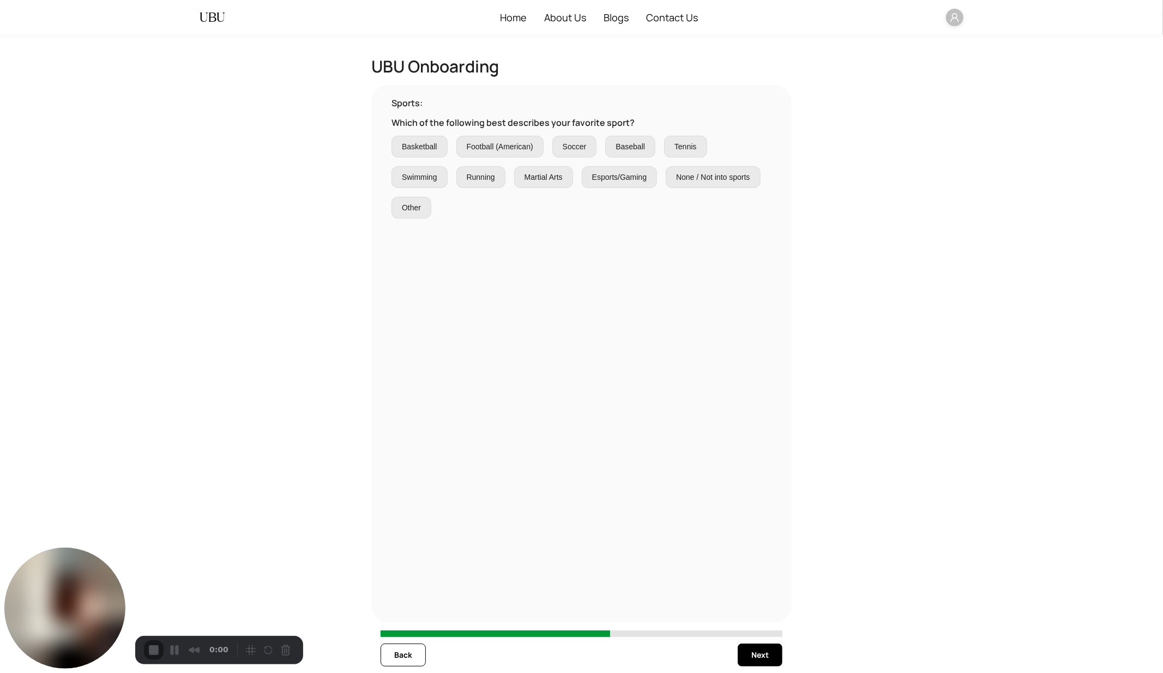
click at [409, 203] on span "Other" at bounding box center [411, 208] width 19 height 12
click at [409, 203] on input "text" at bounding box center [436, 208] width 76 height 12
type input "*******"
click at [753, 606] on span "Next" at bounding box center [759, 655] width 17 height 12
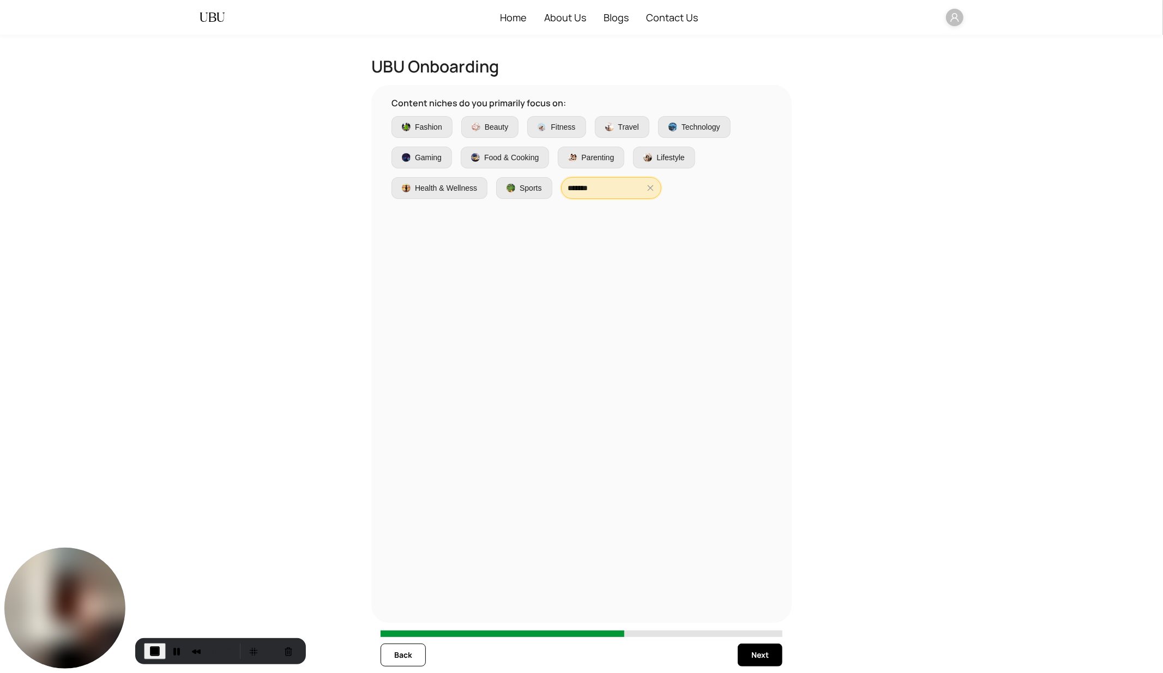
click at [598, 187] on input "*******" at bounding box center [606, 188] width 76 height 12
click at [751, 606] on span "Next" at bounding box center [759, 655] width 17 height 12
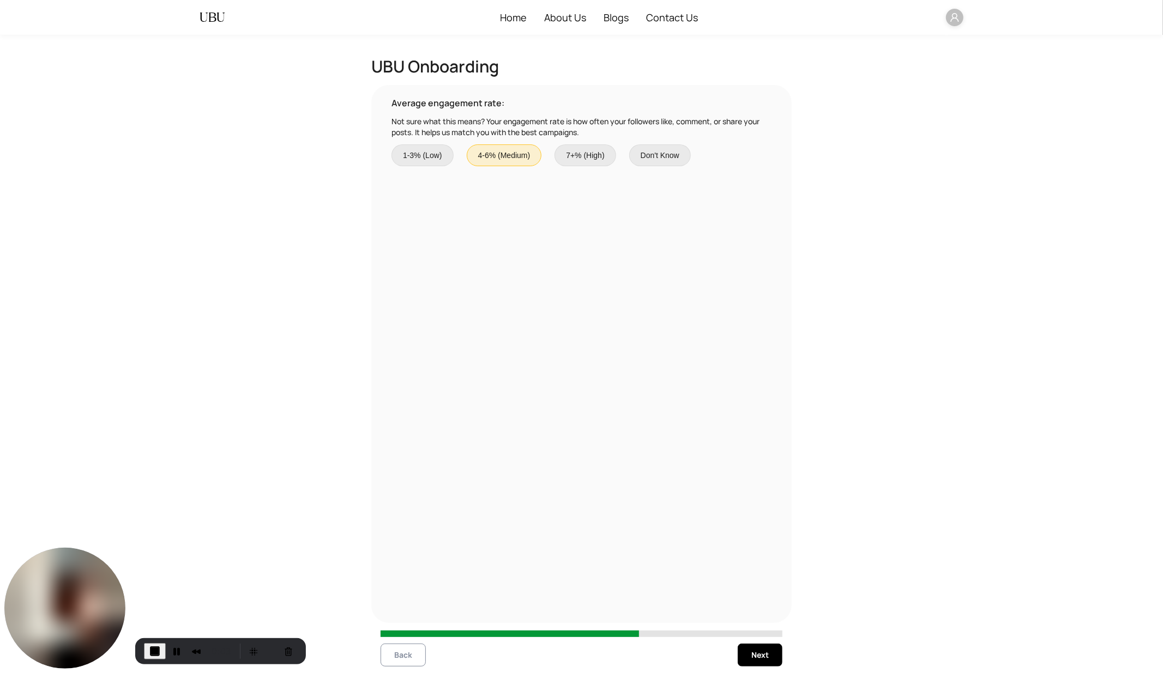
click at [405, 606] on span "Back" at bounding box center [403, 655] width 18 height 12
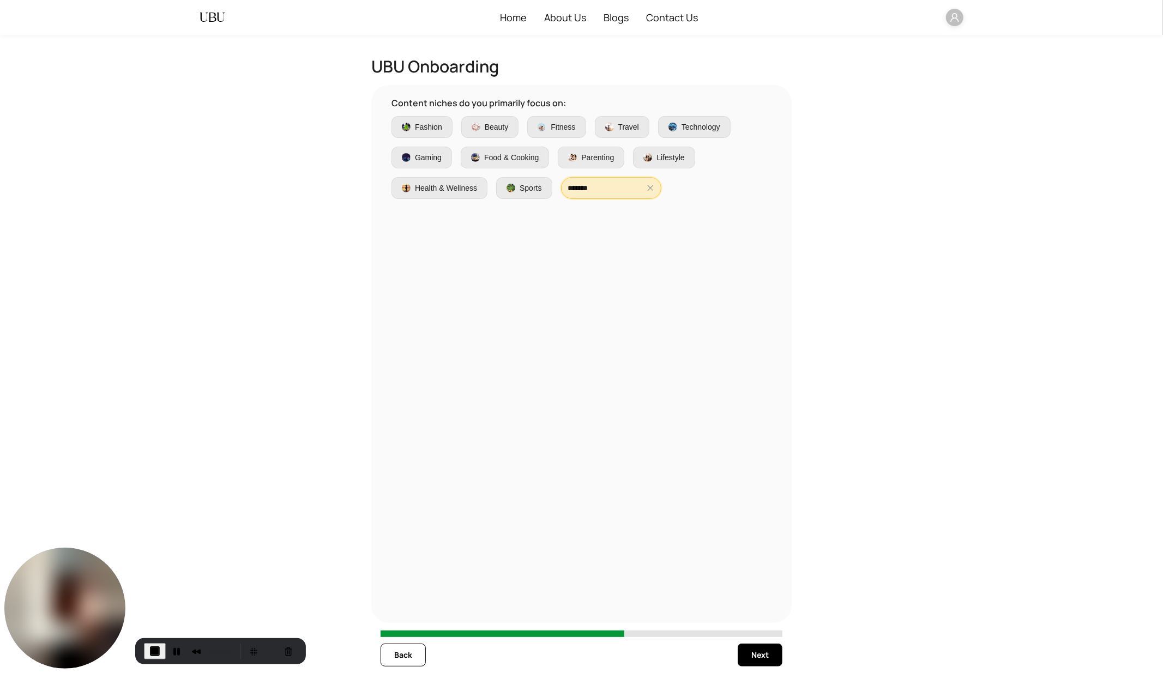
click at [609, 184] on input "*******" at bounding box center [606, 188] width 76 height 12
type input "*"
type input "******"
click at [485, 367] on div "Content niches do you primarily focus on: Fashion Beauty Fitness Travel Technol…" at bounding box center [581, 353] width 402 height 515
click at [399, 606] on span "Back" at bounding box center [403, 655] width 18 height 12
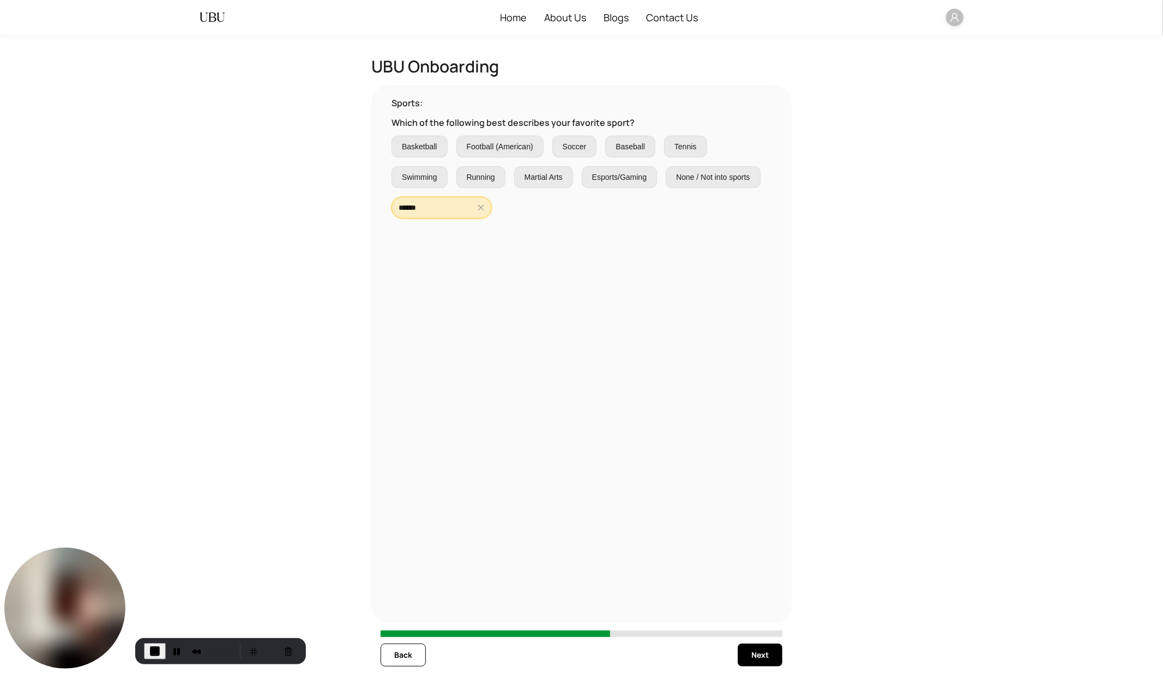
click at [445, 204] on input "******" at bounding box center [436, 208] width 76 height 12
click at [148, 606] on button "End Recording" at bounding box center [155, 651] width 22 height 16
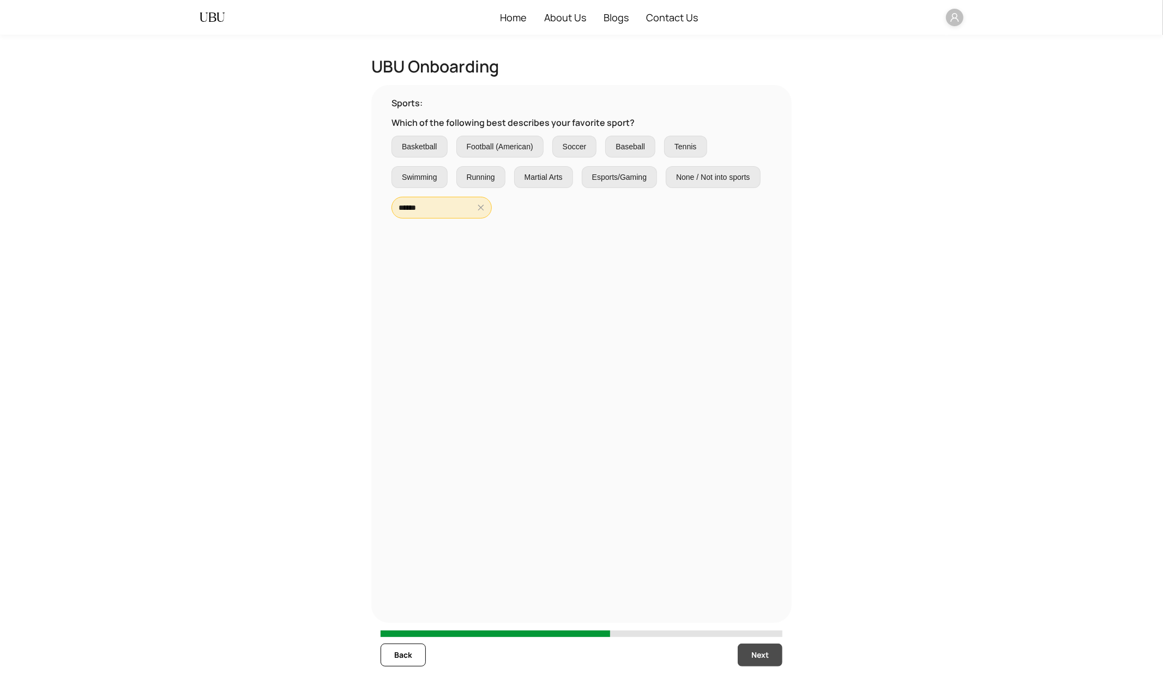
click at [761, 606] on span "Next" at bounding box center [759, 655] width 17 height 12
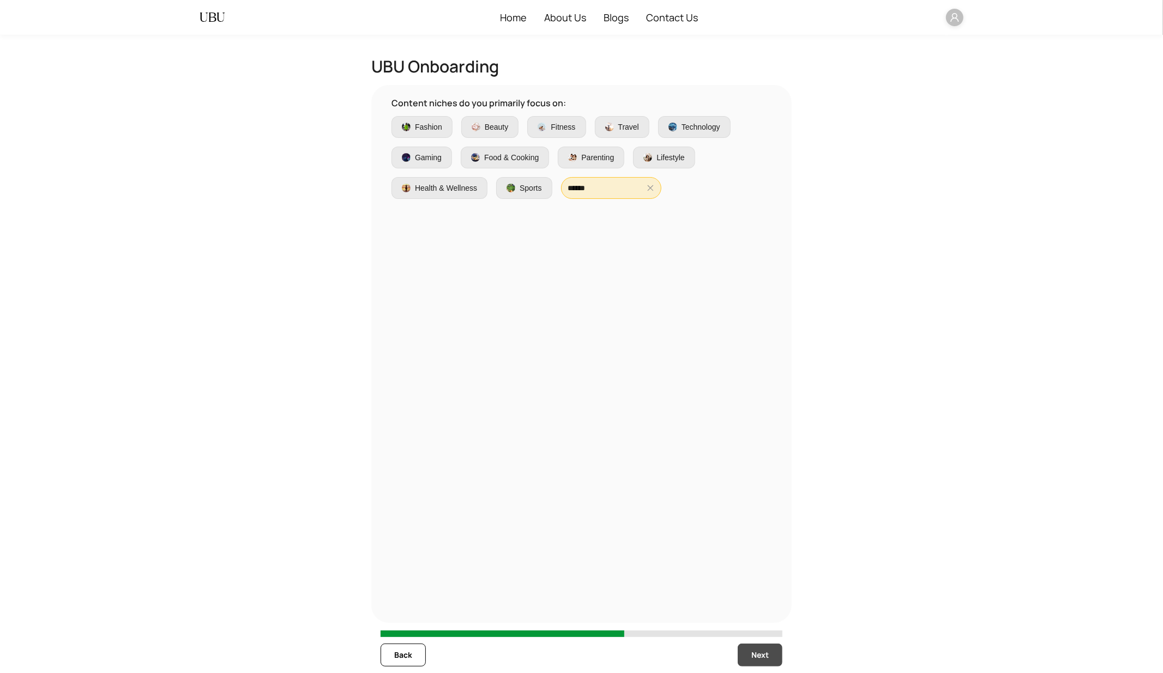
click at [761, 606] on span "Next" at bounding box center [759, 655] width 17 height 12
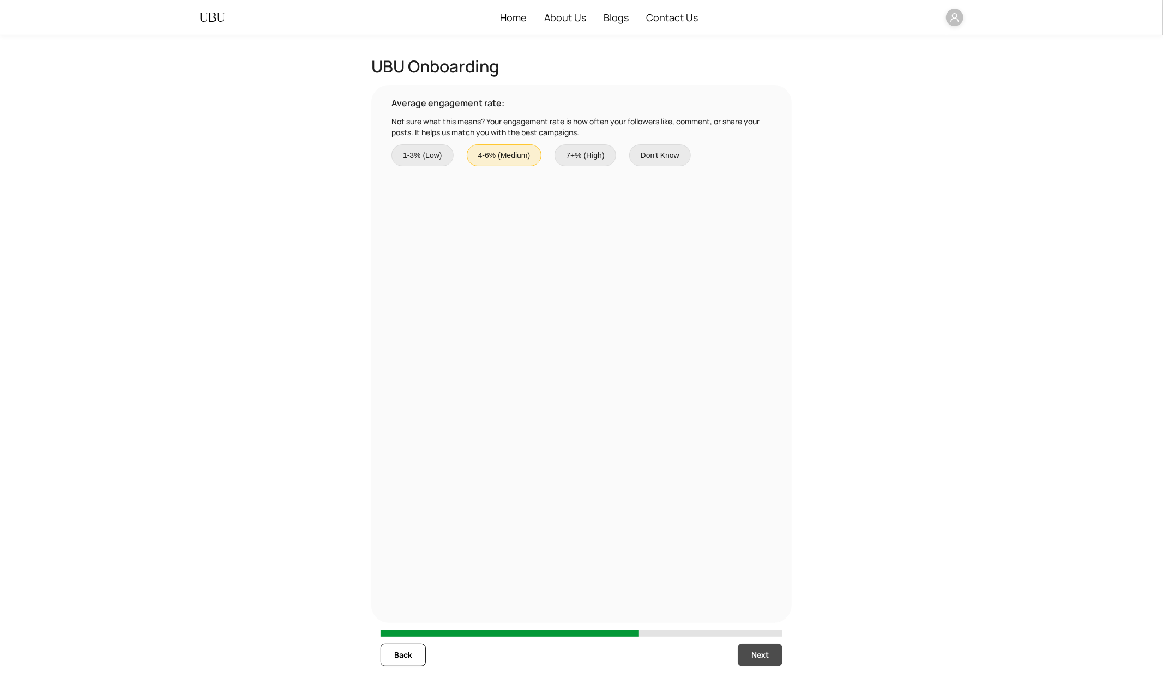
click at [761, 606] on span "Next" at bounding box center [759, 655] width 17 height 12
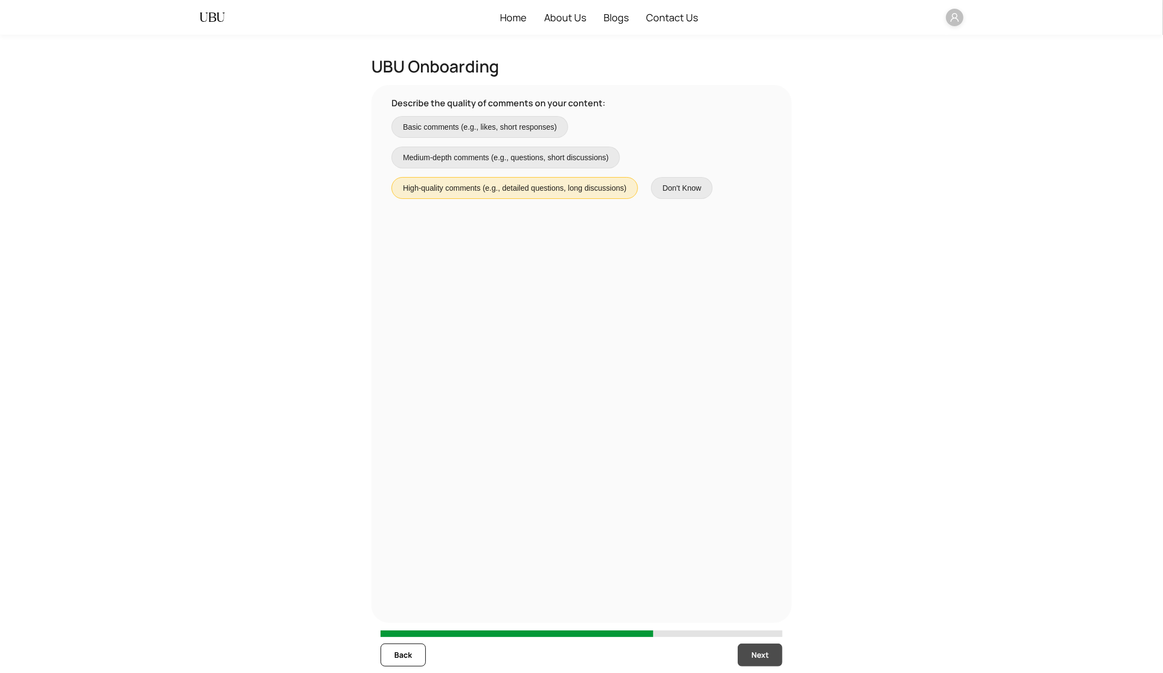
click at [761, 606] on span "Next" at bounding box center [759, 655] width 17 height 12
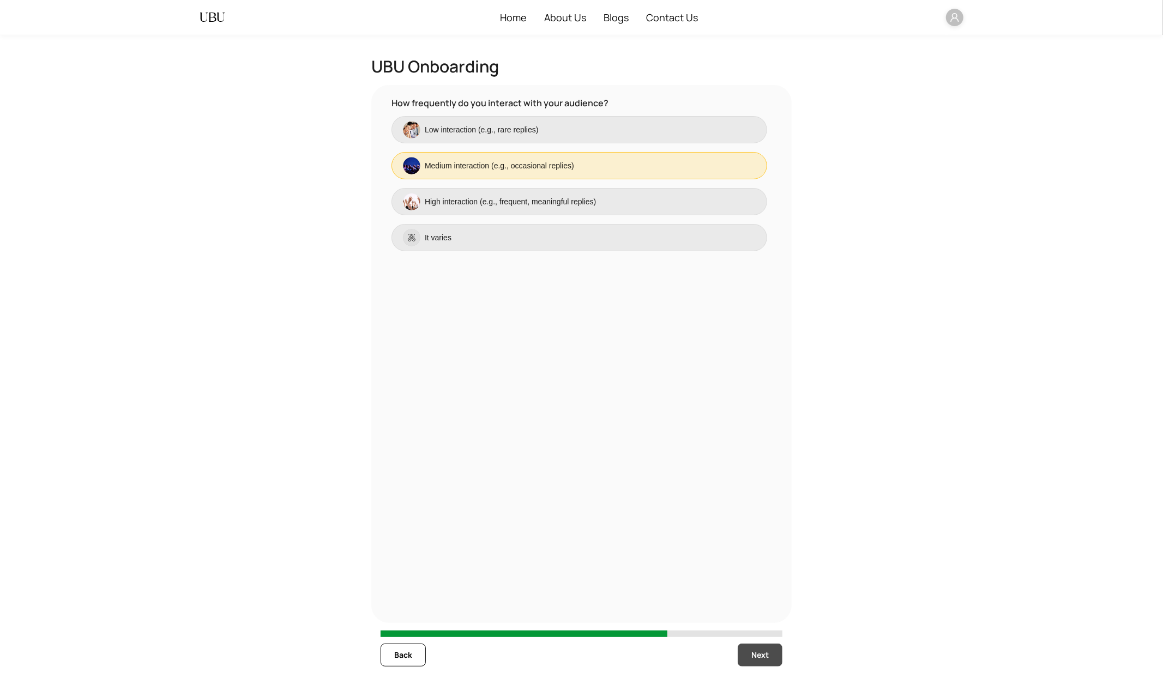
click at [761, 606] on span "Next" at bounding box center [759, 655] width 17 height 12
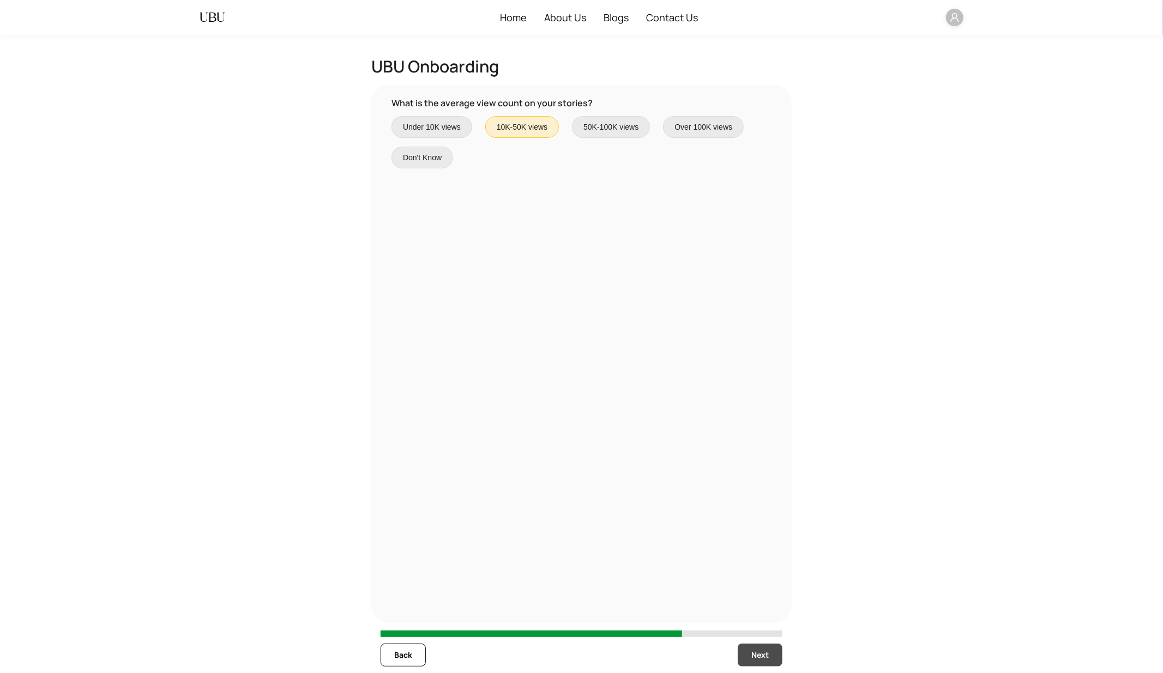
click at [761, 606] on span "Next" at bounding box center [759, 655] width 17 height 12
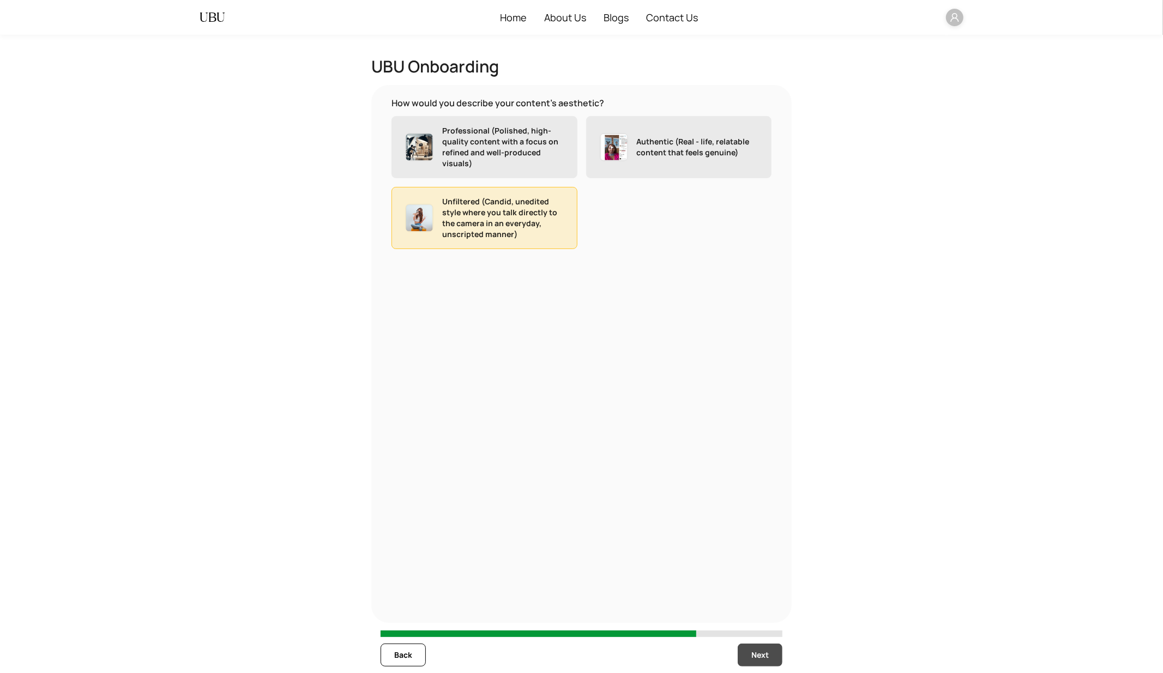
click at [761, 606] on span "Next" at bounding box center [759, 655] width 17 height 12
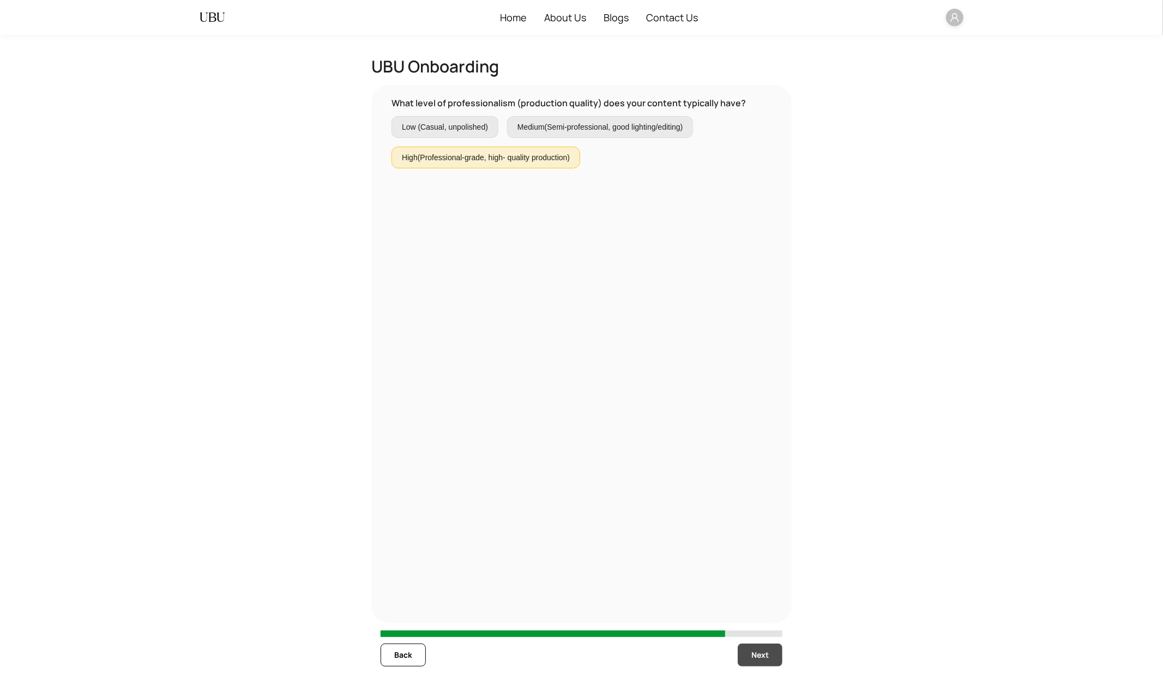
click at [761, 606] on span "Next" at bounding box center [759, 655] width 17 height 12
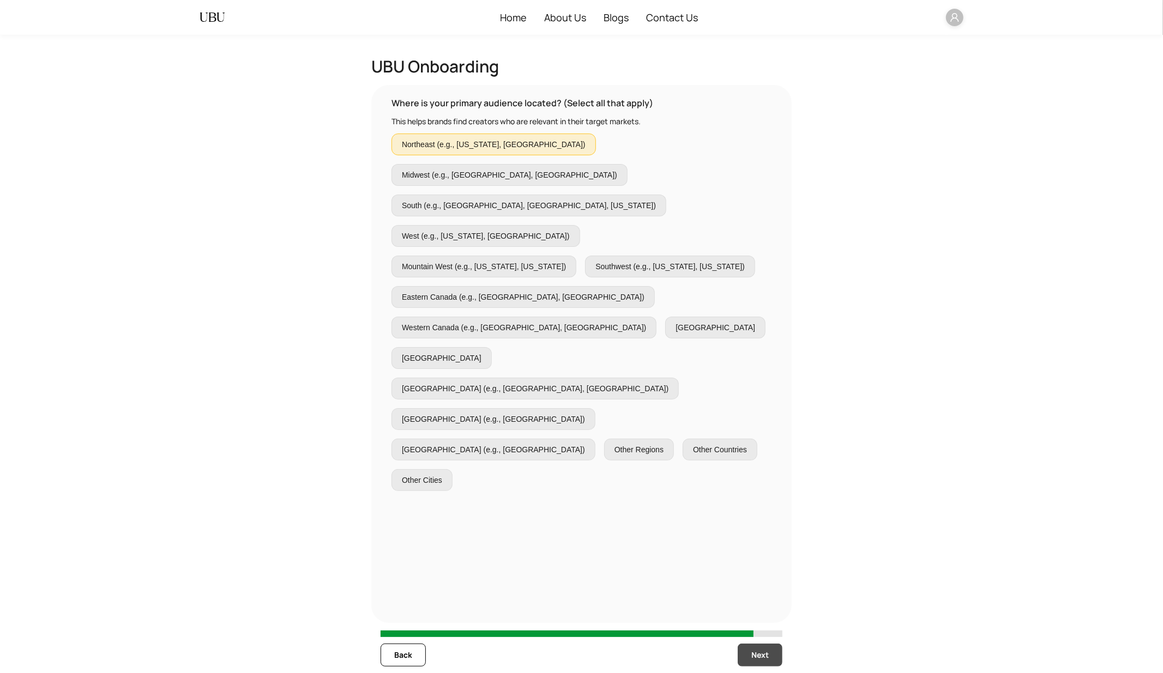
click at [761, 606] on span "Next" at bounding box center [759, 655] width 17 height 12
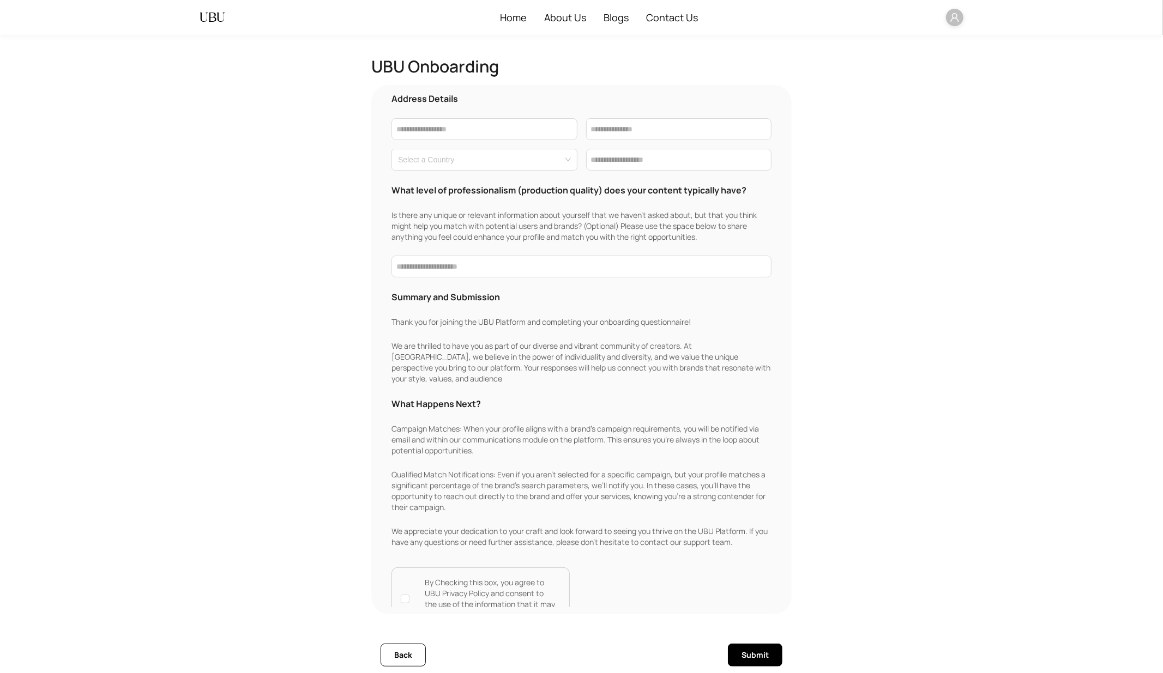
click at [761, 606] on span "Submit" at bounding box center [754, 655] width 27 height 12
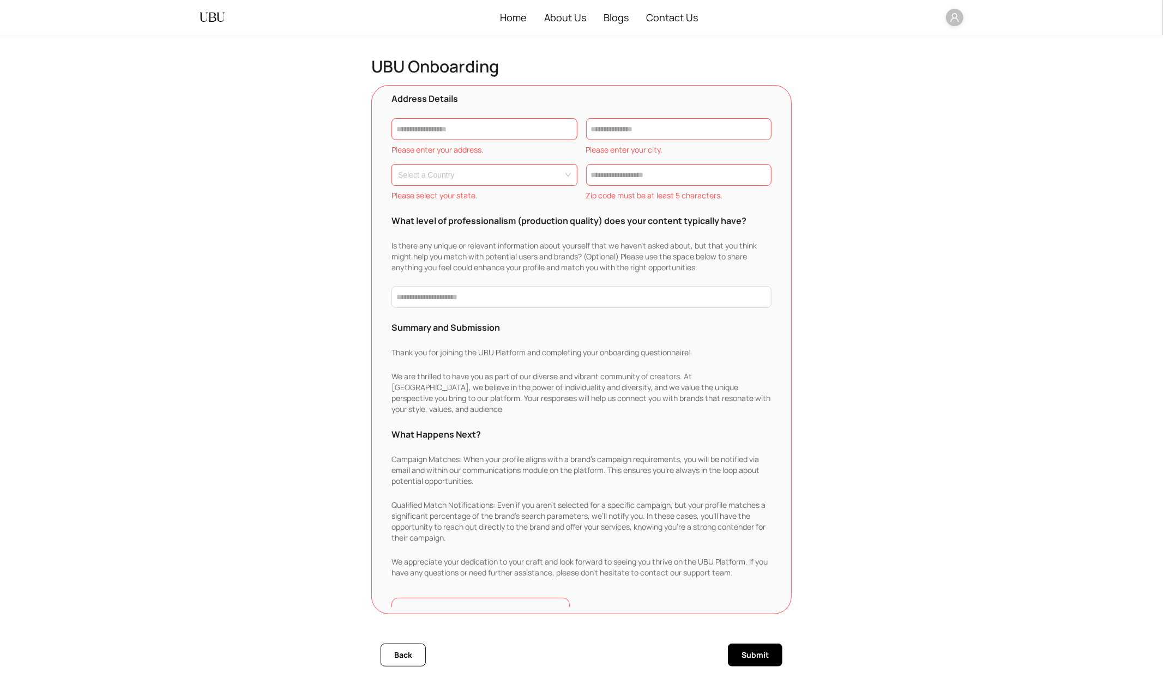
click at [761, 606] on span "Submit" at bounding box center [754, 655] width 27 height 12
click at [467, 126] on input "text" at bounding box center [484, 129] width 186 height 22
type input "**********"
click at [616, 131] on input "text" at bounding box center [679, 129] width 186 height 22
type input "**********"
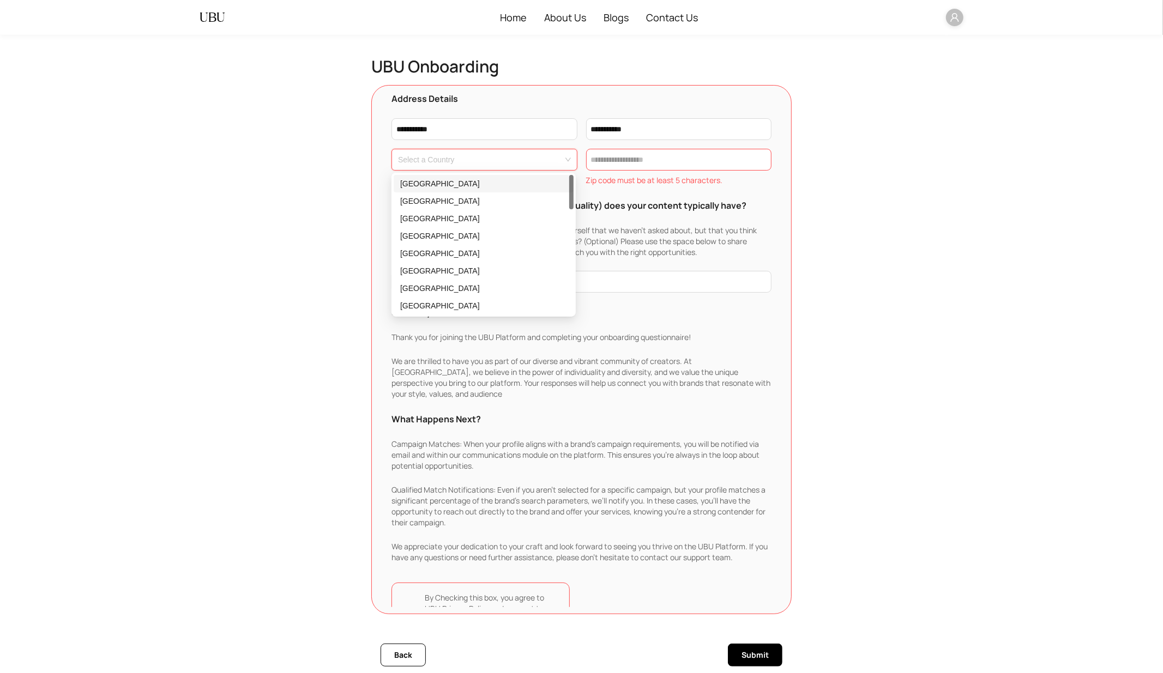
click at [447, 164] on input "search" at bounding box center [481, 157] width 166 height 16
click at [458, 277] on div "[GEOGRAPHIC_DATA]" at bounding box center [483, 270] width 180 height 17
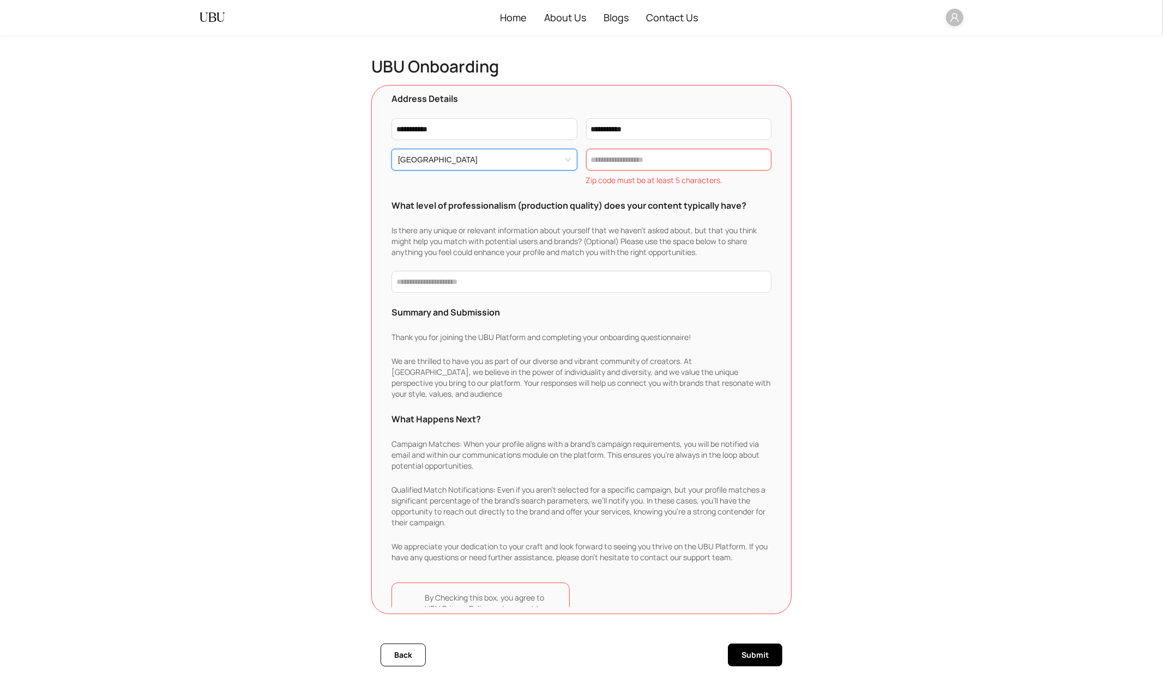
click at [667, 160] on input "text" at bounding box center [679, 160] width 186 height 22
type input "*****"
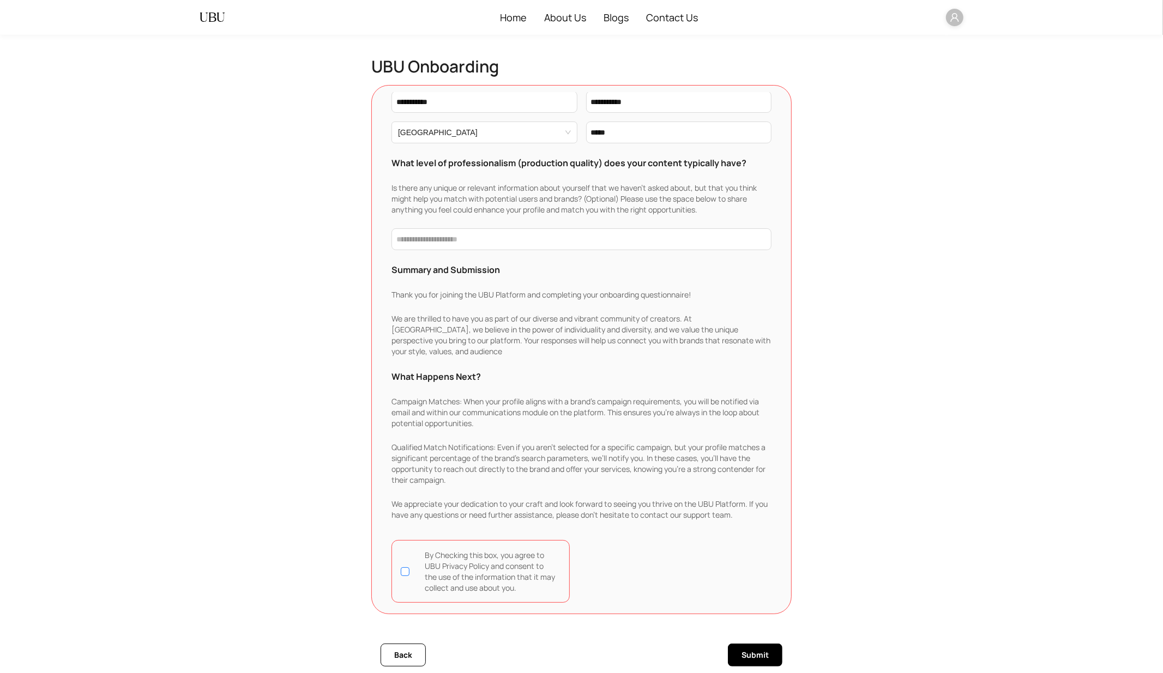
scroll to position [12, 0]
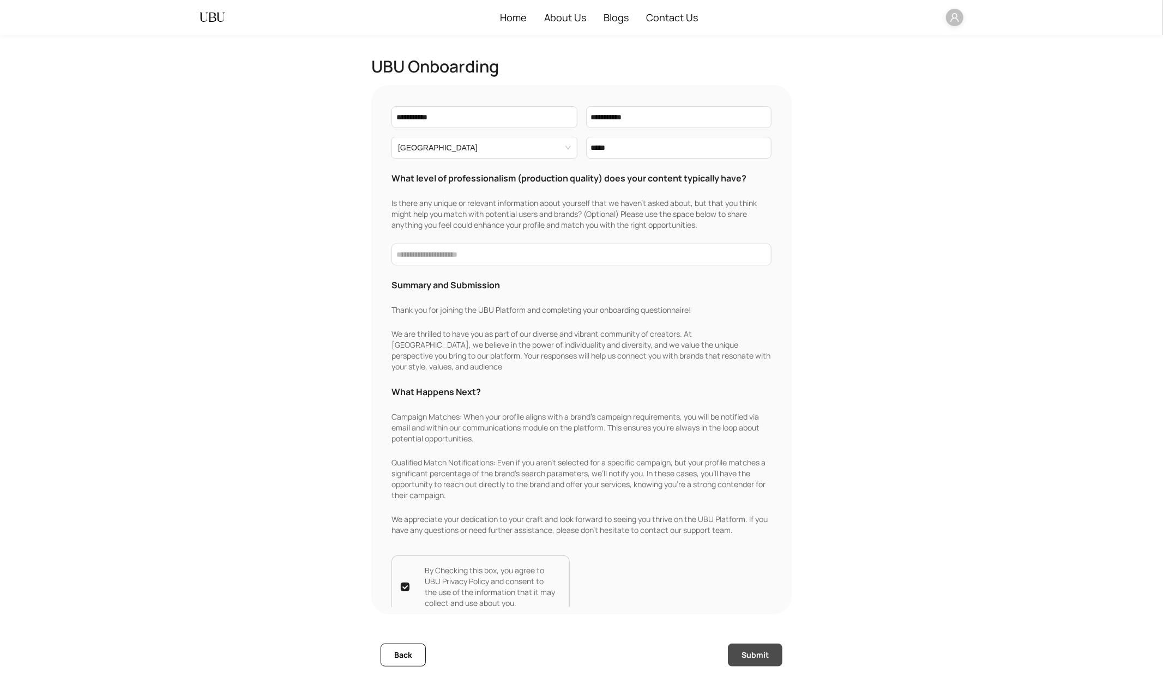
click at [751, 606] on span "Submit" at bounding box center [754, 655] width 27 height 12
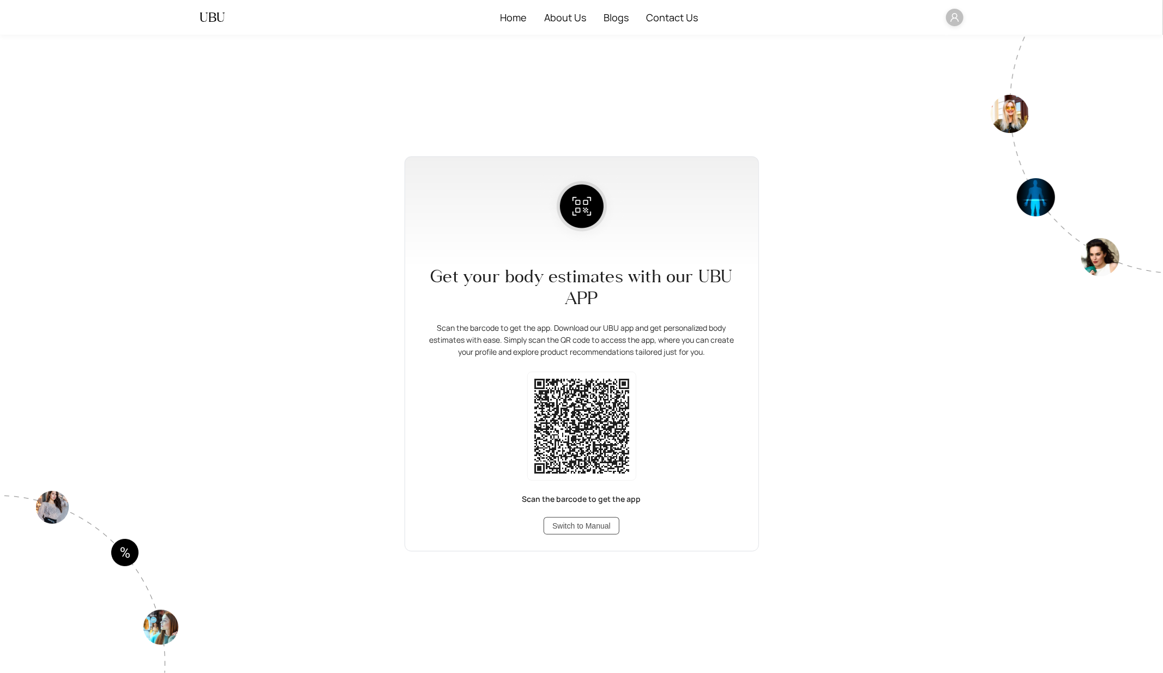
click at [579, 525] on span "Switch to Manual" at bounding box center [581, 526] width 58 height 12
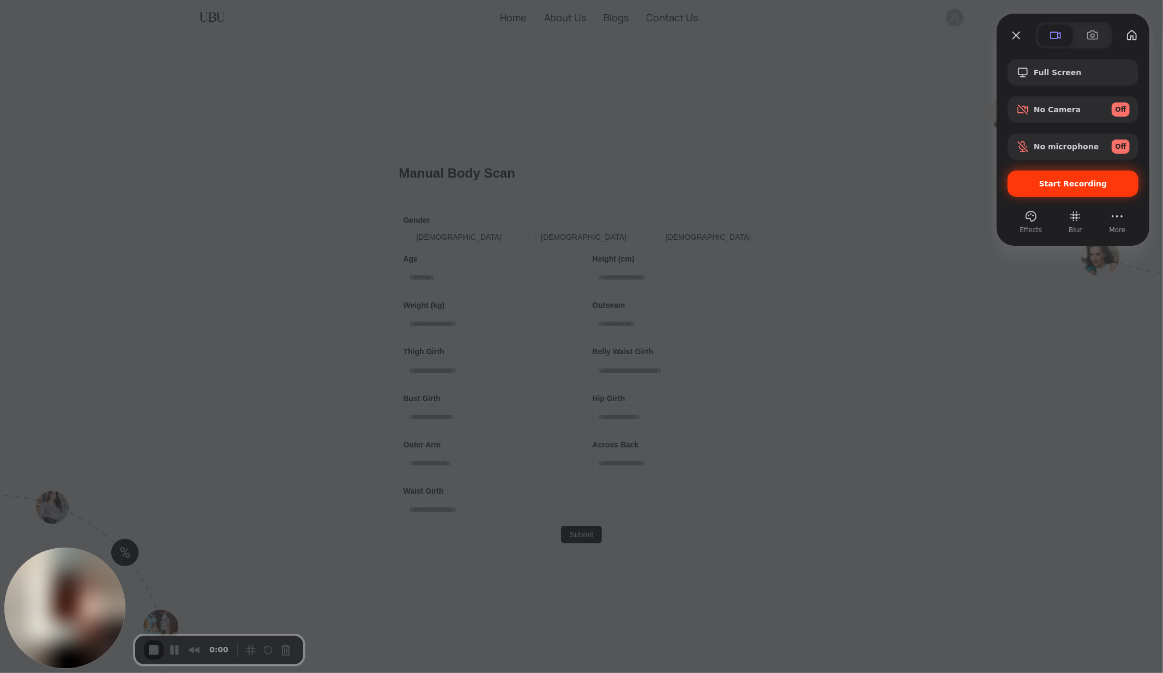
click at [1046, 185] on span "Start Recording" at bounding box center [1073, 183] width 68 height 9
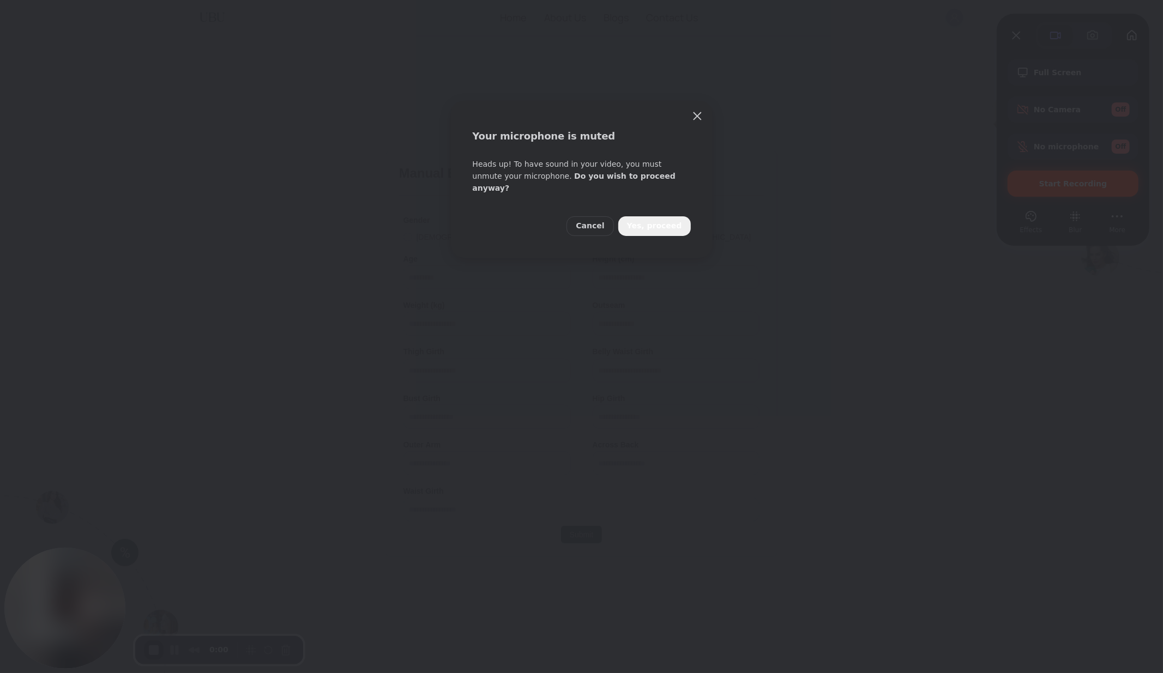
click at [649, 220] on span "Yes, proceed" at bounding box center [654, 226] width 55 height 12
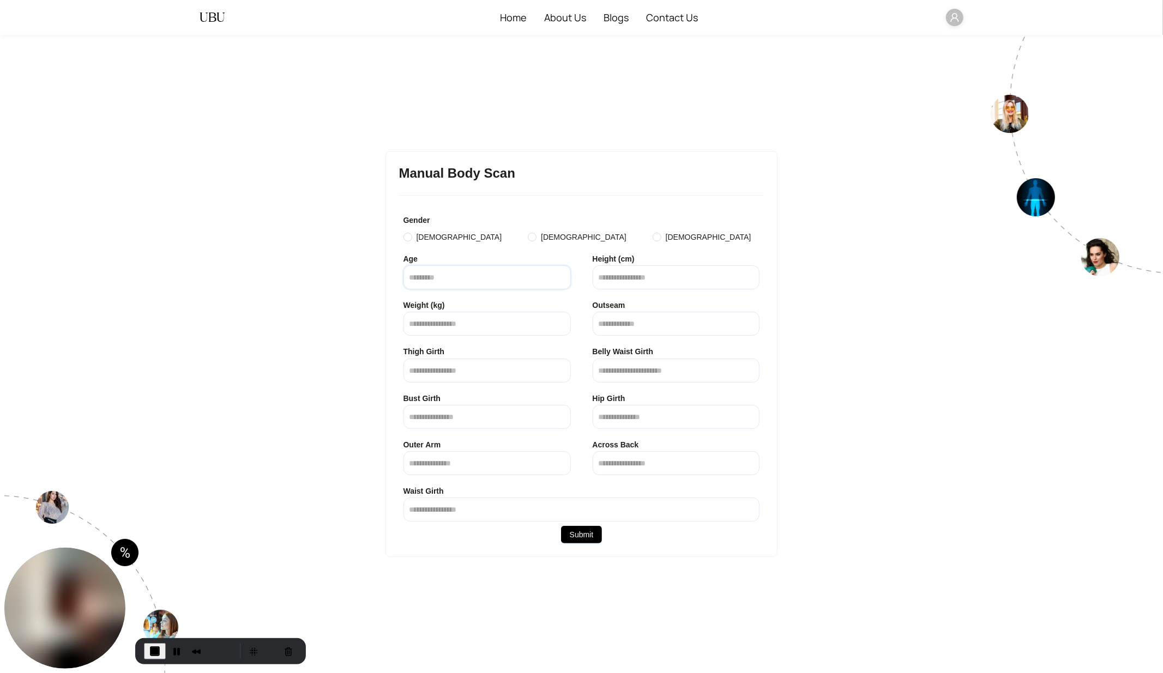
click at [561, 277] on input "**" at bounding box center [486, 277] width 167 height 24
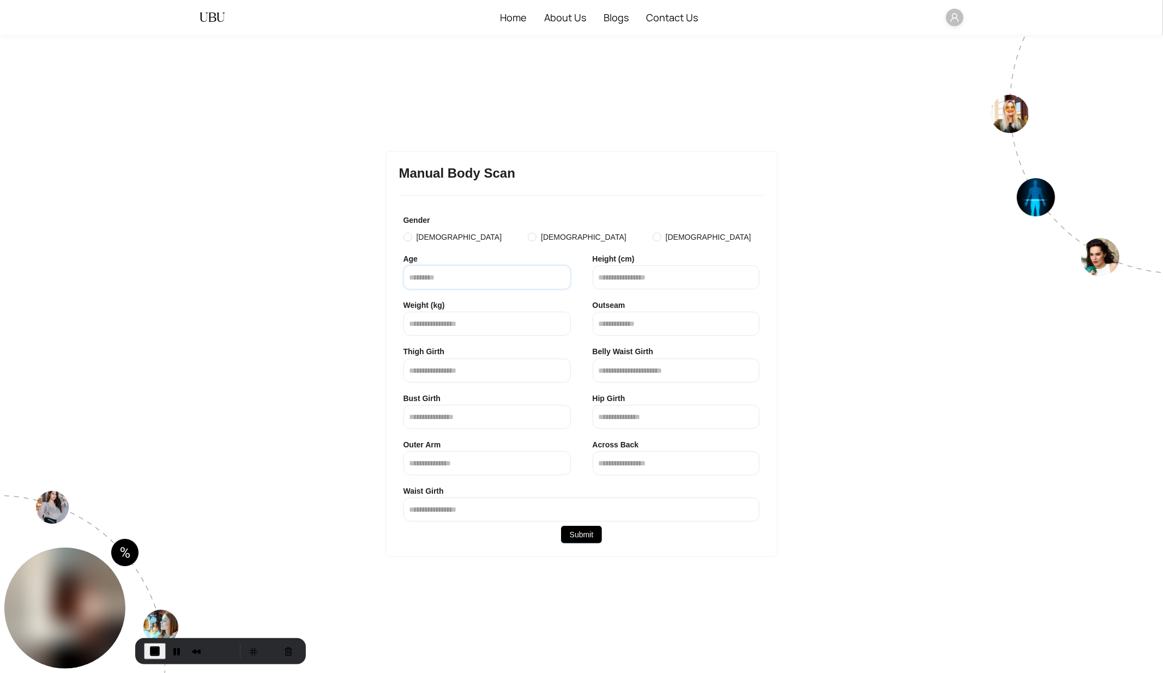
click at [561, 277] on input "**" at bounding box center [486, 277] width 167 height 24
type input "**"
click at [561, 277] on input "**" at bounding box center [486, 277] width 167 height 24
click at [650, 276] on input "number" at bounding box center [675, 277] width 167 height 24
click at [732, 282] on input "**" at bounding box center [675, 277] width 167 height 24
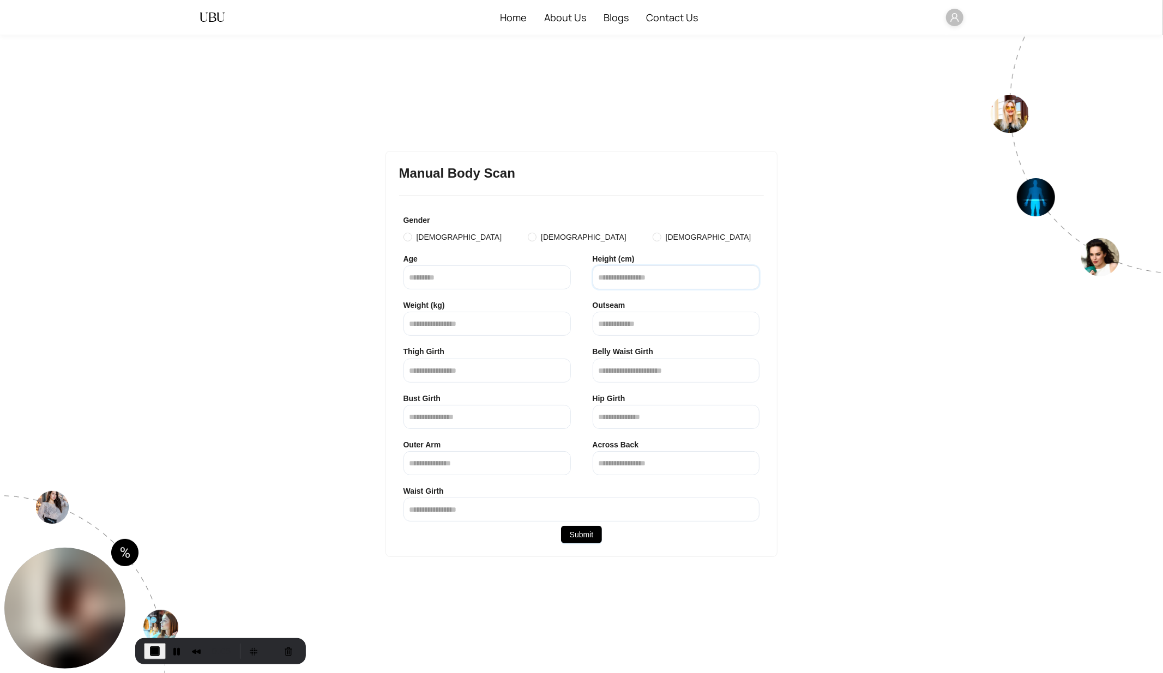
click at [732, 282] on input "**" at bounding box center [675, 277] width 167 height 24
type input "**"
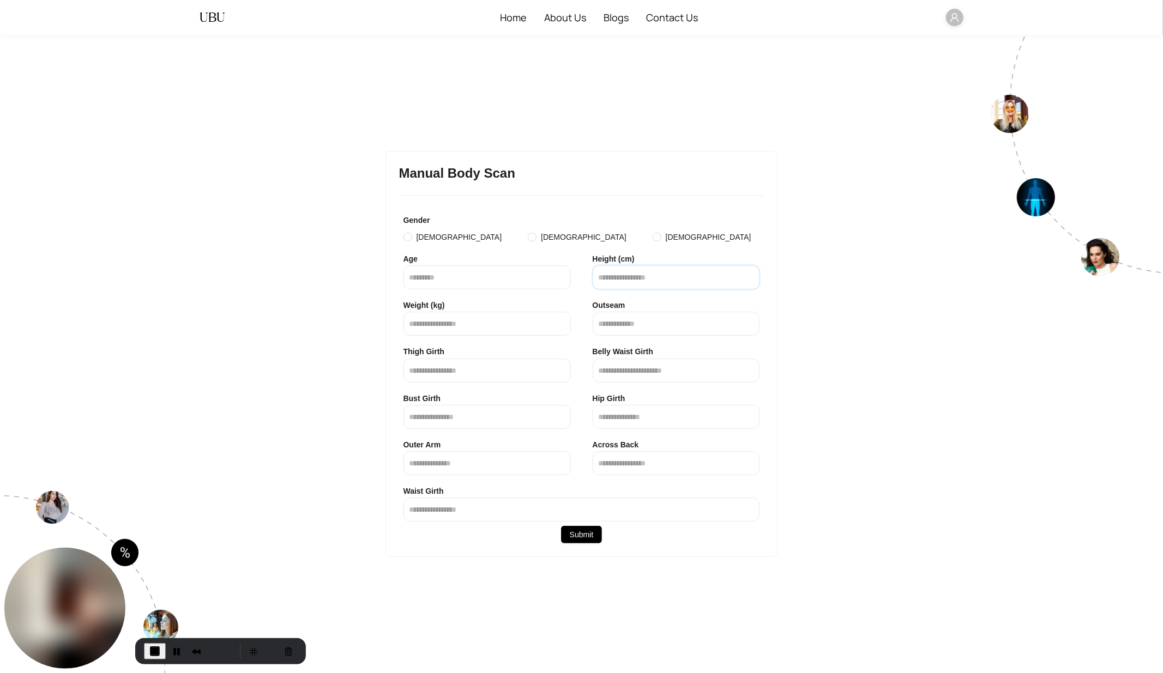
click at [732, 282] on input "**" at bounding box center [675, 277] width 167 height 24
click at [563, 328] on input "**" at bounding box center [486, 324] width 167 height 24
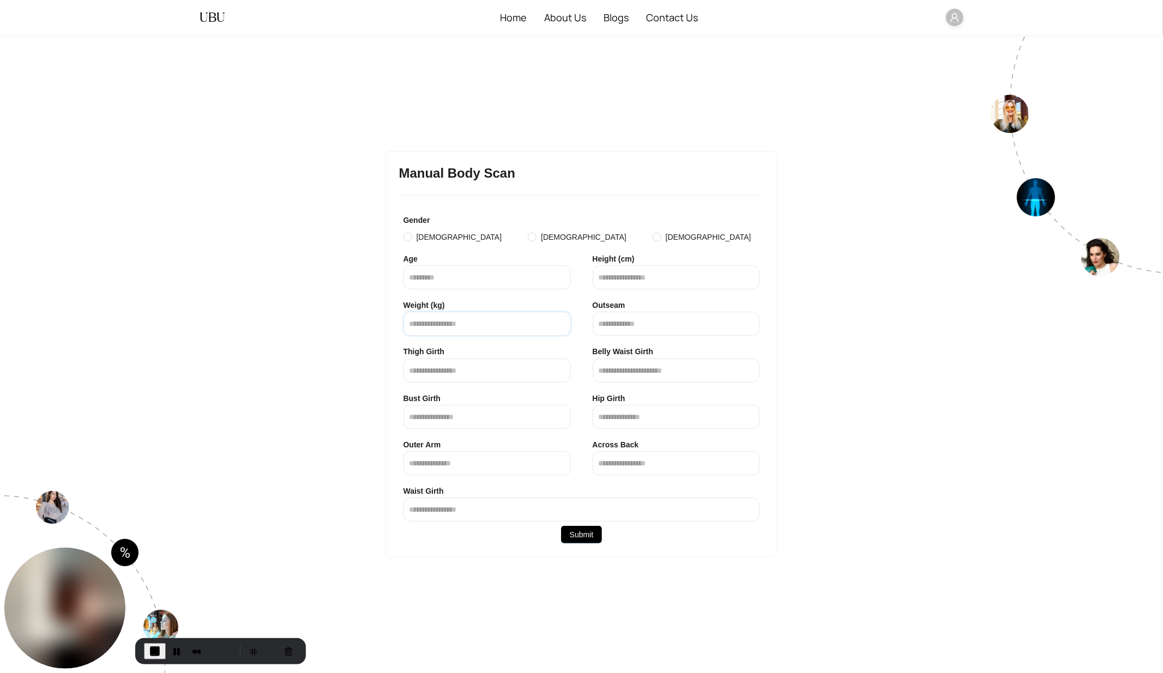
click at [563, 328] on input "**" at bounding box center [486, 324] width 167 height 24
type input "**"
click at [563, 328] on input "**" at bounding box center [486, 324] width 167 height 24
click at [152, 606] on span "End Recording" at bounding box center [154, 651] width 13 height 13
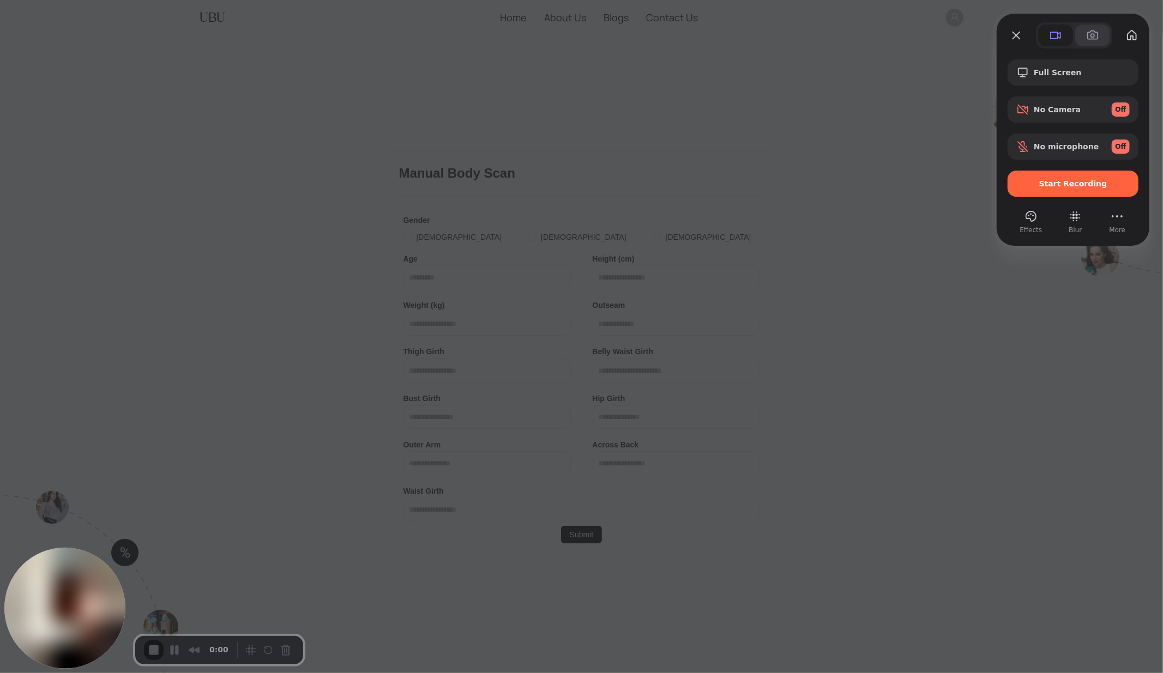
click at [1046, 36] on span at bounding box center [1092, 35] width 13 height 13
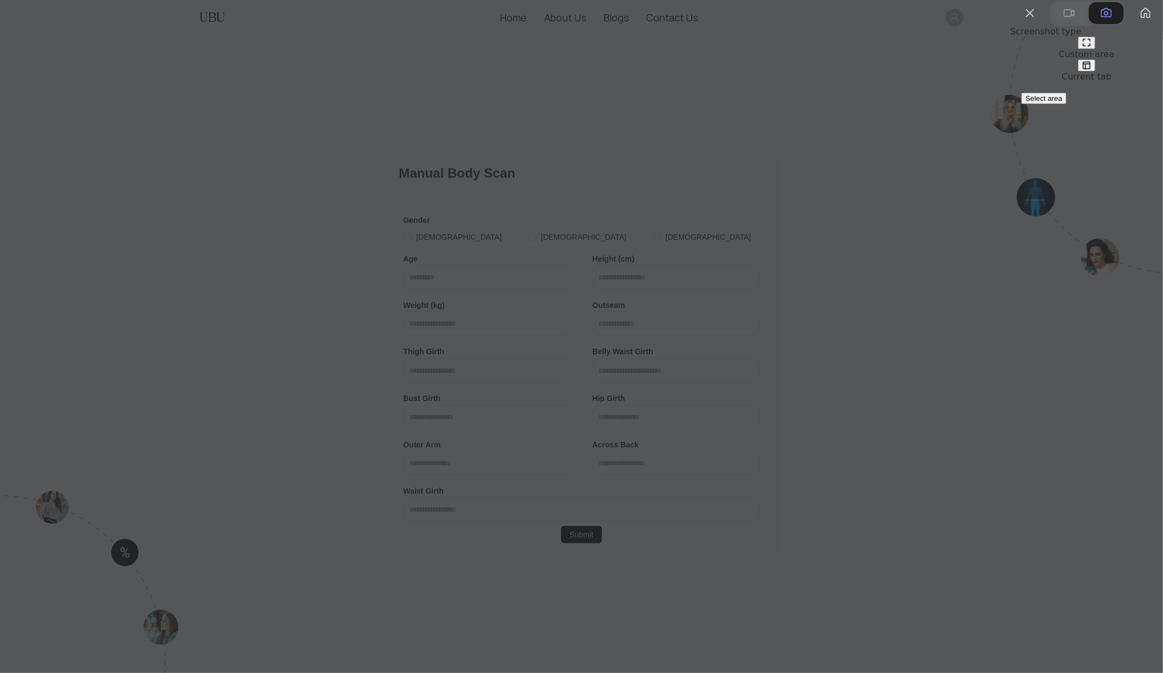
click at [1046, 102] on span "Select area" at bounding box center [1043, 98] width 37 height 8
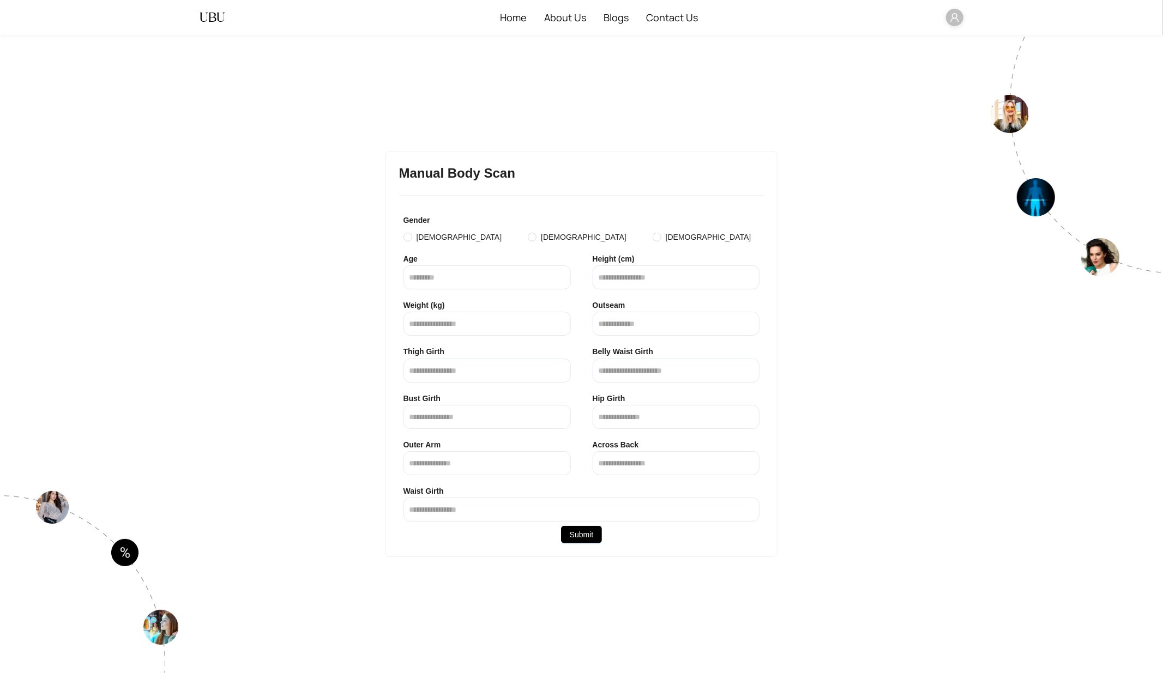
drag, startPoint x: 2, startPoint y: 4, endPoint x: 1151, endPoint y: 661, distance: 1323.3
click at [561, 281] on input "**" at bounding box center [486, 277] width 167 height 24
click at [561, 276] on input "**" at bounding box center [486, 277] width 167 height 24
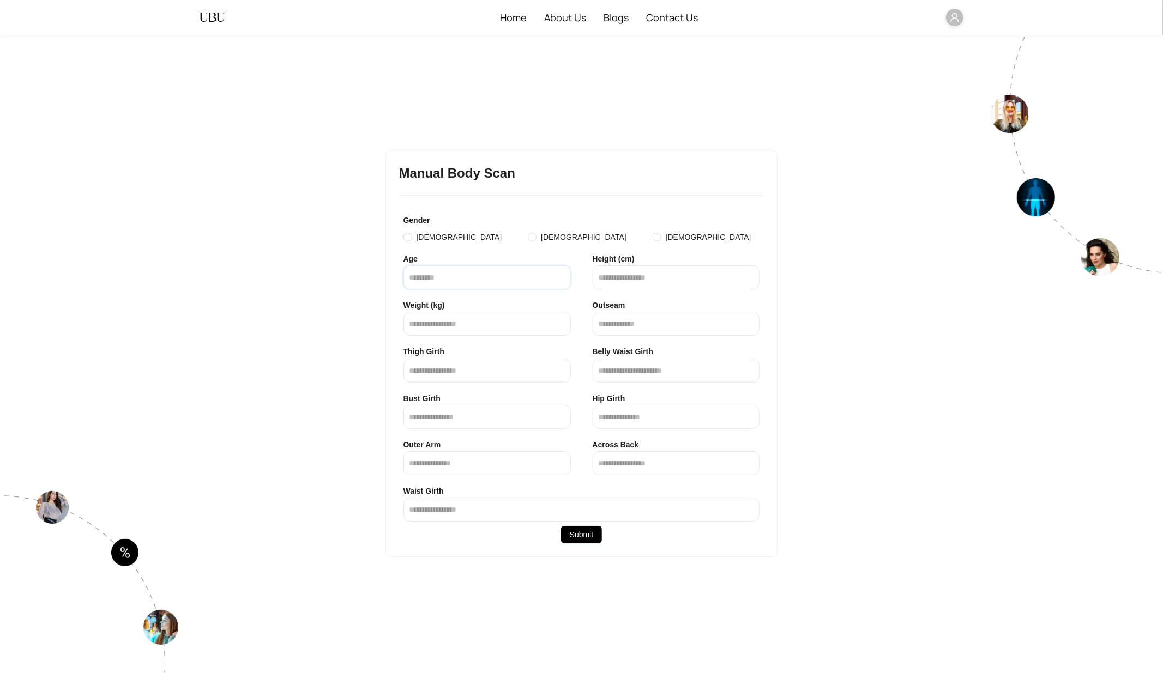
click at [561, 276] on input "**" at bounding box center [486, 277] width 167 height 24
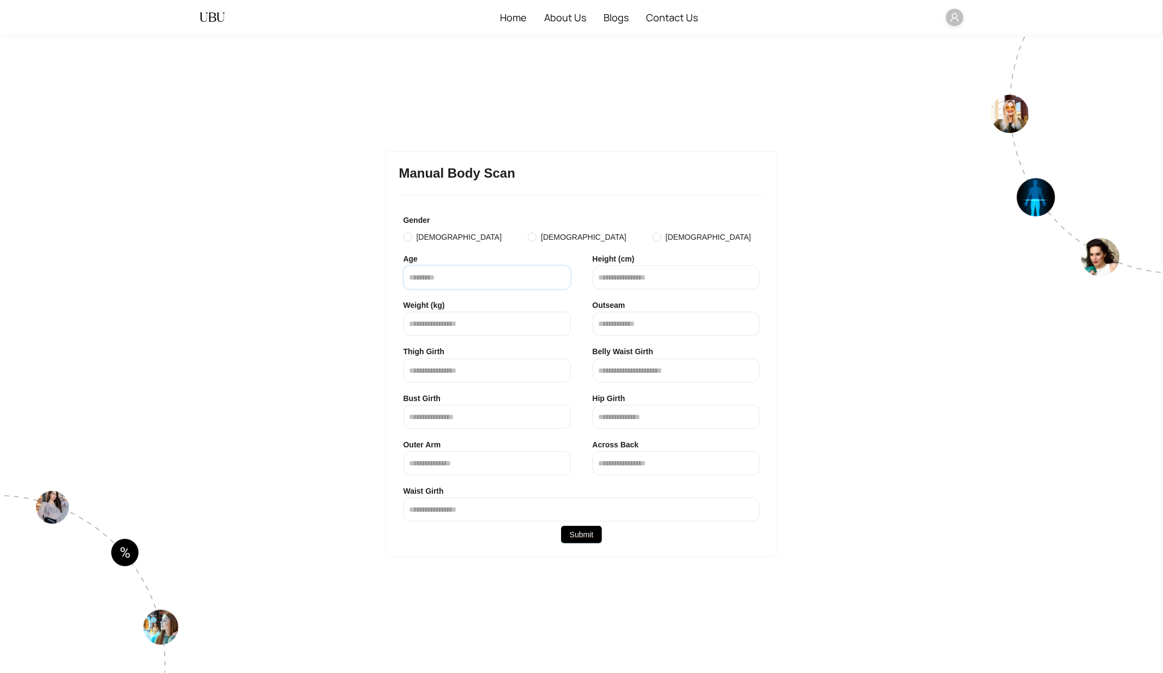
type input "*"
click at [561, 276] on input "*" at bounding box center [486, 277] width 167 height 24
click at [735, 273] on input "**" at bounding box center [675, 277] width 167 height 24
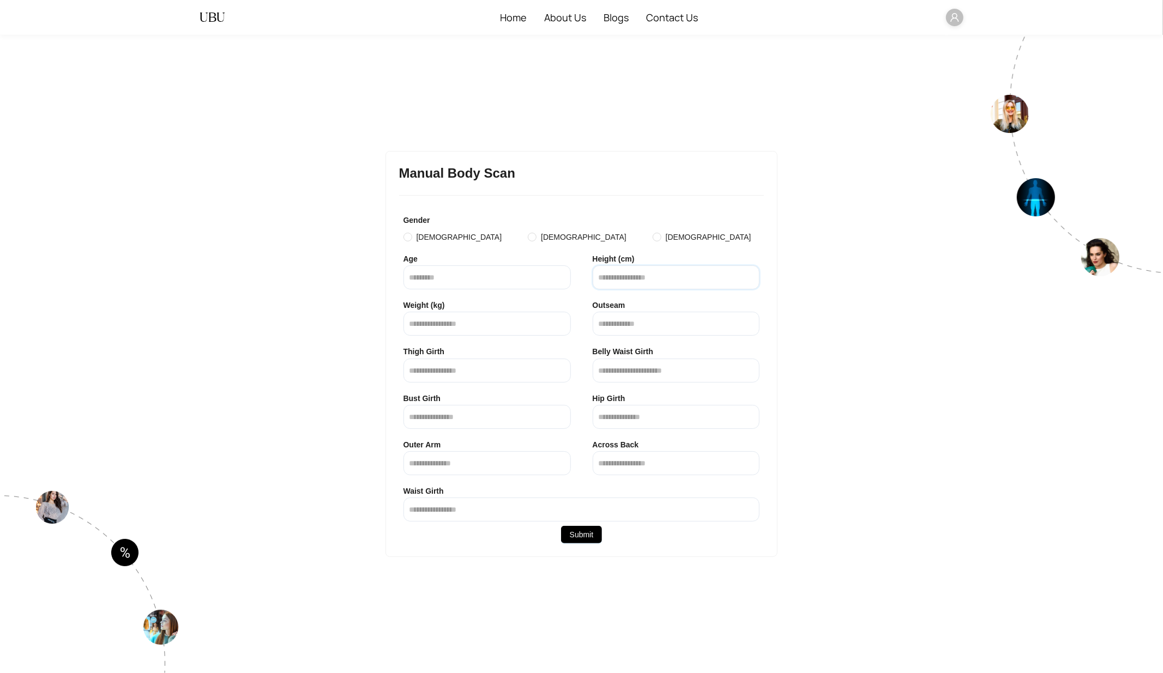
click at [735, 273] on input "**" at bounding box center [675, 277] width 167 height 24
type input "*"
click at [735, 273] on input "*" at bounding box center [675, 277] width 167 height 24
click at [560, 320] on input "**" at bounding box center [486, 324] width 167 height 24
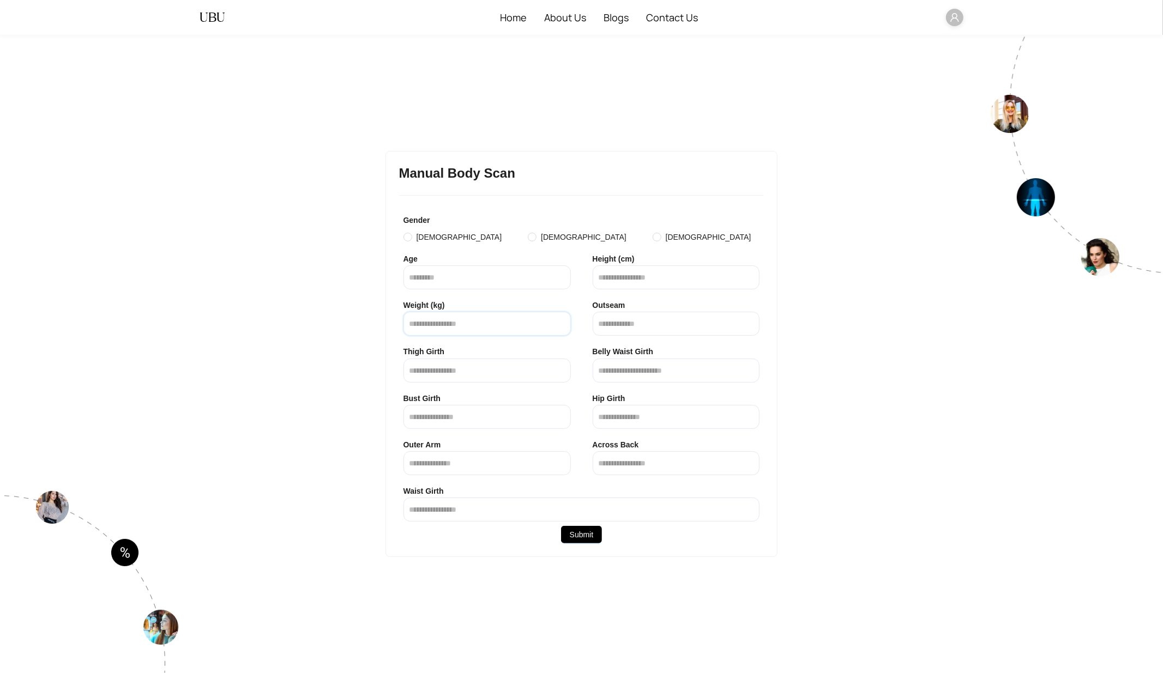
click at [560, 320] on input "**" at bounding box center [486, 324] width 167 height 24
type input "*"
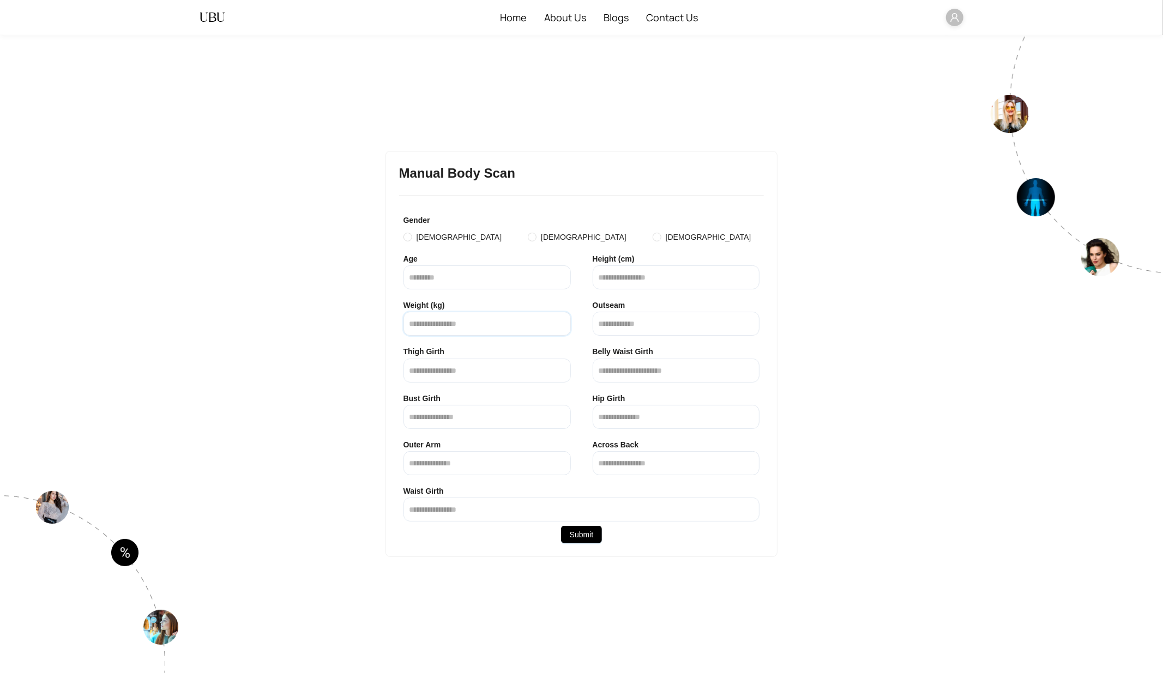
click at [560, 320] on input "*" at bounding box center [486, 324] width 167 height 24
click at [339, 373] on div "Manual Body Scan Gender [DEMOGRAPHIC_DATA] [DEMOGRAPHIC_DATA] [DEMOGRAPHIC_DATA…" at bounding box center [582, 354] width 698 height 406
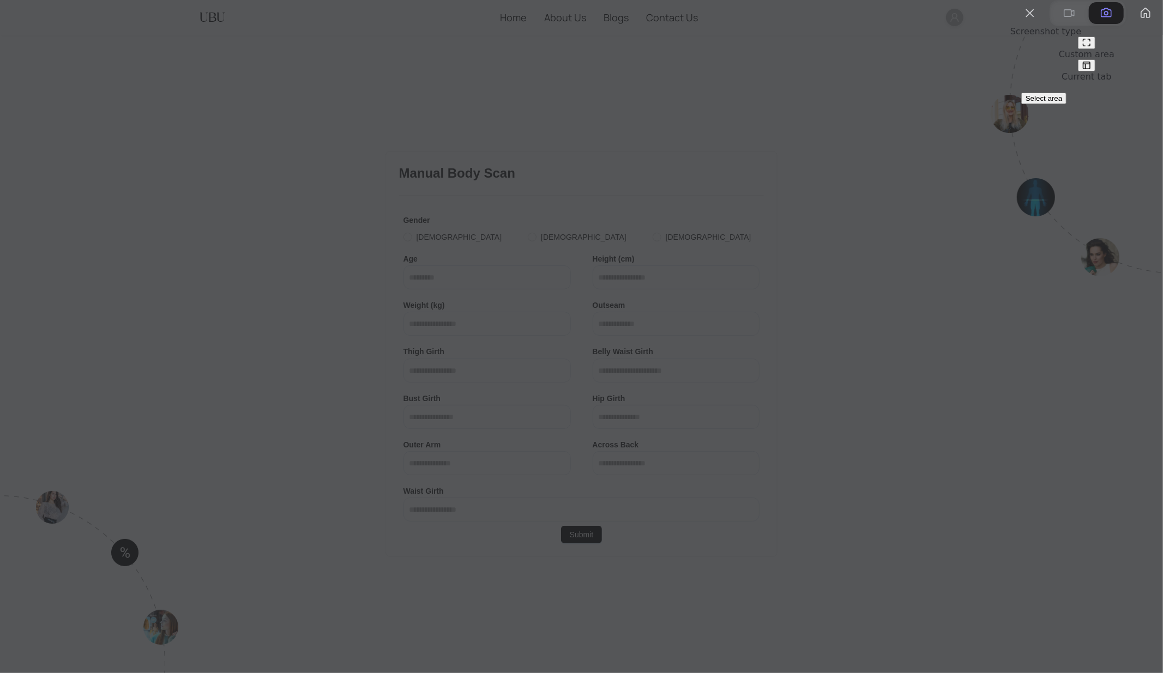
click at [1046, 102] on span "Select area" at bounding box center [1043, 98] width 37 height 8
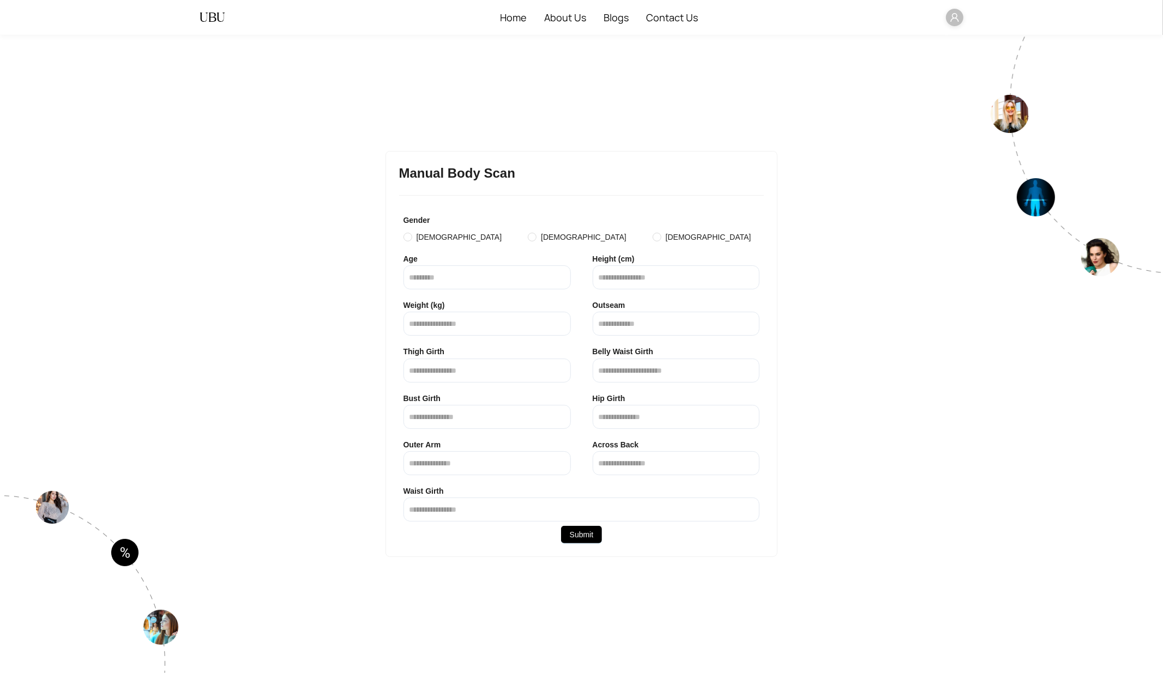
drag, startPoint x: 17, startPoint y: 4, endPoint x: 1123, endPoint y: 658, distance: 1285.2
click at [452, 277] on input "*" at bounding box center [486, 277] width 167 height 24
type input "**"
click at [619, 277] on input "*" at bounding box center [675, 277] width 167 height 24
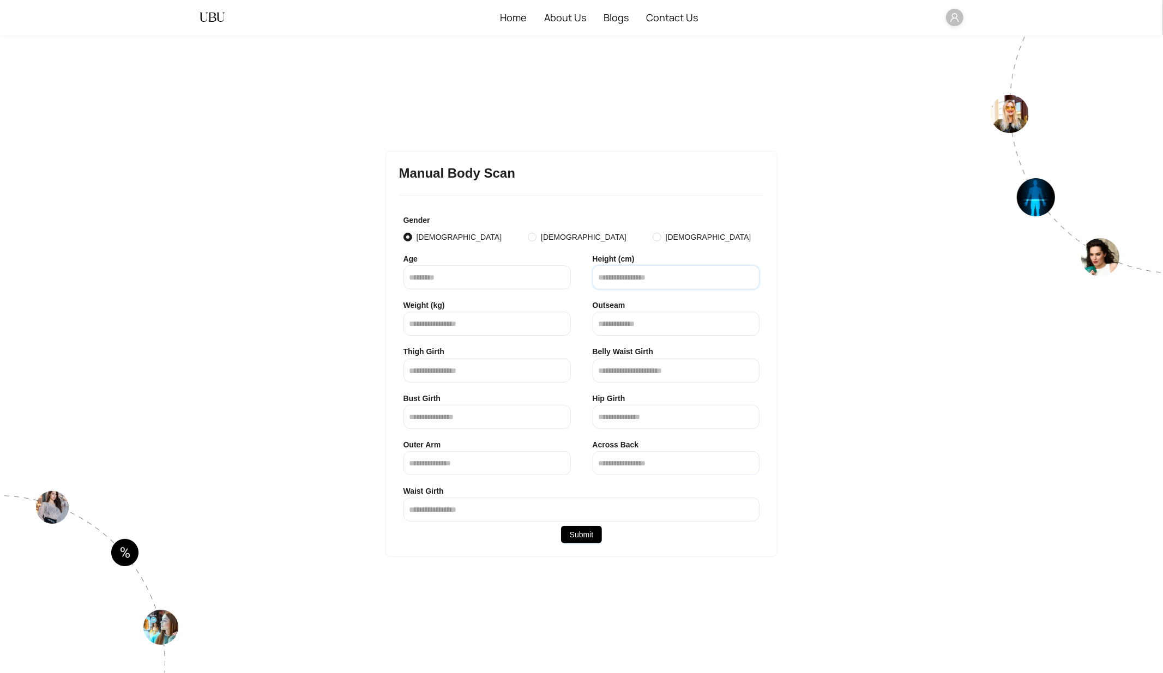
type input "**"
click at [534, 325] on input "*" at bounding box center [486, 324] width 167 height 24
type input "**"
click at [657, 322] on input "text" at bounding box center [675, 324] width 167 height 24
type input "**"
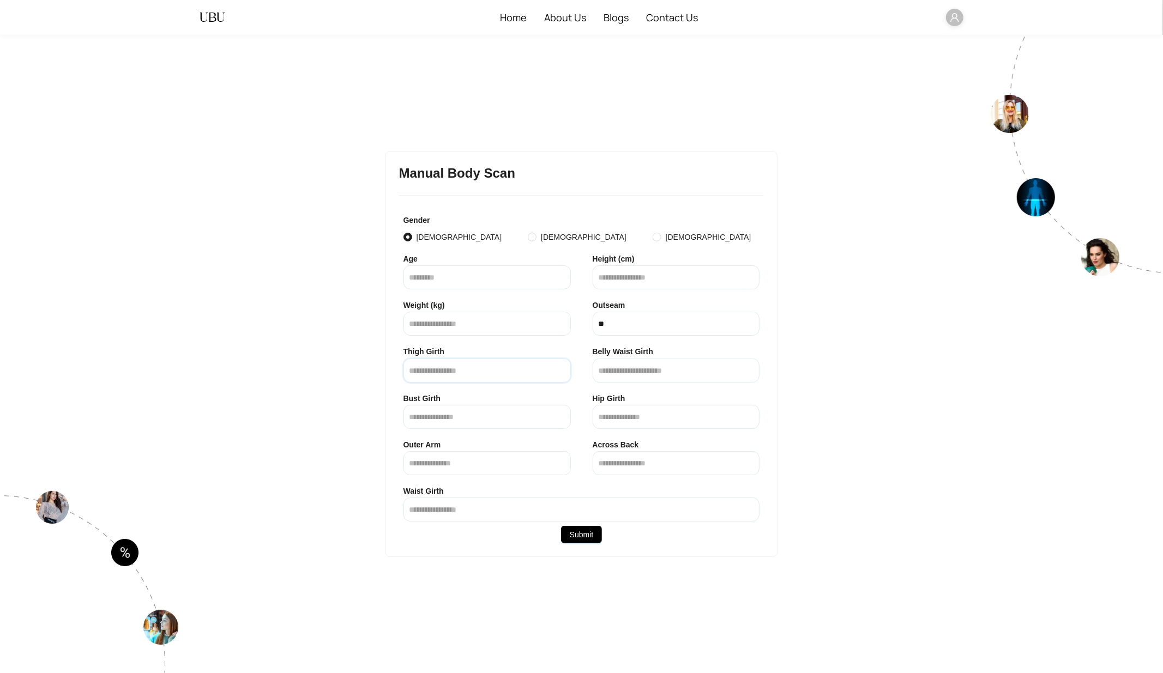
click at [500, 368] on input "text" at bounding box center [486, 371] width 167 height 24
type input "**"
click at [615, 368] on input "text" at bounding box center [675, 371] width 167 height 24
type input "**"
click at [468, 422] on input "text" at bounding box center [486, 417] width 167 height 24
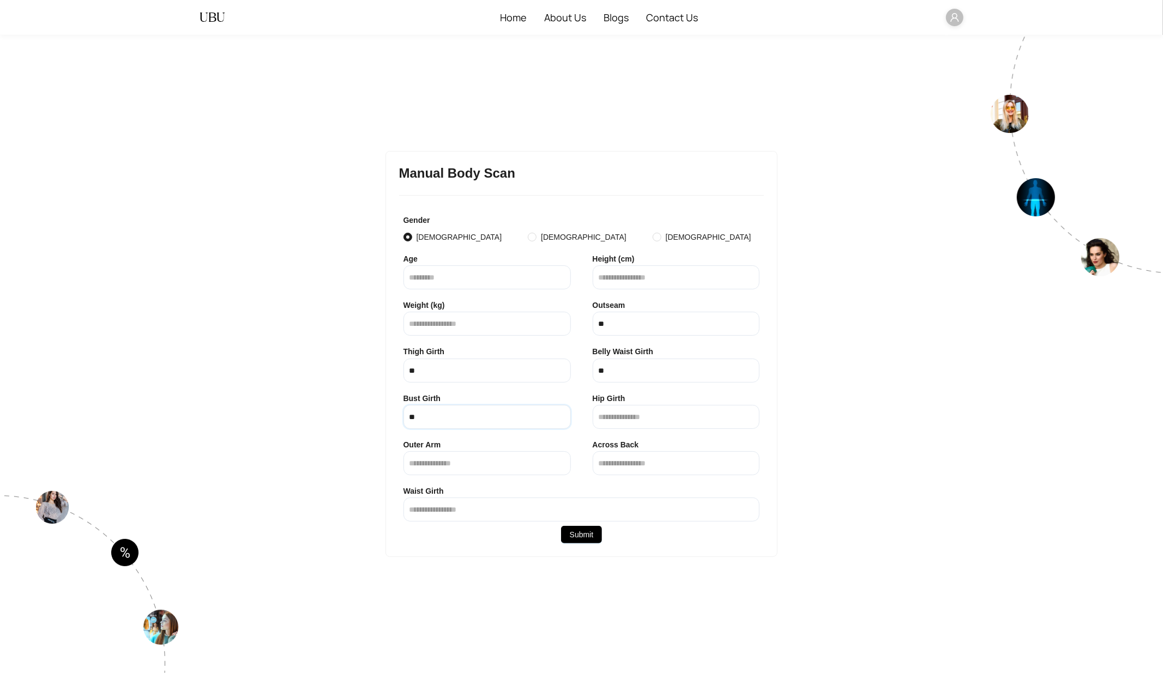
type input "**"
click at [638, 418] on input "text" at bounding box center [675, 417] width 167 height 24
type input "**"
click at [493, 467] on input "text" at bounding box center [486, 463] width 167 height 24
type input "**"
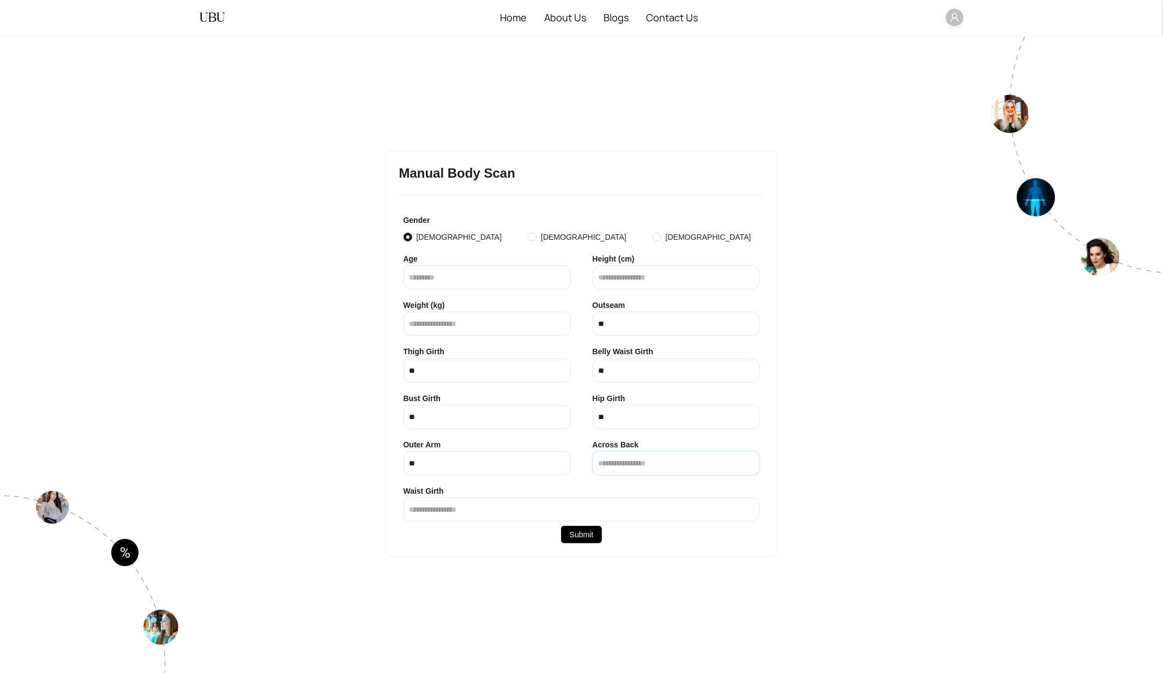
click at [615, 468] on input "text" at bounding box center [675, 463] width 167 height 24
type input "**"
click at [524, 511] on input "text" at bounding box center [581, 510] width 356 height 24
type input "**"
click at [583, 534] on span "Submit" at bounding box center [582, 535] width 24 height 12
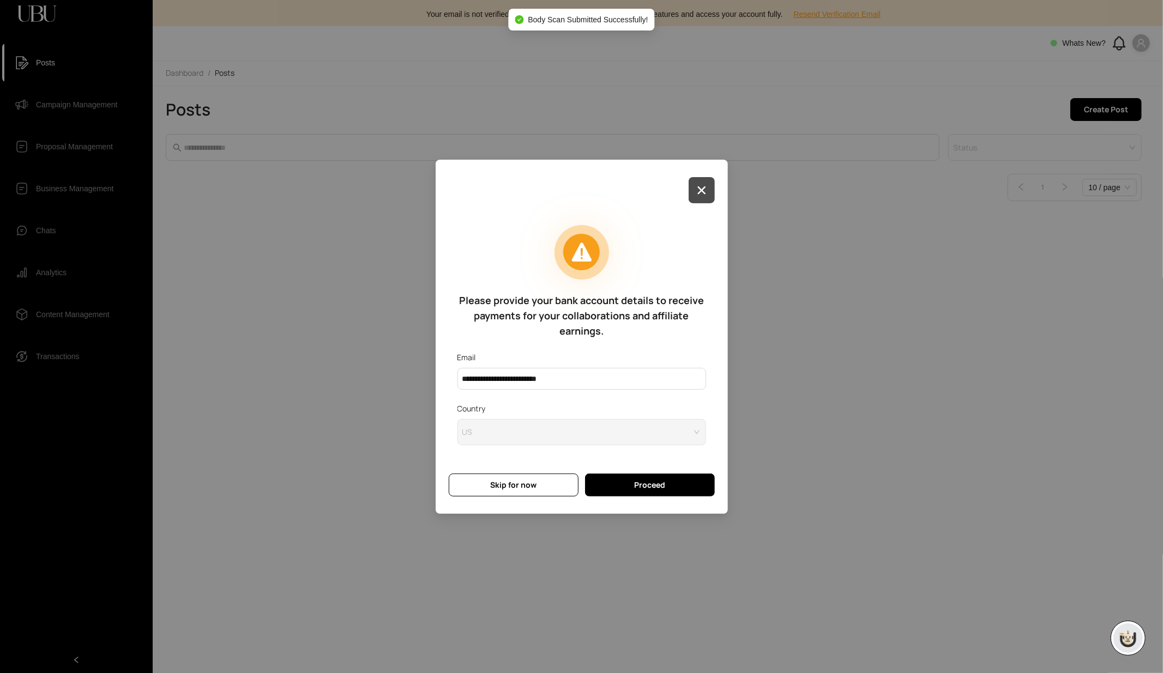
click at [701, 196] on button "button" at bounding box center [701, 190] width 26 height 26
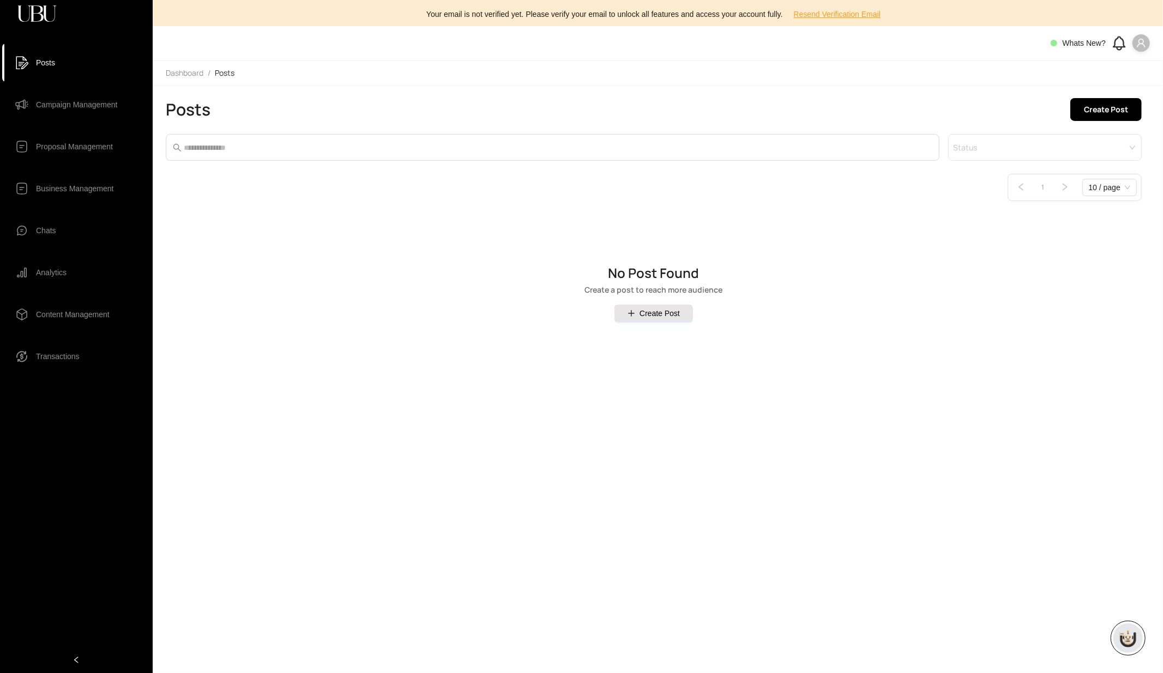
click at [1046, 40] on span at bounding box center [1140, 42] width 17 height 17
click at [1046, 61] on span "Profile" at bounding box center [1108, 65] width 66 height 12
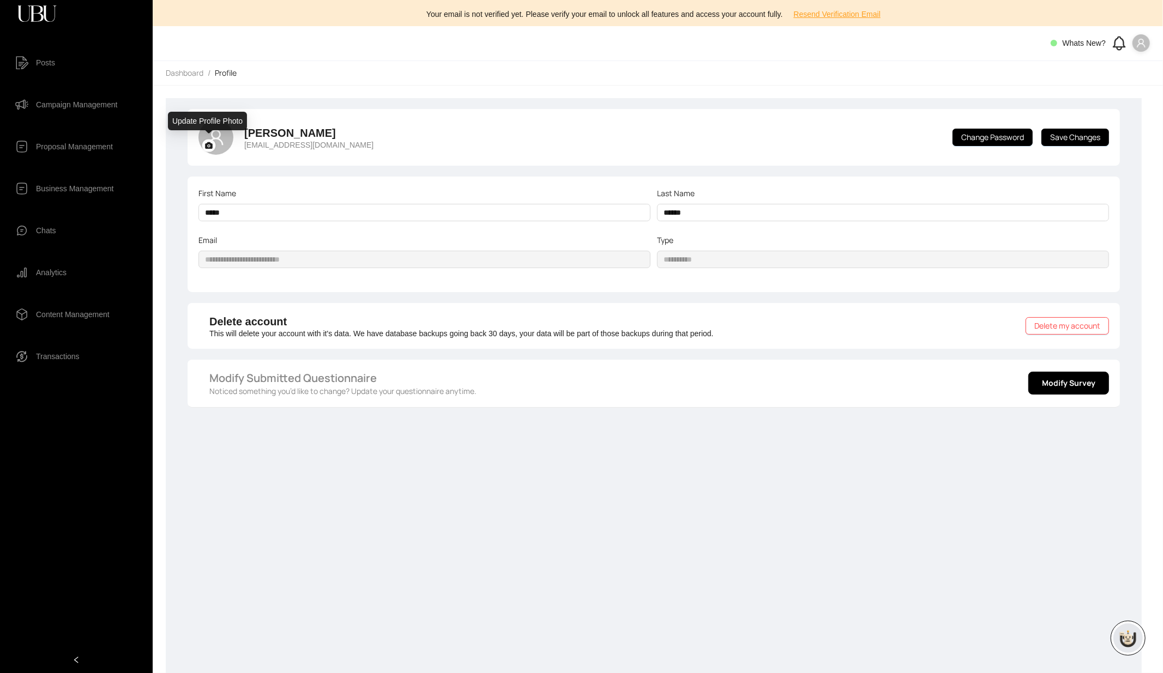
click at [210, 146] on rect at bounding box center [209, 145] width 14 height 13
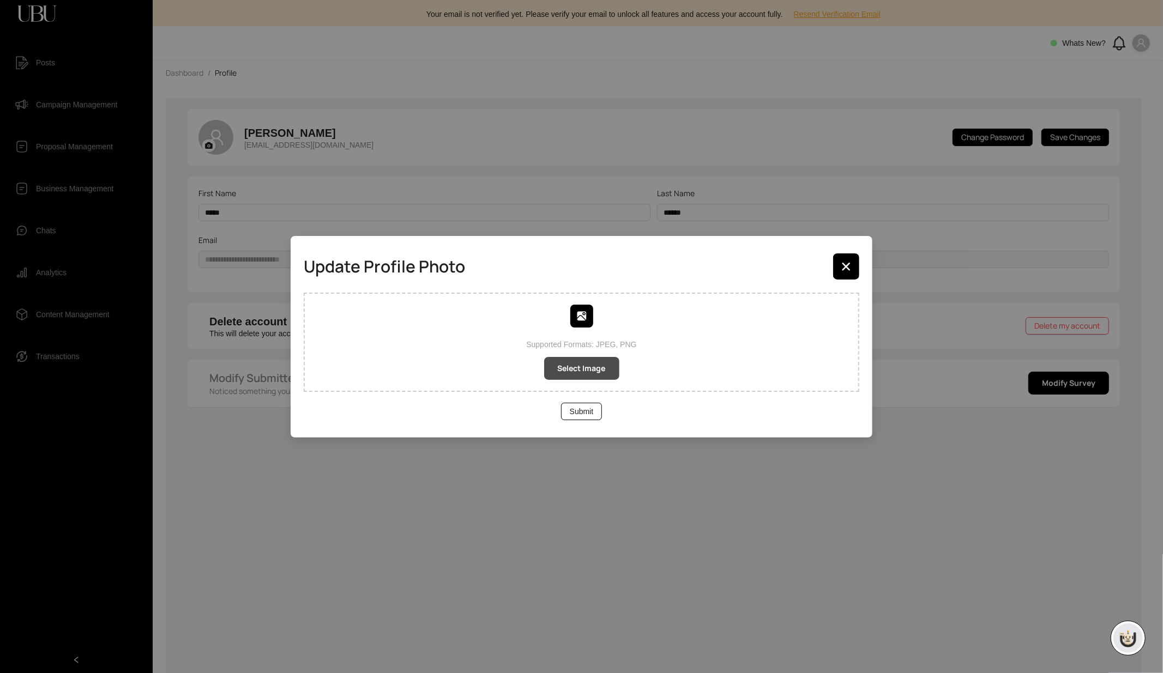
click at [578, 370] on span "Select Image" at bounding box center [582, 368] width 48 height 12
click at [578, 362] on span "Select Image" at bounding box center [582, 368] width 48 height 12
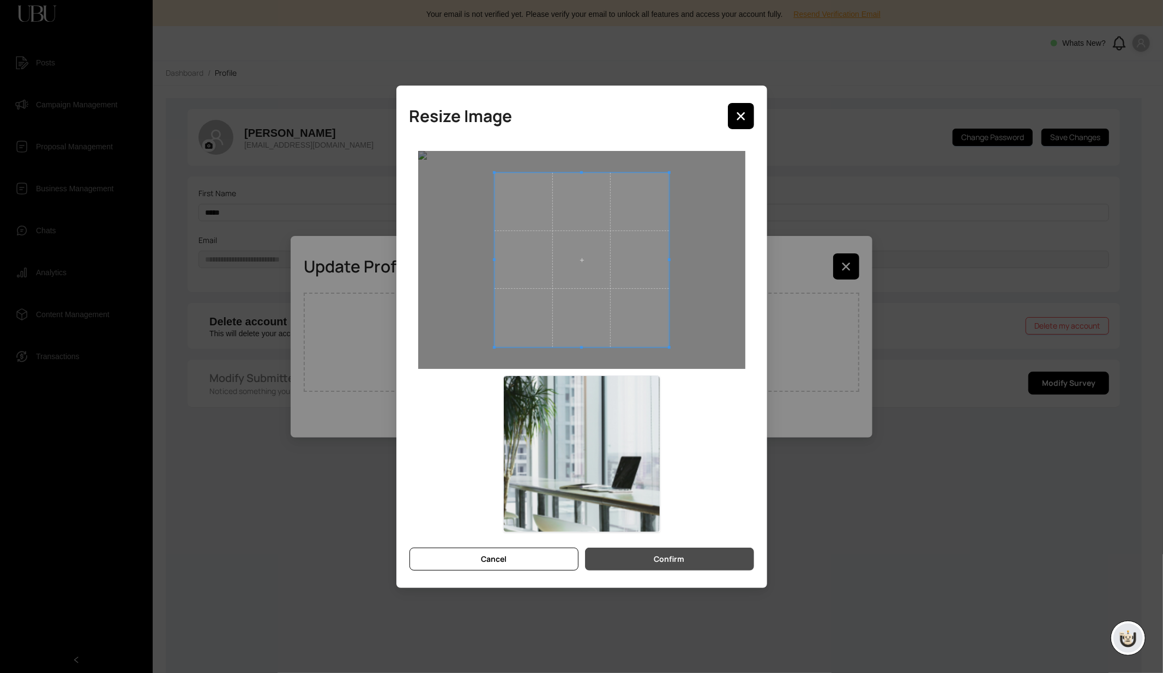
click at [694, 564] on button "Confirm" at bounding box center [669, 559] width 169 height 23
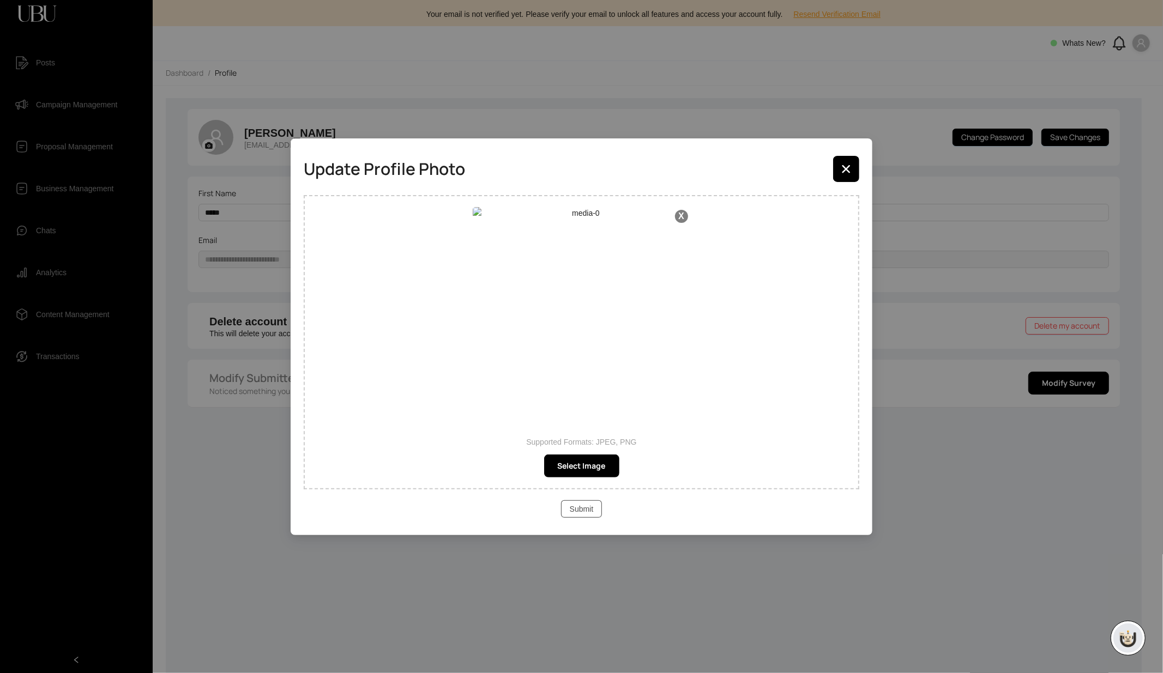
click at [572, 513] on span "Submit" at bounding box center [582, 509] width 24 height 12
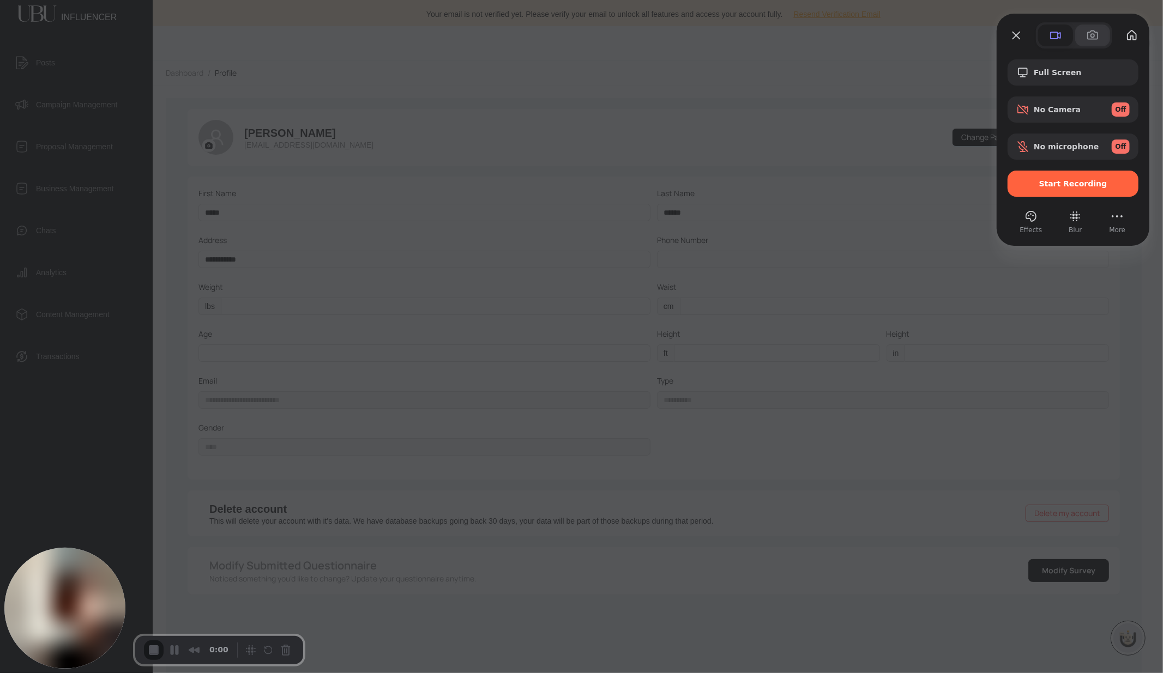
click at [1046, 35] on span at bounding box center [1092, 35] width 13 height 13
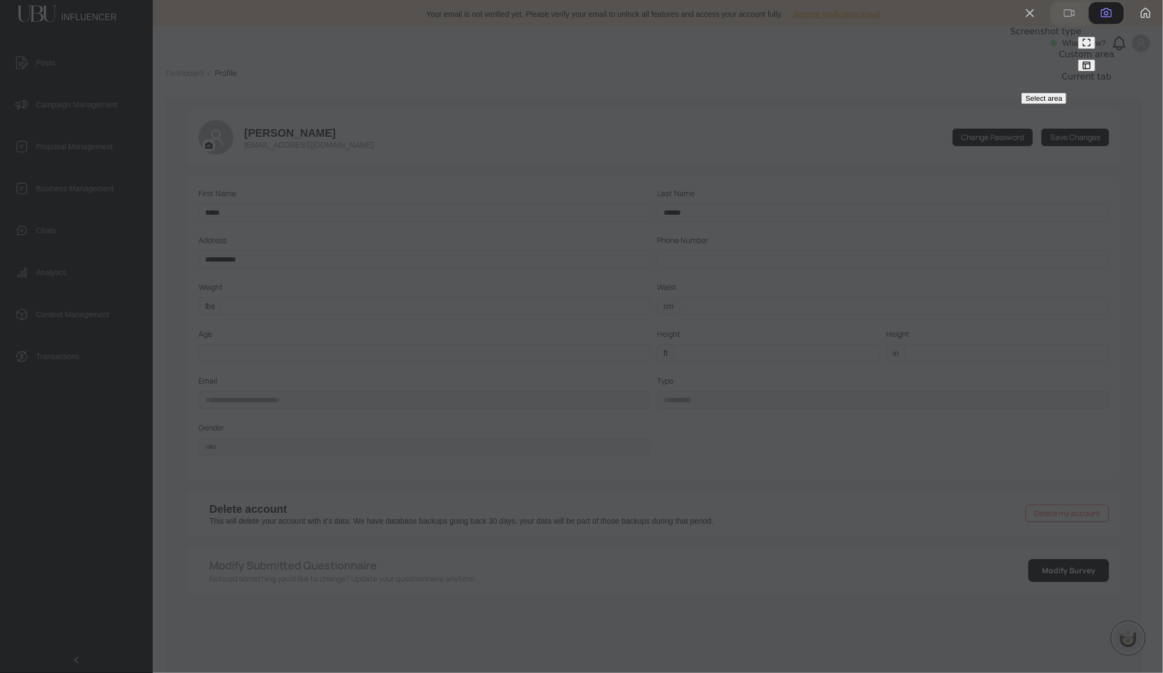
click at [1046, 102] on span "Select area" at bounding box center [1043, 98] width 37 height 8
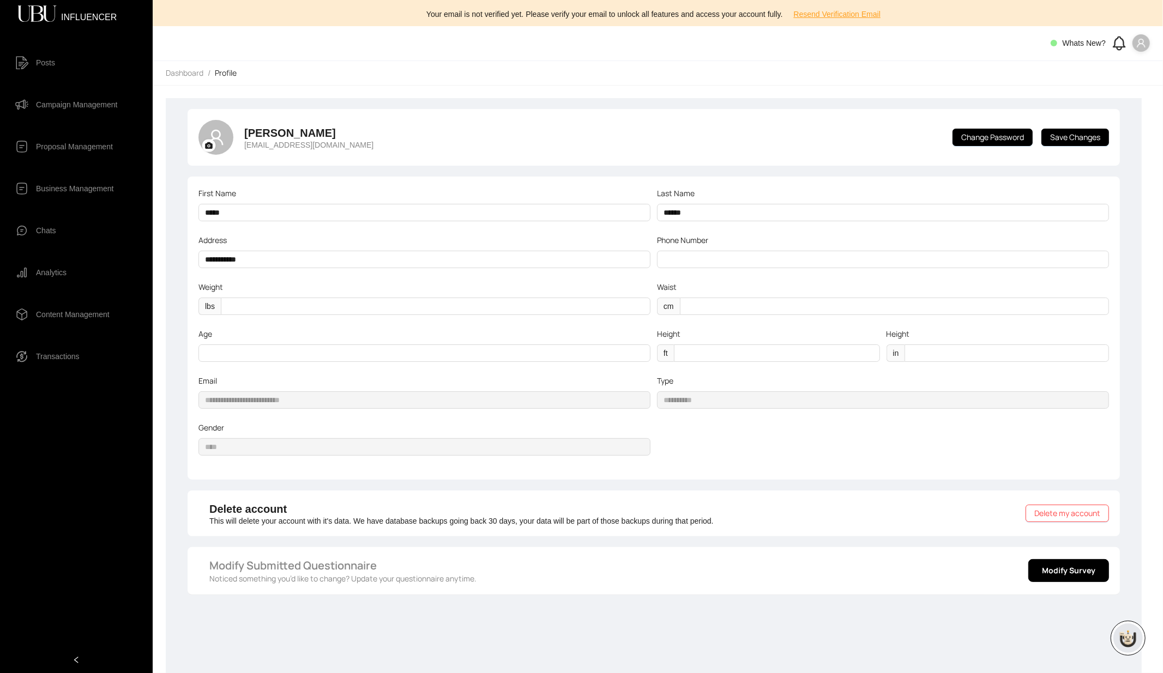
drag, startPoint x: 7, startPoint y: 3, endPoint x: 1149, endPoint y: 663, distance: 1319.8
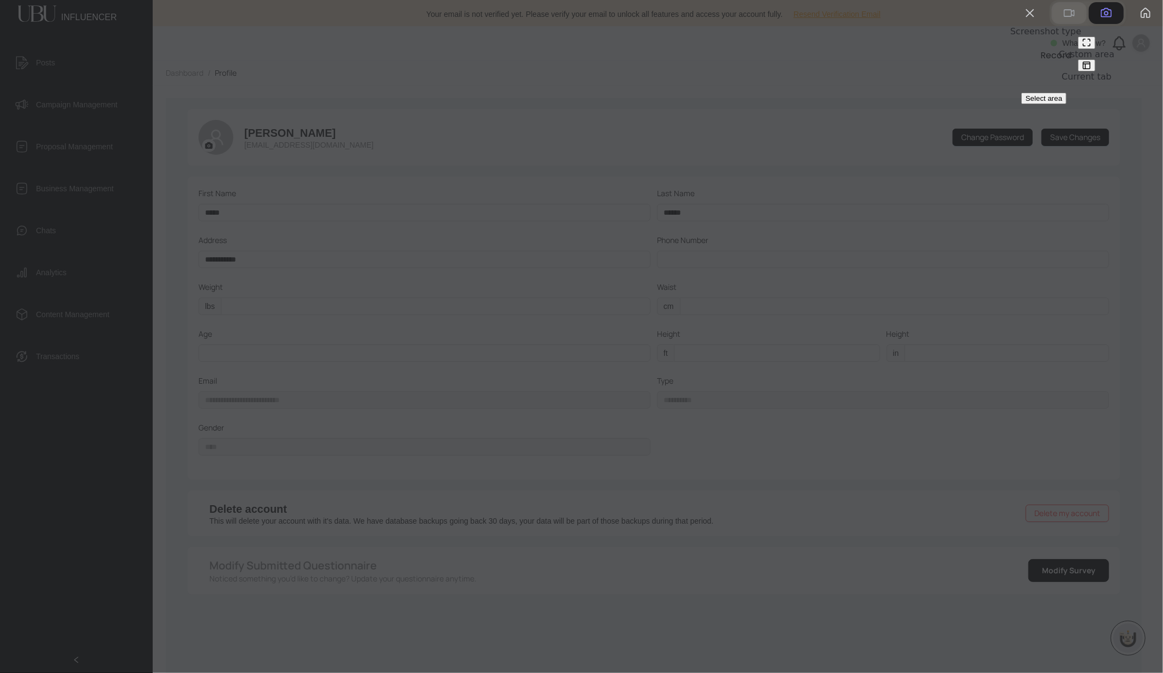
click at [1046, 20] on span at bounding box center [1068, 13] width 13 height 13
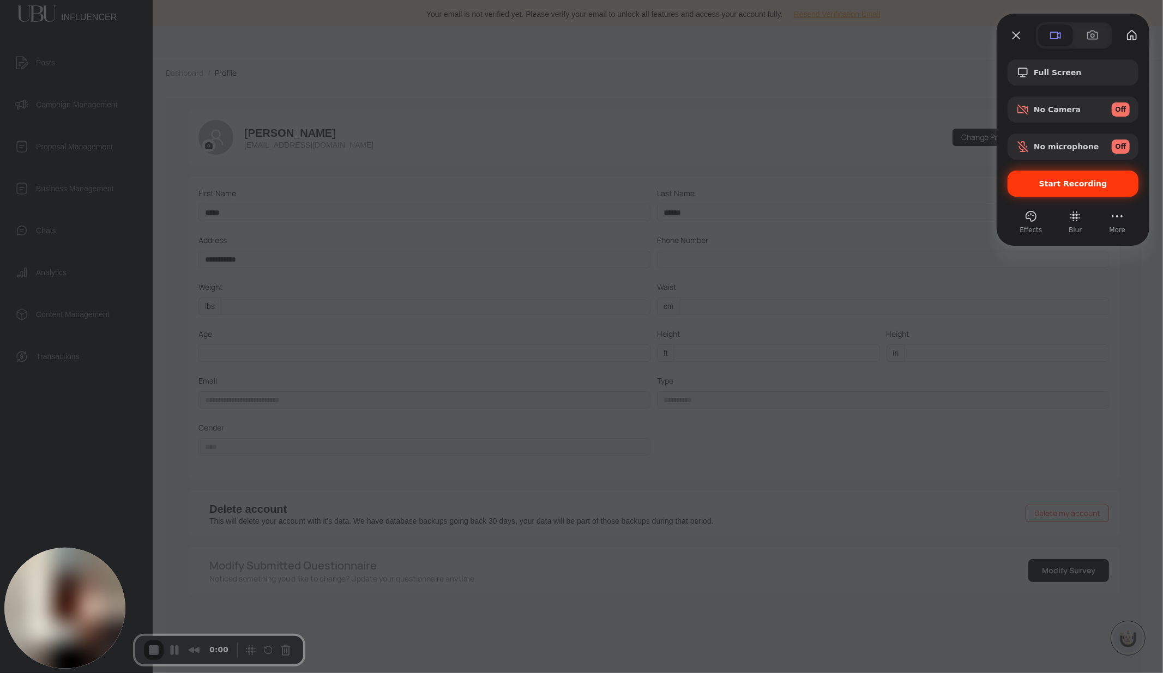
click at [1046, 186] on span "Start Recording" at bounding box center [1073, 183] width 68 height 9
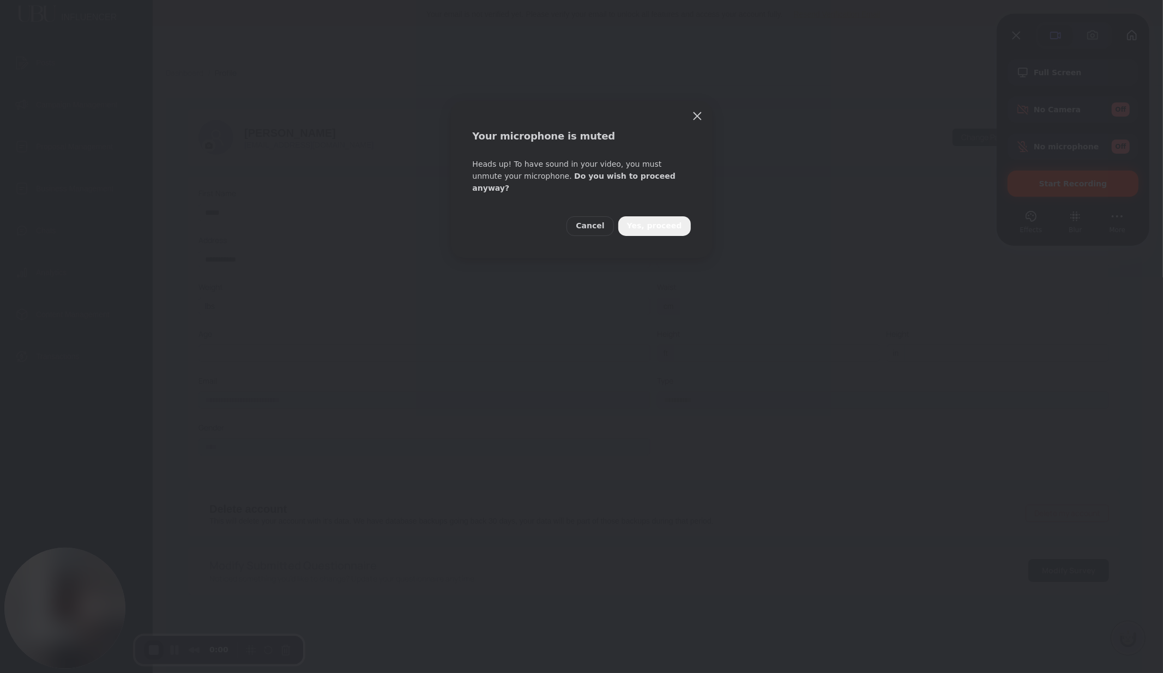
click at [668, 220] on span "Yes, proceed" at bounding box center [654, 226] width 55 height 12
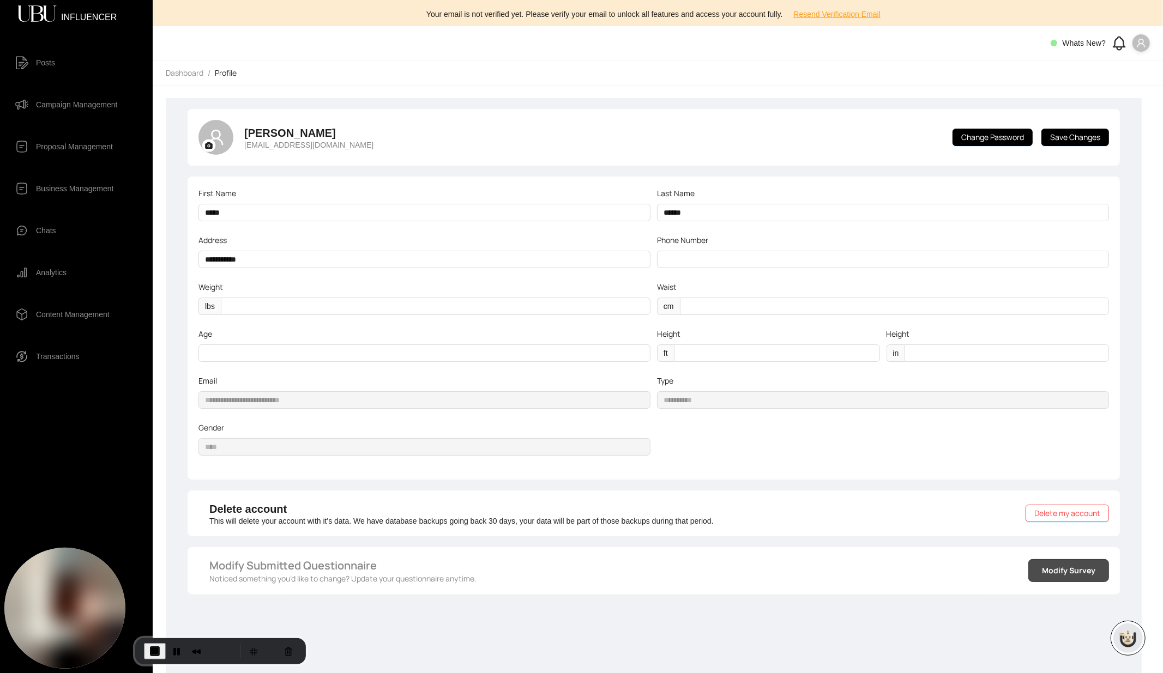
click at [1046, 572] on span "Modify Survey" at bounding box center [1068, 571] width 53 height 12
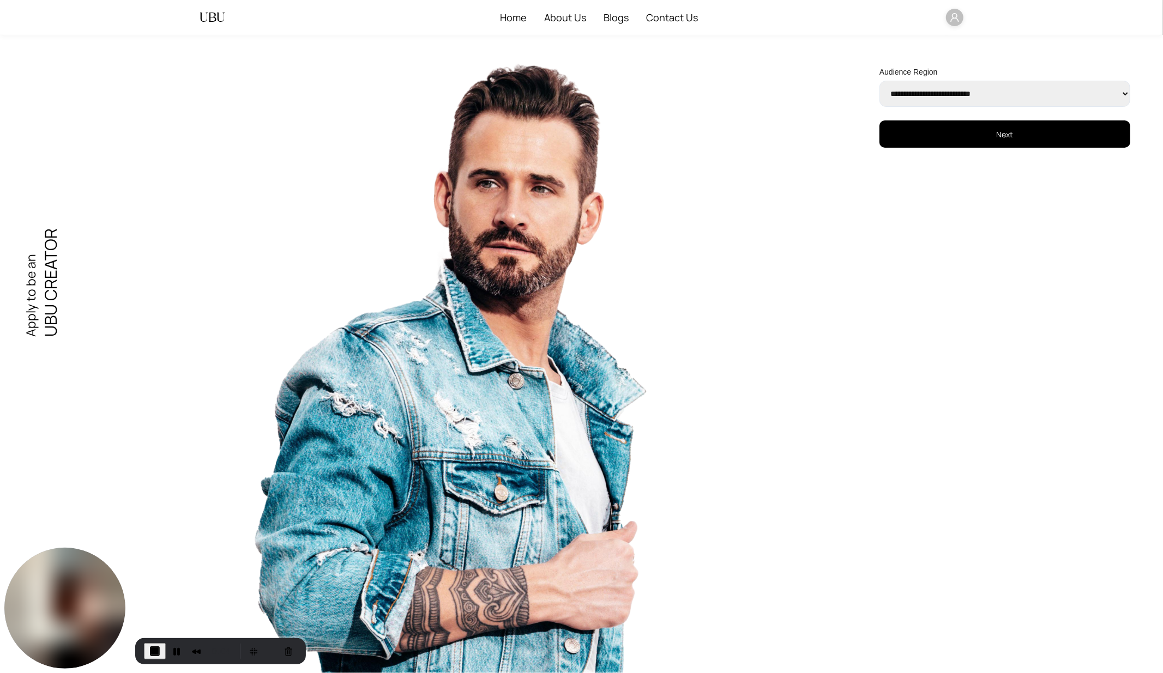
click at [930, 145] on button "Next" at bounding box center [1004, 133] width 251 height 27
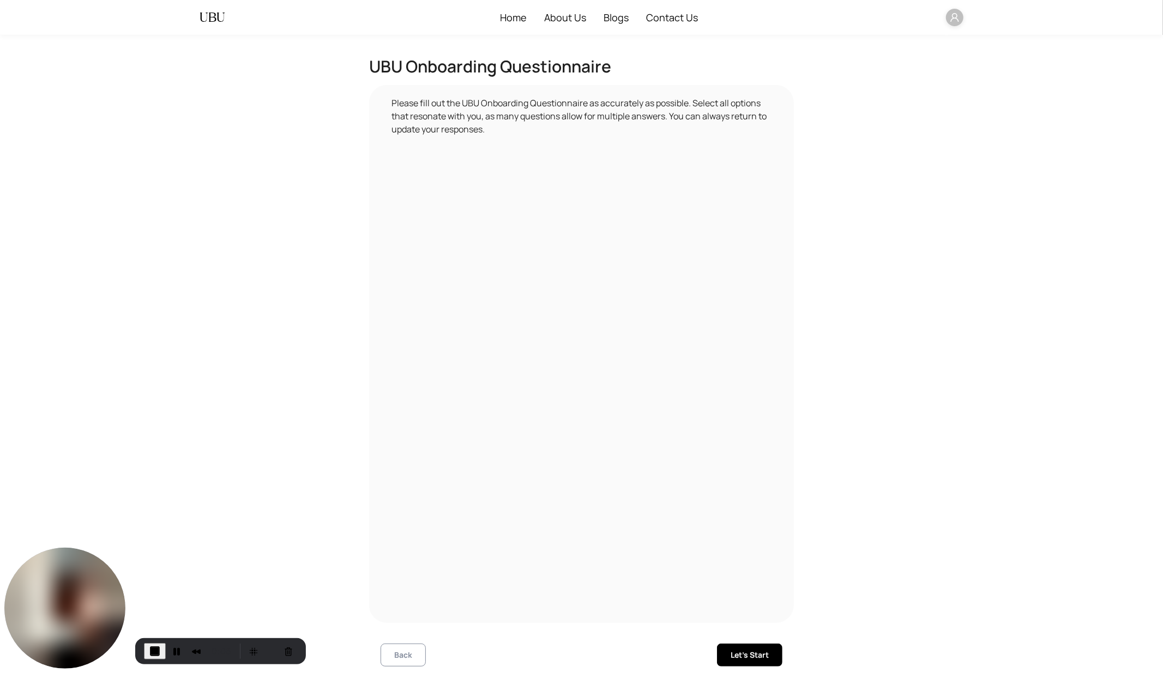
click at [395, 606] on span "Back" at bounding box center [403, 655] width 18 height 12
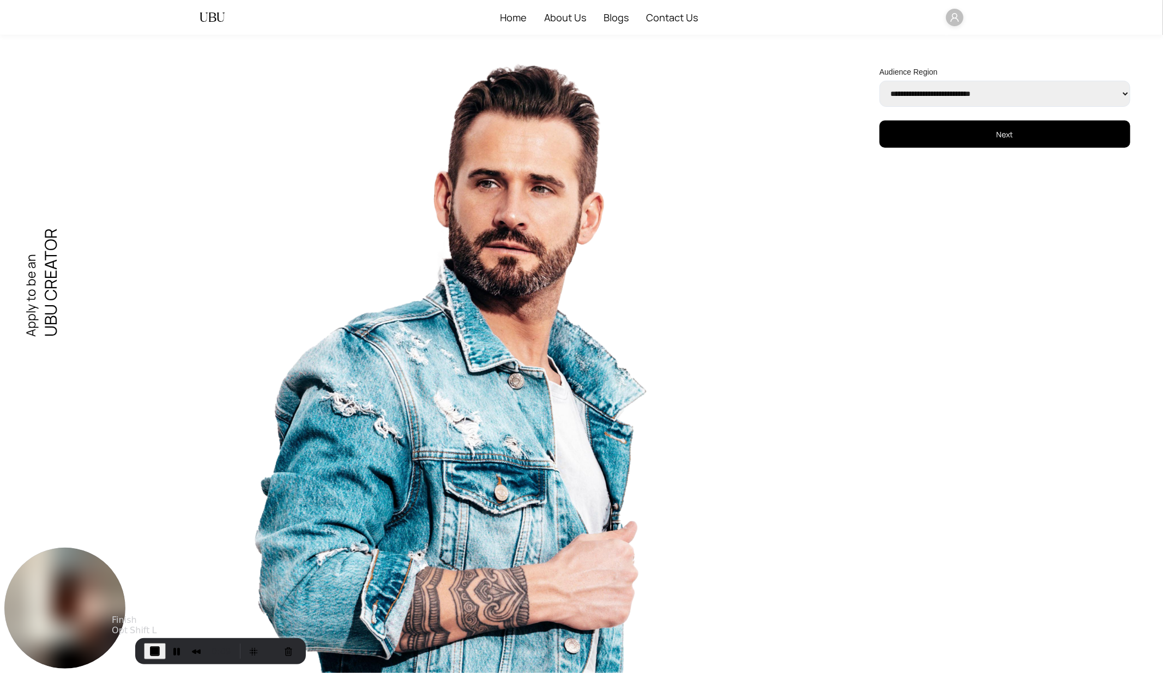
click at [150, 606] on span "End Recording" at bounding box center [154, 651] width 13 height 13
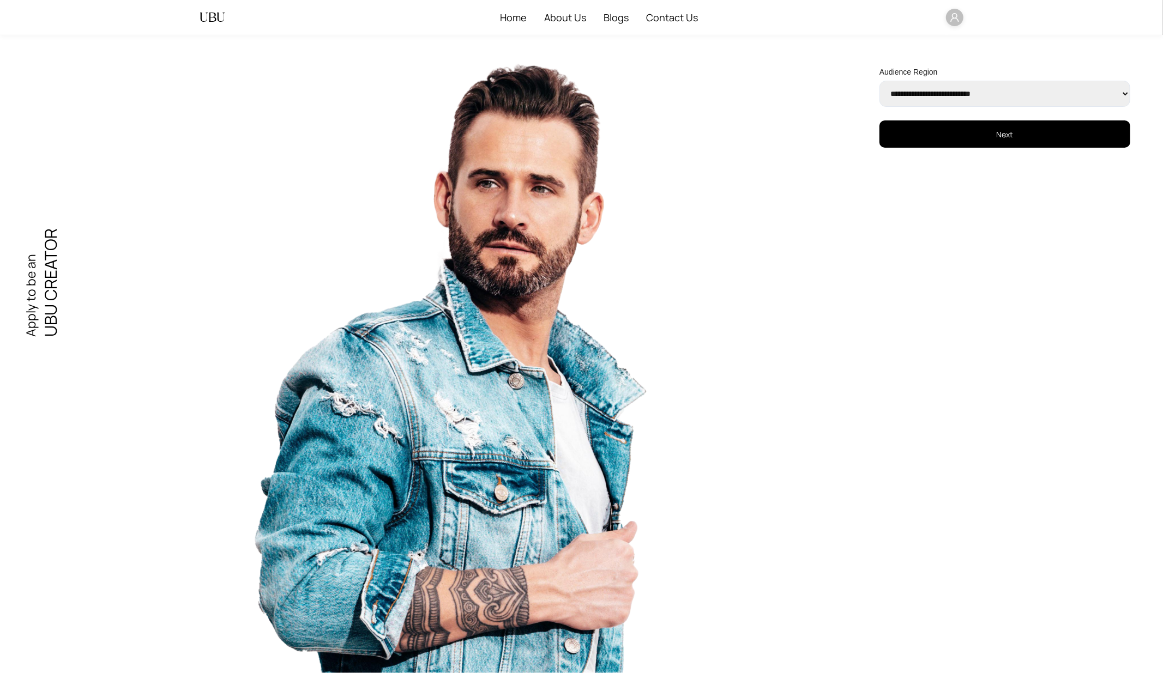
click at [960, 20] on span at bounding box center [954, 17] width 17 height 17
click at [968, 88] on span "Logout" at bounding box center [999, 92] width 66 height 12
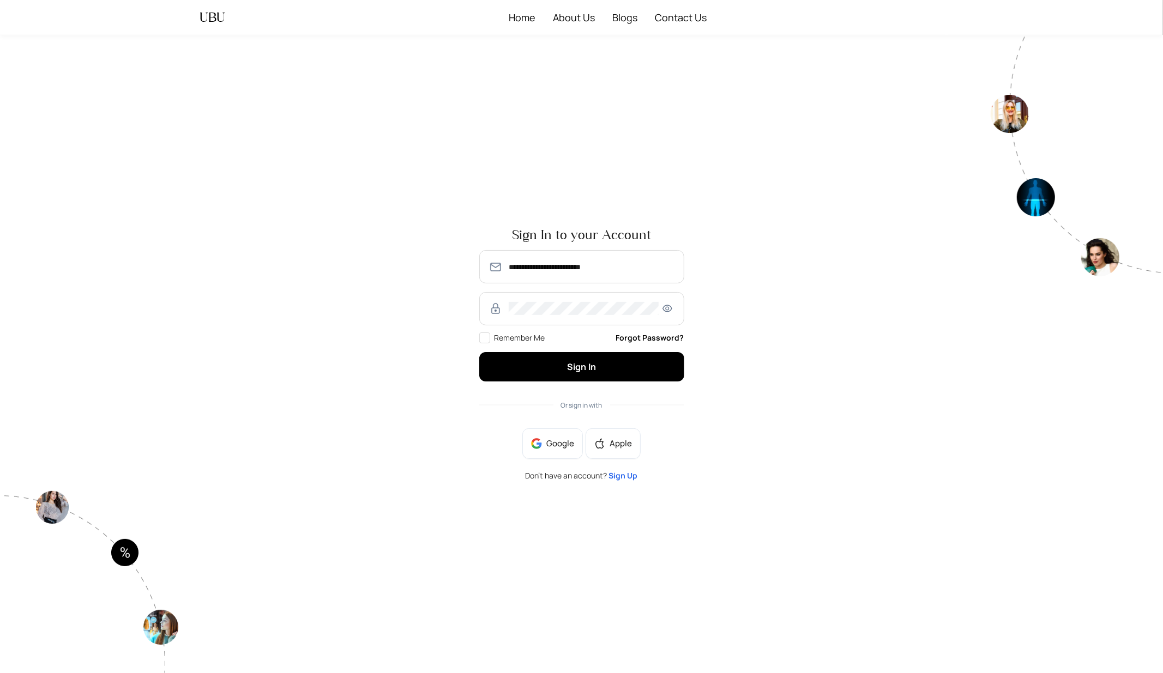
click at [629, 477] on span "Sign Up" at bounding box center [623, 475] width 29 height 10
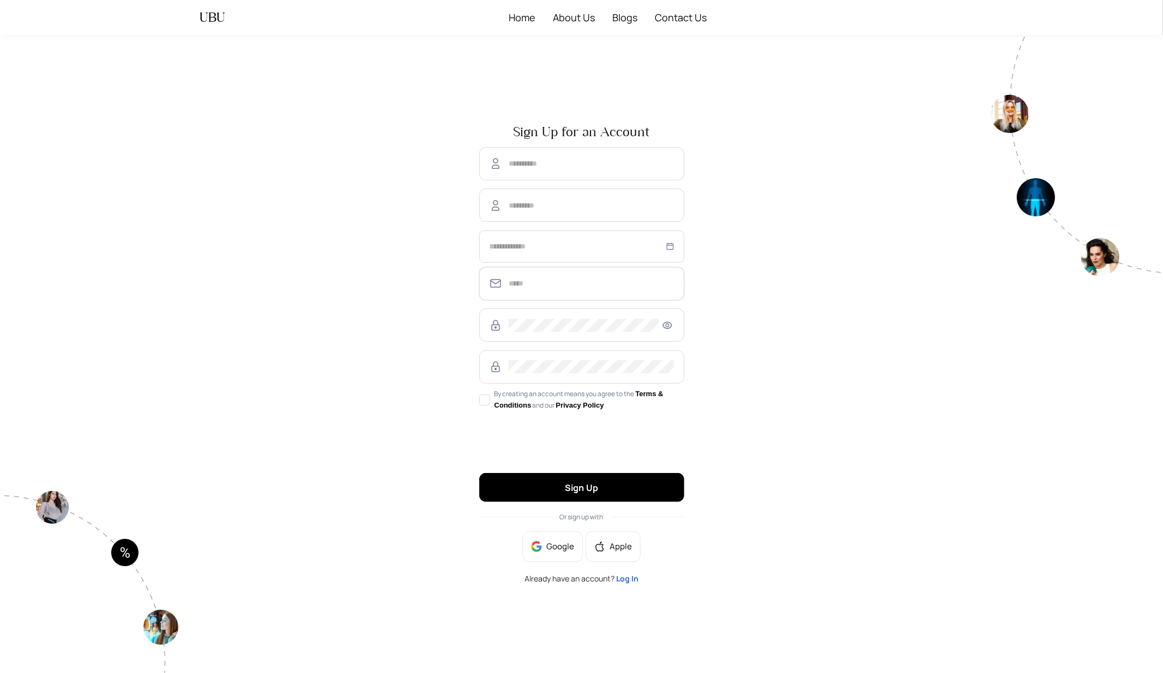
type input "**********"
click at [559, 162] on input "text" at bounding box center [590, 163] width 165 height 13
type input "*****"
type input "******"
type input "**********"
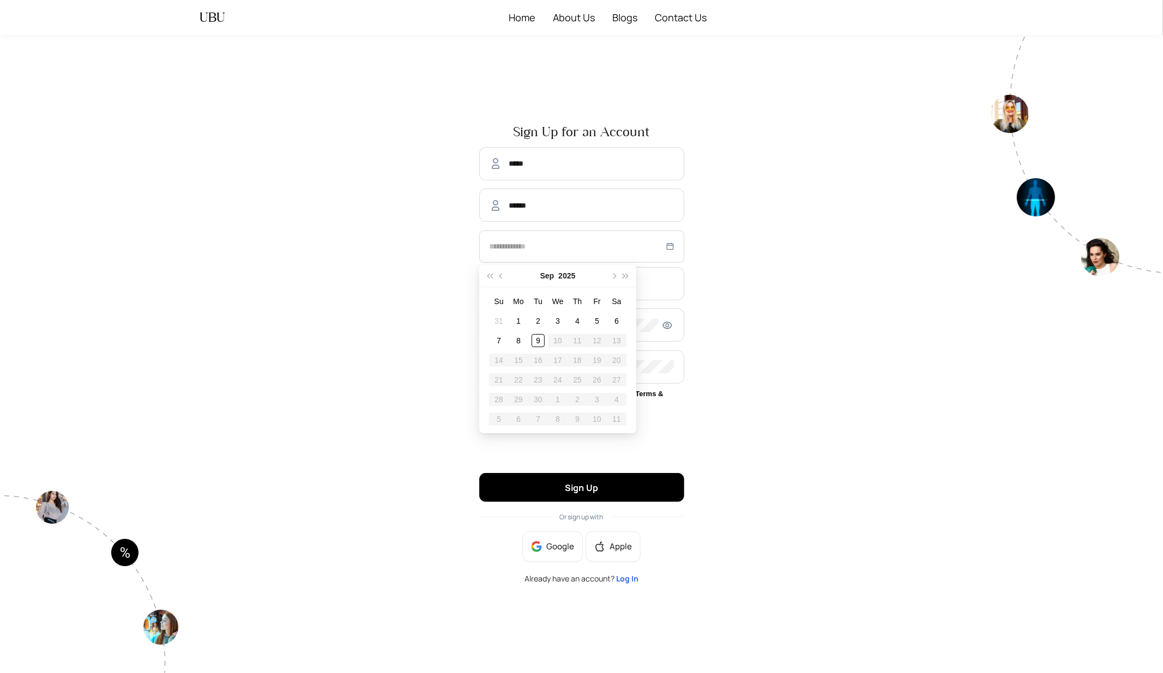
click at [822, 316] on div "**********" at bounding box center [582, 354] width 698 height 475
click at [677, 249] on div at bounding box center [581, 247] width 205 height 32
click at [566, 275] on button "2025" at bounding box center [566, 276] width 17 height 22
click at [566, 275] on button "[DATE] - [DATE]" at bounding box center [558, 276] width 37 height 22
click at [532, 304] on td "[DATE]-[DATE]" at bounding box center [557, 305] width 52 height 36
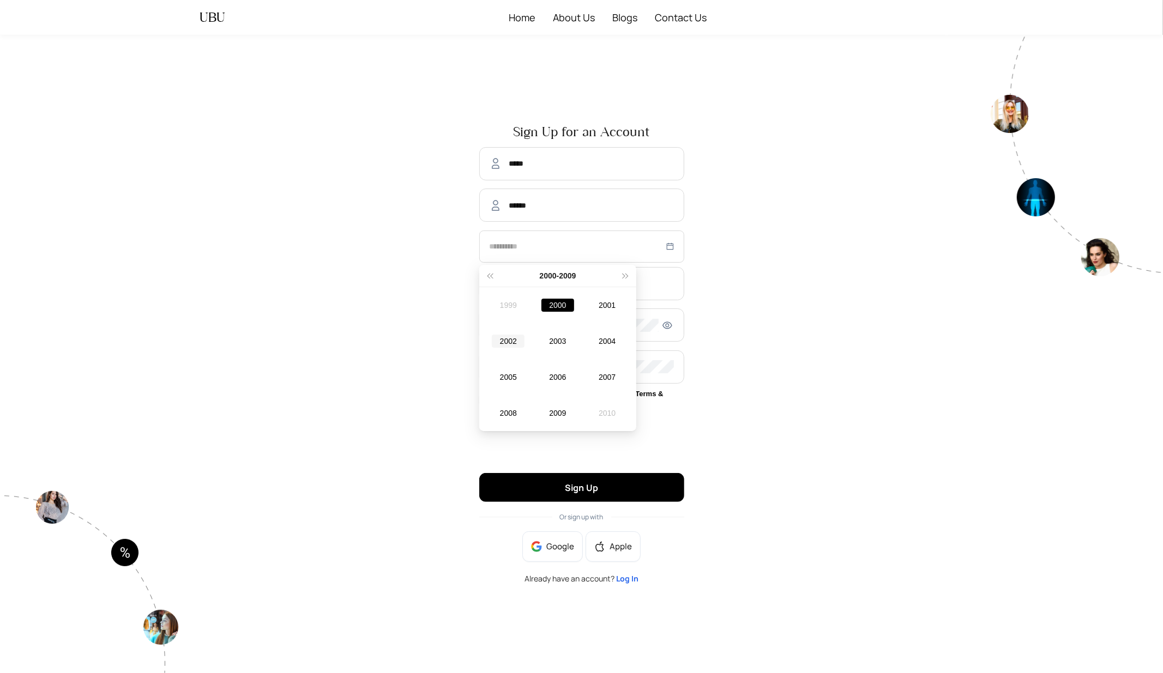
click at [504, 342] on div "2002" at bounding box center [508, 341] width 33 height 13
click at [556, 308] on div "Feb" at bounding box center [557, 305] width 33 height 13
type input "**********"
click at [551, 355] on div "13" at bounding box center [557, 360] width 13 height 13
click at [581, 283] on input "**********" at bounding box center [590, 283] width 165 height 13
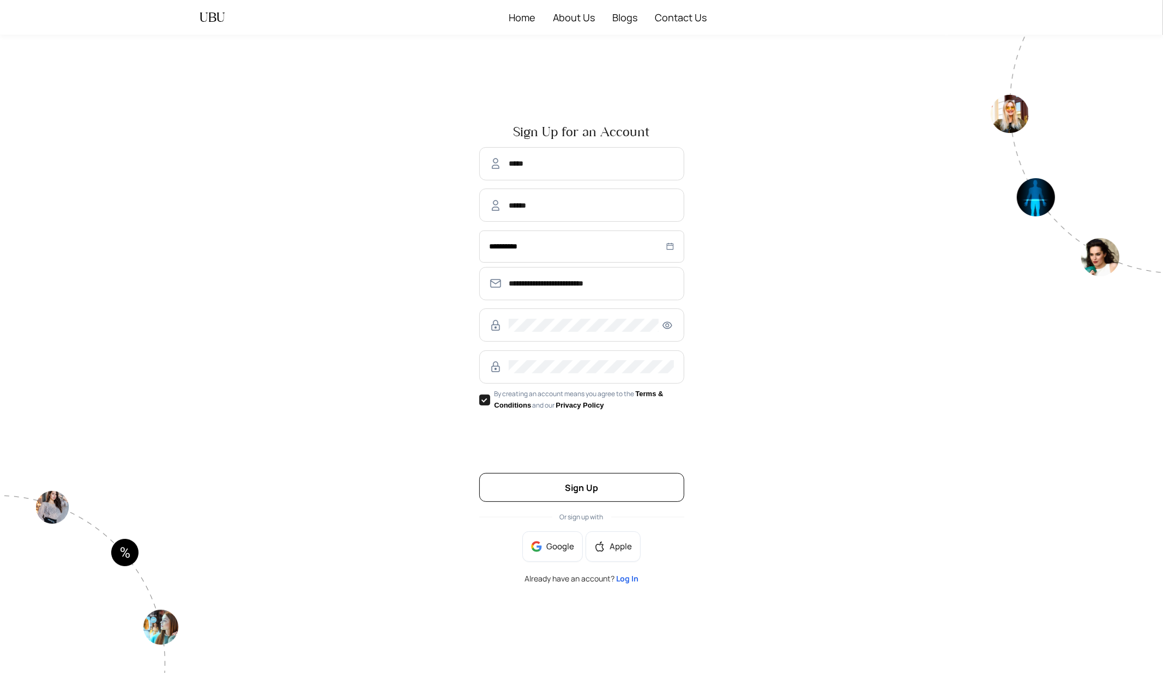
click at [544, 497] on button "Sign Up" at bounding box center [581, 487] width 205 height 29
click at [544, 483] on button "Sign Up" at bounding box center [581, 487] width 205 height 29
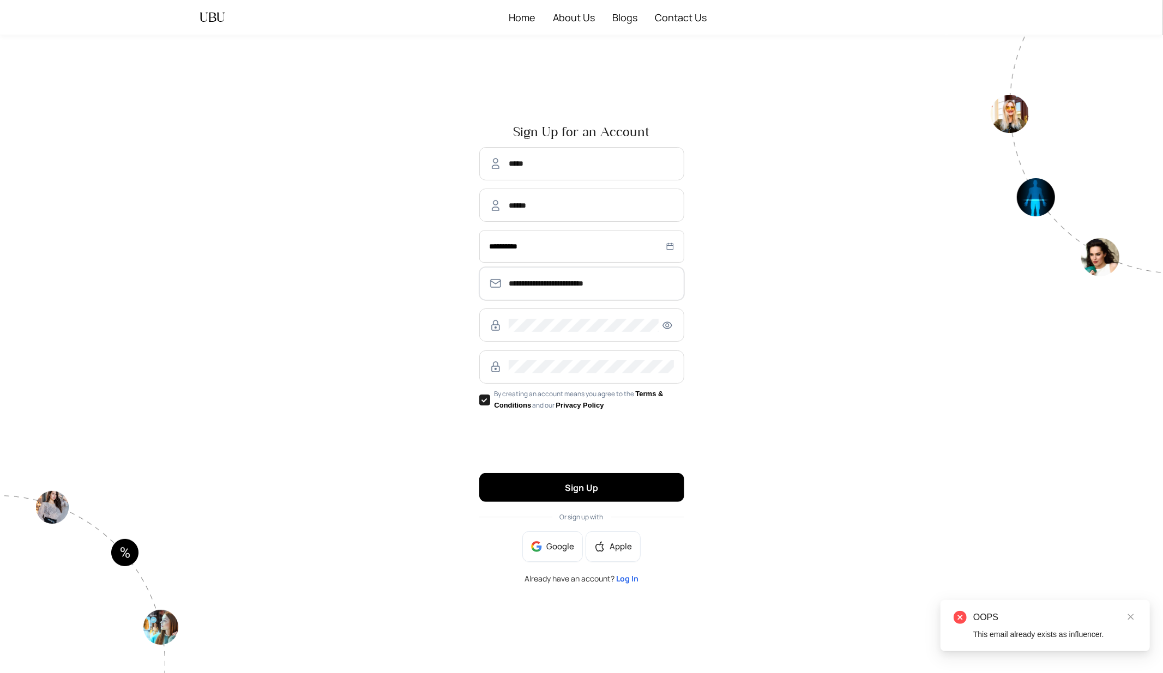
click at [584, 282] on input "**********" at bounding box center [590, 283] width 165 height 13
type input "**********"
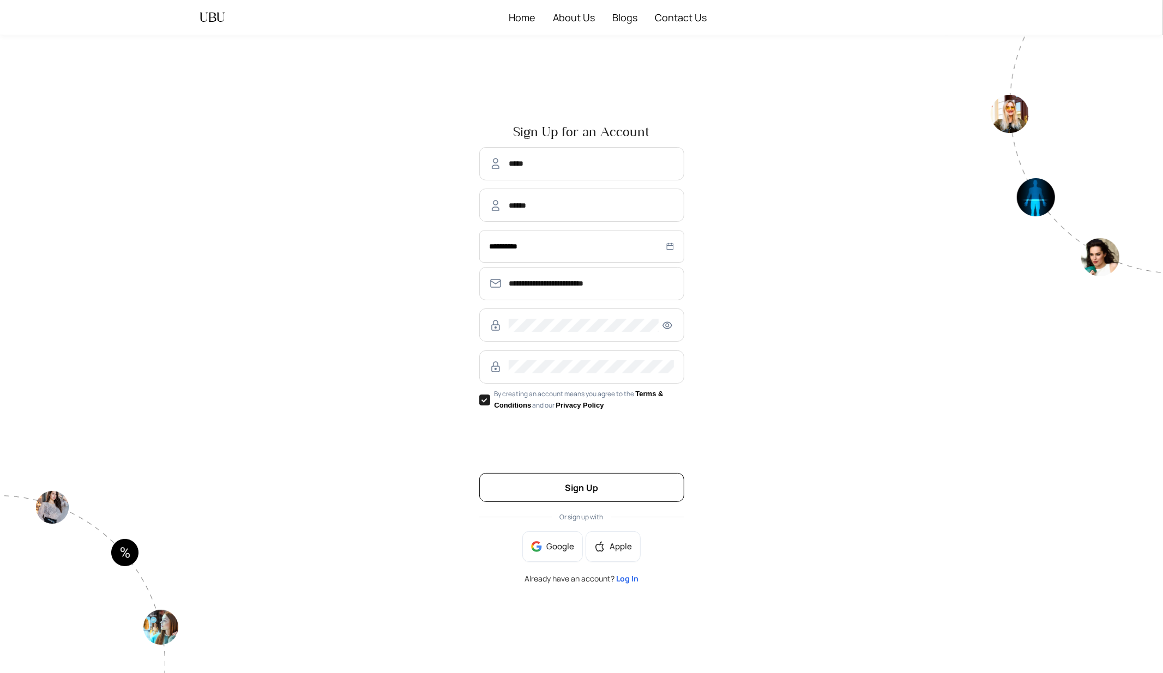
click at [523, 478] on button "Sign Up" at bounding box center [581, 487] width 205 height 29
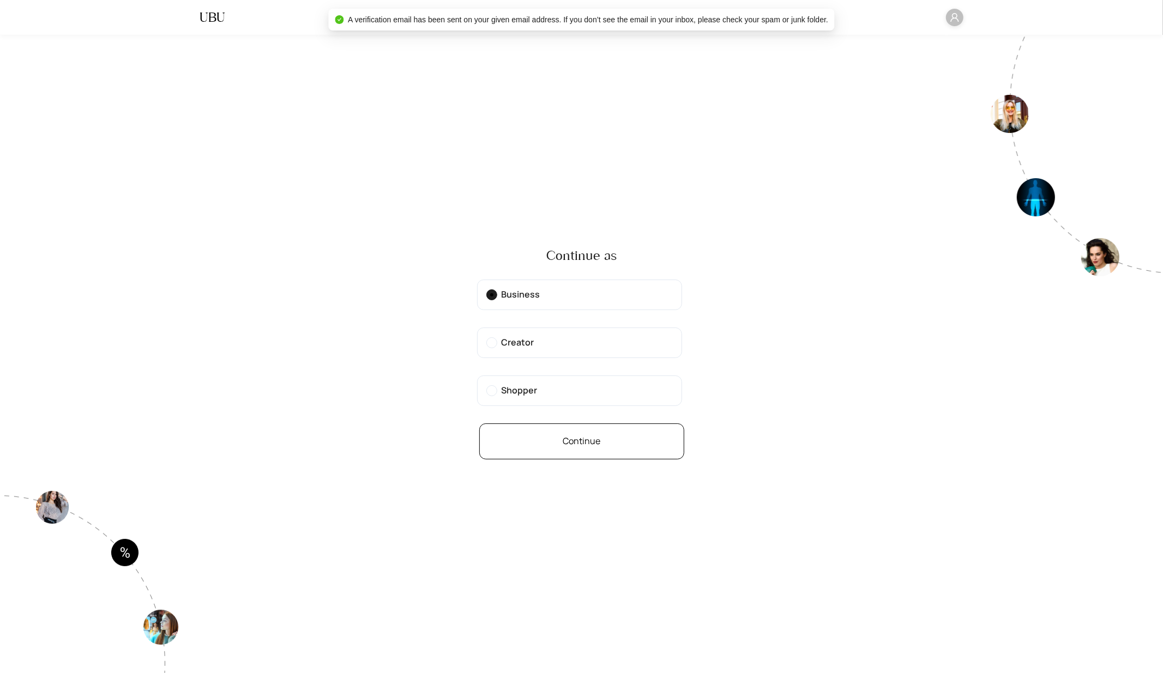
click at [564, 448] on button "Continue" at bounding box center [581, 441] width 205 height 36
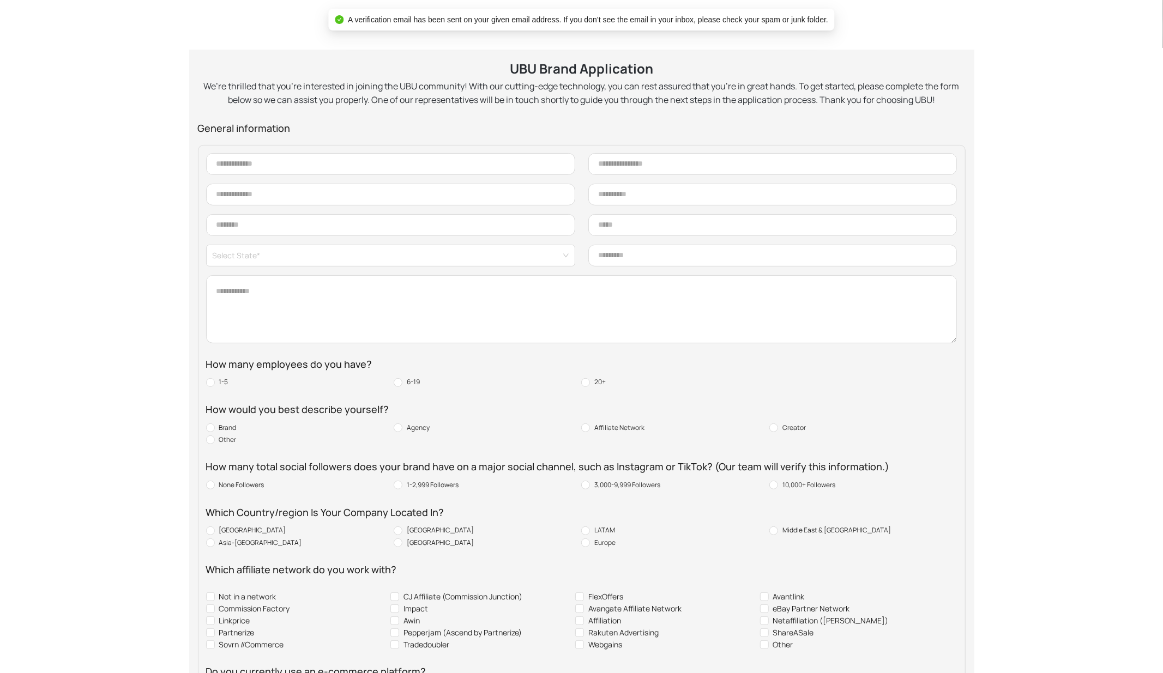
scroll to position [189, 0]
click at [336, 163] on input "text" at bounding box center [390, 167] width 369 height 22
type input "***"
click at [625, 173] on input "text" at bounding box center [772, 167] width 369 height 22
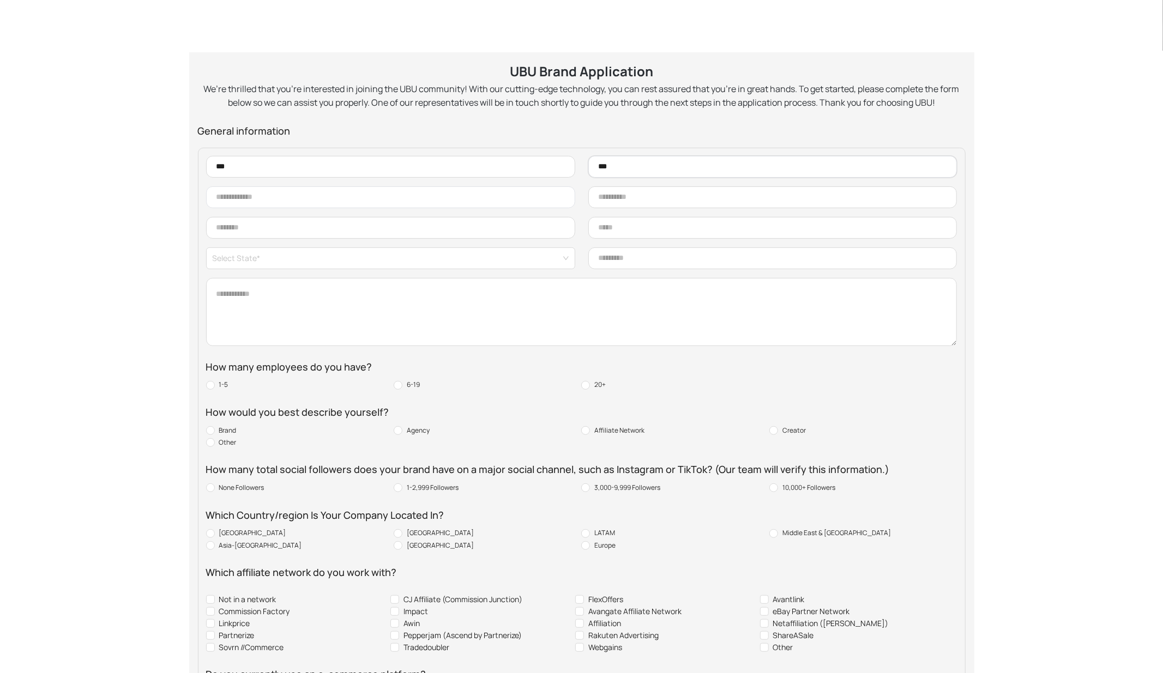
type input "***"
click at [493, 189] on input "text" at bounding box center [390, 197] width 369 height 22
type input "**********"
click at [664, 201] on input "text" at bounding box center [772, 197] width 369 height 22
type input "****"
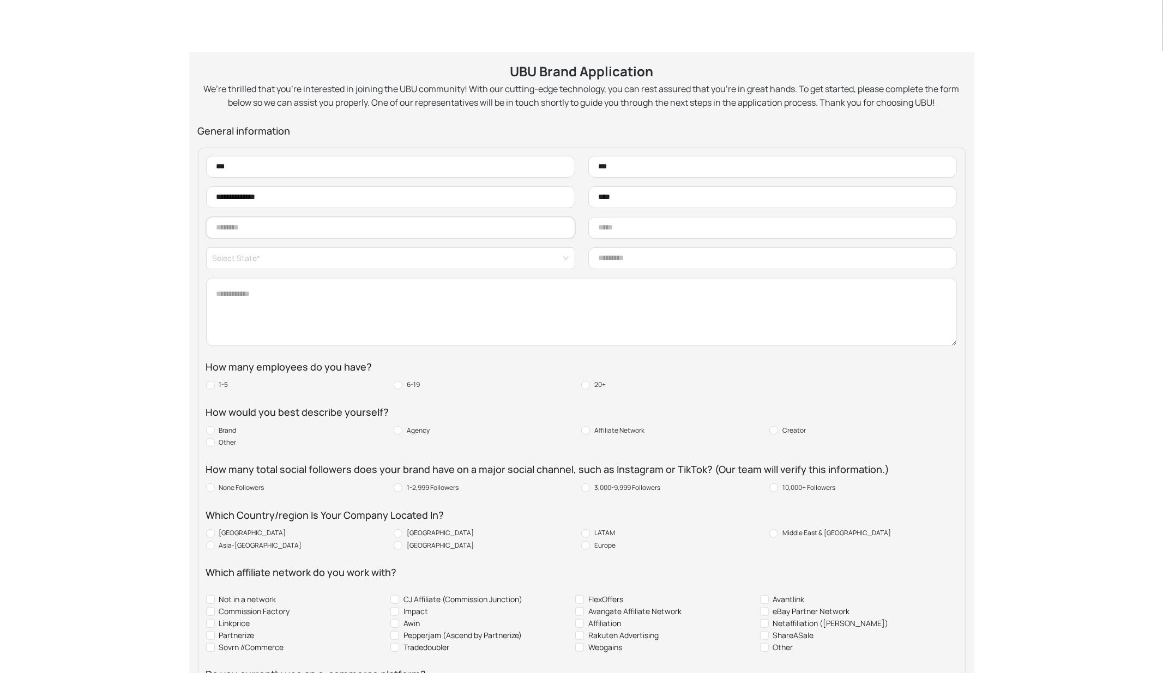
click at [485, 237] on input "text" at bounding box center [390, 228] width 369 height 22
type input "*******"
click at [664, 225] on input "text" at bounding box center [772, 228] width 369 height 22
type input "******"
click at [468, 258] on input "search" at bounding box center [387, 256] width 349 height 16
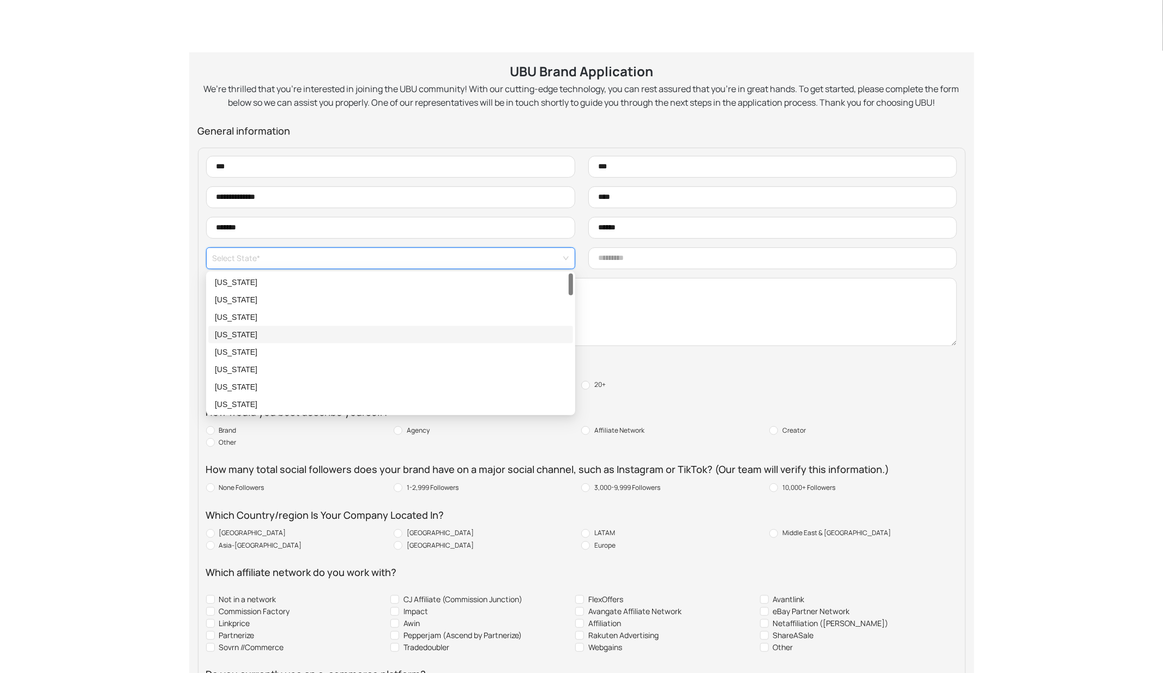
click at [426, 334] on div "[US_STATE]" at bounding box center [391, 335] width 352 height 12
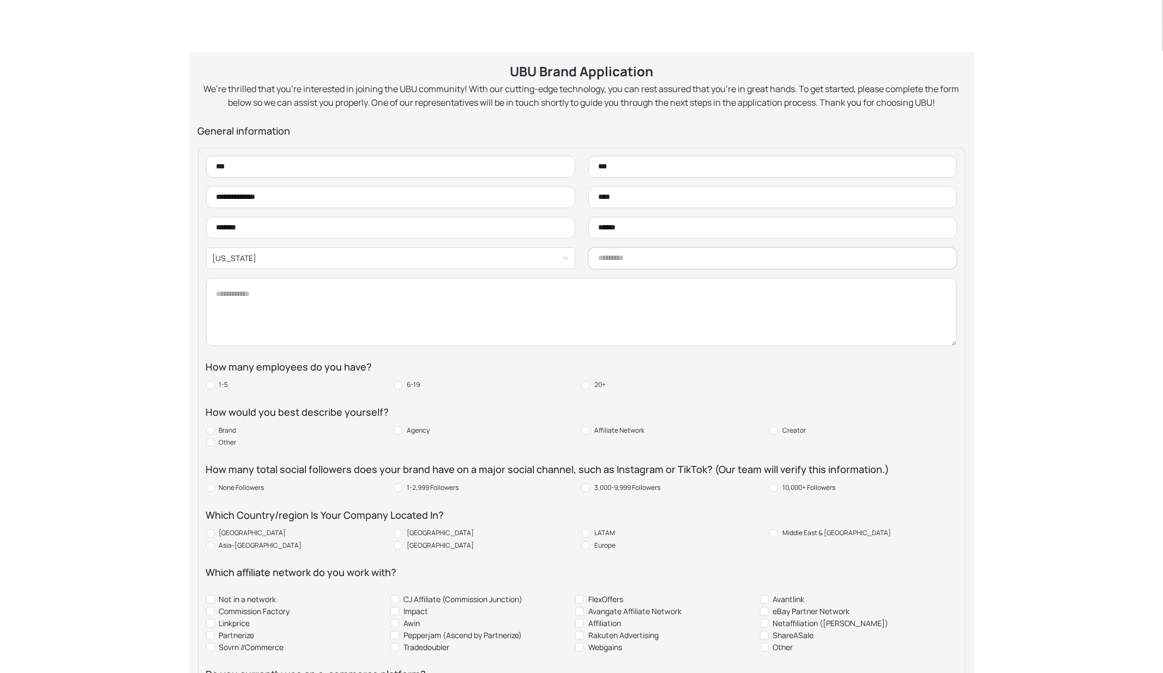
click at [644, 258] on input "text" at bounding box center [772, 258] width 369 height 22
type input "*******"
click at [523, 339] on textarea at bounding box center [581, 312] width 751 height 68
type textarea "*********"
click at [220, 441] on span "Other" at bounding box center [228, 443] width 26 height 12
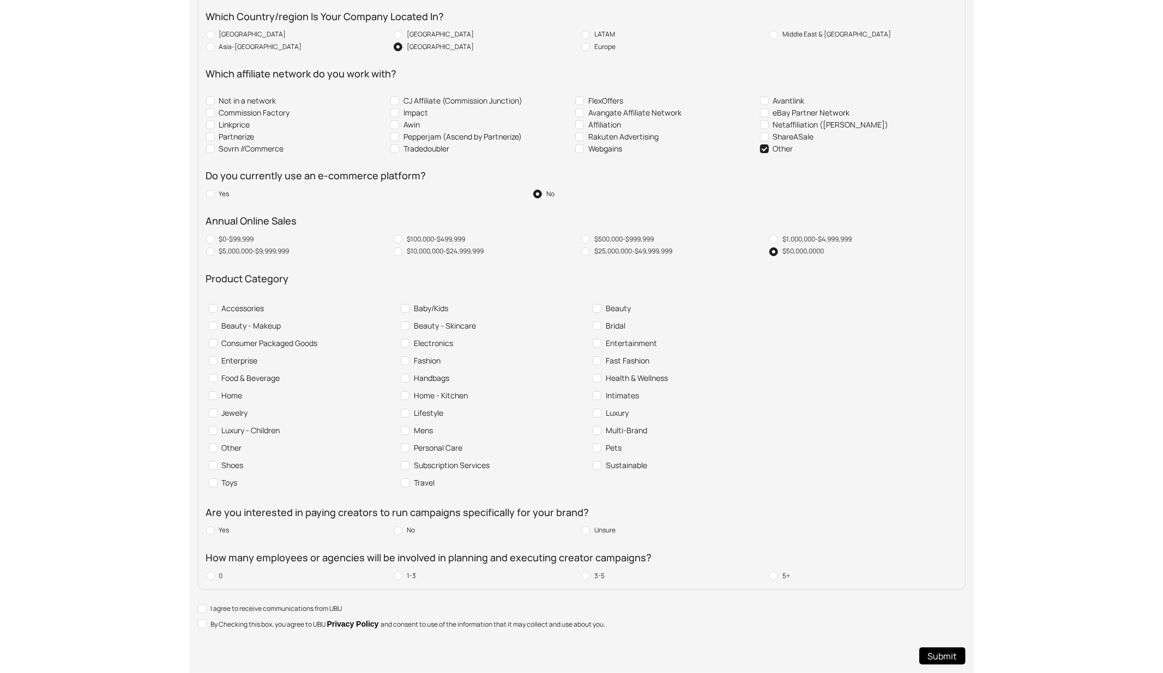
scroll to position [696, 0]
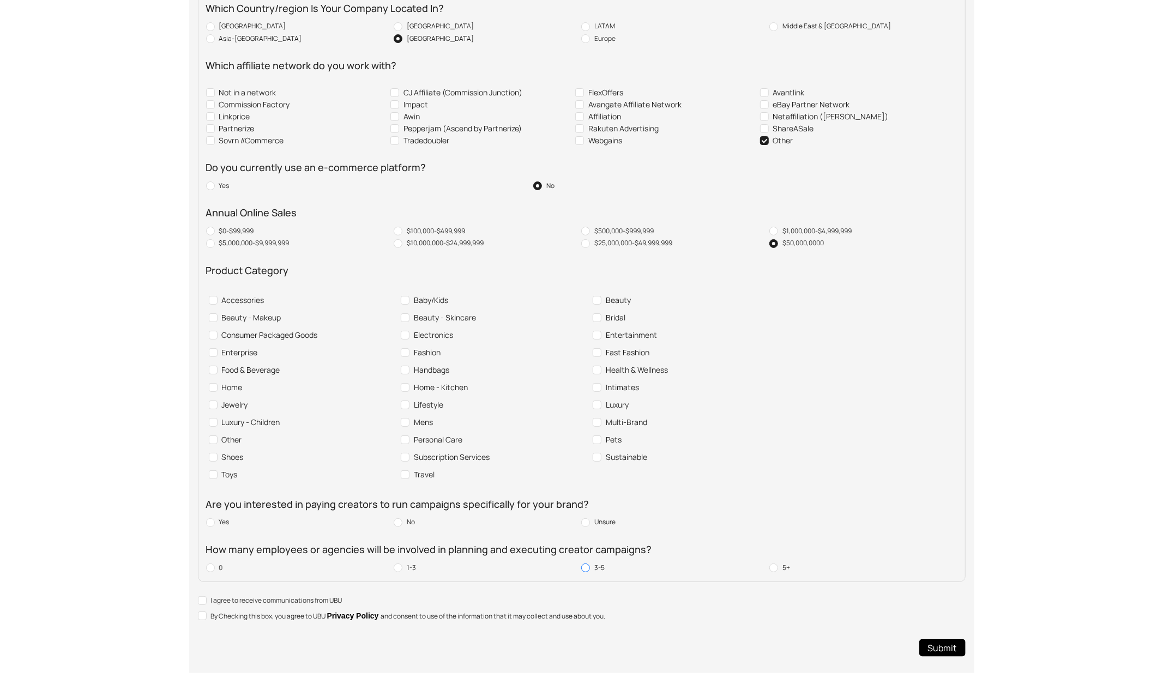
click at [581, 572] on label "3-5" at bounding box center [595, 568] width 28 height 12
click at [262, 606] on span "By Checking this box, you agree to UBU Privacy Policy and consent to use of the…" at bounding box center [408, 616] width 403 height 12
click at [287, 602] on span "I agree to receive communications from UBU" at bounding box center [277, 600] width 140 height 10
click at [936, 606] on span "Submit" at bounding box center [942, 648] width 29 height 14
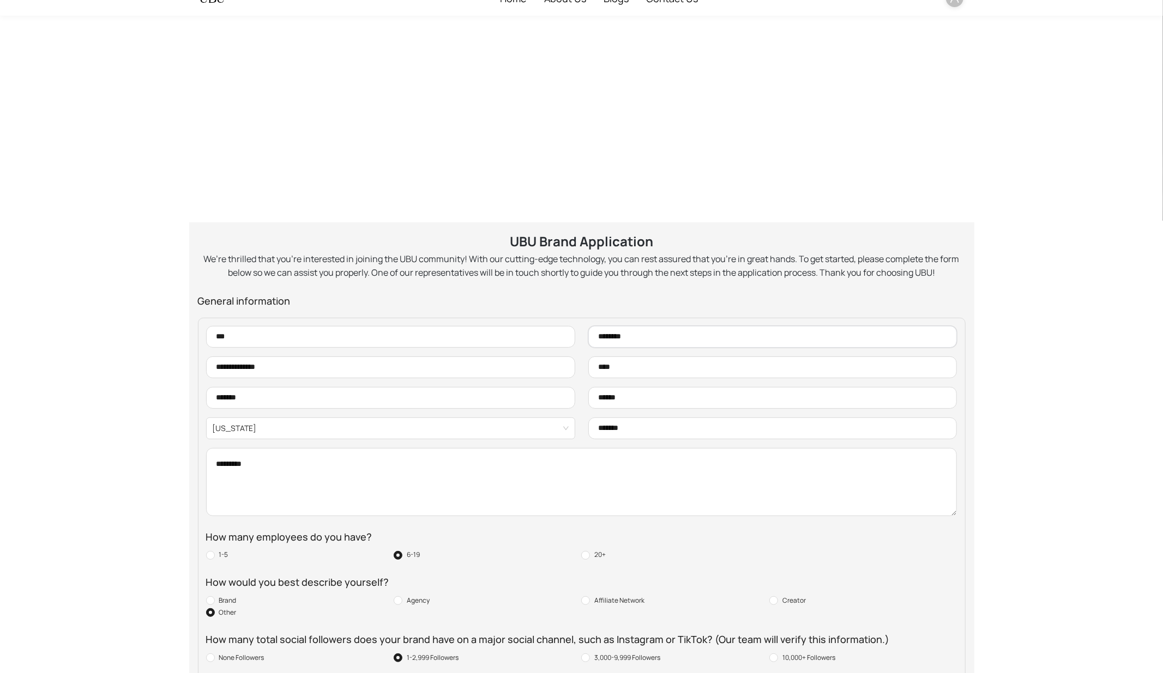
type input "********"
click at [669, 543] on div "How many employees do you have?" at bounding box center [581, 537] width 751 height 16
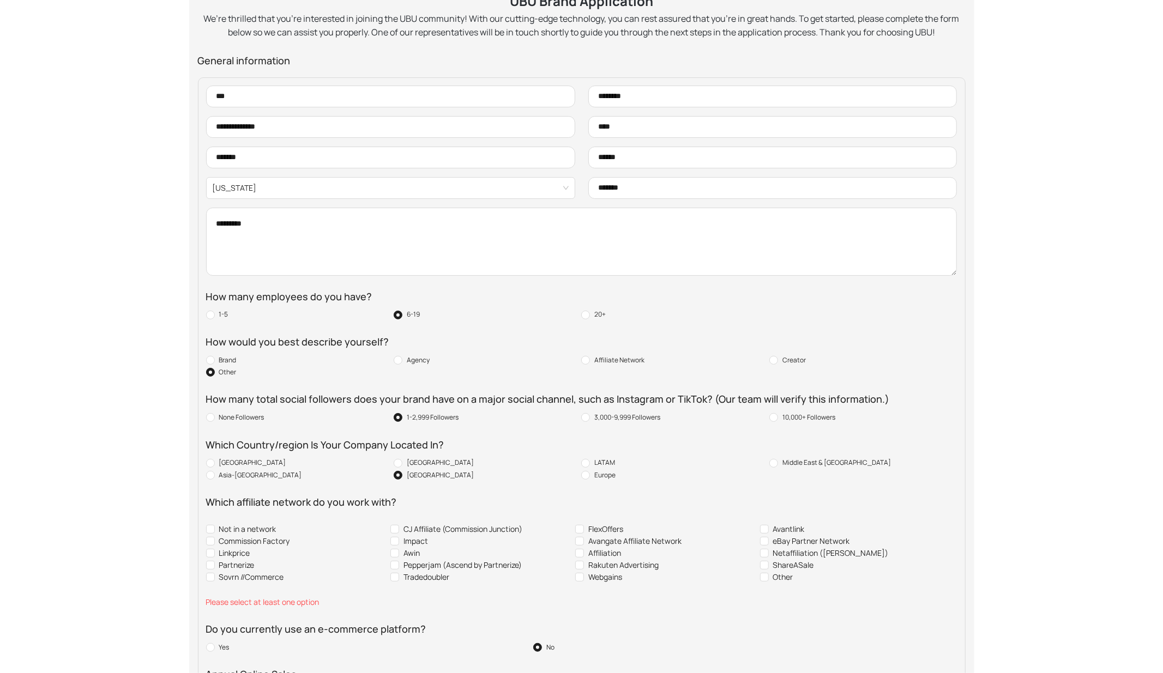
scroll to position [721, 0]
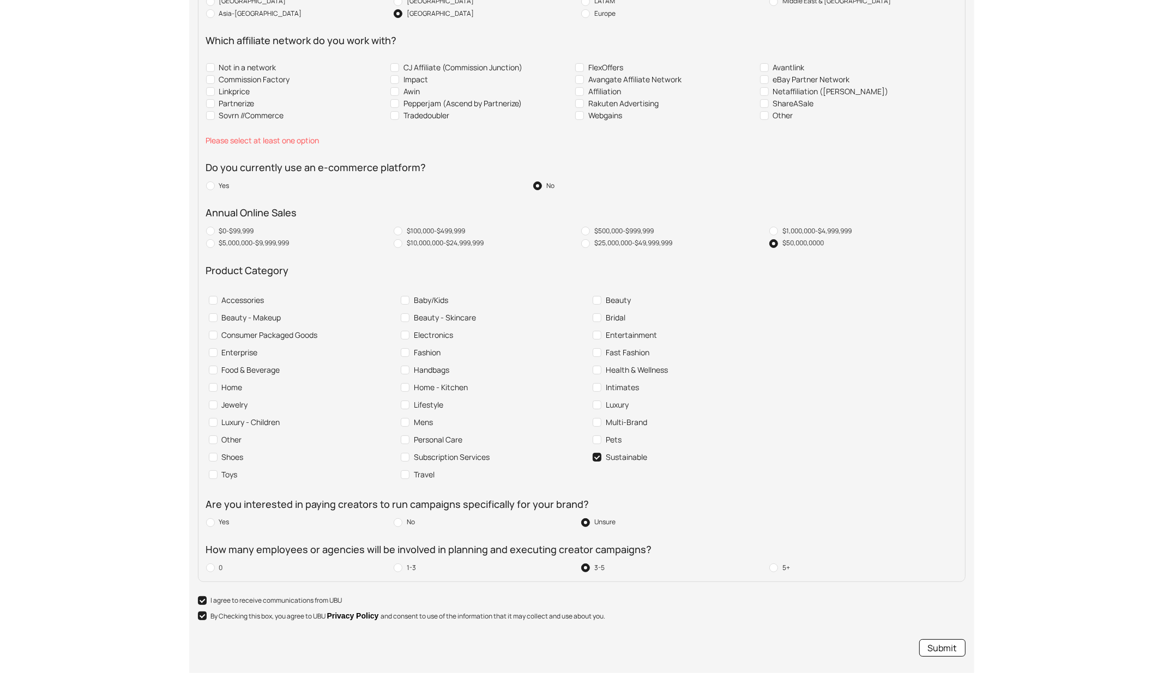
click at [935, 606] on span "Submit" at bounding box center [942, 648] width 29 height 14
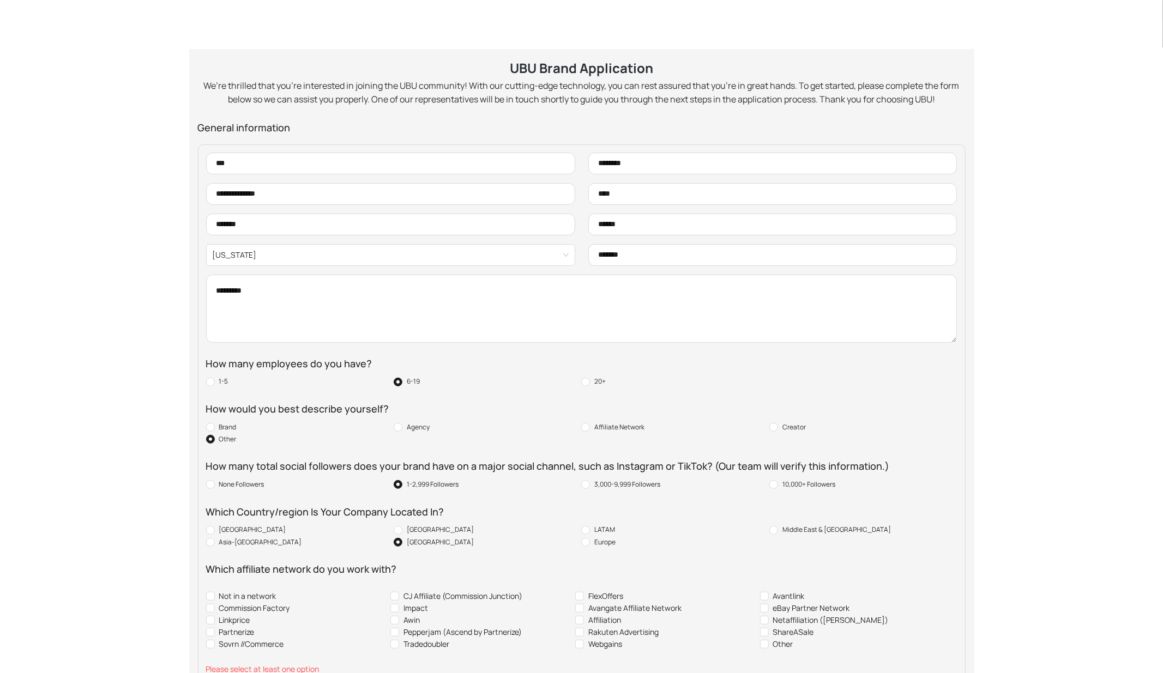
scroll to position [172, 0]
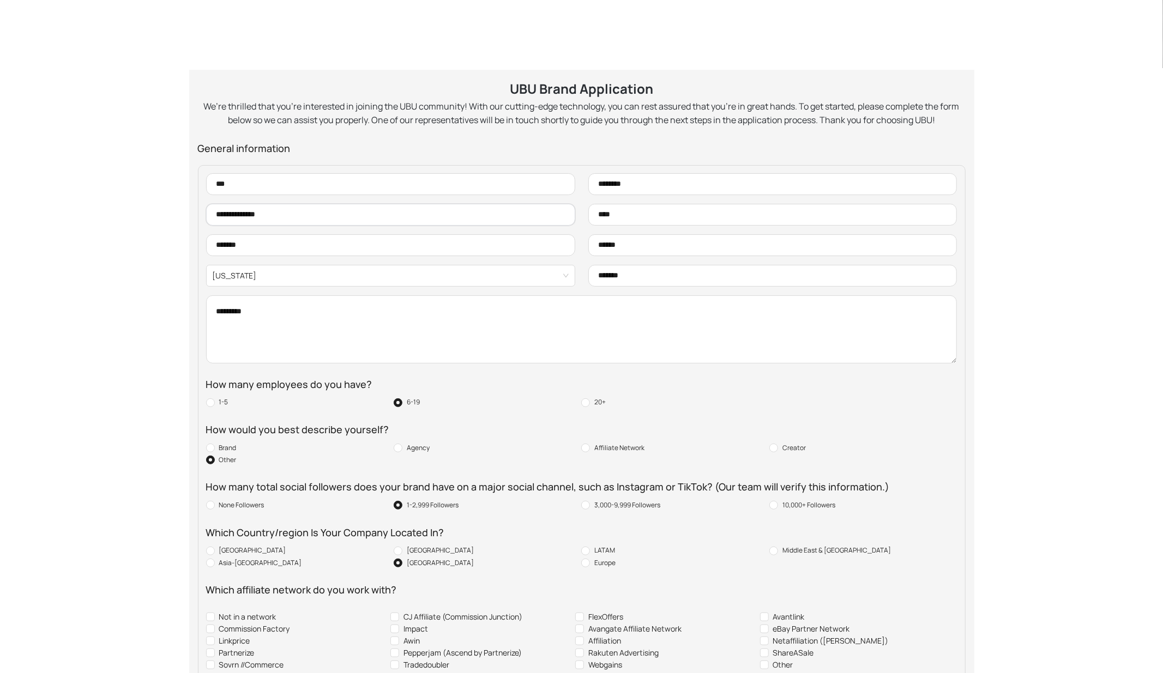
drag, startPoint x: 292, startPoint y: 219, endPoint x: 171, endPoint y: 220, distance: 121.5
click at [171, 220] on div "**********" at bounding box center [581, 543] width 1163 height 1360
type input "*"
click at [632, 217] on input "****" at bounding box center [772, 215] width 369 height 22
type input "*"
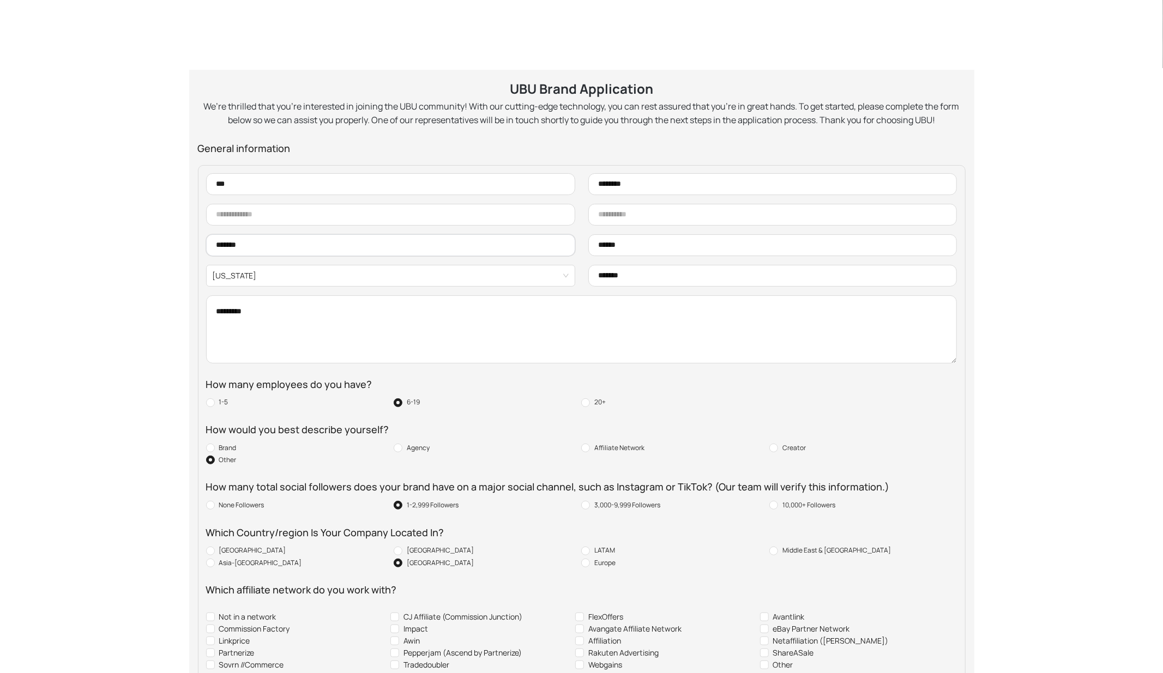
click at [377, 249] on input "*******" at bounding box center [390, 245] width 369 height 22
type input "*"
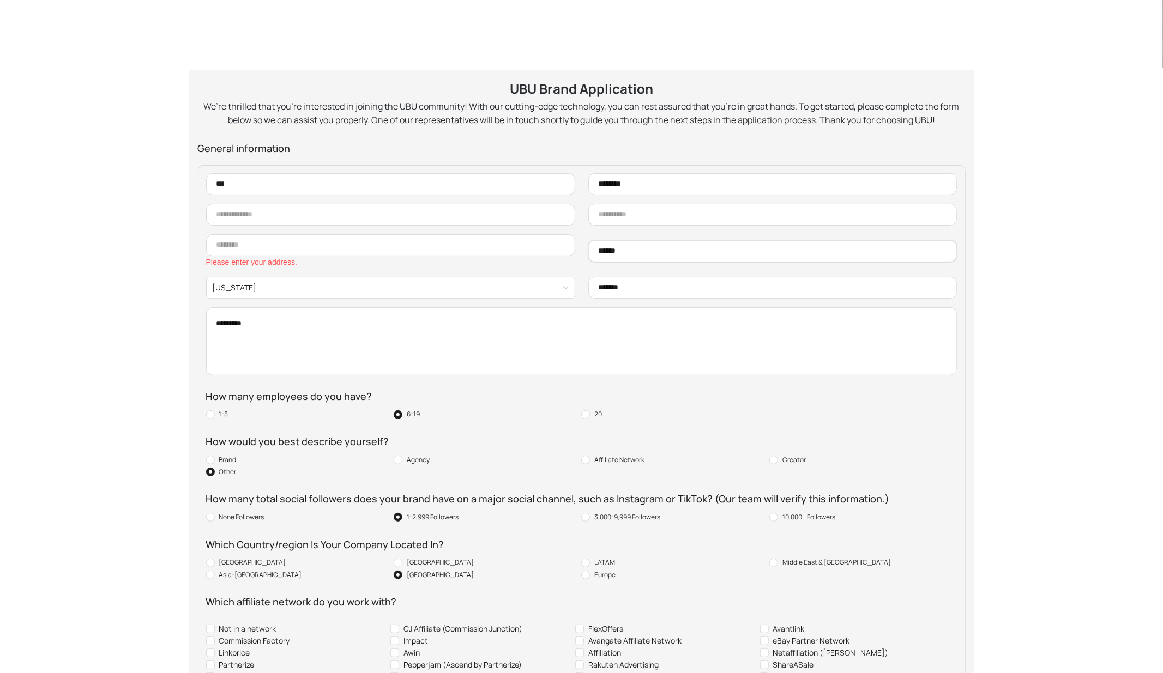
click at [627, 249] on input "******" at bounding box center [772, 251] width 369 height 22
type input "*"
click at [256, 286] on span "[US_STATE]" at bounding box center [391, 288] width 356 height 16
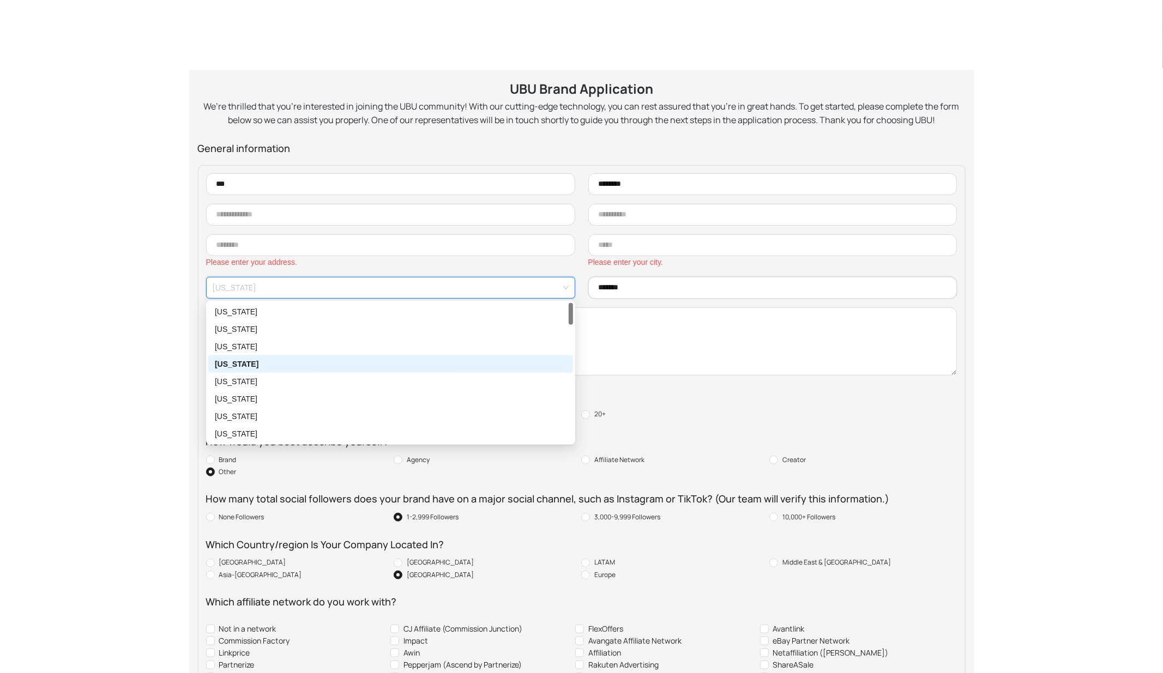
click at [649, 286] on input "*******" at bounding box center [772, 288] width 369 height 22
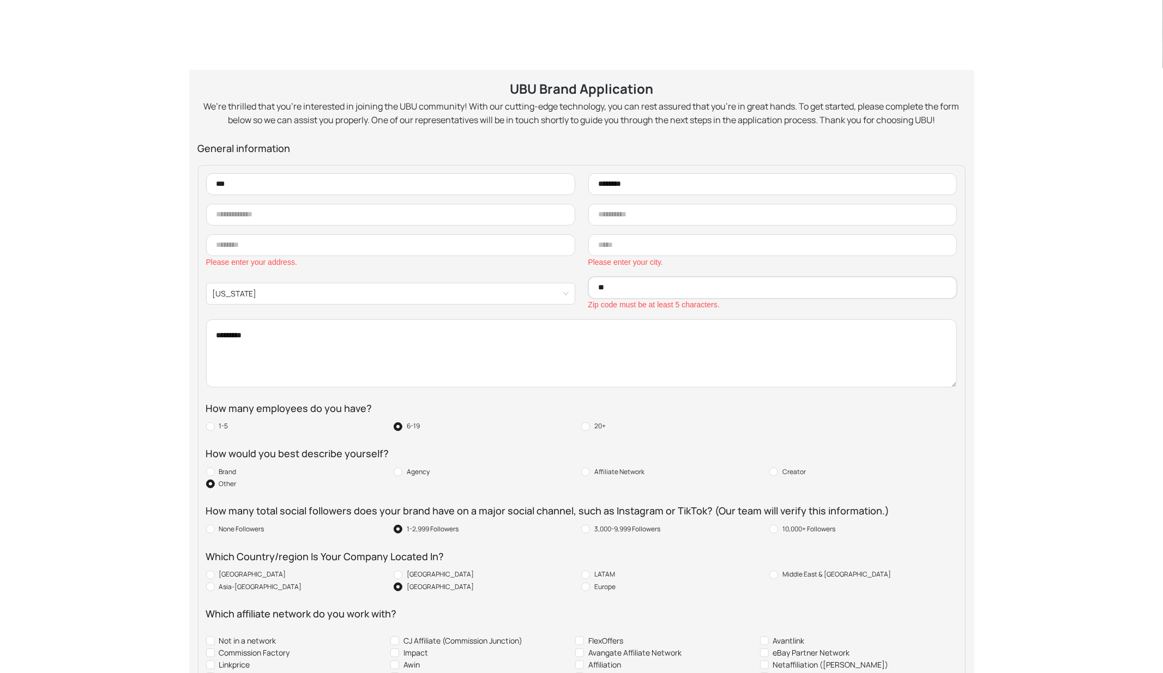
type input "*"
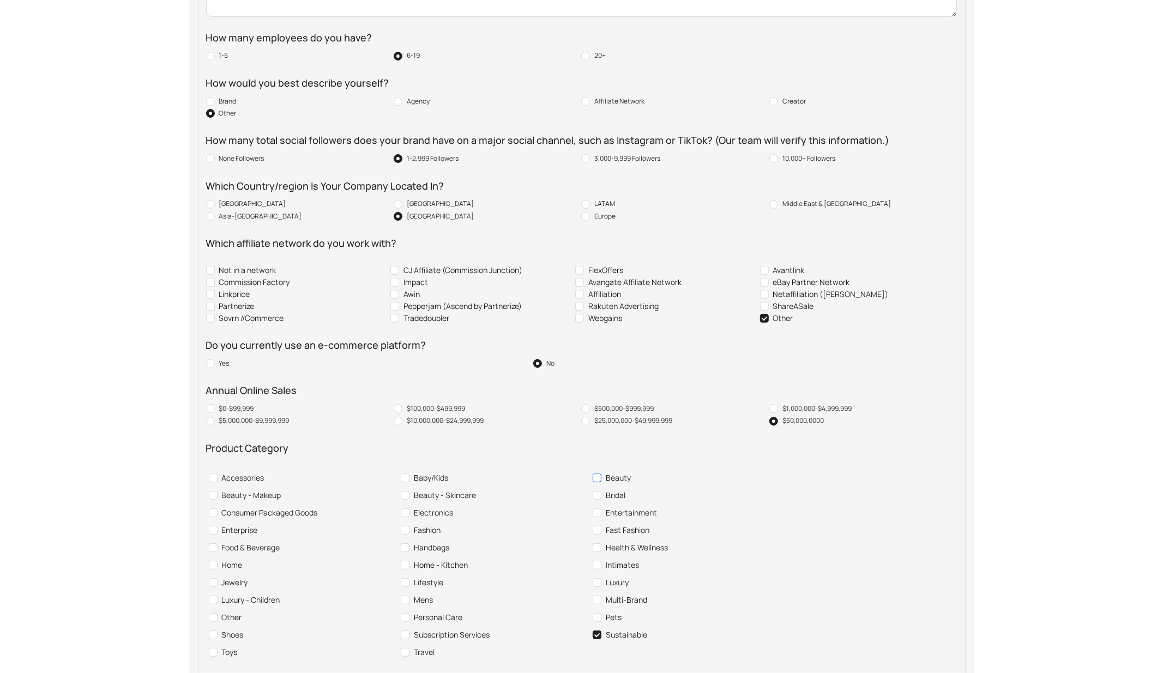
scroll to position [542, 0]
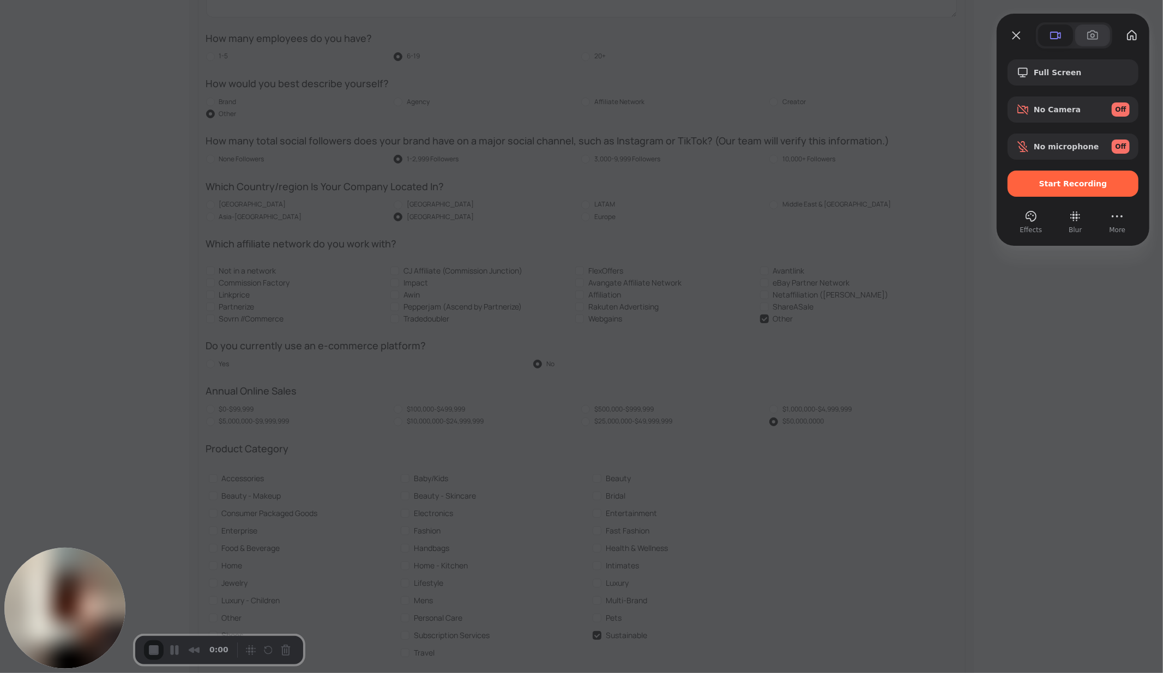
click at [1046, 36] on span at bounding box center [1092, 35] width 13 height 13
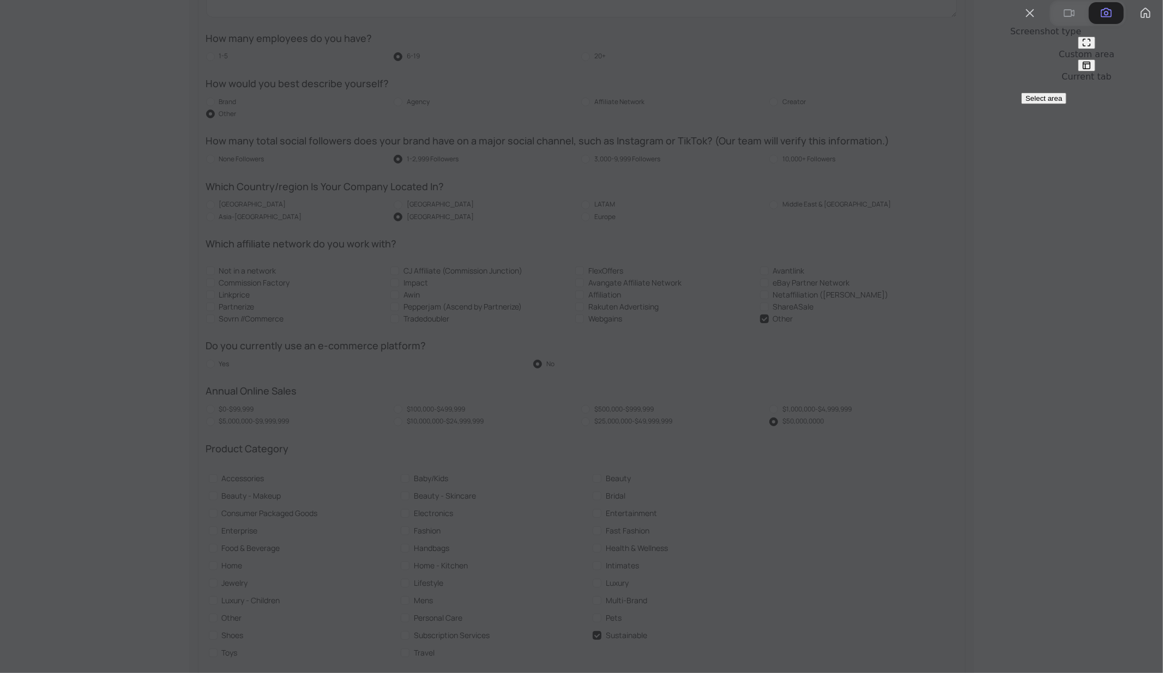
click at [1046, 102] on span "Select area" at bounding box center [1043, 98] width 37 height 8
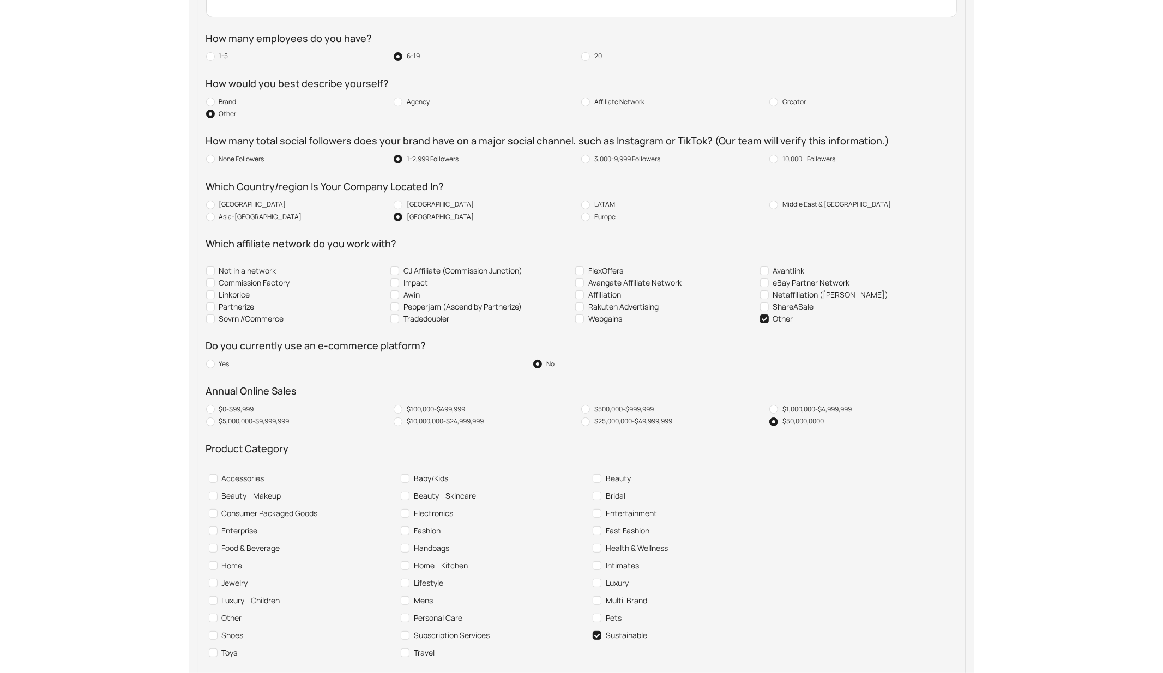
drag, startPoint x: 189, startPoint y: 0, endPoint x: 967, endPoint y: 664, distance: 1023.7
